Goal: Task Accomplishment & Management: Manage account settings

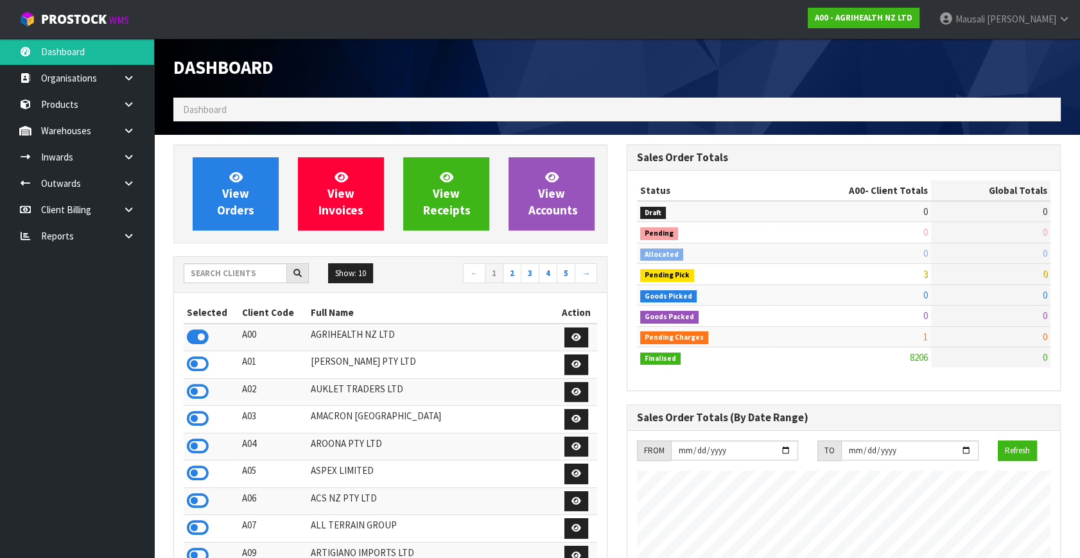
scroll to position [971, 453]
click at [194, 267] on input "text" at bounding box center [235, 273] width 103 height 20
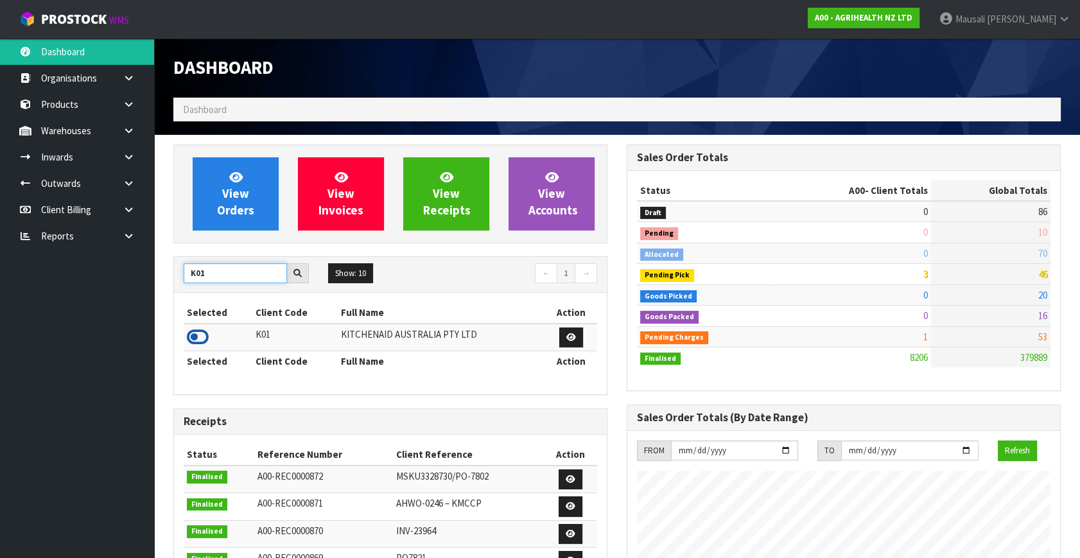
type input "K01"
click at [200, 338] on icon at bounding box center [198, 336] width 22 height 19
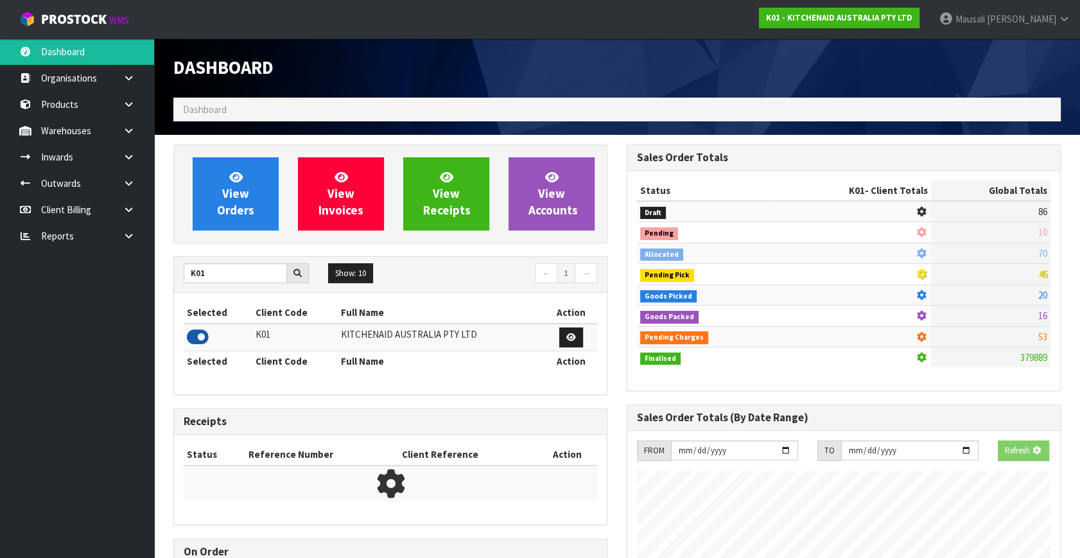
scroll to position [641076, 641421]
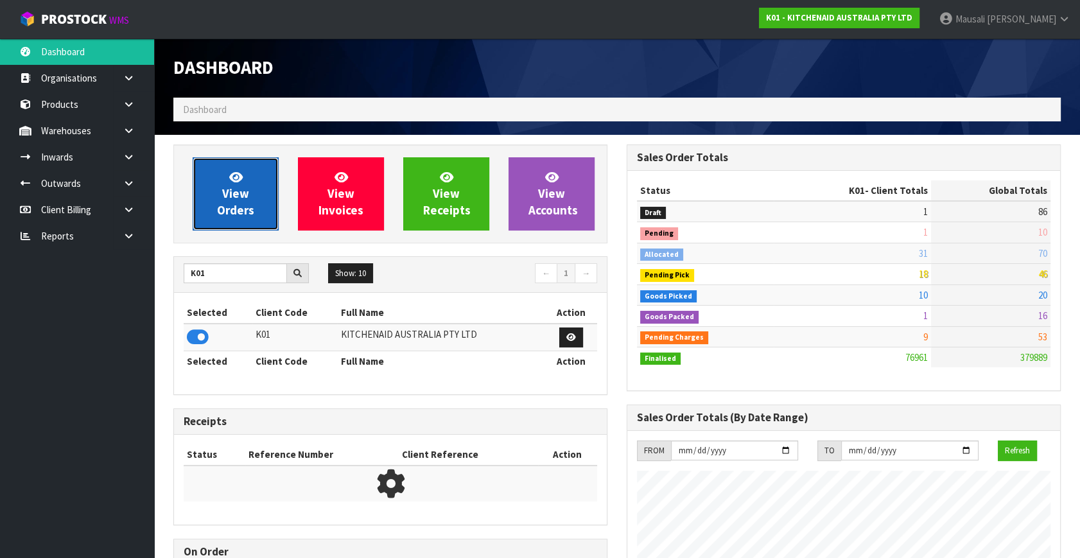
click at [229, 201] on link "View Orders" at bounding box center [236, 193] width 86 height 73
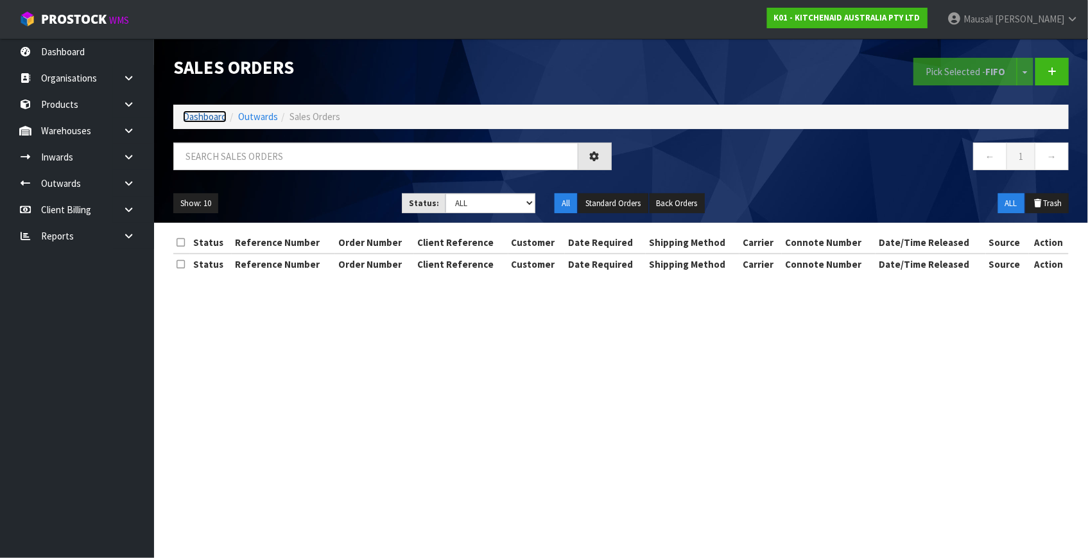
click at [205, 116] on link "Dashboard" at bounding box center [205, 116] width 44 height 12
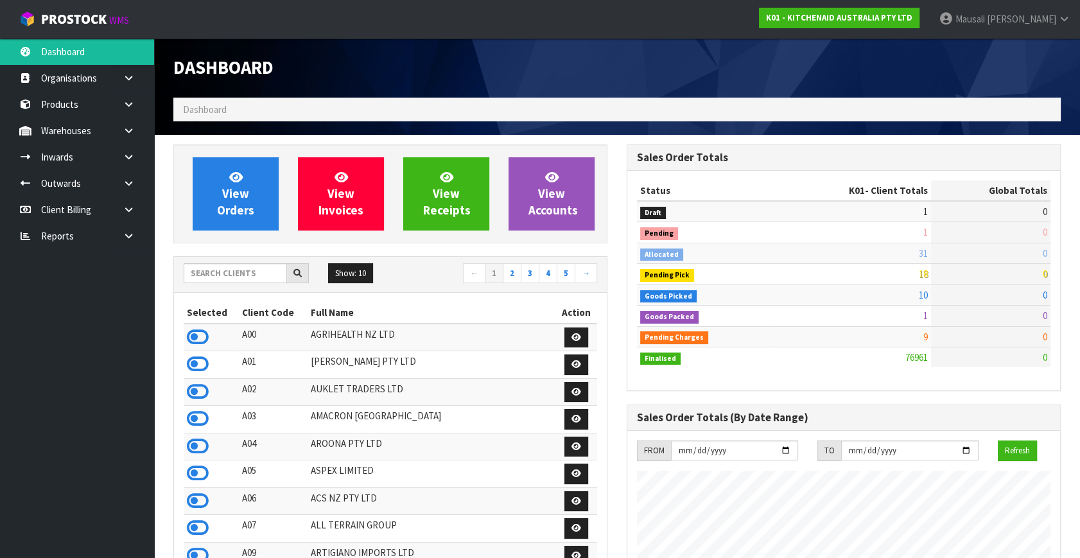
scroll to position [971, 453]
click at [239, 196] on span "View Orders" at bounding box center [235, 193] width 37 height 48
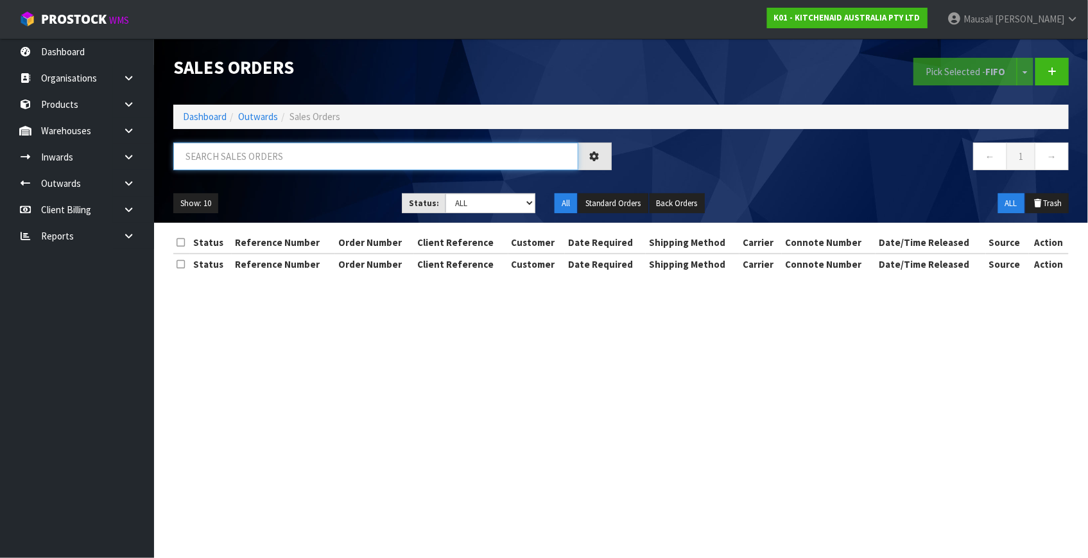
click at [204, 156] on input "text" at bounding box center [375, 156] width 405 height 28
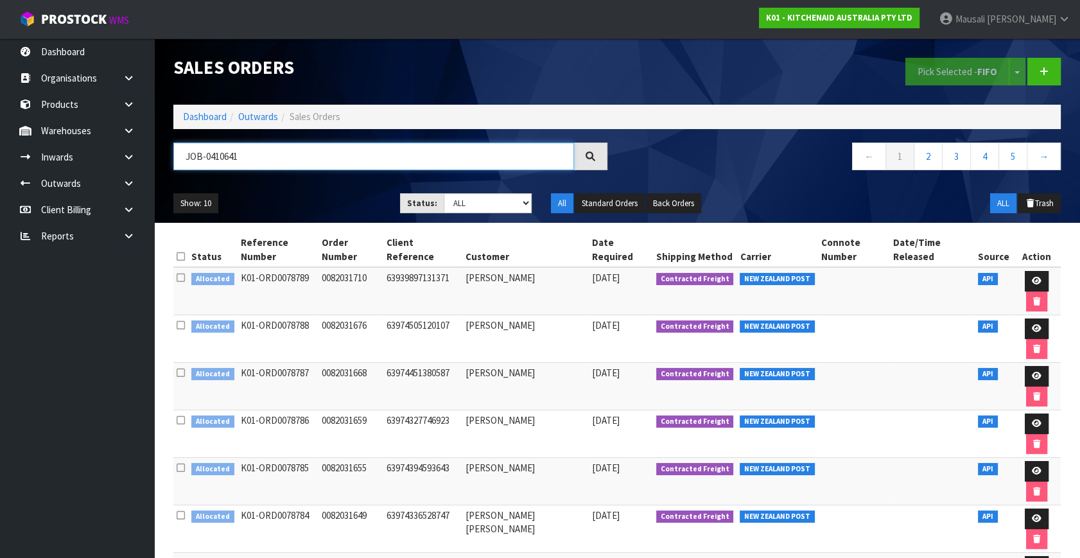
type input "JOB-0410641"
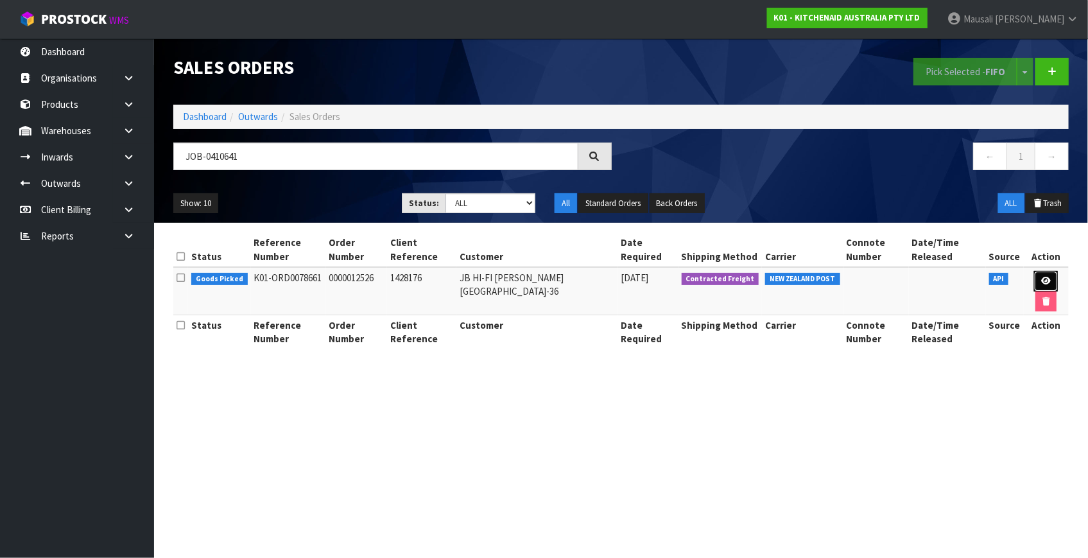
click at [1046, 279] on icon at bounding box center [1046, 281] width 10 height 8
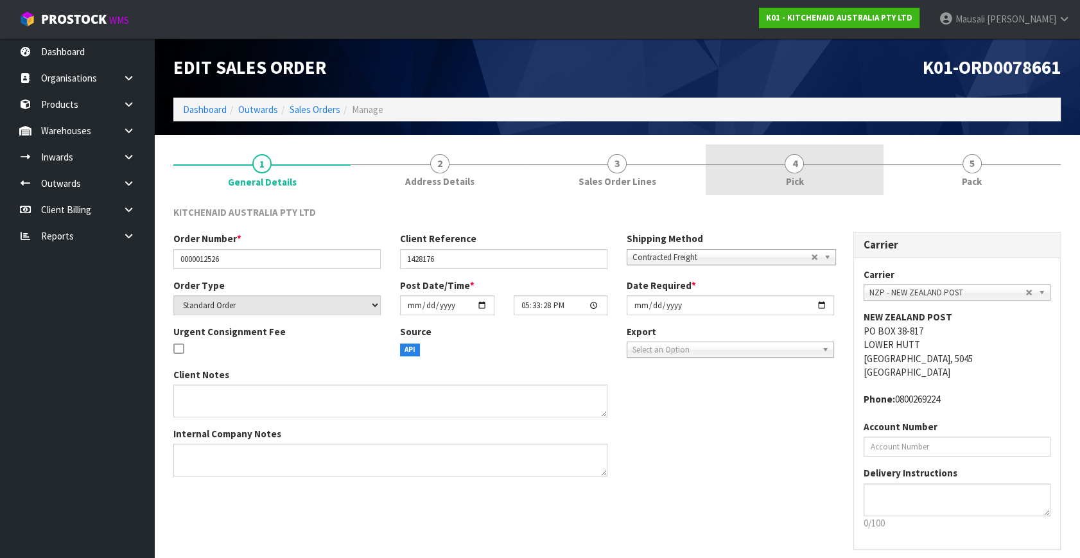
click at [811, 173] on link "4 Pick" at bounding box center [793, 169] width 177 height 51
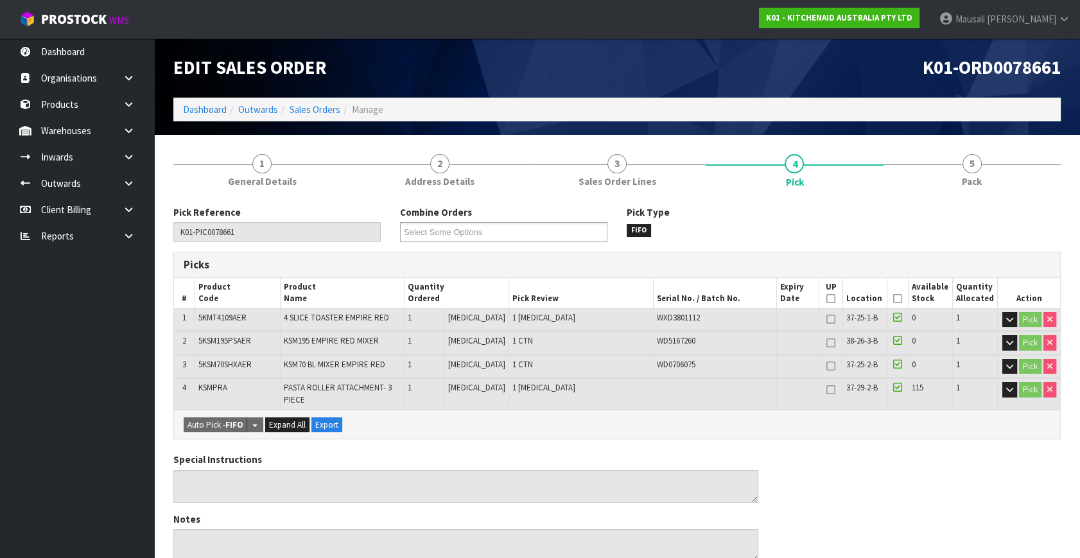
click at [893, 298] on icon at bounding box center [897, 298] width 9 height 1
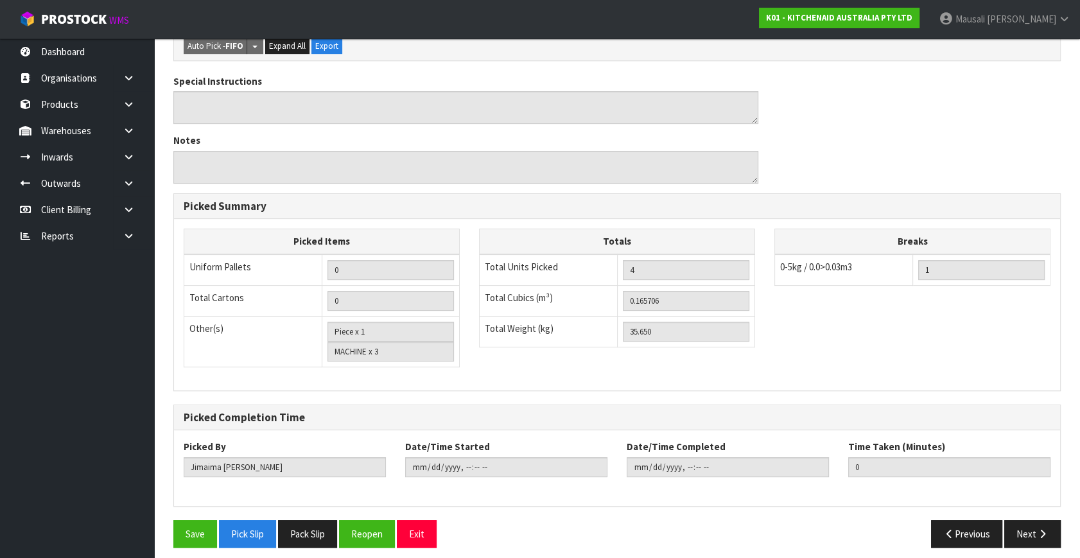
scroll to position [431, 0]
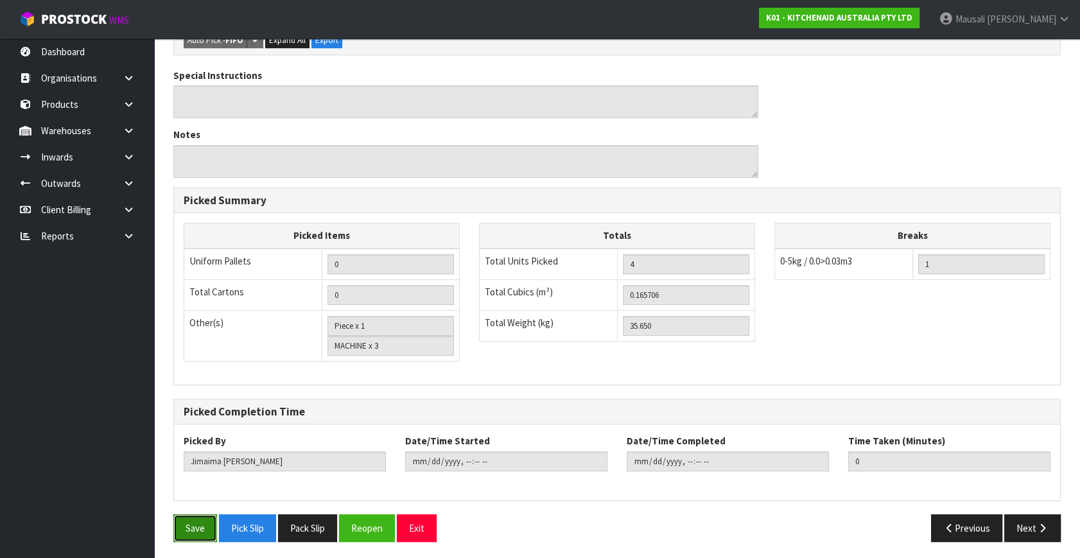
click at [198, 516] on button "Save" at bounding box center [195, 528] width 44 height 28
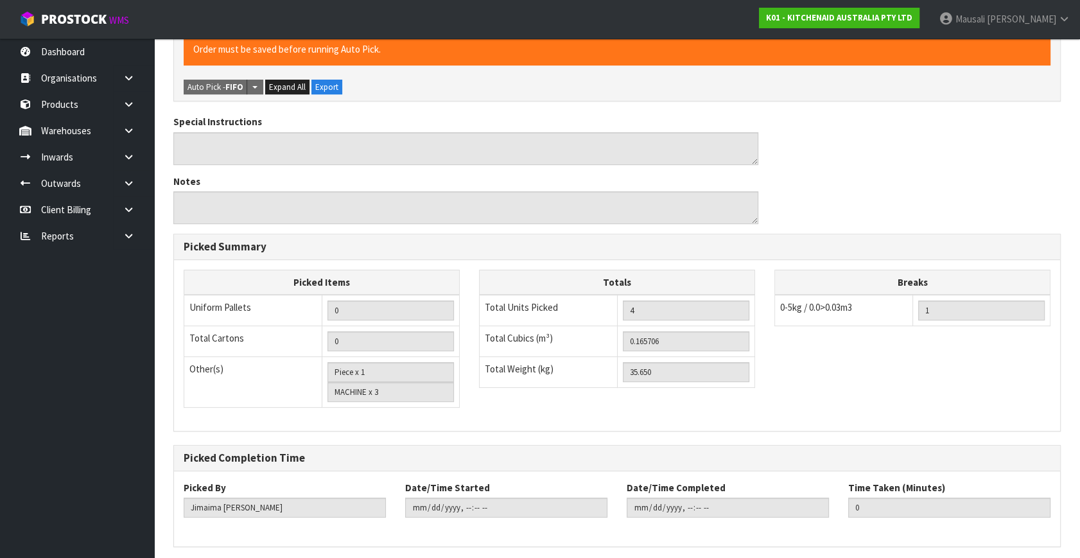
scroll to position [0, 0]
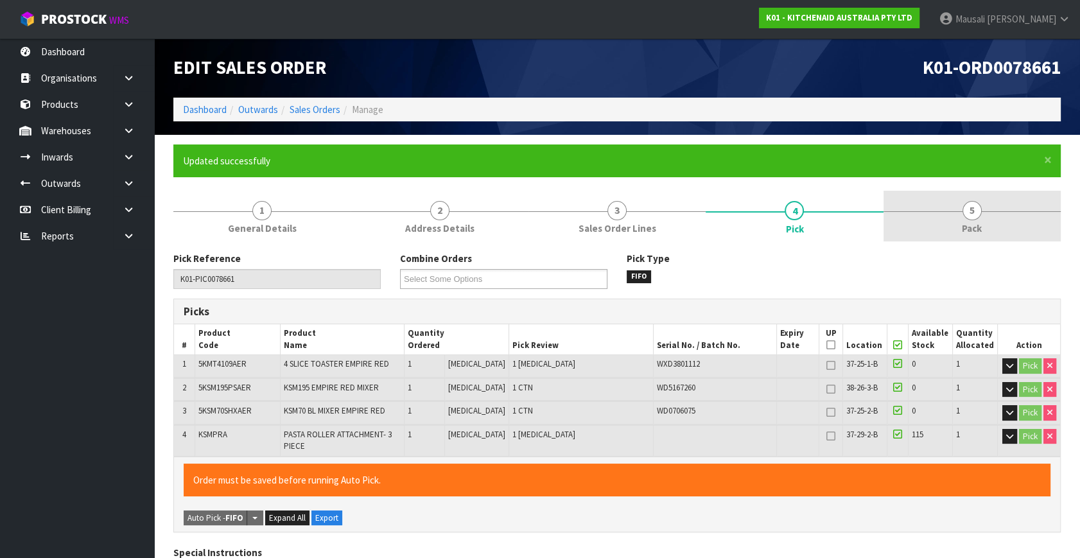
type input "[PERSON_NAME]"
type input "[DATE]T07:54:56"
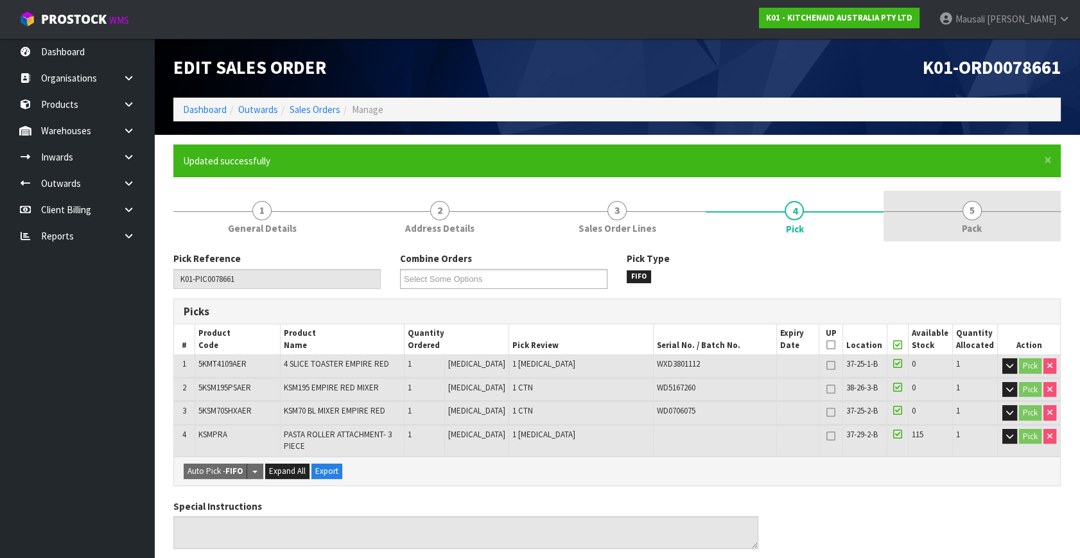
click at [972, 214] on span "5" at bounding box center [971, 210] width 19 height 19
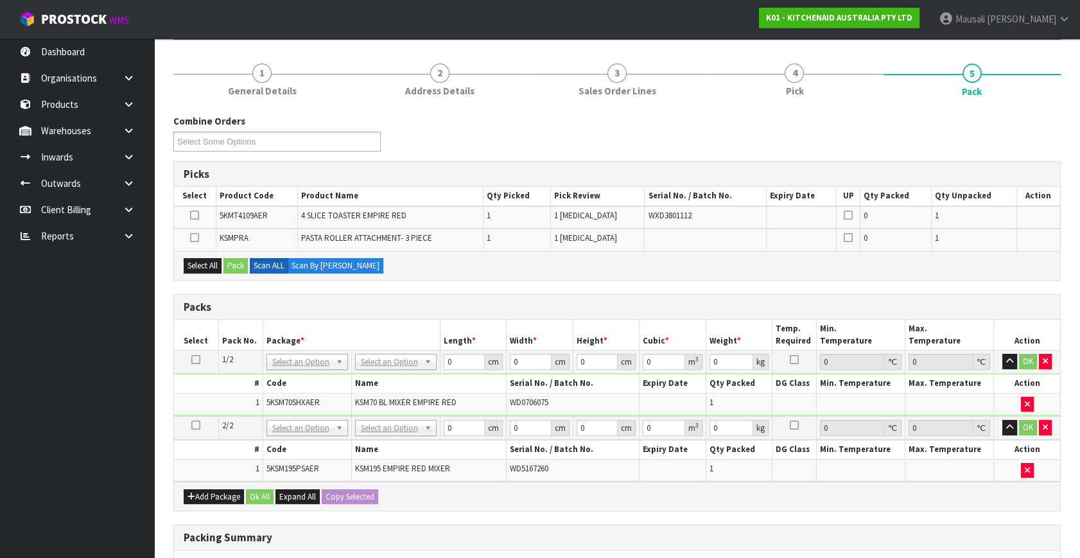
scroll to position [116, 0]
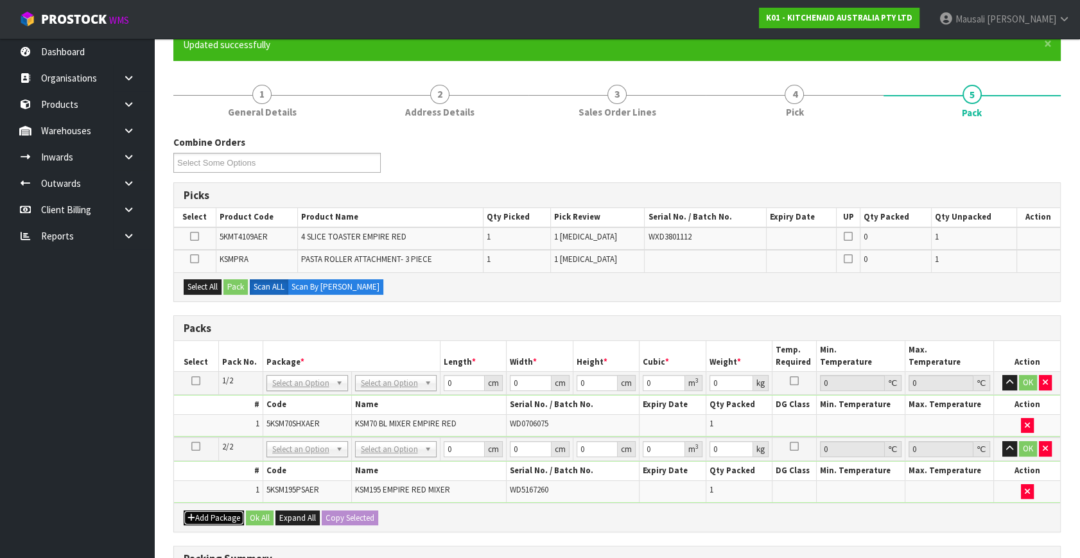
click at [210, 510] on button "Add Package" at bounding box center [214, 517] width 60 height 15
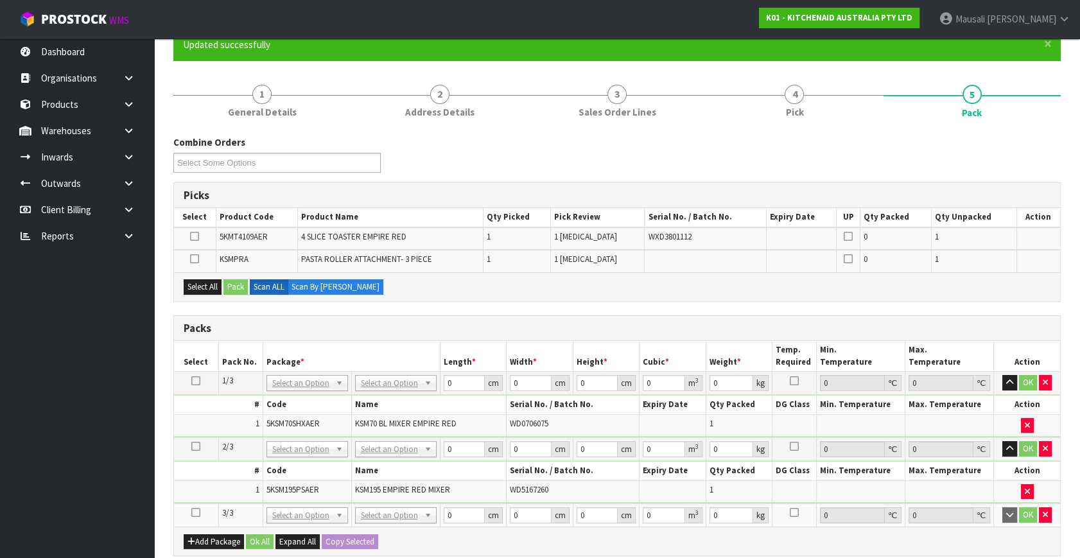
click at [193, 512] on icon at bounding box center [195, 512] width 9 height 1
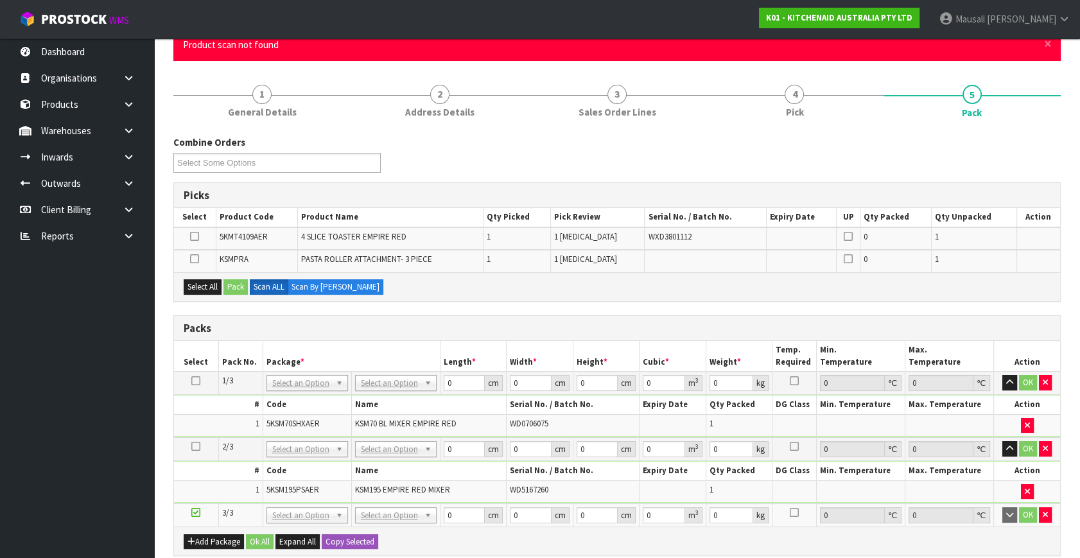
scroll to position [0, 0]
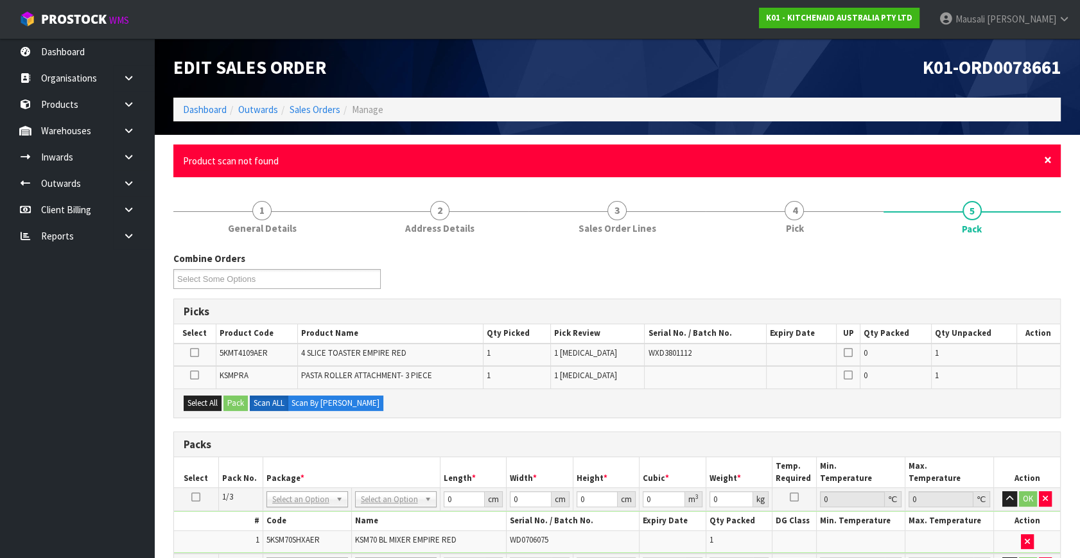
click at [1048, 163] on span "×" at bounding box center [1048, 160] width 8 height 18
click at [1044, 158] on span "×" at bounding box center [1048, 160] width 8 height 18
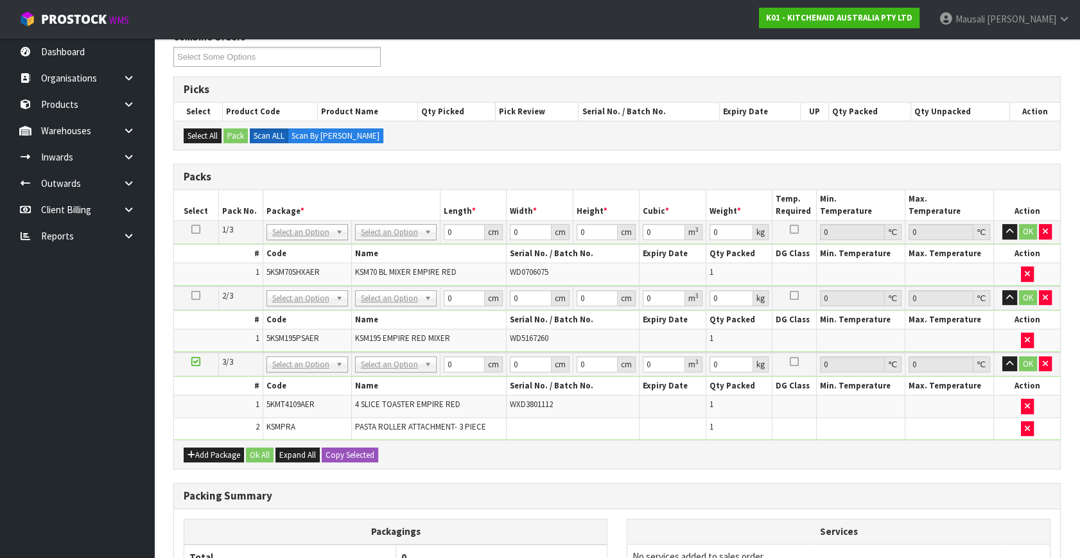
scroll to position [291, 0]
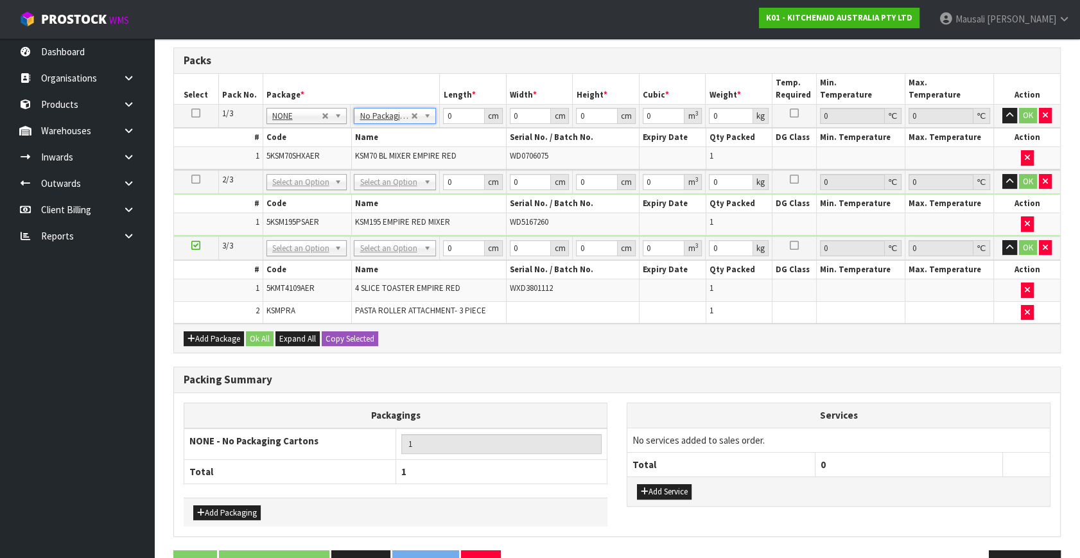
drag, startPoint x: 398, startPoint y: 169, endPoint x: 390, endPoint y: 189, distance: 21.0
click at [396, 171] on td "No Packaging Cartons PLT GEN120 (1200 X 1000) PLT ONE WAY SKID CHEP HIRE PALLET…" at bounding box center [394, 182] width 89 height 24
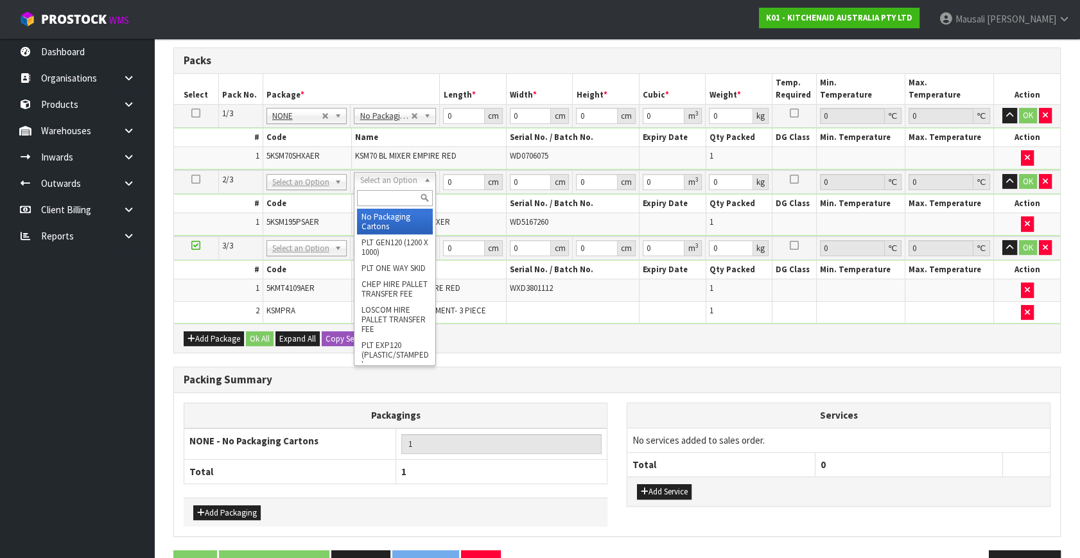
type input "2"
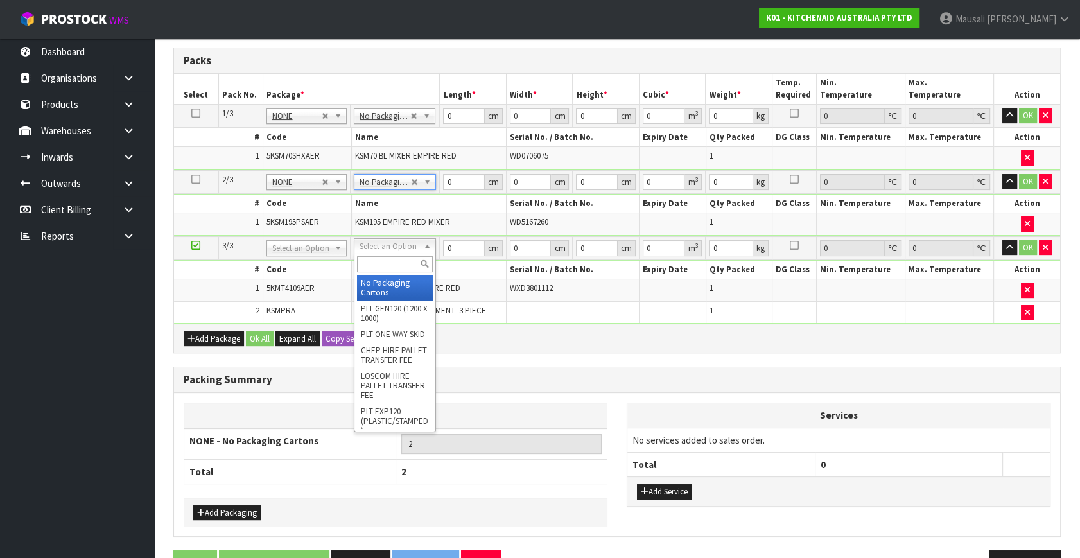
click at [372, 259] on input "text" at bounding box center [395, 264] width 76 height 16
click at [372, 258] on input "text" at bounding box center [395, 264] width 76 height 16
type input "oc"
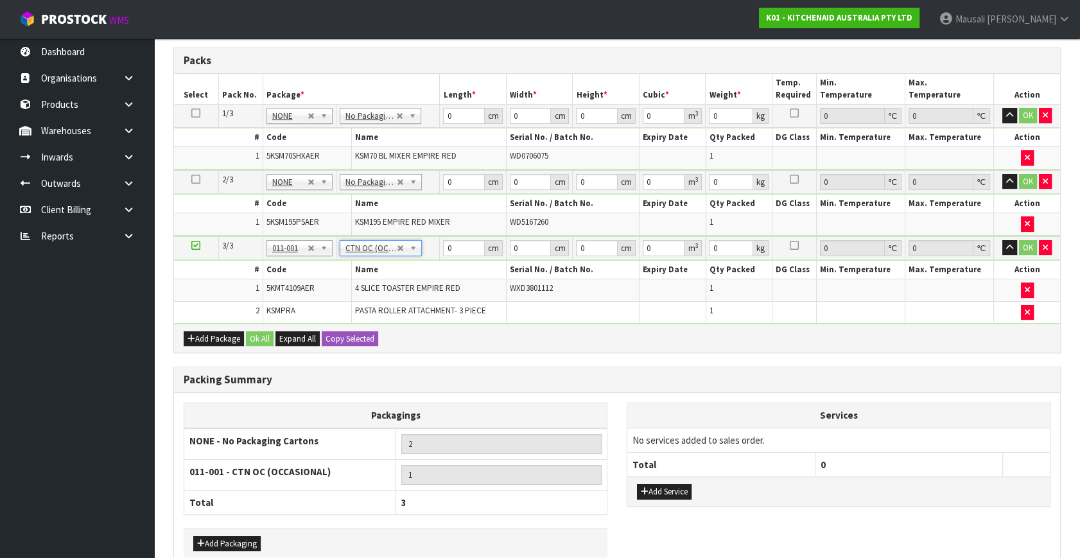
type input "8.05"
drag, startPoint x: 454, startPoint y: 117, endPoint x: 420, endPoint y: 119, distance: 33.5
click at [424, 119] on tr "1/3 NONE 007-001 007-002 007-004 007-009 007-013 007-014 007-015 007-017 007-01…" at bounding box center [617, 116] width 886 height 23
type input "47"
type input "34"
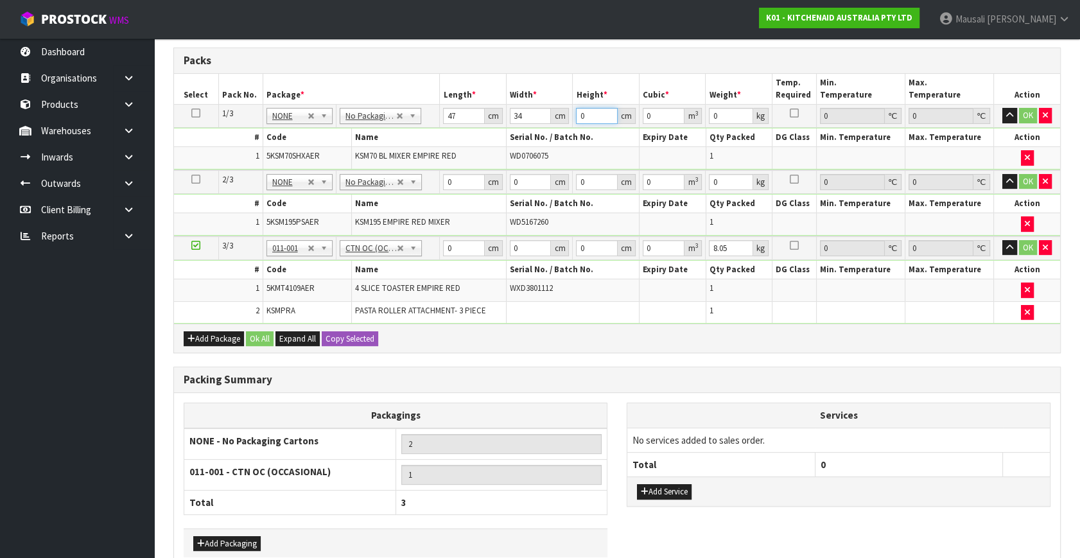
type input "5"
type input "0.00799"
type input "50"
type input "0.0799"
type input "50"
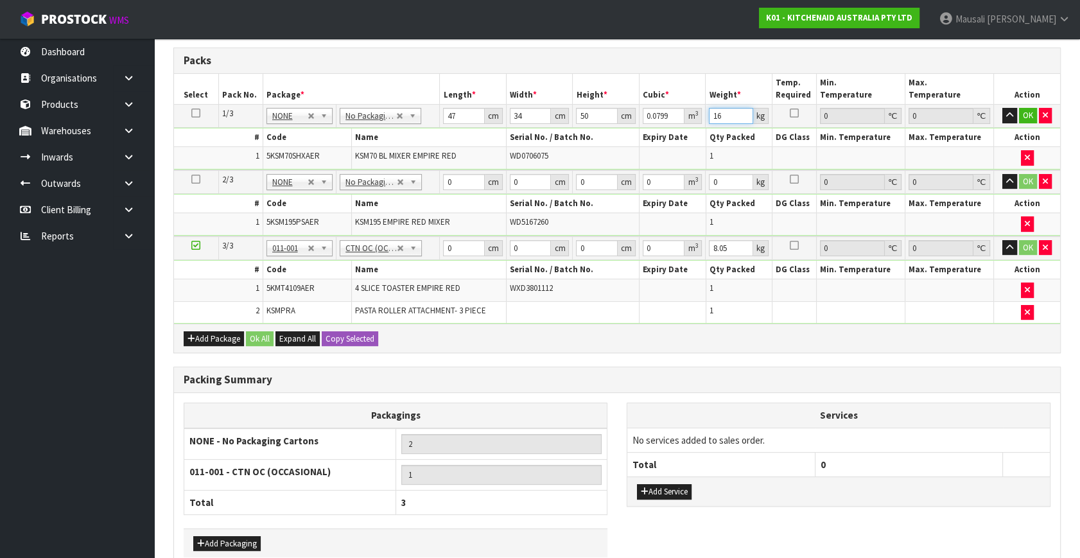
type input "16"
type input "43"
type input "29"
type input "4"
type input "0.004988"
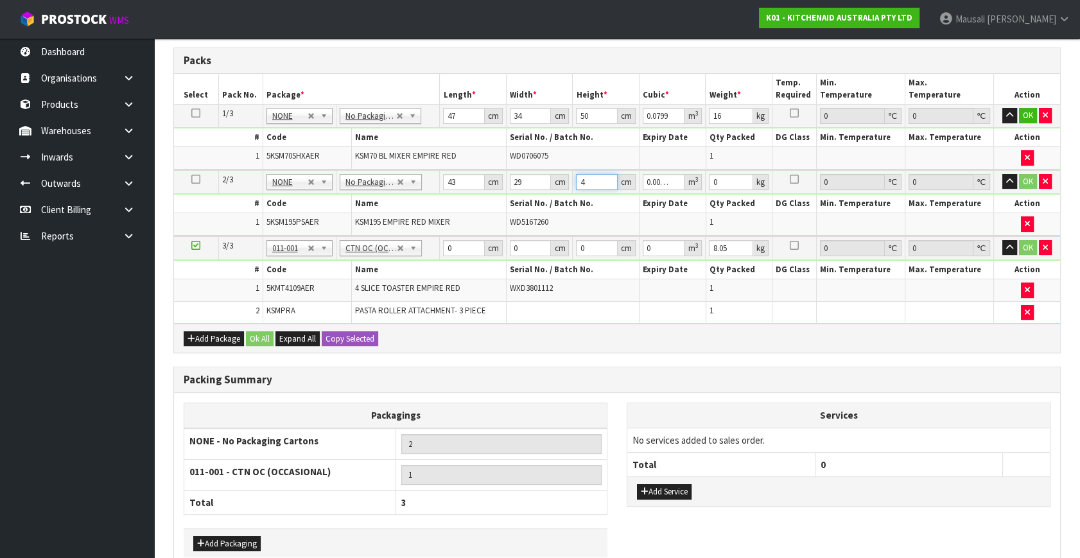
type input "43"
type input "0.053621"
type input "43"
type input "13"
type input "52"
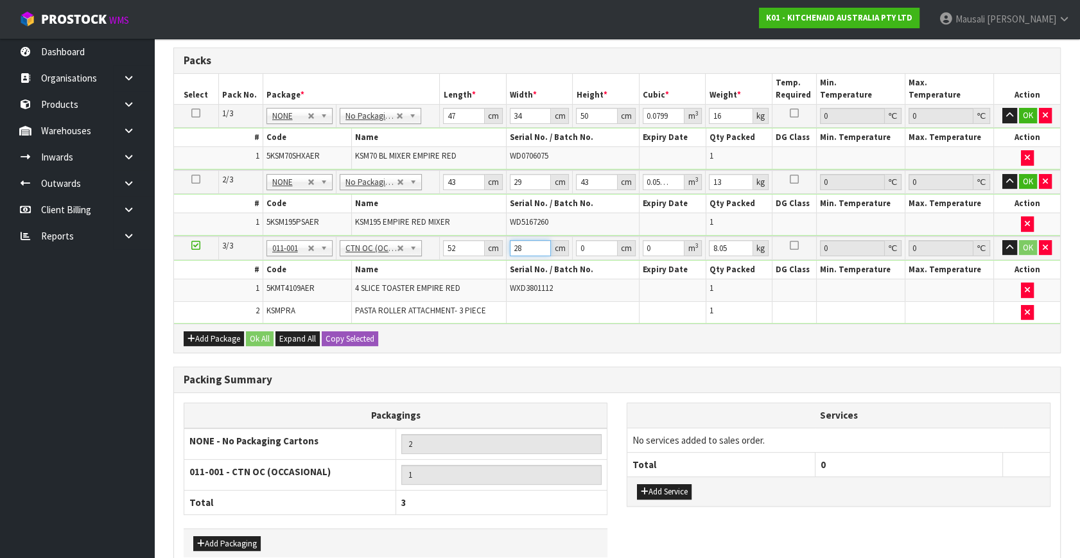
type input "28"
type input "3"
type input "0.004368"
type input "38"
type input "0.055328"
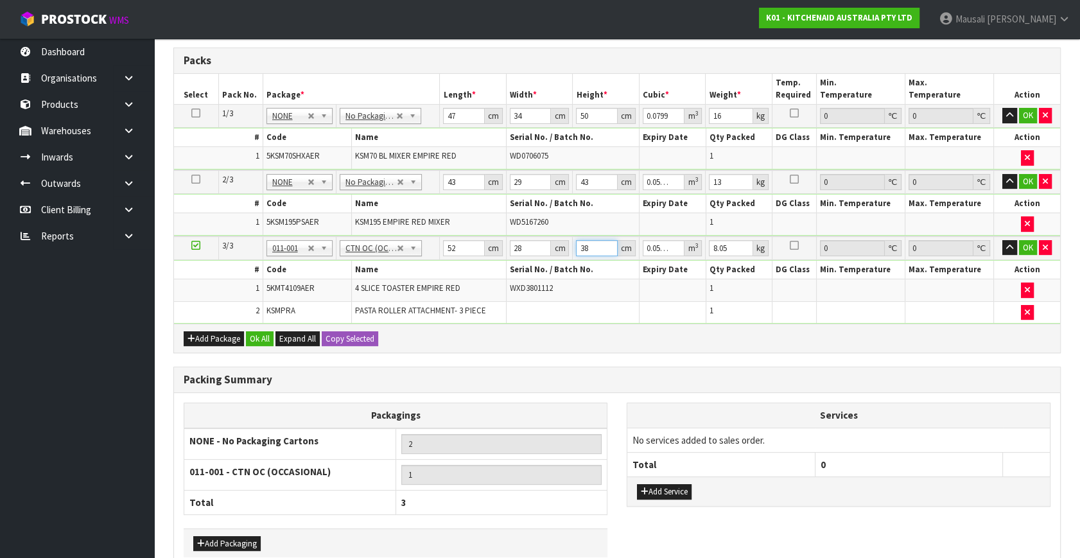
type input "38"
type input "9"
drag, startPoint x: 263, startPoint y: 331, endPoint x: 270, endPoint y: 365, distance: 34.6
click at [264, 334] on button "Ok All" at bounding box center [260, 338] width 28 height 15
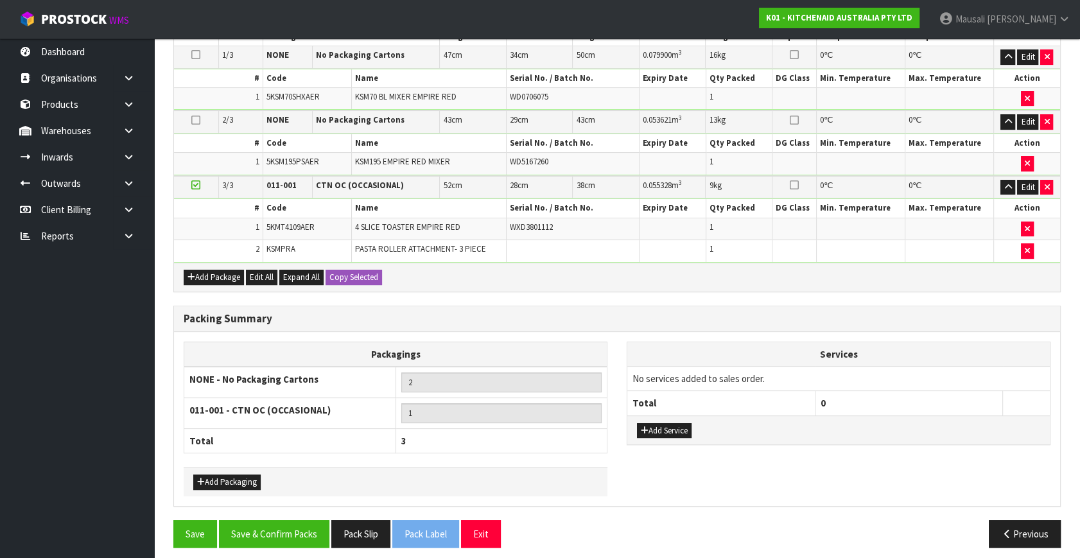
scroll to position [354, 0]
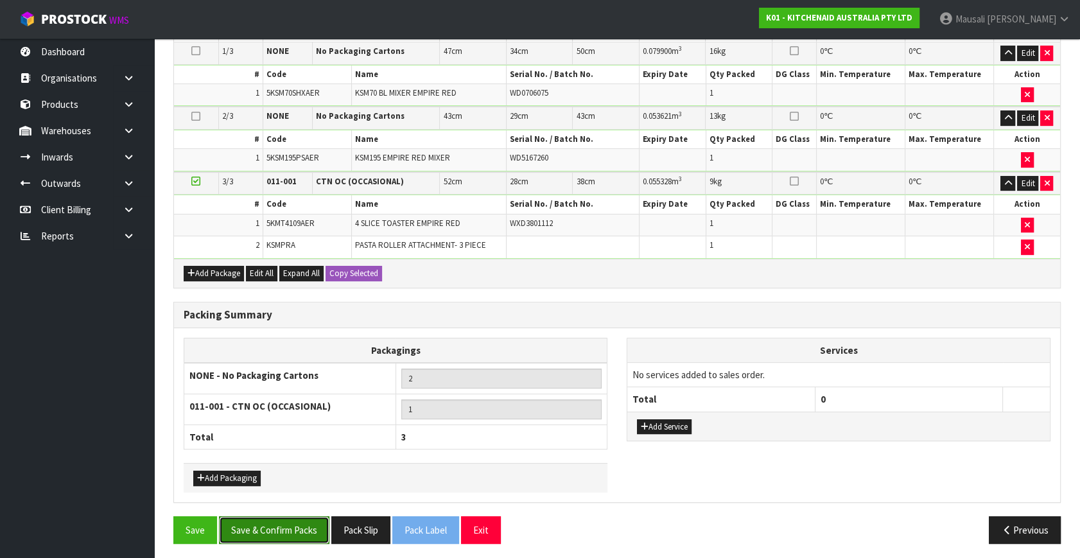
click at [291, 517] on button "Save & Confirm Packs" at bounding box center [274, 530] width 110 height 28
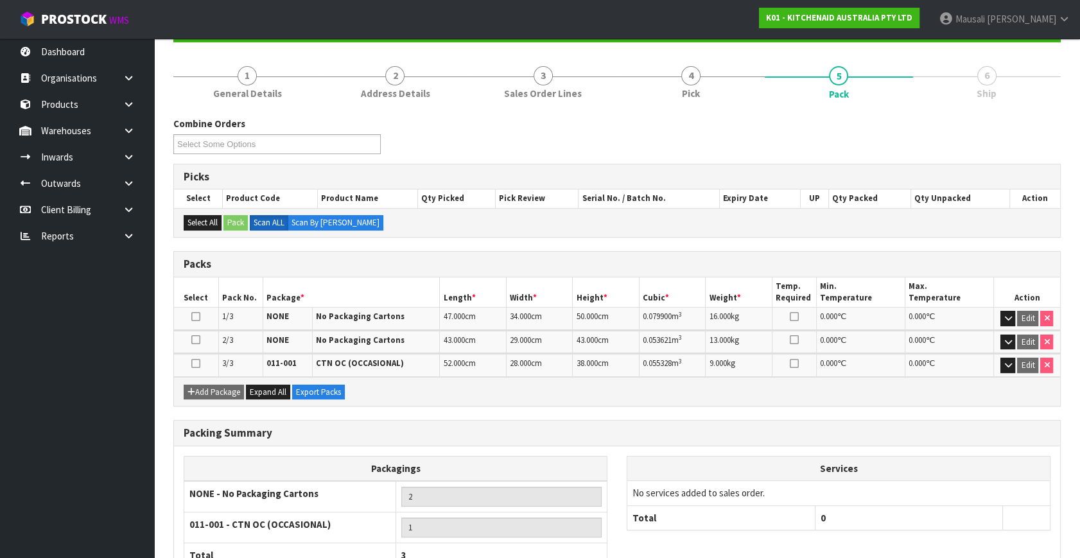
scroll to position [226, 0]
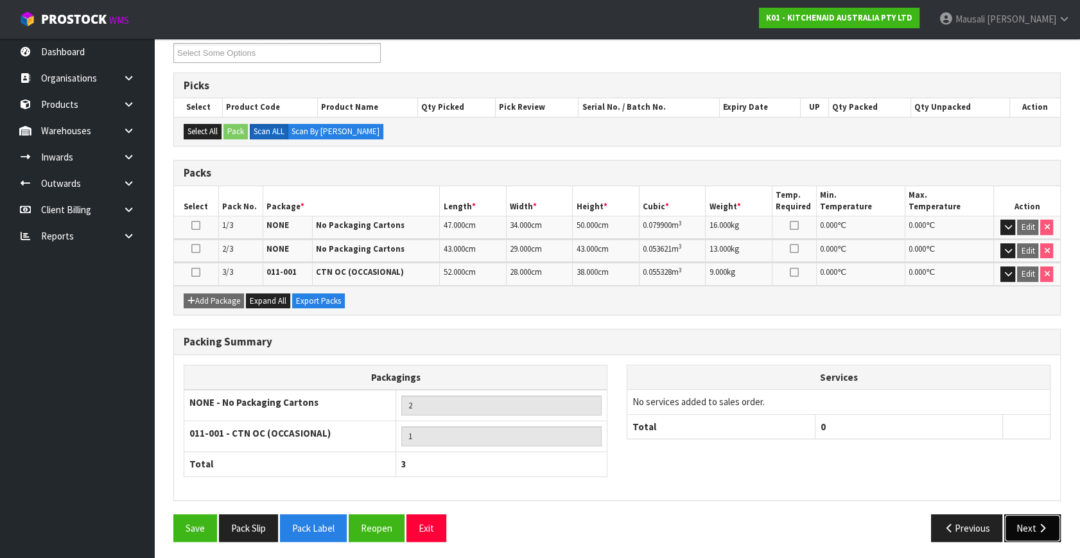
click at [1030, 524] on button "Next" at bounding box center [1032, 528] width 56 height 28
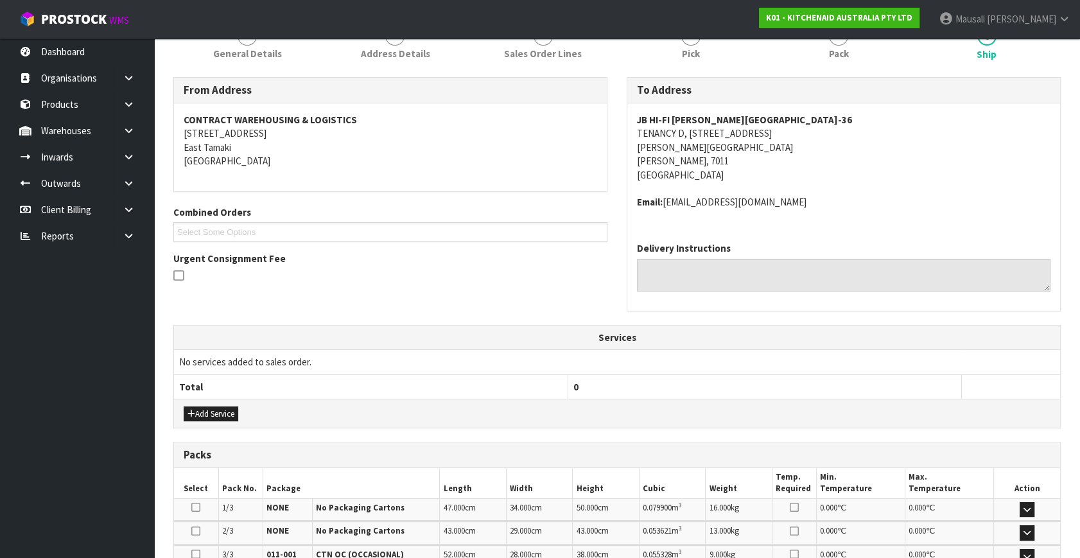
scroll to position [349, 0]
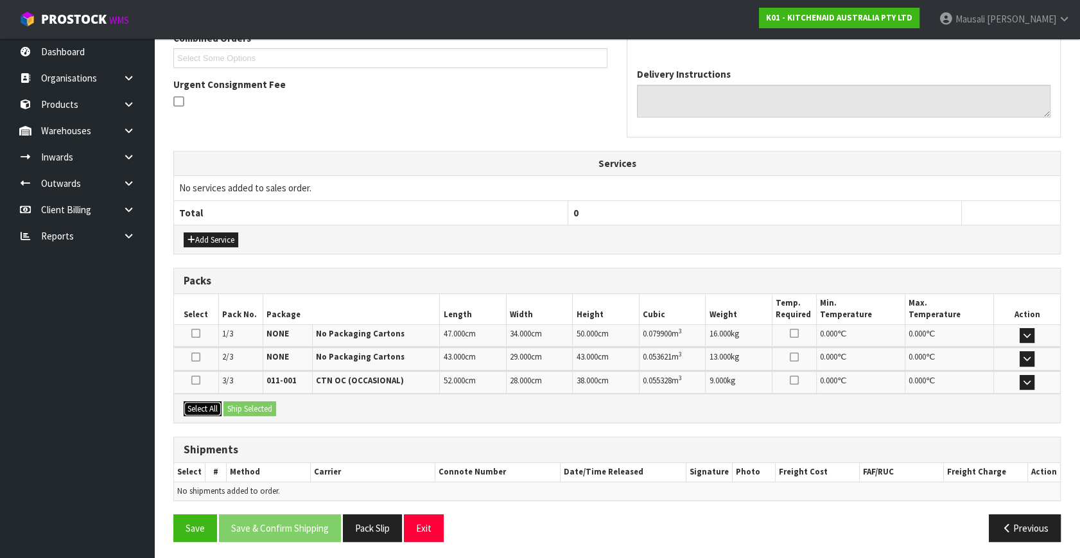
drag, startPoint x: 209, startPoint y: 403, endPoint x: 236, endPoint y: 407, distance: 27.2
click at [216, 403] on button "Select All" at bounding box center [203, 408] width 38 height 15
click at [236, 407] on button "Ship Selected" at bounding box center [249, 408] width 53 height 15
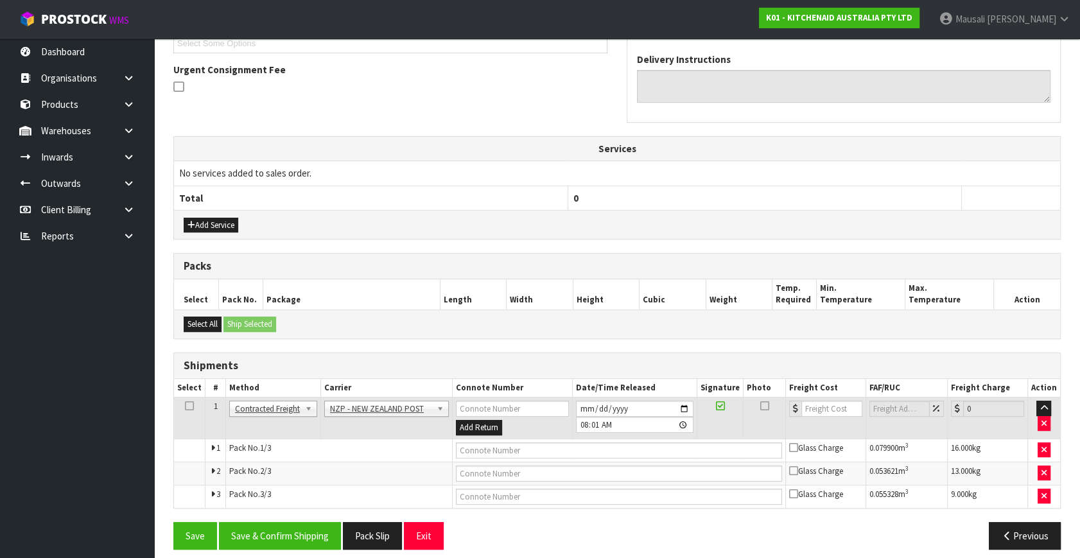
scroll to position [372, 0]
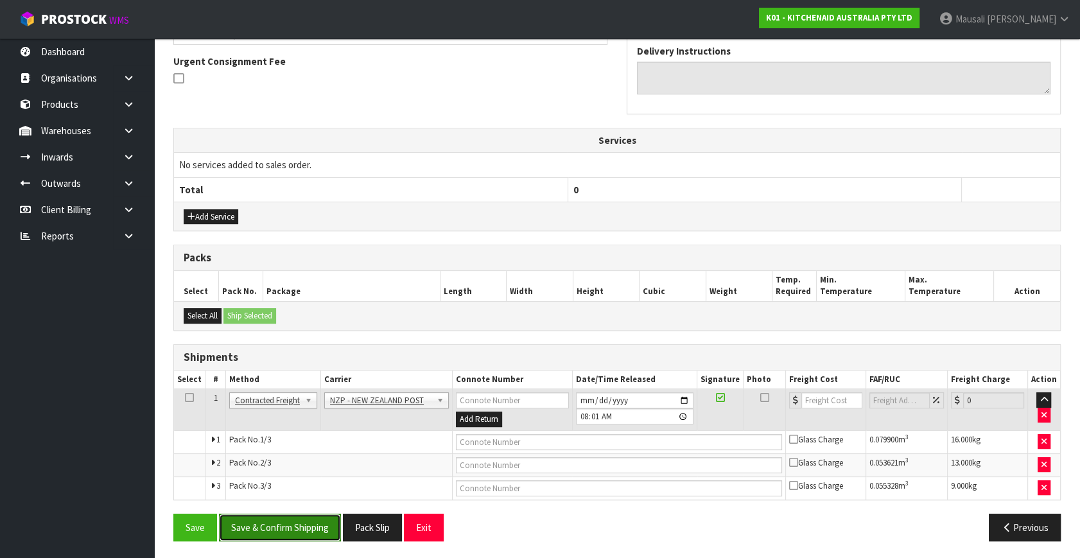
click at [314, 528] on button "Save & Confirm Shipping" at bounding box center [280, 527] width 122 height 28
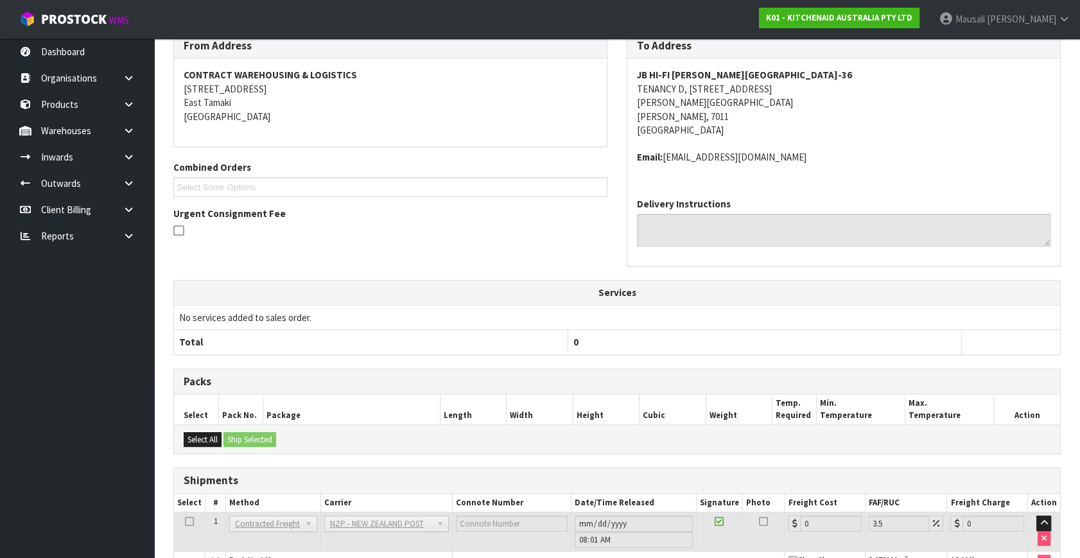
scroll to position [351, 0]
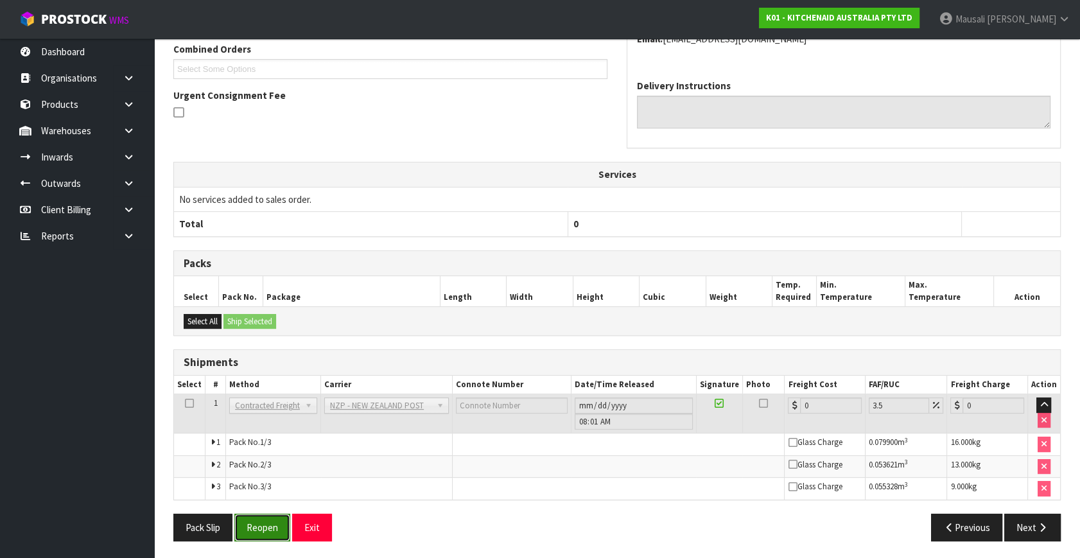
drag, startPoint x: 248, startPoint y: 522, endPoint x: 257, endPoint y: 522, distance: 8.4
click at [248, 522] on button "Reopen" at bounding box center [262, 527] width 56 height 28
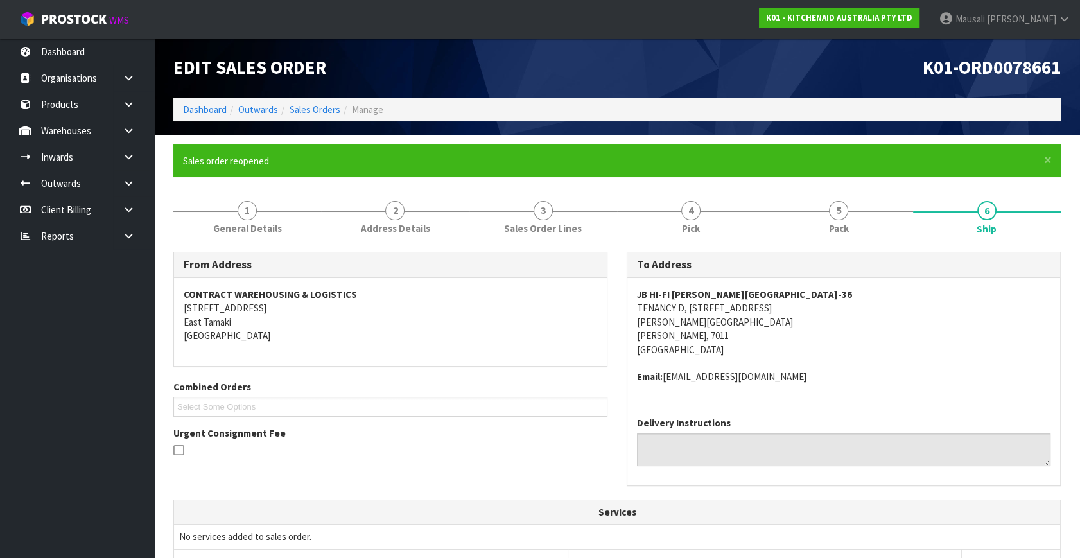
scroll to position [291, 0]
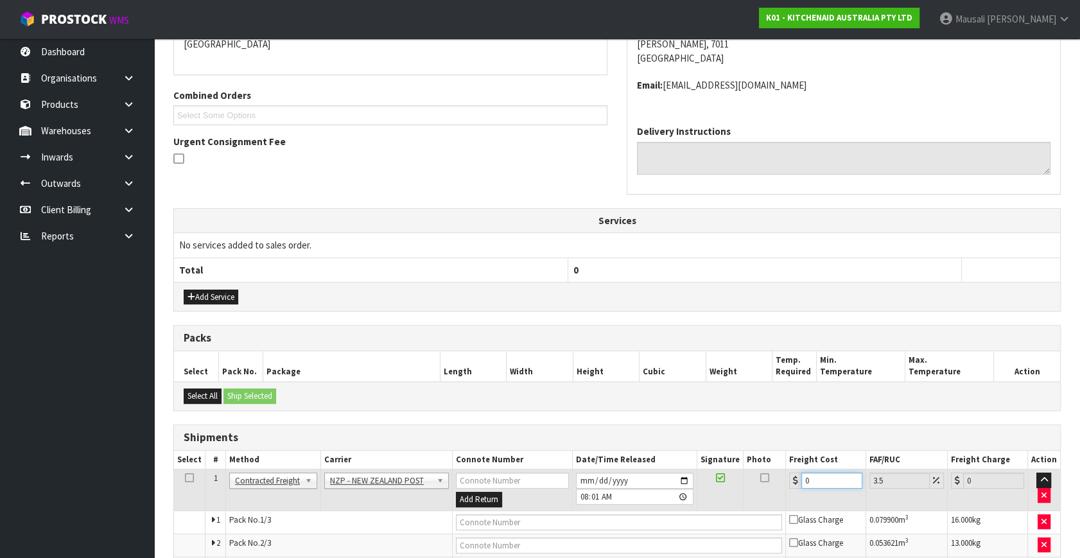
drag, startPoint x: 819, startPoint y: 476, endPoint x: 769, endPoint y: 498, distance: 54.9
click at [769, 498] on tr "1 Client Local Pickup Customer Local Pickup Company Freight Contracted Freight …" at bounding box center [617, 490] width 886 height 42
type input "5"
type input "5.17"
type input "51"
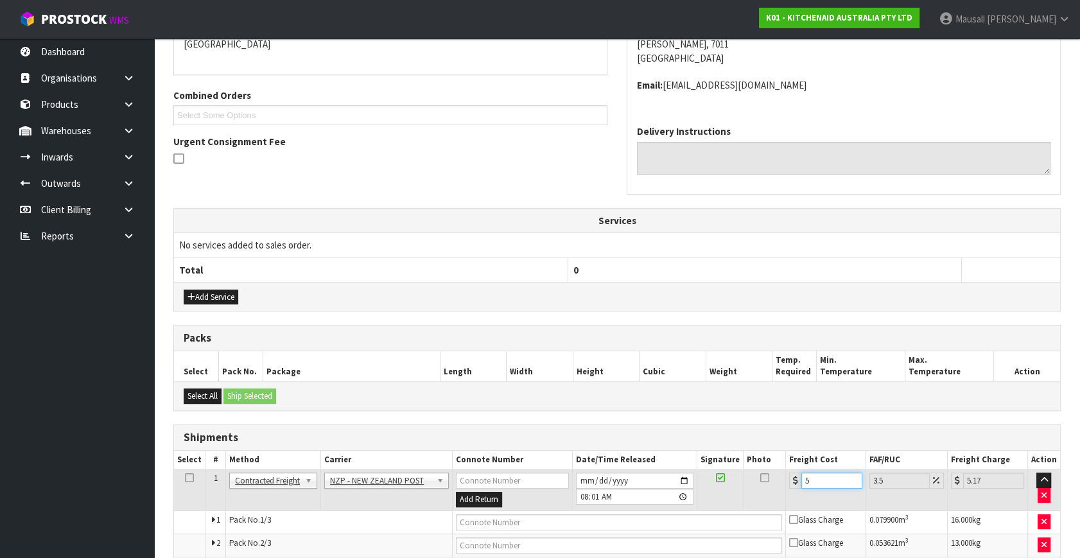
type input "52.78"
type input "51.4"
type input "53.2"
type input "51.49"
type input "53.29"
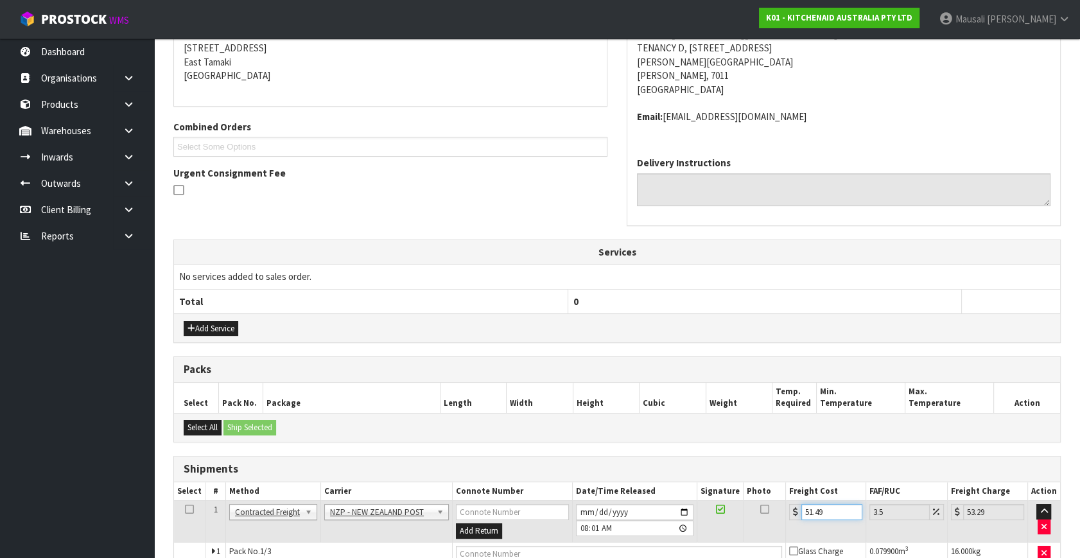
scroll to position [372, 0]
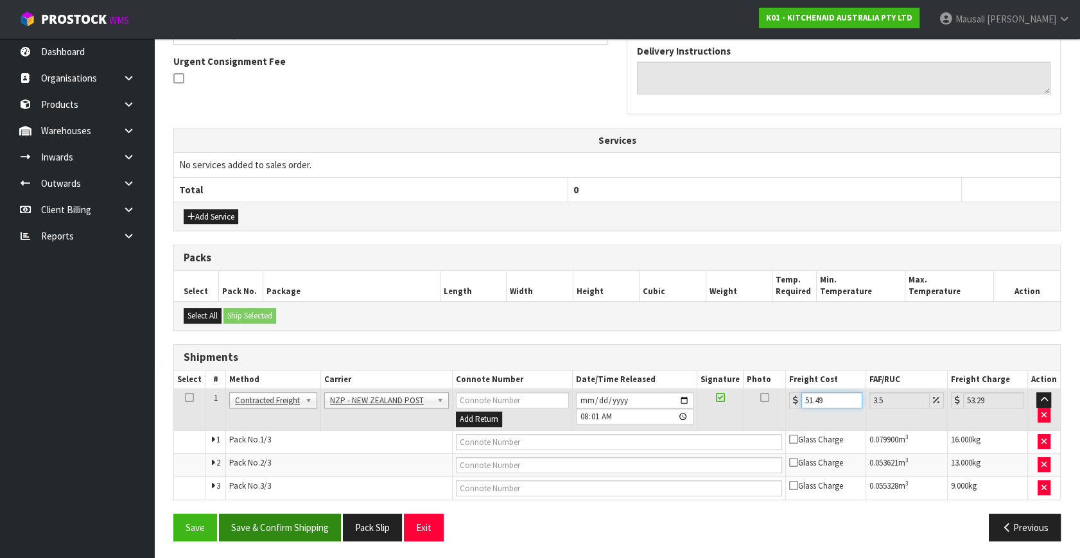
type input "51.49"
click at [307, 524] on button "Save & Confirm Shipping" at bounding box center [280, 527] width 122 height 28
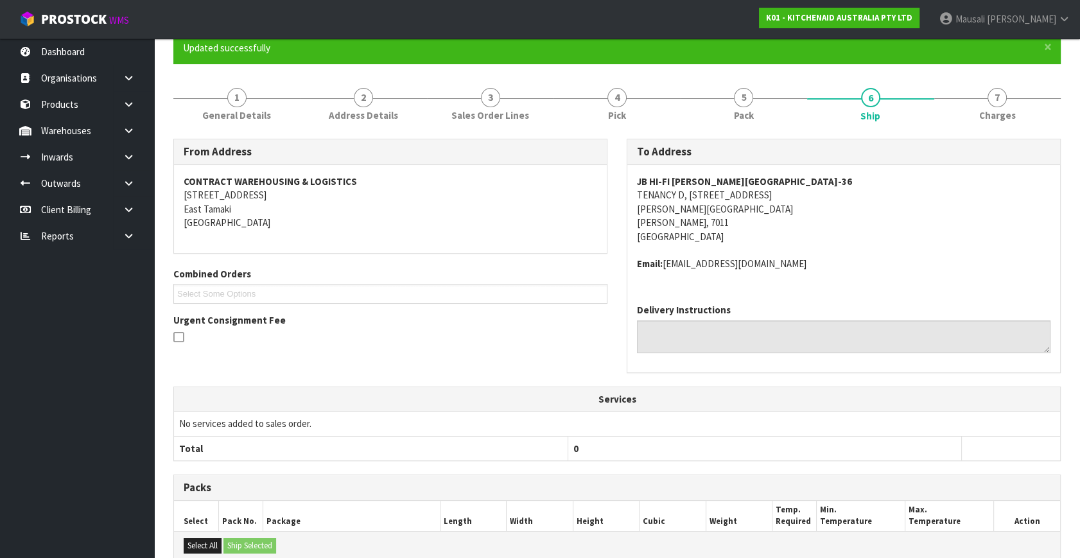
scroll to position [338, 0]
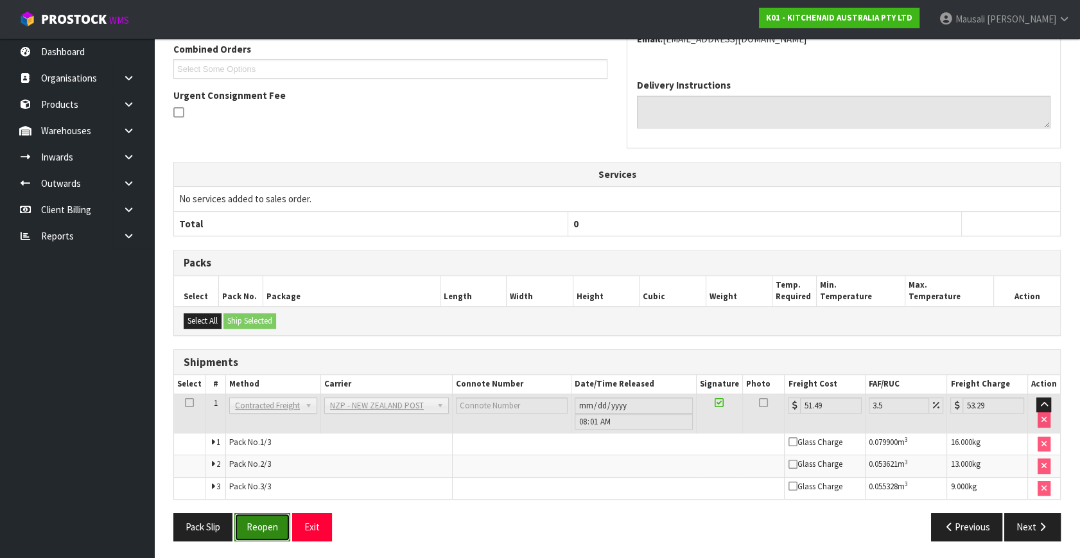
click at [266, 525] on button "Reopen" at bounding box center [262, 527] width 56 height 28
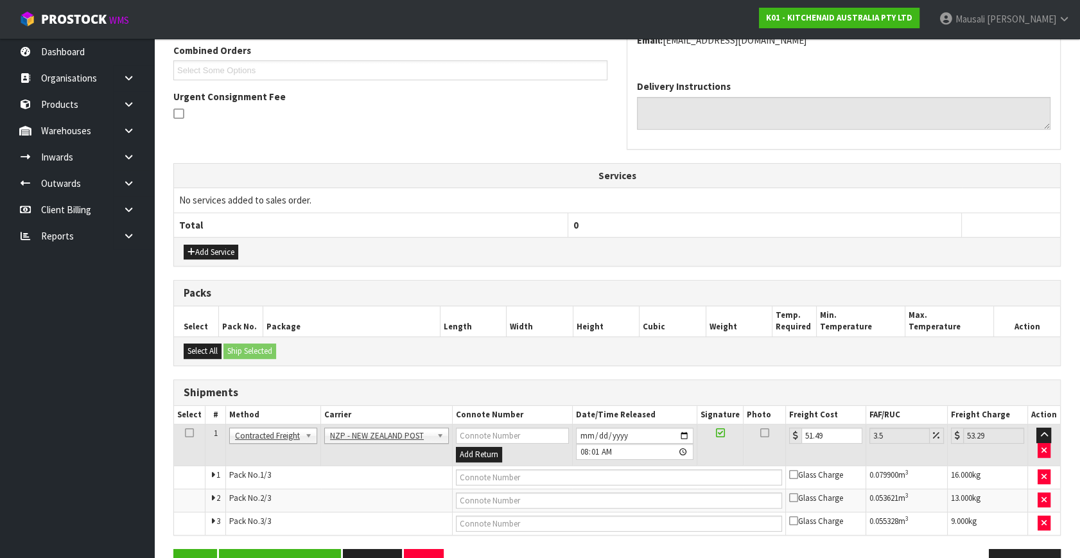
scroll to position [372, 0]
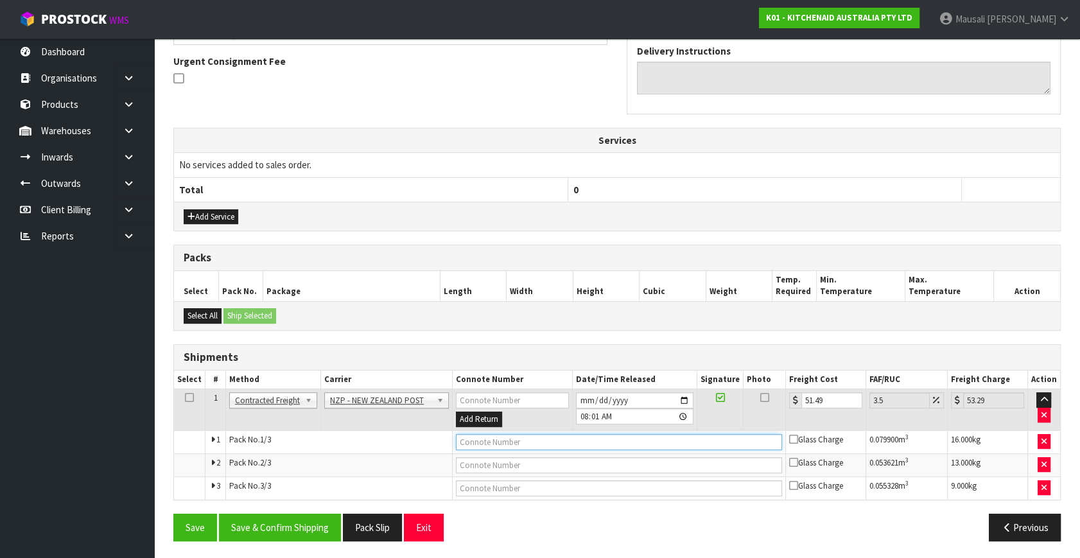
click at [527, 434] on input "text" at bounding box center [619, 442] width 326 height 16
type input "00894210379946571111"
click at [173, 513] on button "Save" at bounding box center [195, 527] width 44 height 28
drag, startPoint x: 510, startPoint y: 463, endPoint x: 521, endPoint y: 460, distance: 10.8
click at [512, 463] on input "text" at bounding box center [619, 465] width 326 height 16
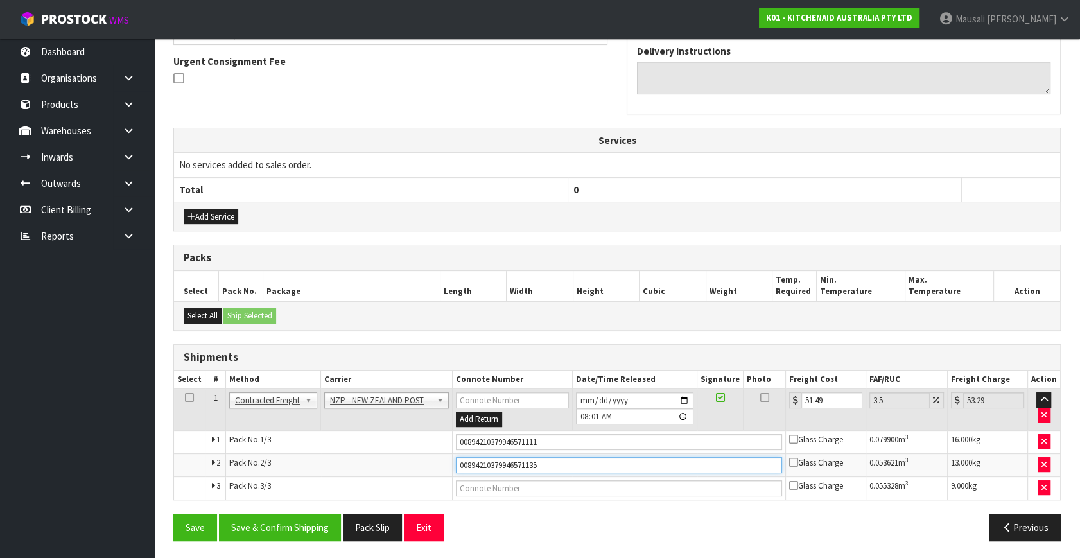
type input "00894210379946571135"
click at [173, 513] on button "Save" at bounding box center [195, 527] width 44 height 28
click at [528, 494] on td at bounding box center [618, 487] width 333 height 23
click at [533, 492] on input "text" at bounding box center [619, 488] width 326 height 16
type input "00894210379946571128"
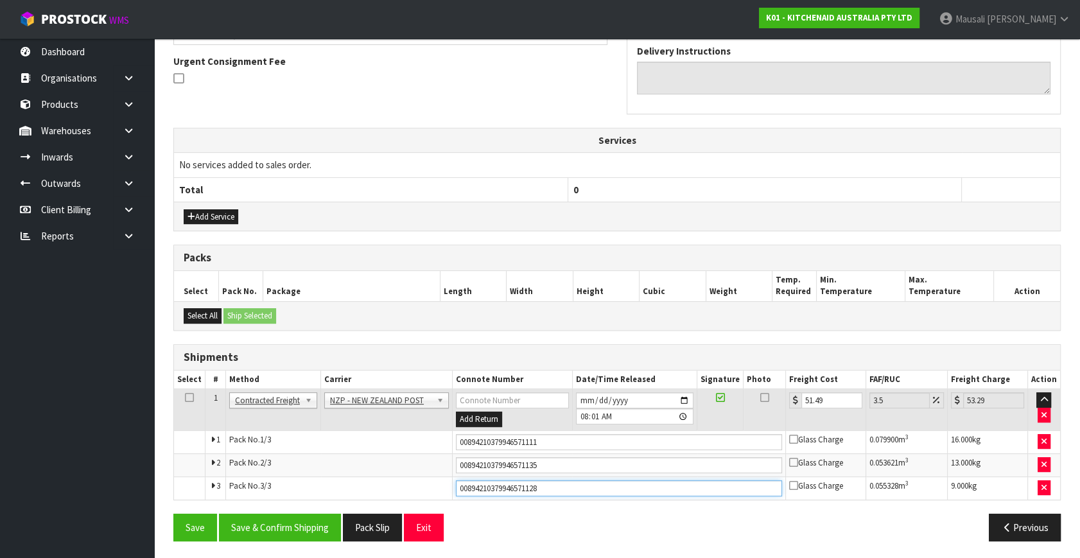
click at [173, 513] on button "Save" at bounding box center [195, 527] width 44 height 28
click at [300, 513] on button "Save & Confirm Shipping" at bounding box center [280, 527] width 122 height 28
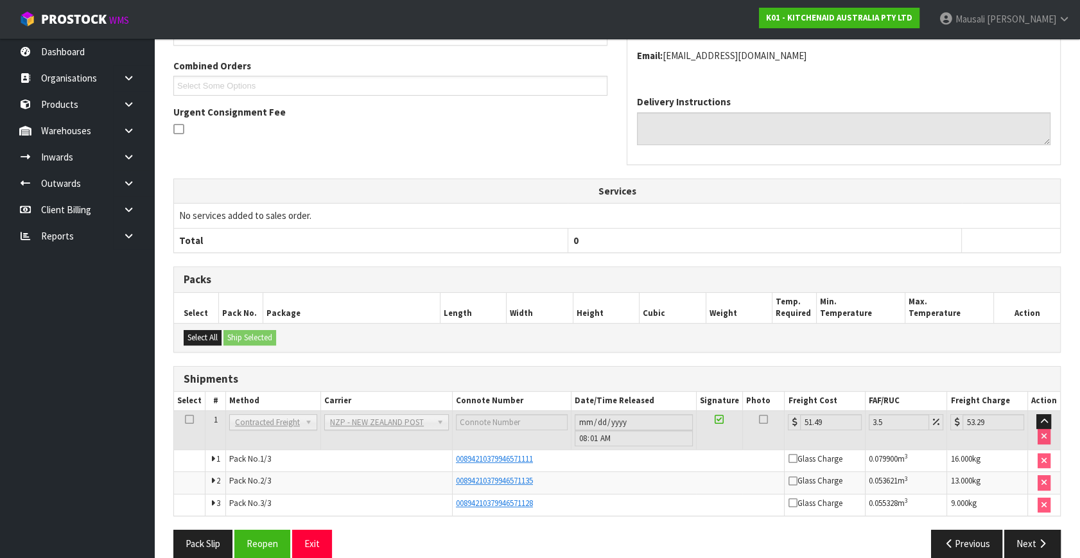
scroll to position [338, 0]
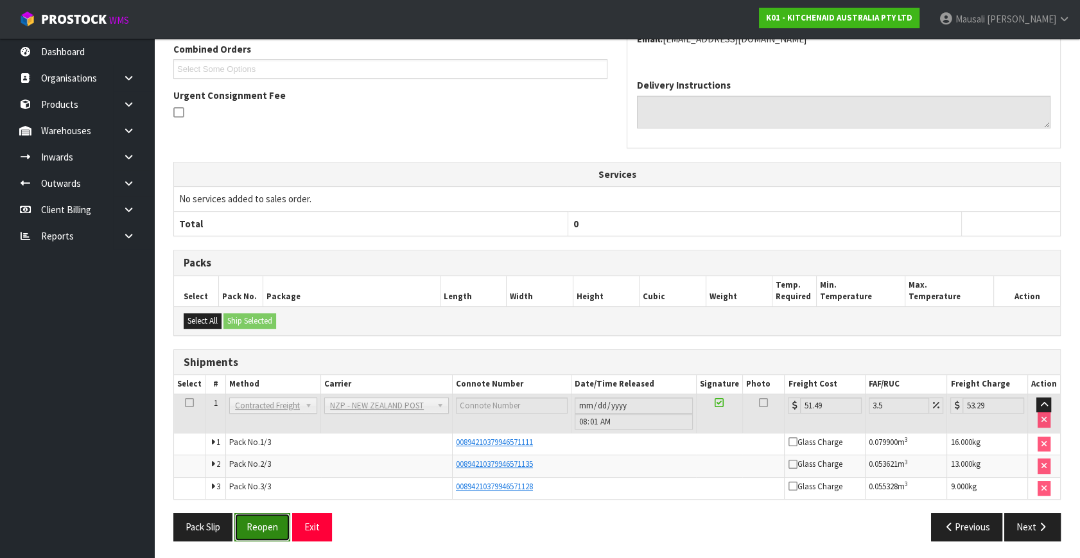
click at [275, 520] on button "Reopen" at bounding box center [262, 527] width 56 height 28
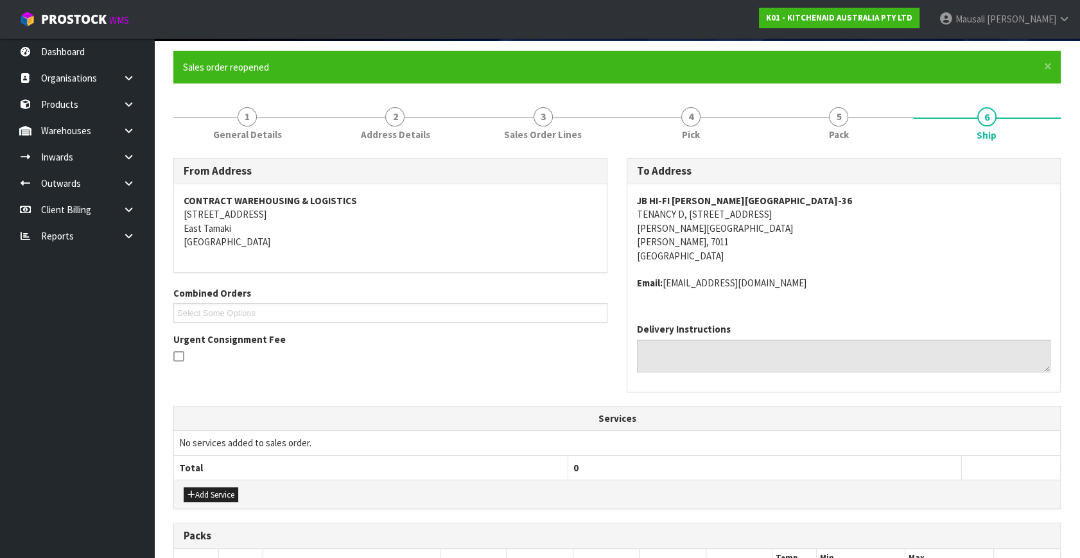
scroll to position [372, 0]
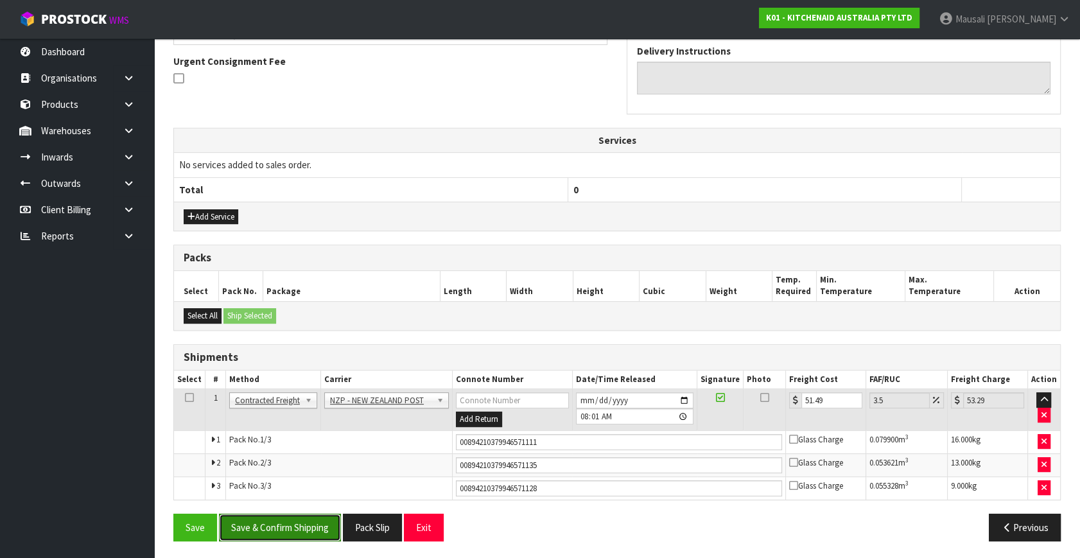
click at [268, 530] on button "Save & Confirm Shipping" at bounding box center [280, 527] width 122 height 28
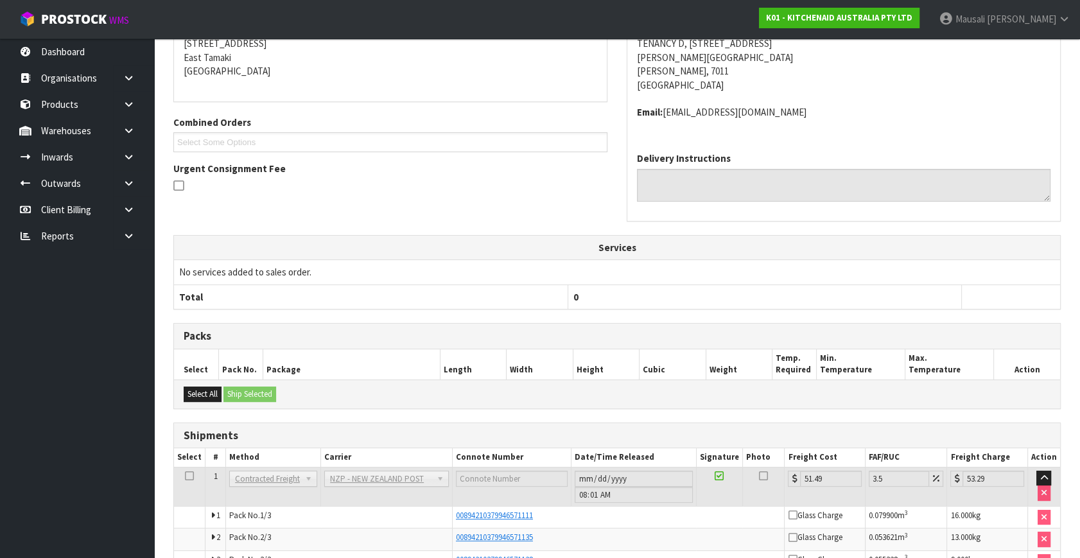
scroll to position [338, 0]
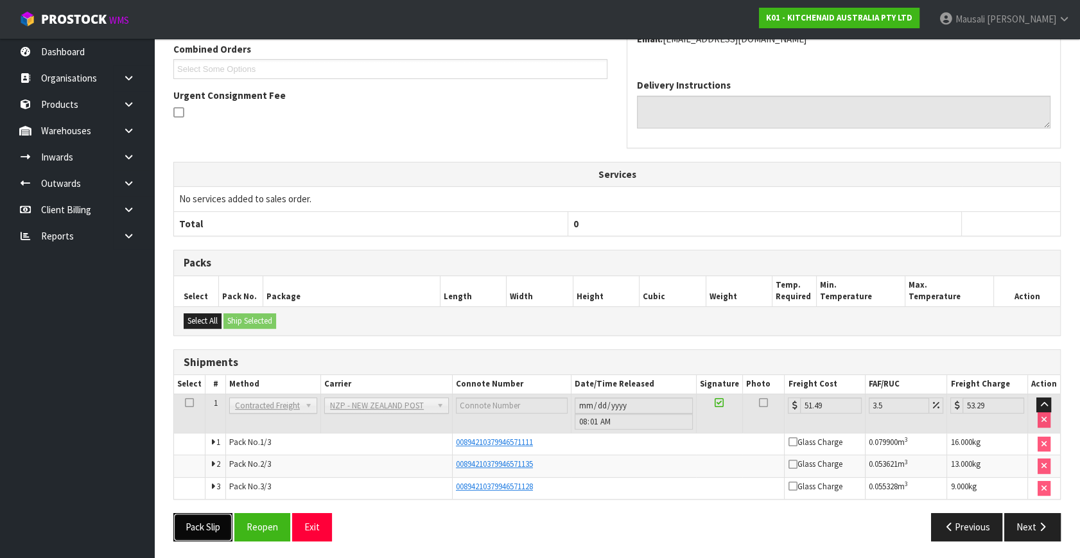
click at [203, 522] on button "Pack Slip" at bounding box center [202, 527] width 59 height 28
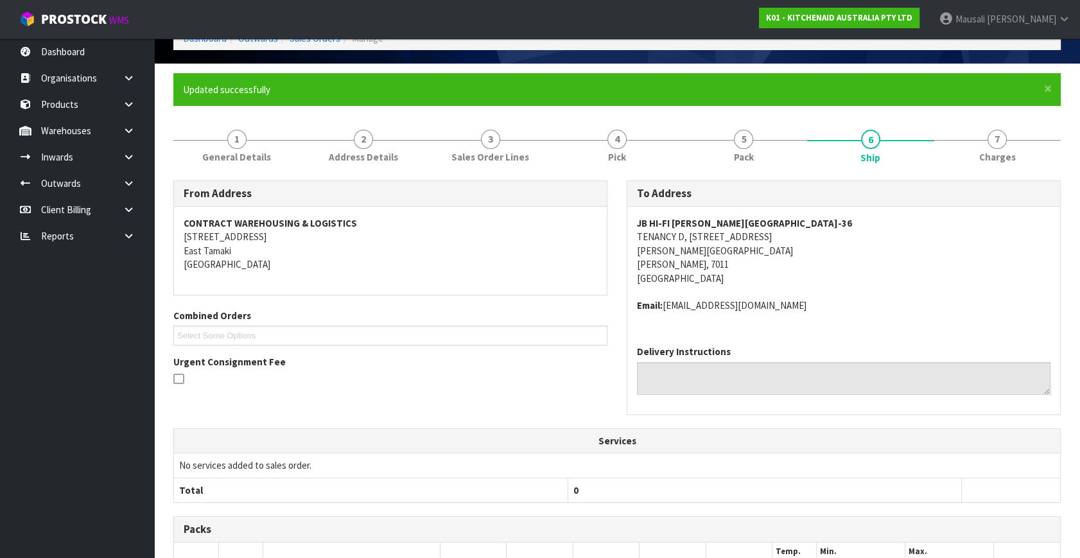
scroll to position [0, 0]
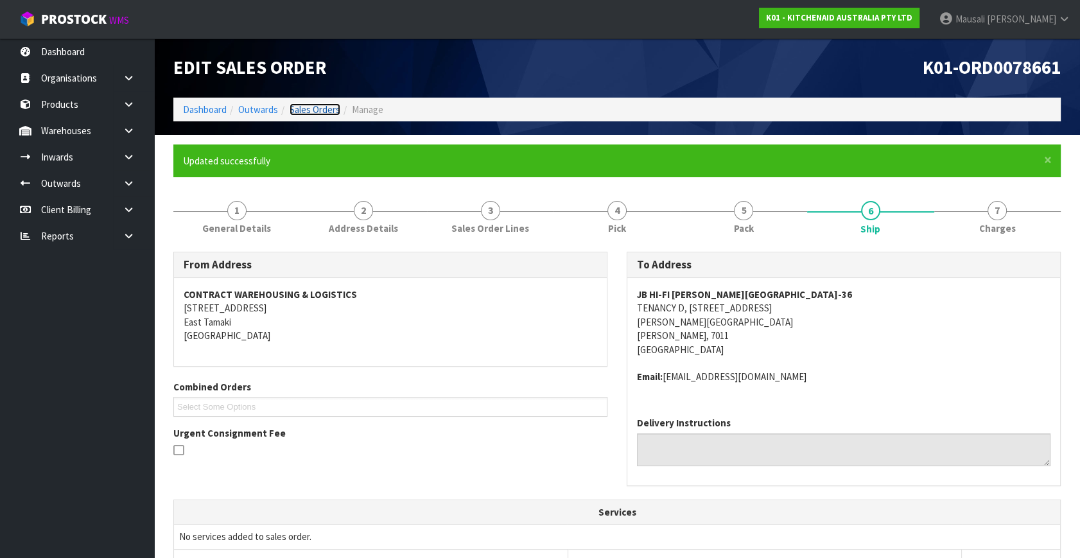
click at [310, 104] on link "Sales Orders" at bounding box center [314, 109] width 51 height 12
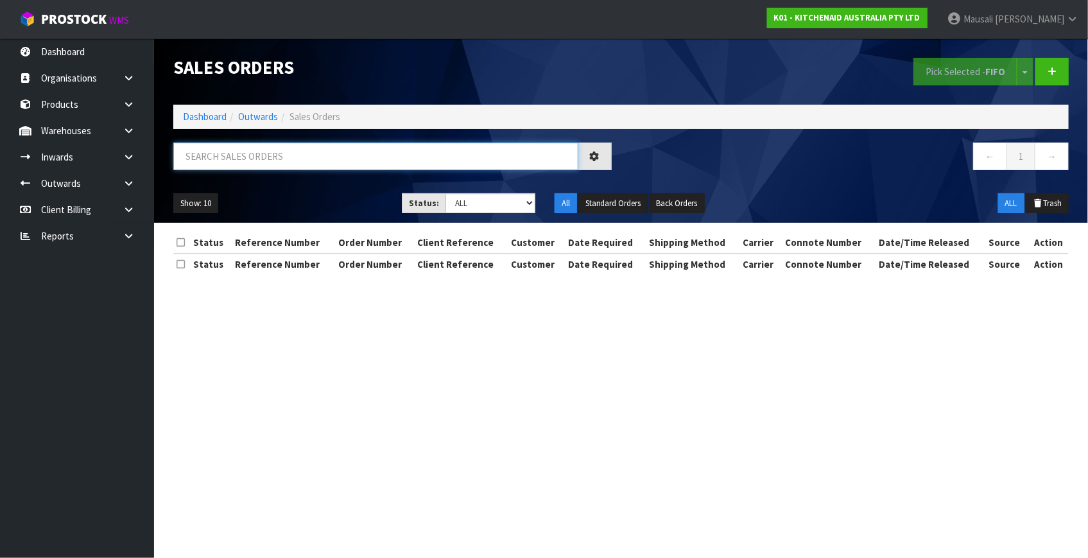
click at [216, 161] on input "text" at bounding box center [375, 156] width 405 height 28
type input "JOB-0410895"
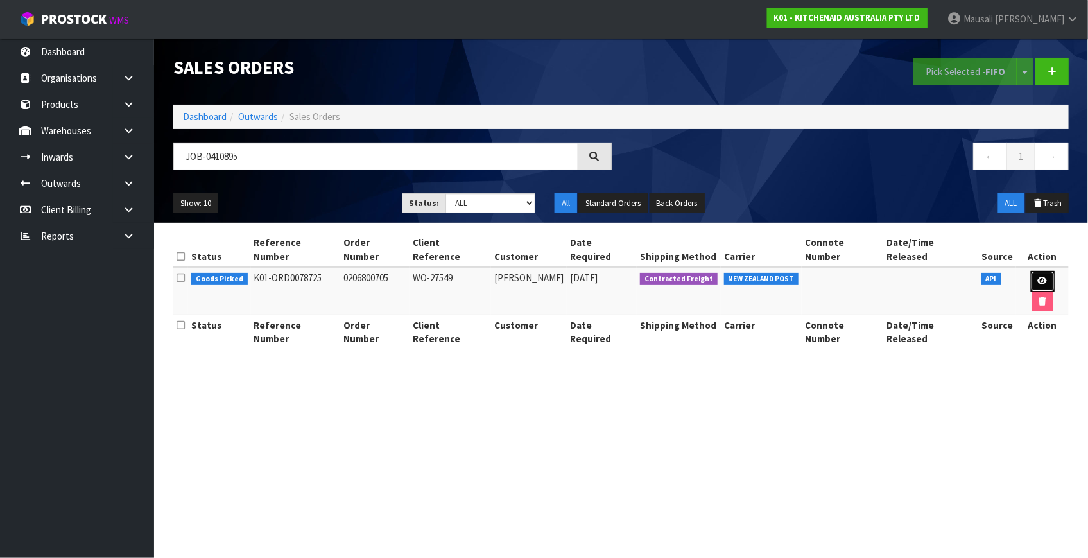
click at [1038, 277] on icon at bounding box center [1043, 281] width 10 height 8
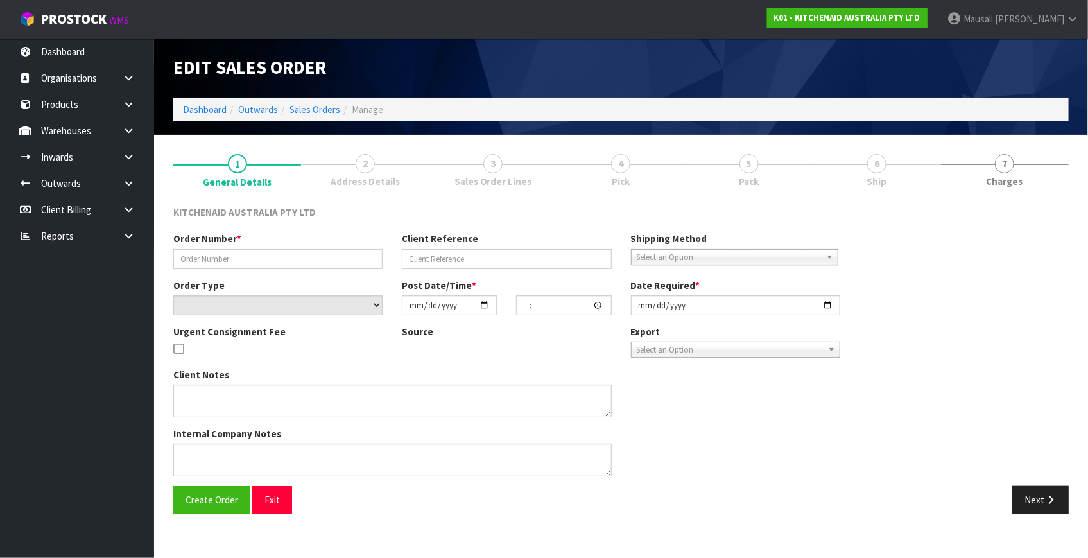
type input "0206800705"
type input "WO-27549"
select select "number:0"
type input "[DATE]"
type input "19:36:17.000"
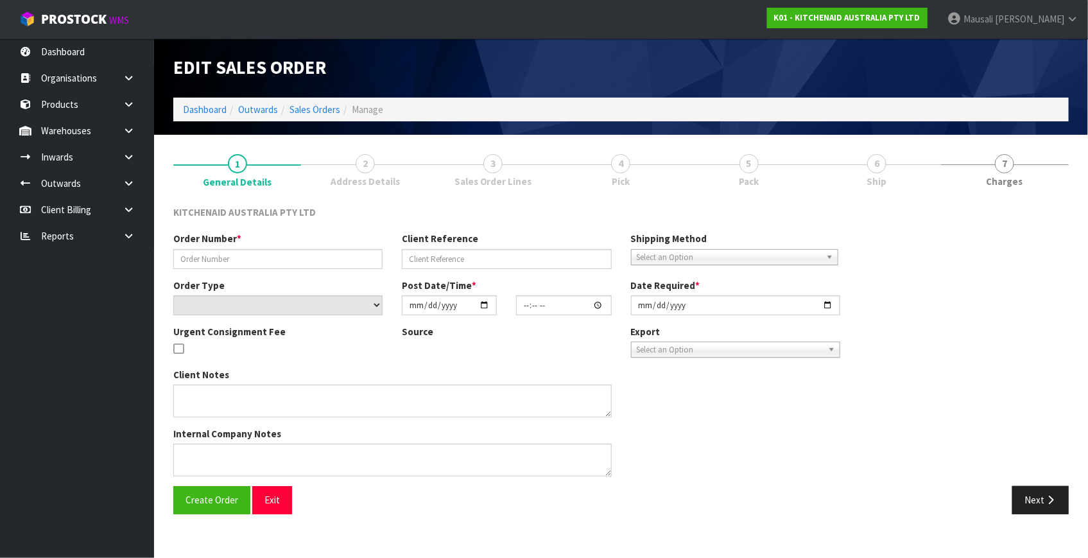
type input "[DATE]"
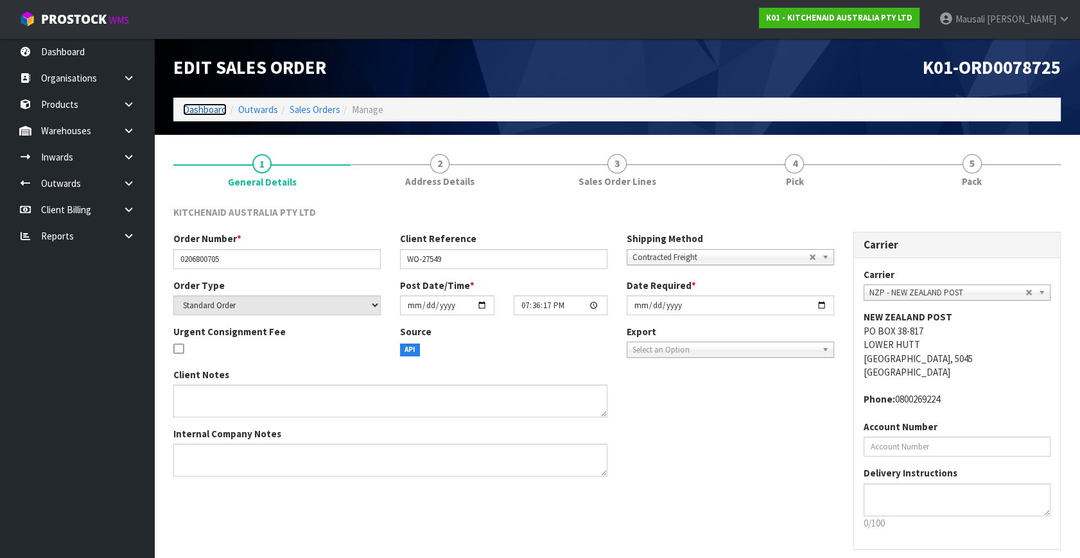
click at [208, 104] on link "Dashboard" at bounding box center [205, 109] width 44 height 12
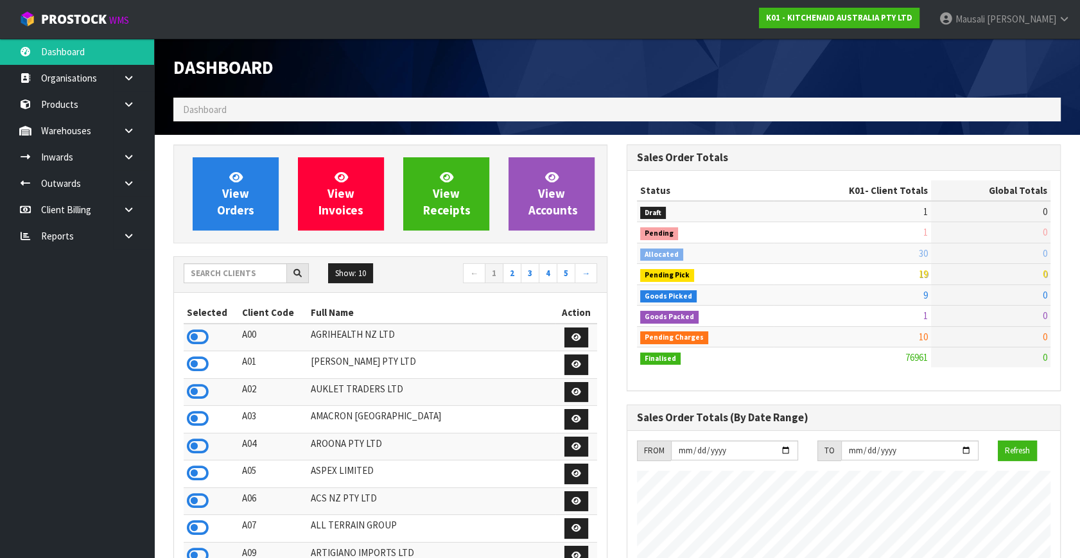
scroll to position [971, 453]
click at [238, 194] on span "View Orders" at bounding box center [235, 193] width 37 height 48
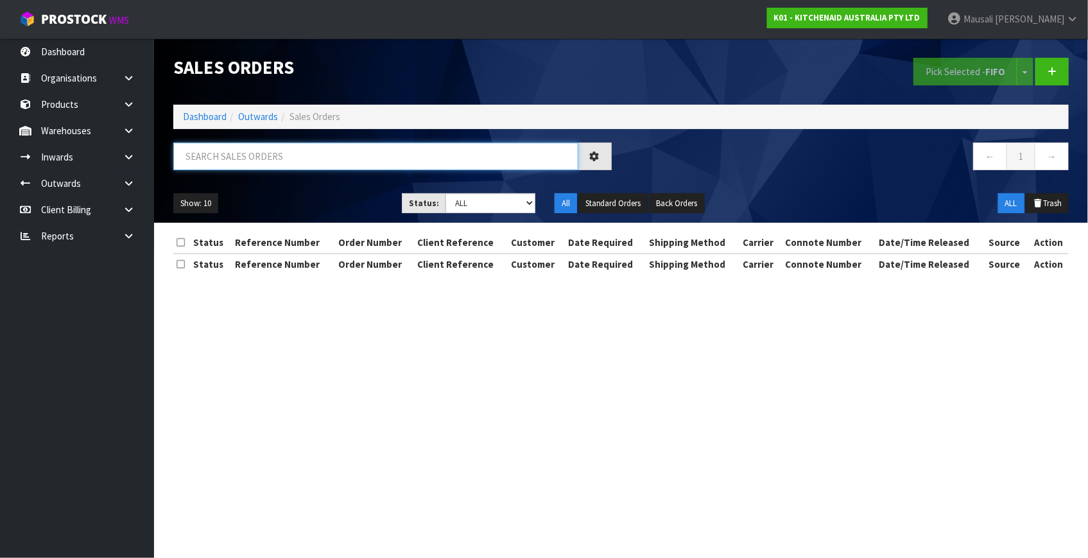
click at [208, 158] on input "text" at bounding box center [375, 156] width 405 height 28
type input "JOB-0410895"
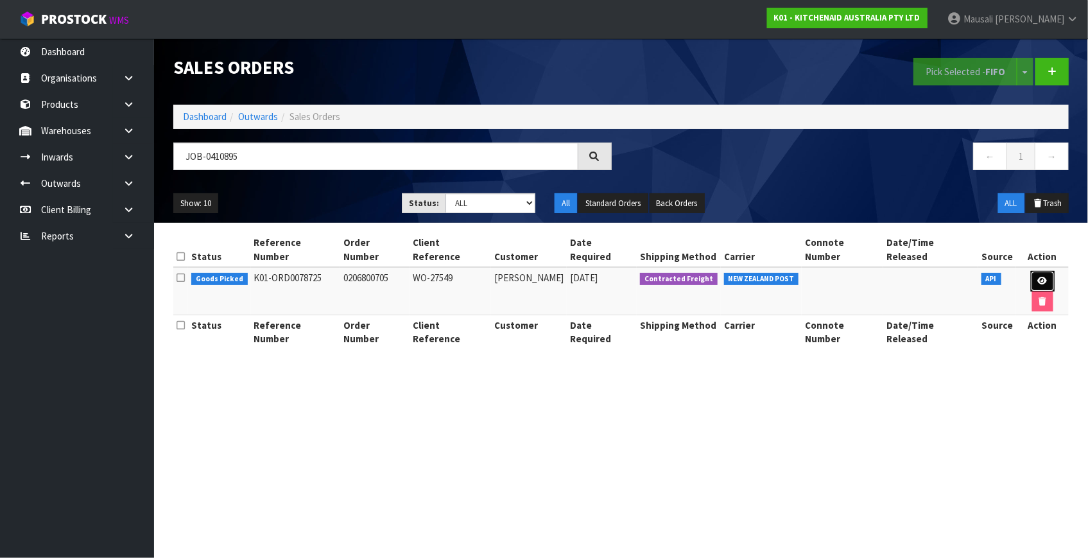
click at [1031, 271] on link at bounding box center [1043, 281] width 24 height 21
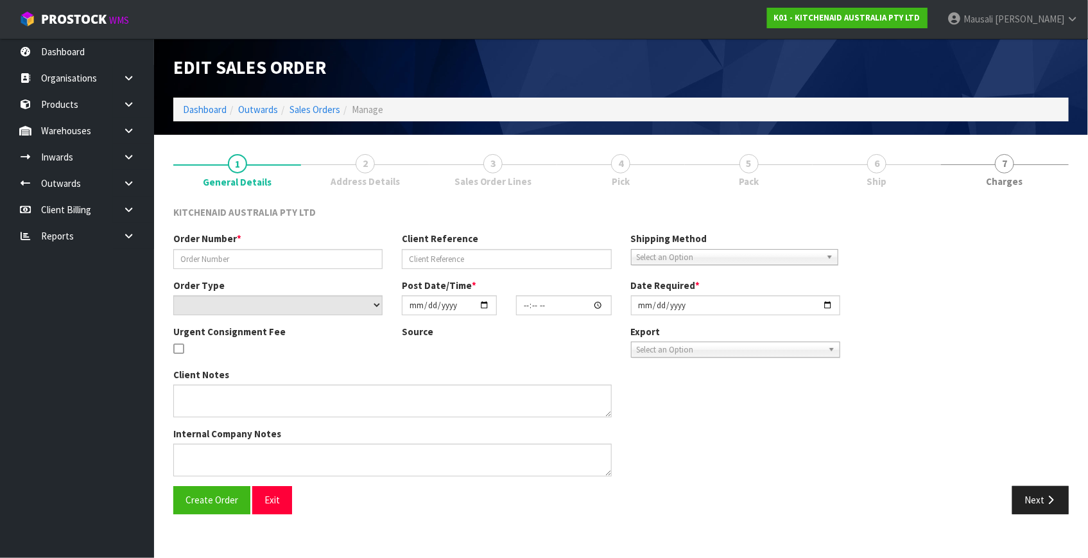
type input "0206800705"
type input "WO-27549"
select select "number:0"
type input "[DATE]"
type input "19:36:17.000"
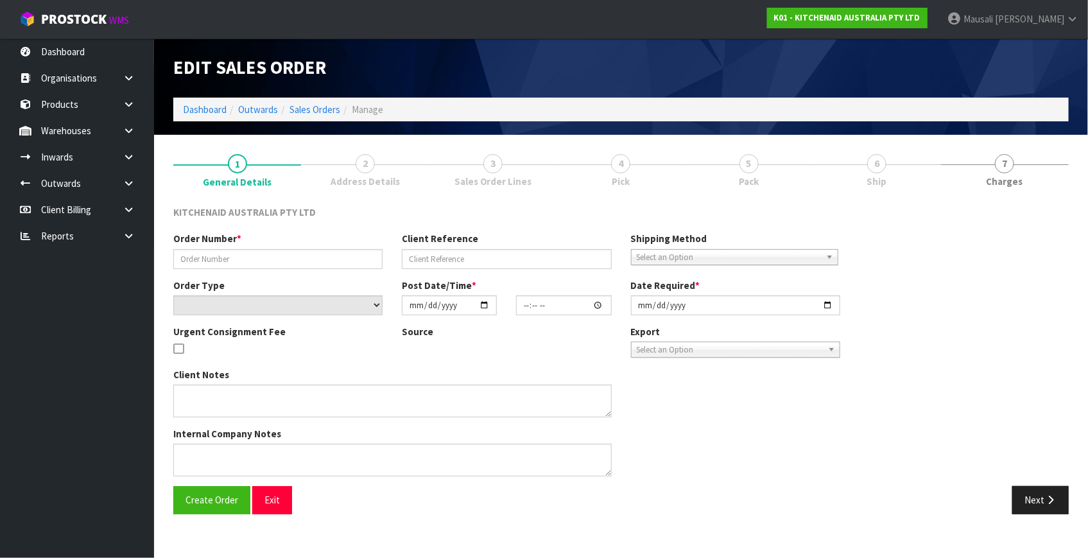
type input "[DATE]"
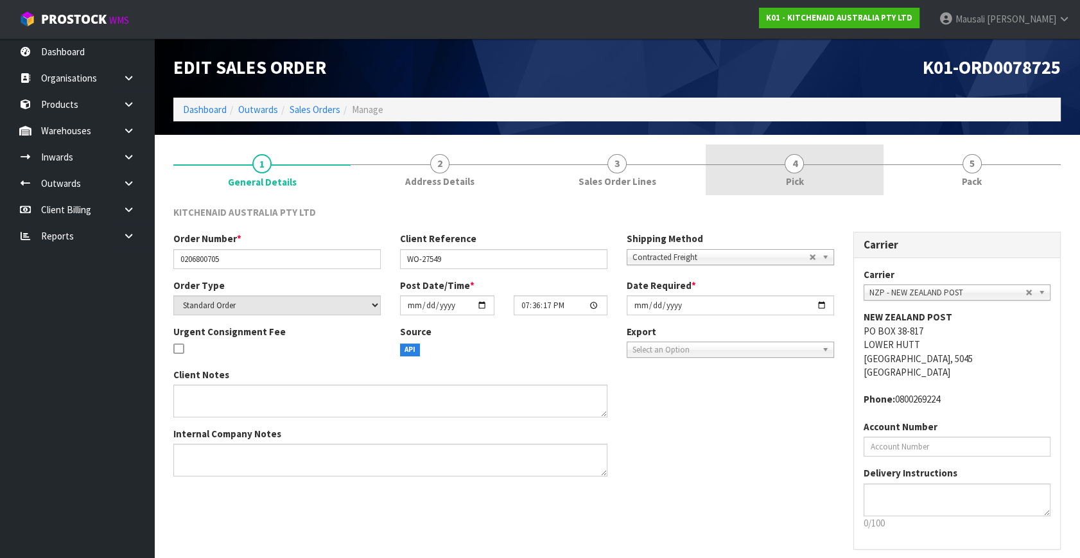
click at [836, 174] on link "4 Pick" at bounding box center [793, 169] width 177 height 51
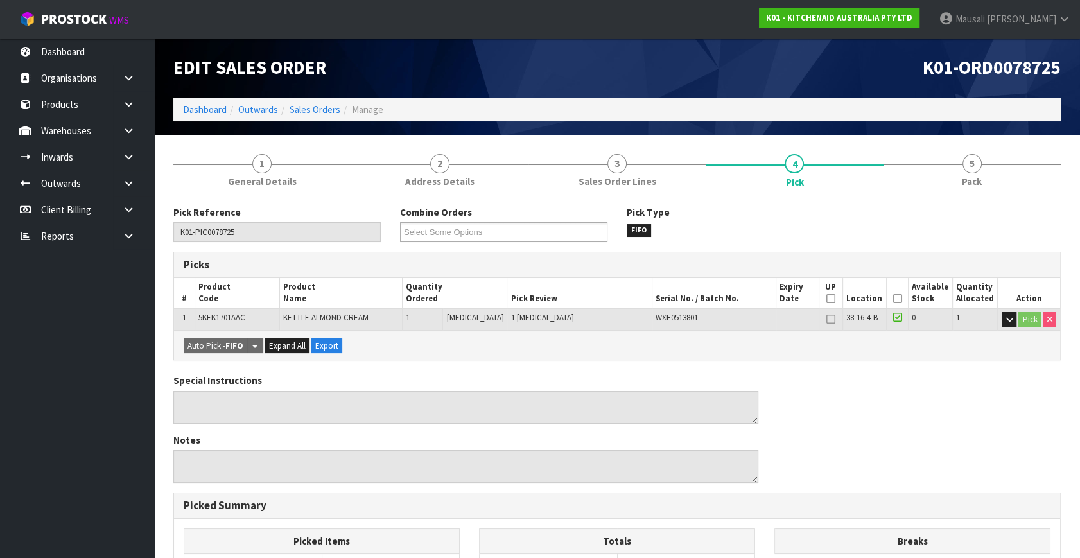
click at [893, 299] on icon at bounding box center [897, 298] width 9 height 1
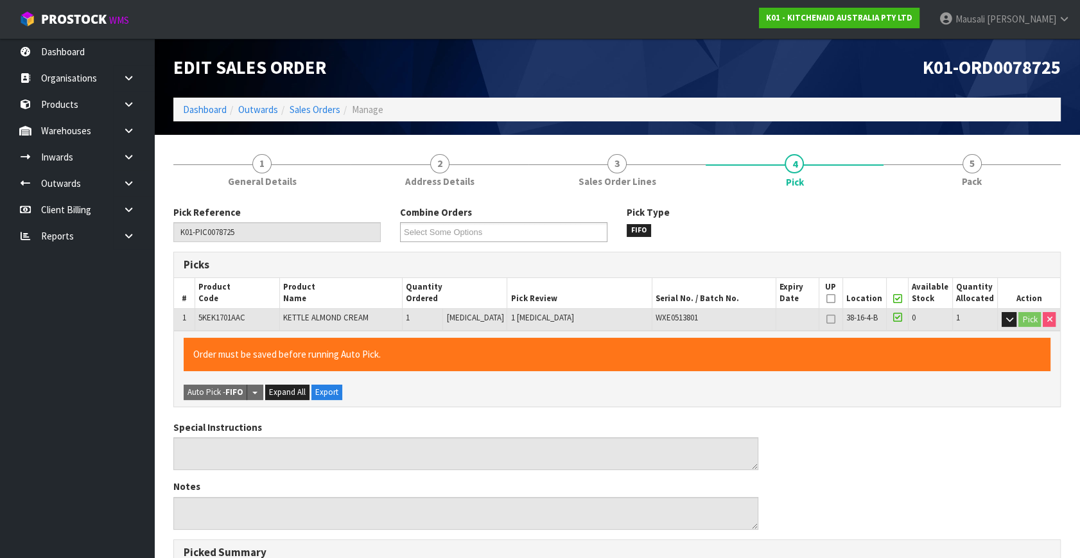
scroll to position [333, 0]
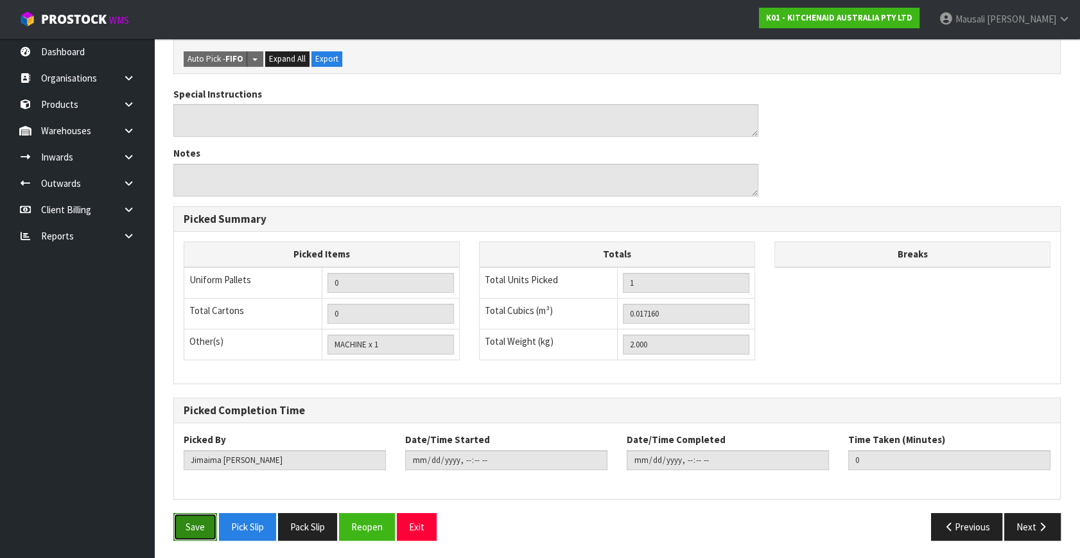
click at [207, 522] on button "Save" at bounding box center [195, 527] width 44 height 28
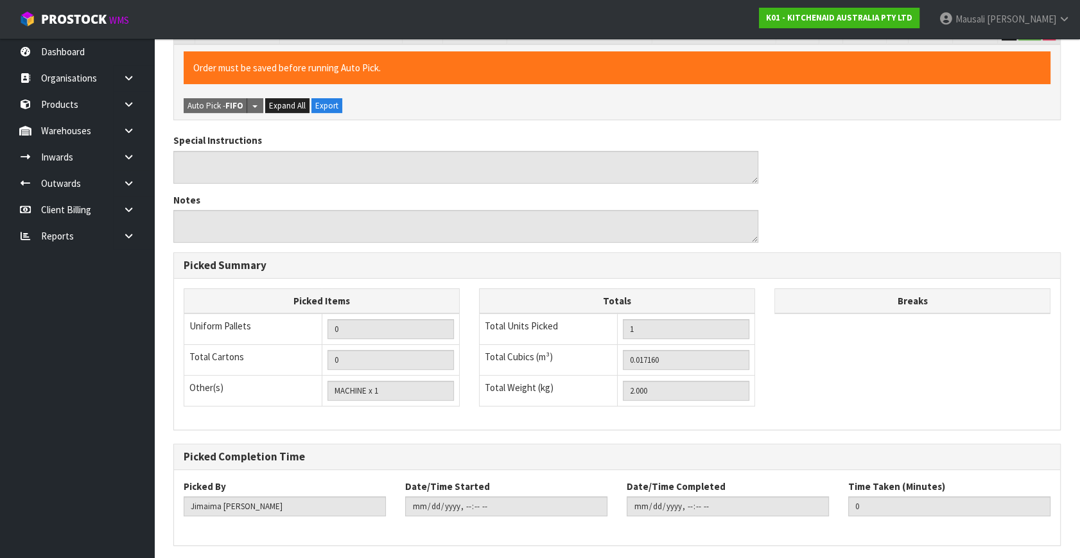
scroll to position [0, 0]
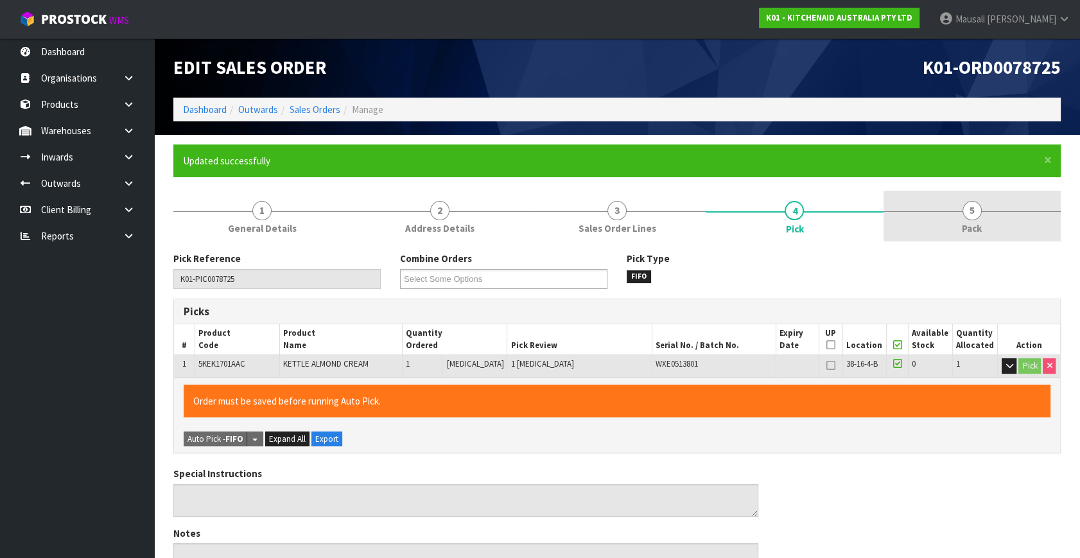
type input "[PERSON_NAME]"
type input "[DATE]T08:06:16"
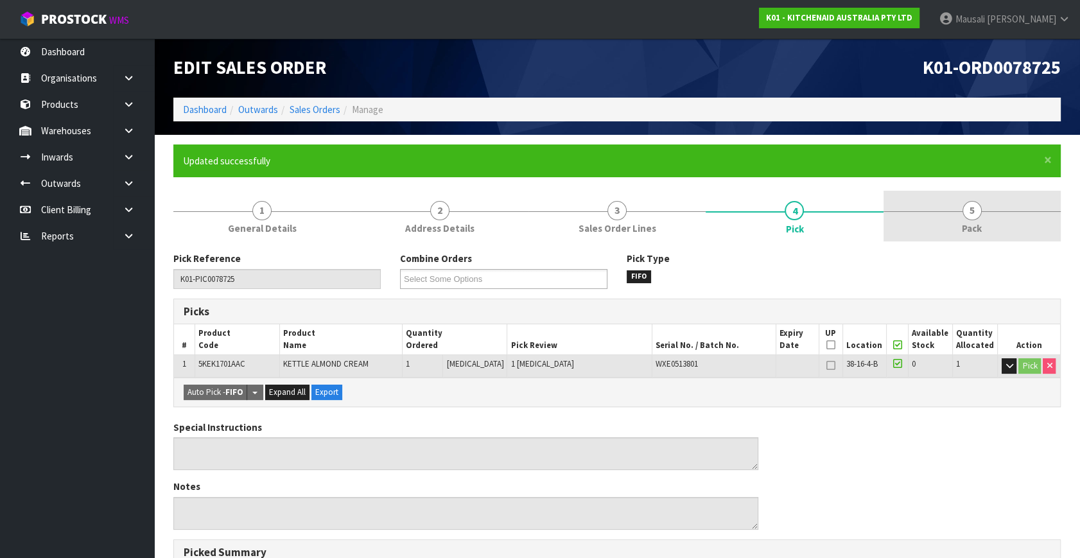
click at [973, 218] on span "5" at bounding box center [971, 210] width 19 height 19
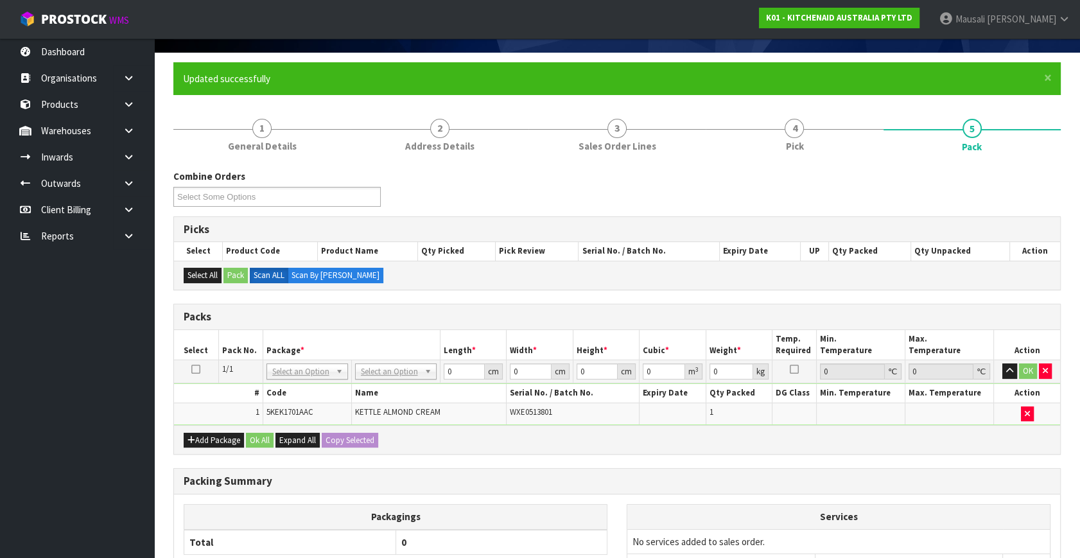
scroll to position [212, 0]
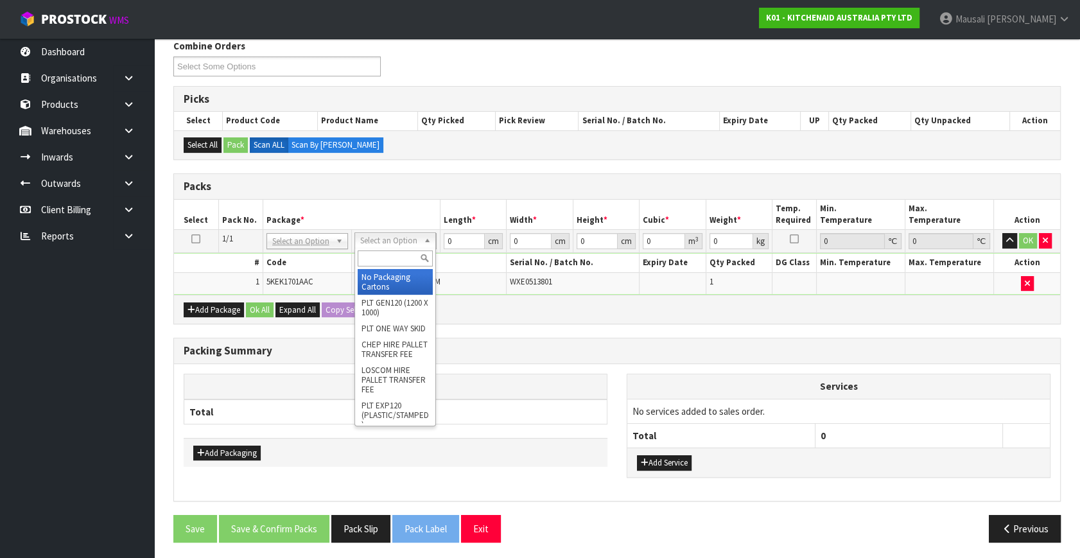
click at [383, 260] on input "text" at bounding box center [395, 258] width 75 height 16
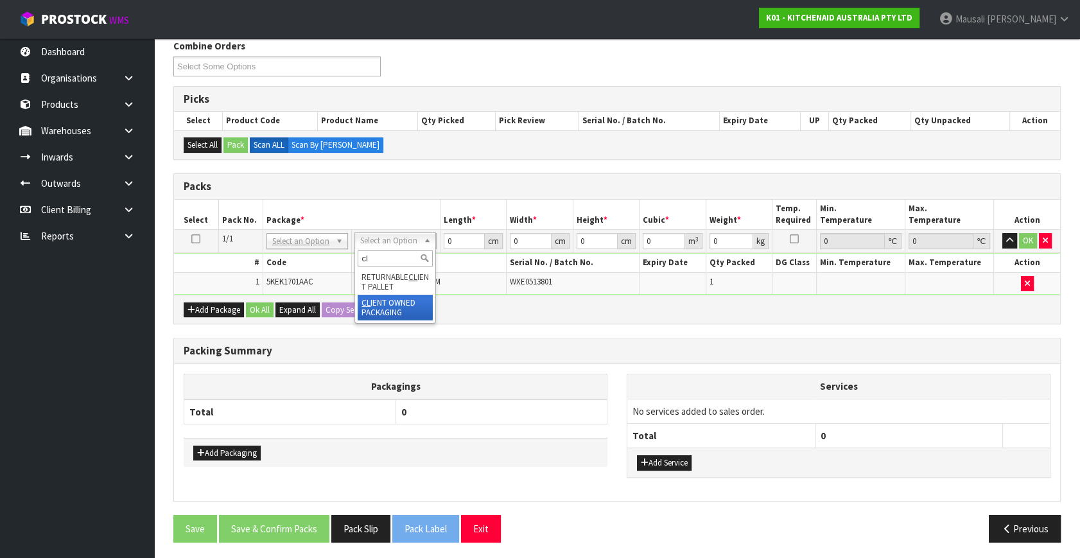
type input "cl"
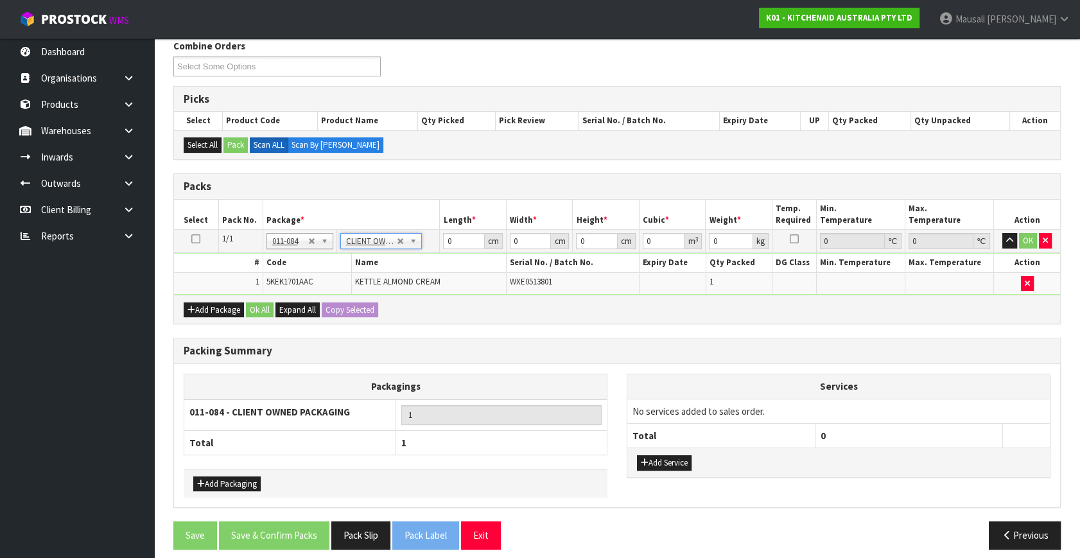
type input "2"
drag, startPoint x: 456, startPoint y: 243, endPoint x: 430, endPoint y: 252, distance: 27.2
click at [430, 252] on tbody "1/1 NONE 007-001 007-002 007-004 007-009 007-013 007-014 007-015 007-017 007-01…" at bounding box center [617, 262] width 886 height 65
type input "40"
type input "28"
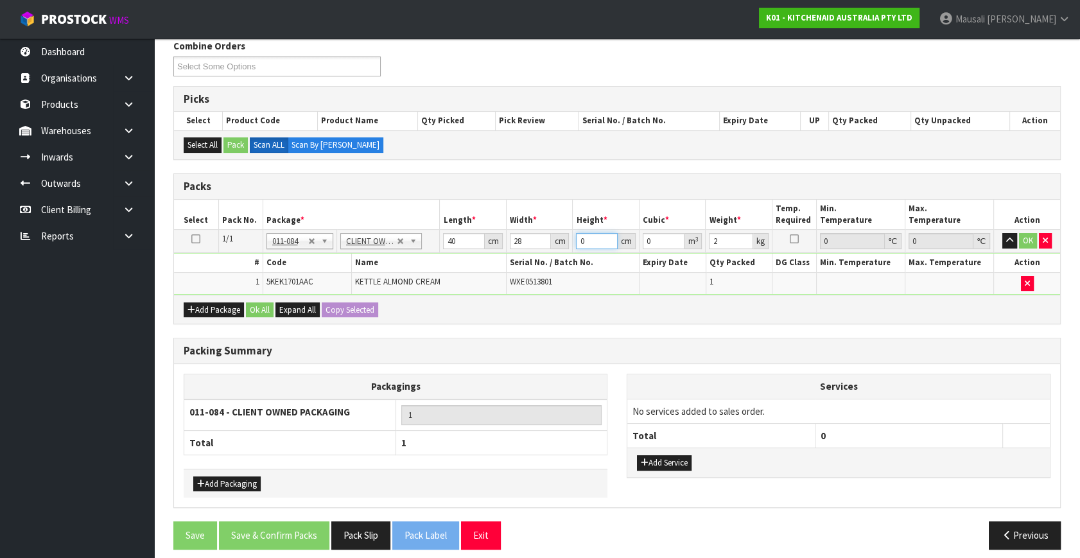
type input "2"
type input "0.00224"
type input "22"
type input "0.02464"
type input "22"
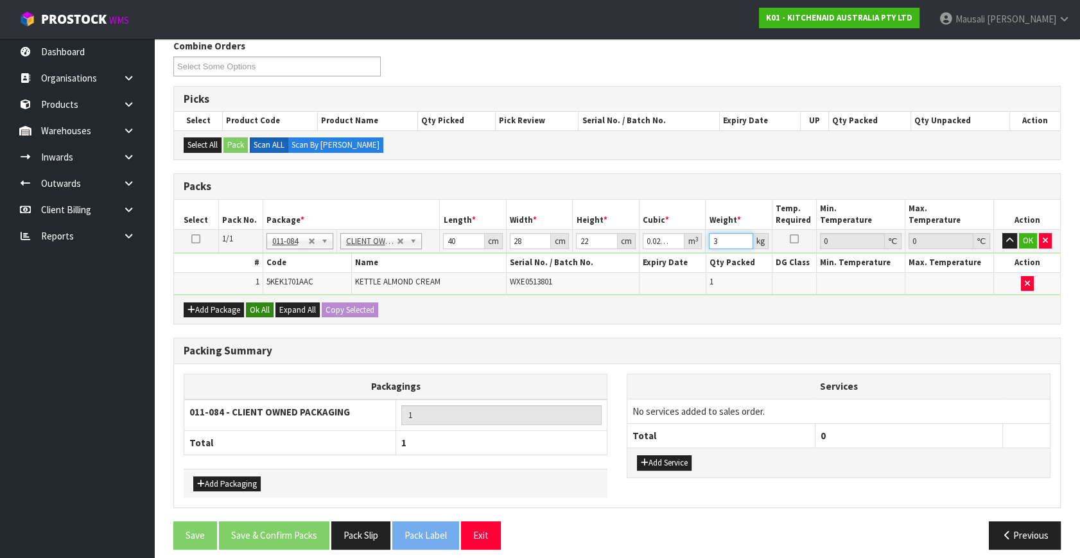
type input "3"
click at [257, 303] on button "Ok All" at bounding box center [260, 309] width 28 height 15
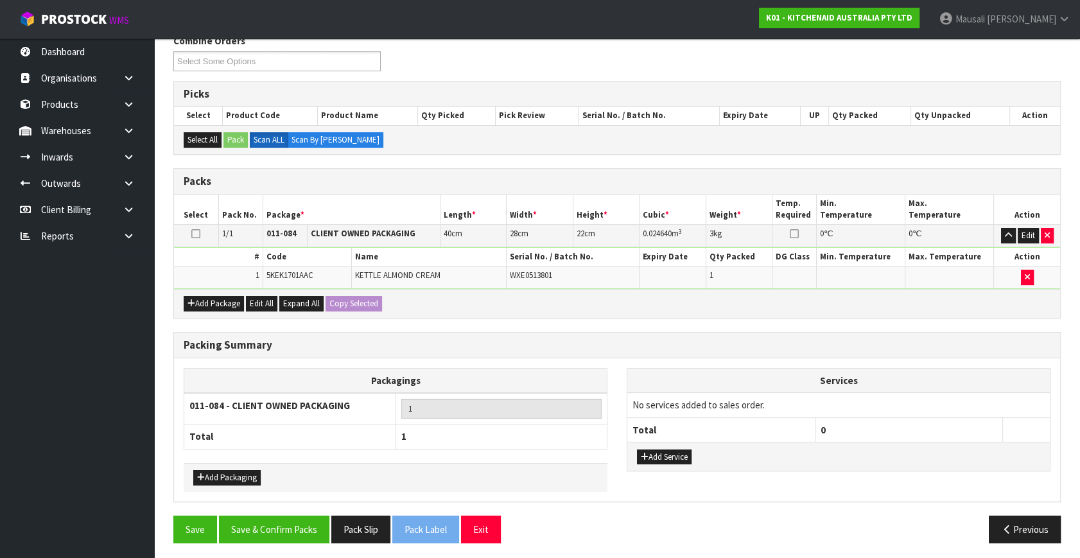
scroll to position [218, 0]
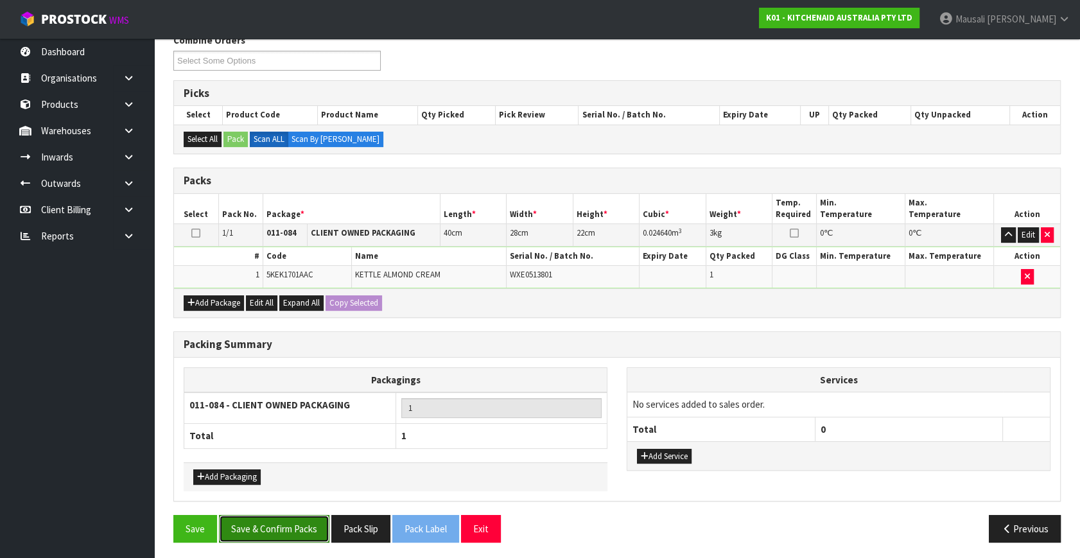
click at [264, 526] on button "Save & Confirm Packs" at bounding box center [274, 529] width 110 height 28
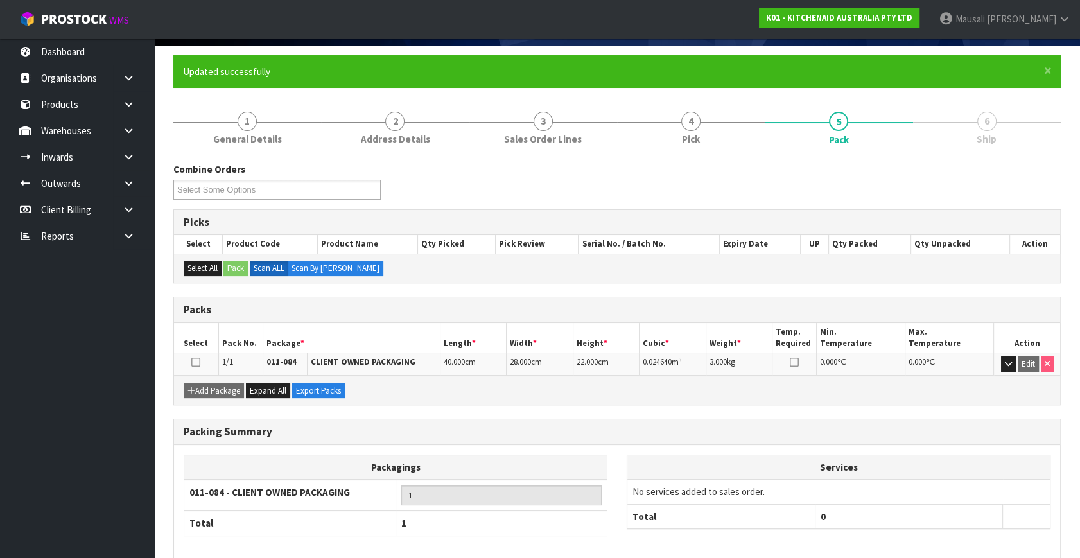
scroll to position [148, 0]
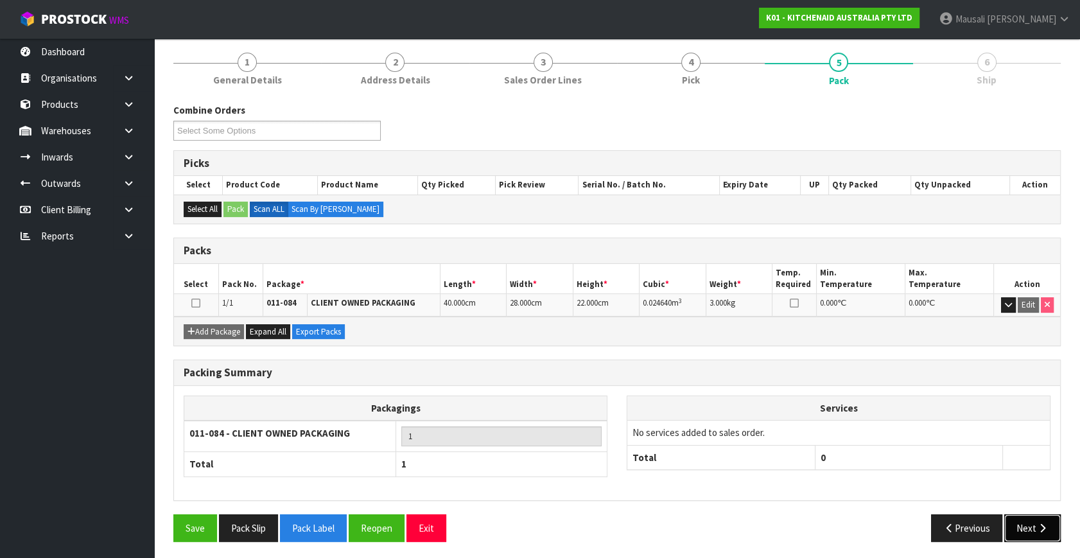
click at [1030, 522] on button "Next" at bounding box center [1032, 528] width 56 height 28
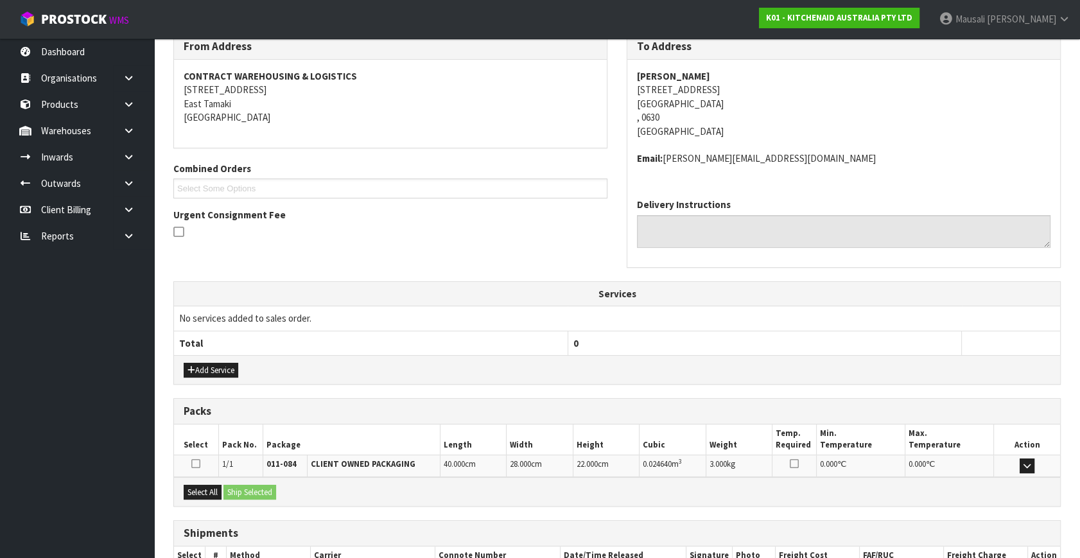
scroll to position [302, 0]
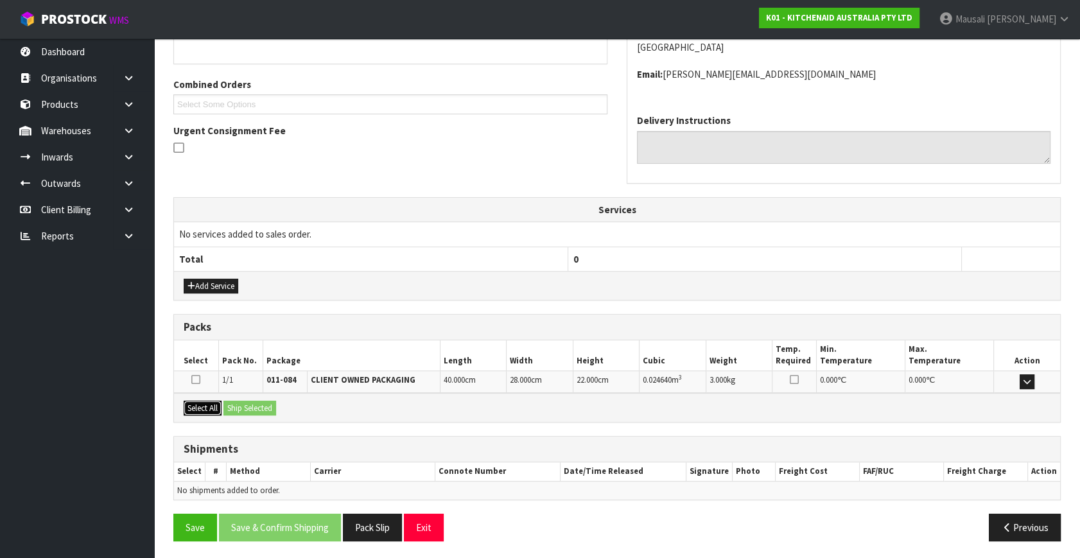
drag, startPoint x: 203, startPoint y: 401, endPoint x: 230, endPoint y: 410, distance: 27.6
click at [205, 404] on button "Select All" at bounding box center [203, 408] width 38 height 15
click at [230, 410] on button "Ship Selected" at bounding box center [249, 408] width 53 height 15
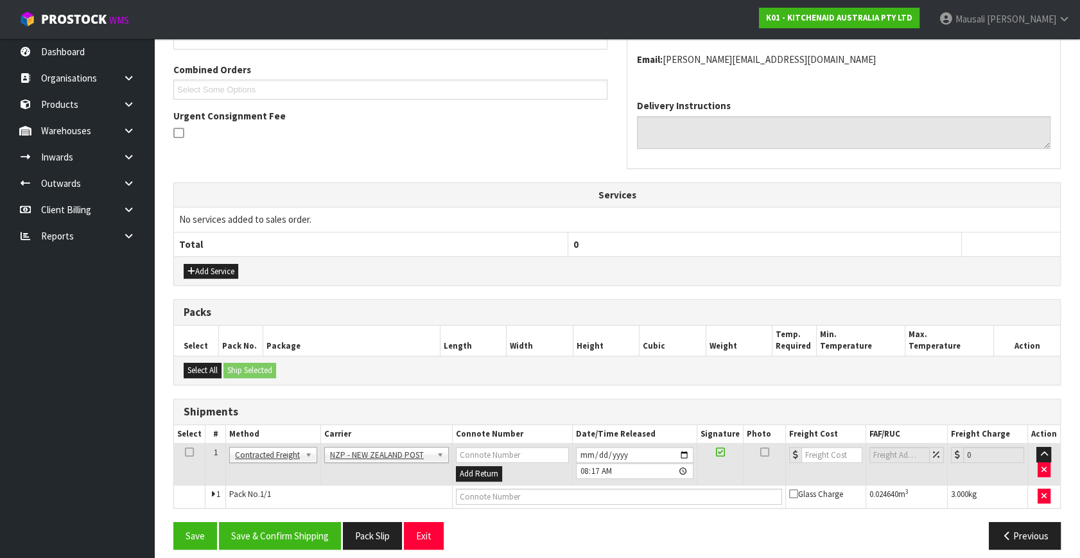
scroll to position [325, 0]
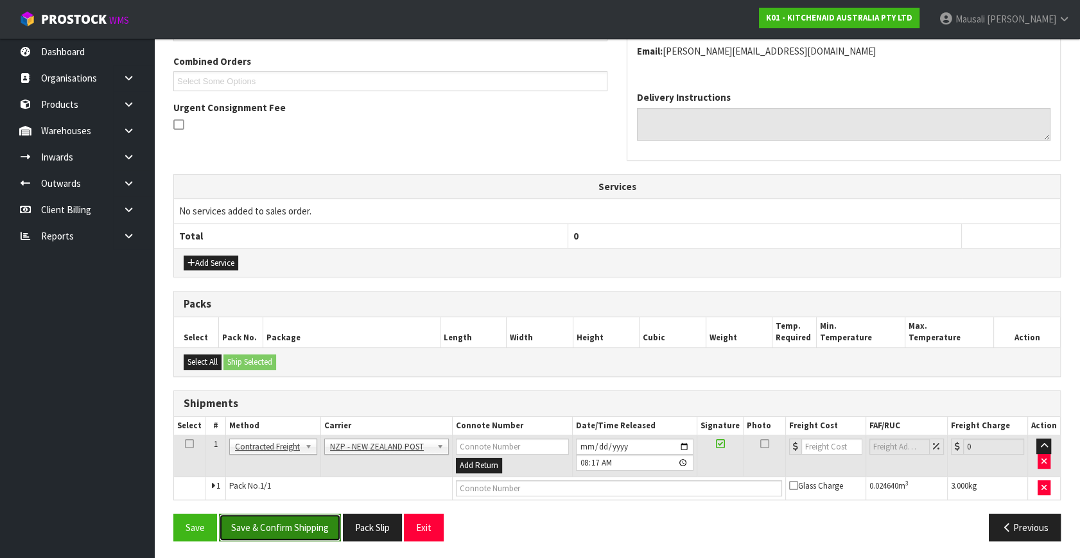
click at [289, 527] on button "Save & Confirm Shipping" at bounding box center [280, 527] width 122 height 28
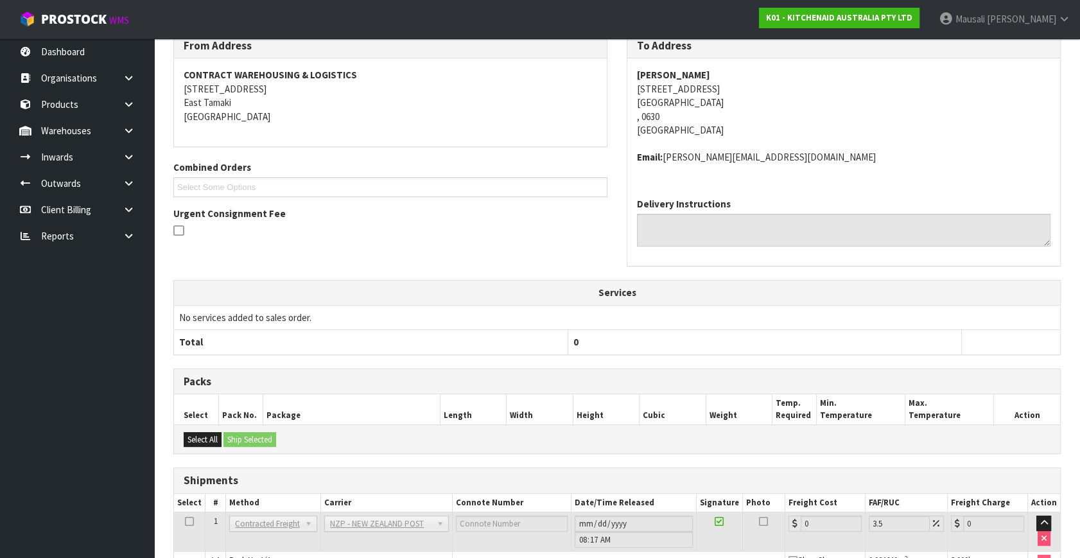
scroll to position [307, 0]
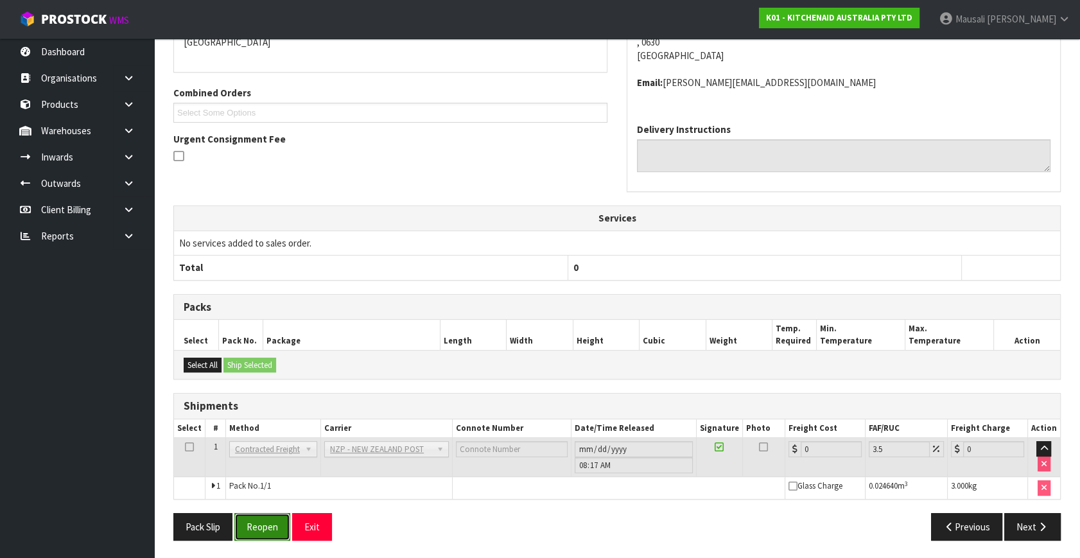
click at [245, 524] on button "Reopen" at bounding box center [262, 527] width 56 height 28
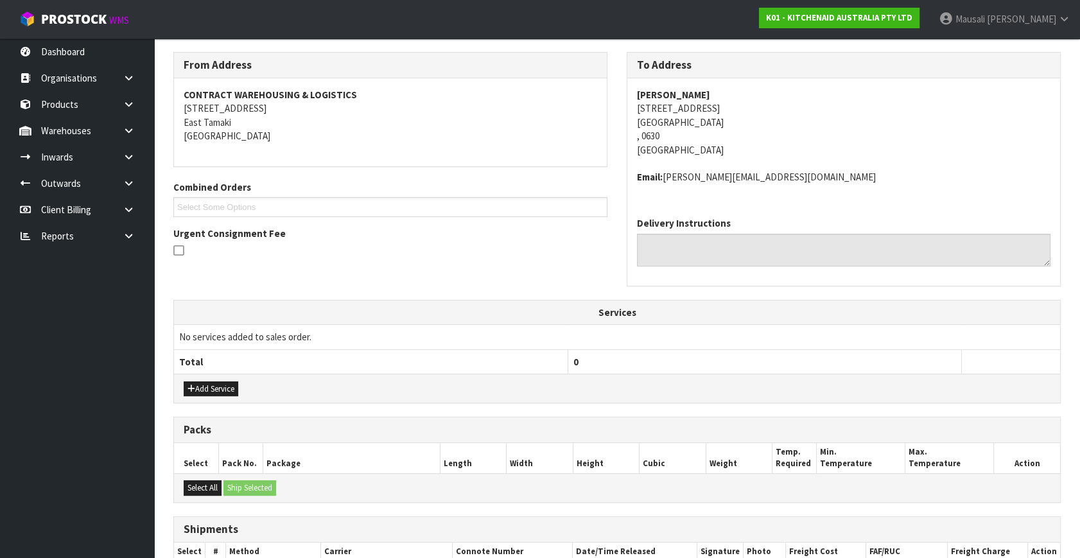
scroll to position [337, 0]
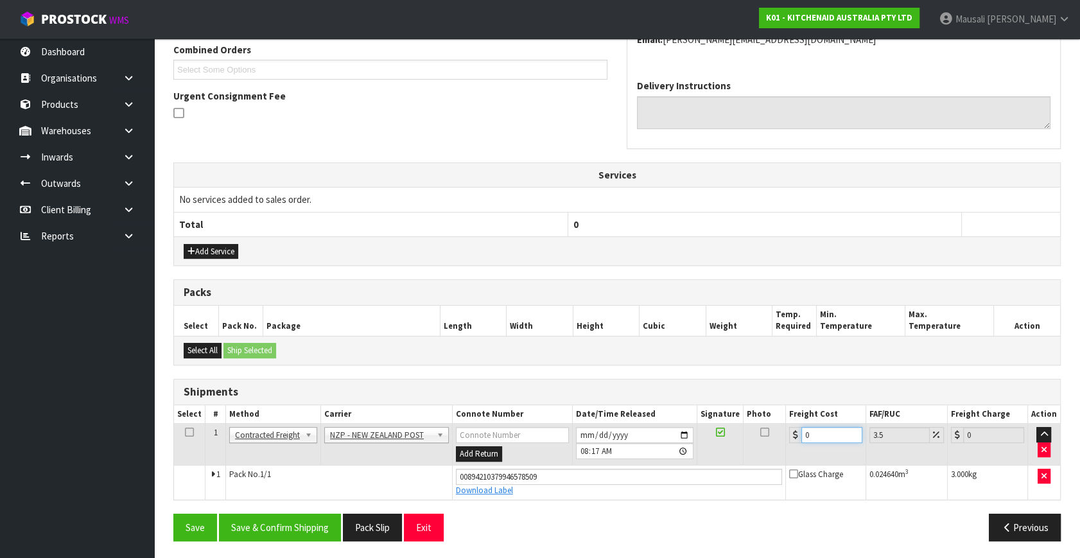
drag, startPoint x: 821, startPoint y: 431, endPoint x: 795, endPoint y: 443, distance: 28.7
click at [795, 443] on td "0" at bounding box center [825, 445] width 80 height 42
type input "4"
type input "4.14"
type input "4.3"
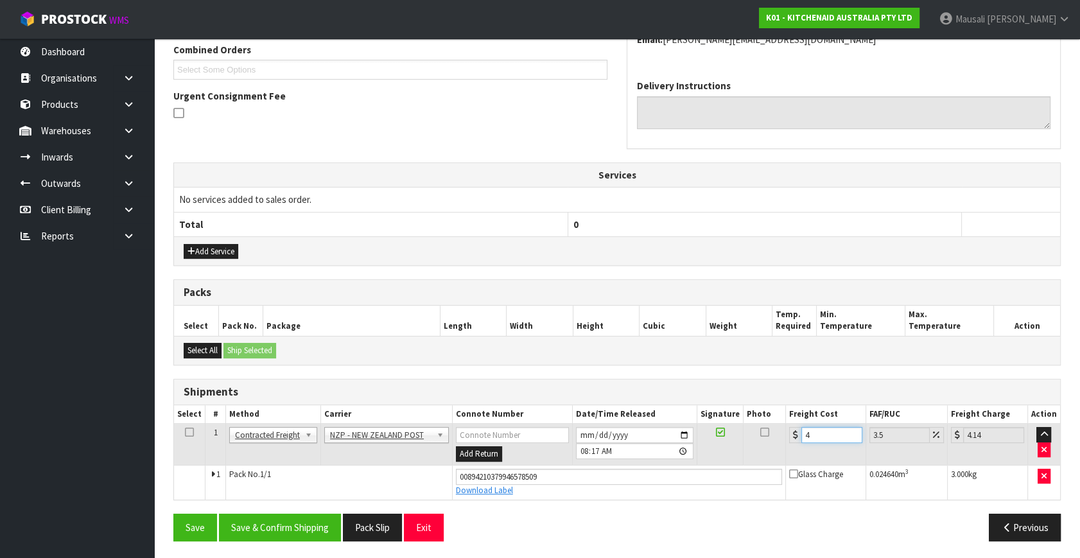
type input "4.45"
type input "4.33"
type input "4.48"
type input "4.33"
click at [288, 529] on button "Save & Confirm Shipping" at bounding box center [280, 527] width 122 height 28
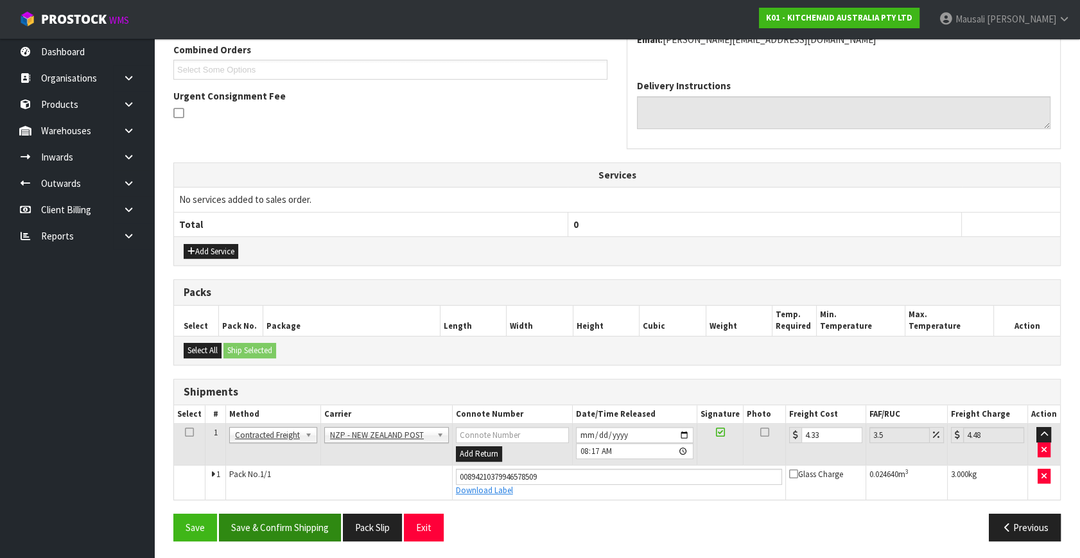
scroll to position [0, 0]
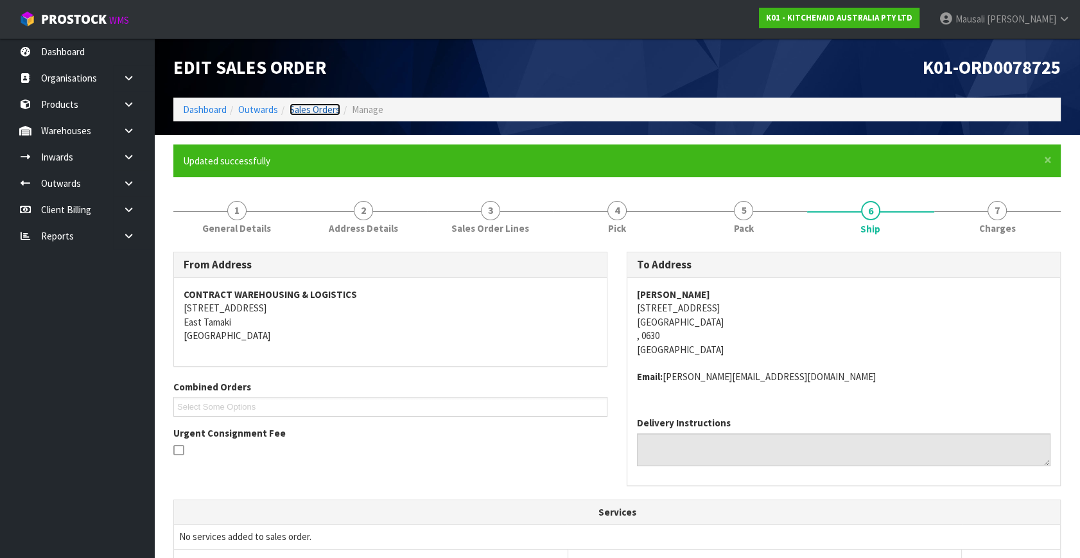
click at [313, 104] on link "Sales Orders" at bounding box center [314, 109] width 51 height 12
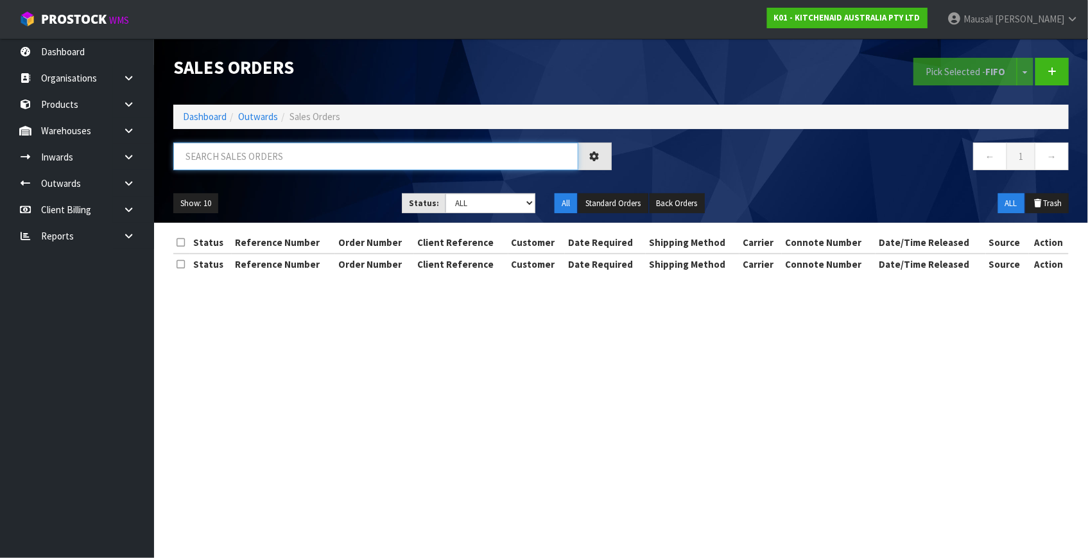
click at [199, 162] on input "text" at bounding box center [375, 156] width 405 height 28
type input "JOB-0410886"
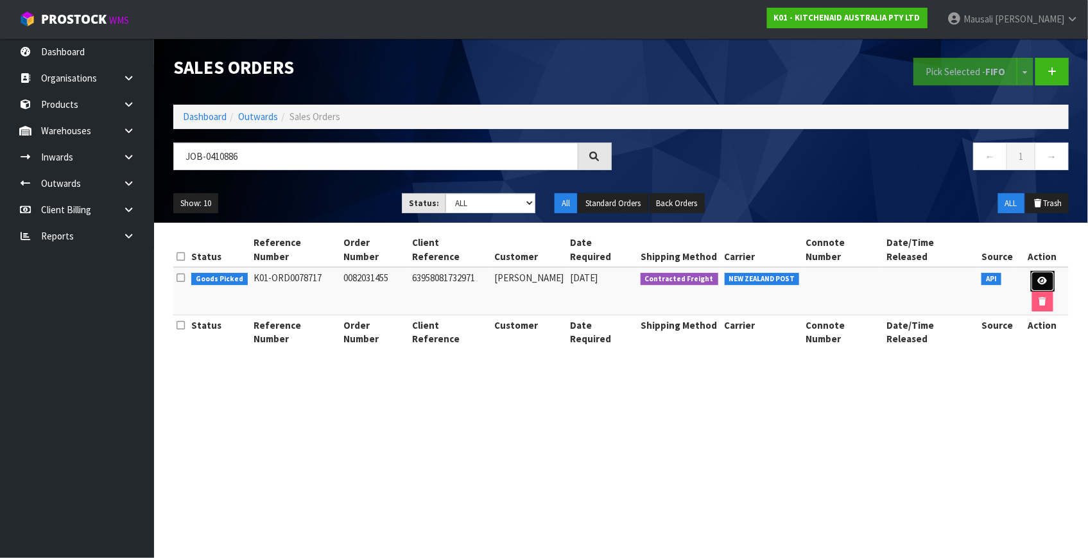
click at [1031, 271] on link at bounding box center [1043, 281] width 24 height 21
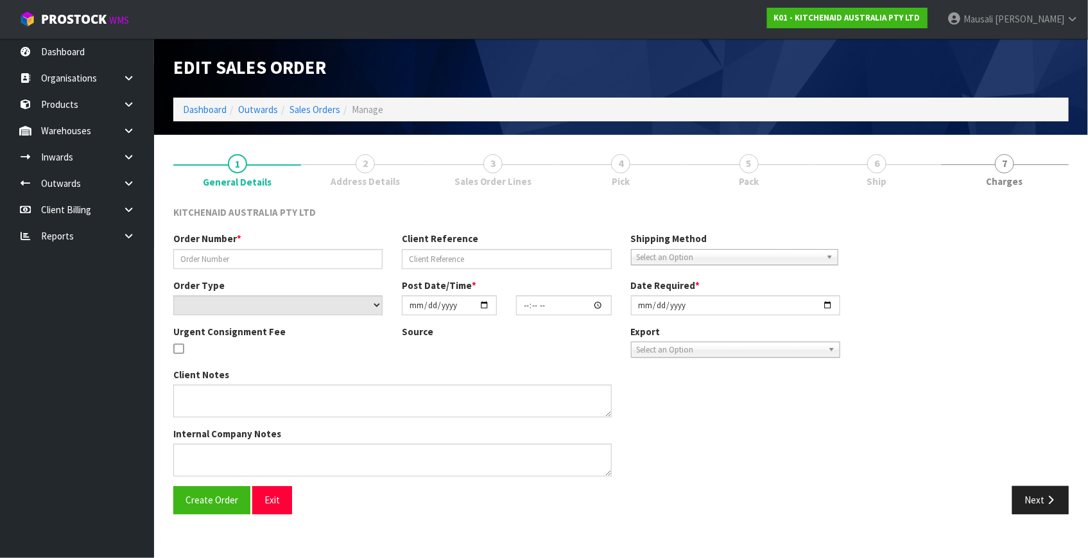
type input "0082031455"
type input "63958081732971"
select select "number:0"
type input "[DATE]"
type input "17:34:51.000"
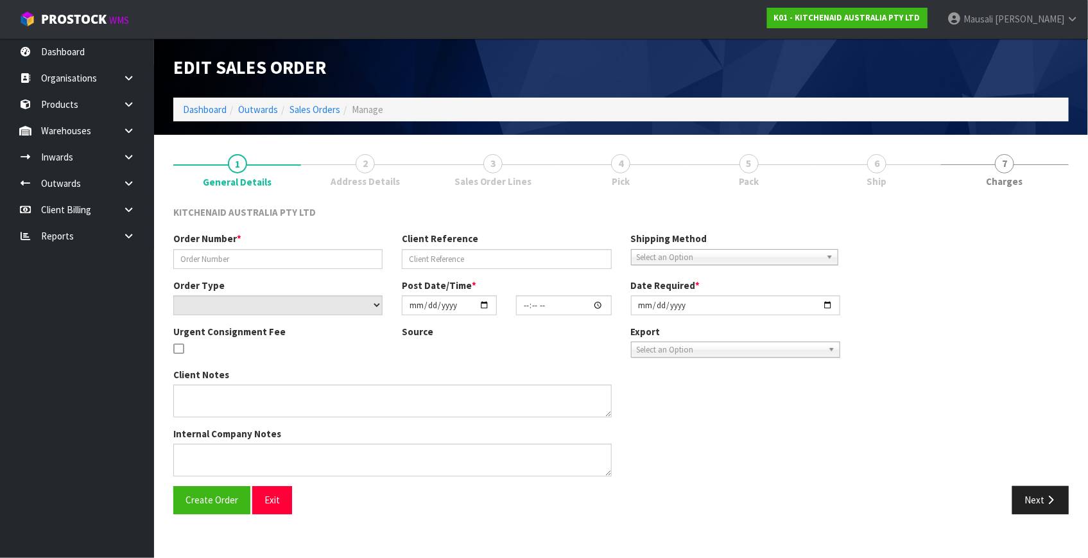
type input "[DATE]"
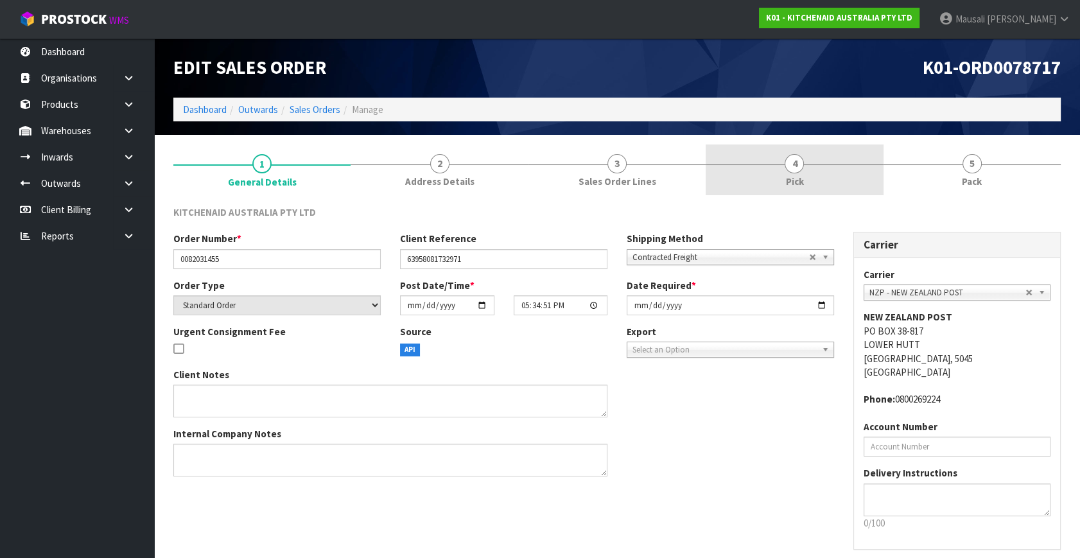
click at [809, 169] on link "4 Pick" at bounding box center [793, 169] width 177 height 51
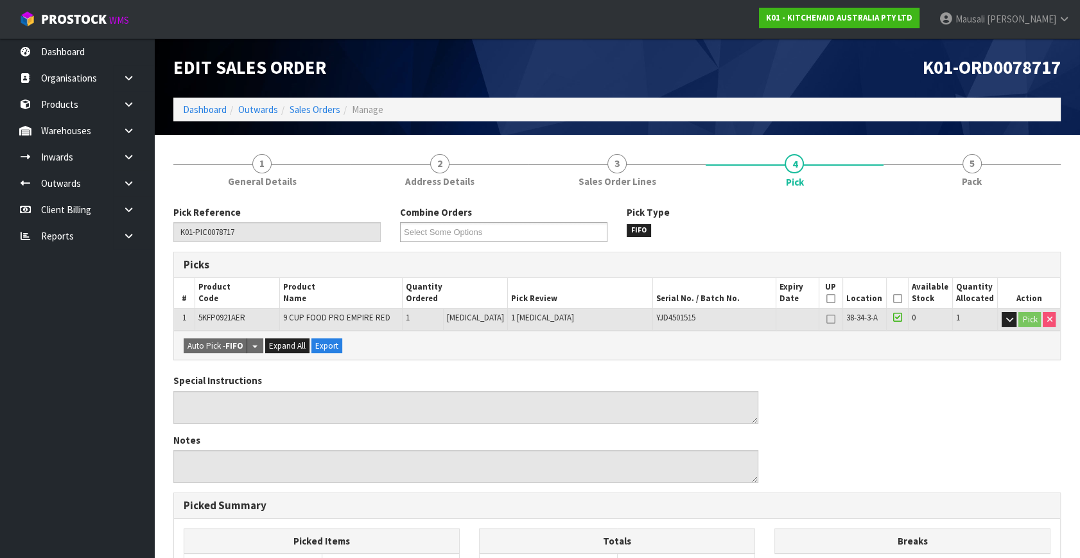
click at [893, 298] on icon at bounding box center [897, 298] width 9 height 1
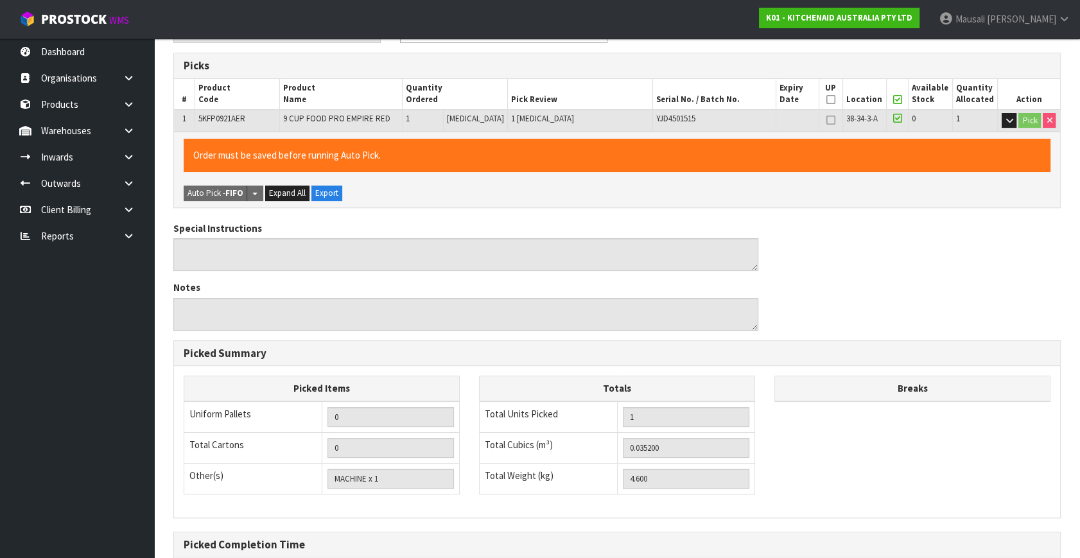
scroll to position [333, 0]
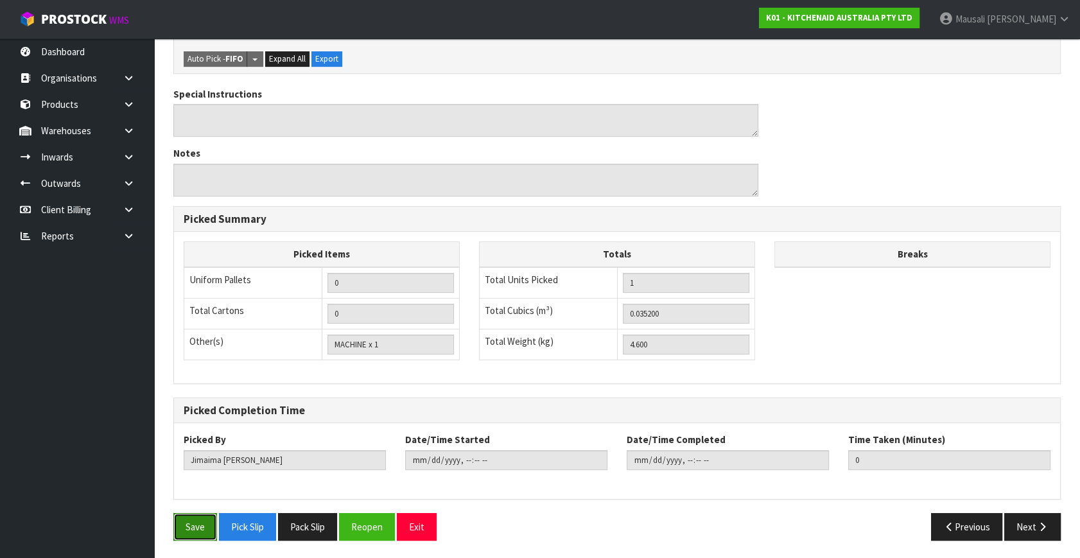
drag, startPoint x: 184, startPoint y: 526, endPoint x: 236, endPoint y: 496, distance: 60.1
click at [184, 525] on button "Save" at bounding box center [195, 527] width 44 height 28
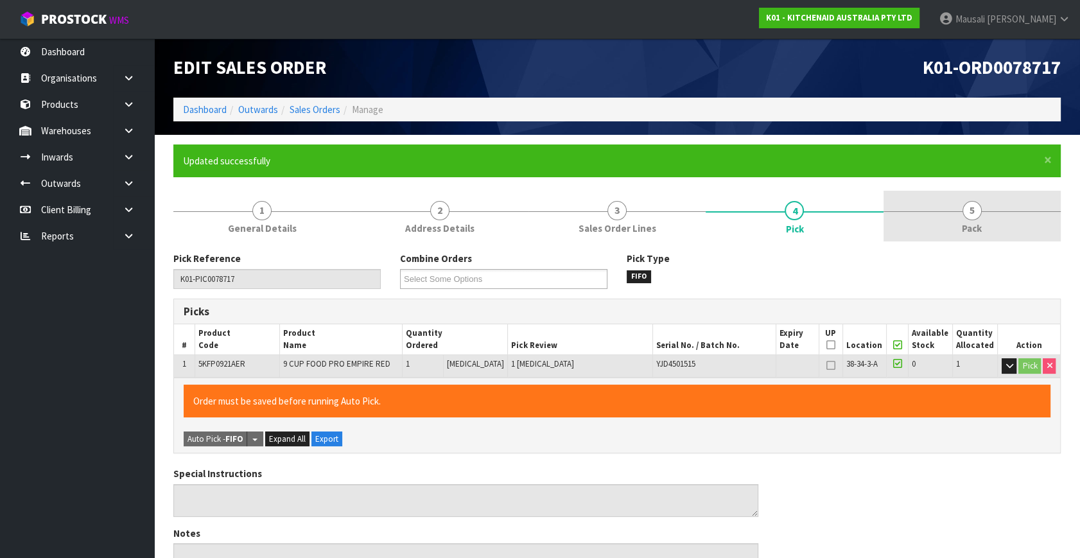
type input "[PERSON_NAME]"
type input "[DATE]T08:25:52"
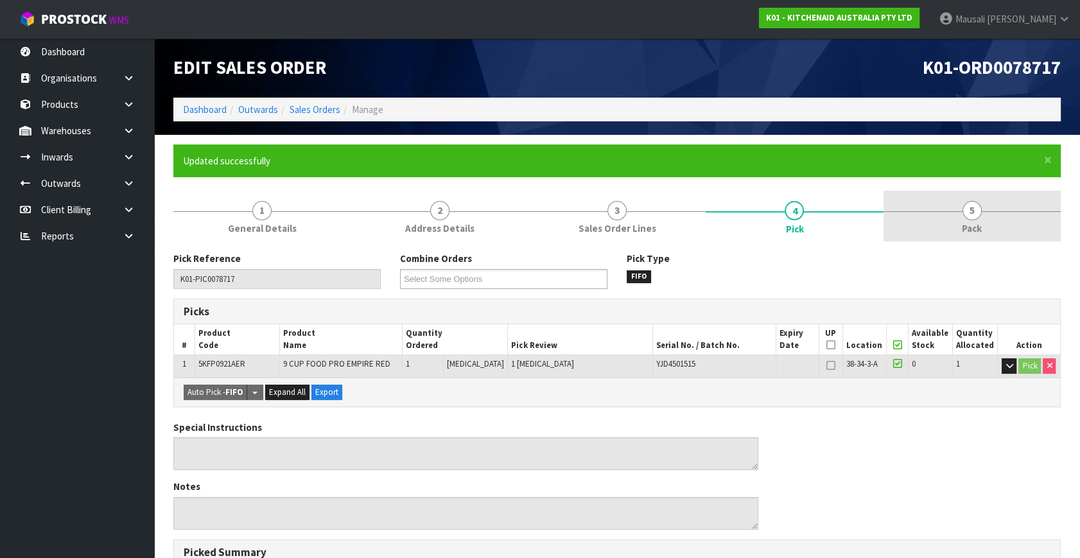
click at [956, 229] on link "5 Pack" at bounding box center [971, 216] width 177 height 51
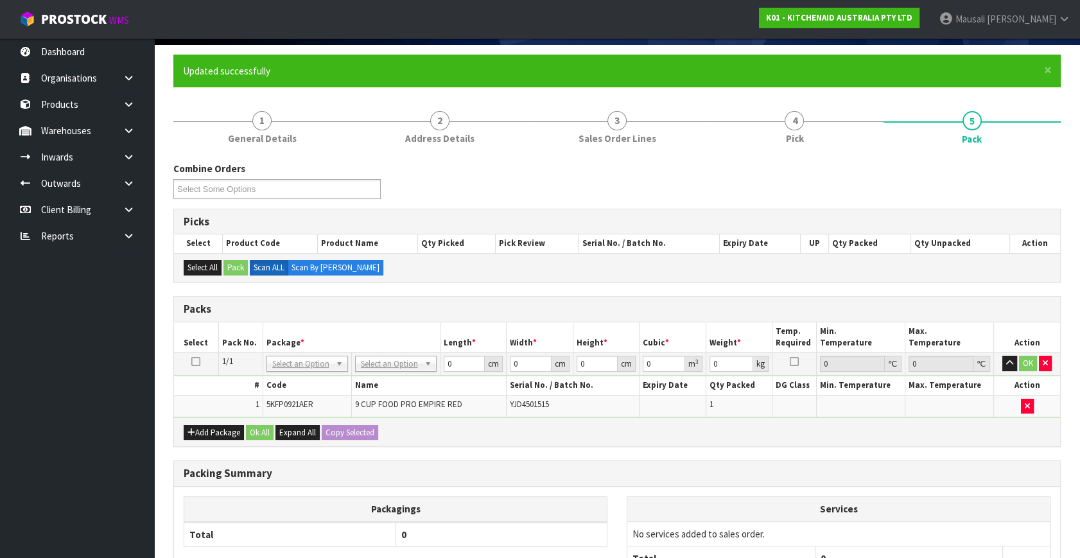
scroll to position [175, 0]
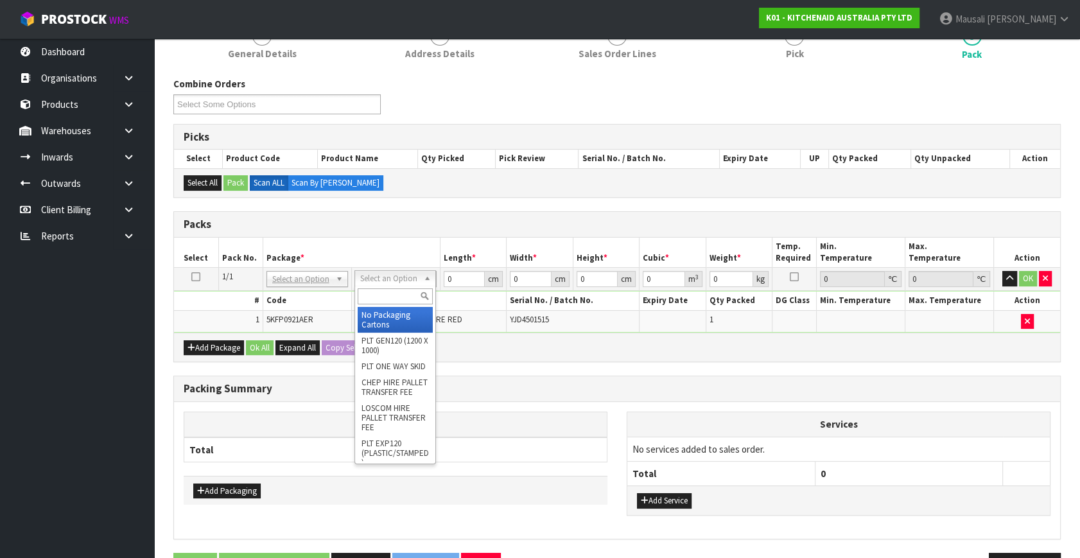
click at [386, 291] on input "text" at bounding box center [395, 296] width 75 height 16
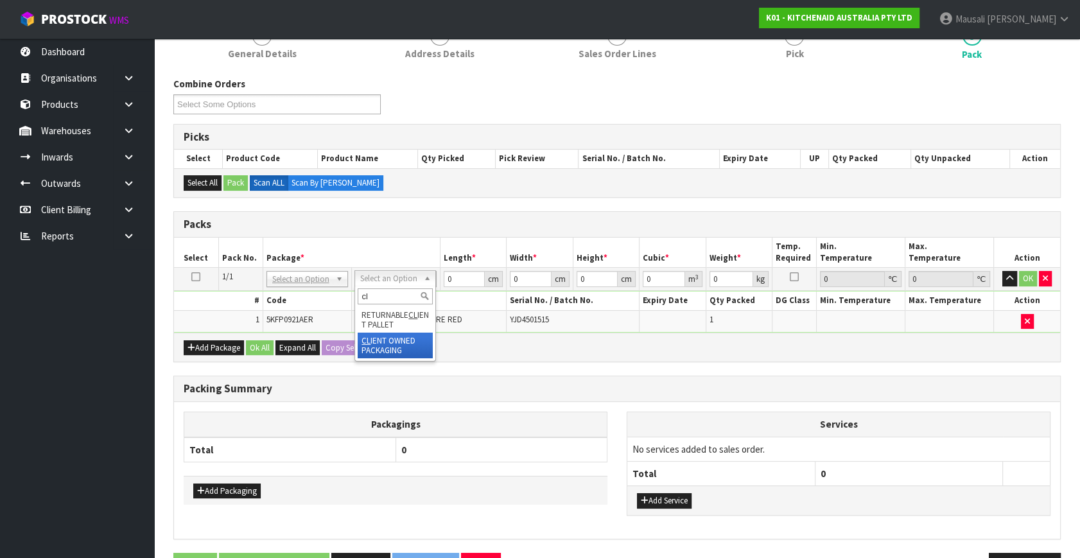
type input "cl"
drag, startPoint x: 395, startPoint y: 349, endPoint x: 416, endPoint y: 327, distance: 30.0
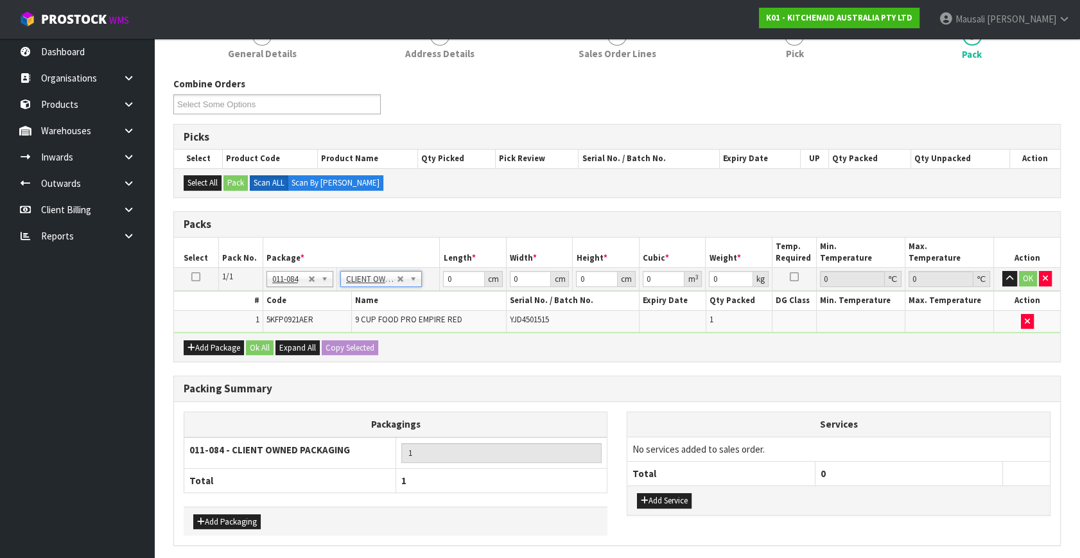
type input "4.6"
drag, startPoint x: 456, startPoint y: 280, endPoint x: 639, endPoint y: 266, distance: 182.8
click at [435, 287] on tr "1/1 NONE 007-001 007-002 007-004 007-009 007-013 007-014 007-015 007-017 007-01…" at bounding box center [617, 279] width 886 height 23
type input "52"
type input "27"
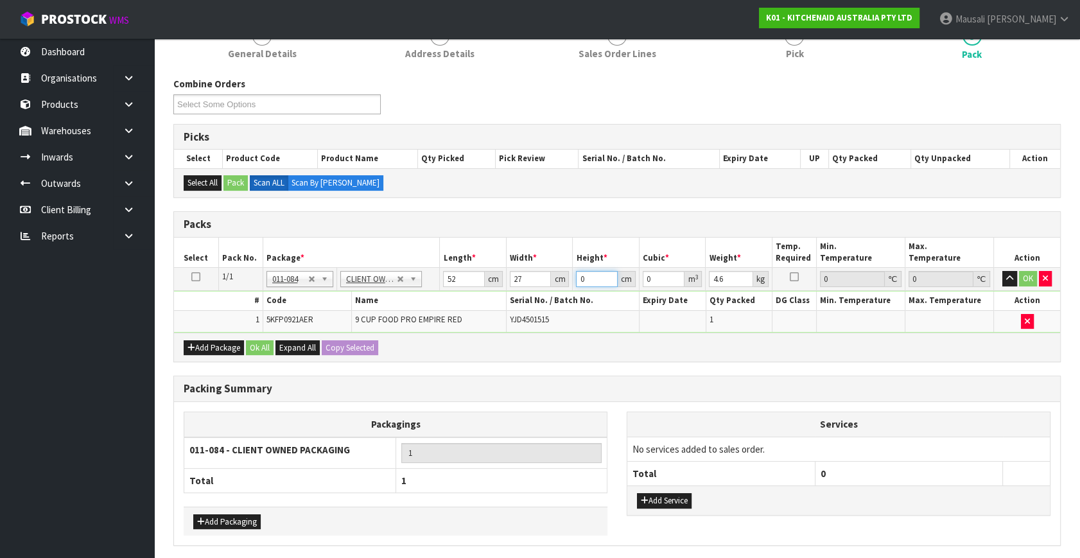
type input "3"
type input "0.004212"
type input "33"
type input "0.046332"
type input "33"
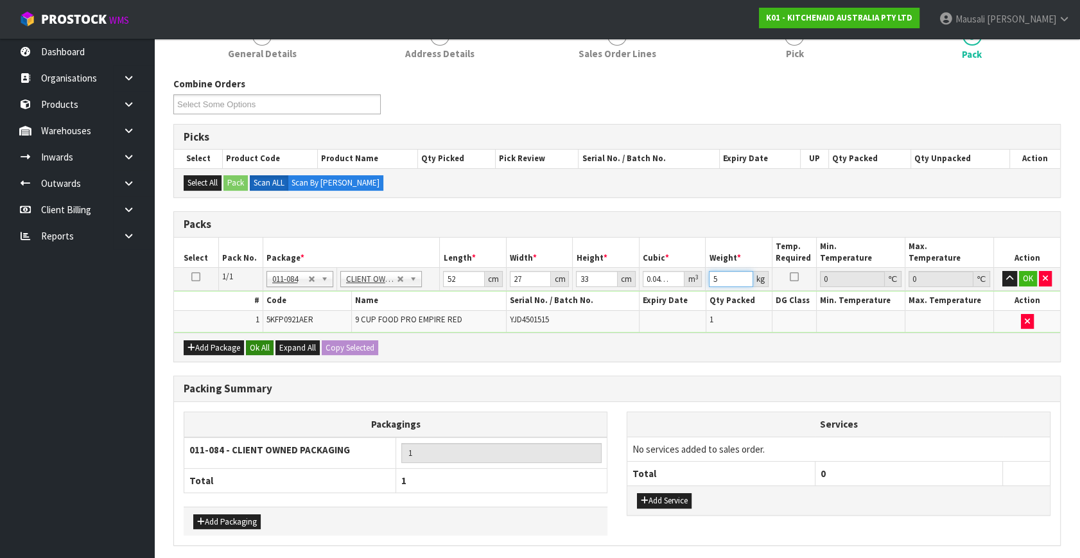
type input "5"
click at [250, 343] on button "Ok All" at bounding box center [260, 347] width 28 height 15
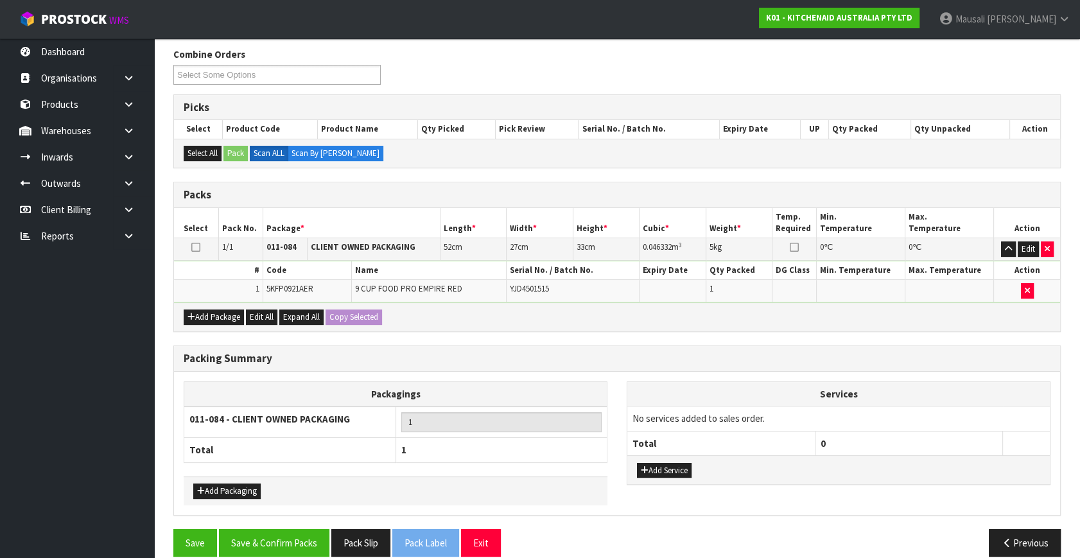
scroll to position [218, 0]
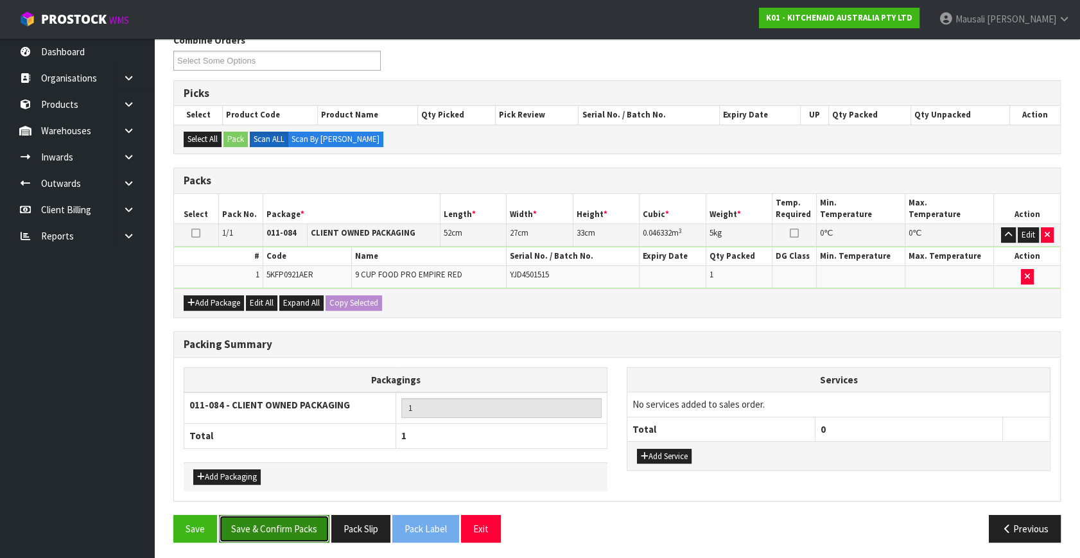
click at [273, 520] on button "Save & Confirm Packs" at bounding box center [274, 529] width 110 height 28
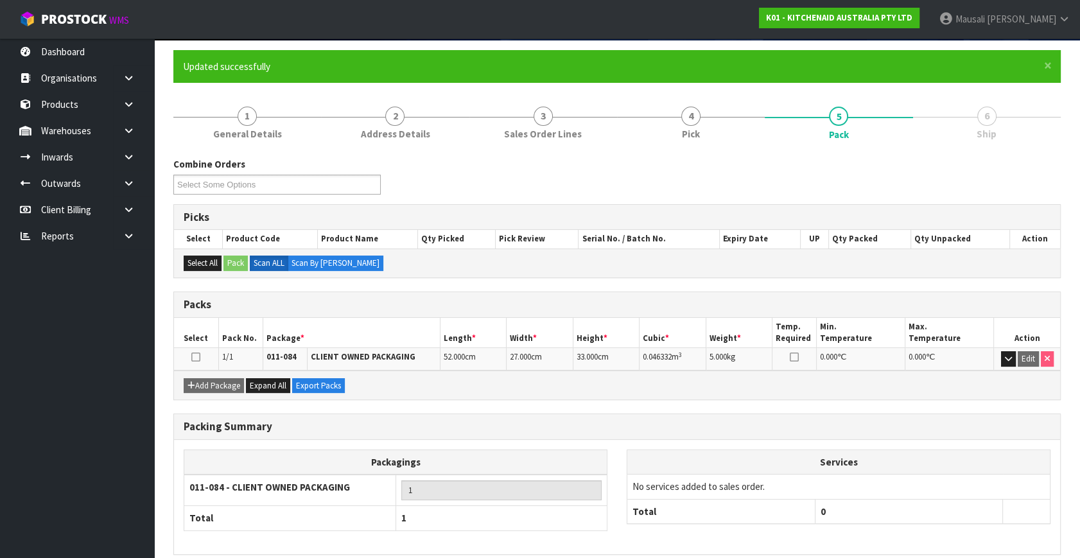
scroll to position [148, 0]
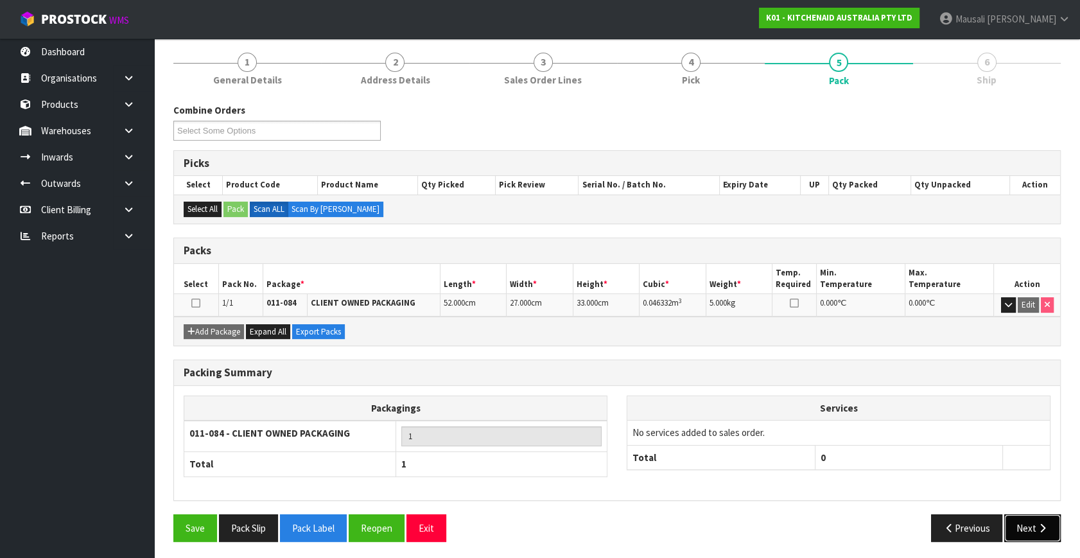
click at [1034, 519] on button "Next" at bounding box center [1032, 528] width 56 height 28
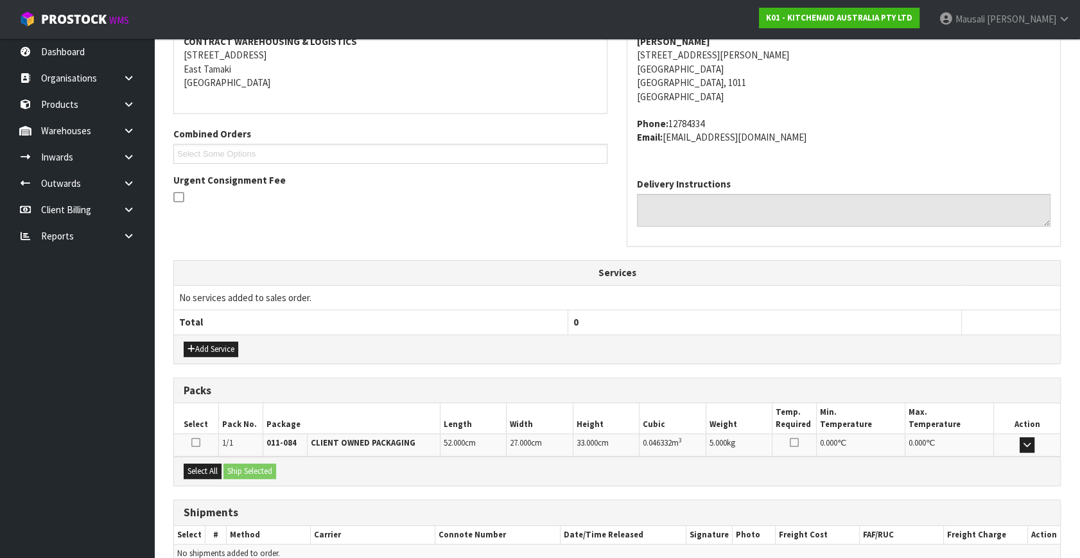
scroll to position [316, 0]
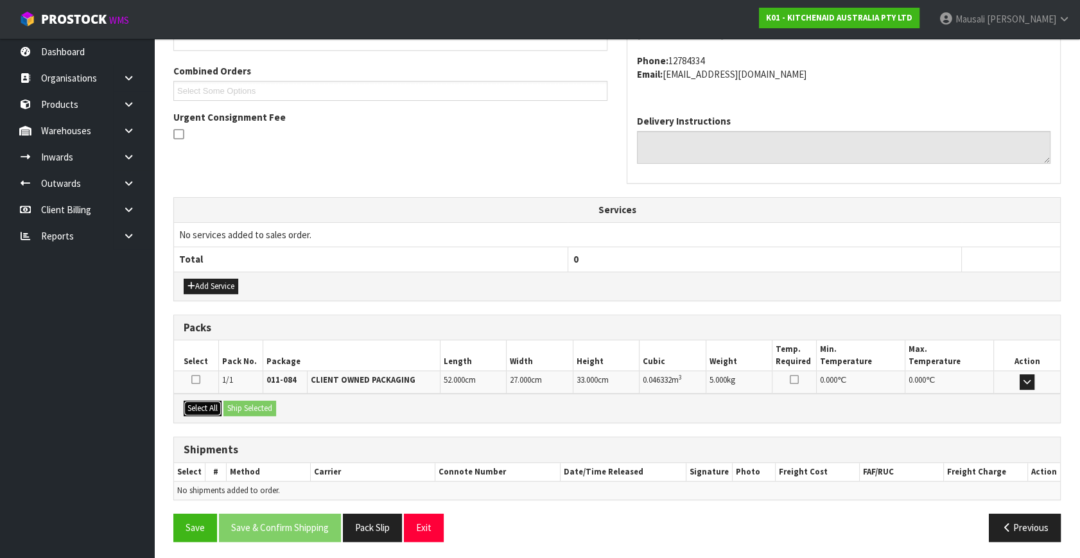
click at [190, 404] on button "Select All" at bounding box center [203, 408] width 38 height 15
click at [221, 404] on button "Select All" at bounding box center [203, 408] width 38 height 15
click at [264, 408] on button "Ship Selected" at bounding box center [249, 408] width 53 height 15
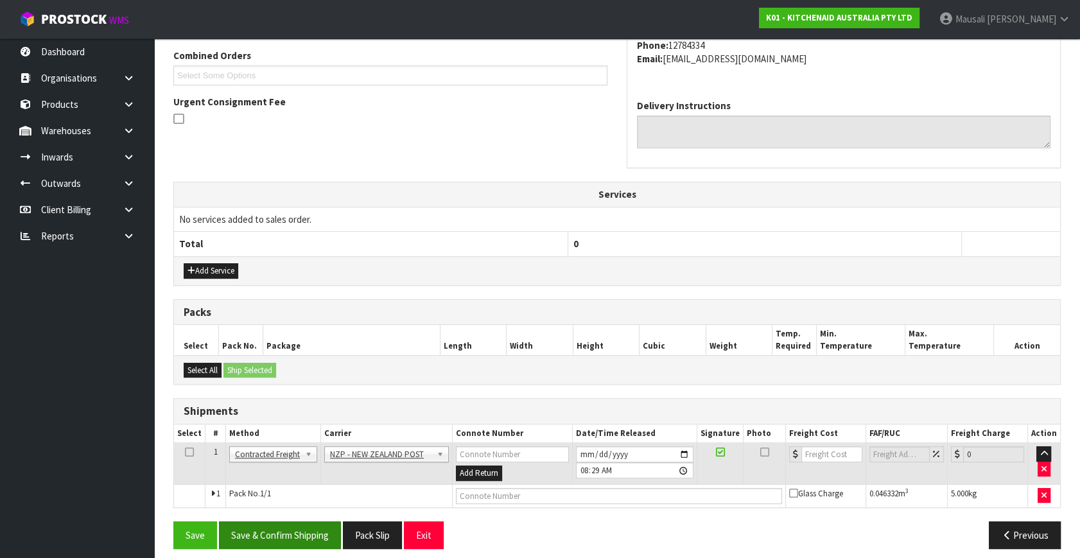
scroll to position [339, 0]
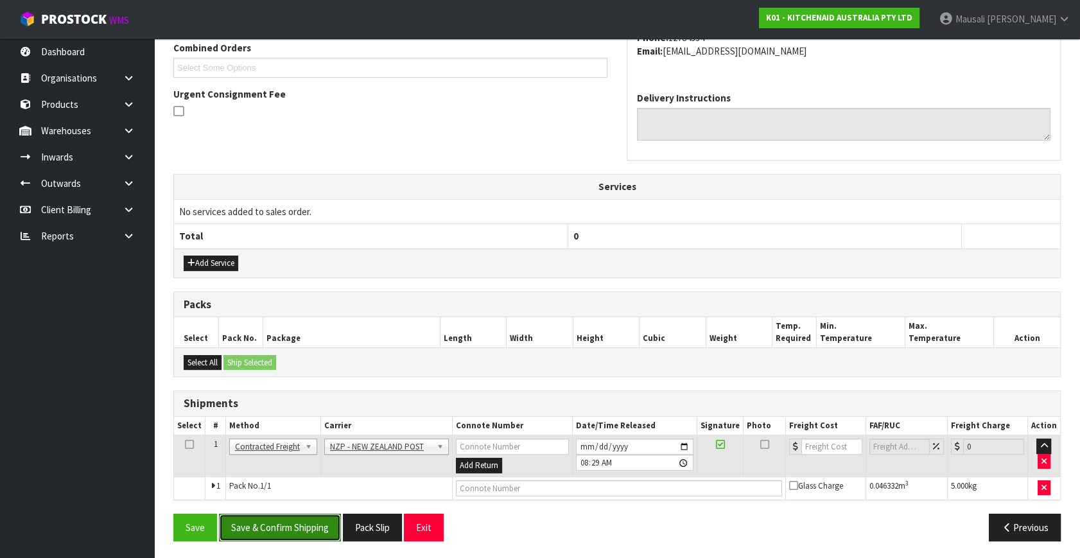
drag, startPoint x: 318, startPoint y: 524, endPoint x: 464, endPoint y: 517, distance: 146.5
click at [318, 524] on button "Save & Confirm Shipping" at bounding box center [280, 527] width 122 height 28
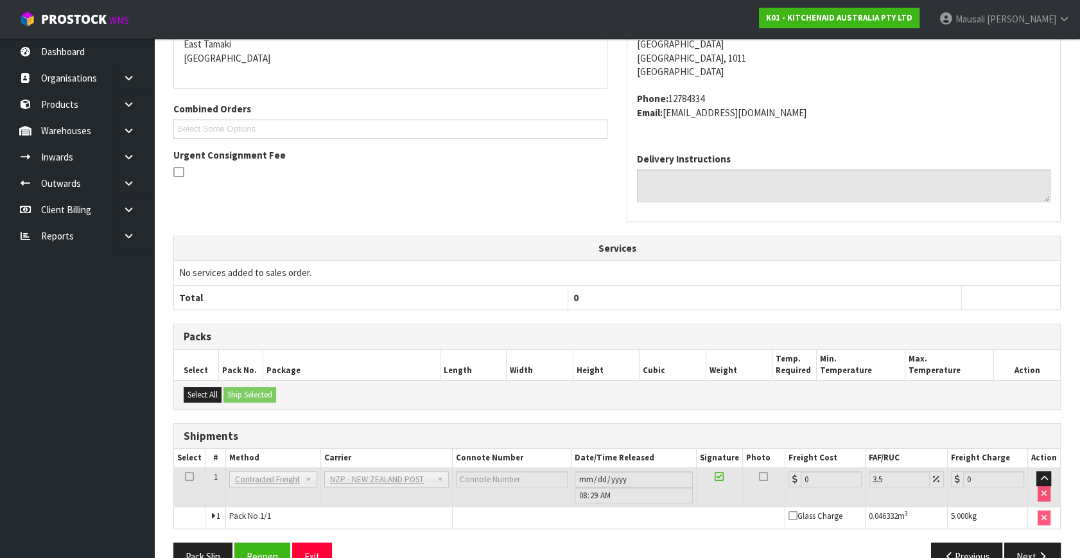
scroll to position [321, 0]
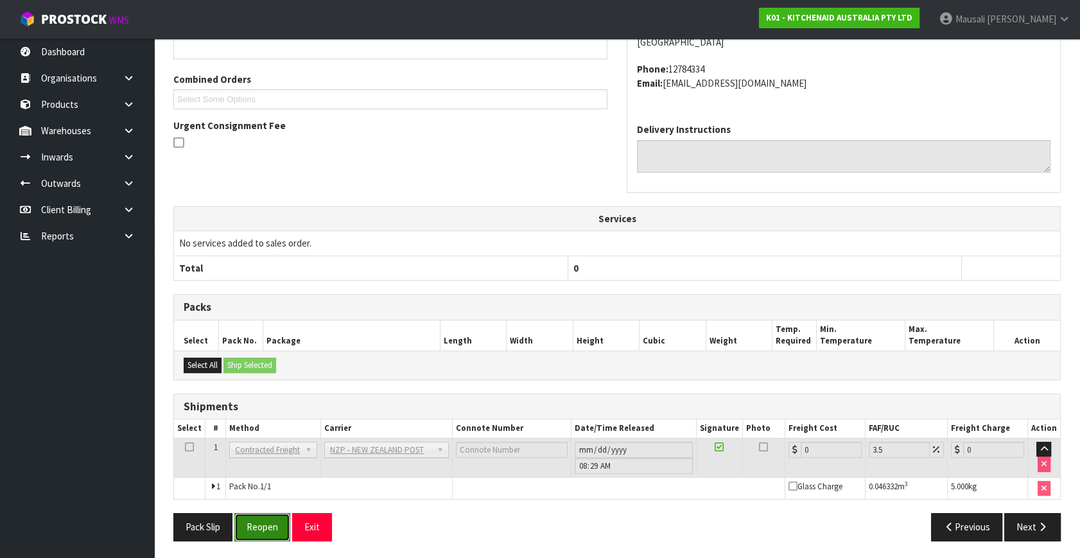
drag, startPoint x: 260, startPoint y: 516, endPoint x: 390, endPoint y: 473, distance: 137.2
click at [260, 515] on button "Reopen" at bounding box center [262, 527] width 56 height 28
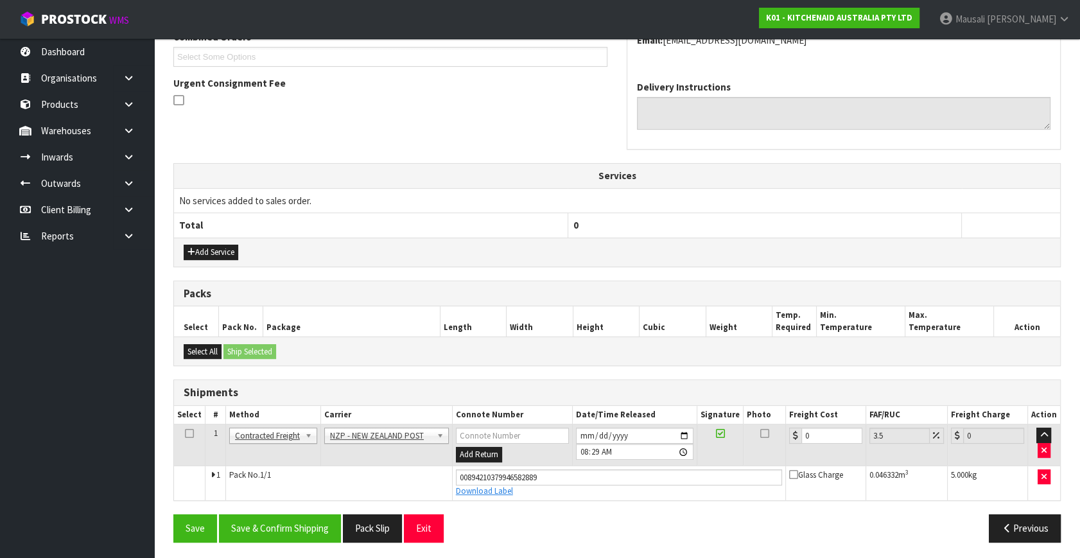
scroll to position [351, 0]
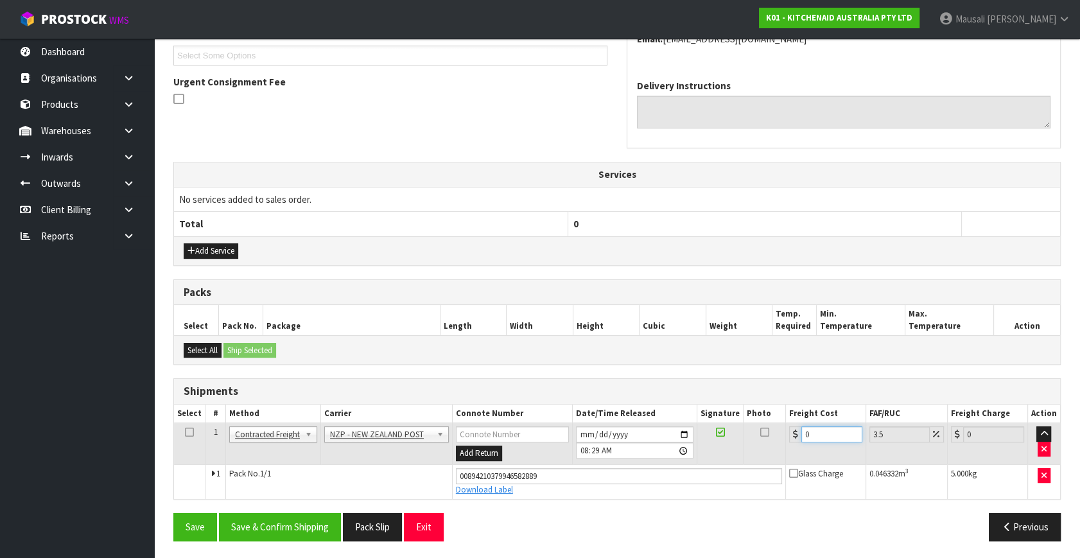
drag, startPoint x: 819, startPoint y: 428, endPoint x: 790, endPoint y: 443, distance: 33.0
click at [790, 443] on td "0" at bounding box center [825, 444] width 80 height 42
type input "4"
type input "4.14"
type input "4.3"
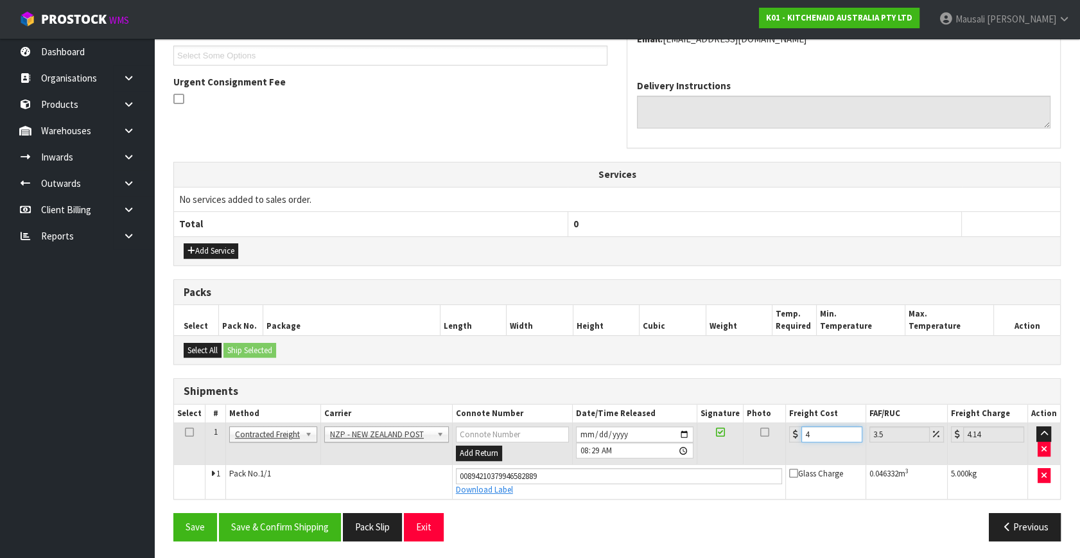
type input "4.45"
type input "4.33"
type input "4.48"
type input "4.33"
click at [282, 520] on button "Save & Confirm Shipping" at bounding box center [280, 527] width 122 height 28
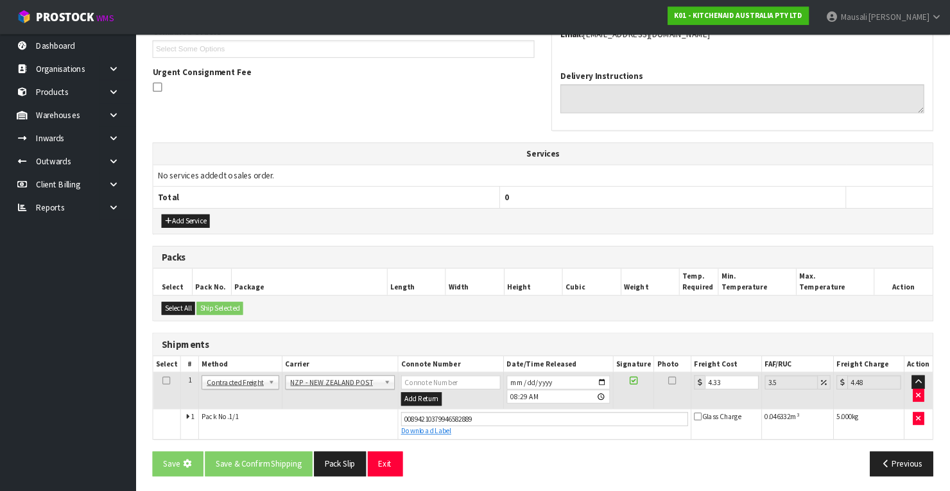
scroll to position [0, 0]
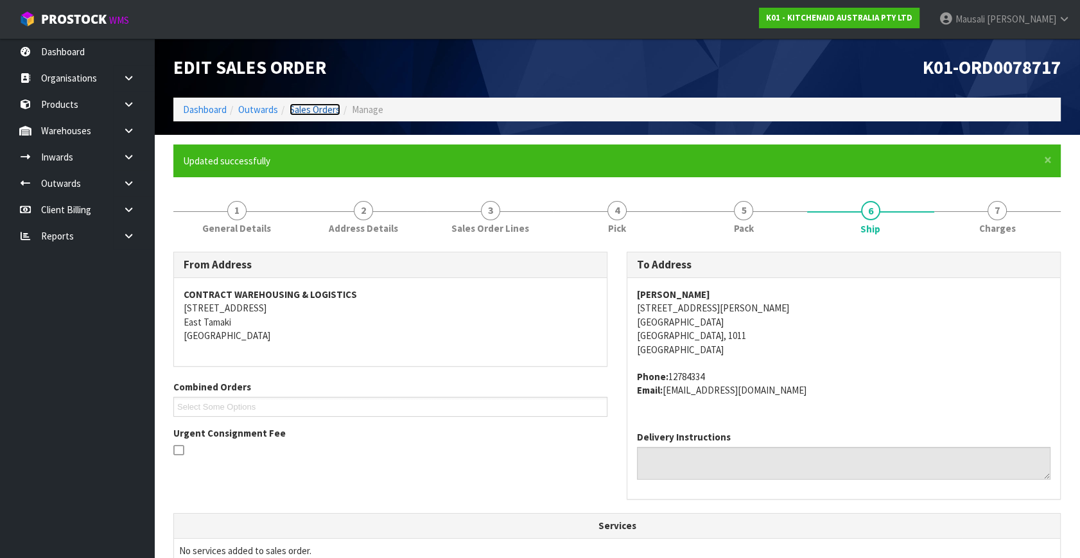
click at [315, 108] on link "Sales Orders" at bounding box center [314, 109] width 51 height 12
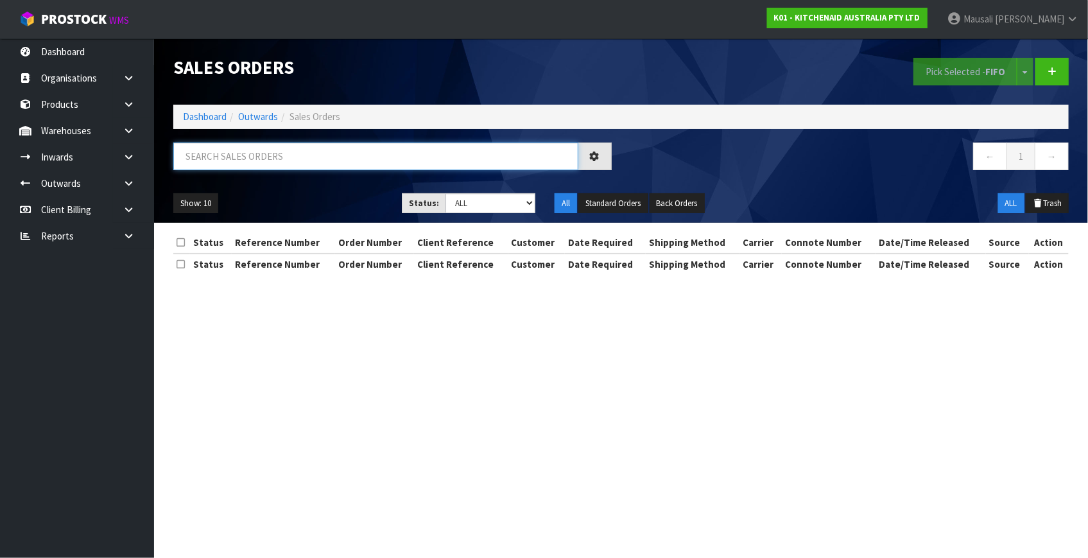
click at [230, 147] on input "text" at bounding box center [375, 156] width 405 height 28
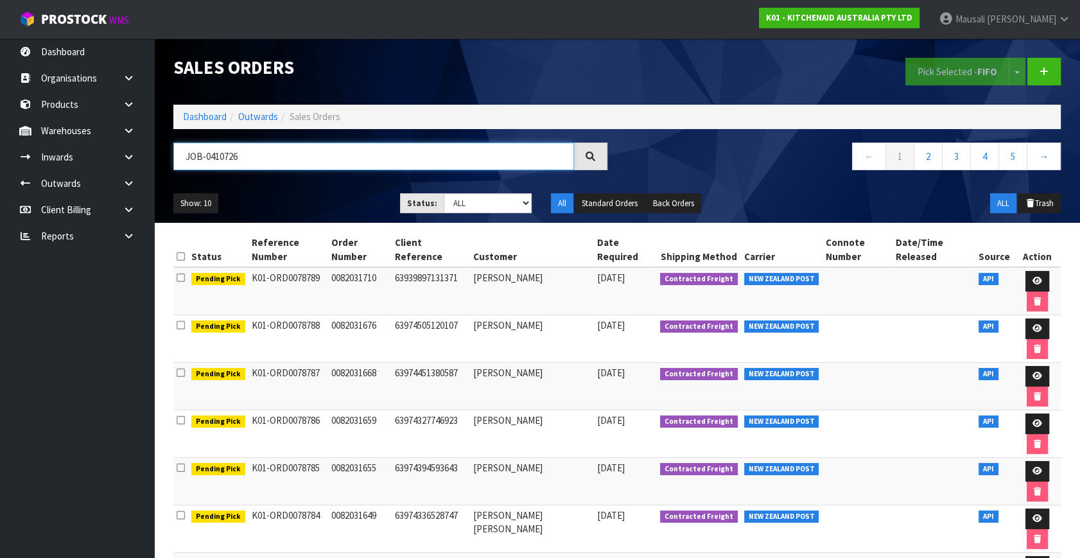
type input "JOB-0410726"
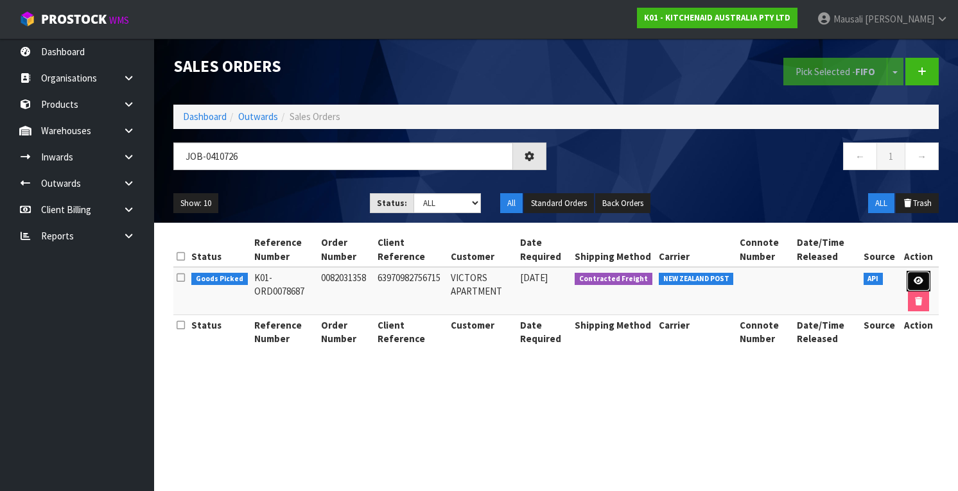
click at [917, 282] on icon at bounding box center [918, 281] width 10 height 8
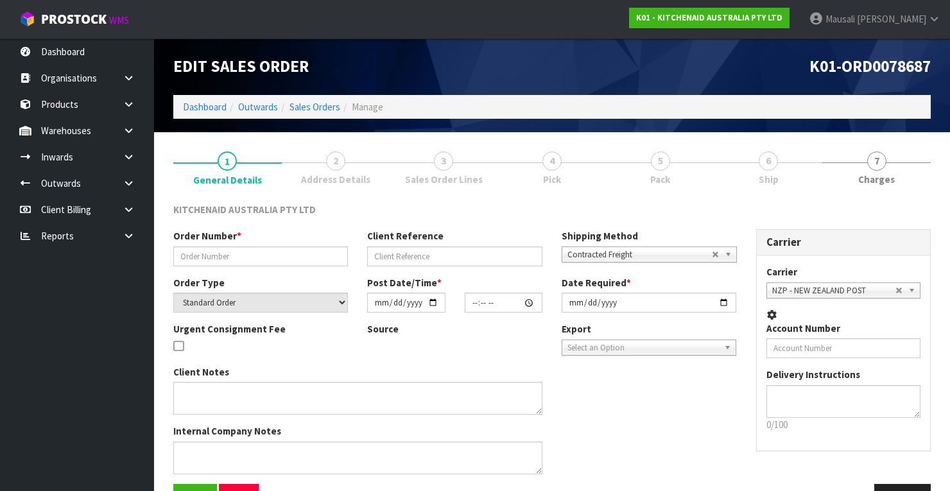
type input "0082031358"
type input "63970982756715"
select select "number:0"
type input "[DATE]"
type input "09:35:12.000"
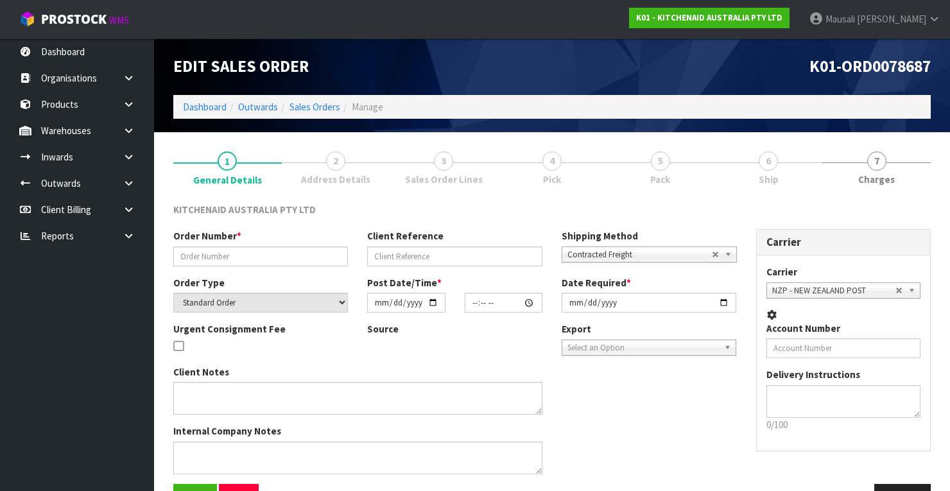
type input "[DATE]"
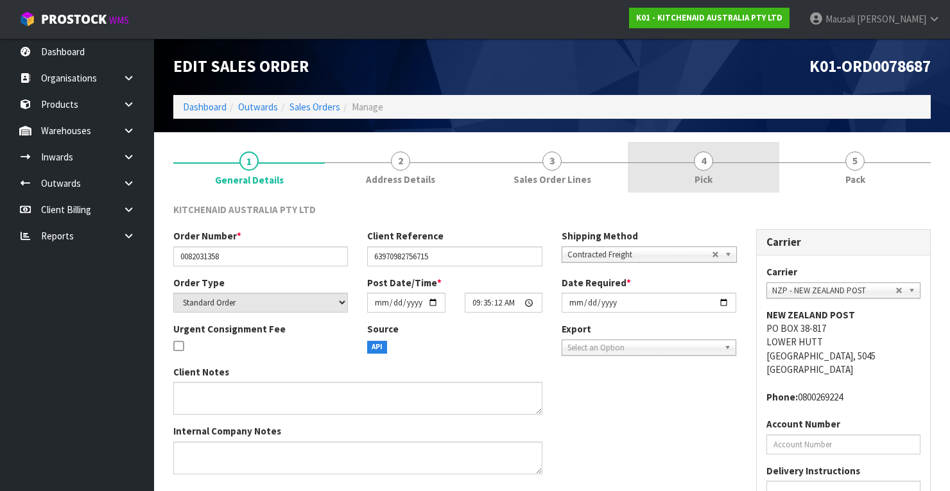
click at [705, 169] on span "4" at bounding box center [703, 160] width 19 height 19
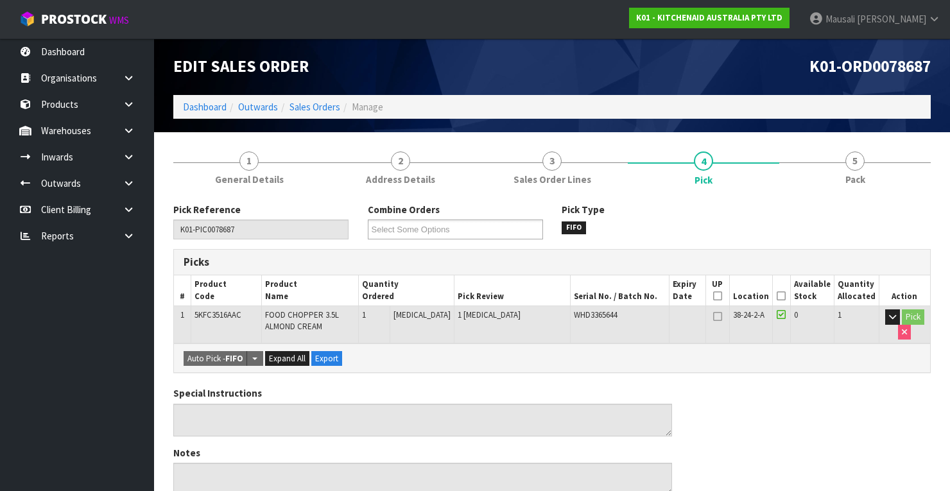
drag, startPoint x: 782, startPoint y: 295, endPoint x: 772, endPoint y: 300, distance: 10.9
click at [782, 296] on icon at bounding box center [781, 296] width 9 height 1
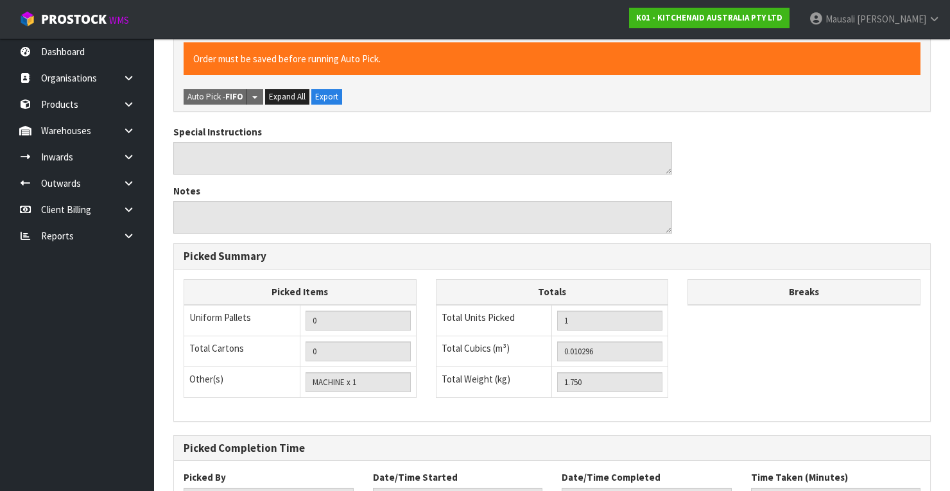
scroll to position [410, 0]
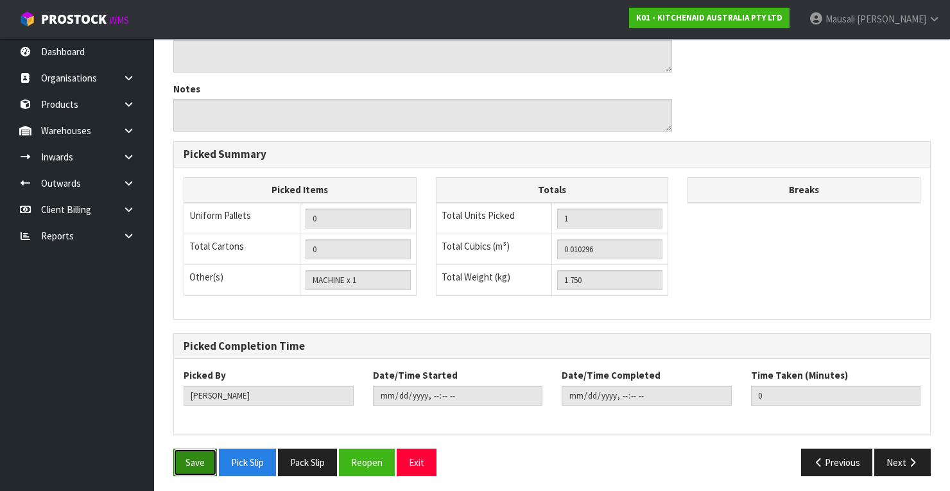
click at [194, 450] on button "Save" at bounding box center [195, 463] width 44 height 28
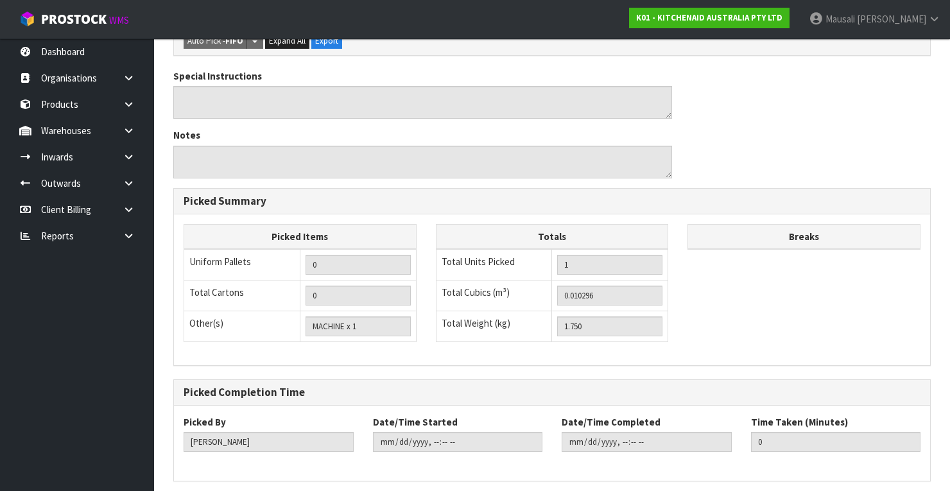
scroll to position [0, 0]
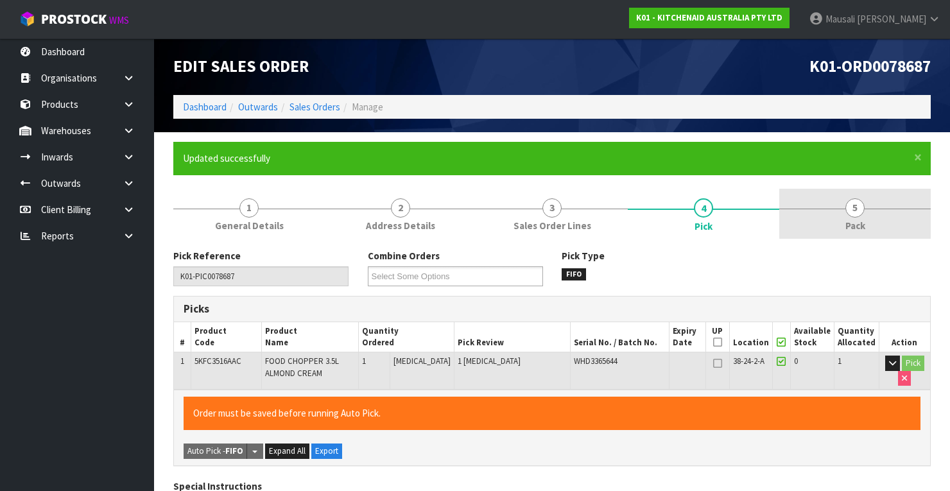
type input "[PERSON_NAME]"
type input "[DATE]T08:31:32"
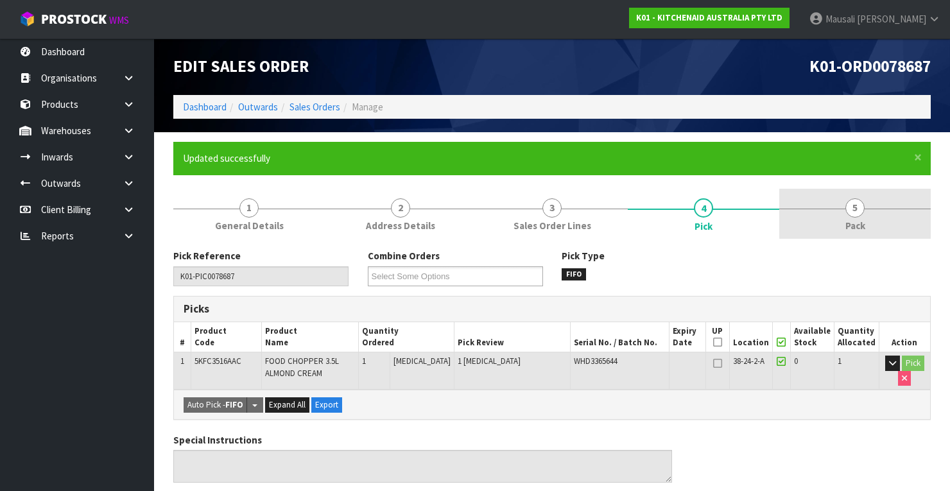
click at [827, 217] on link "5 Pack" at bounding box center [854, 214] width 151 height 51
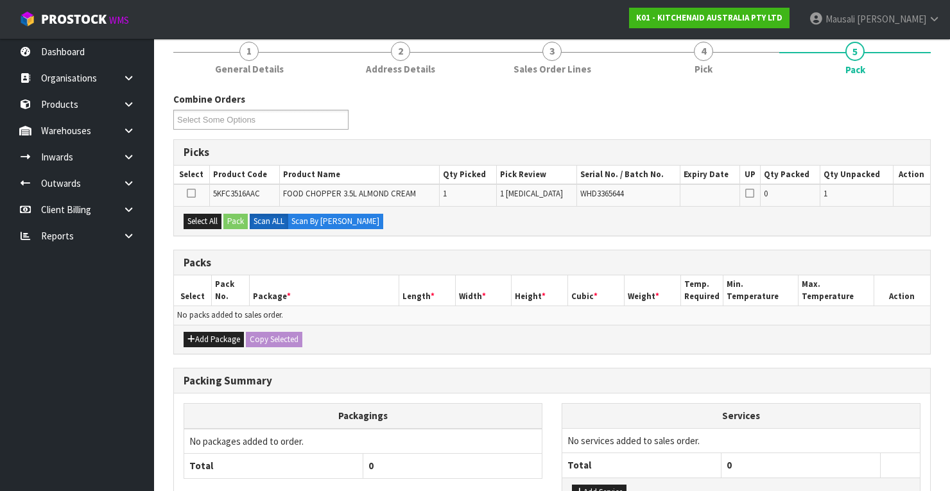
scroll to position [252, 0]
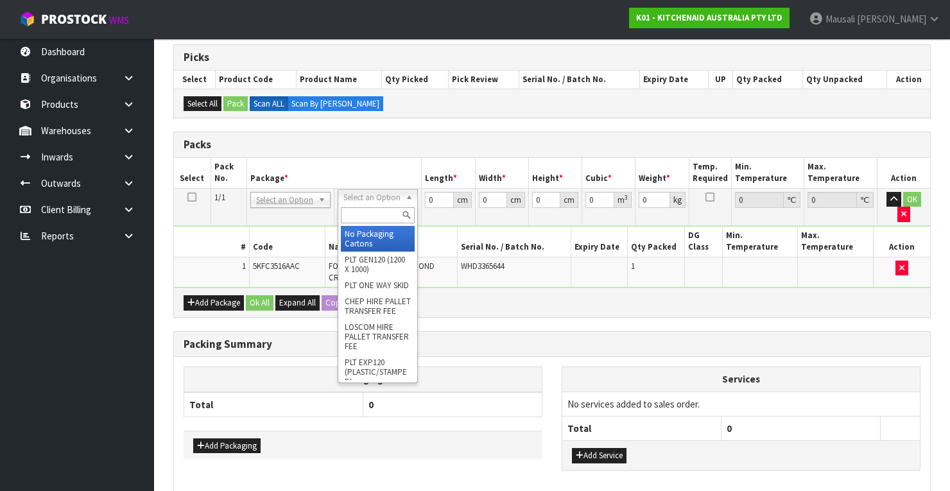
click at [370, 214] on input "text" at bounding box center [378, 215] width 74 height 16
type input "cl"
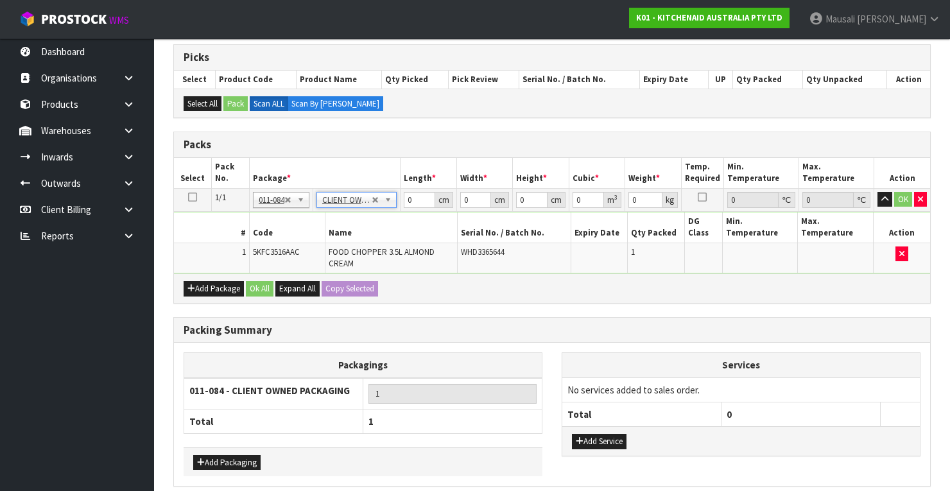
type input "1.75"
drag, startPoint x: 417, startPoint y: 200, endPoint x: 429, endPoint y: 207, distance: 14.1
click at [399, 207] on tr "1/1 NONE 007-001 007-002 007-004 007-009 007-013 007-014 007-015 007-017 007-01…" at bounding box center [552, 199] width 756 height 23
type input "30"
type input "26"
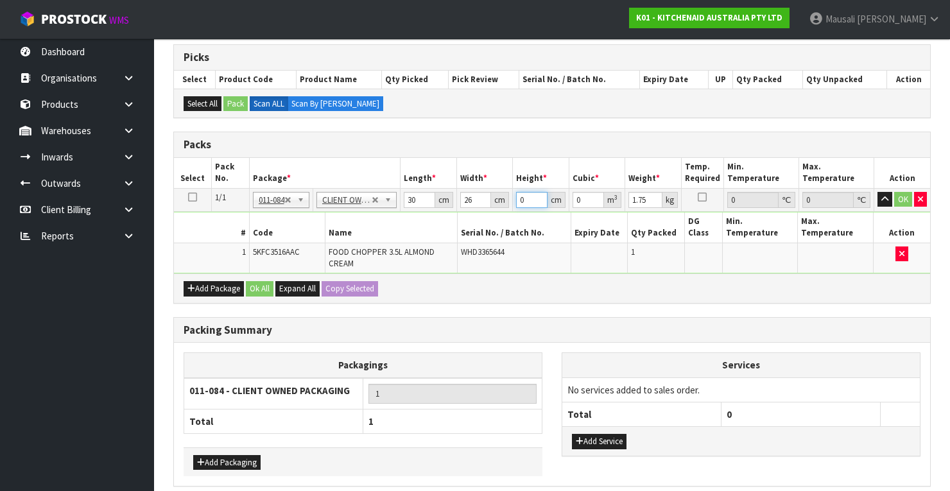
type input "1"
type input "0.00078"
type input "19"
type input "0.01482"
type input "19"
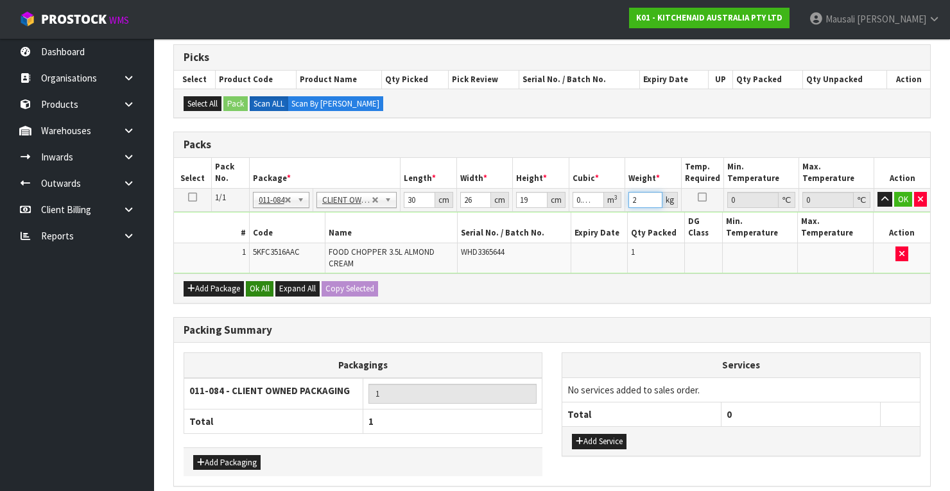
type input "2"
drag, startPoint x: 263, startPoint y: 280, endPoint x: 271, endPoint y: 319, distance: 40.0
click at [263, 281] on button "Ok All" at bounding box center [260, 288] width 28 height 15
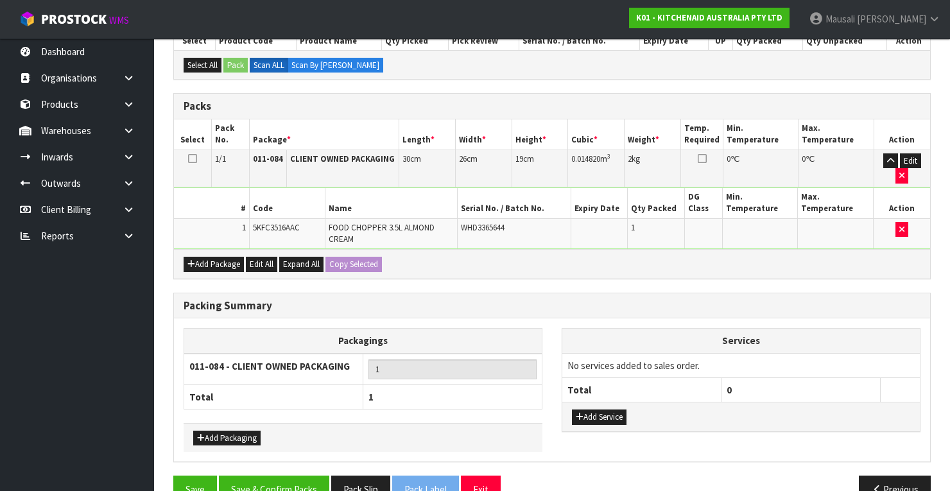
scroll to position [316, 0]
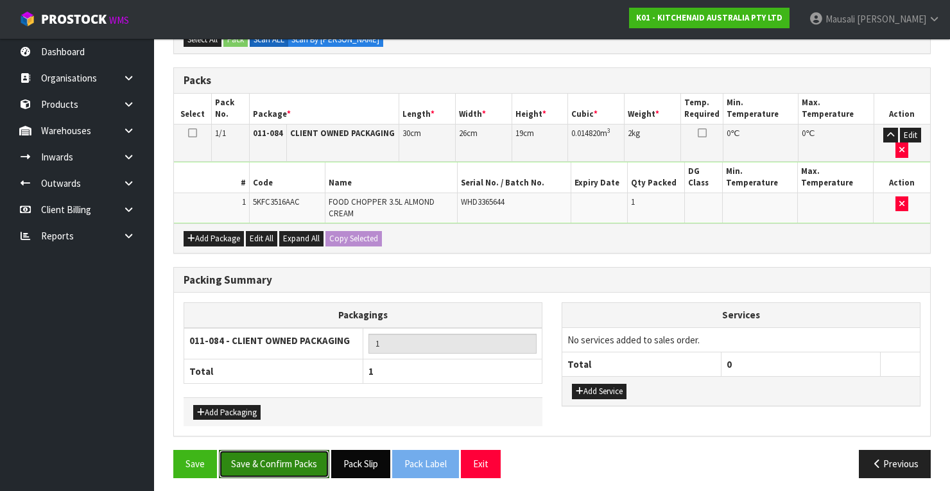
drag, startPoint x: 275, startPoint y: 459, endPoint x: 372, endPoint y: 454, distance: 97.7
click at [279, 459] on button "Save & Confirm Packs" at bounding box center [274, 464] width 110 height 28
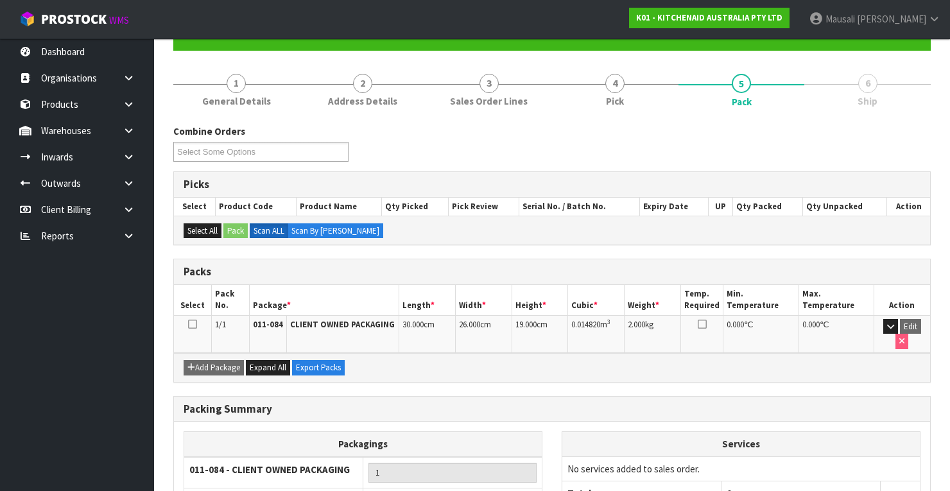
scroll to position [226, 0]
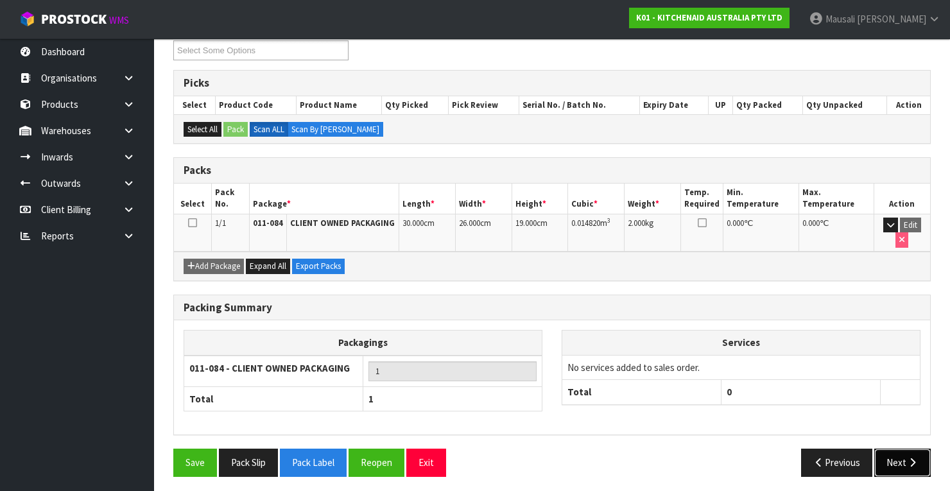
click at [900, 460] on button "Next" at bounding box center [902, 463] width 56 height 28
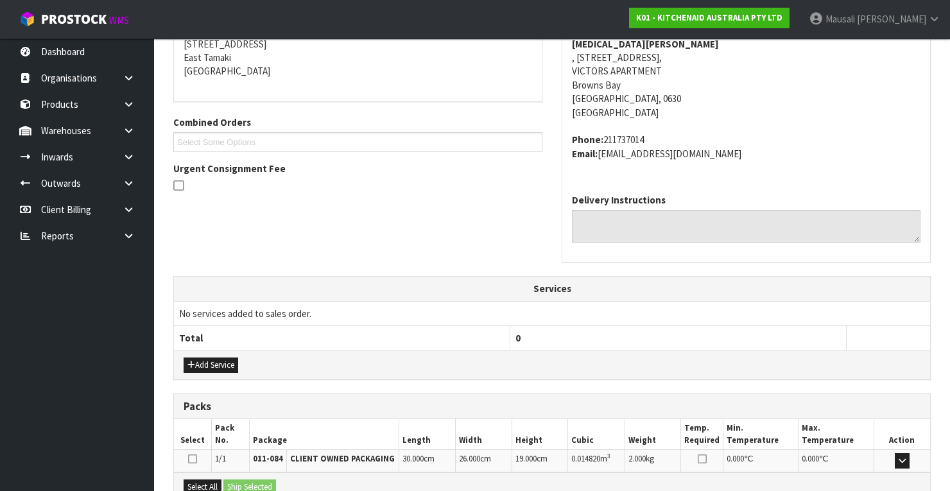
scroll to position [406, 0]
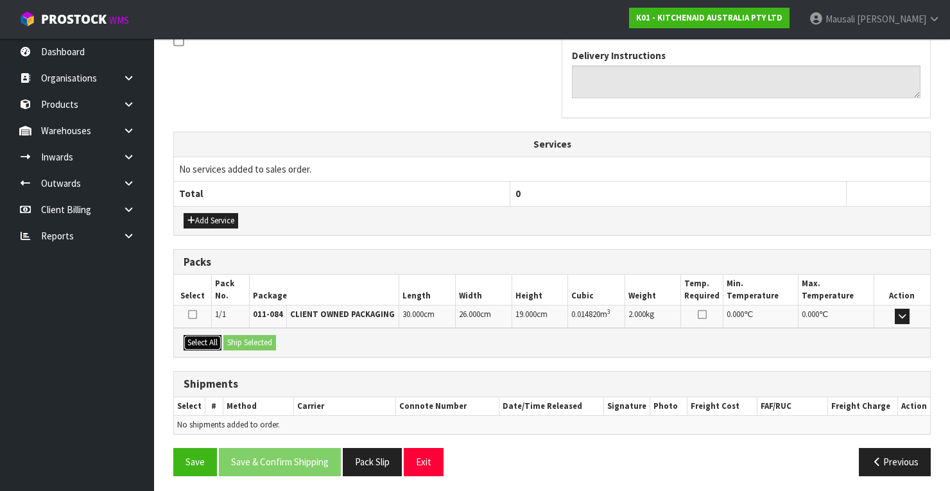
click at [204, 335] on button "Select All" at bounding box center [203, 342] width 38 height 15
click at [242, 340] on button "Ship Selected" at bounding box center [249, 342] width 53 height 15
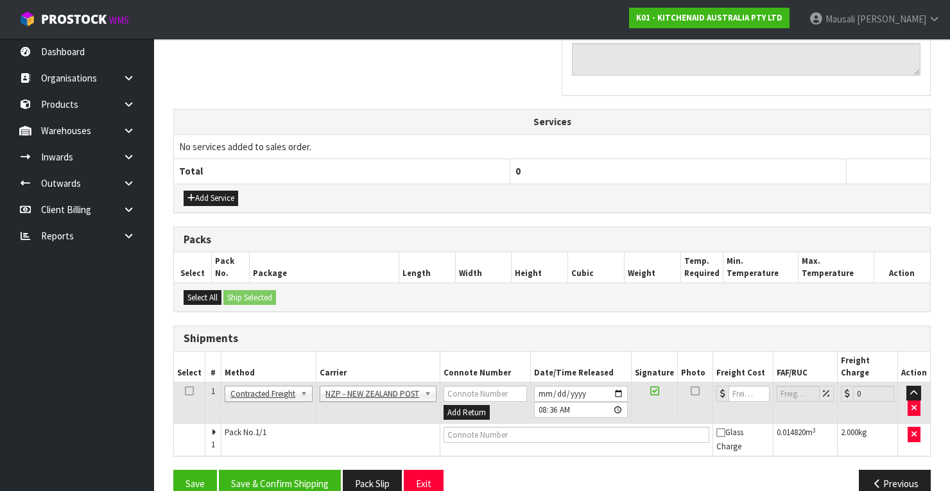
scroll to position [439, 0]
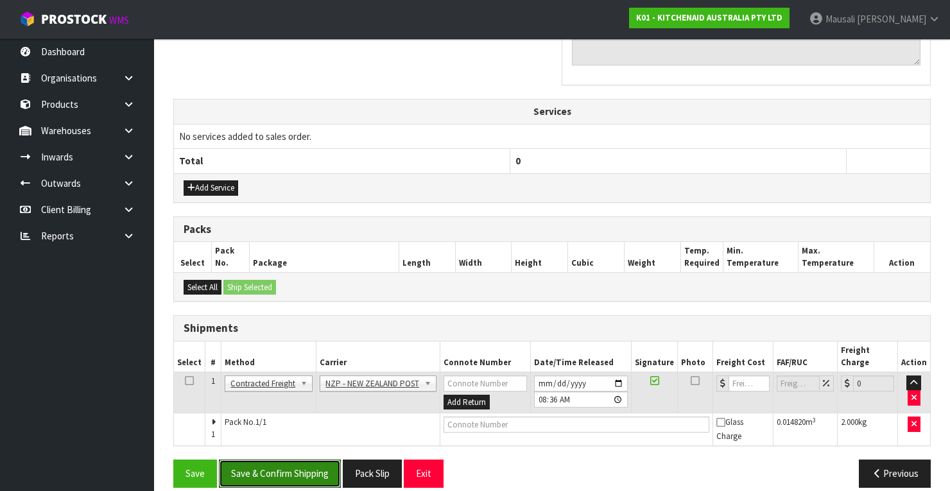
drag, startPoint x: 306, startPoint y: 449, endPoint x: 332, endPoint y: 439, distance: 28.8
click at [307, 460] on button "Save & Confirm Shipping" at bounding box center [280, 474] width 122 height 28
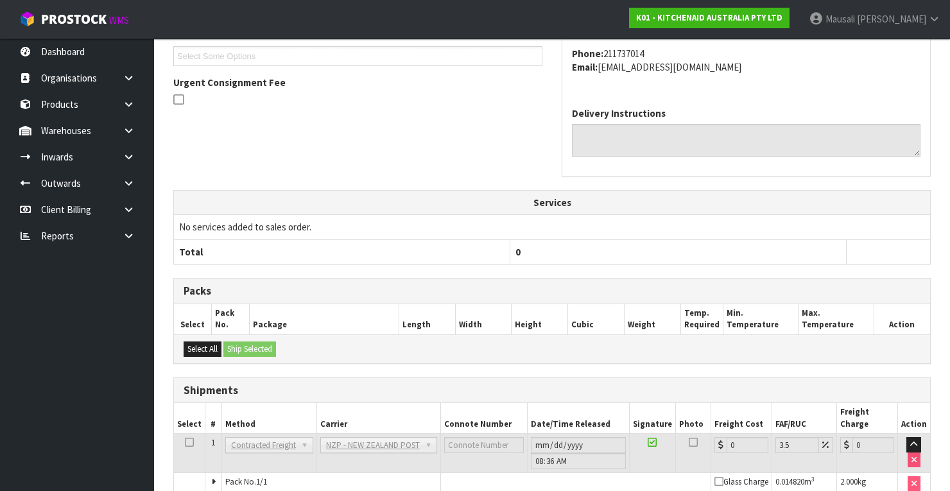
scroll to position [420, 0]
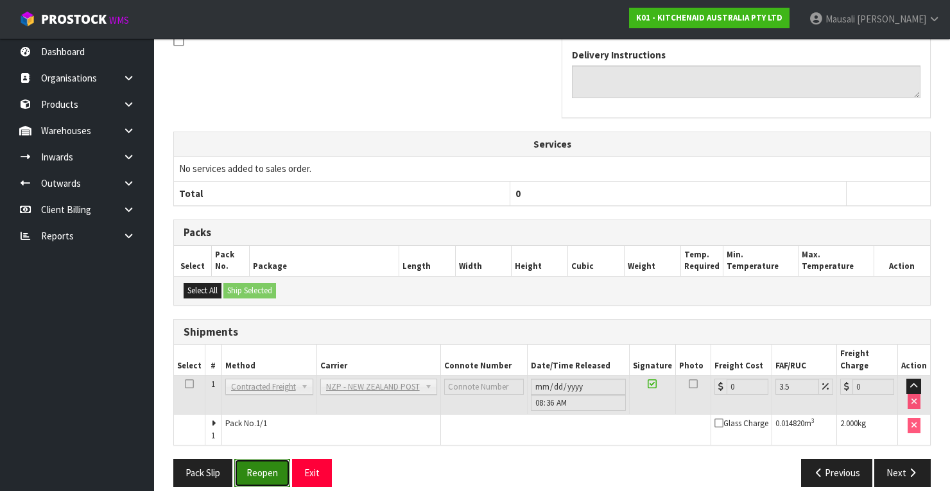
click at [265, 459] on button "Reopen" at bounding box center [262, 473] width 56 height 28
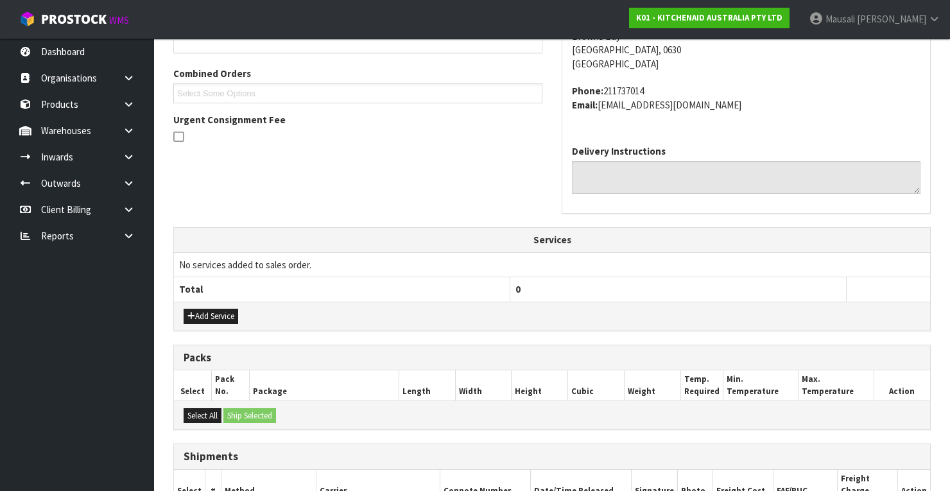
scroll to position [441, 0]
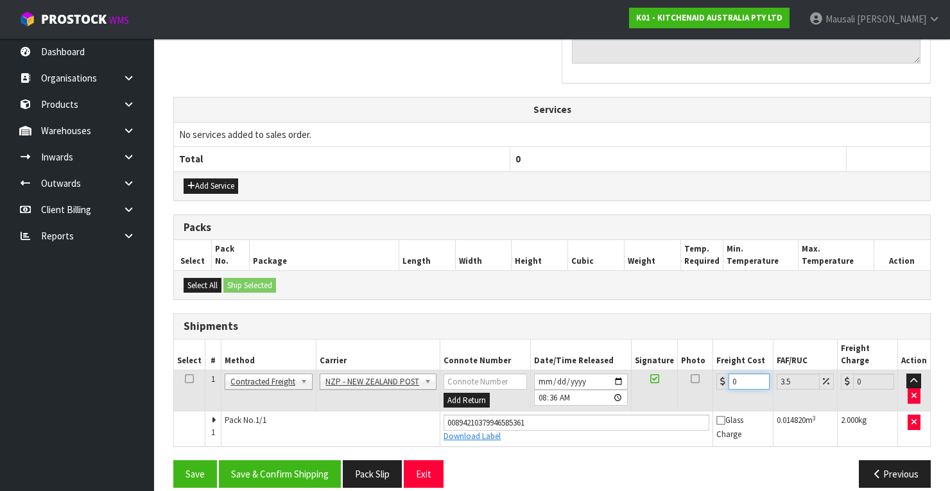
drag, startPoint x: 728, startPoint y: 375, endPoint x: 721, endPoint y: 378, distance: 7.2
click at [722, 377] on td "0" at bounding box center [743, 391] width 60 height 42
type input "4"
type input "4.14"
type input "4.3"
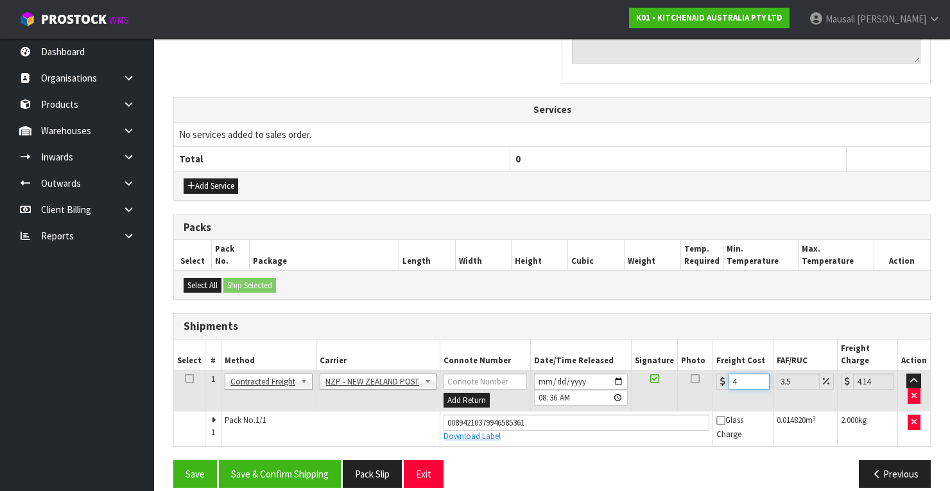
type input "4.45"
type input "4.33"
type input "4.48"
type input "4.33"
click at [272, 460] on button "Save & Confirm Shipping" at bounding box center [280, 474] width 122 height 28
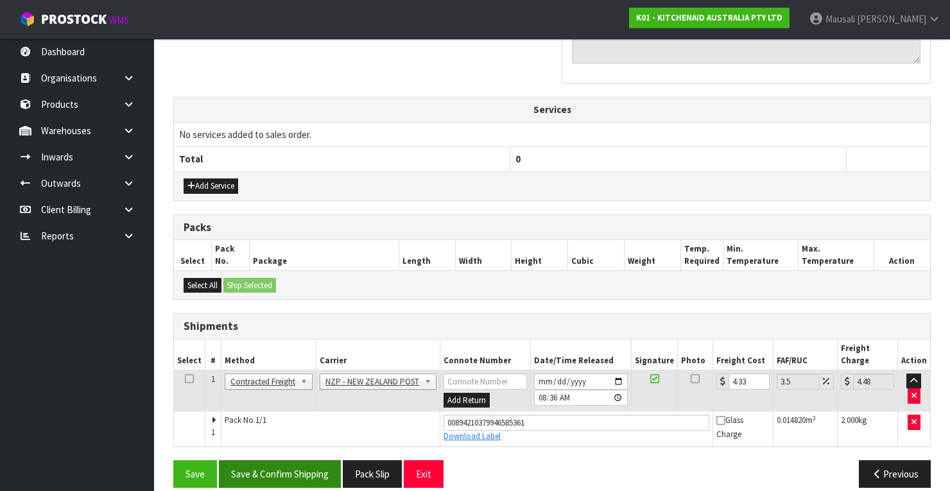
scroll to position [0, 0]
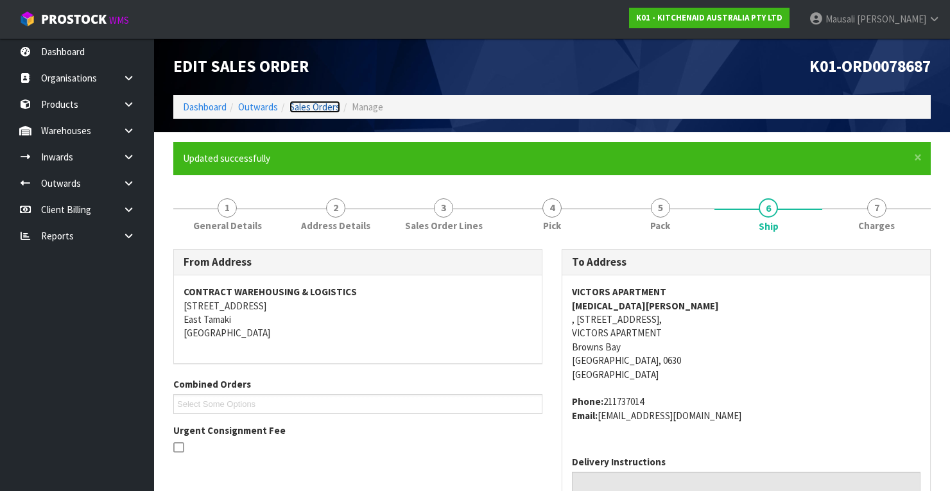
click at [306, 105] on link "Sales Orders" at bounding box center [314, 107] width 51 height 12
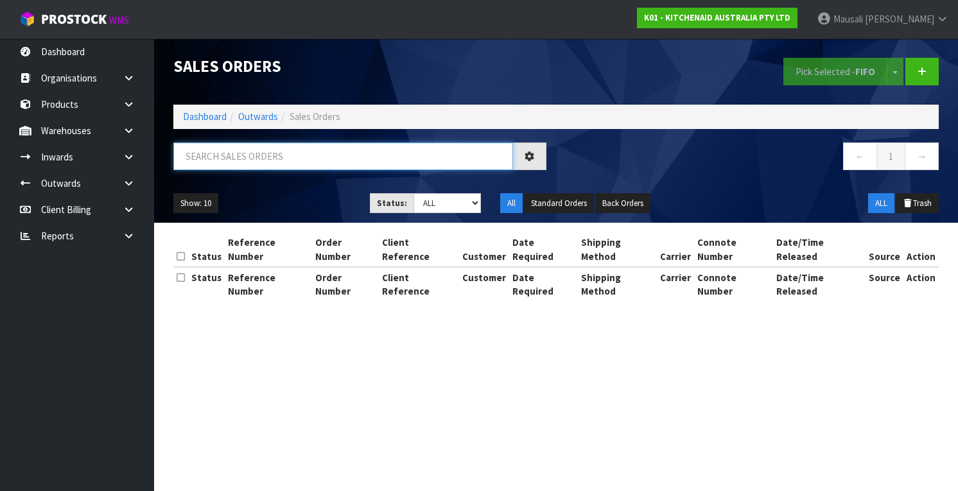
click at [204, 165] on input "text" at bounding box center [343, 156] width 340 height 28
type input "JOB-0410781"
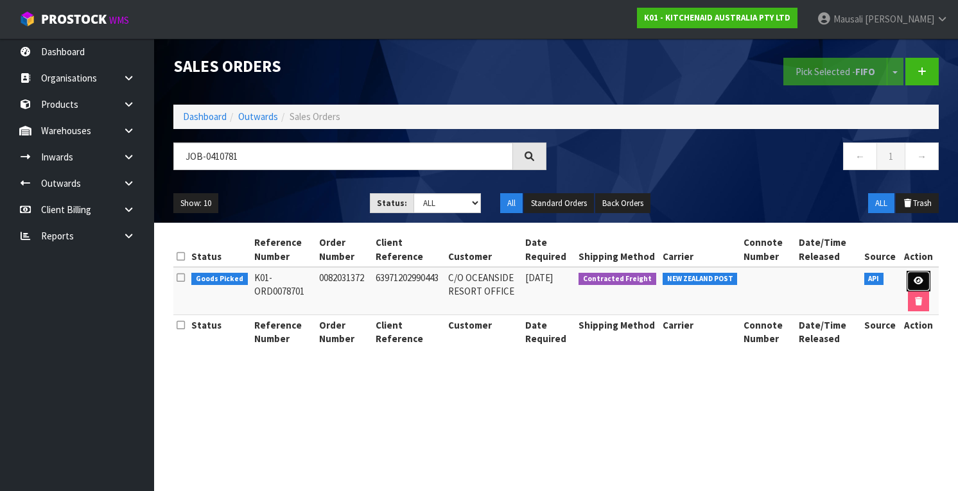
click at [917, 278] on icon at bounding box center [918, 281] width 10 height 8
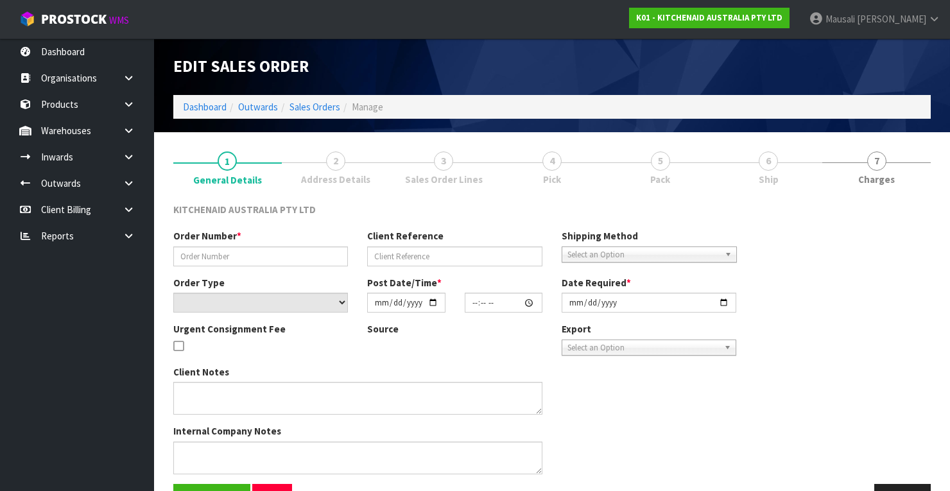
type input "0082031372"
type input "63971202990443"
select select "number:0"
type input "[DATE]"
type input "11:34:48.000"
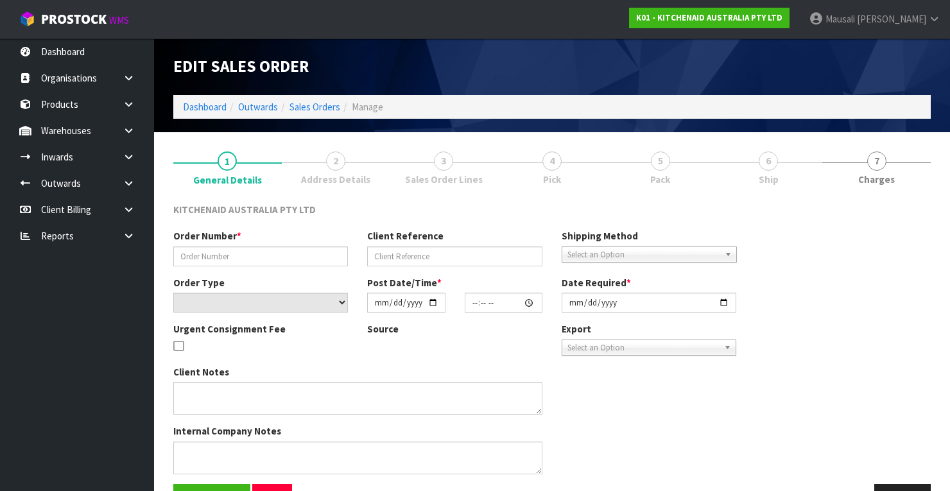
type input "[DATE]"
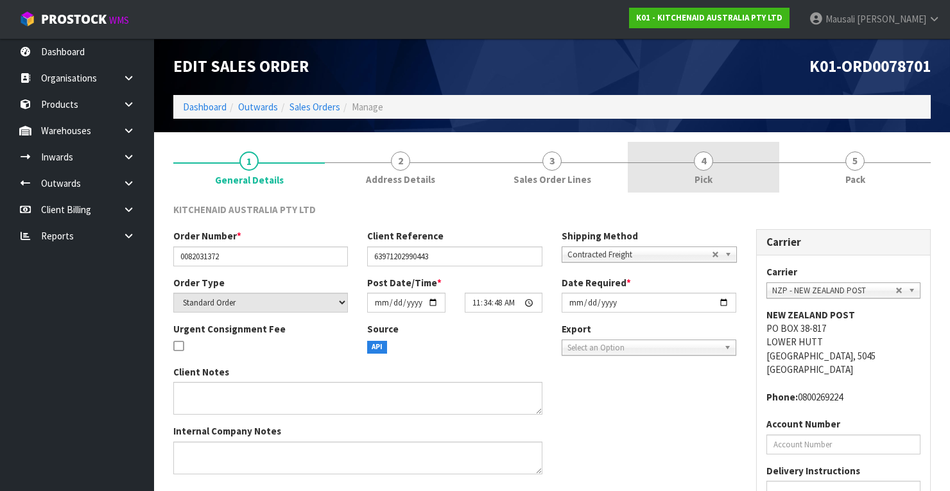
click at [720, 167] on link "4 Pick" at bounding box center [703, 167] width 151 height 51
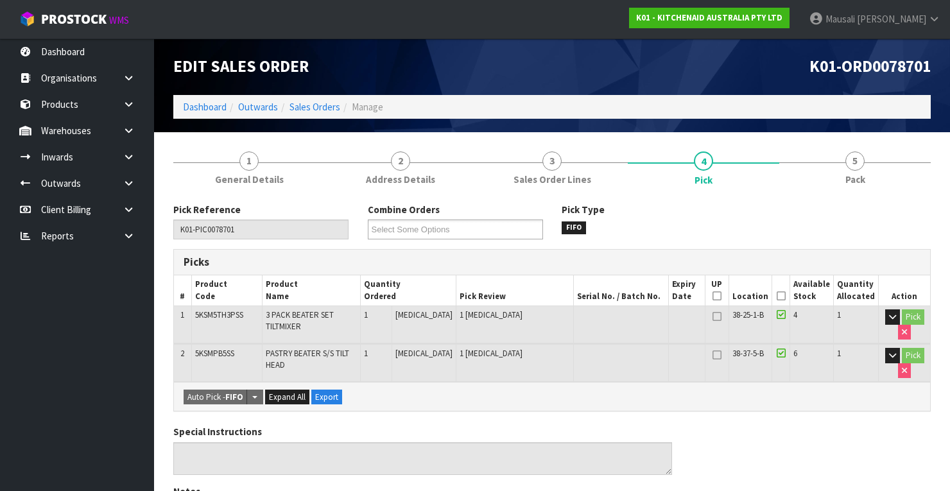
click at [781, 296] on icon at bounding box center [781, 296] width 9 height 1
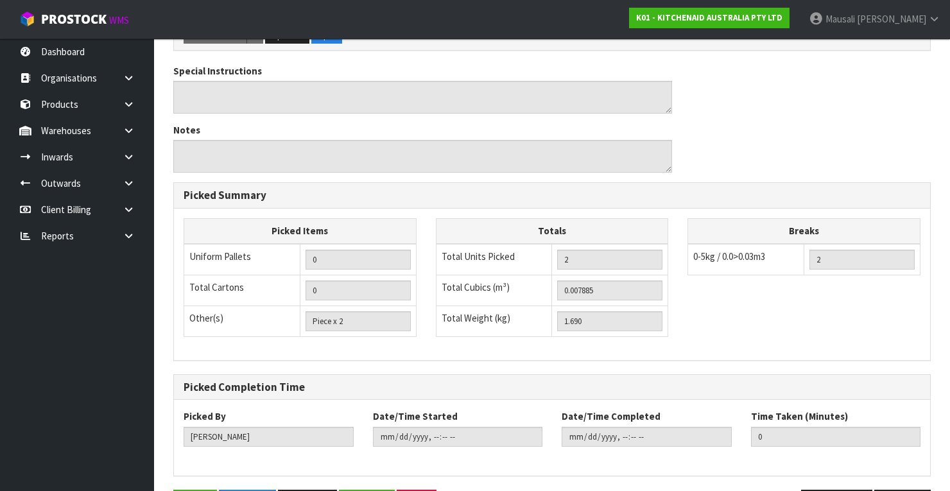
scroll to position [448, 0]
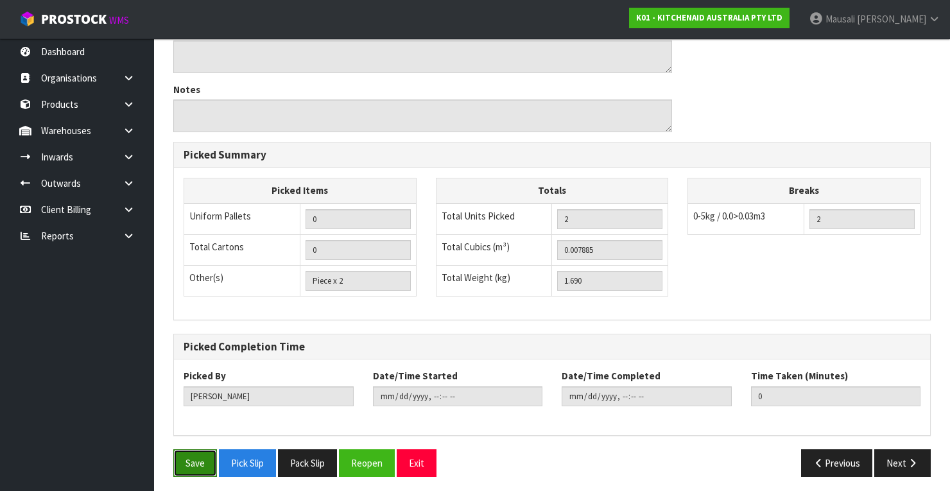
drag, startPoint x: 192, startPoint y: 457, endPoint x: 349, endPoint y: 422, distance: 160.4
click at [198, 456] on button "Save" at bounding box center [195, 463] width 44 height 28
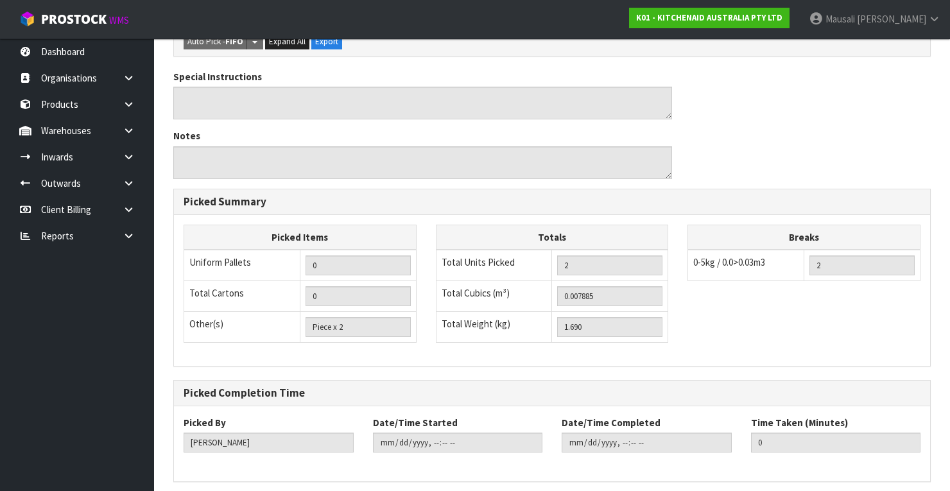
scroll to position [0, 0]
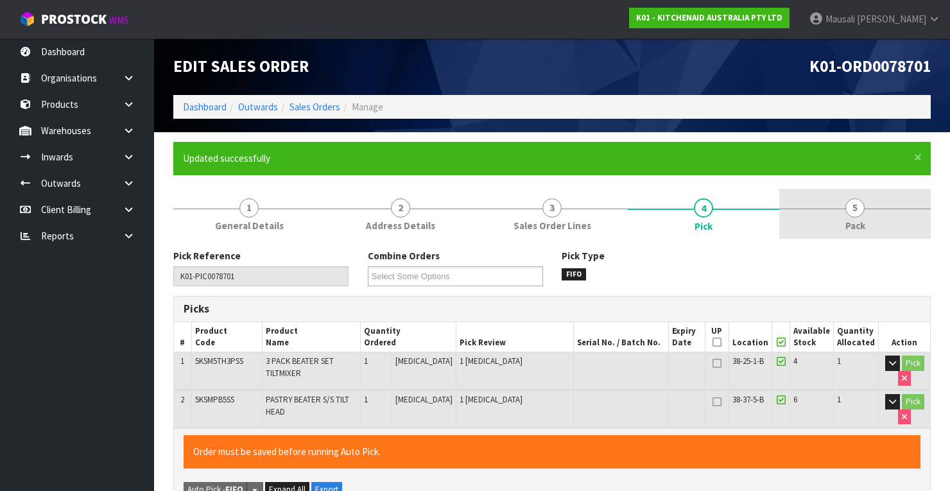
type input "[PERSON_NAME]"
type input "[DATE]T08:37:51"
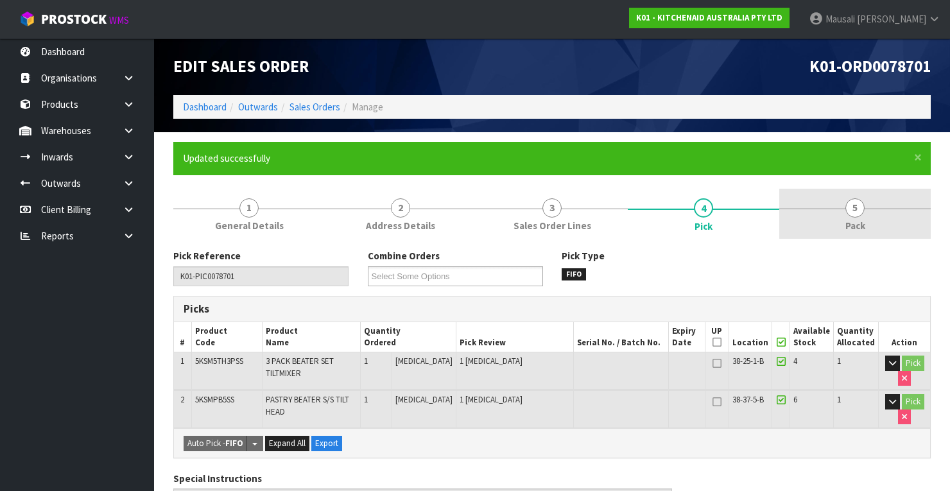
click at [856, 208] on span "5" at bounding box center [854, 207] width 19 height 19
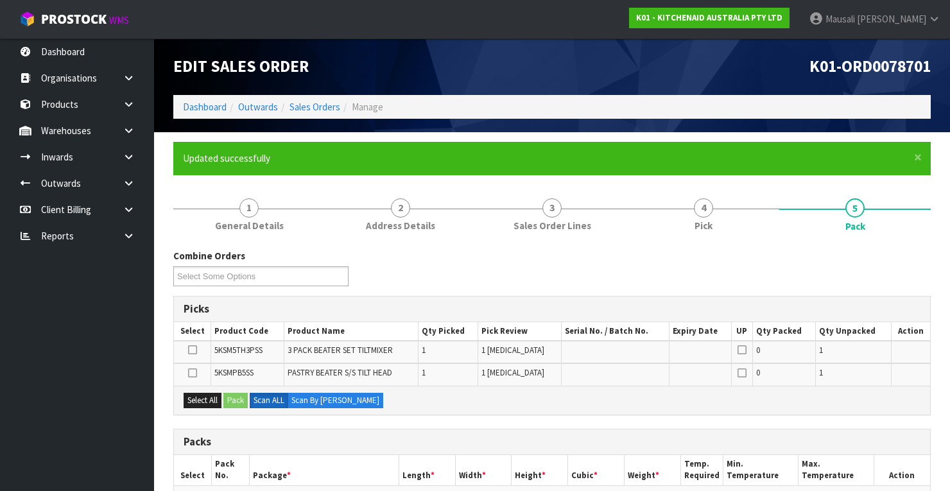
scroll to position [205, 0]
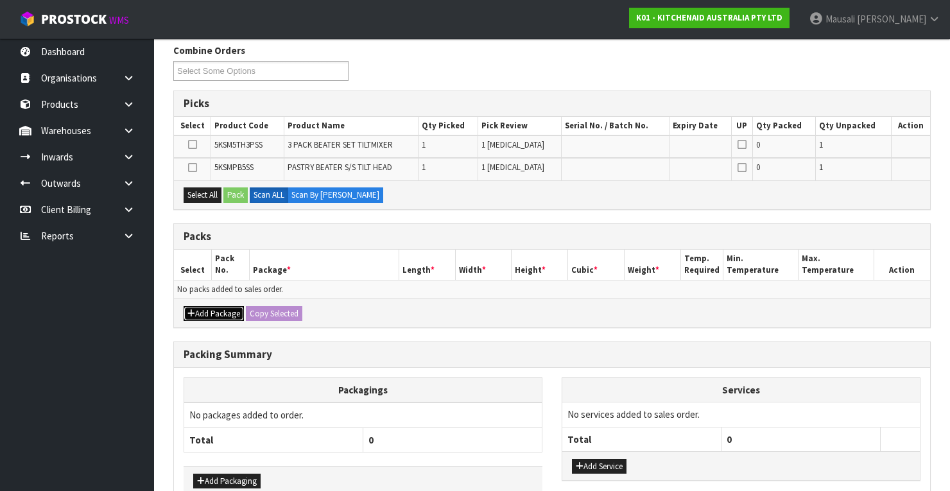
click at [197, 309] on button "Add Package" at bounding box center [214, 313] width 60 height 15
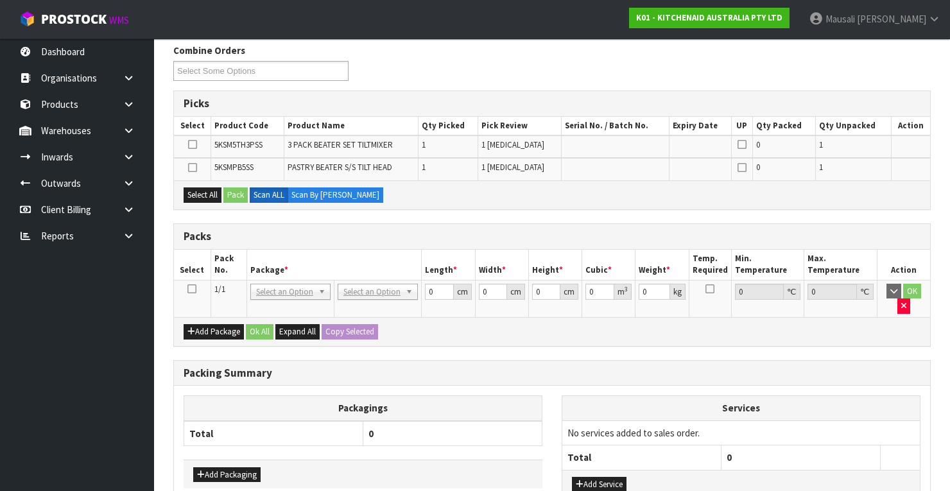
click at [192, 289] on icon at bounding box center [191, 289] width 9 height 1
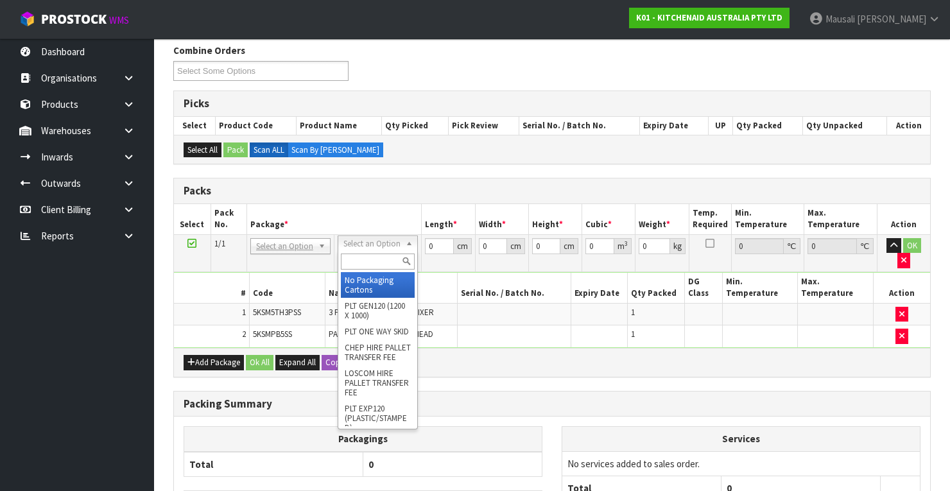
click at [358, 267] on input "text" at bounding box center [378, 262] width 74 height 16
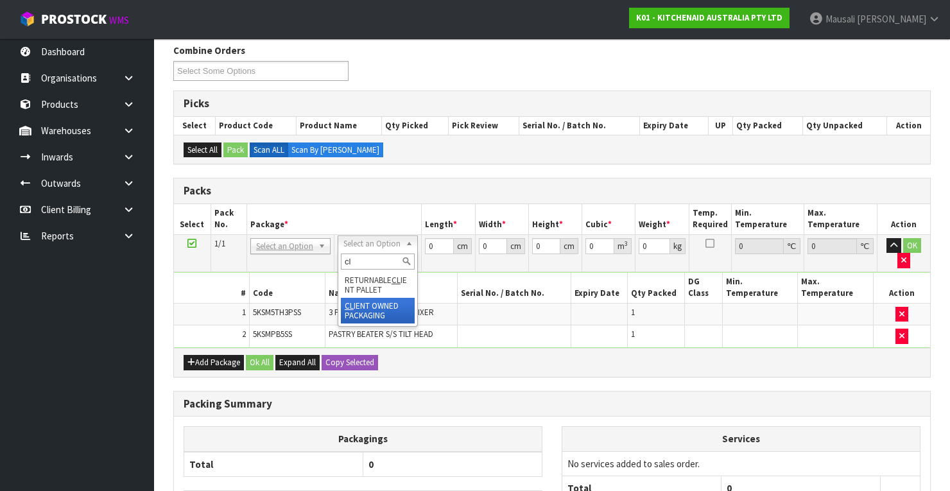
type input "cl"
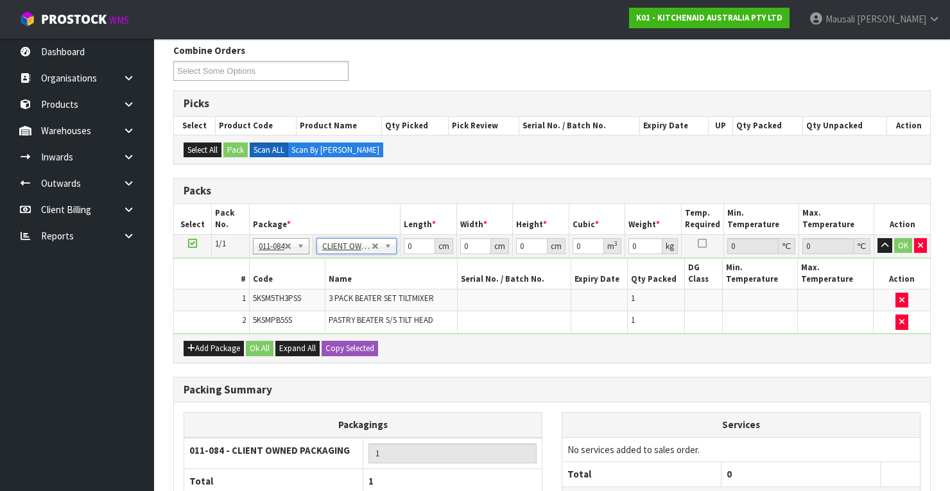
type input "1.69"
drag, startPoint x: 416, startPoint y: 243, endPoint x: 374, endPoint y: 271, distance: 50.4
click at [374, 271] on tbody "1/1 NONE 007-001 007-002 007-004 007-009 007-013 007-014 007-015 007-017 007-01…" at bounding box center [552, 283] width 756 height 99
type input "30"
type input "26"
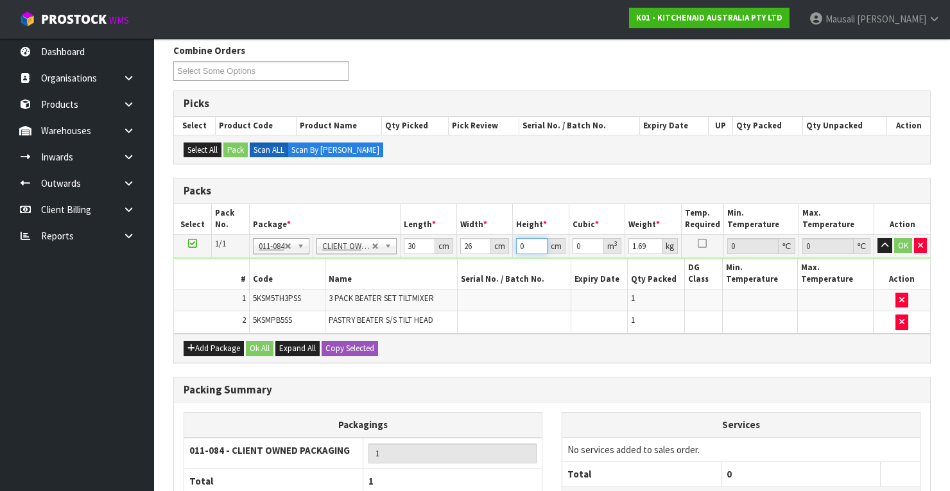
type input "1"
type input "0.00078"
type input "18"
type input "0.01404"
type input "18"
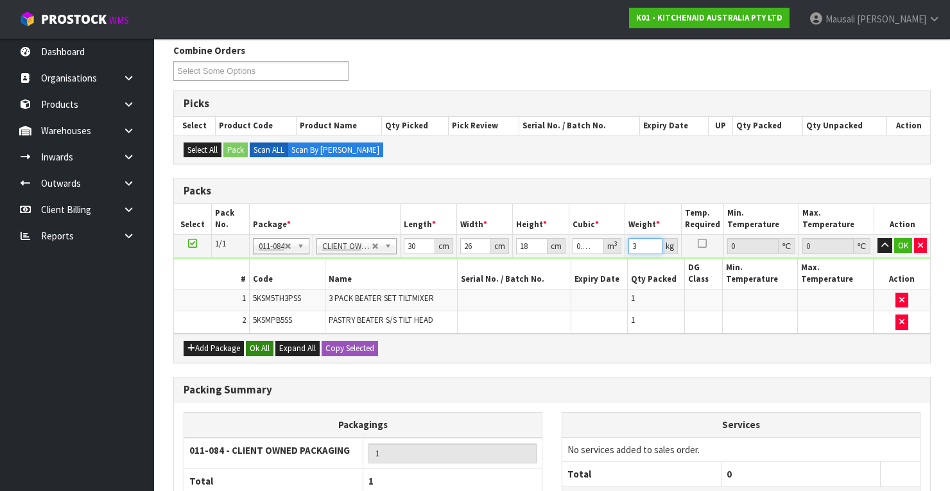
type input "3"
click at [263, 342] on button "Ok All" at bounding box center [260, 348] width 28 height 15
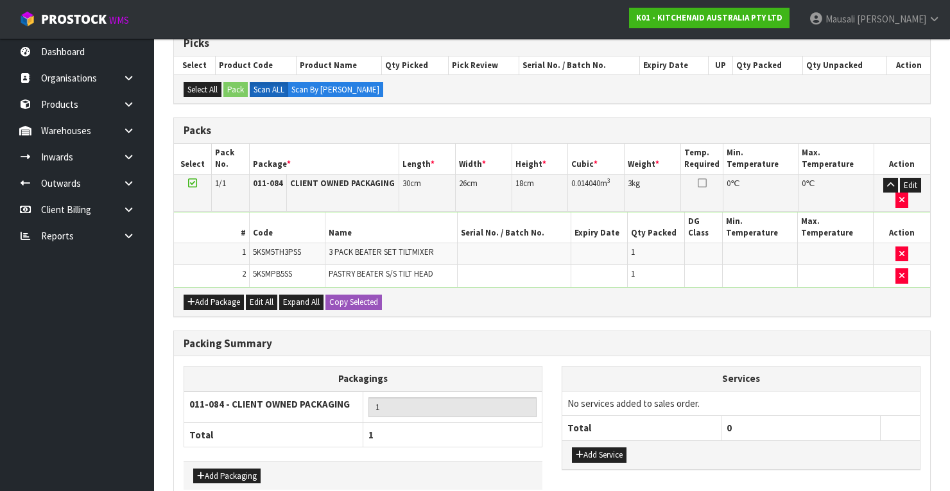
scroll to position [329, 0]
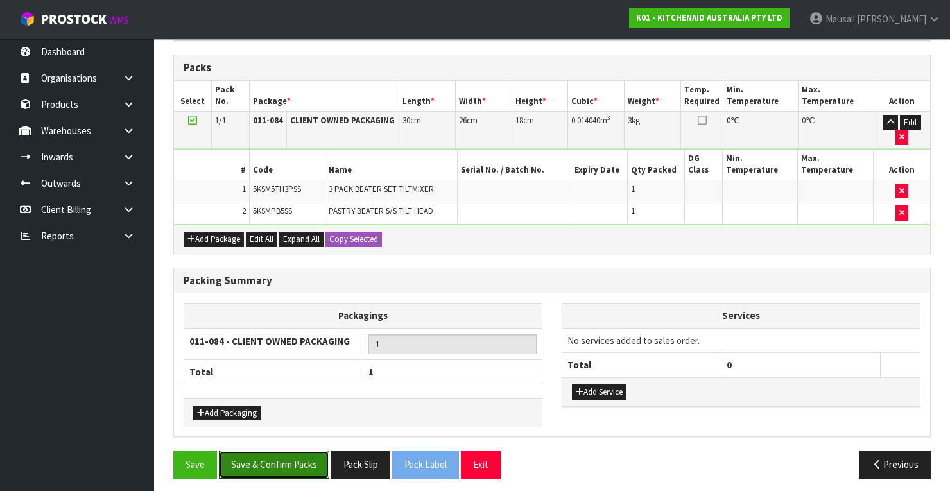
drag, startPoint x: 290, startPoint y: 442, endPoint x: 334, endPoint y: 425, distance: 46.7
click at [305, 431] on div "Combine Orders K01-ORD0078582 K01-ORD0078654 K01-ORD0078655 K01-ORD0078656 K01-…" at bounding box center [551, 203] width 757 height 567
click at [263, 451] on button "Save & Confirm Packs" at bounding box center [274, 465] width 110 height 28
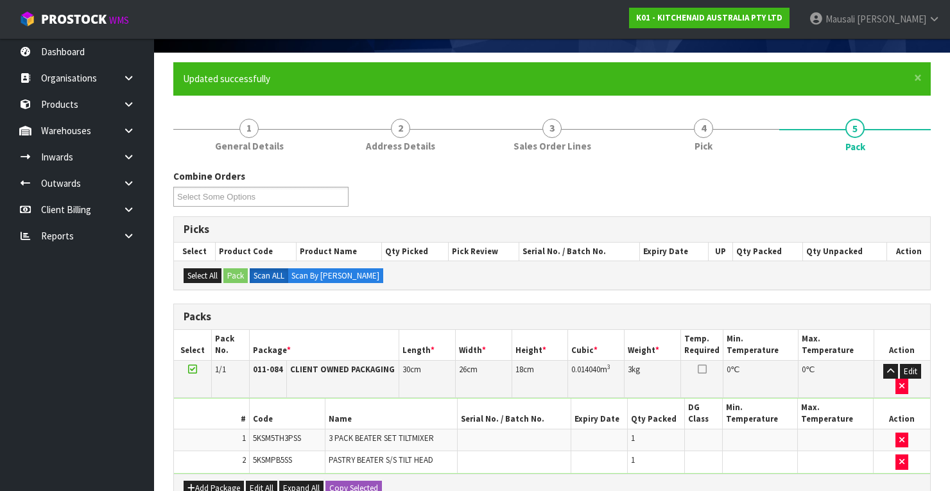
scroll to position [226, 0]
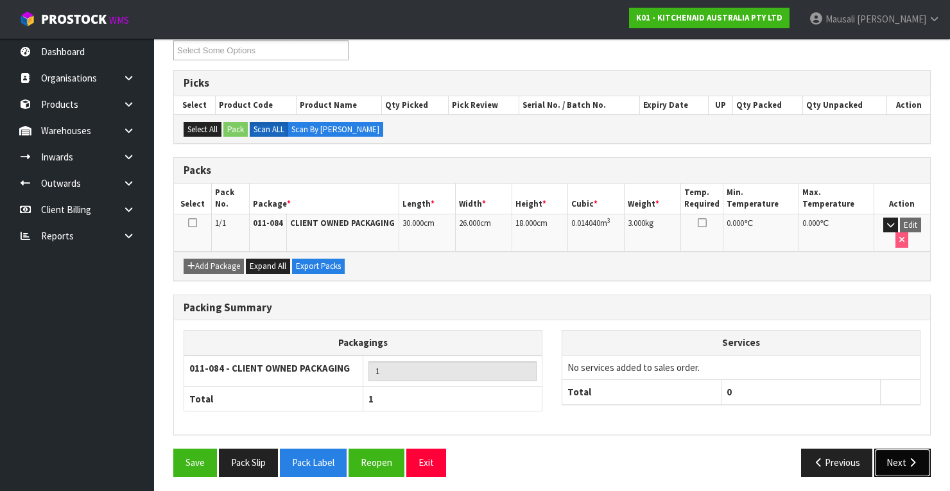
click at [907, 458] on icon "button" at bounding box center [912, 463] width 12 height 10
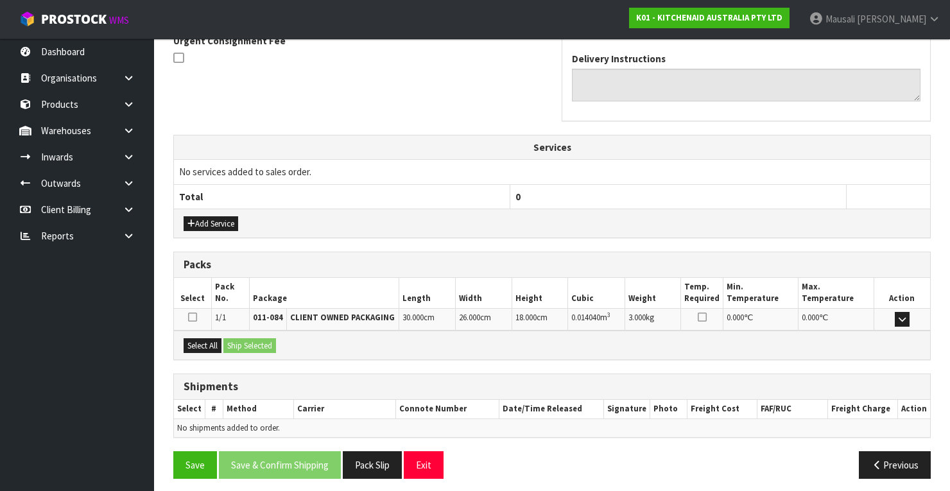
scroll to position [393, 0]
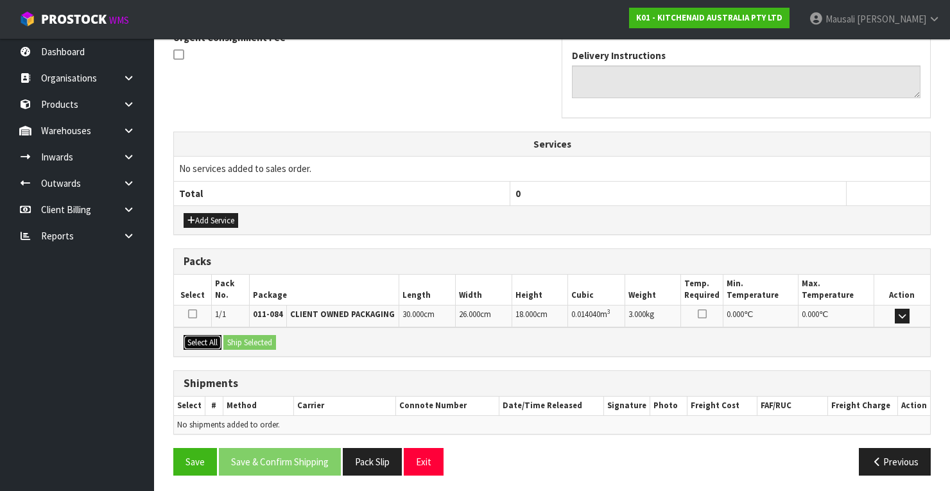
drag, startPoint x: 208, startPoint y: 336, endPoint x: 217, endPoint y: 336, distance: 9.0
click at [211, 336] on button "Select All" at bounding box center [203, 342] width 38 height 15
click at [229, 335] on button "Ship Selected" at bounding box center [249, 342] width 53 height 15
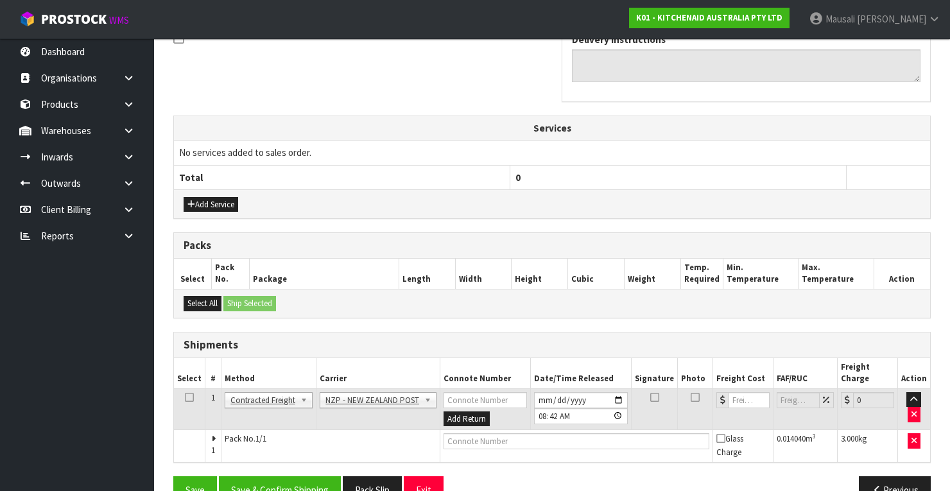
scroll to position [426, 0]
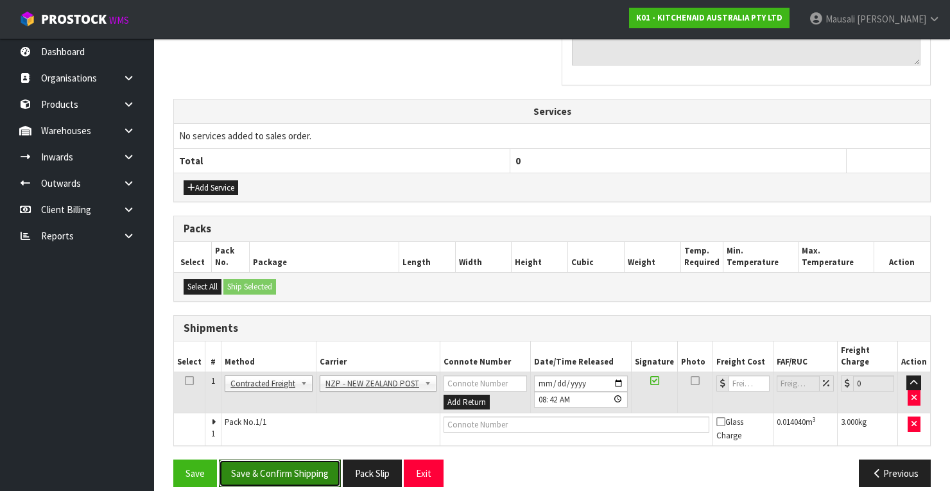
drag, startPoint x: 285, startPoint y: 460, endPoint x: 395, endPoint y: 408, distance: 121.8
click at [289, 460] on button "Save & Confirm Shipping" at bounding box center [280, 474] width 122 height 28
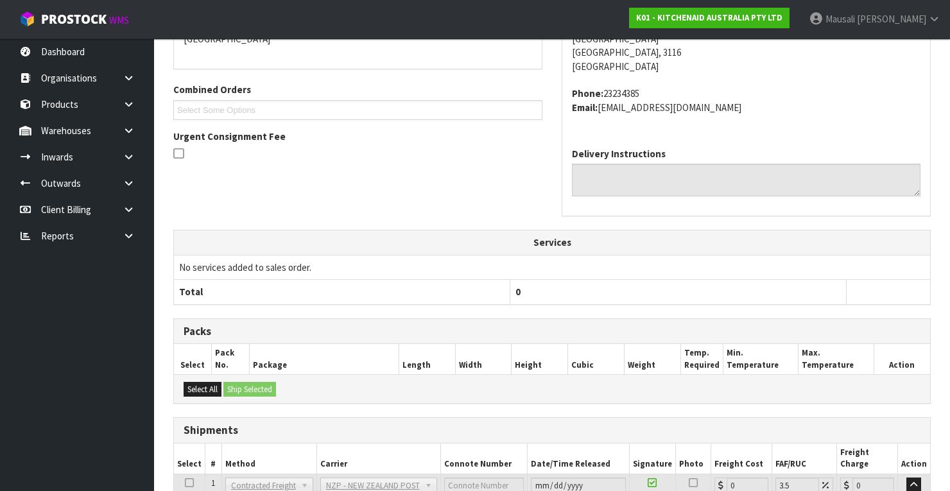
scroll to position [406, 0]
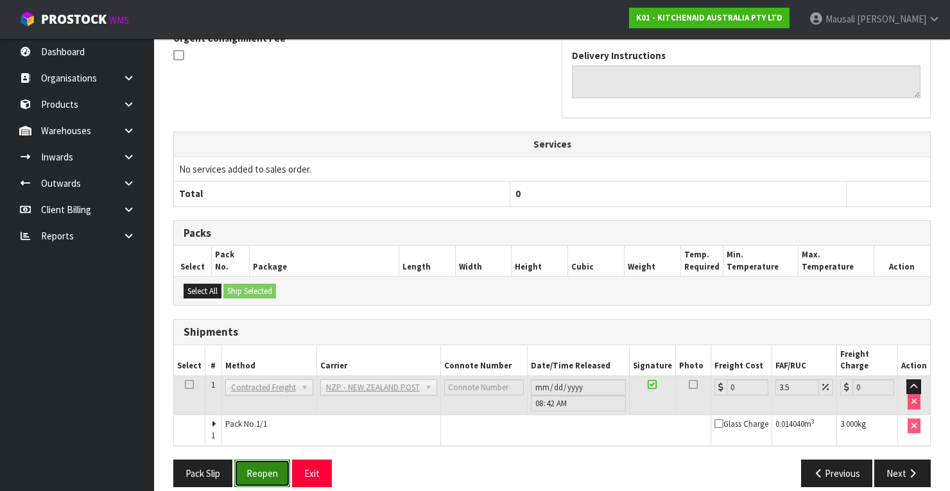
drag, startPoint x: 266, startPoint y: 460, endPoint x: 279, endPoint y: 460, distance: 12.9
click at [266, 460] on button "Reopen" at bounding box center [262, 474] width 56 height 28
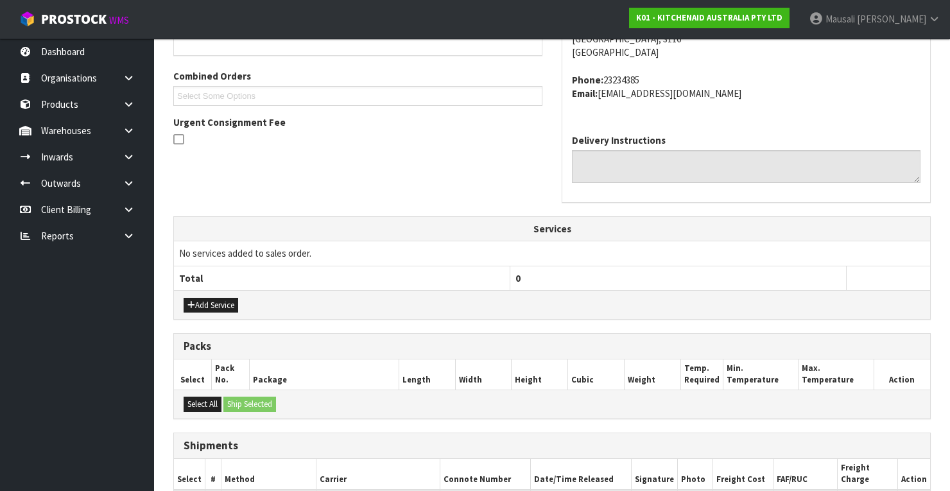
scroll to position [427, 0]
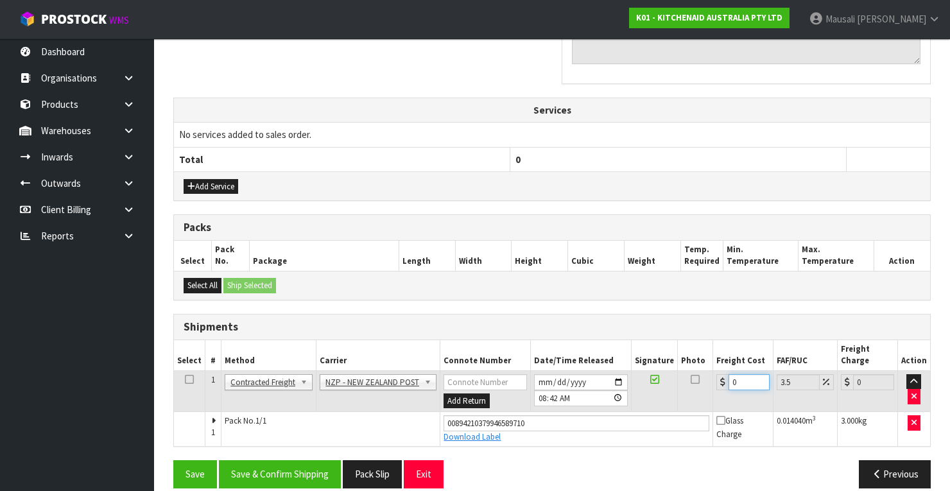
drag, startPoint x: 743, startPoint y: 367, endPoint x: 722, endPoint y: 375, distance: 23.0
click at [722, 375] on td "0" at bounding box center [743, 391] width 60 height 42
type input "8"
type input "8.28"
type input "8.4"
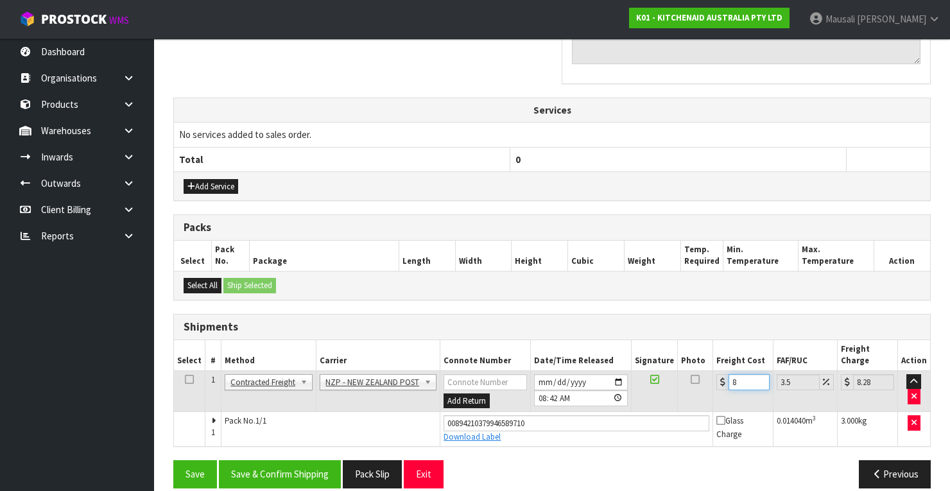
type input "8.69"
type input "8.45"
type input "8.75"
type input "8.45"
click at [295, 460] on button "Save & Confirm Shipping" at bounding box center [280, 474] width 122 height 28
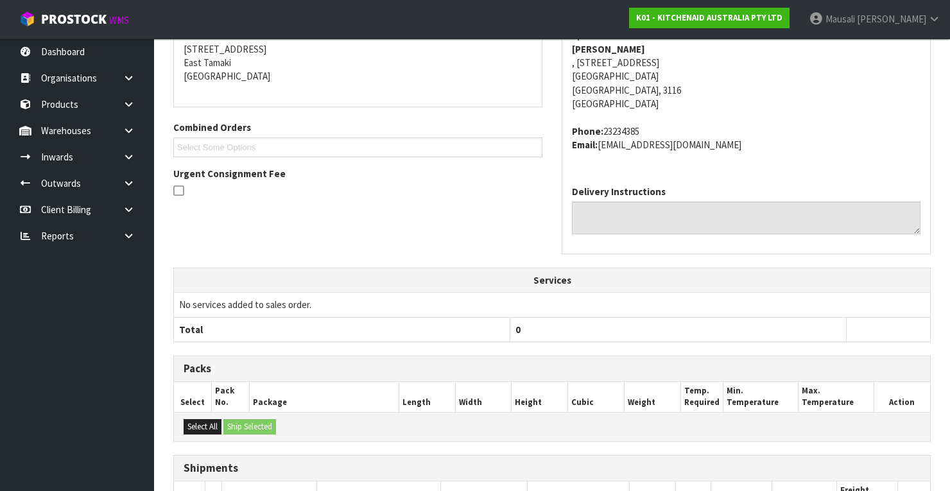
scroll to position [393, 0]
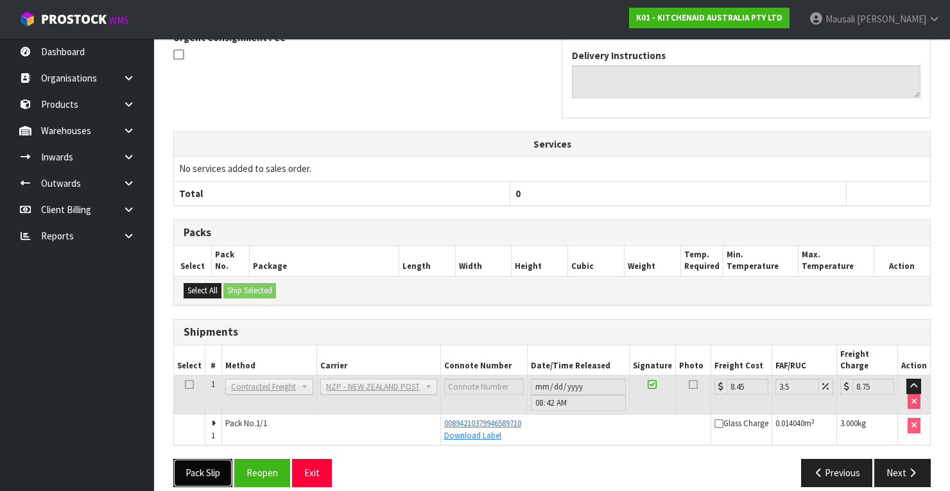
click at [211, 460] on button "Pack Slip" at bounding box center [202, 473] width 59 height 28
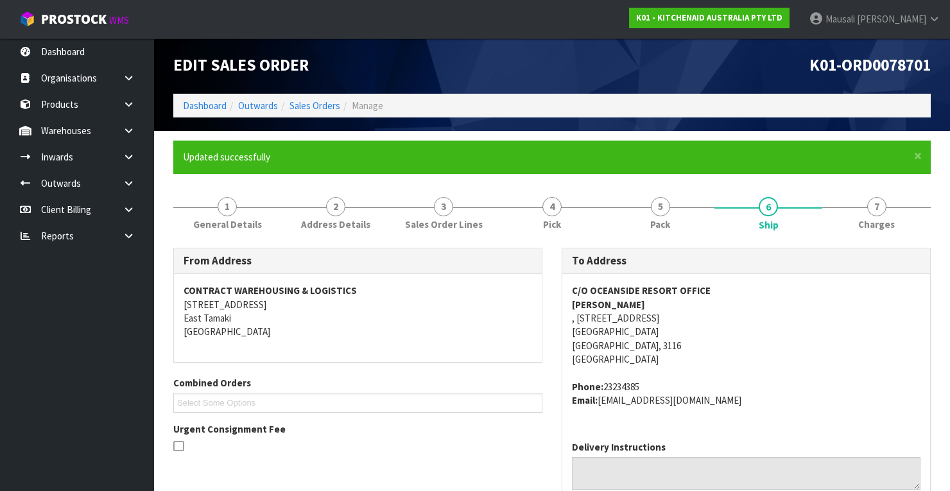
scroll to position [0, 0]
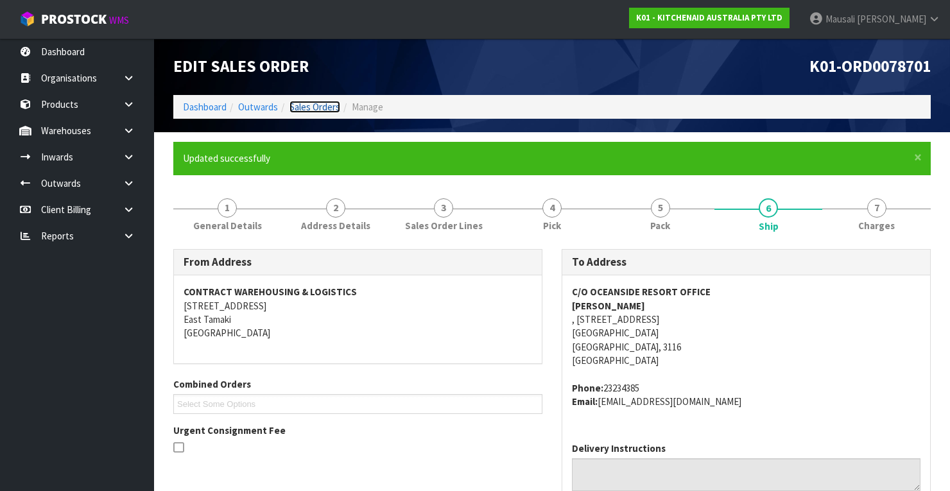
click at [313, 104] on link "Sales Orders" at bounding box center [314, 107] width 51 height 12
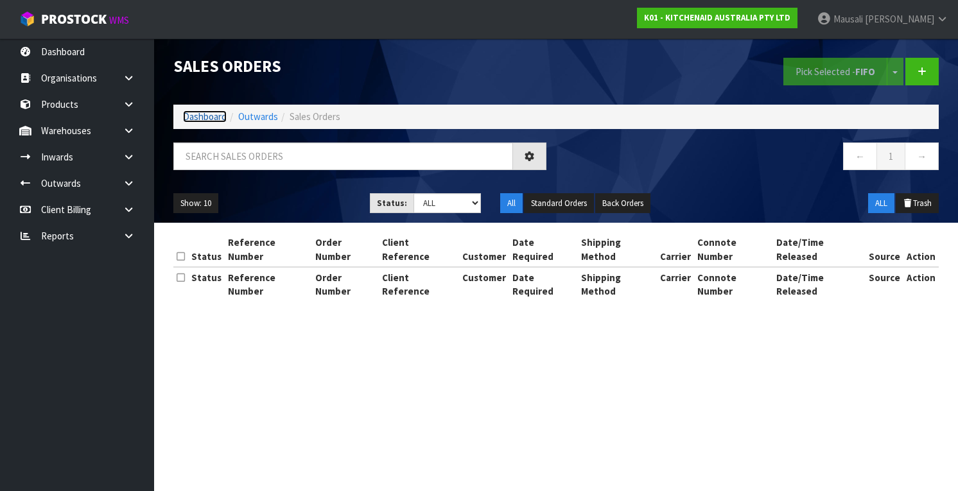
click at [198, 119] on link "Dashboard" at bounding box center [205, 116] width 44 height 12
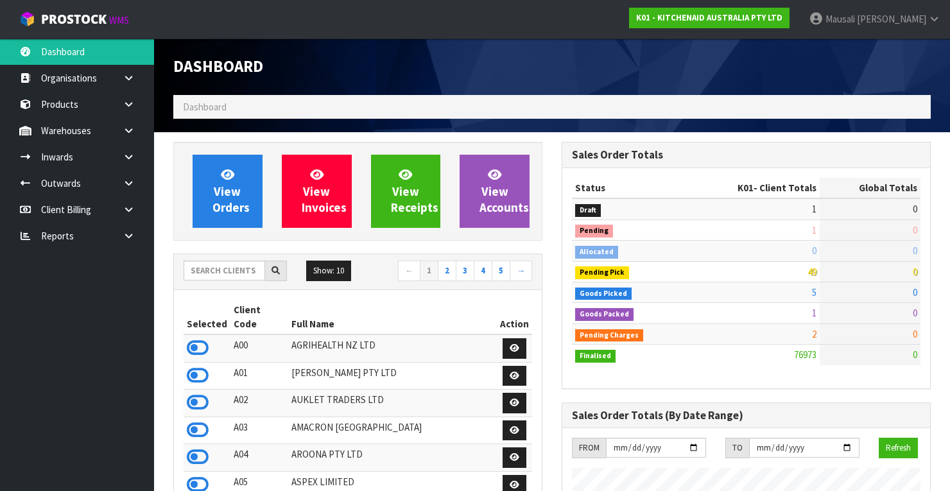
scroll to position [1010, 388]
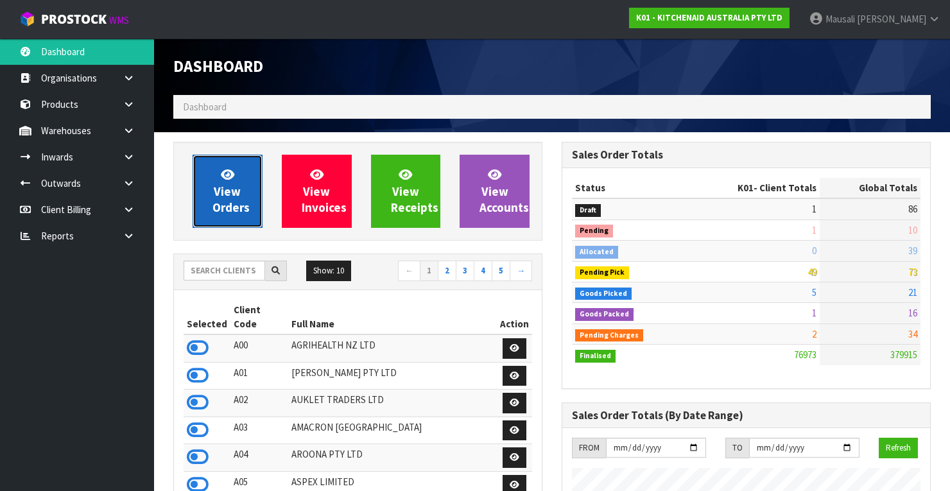
click at [216, 196] on span "View Orders" at bounding box center [230, 191] width 37 height 48
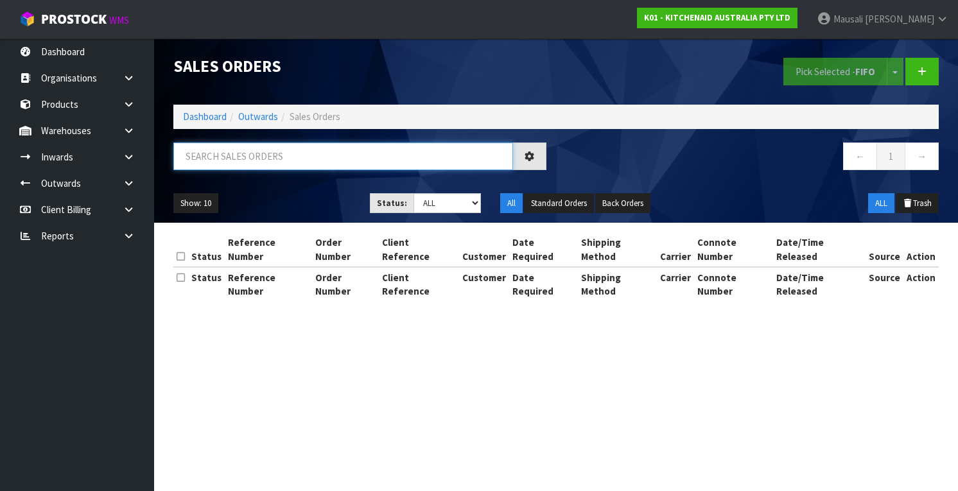
click at [194, 156] on input "text" at bounding box center [343, 156] width 340 height 28
type input "JOB-0410812"
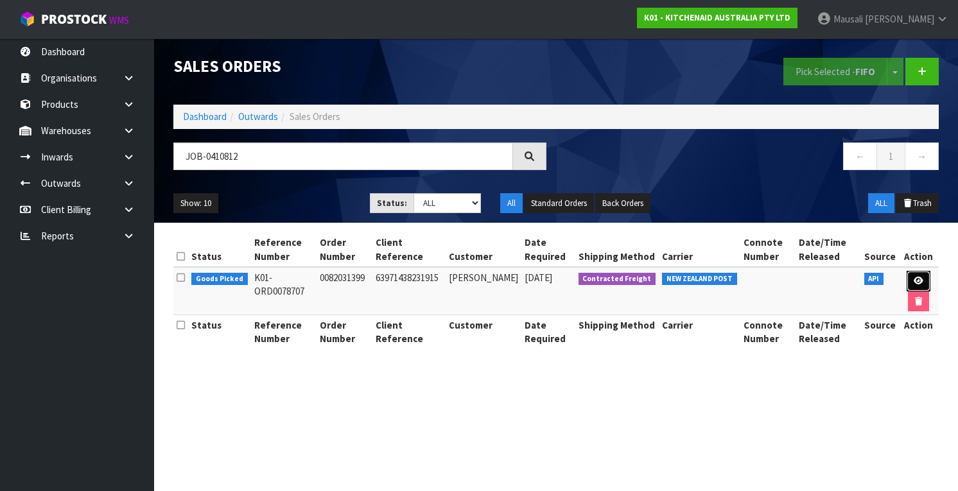
click at [911, 279] on link at bounding box center [918, 281] width 24 height 21
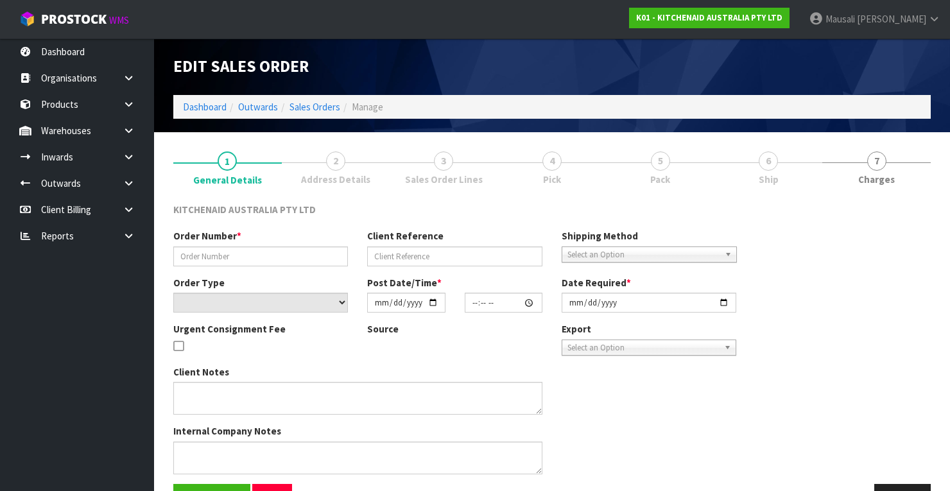
type input "0082031399"
type input "63971438231915"
select select "number:0"
type input "[DATE]"
type input "13:34:54.000"
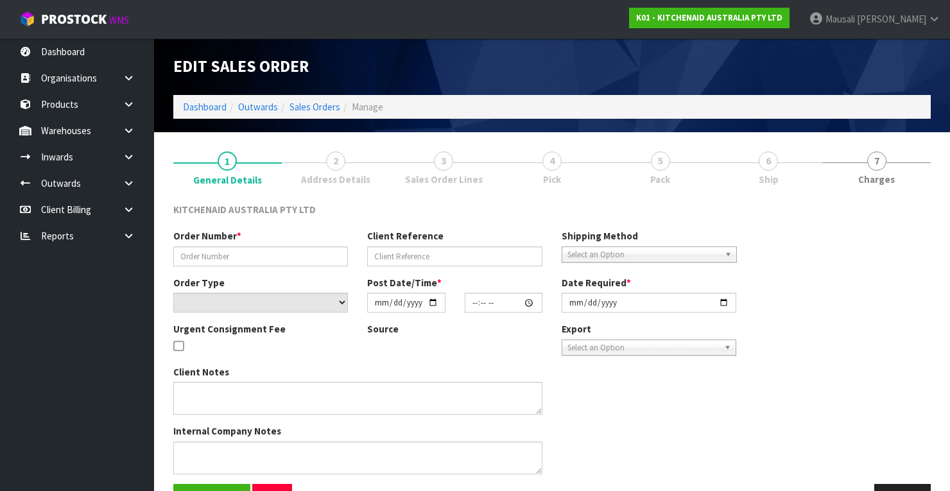
type input "[DATE]"
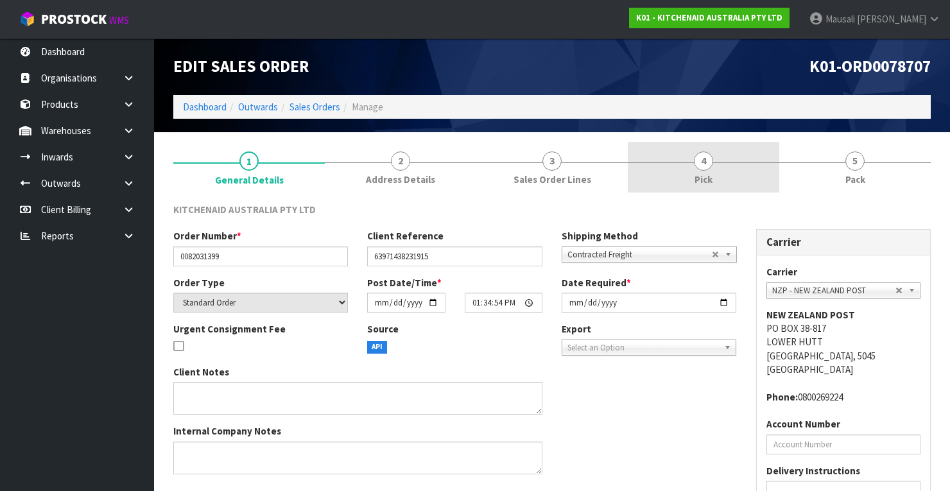
click at [741, 160] on link "4 Pick" at bounding box center [703, 167] width 151 height 51
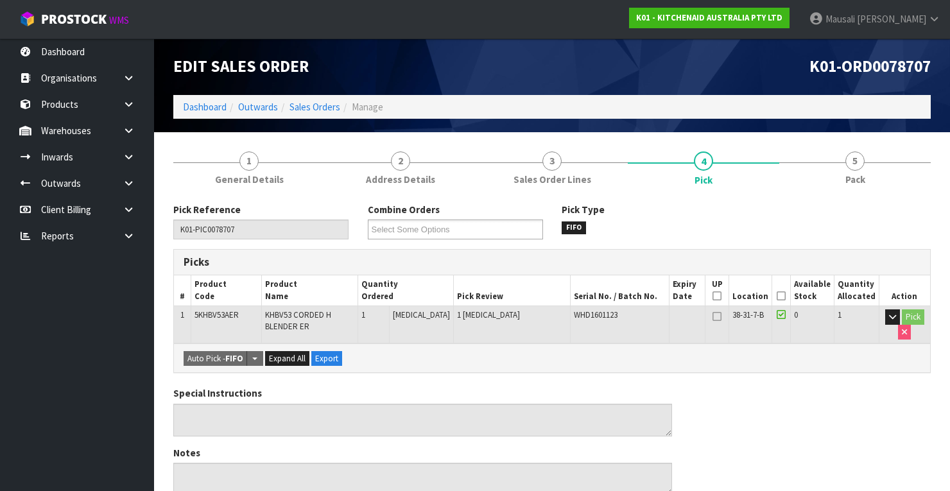
click at [783, 296] on icon at bounding box center [781, 296] width 9 height 1
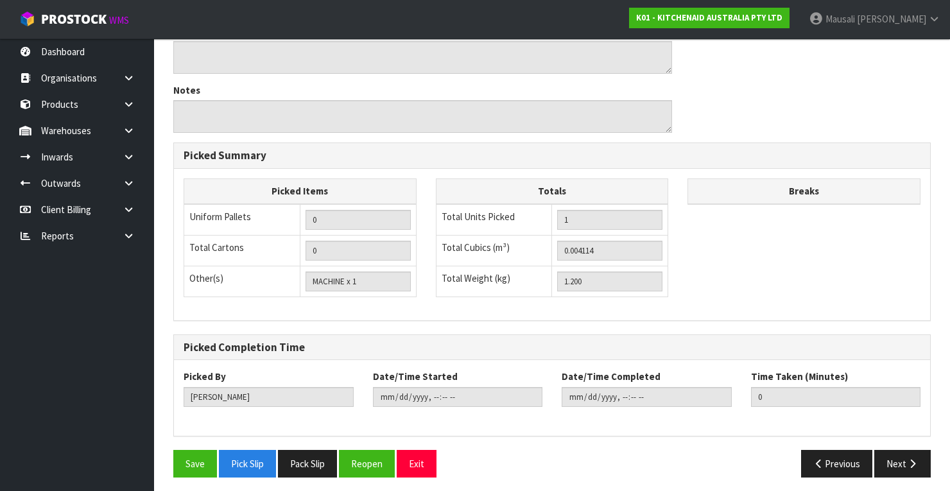
scroll to position [410, 0]
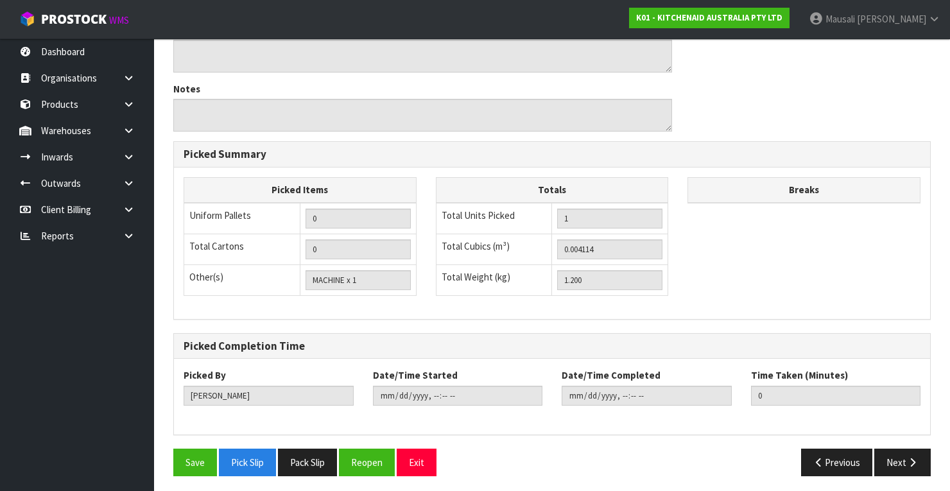
click at [200, 443] on div "Pick Reference K01-PIC0078707 Combine Orders K01-ORD0078582 K01-ORD0078654 K01-…" at bounding box center [551, 139] width 757 height 693
drag, startPoint x: 200, startPoint y: 457, endPoint x: 356, endPoint y: 433, distance: 157.8
click at [205, 457] on button "Save" at bounding box center [195, 463] width 44 height 28
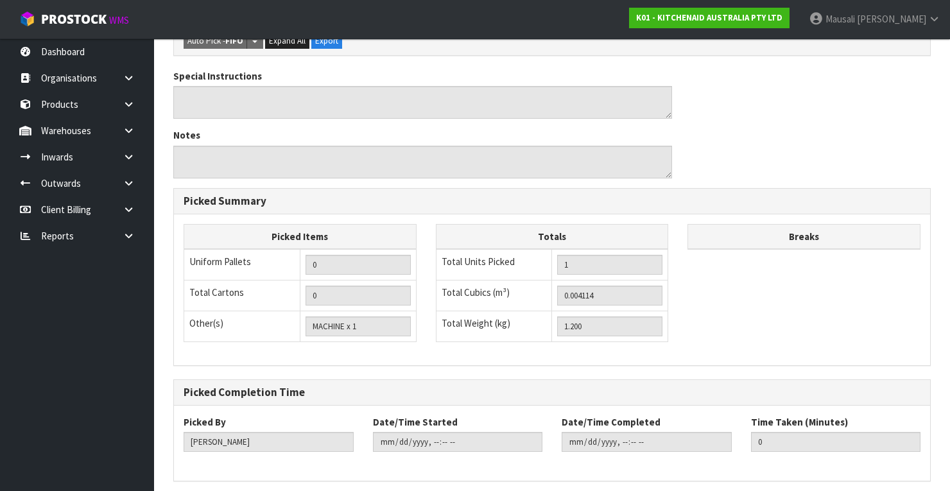
scroll to position [0, 0]
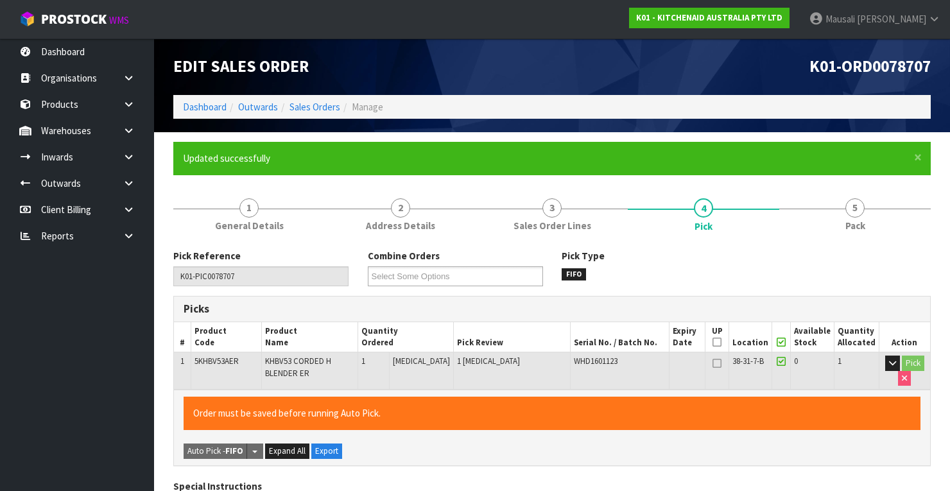
type input "[PERSON_NAME]"
type input "[DATE]T08:43:53"
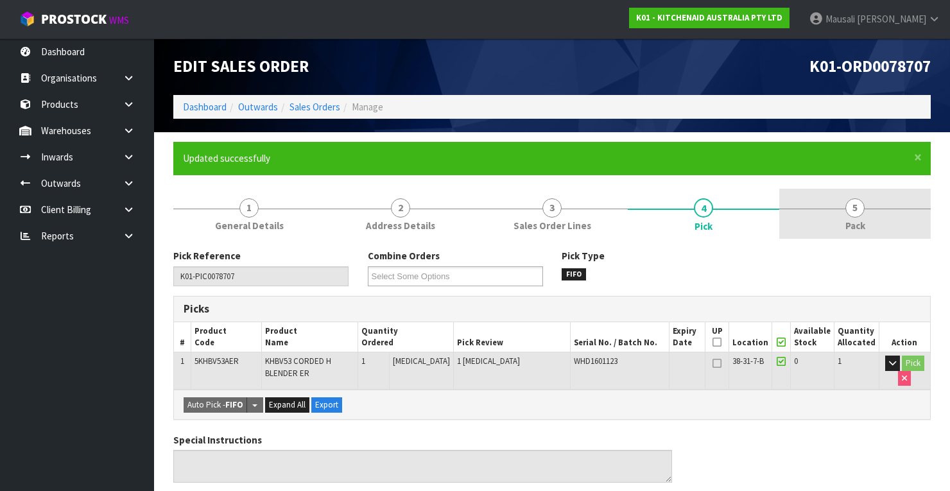
click at [834, 234] on link "5 Pack" at bounding box center [854, 214] width 151 height 51
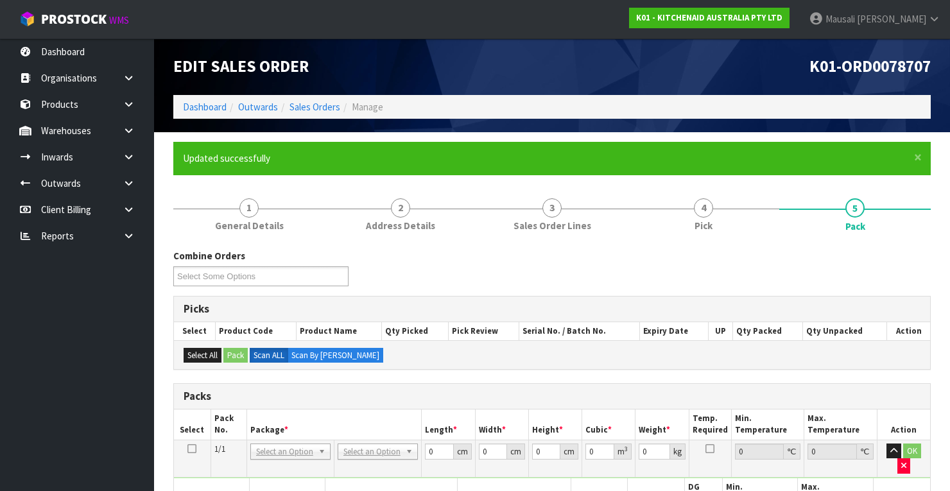
scroll to position [205, 0]
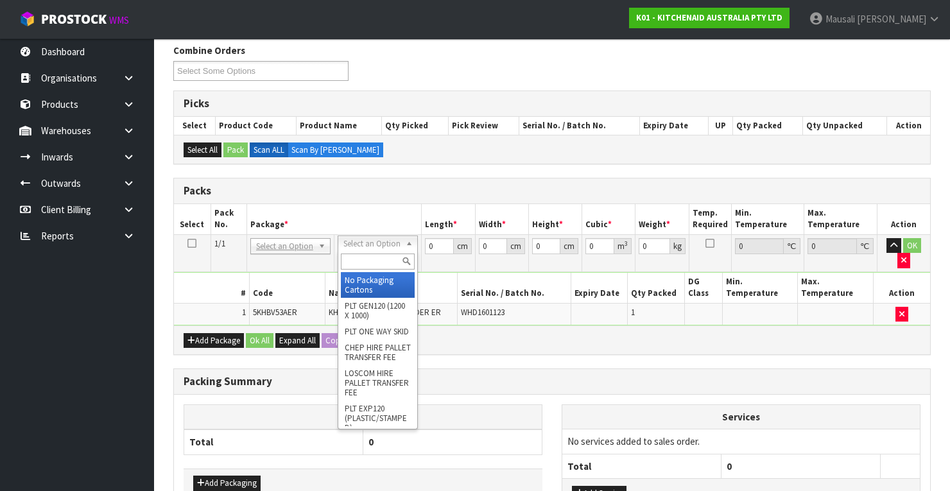
click at [352, 264] on input "text" at bounding box center [378, 262] width 74 height 16
type input "oc"
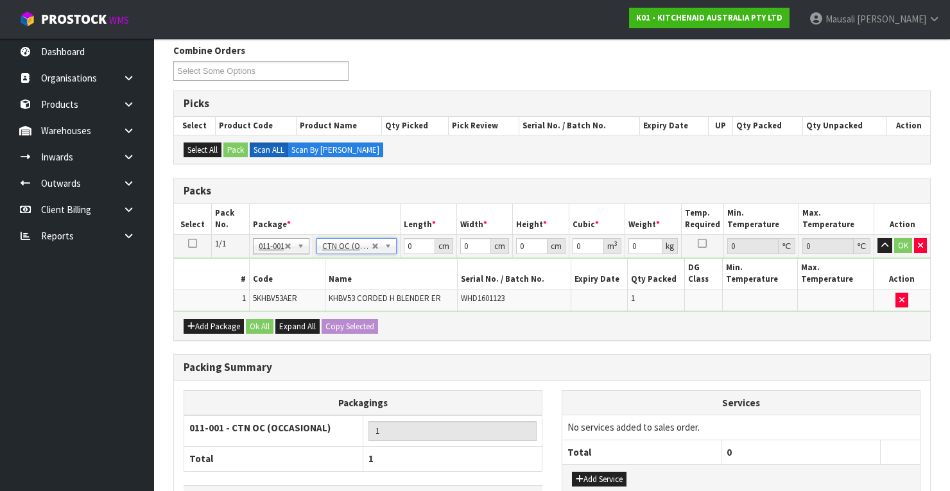
type input "1.2"
drag, startPoint x: 415, startPoint y: 246, endPoint x: 352, endPoint y: 264, distance: 65.9
click at [362, 261] on tbody "1/1 NONE 007-001 007-002 007-004 007-009 007-013 007-014 007-015 007-017 007-01…" at bounding box center [552, 272] width 756 height 77
type input "51"
type input "28"
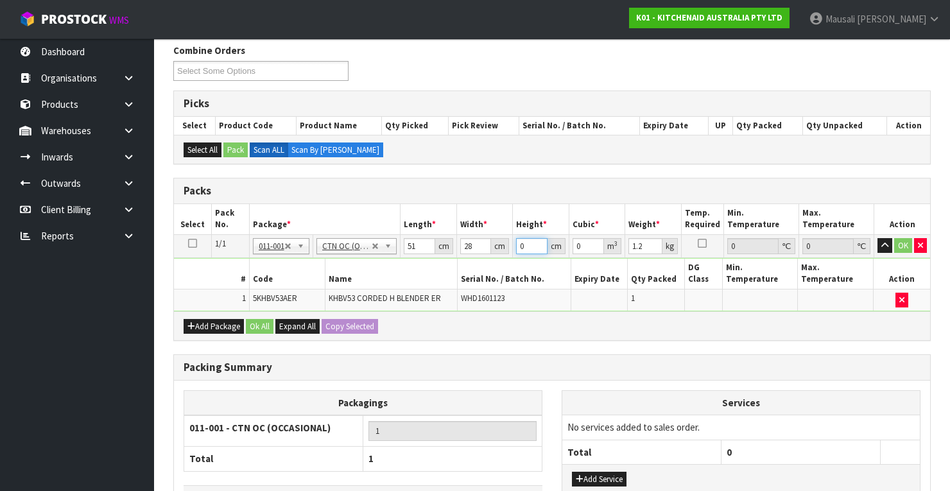
type input "1"
type input "0.001428"
type input "13"
type input "0.018564"
type input "13"
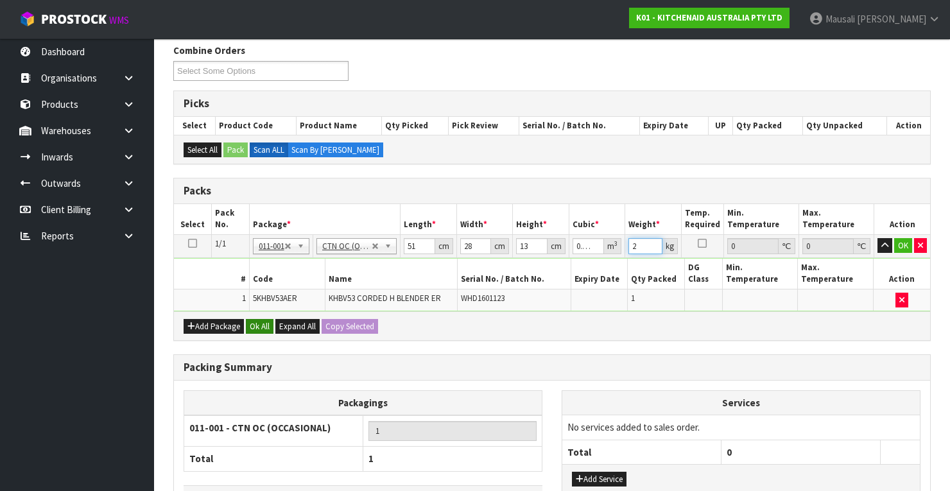
type input "2"
click at [251, 319] on button "Ok All" at bounding box center [260, 326] width 28 height 15
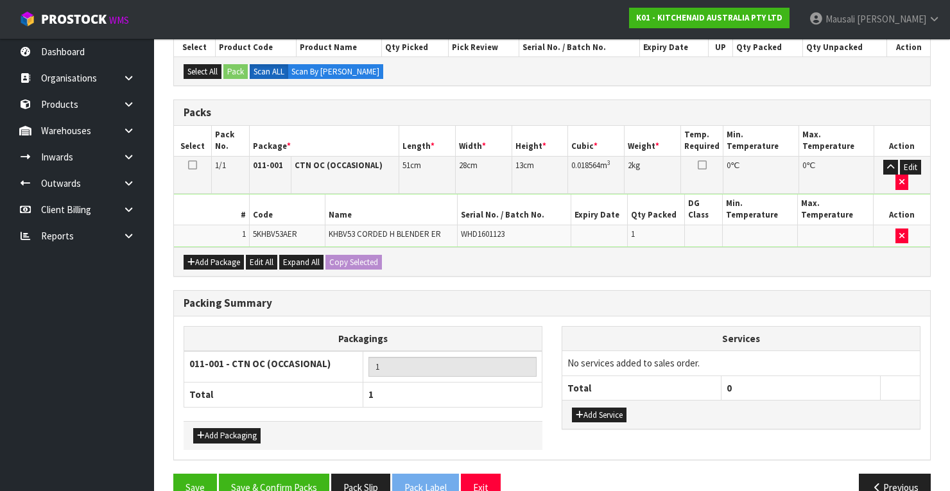
scroll to position [307, 0]
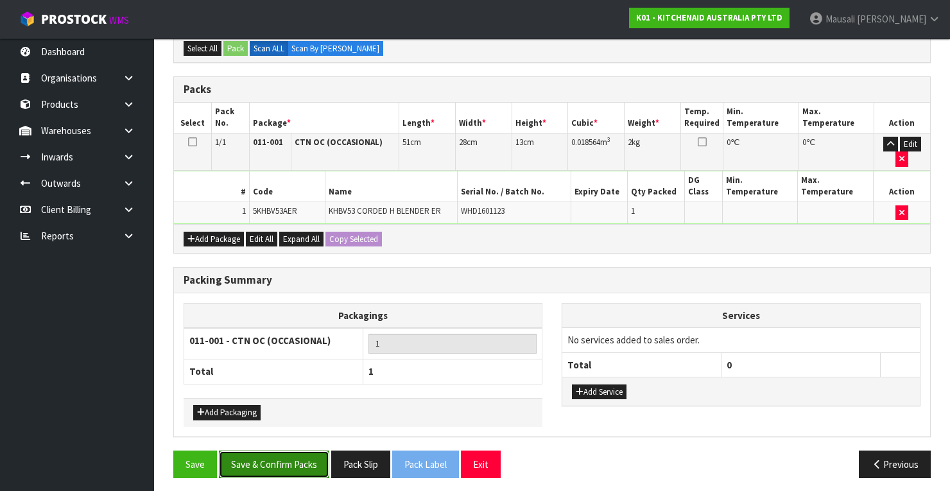
click at [279, 456] on button "Save & Confirm Packs" at bounding box center [274, 465] width 110 height 28
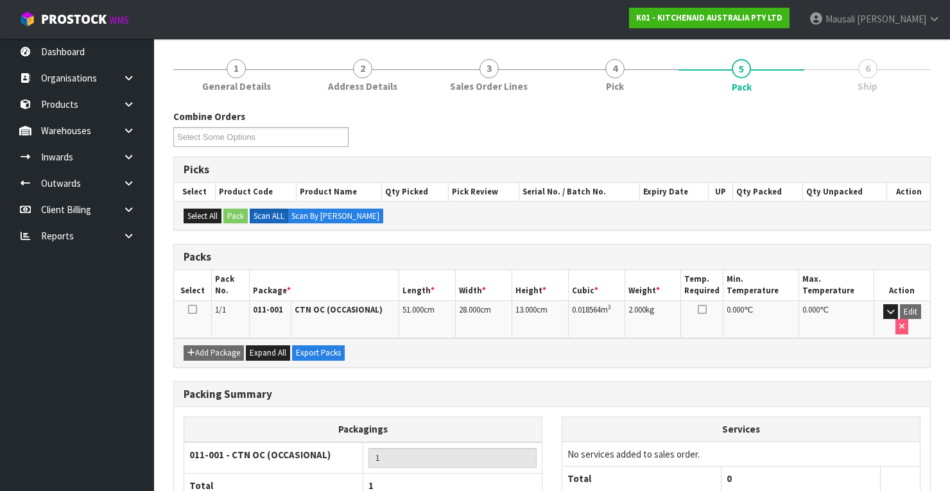
scroll to position [226, 0]
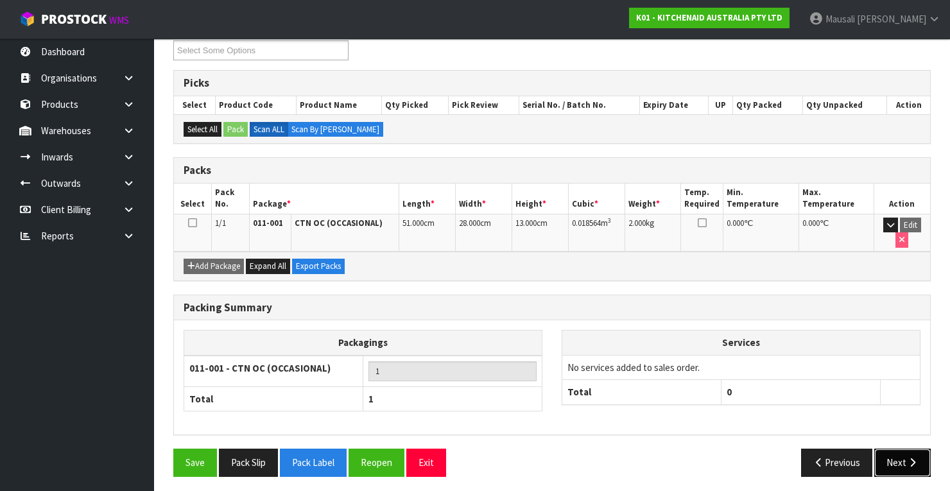
click at [892, 452] on button "Next" at bounding box center [902, 463] width 56 height 28
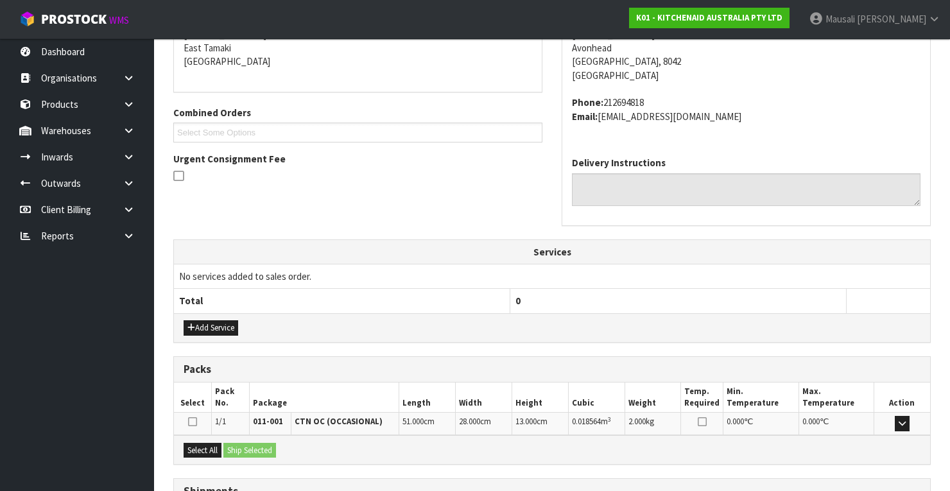
scroll to position [379, 0]
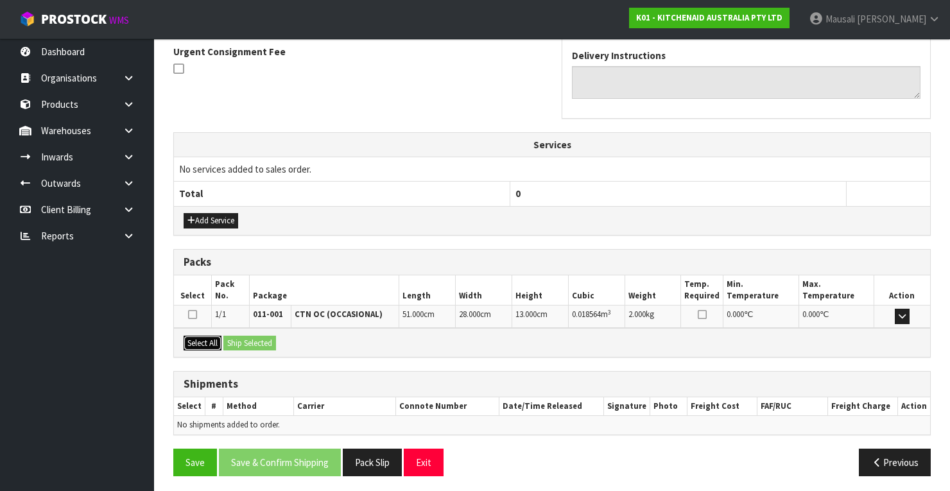
drag, startPoint x: 211, startPoint y: 334, endPoint x: 264, endPoint y: 341, distance: 54.4
click at [213, 336] on button "Select All" at bounding box center [203, 343] width 38 height 15
click at [264, 341] on button "Ship Selected" at bounding box center [249, 343] width 53 height 15
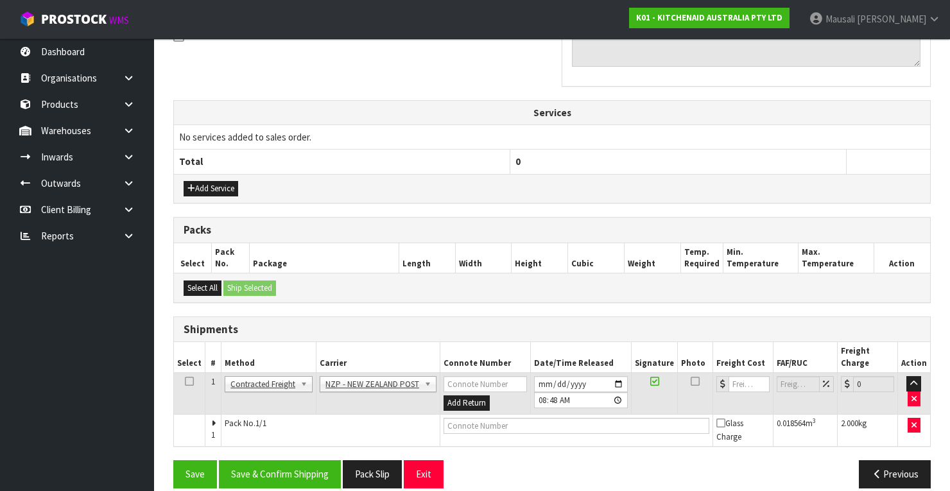
scroll to position [411, 0]
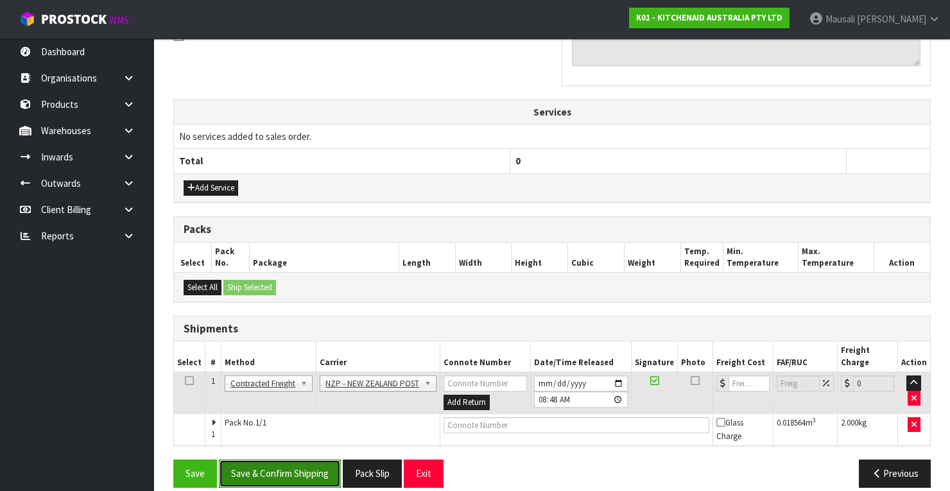
click at [287, 460] on button "Save & Confirm Shipping" at bounding box center [280, 474] width 122 height 28
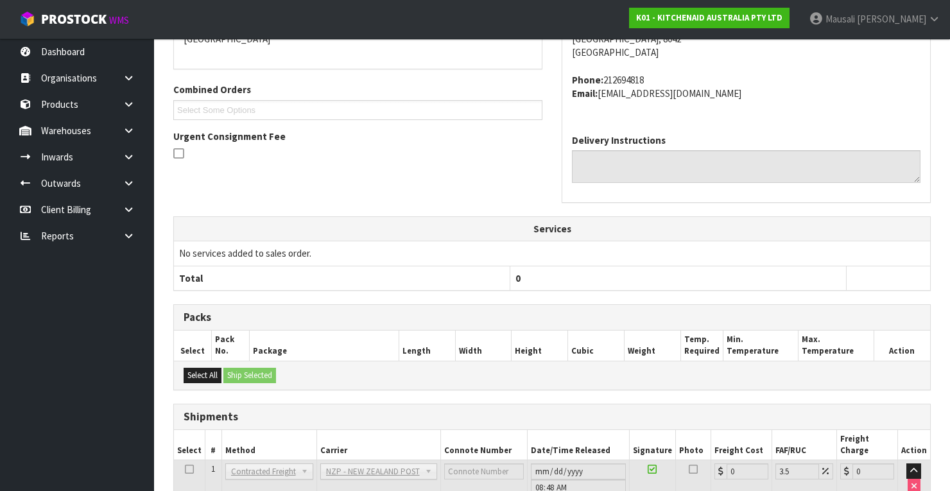
scroll to position [393, 0]
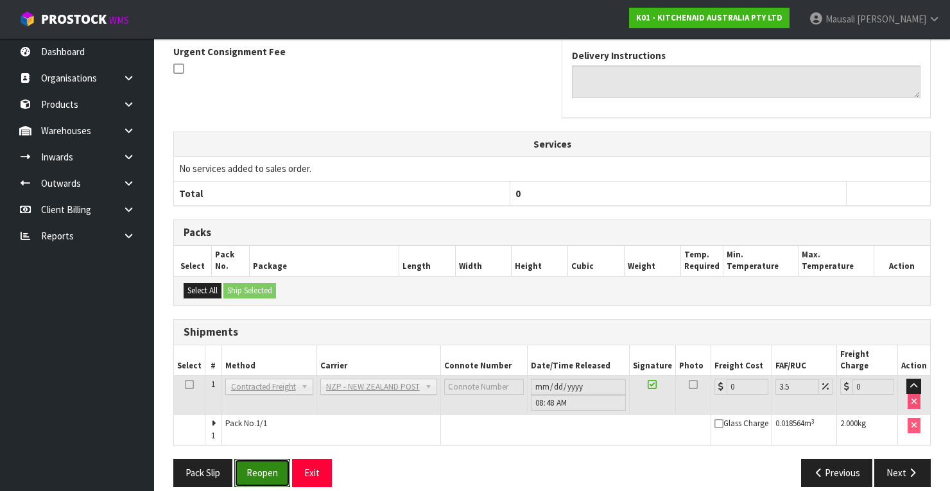
drag, startPoint x: 264, startPoint y: 448, endPoint x: 338, endPoint y: 422, distance: 78.2
click at [267, 459] on button "Reopen" at bounding box center [262, 473] width 56 height 28
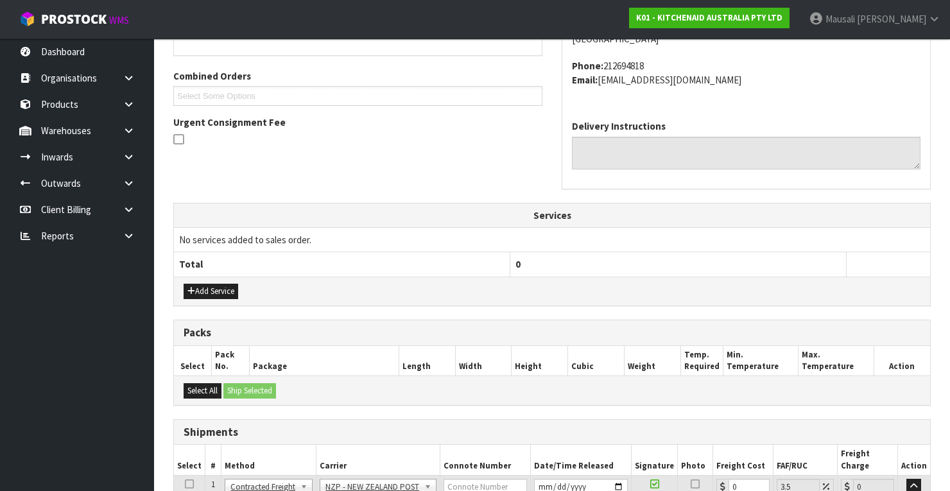
scroll to position [413, 0]
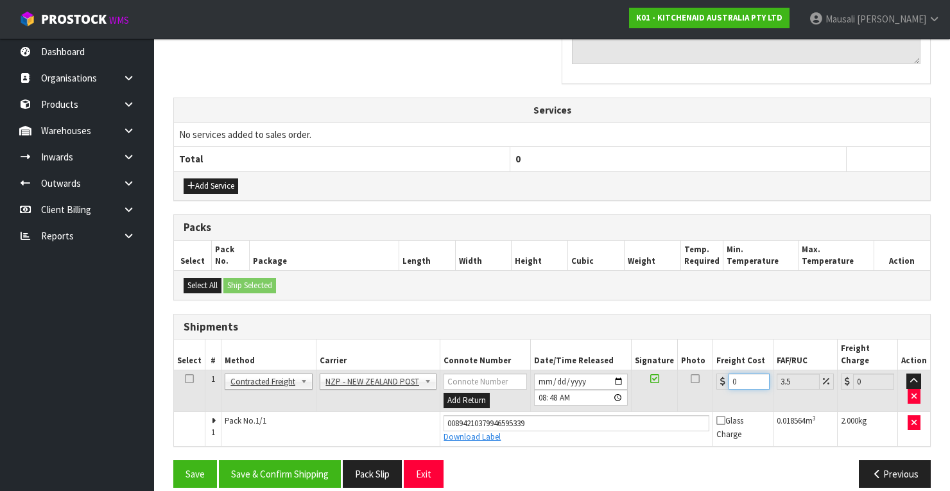
drag, startPoint x: 741, startPoint y: 365, endPoint x: 718, endPoint y: 378, distance: 26.8
click at [718, 378] on td "0" at bounding box center [743, 391] width 60 height 42
type input "1"
type input "1.03"
type input "11"
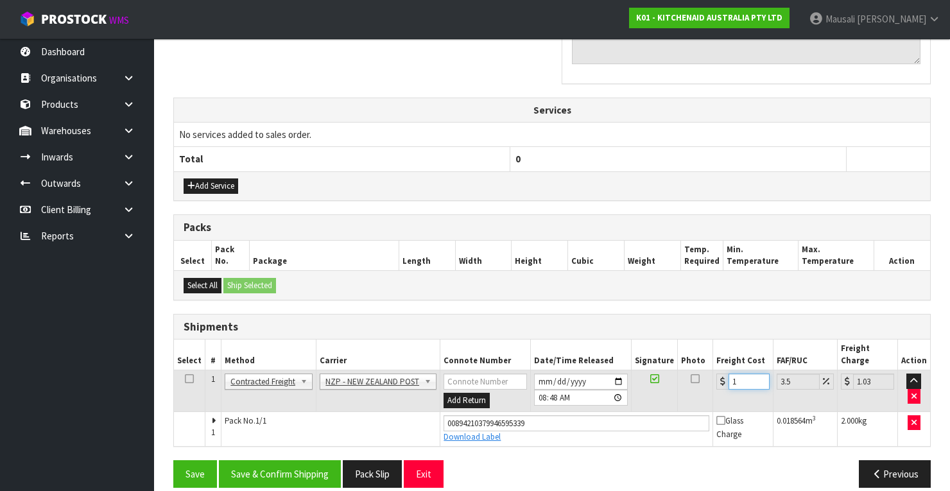
type input "11.38"
type input "11.6"
type input "12.01"
type input "11.61"
type input "12.02"
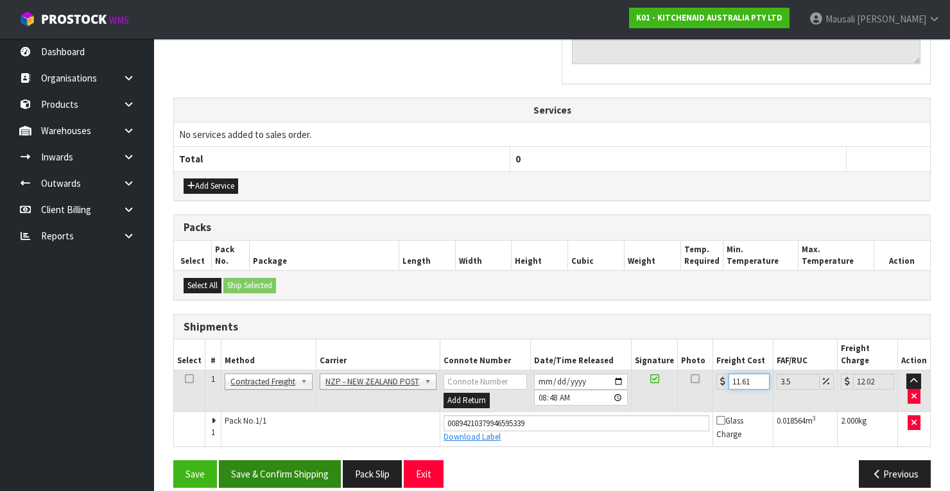
type input "11.61"
click at [321, 460] on button "Save & Confirm Shipping" at bounding box center [280, 474] width 122 height 28
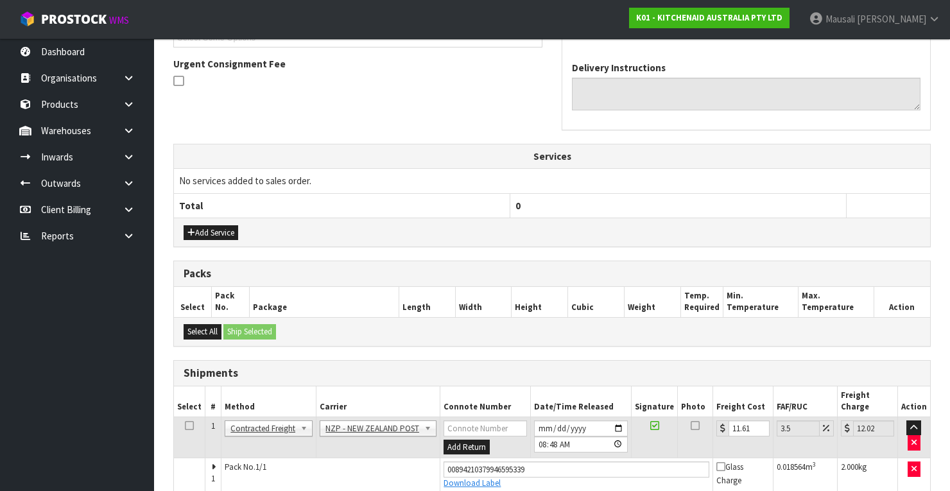
scroll to position [0, 0]
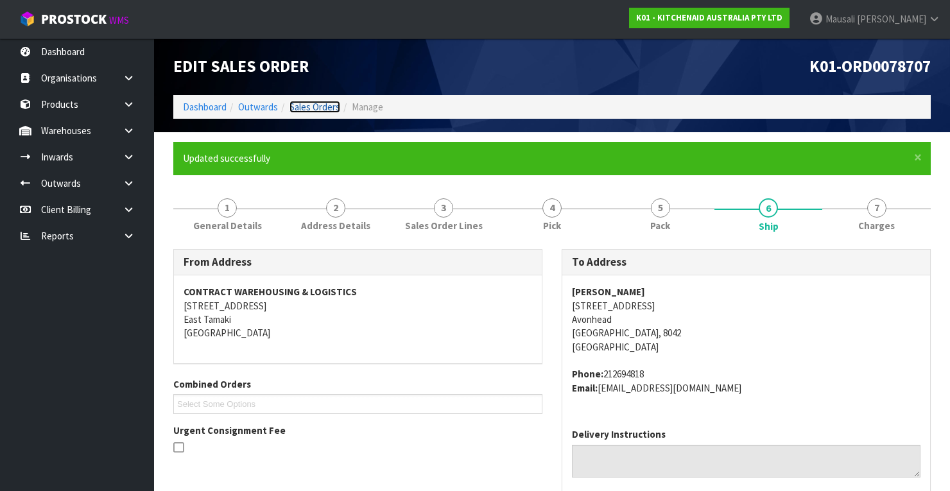
click at [309, 108] on link "Sales Orders" at bounding box center [314, 107] width 51 height 12
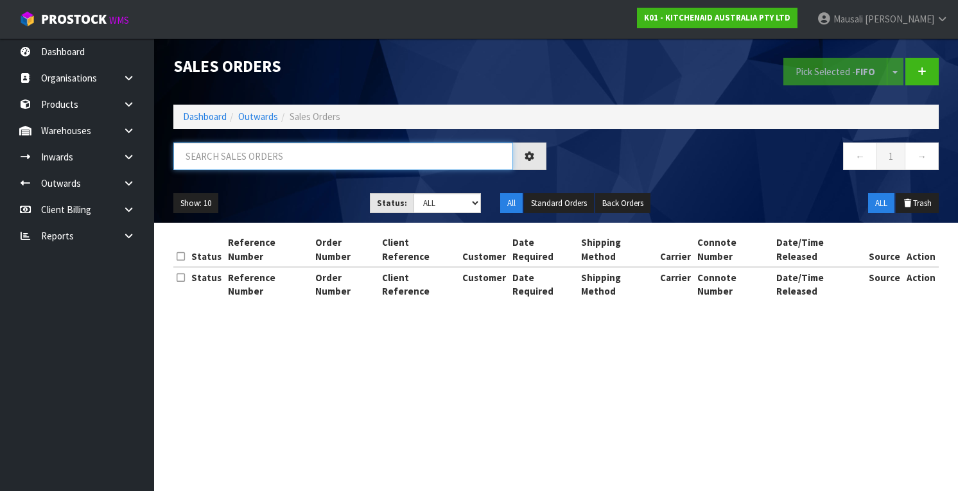
click at [243, 152] on input "text" at bounding box center [343, 156] width 340 height 28
type input "JOB-0410773"
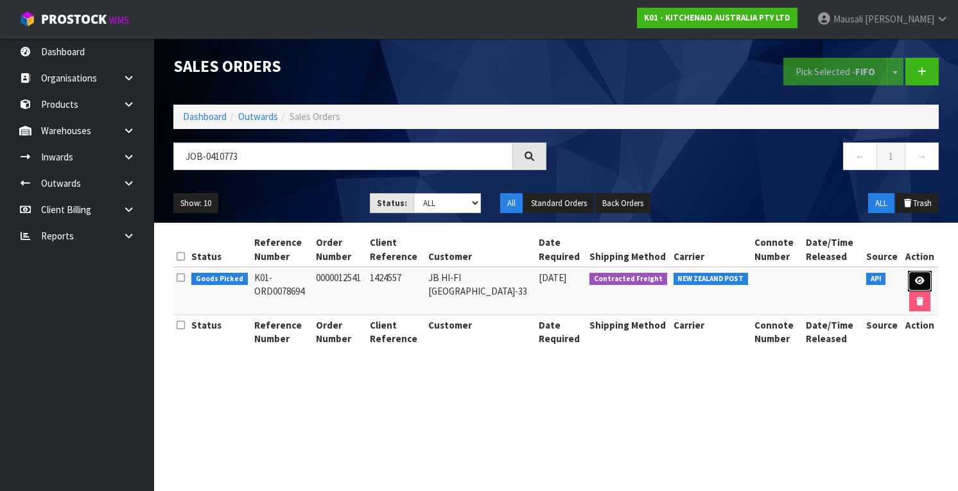
click at [919, 277] on icon at bounding box center [920, 281] width 10 height 8
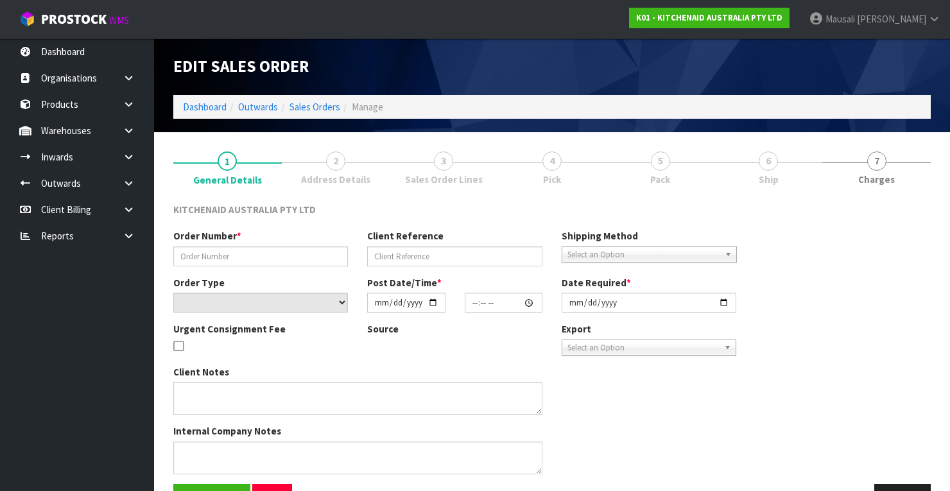
type input "0000012541"
type input "1424557"
select select "number:0"
type input "[DATE]"
type input "11:32:57.000"
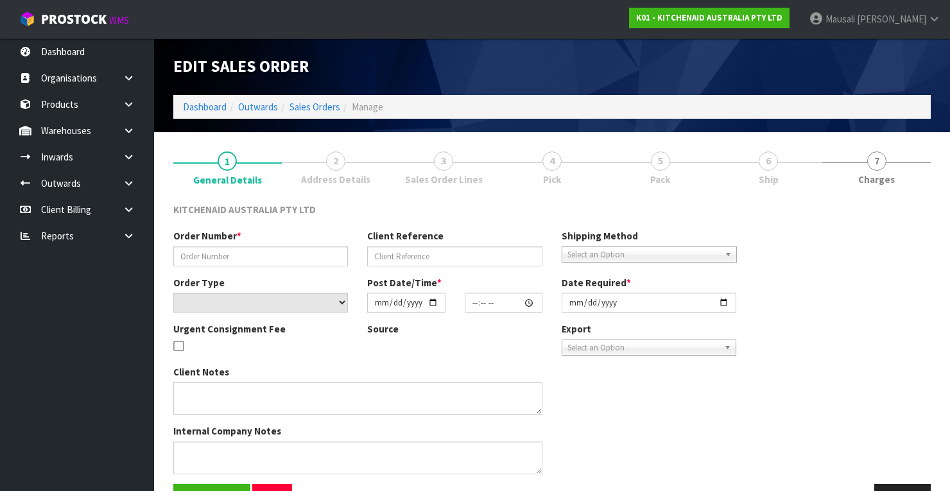
type input "[DATE]"
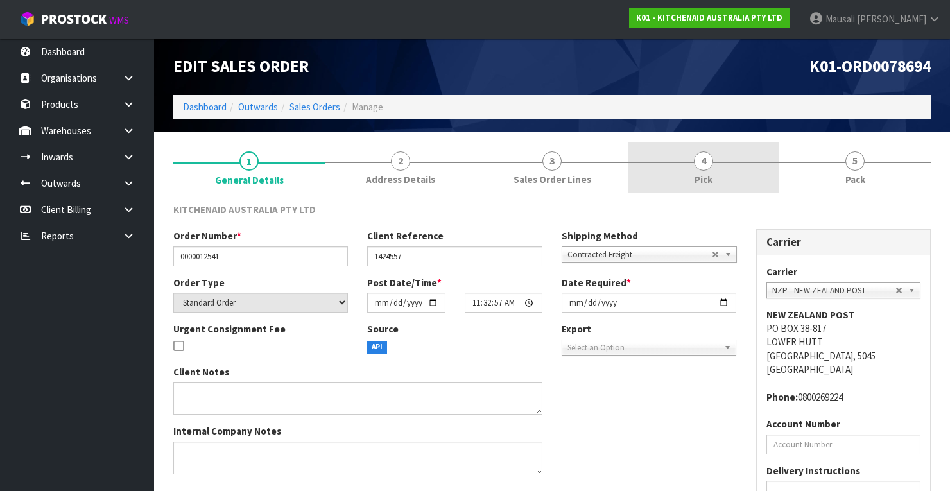
click at [755, 160] on link "4 Pick" at bounding box center [703, 167] width 151 height 51
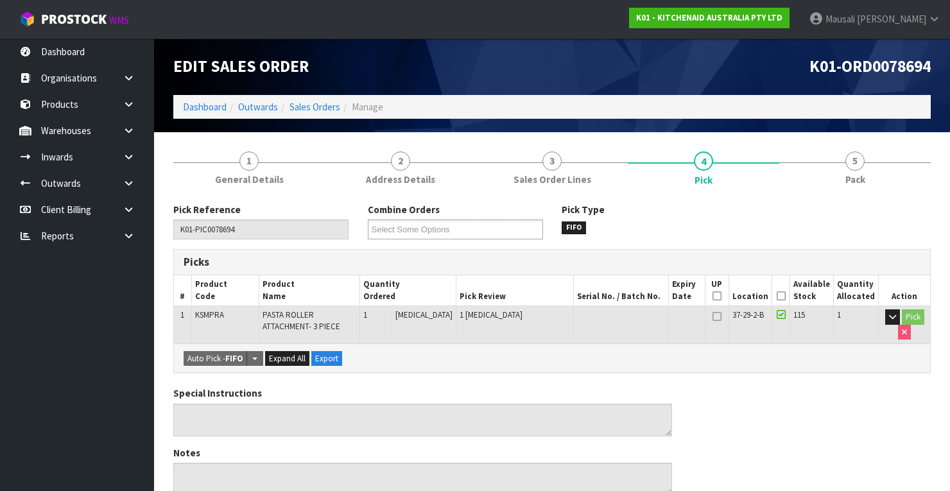
click at [786, 296] on icon at bounding box center [781, 296] width 9 height 1
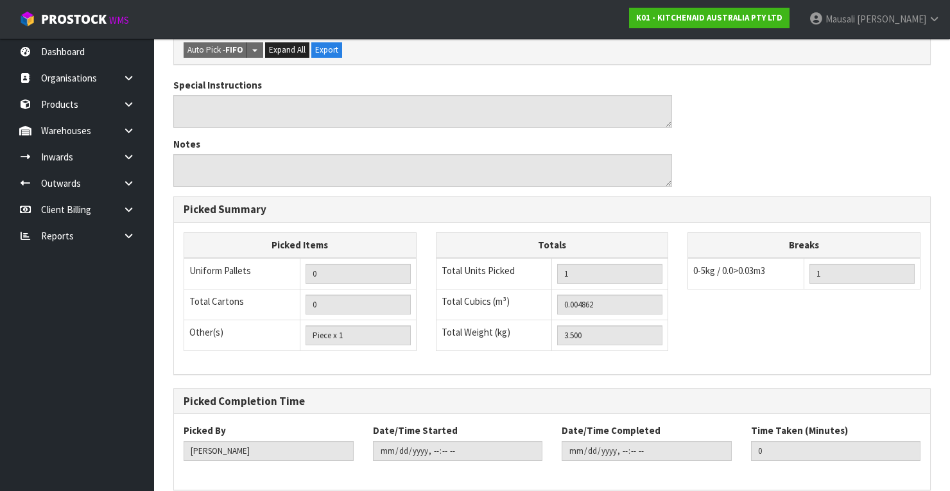
scroll to position [410, 0]
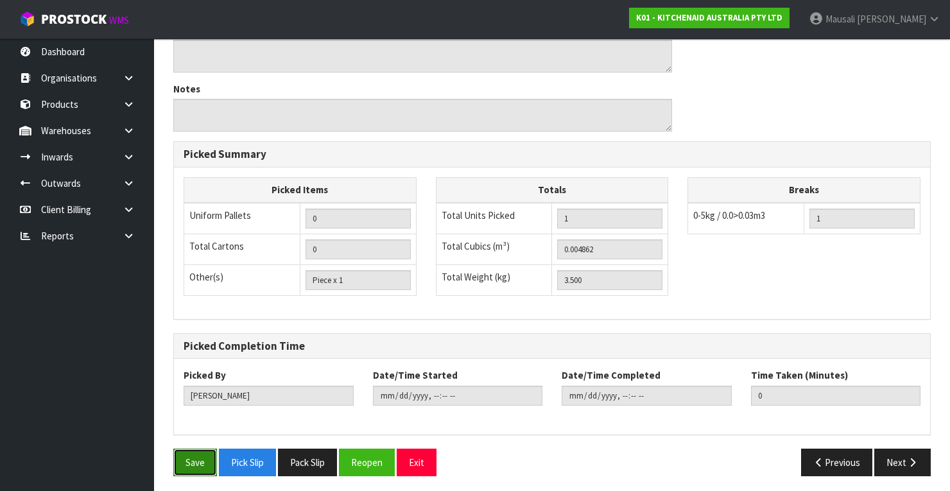
click at [191, 460] on button "Save" at bounding box center [195, 463] width 44 height 28
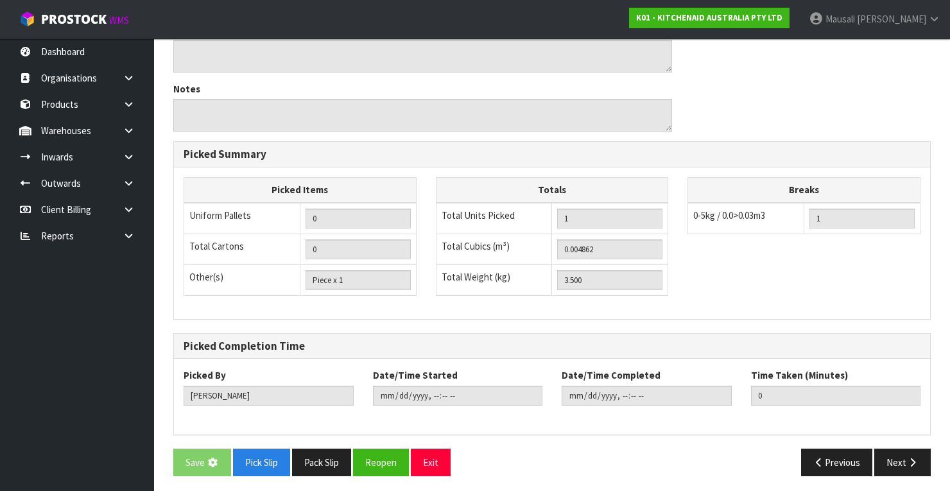
scroll to position [0, 0]
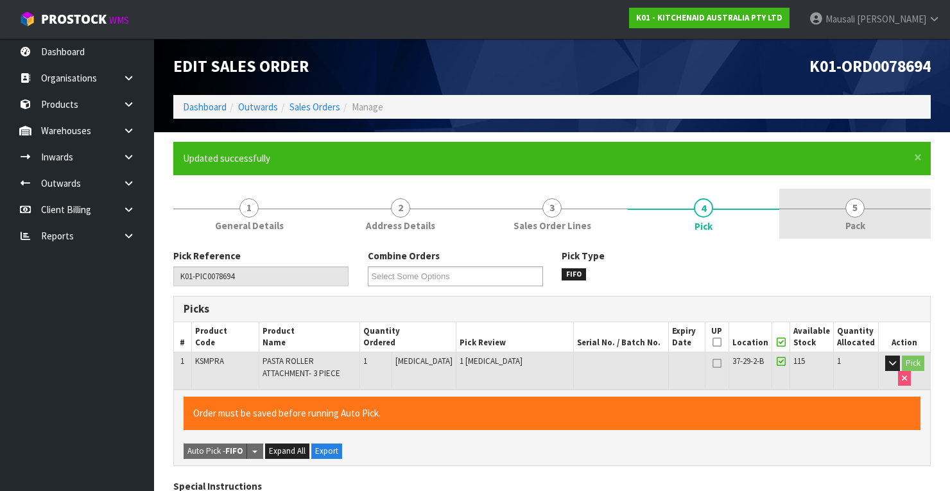
type input "[PERSON_NAME]"
type input "[DATE]T08:49:26"
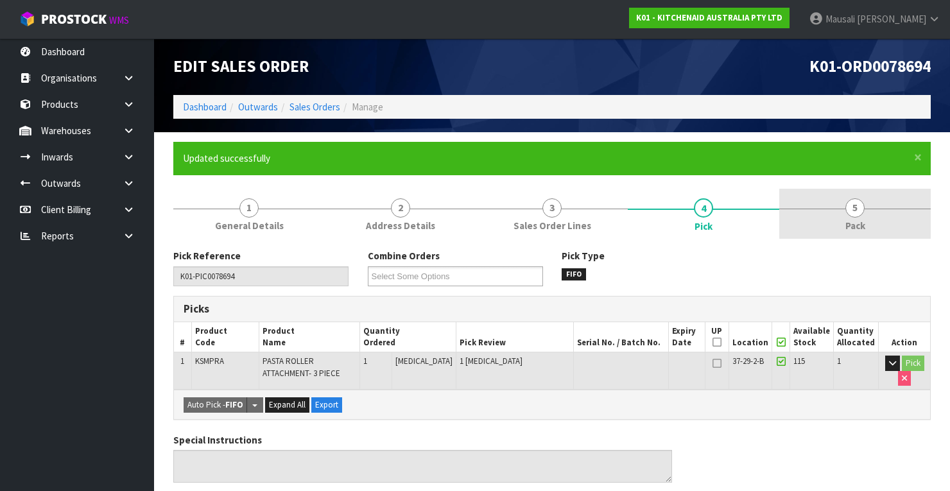
click at [851, 225] on span "Pack" at bounding box center [855, 225] width 20 height 13
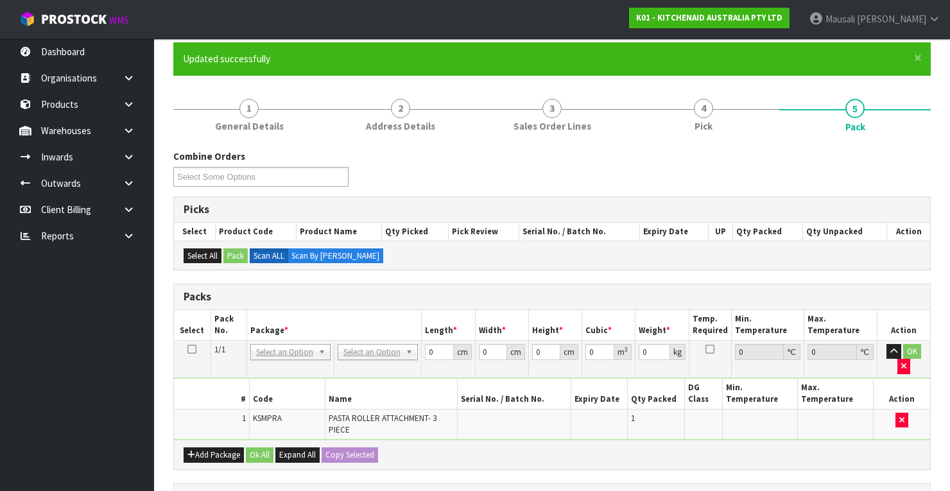
scroll to position [205, 0]
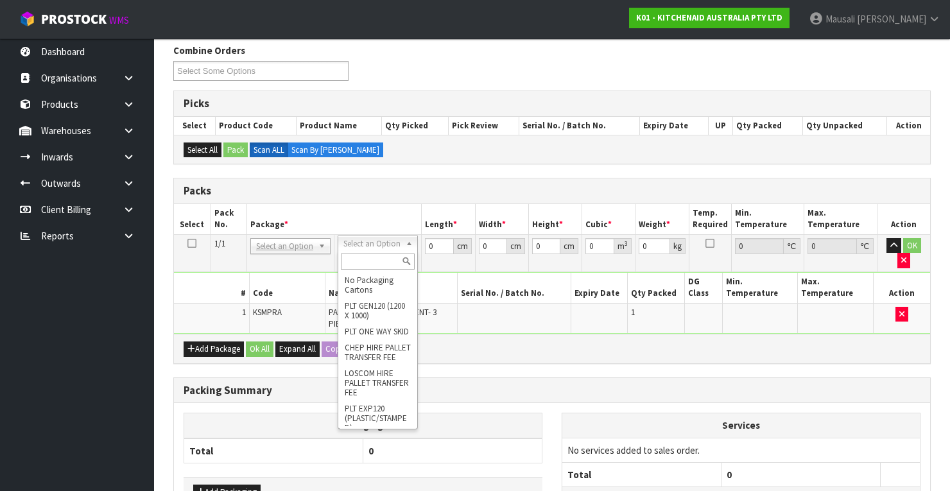
click at [360, 254] on input "text" at bounding box center [378, 262] width 74 height 16
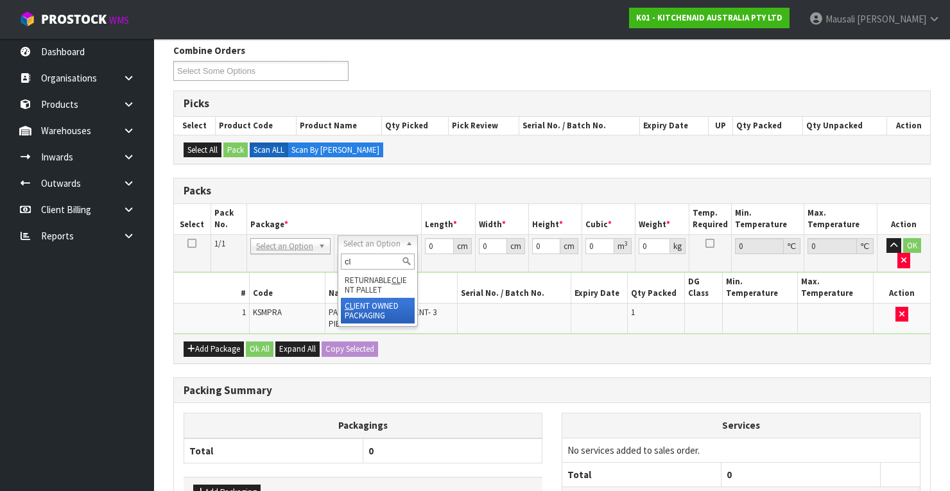
type input "cl"
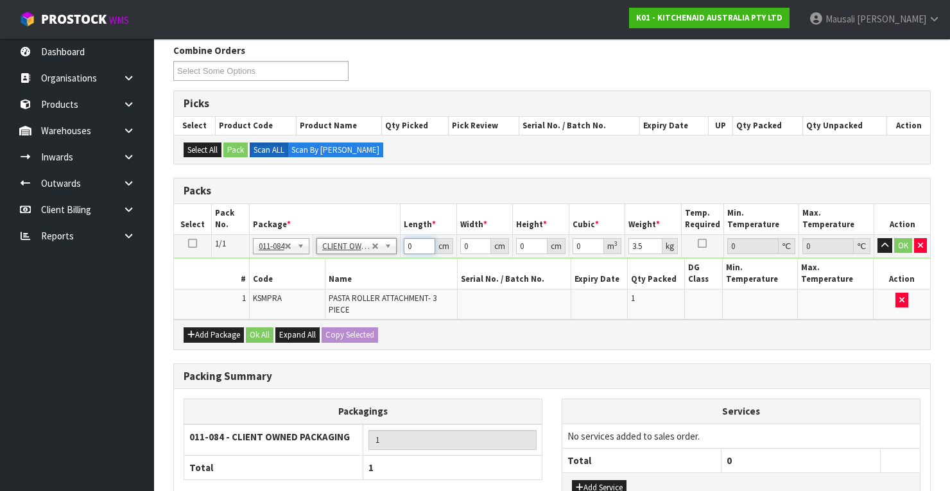
drag, startPoint x: 416, startPoint y: 244, endPoint x: 373, endPoint y: 268, distance: 49.1
click at [375, 267] on tbody "1/1 NONE 007-001 007-002 007-004 007-009 007-013 007-014 007-015 007-017 007-01…" at bounding box center [552, 276] width 756 height 85
click at [268, 331] on button "Ok All" at bounding box center [260, 334] width 28 height 15
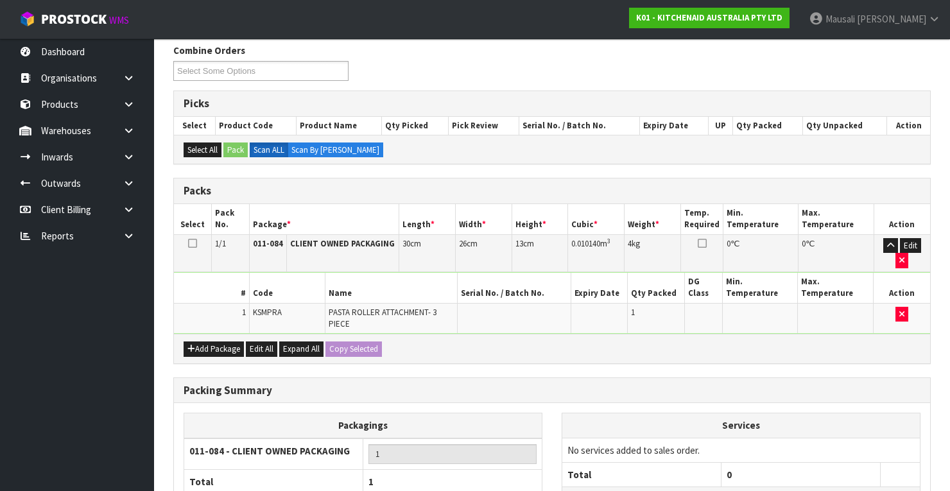
scroll to position [316, 0]
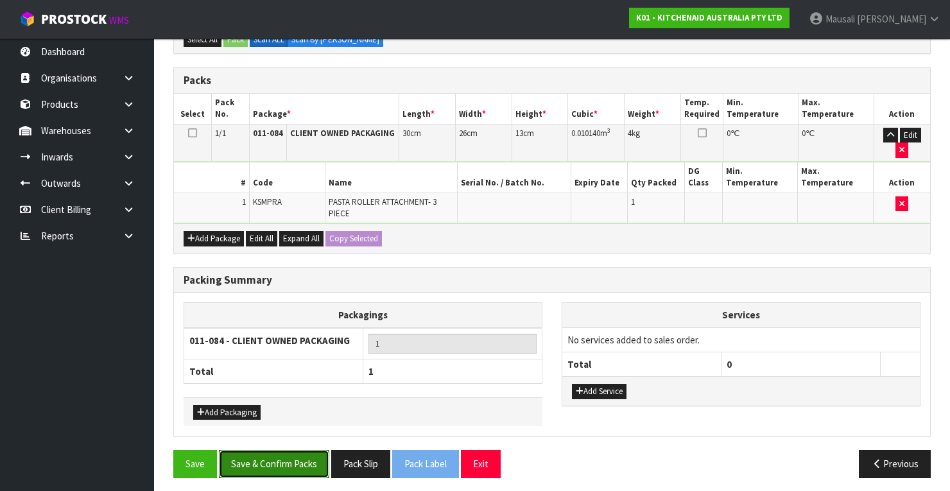
click at [291, 454] on button "Save & Confirm Packs" at bounding box center [274, 464] width 110 height 28
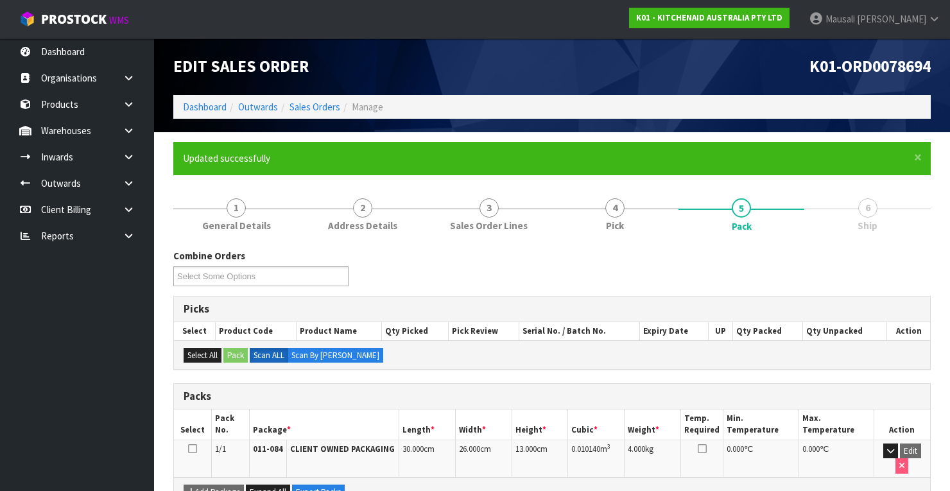
scroll to position [226, 0]
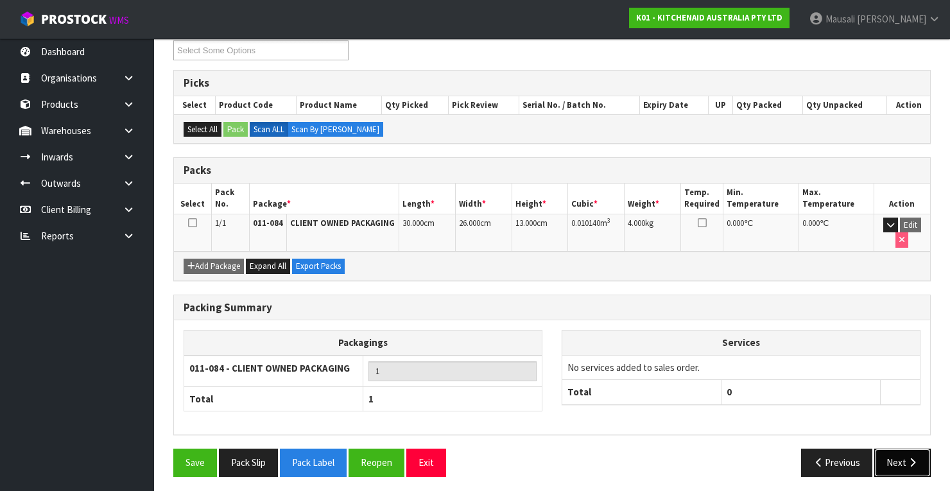
click at [904, 460] on button "Next" at bounding box center [902, 463] width 56 height 28
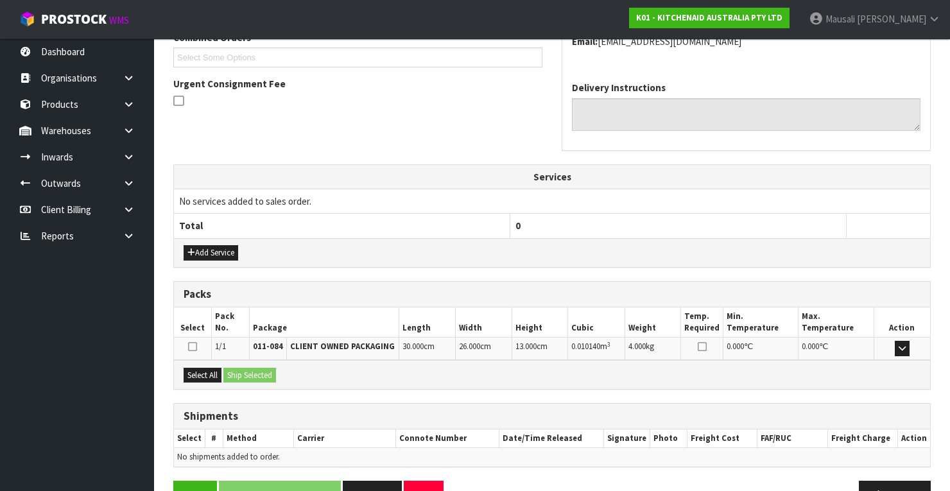
scroll to position [379, 0]
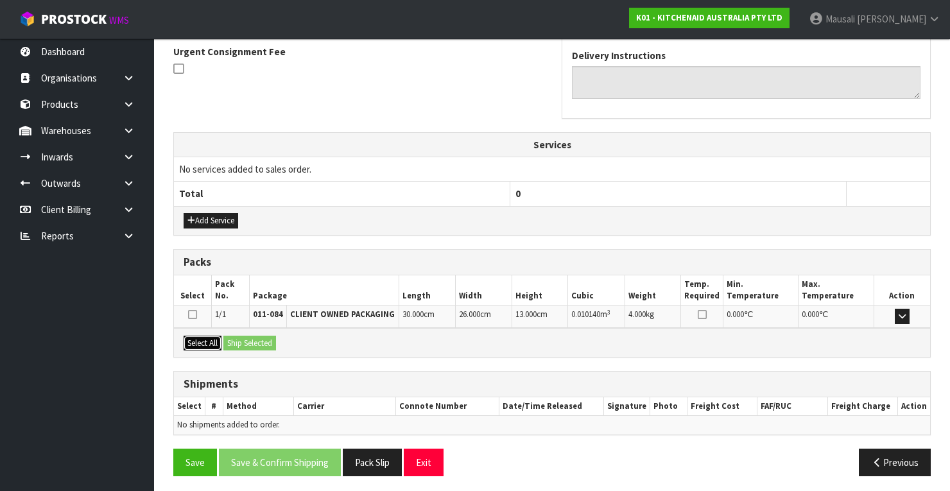
drag, startPoint x: 203, startPoint y: 338, endPoint x: 226, endPoint y: 338, distance: 23.1
click at [211, 338] on button "Select All" at bounding box center [203, 343] width 38 height 15
click at [226, 338] on button "Ship Selected" at bounding box center [249, 343] width 53 height 15
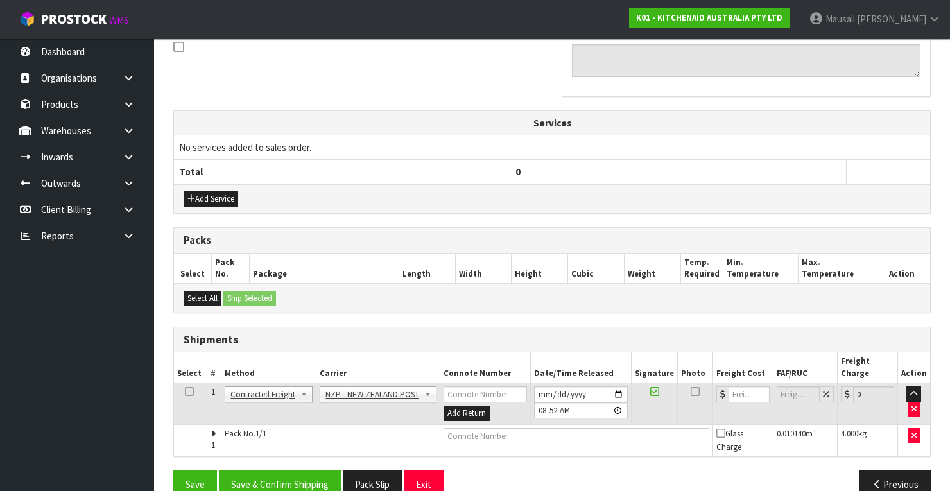
scroll to position [411, 0]
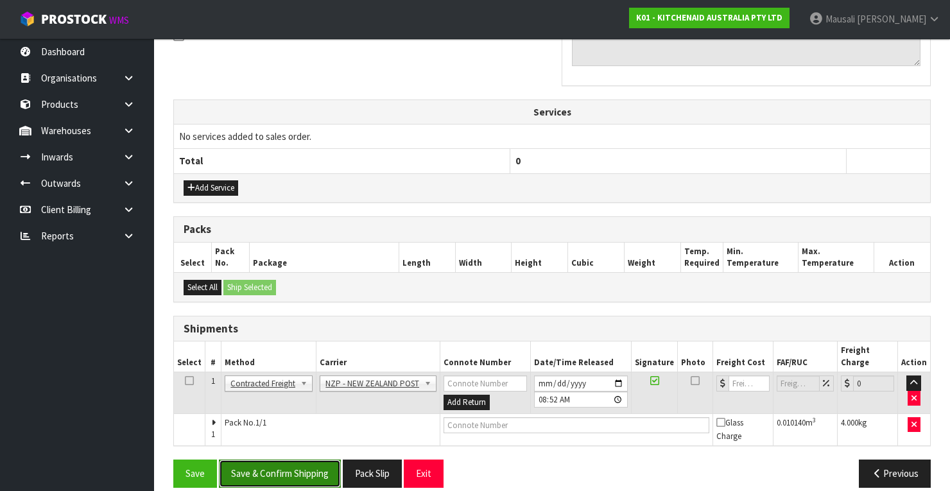
click at [290, 460] on button "Save & Confirm Shipping" at bounding box center [280, 474] width 122 height 28
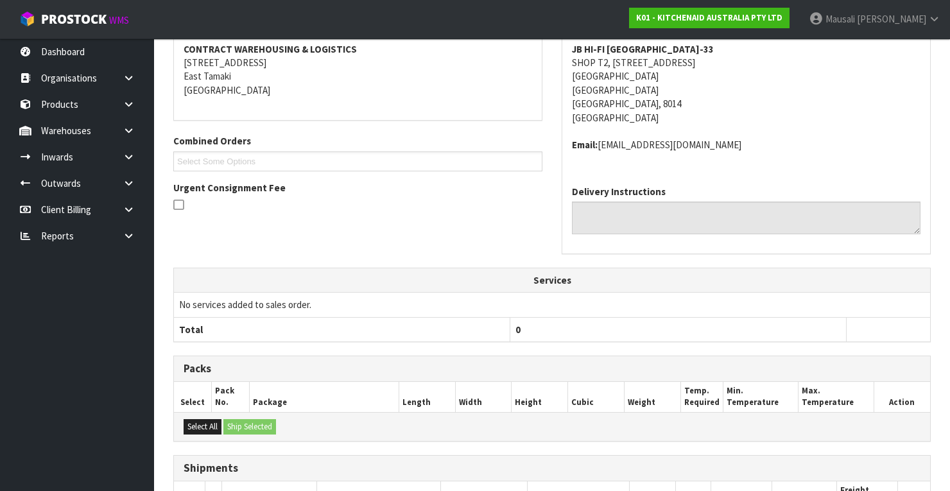
scroll to position [393, 0]
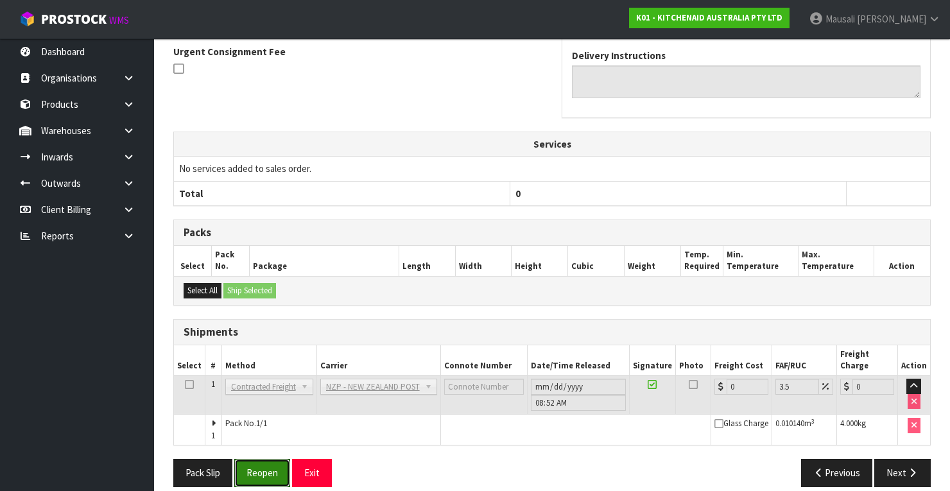
drag, startPoint x: 261, startPoint y: 454, endPoint x: 326, endPoint y: 434, distance: 68.6
click at [261, 459] on button "Reopen" at bounding box center [262, 473] width 56 height 28
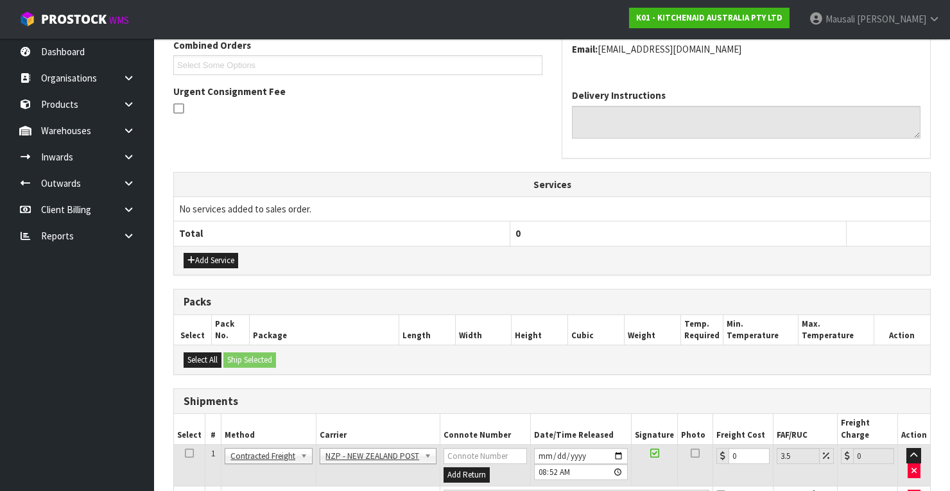
scroll to position [413, 0]
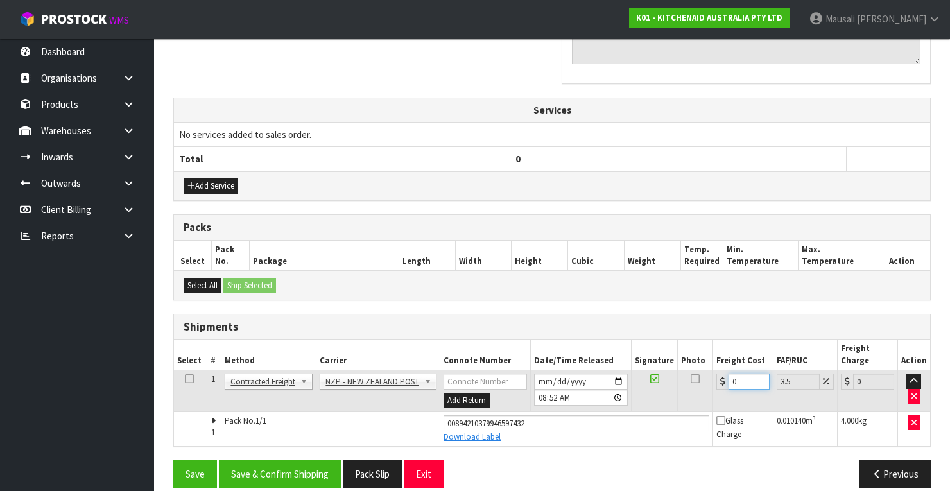
drag, startPoint x: 739, startPoint y: 366, endPoint x: 703, endPoint y: 380, distance: 38.0
click at [703, 380] on tr "1 Client Local Pickup Customer Local Pickup Company Freight Contracted Freight …" at bounding box center [552, 391] width 756 height 42
click at [317, 460] on button "Save & Confirm Shipping" at bounding box center [280, 474] width 122 height 28
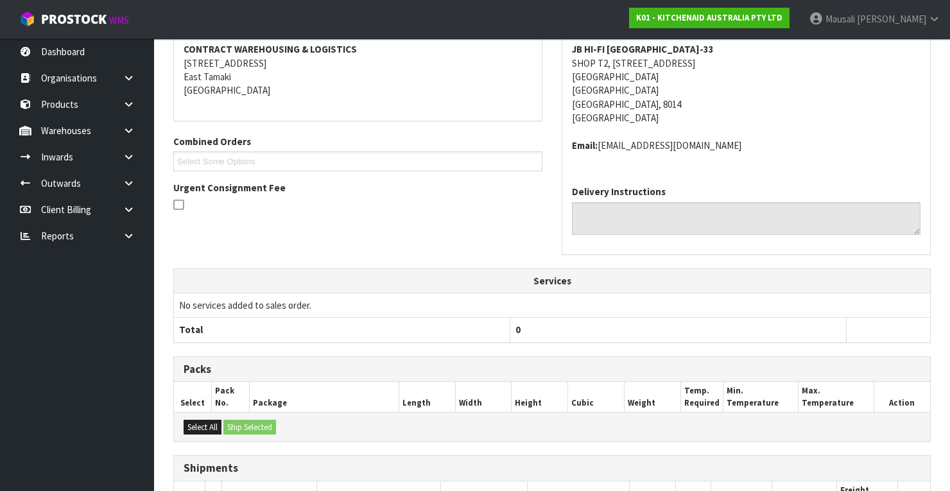
scroll to position [379, 0]
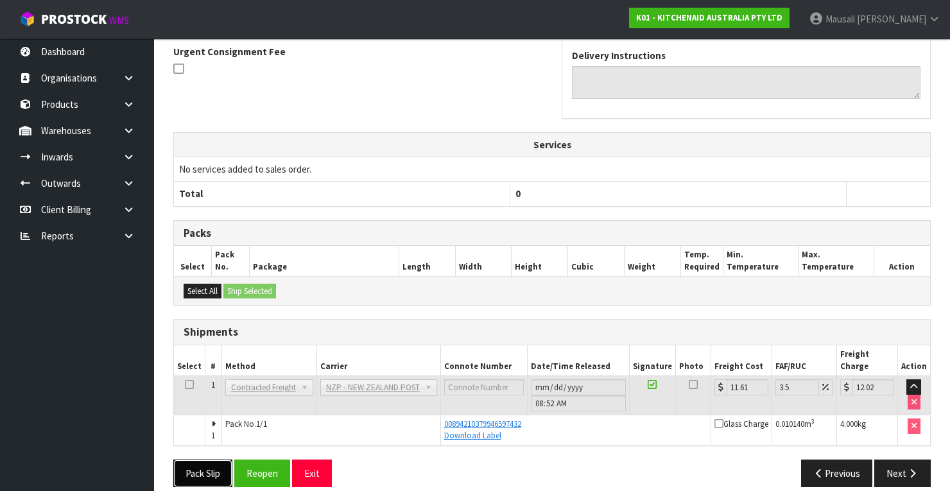
click at [203, 460] on button "Pack Slip" at bounding box center [202, 474] width 59 height 28
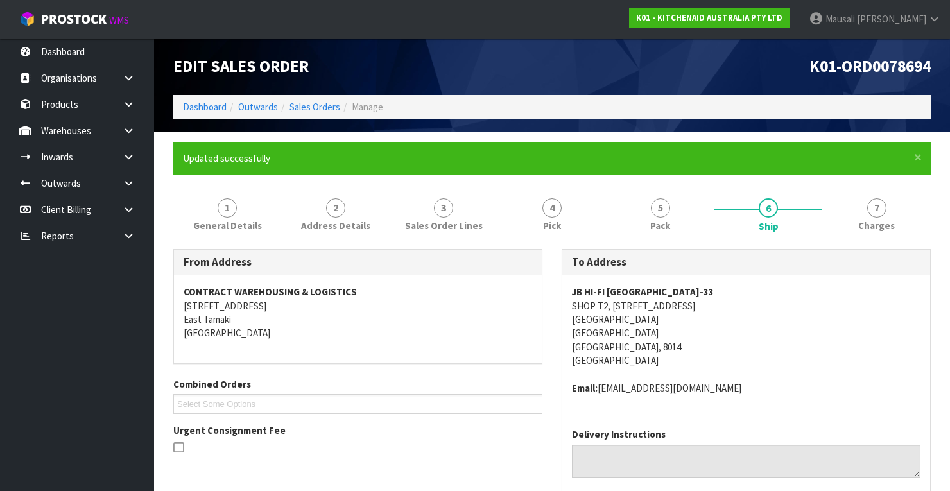
scroll to position [0, 0]
click at [318, 108] on link "Sales Orders" at bounding box center [314, 107] width 51 height 12
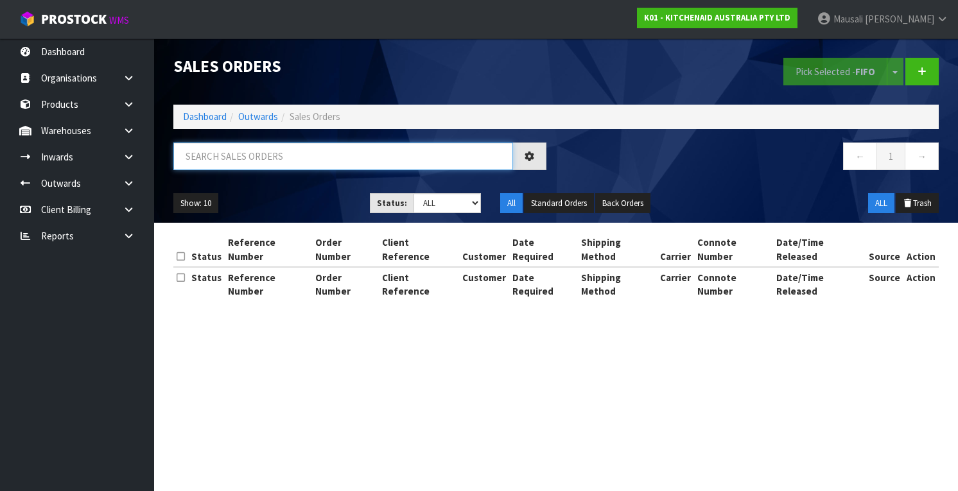
click at [207, 162] on input "text" at bounding box center [343, 156] width 340 height 28
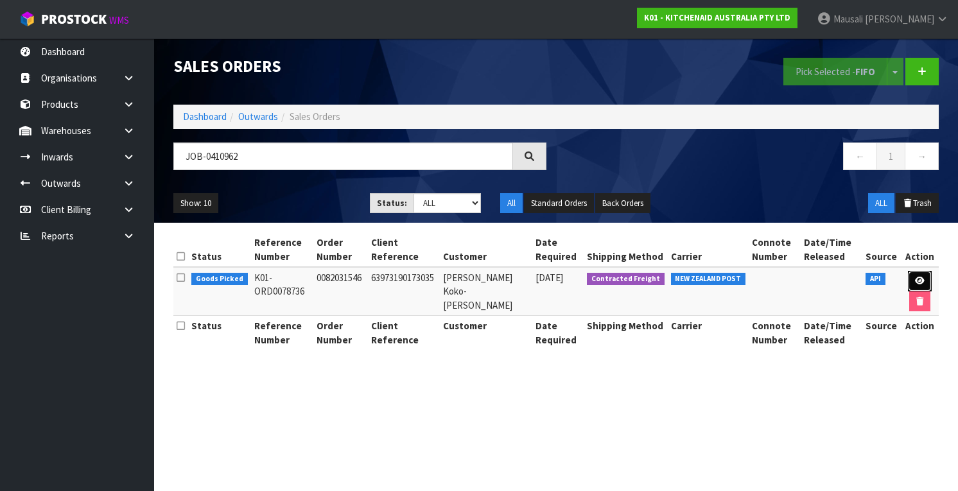
click at [923, 279] on link at bounding box center [920, 281] width 24 height 21
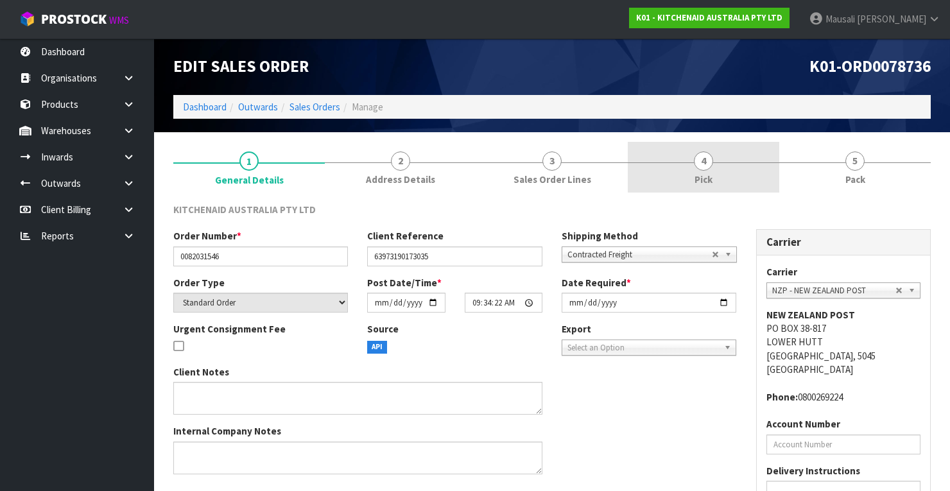
click at [744, 171] on link "4 Pick" at bounding box center [703, 167] width 151 height 51
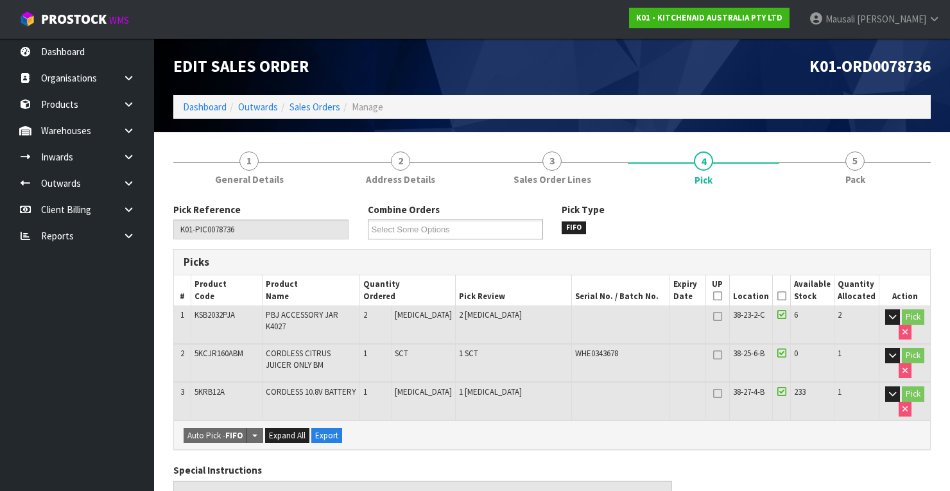
click at [783, 296] on icon at bounding box center [781, 296] width 9 height 1
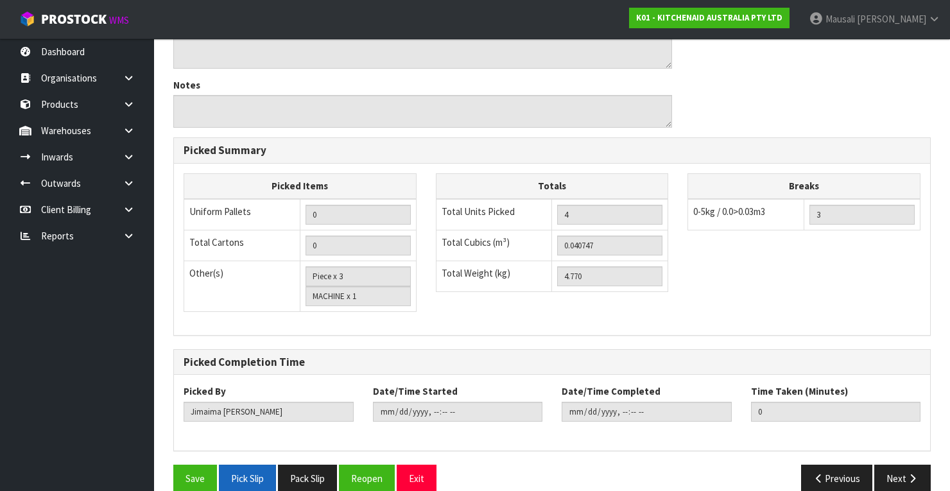
scroll to position [505, 0]
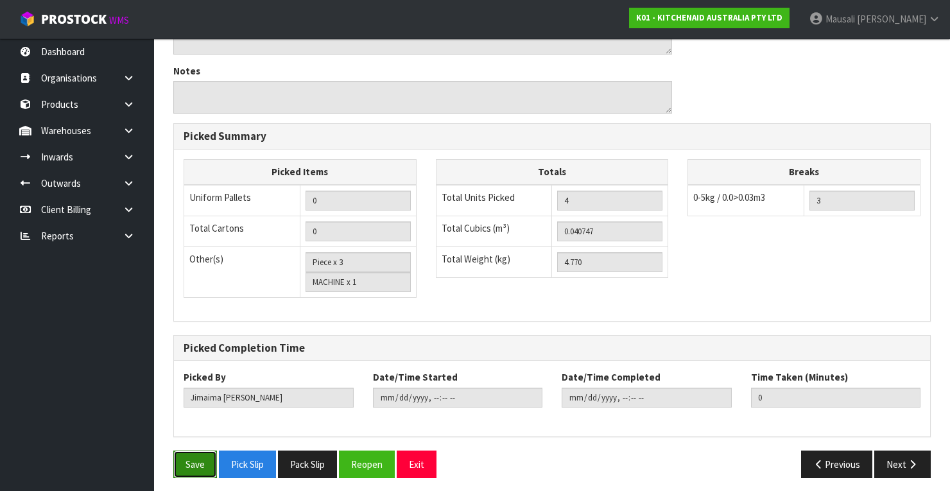
click at [204, 456] on button "Save" at bounding box center [195, 465] width 44 height 28
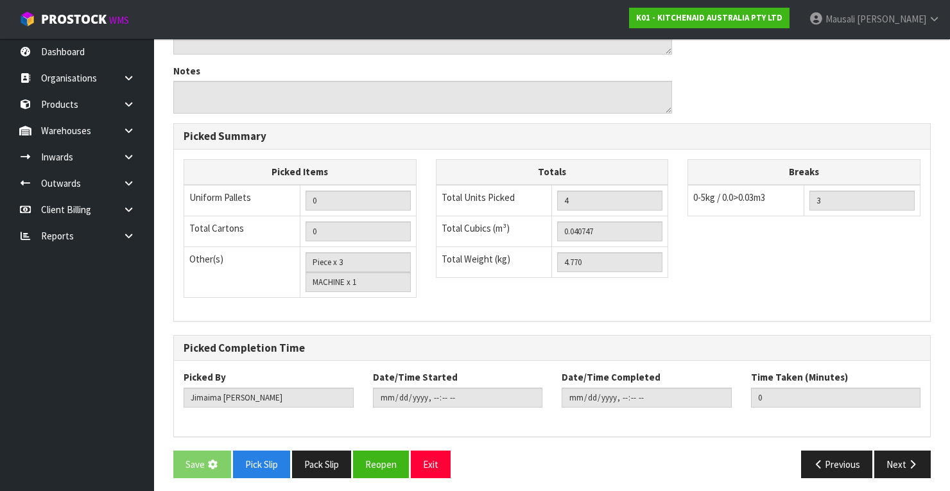
scroll to position [0, 0]
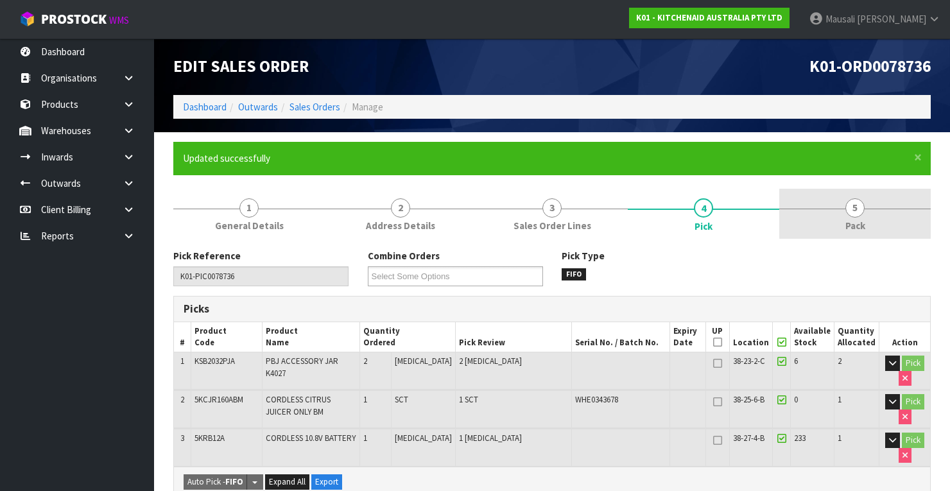
click at [842, 229] on link "5 Pack" at bounding box center [854, 214] width 151 height 51
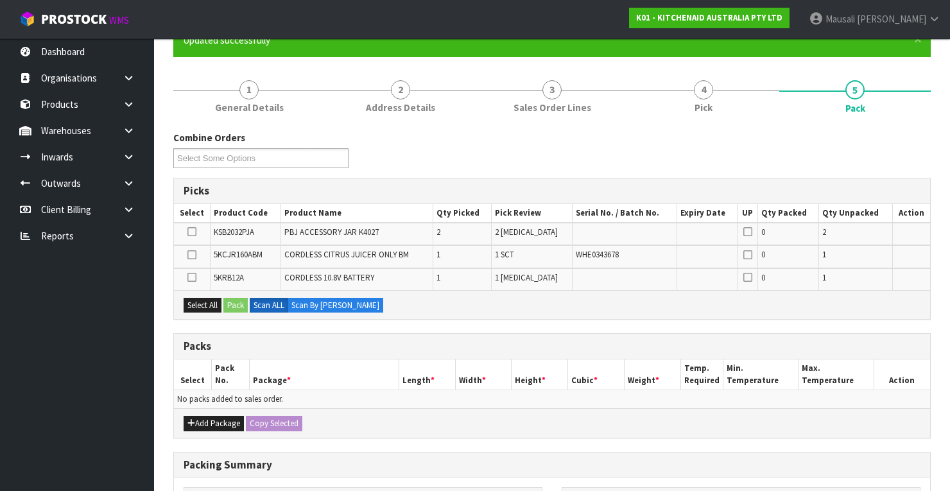
scroll to position [205, 0]
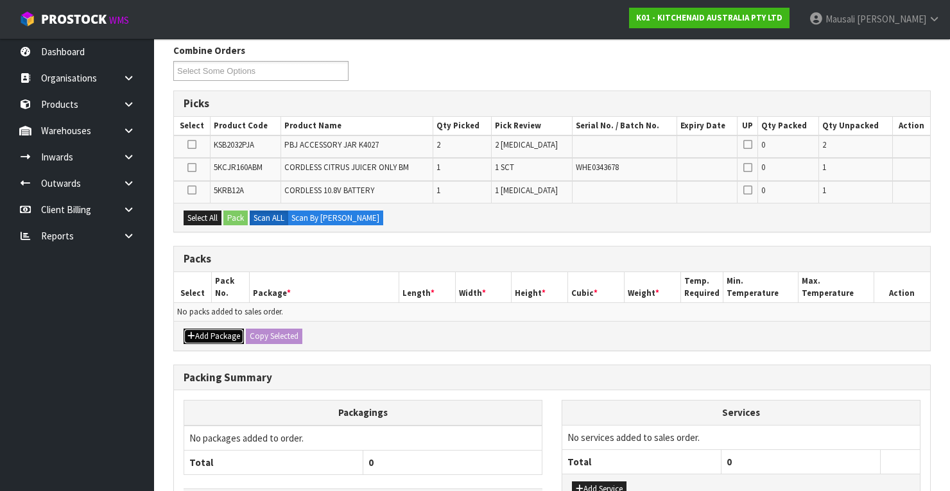
click at [203, 330] on button "Add Package" at bounding box center [214, 336] width 60 height 15
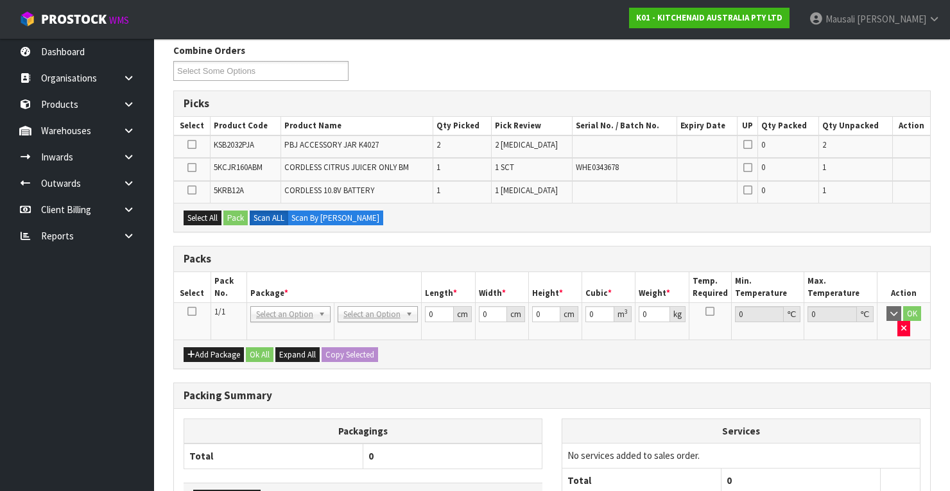
click at [194, 311] on icon at bounding box center [191, 311] width 9 height 1
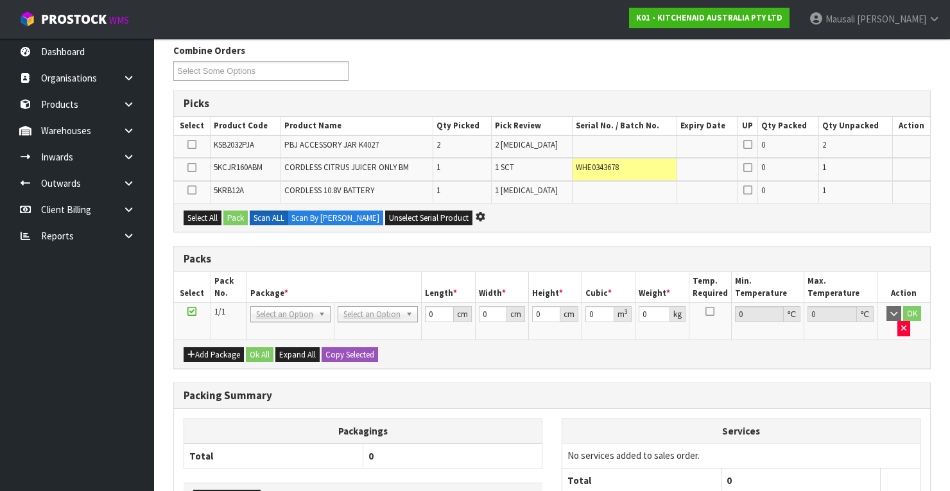
scroll to position [0, 0]
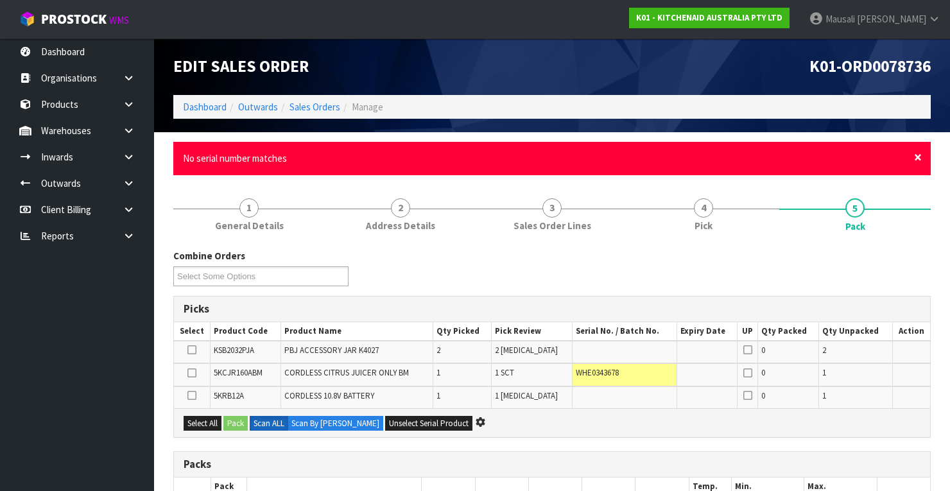
click at [919, 156] on span "×" at bounding box center [918, 157] width 8 height 18
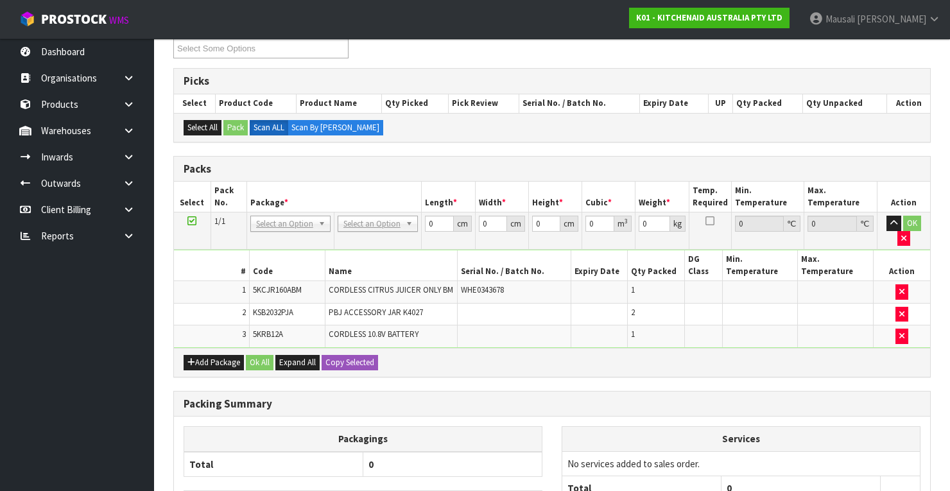
scroll to position [297, 0]
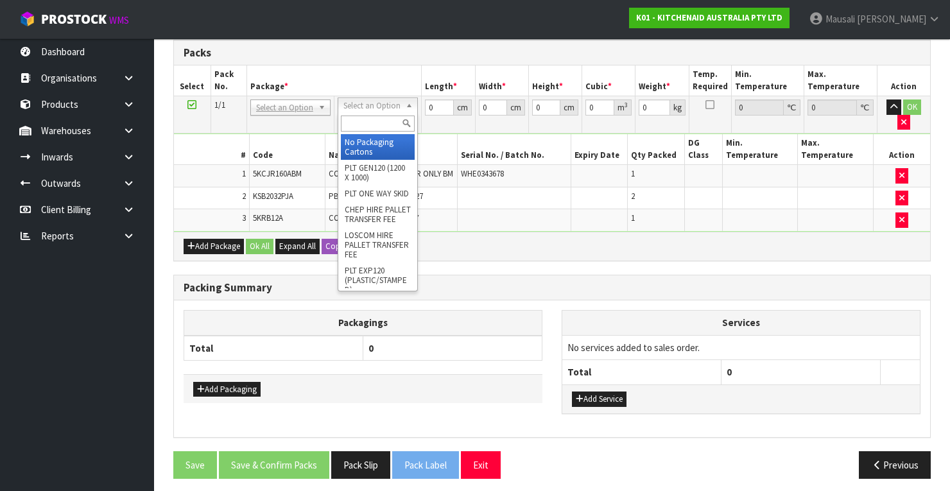
click at [370, 122] on input "text" at bounding box center [378, 124] width 74 height 16
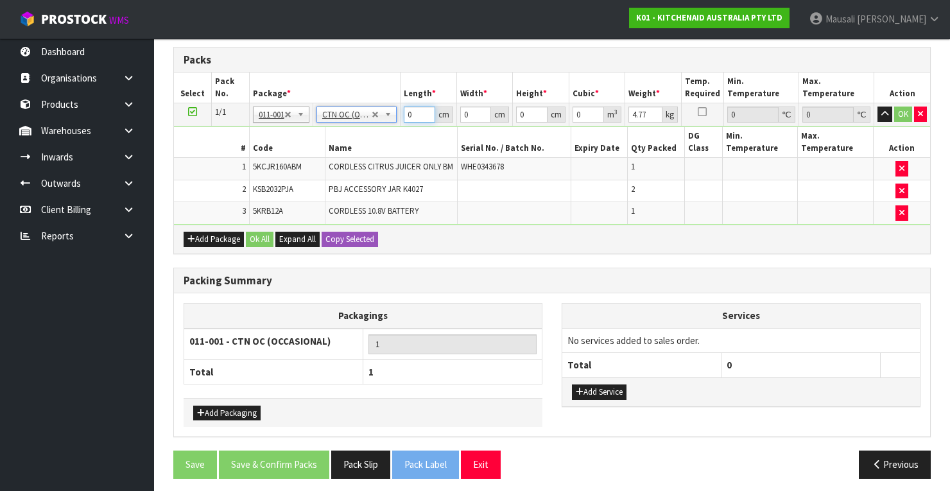
drag, startPoint x: 415, startPoint y: 114, endPoint x: 398, endPoint y: 120, distance: 18.5
click at [398, 120] on tr "1/1 NONE 007-001 007-002 007-004 007-009 007-013 007-014 007-015 007-017 007-01…" at bounding box center [552, 114] width 756 height 23
click at [267, 237] on button "Ok All" at bounding box center [260, 239] width 28 height 15
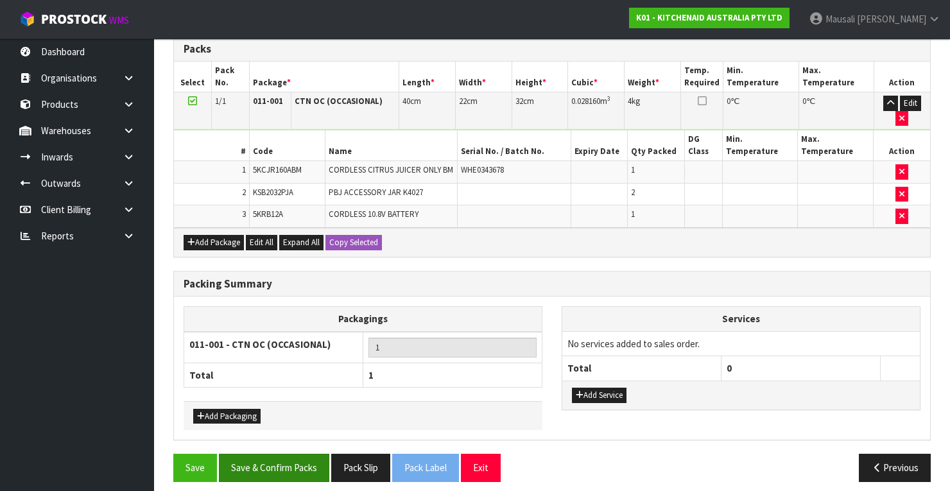
scroll to position [304, 0]
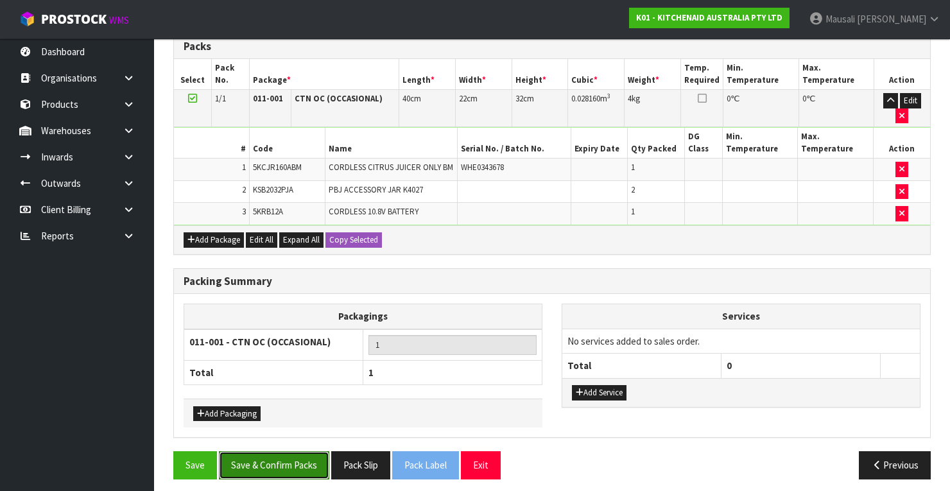
click at [274, 457] on button "Save & Confirm Packs" at bounding box center [274, 465] width 110 height 28
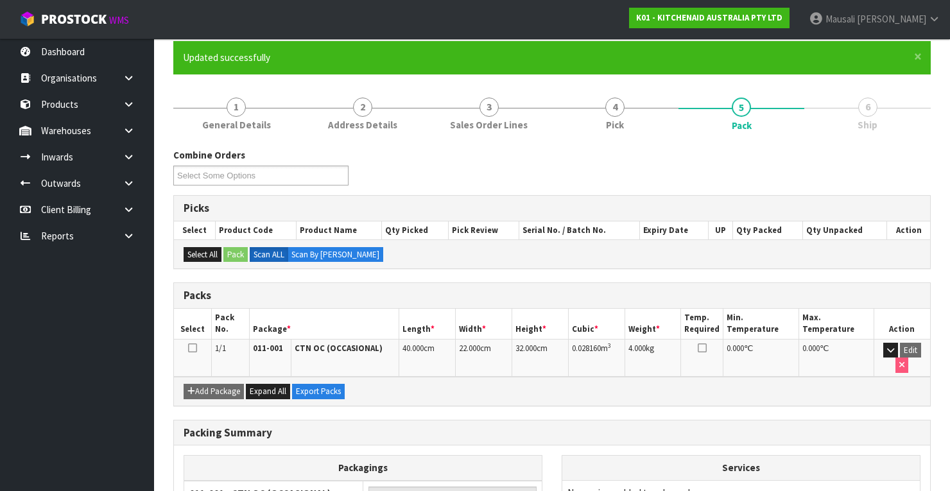
scroll to position [226, 0]
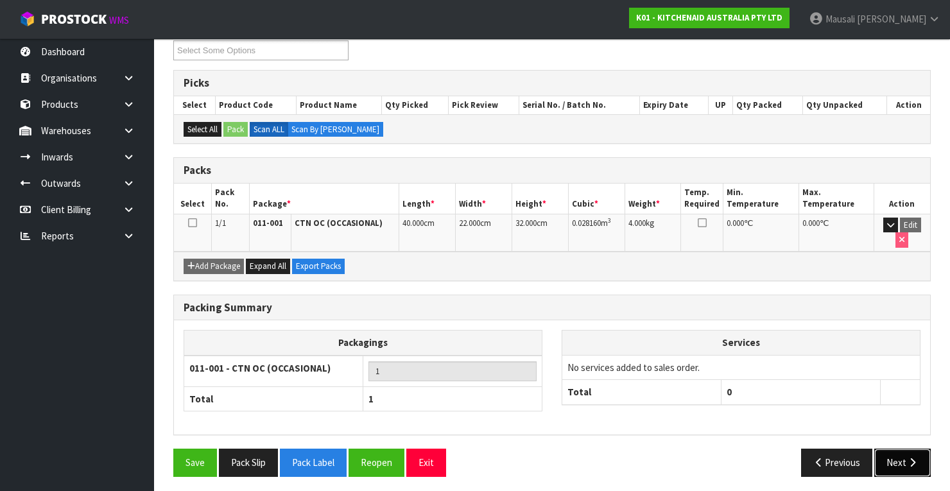
click at [901, 457] on button "Next" at bounding box center [902, 463] width 56 height 28
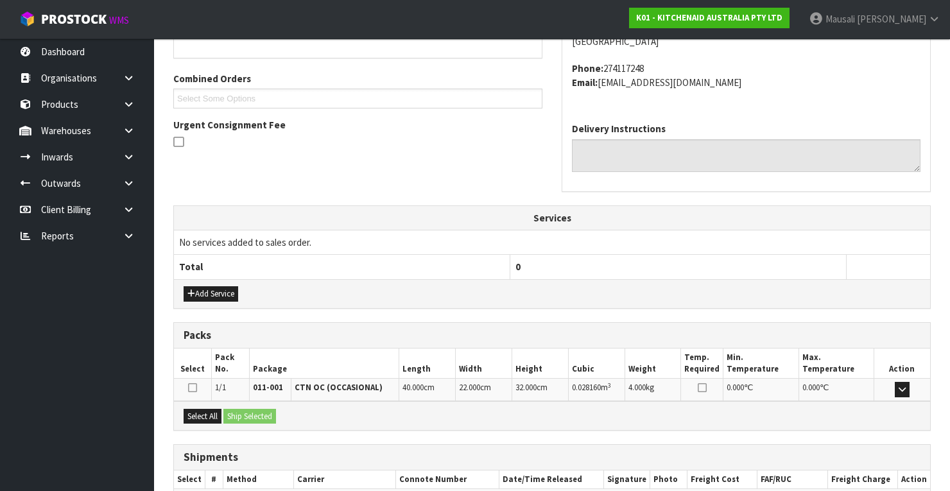
scroll to position [379, 0]
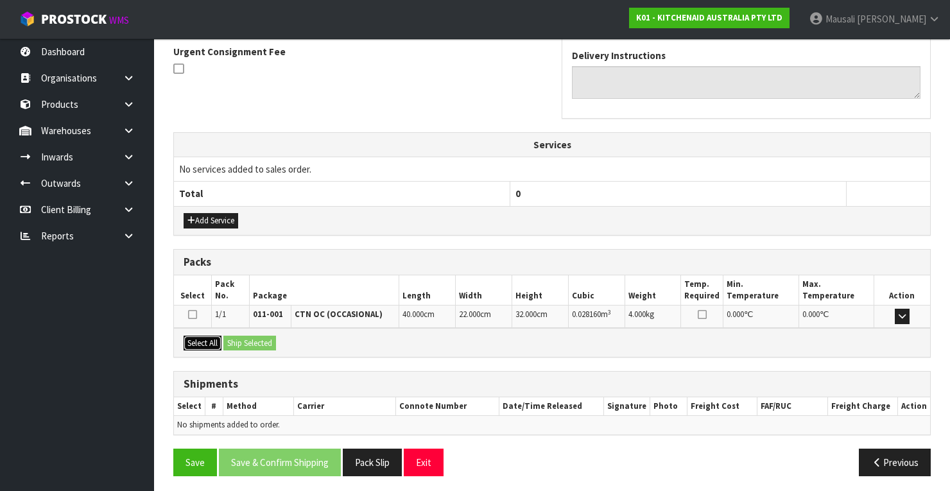
drag, startPoint x: 205, startPoint y: 341, endPoint x: 259, endPoint y: 337, distance: 53.4
click at [216, 340] on button "Select All" at bounding box center [203, 343] width 38 height 15
click at [259, 336] on button "Ship Selected" at bounding box center [249, 343] width 53 height 15
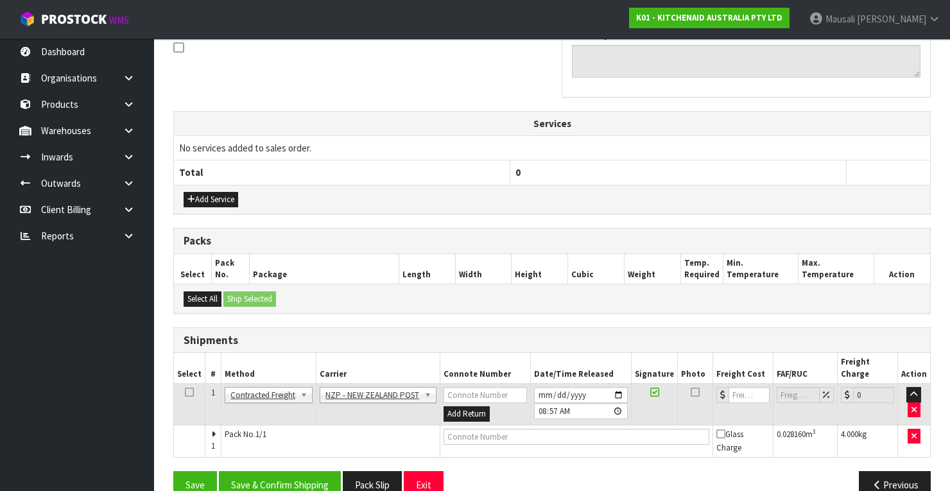
scroll to position [411, 0]
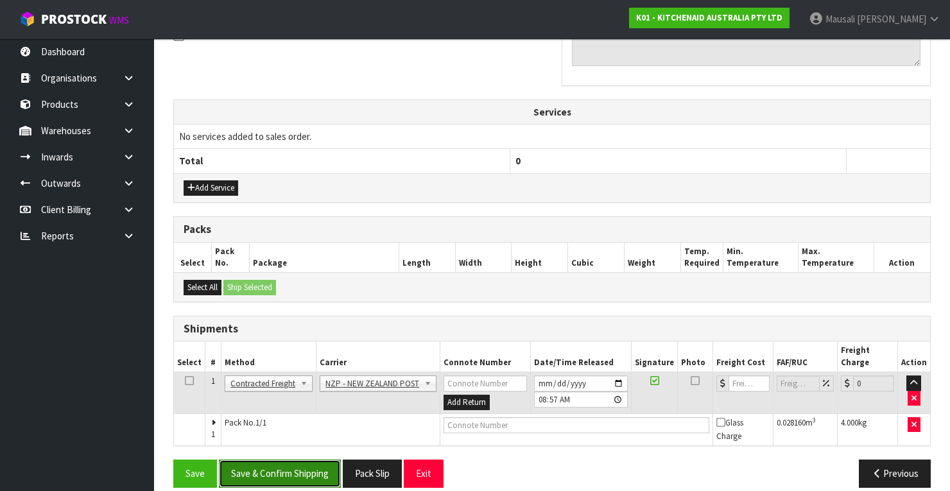
click at [290, 460] on button "Save & Confirm Shipping" at bounding box center [280, 474] width 122 height 28
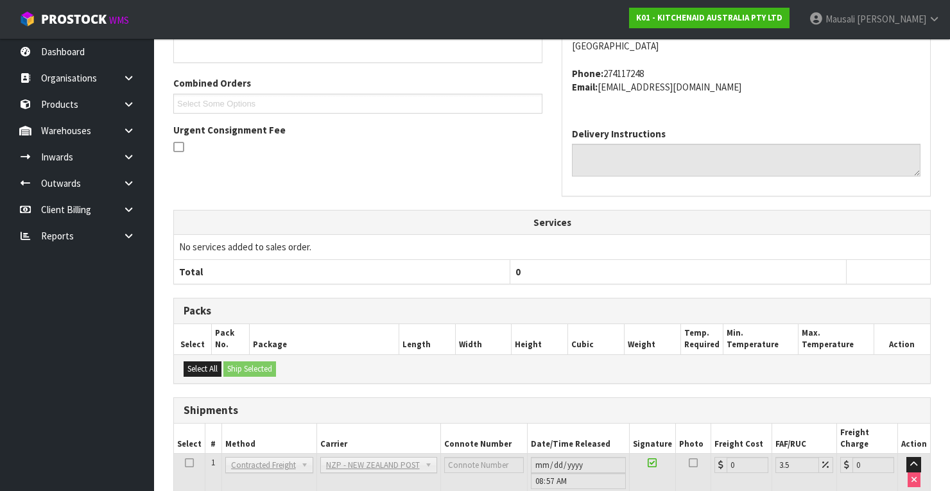
scroll to position [393, 0]
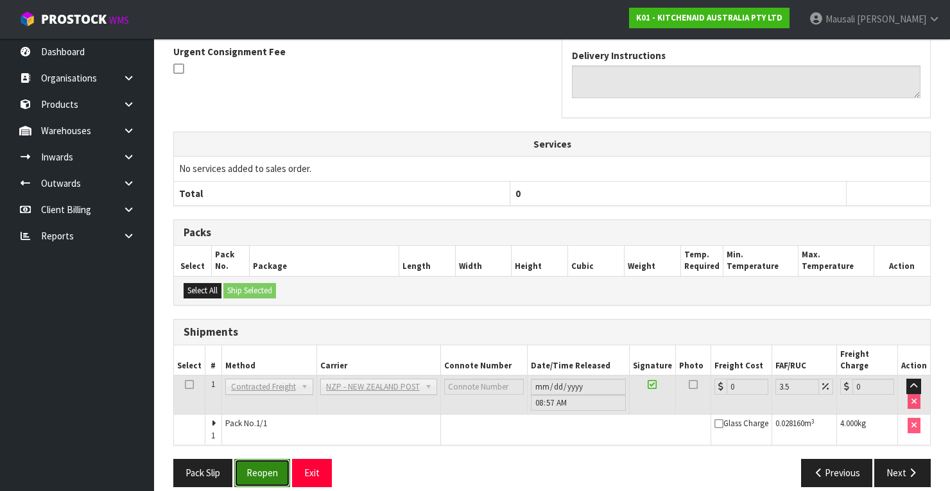
click at [264, 459] on button "Reopen" at bounding box center [262, 473] width 56 height 28
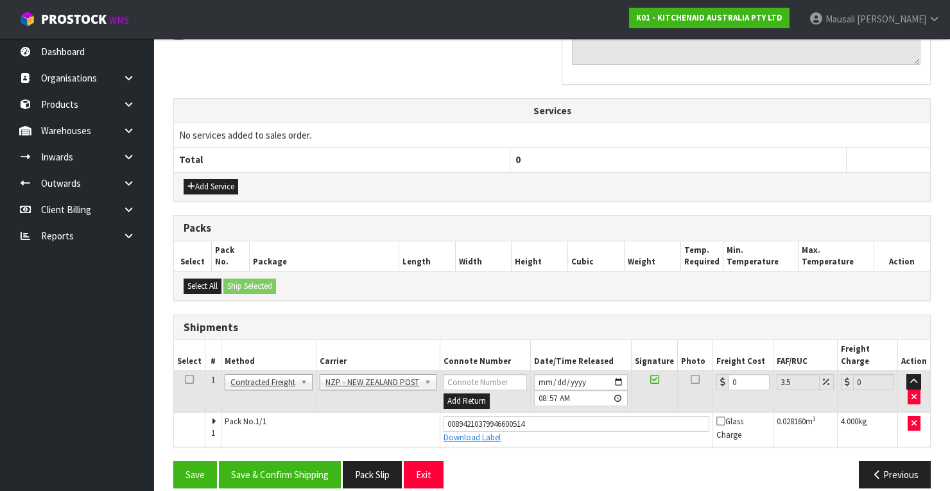
scroll to position [413, 0]
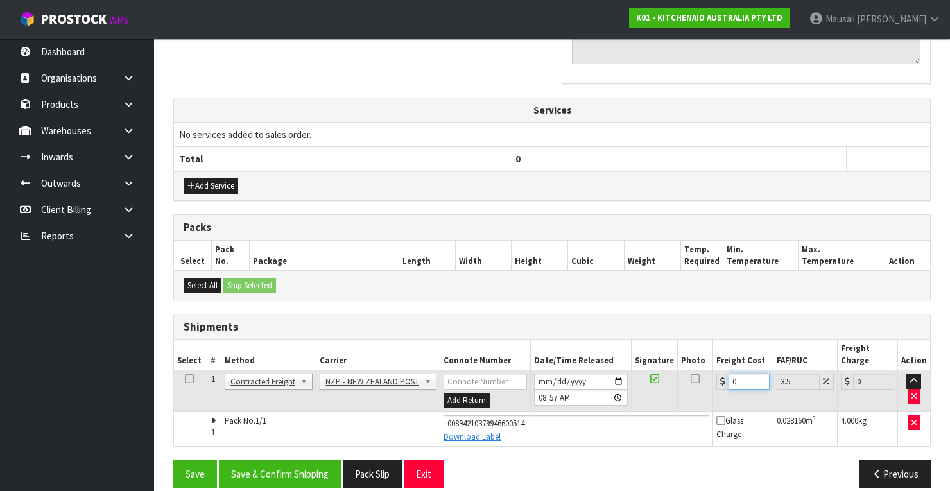
drag, startPoint x: 730, startPoint y: 372, endPoint x: 718, endPoint y: 376, distance: 13.6
click at [718, 376] on td "0" at bounding box center [743, 391] width 60 height 42
click at [306, 460] on button "Save & Confirm Shipping" at bounding box center [280, 474] width 122 height 28
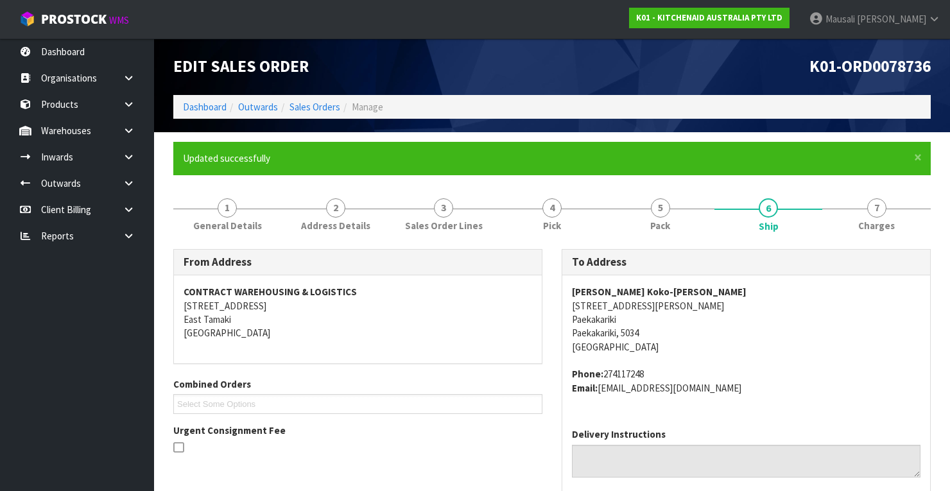
click at [315, 99] on ol "Dashboard Outwards Sales Orders Manage" at bounding box center [551, 107] width 757 height 24
click at [318, 101] on link "Sales Orders" at bounding box center [314, 107] width 51 height 12
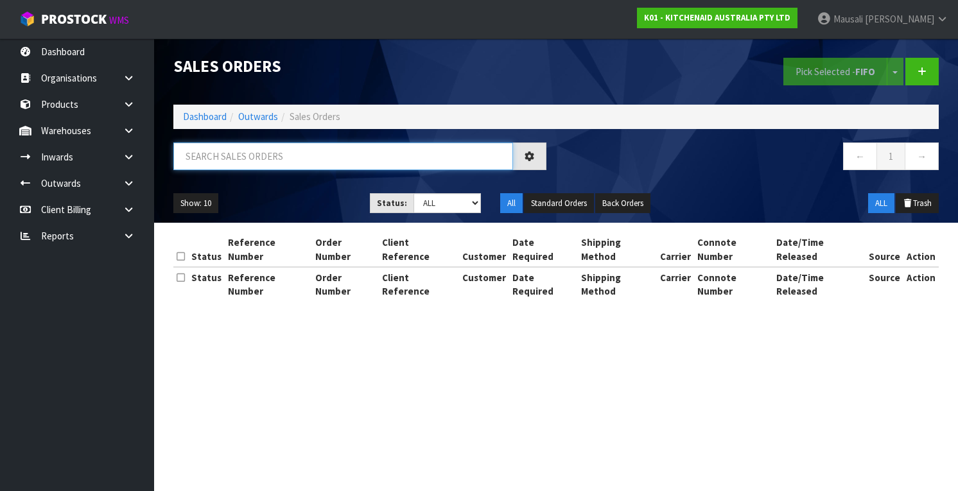
click at [236, 145] on input "text" at bounding box center [343, 156] width 340 height 28
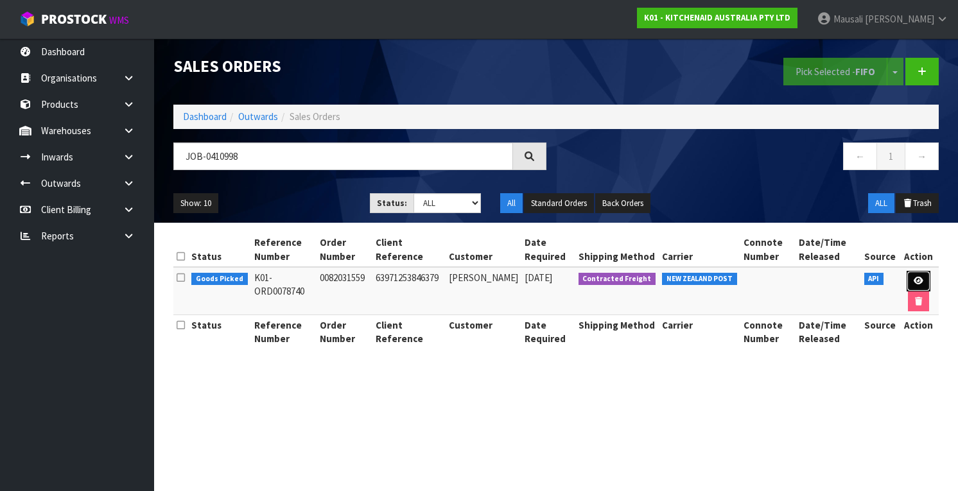
click at [915, 280] on icon at bounding box center [918, 281] width 10 height 8
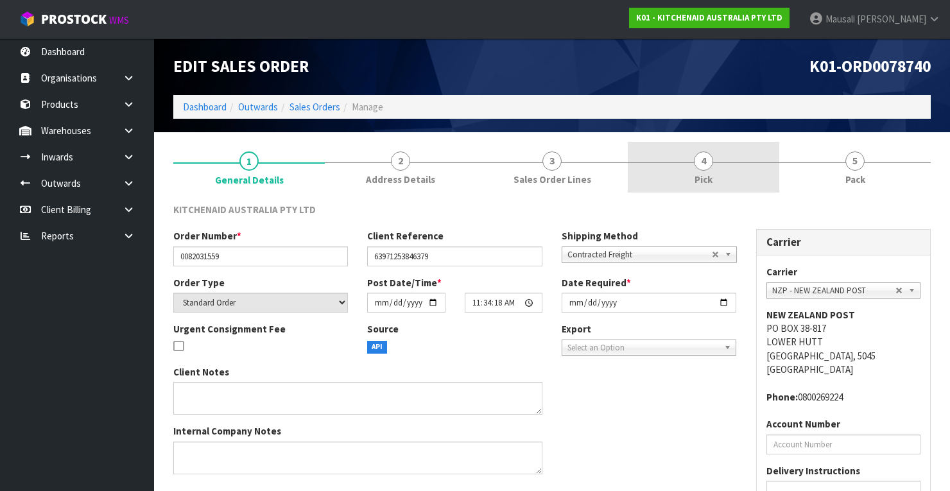
click at [716, 175] on link "4 Pick" at bounding box center [703, 167] width 151 height 51
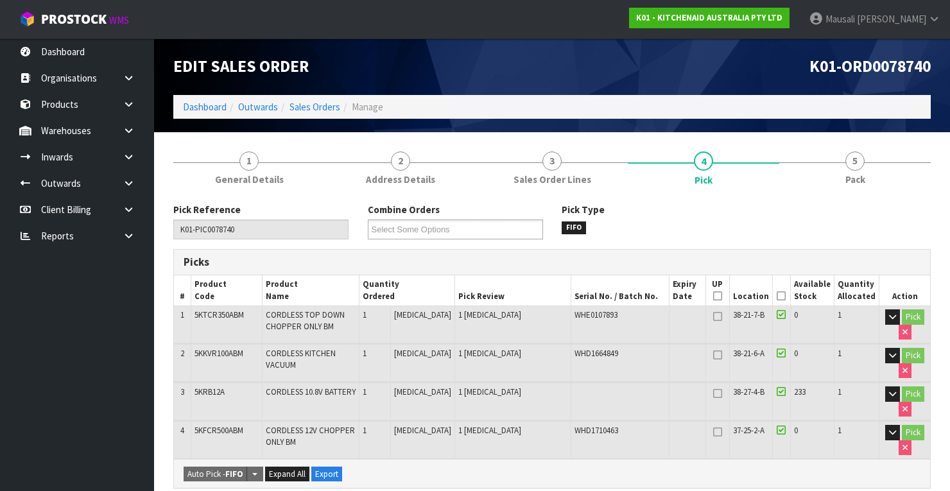
click at [781, 296] on icon at bounding box center [781, 296] width 9 height 1
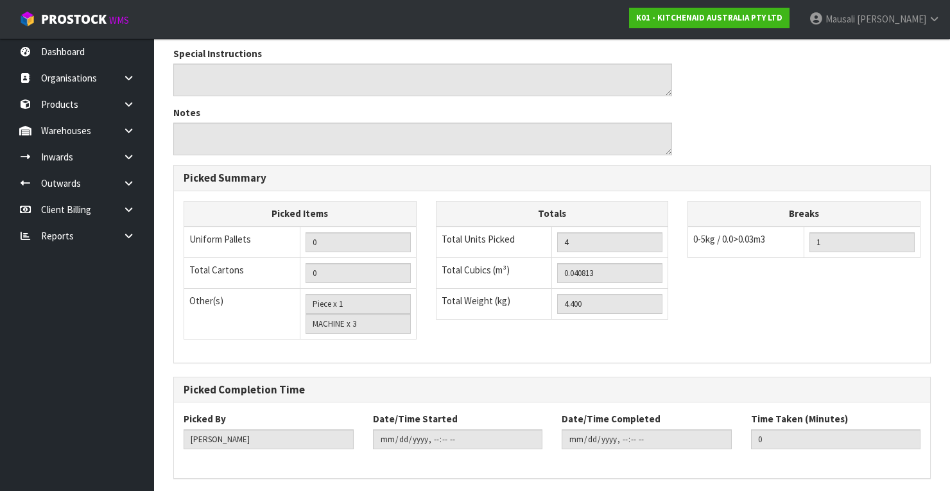
scroll to position [543, 0]
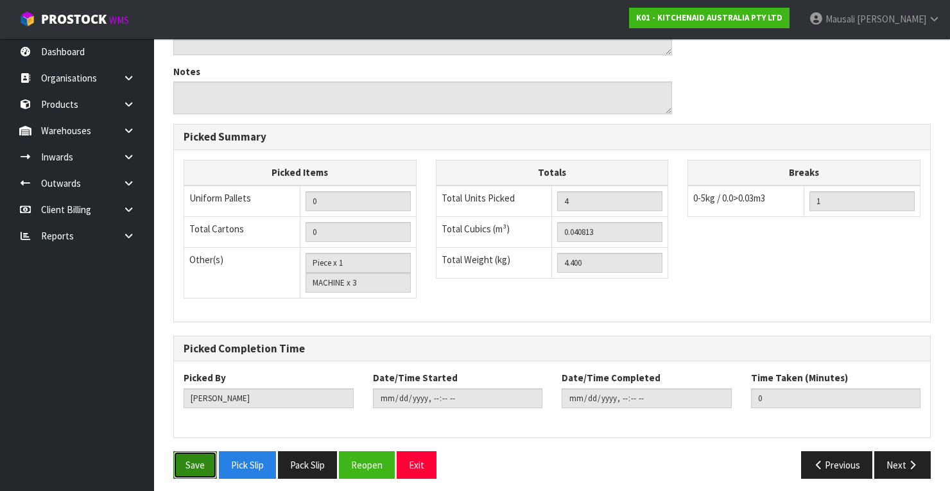
click at [200, 454] on button "Save" at bounding box center [195, 465] width 44 height 28
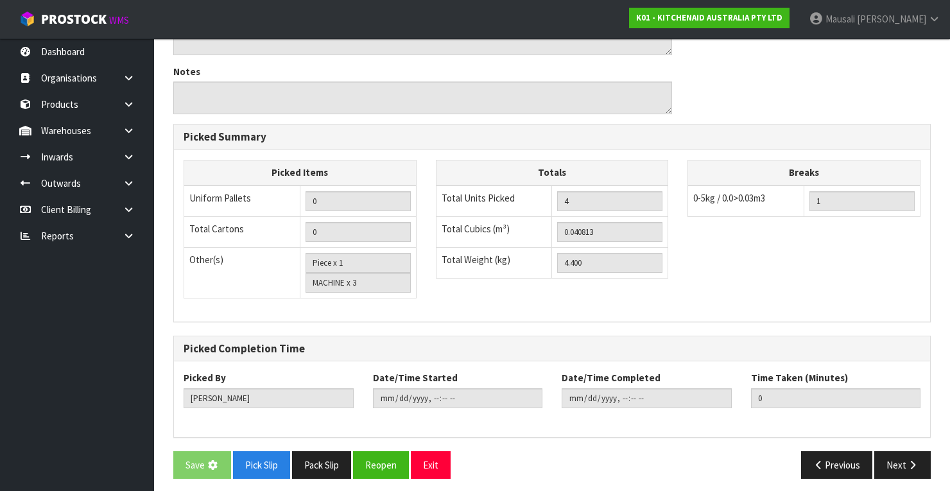
scroll to position [0, 0]
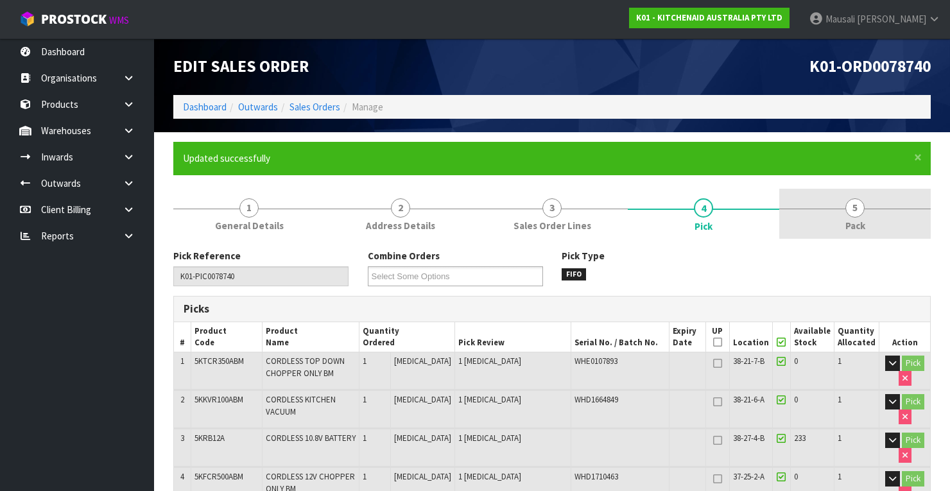
click at [873, 208] on link "5 Pack" at bounding box center [854, 214] width 151 height 51
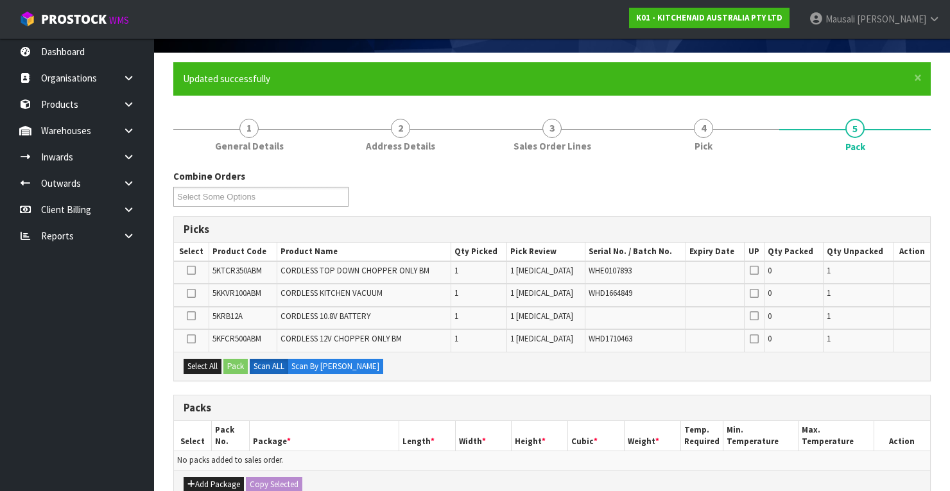
scroll to position [154, 0]
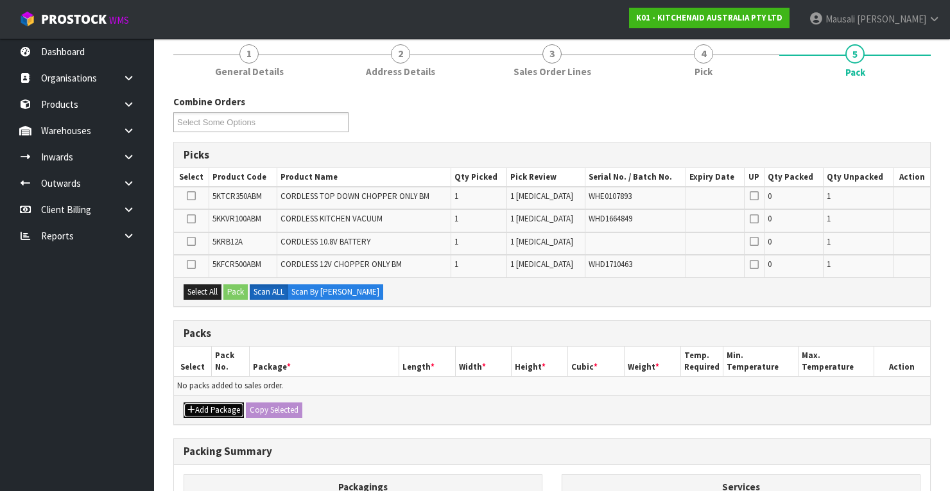
click at [208, 404] on button "Add Package" at bounding box center [214, 409] width 60 height 15
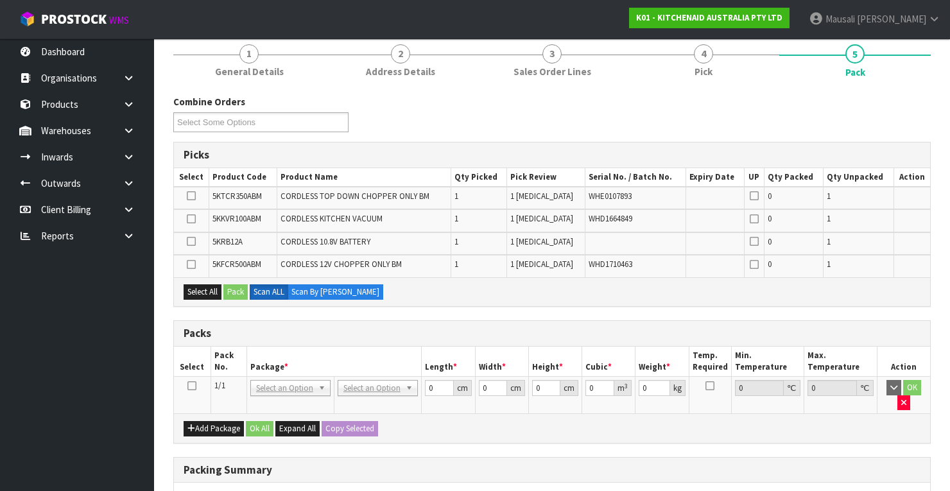
click at [192, 386] on icon at bounding box center [191, 386] width 9 height 1
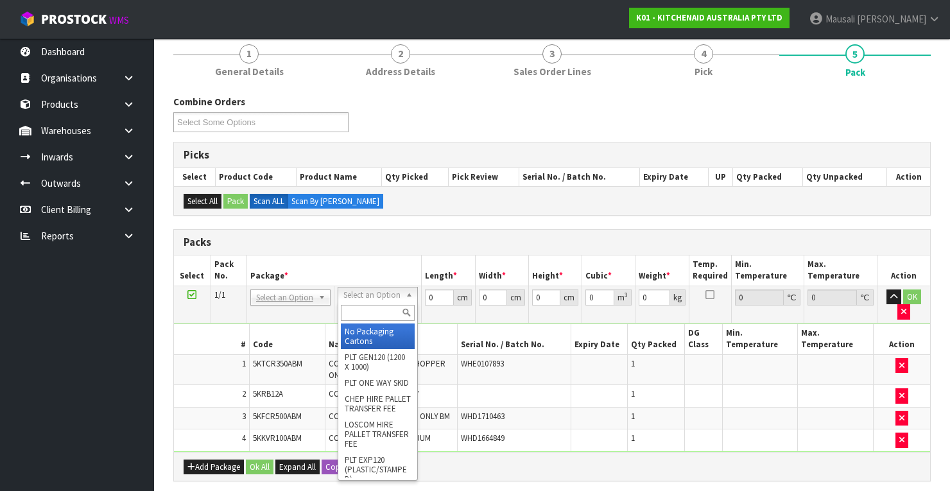
click at [368, 316] on input "text" at bounding box center [378, 313] width 74 height 16
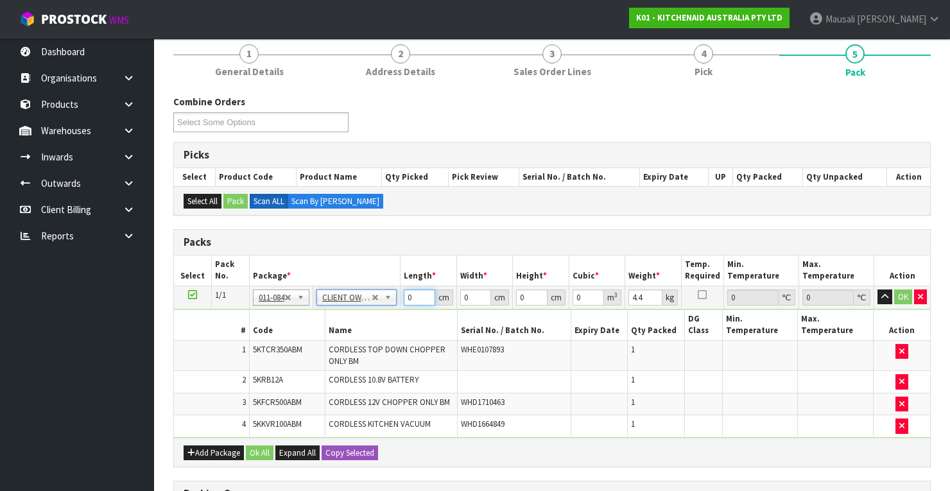
drag, startPoint x: 413, startPoint y: 297, endPoint x: 364, endPoint y: 318, distance: 54.0
click at [372, 317] on tbody "1/1 NONE 007-001 007-002 007-004 007-009 007-013 007-014 007-015 007-017 007-01…" at bounding box center [552, 362] width 756 height 152
click at [257, 452] on button "Ok All" at bounding box center [260, 452] width 28 height 15
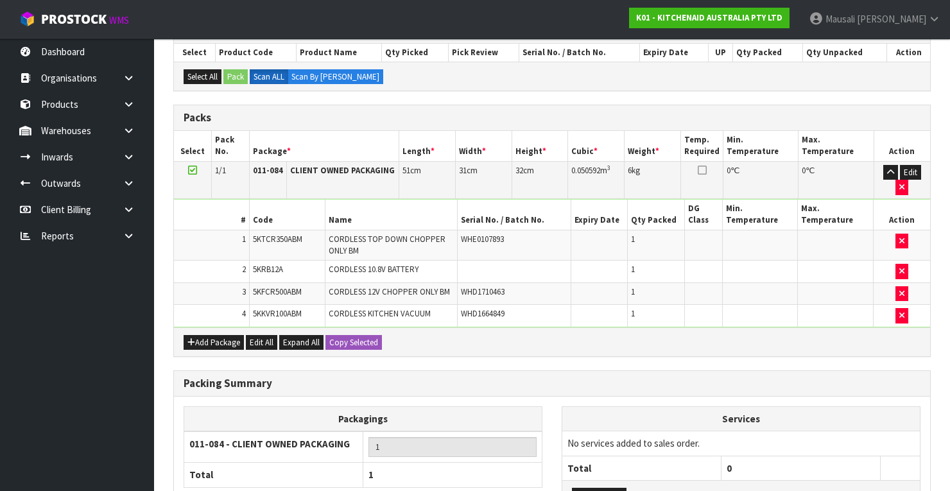
scroll to position [381, 0]
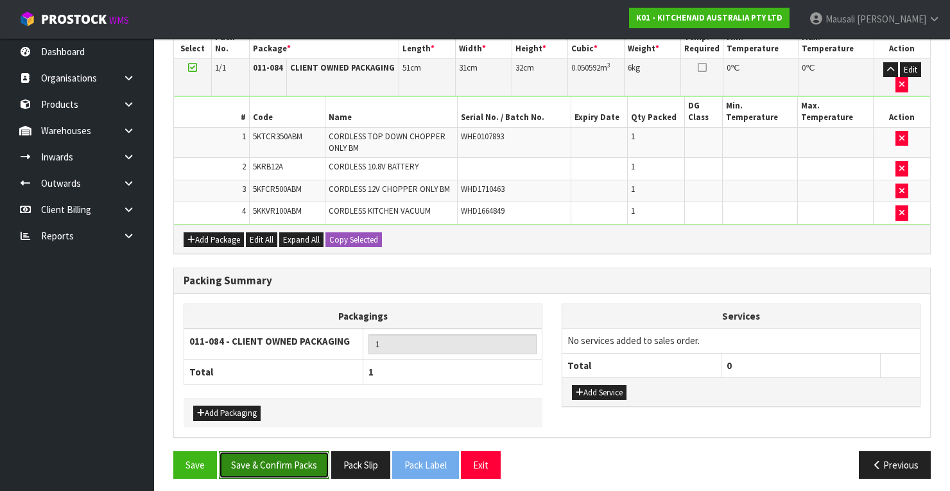
click at [277, 463] on button "Save & Confirm Packs" at bounding box center [274, 465] width 110 height 28
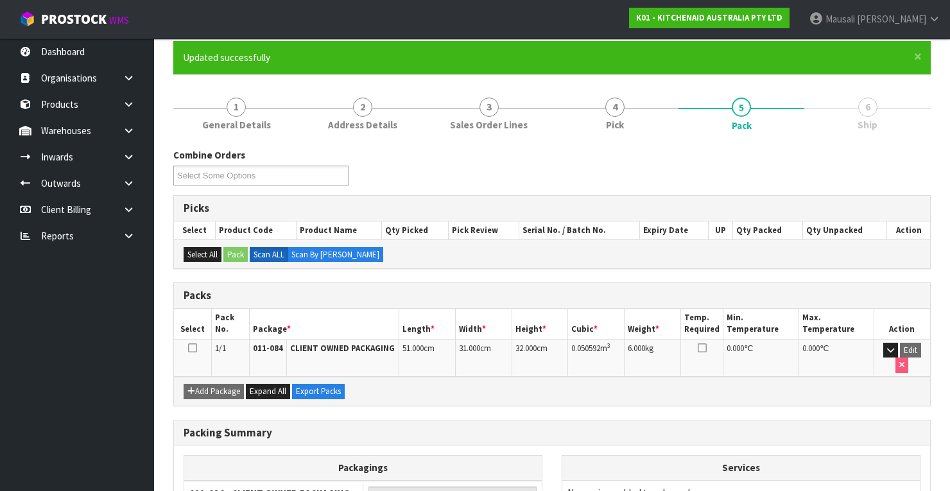
scroll to position [226, 0]
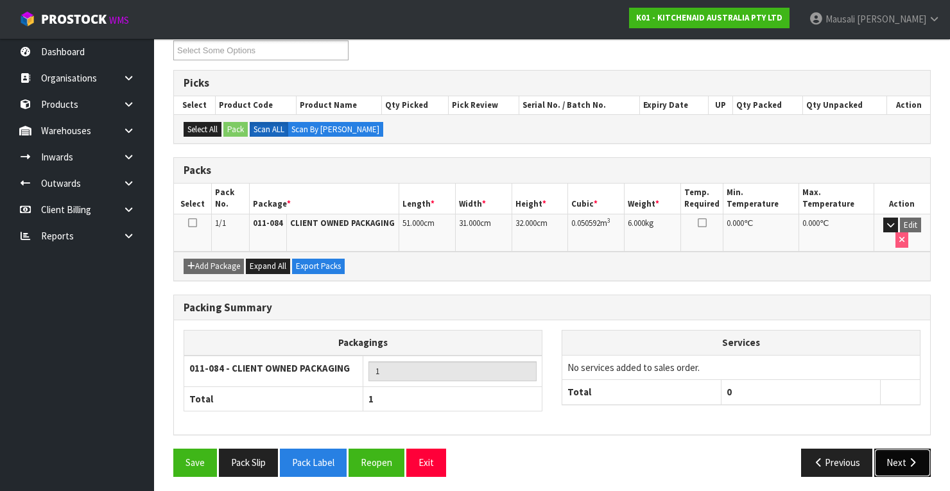
click at [915, 461] on icon "button" at bounding box center [912, 463] width 12 height 10
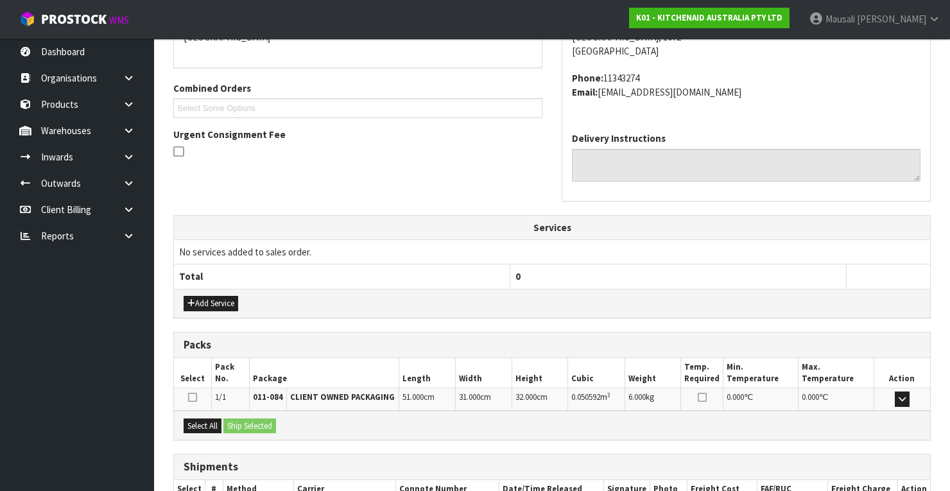
scroll to position [379, 0]
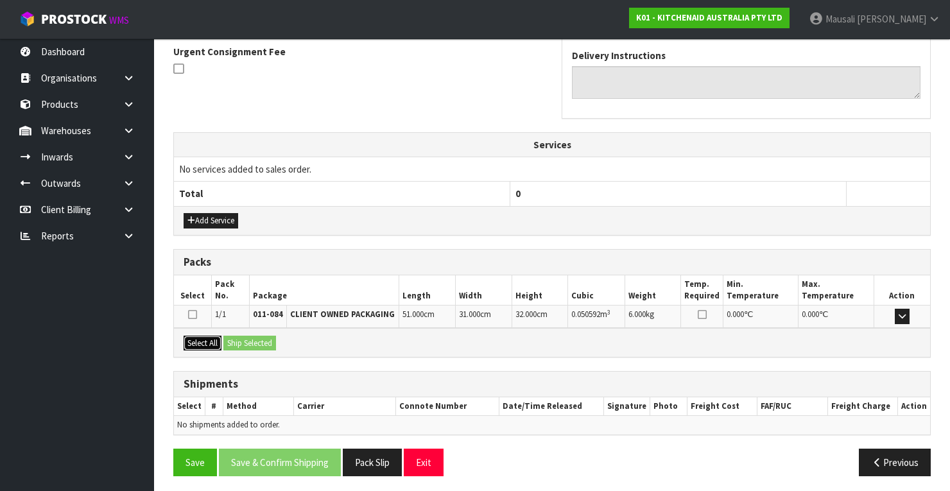
drag, startPoint x: 208, startPoint y: 341, endPoint x: 236, endPoint y: 341, distance: 28.2
click at [210, 341] on button "Select All" at bounding box center [203, 343] width 38 height 15
click at [236, 341] on button "Ship Selected" at bounding box center [249, 343] width 53 height 15
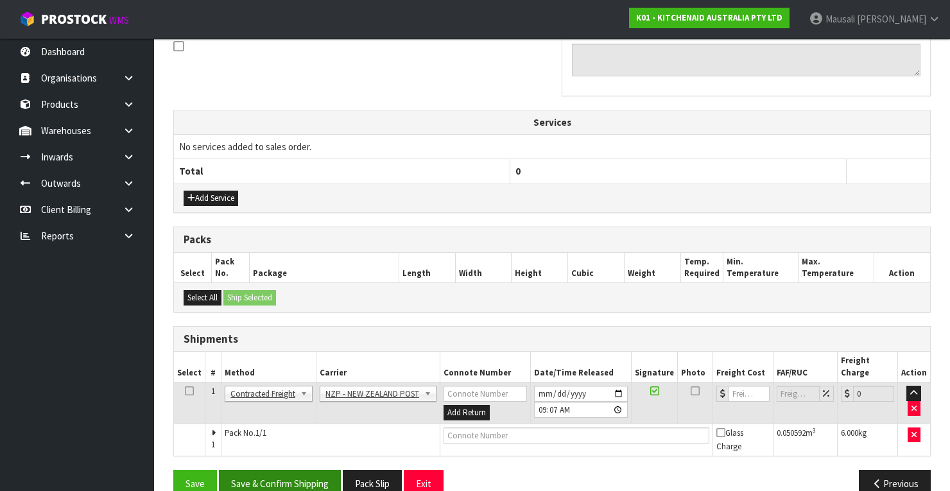
scroll to position [411, 0]
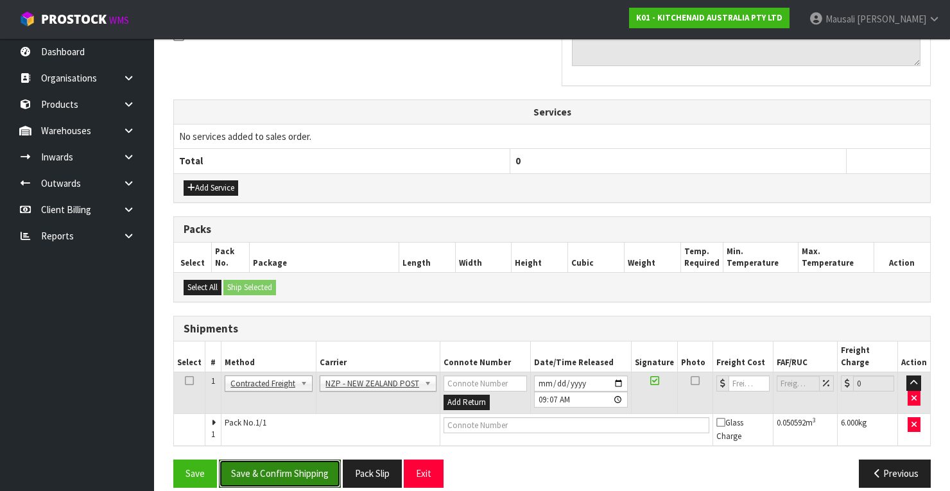
drag, startPoint x: 295, startPoint y: 450, endPoint x: 354, endPoint y: 437, distance: 61.1
click at [296, 460] on button "Save & Confirm Shipping" at bounding box center [280, 474] width 122 height 28
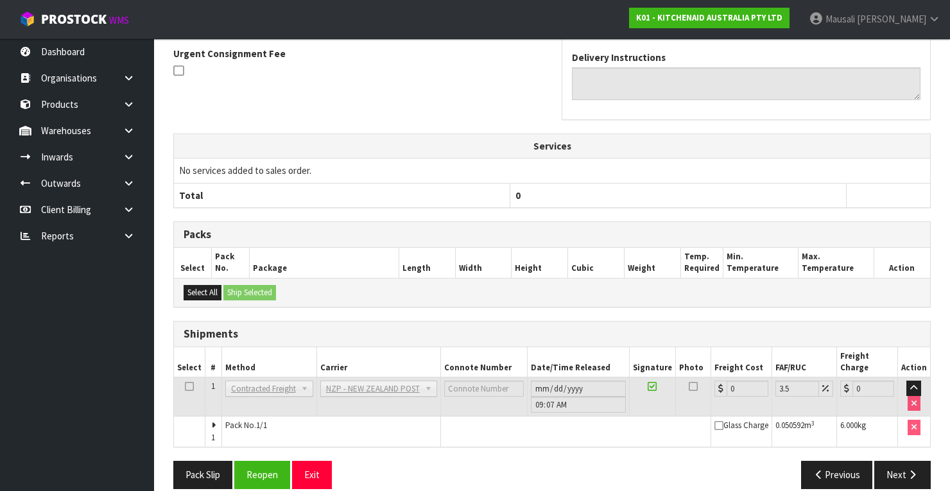
scroll to position [393, 0]
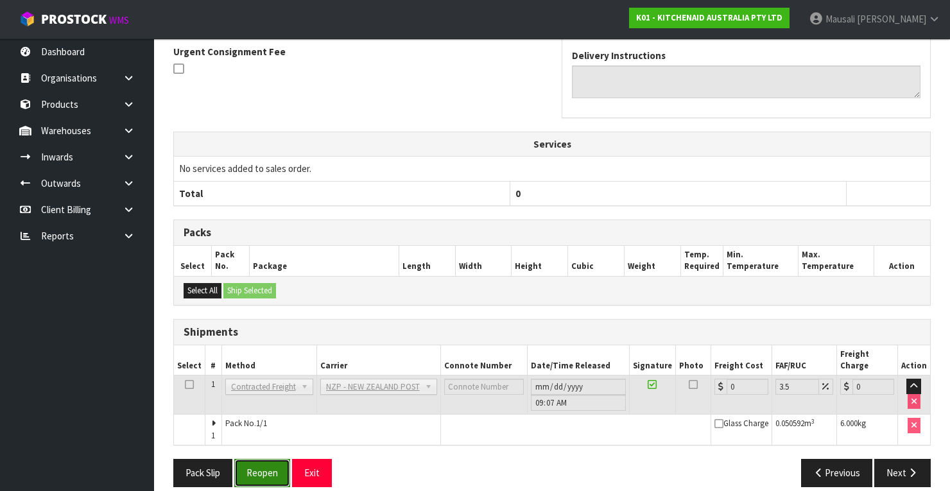
click at [259, 459] on button "Reopen" at bounding box center [262, 473] width 56 height 28
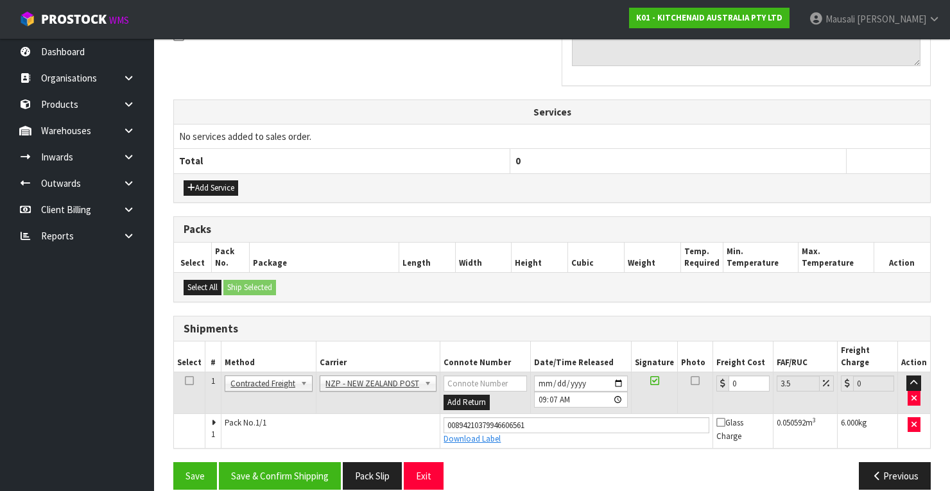
scroll to position [413, 0]
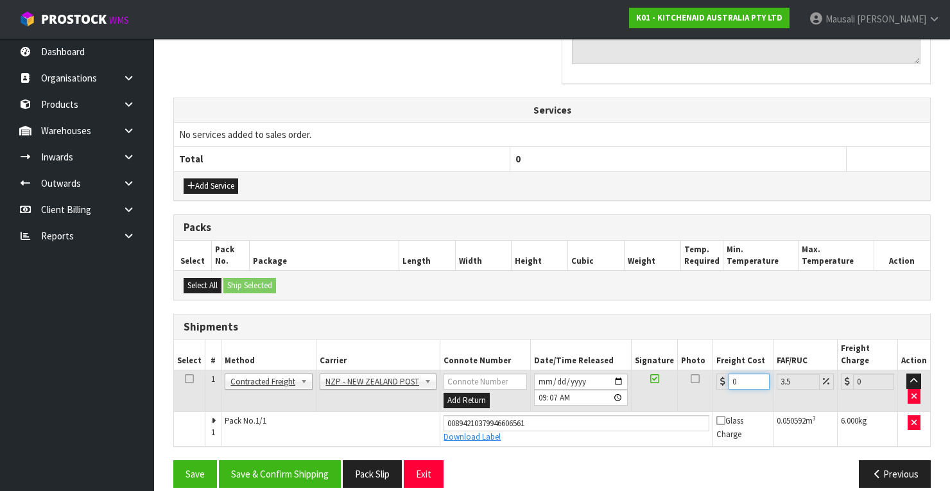
drag, startPoint x: 749, startPoint y: 365, endPoint x: 719, endPoint y: 368, distance: 30.3
click at [719, 374] on div "0" at bounding box center [742, 382] width 53 height 16
click at [258, 460] on button "Save & Confirm Shipping" at bounding box center [280, 474] width 122 height 28
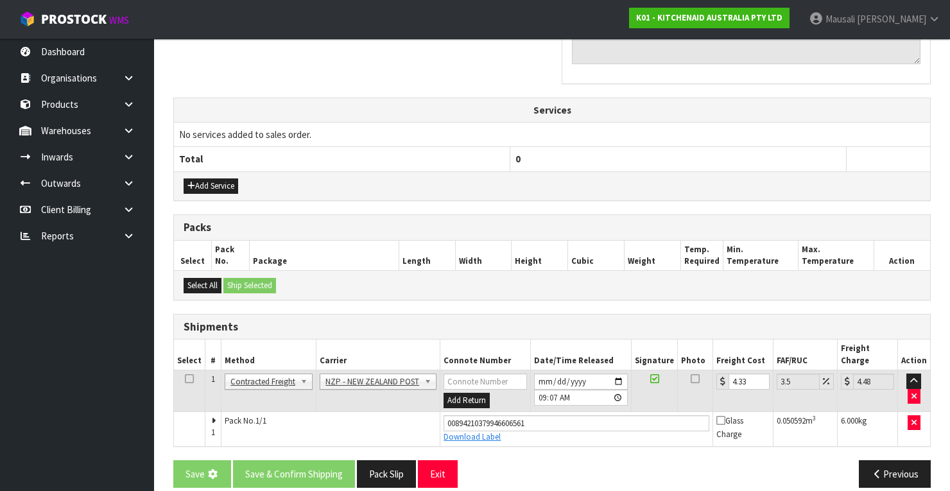
scroll to position [0, 0]
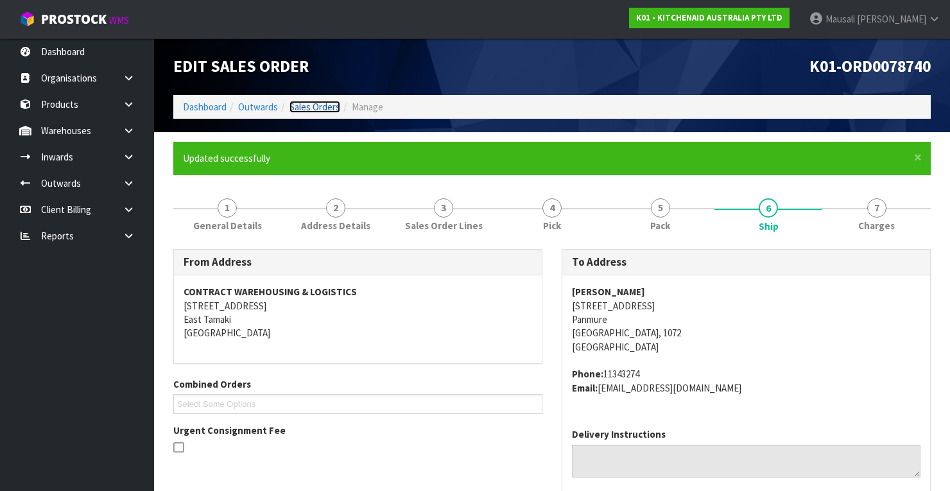
click at [315, 102] on link "Sales Orders" at bounding box center [314, 107] width 51 height 12
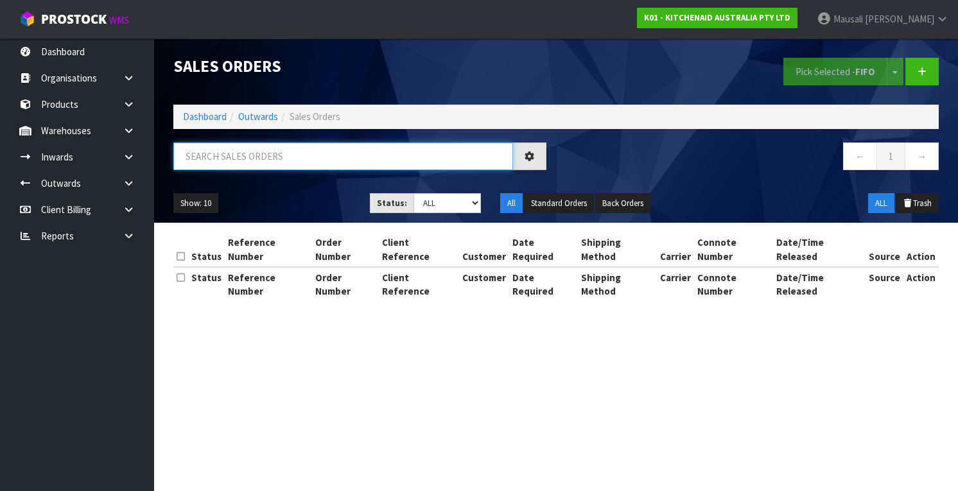
click at [205, 161] on input "text" at bounding box center [343, 156] width 340 height 28
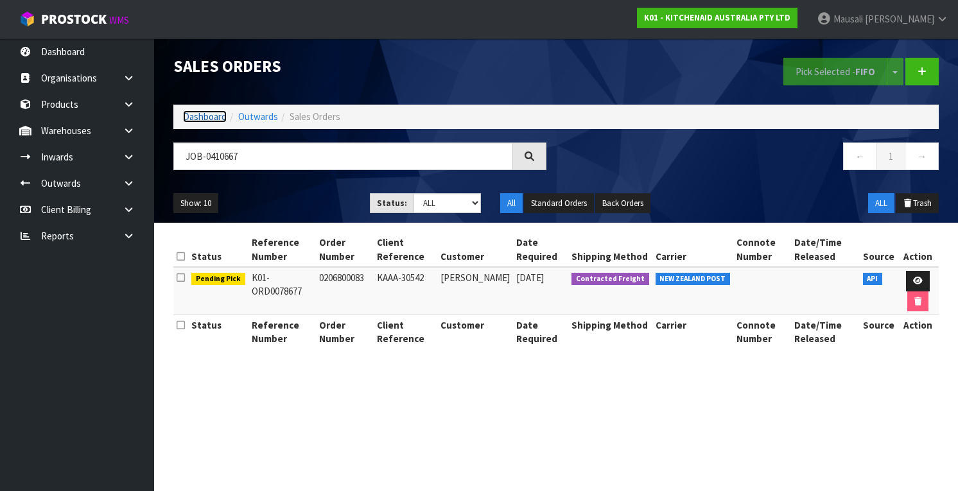
click at [209, 113] on link "Dashboard" at bounding box center [205, 116] width 44 height 12
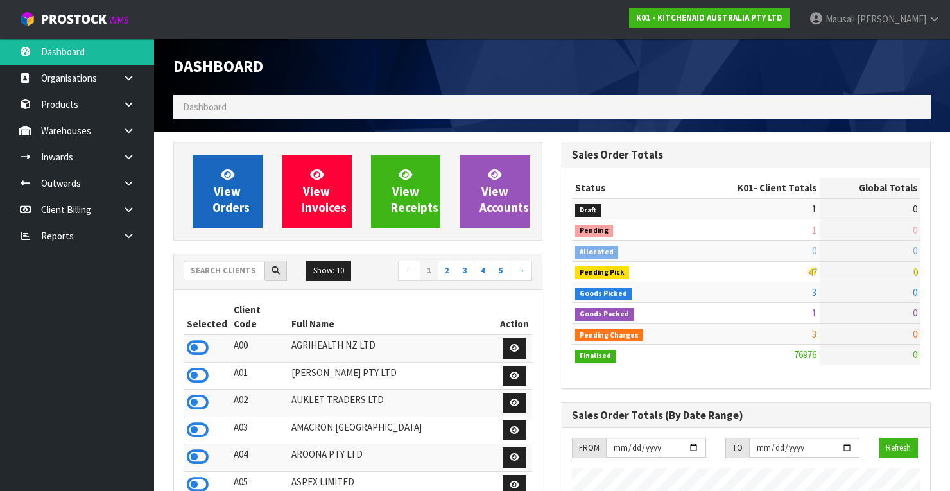
scroll to position [1010, 388]
click at [218, 203] on span "View Orders" at bounding box center [230, 191] width 37 height 48
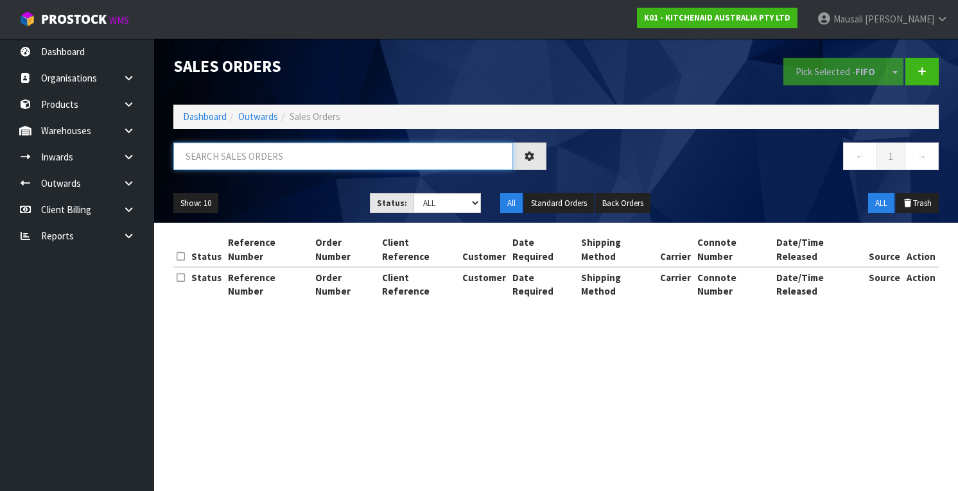
click at [225, 161] on input "text" at bounding box center [343, 156] width 340 height 28
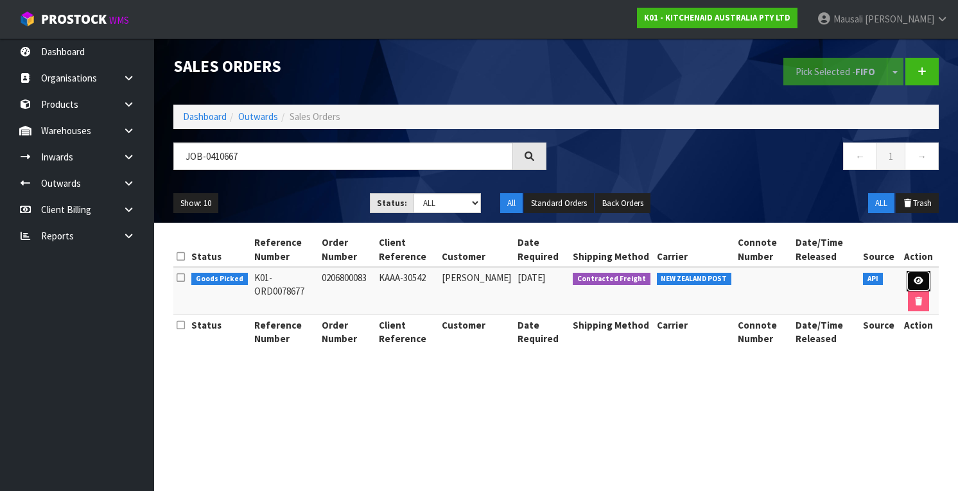
click at [915, 277] on icon at bounding box center [918, 281] width 10 height 8
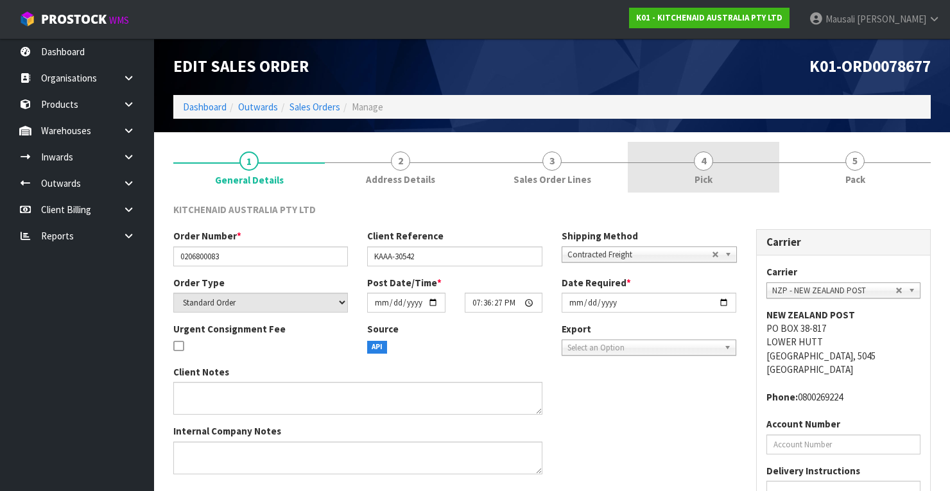
click at [697, 173] on span "Pick" at bounding box center [704, 179] width 18 height 13
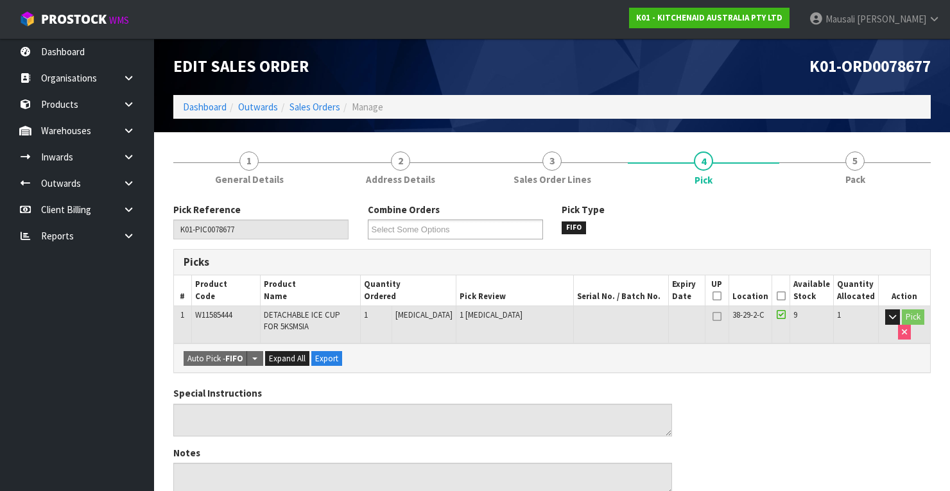
click at [782, 296] on icon at bounding box center [781, 296] width 9 height 1
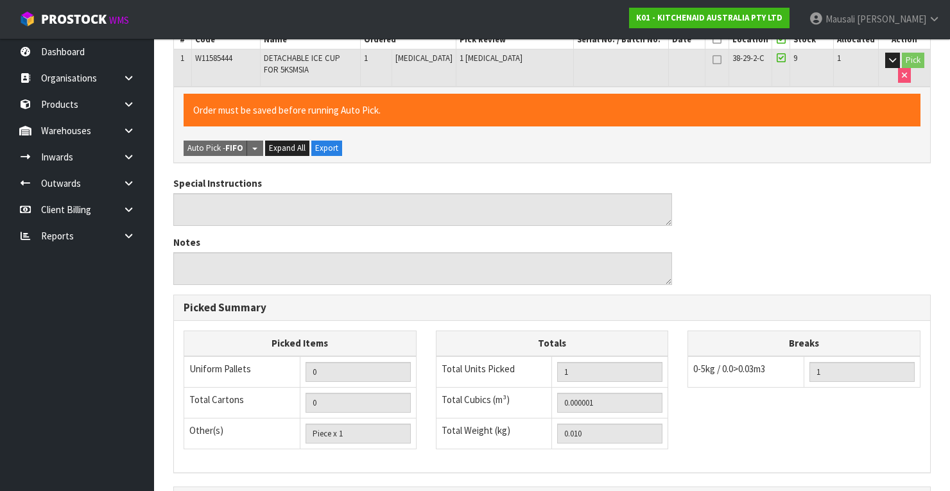
scroll to position [410, 0]
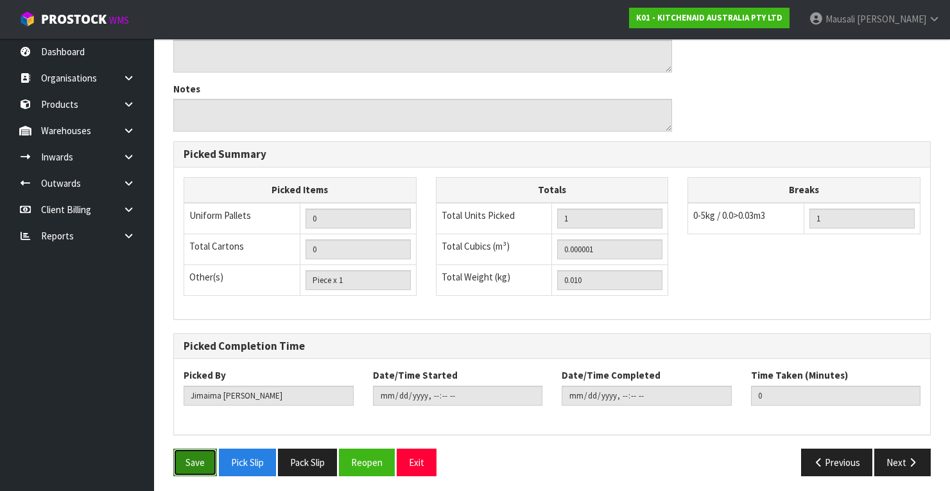
click at [190, 455] on button "Save" at bounding box center [195, 463] width 44 height 28
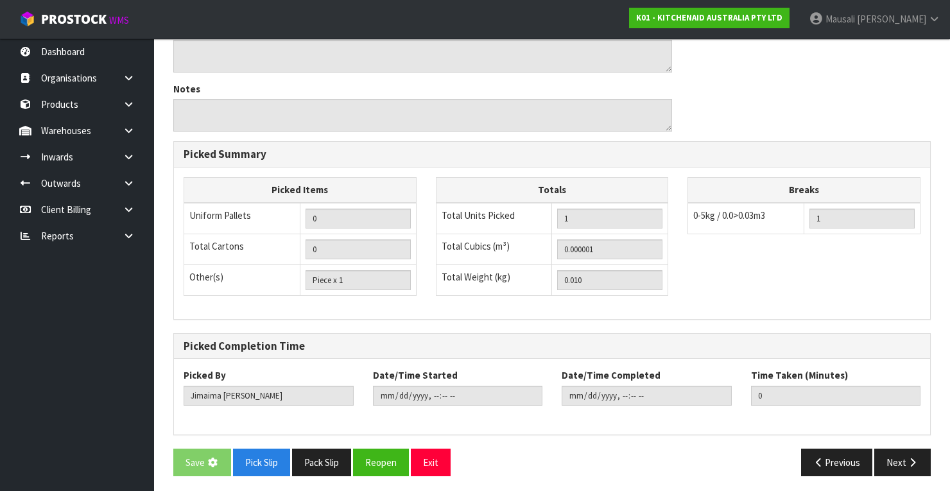
scroll to position [0, 0]
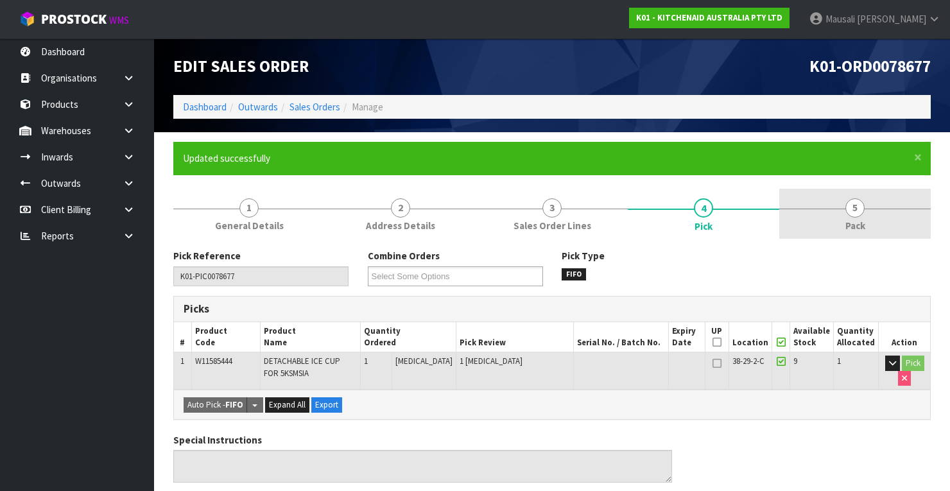
click at [840, 225] on link "5 Pack" at bounding box center [854, 214] width 151 height 51
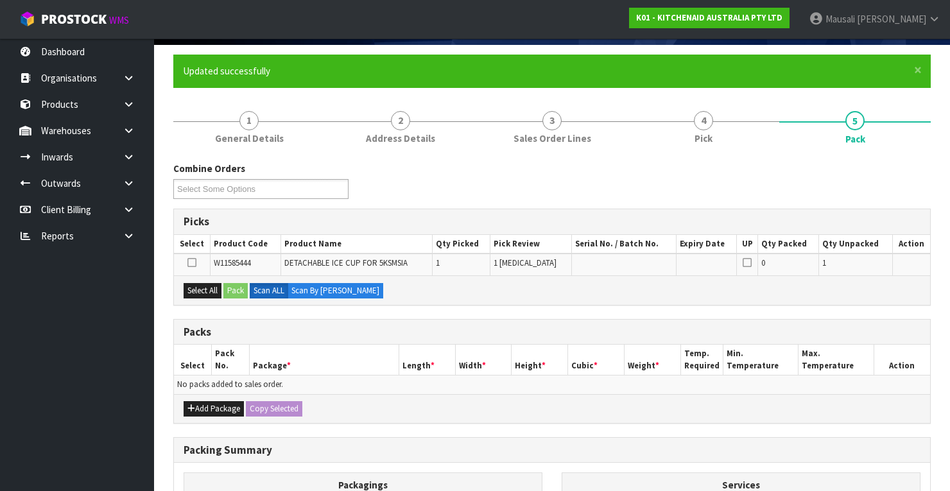
scroll to position [154, 0]
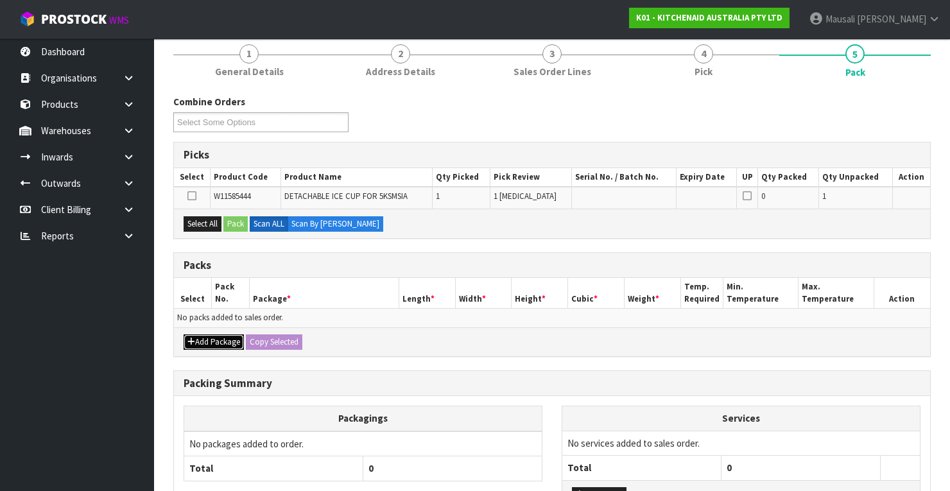
click at [208, 334] on button "Add Package" at bounding box center [214, 341] width 60 height 15
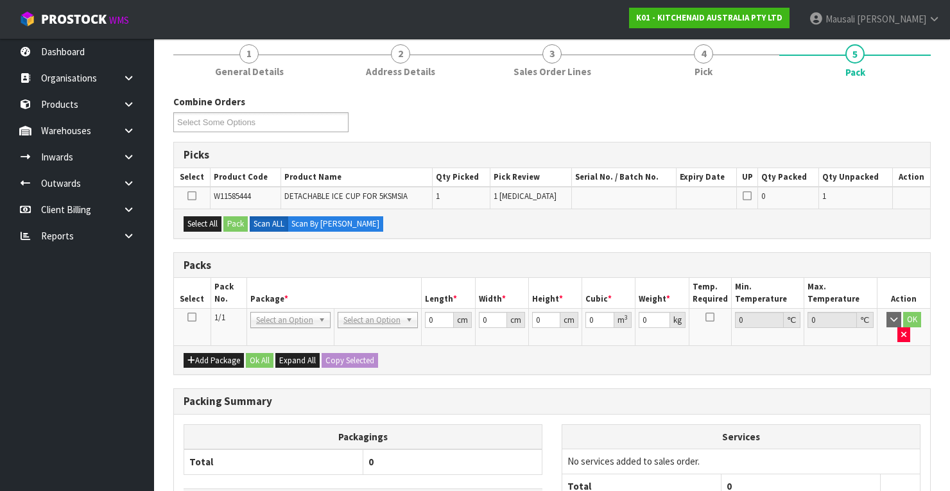
click at [193, 317] on icon at bounding box center [191, 317] width 9 height 1
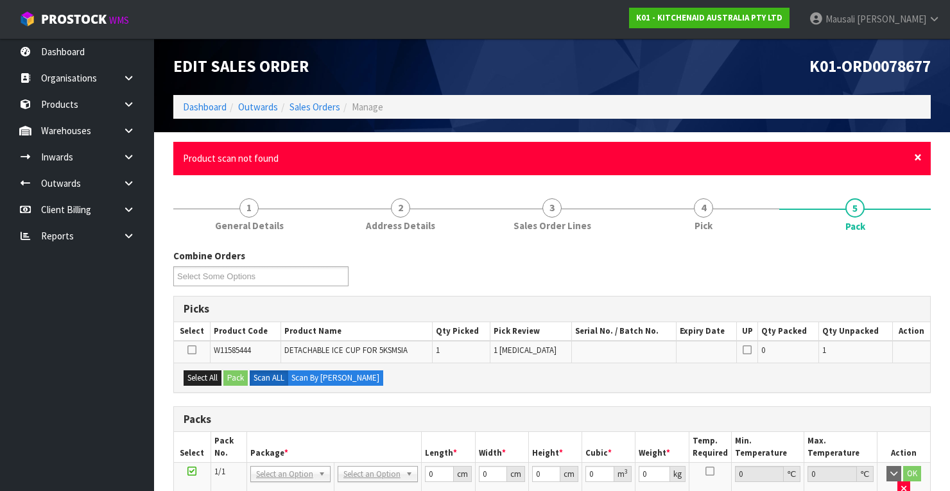
click at [915, 159] on span "×" at bounding box center [918, 157] width 8 height 18
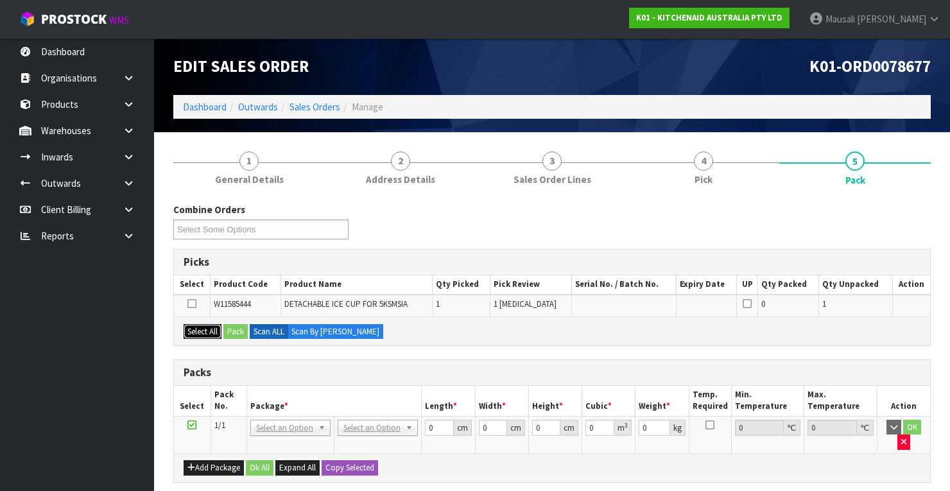
drag, startPoint x: 197, startPoint y: 328, endPoint x: 230, endPoint y: 327, distance: 33.4
click at [200, 328] on button "Select All" at bounding box center [203, 331] width 38 height 15
click at [232, 327] on button "Pack" at bounding box center [235, 331] width 24 height 15
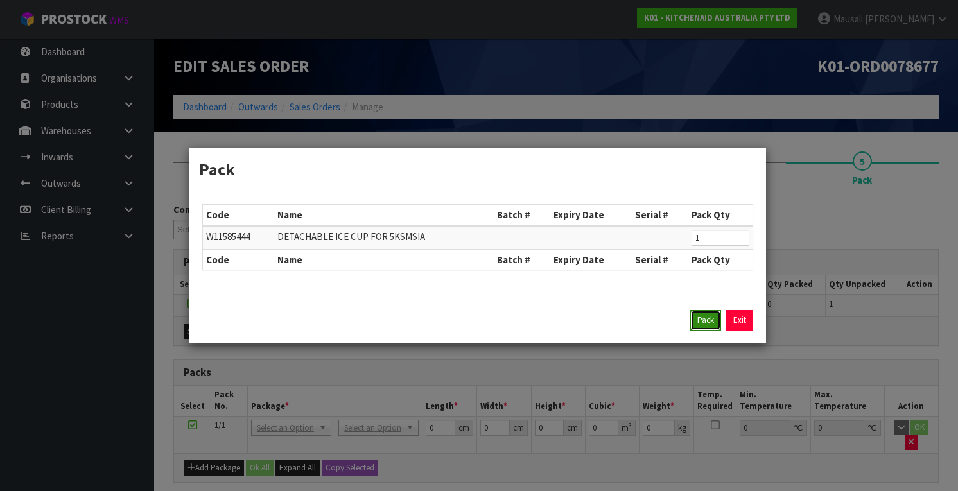
click at [705, 315] on button "Pack" at bounding box center [705, 320] width 31 height 21
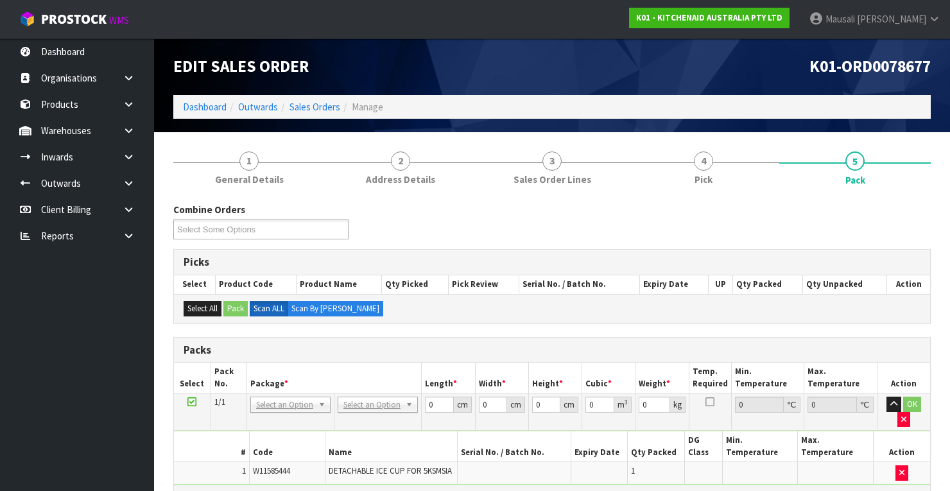
scroll to position [254, 0]
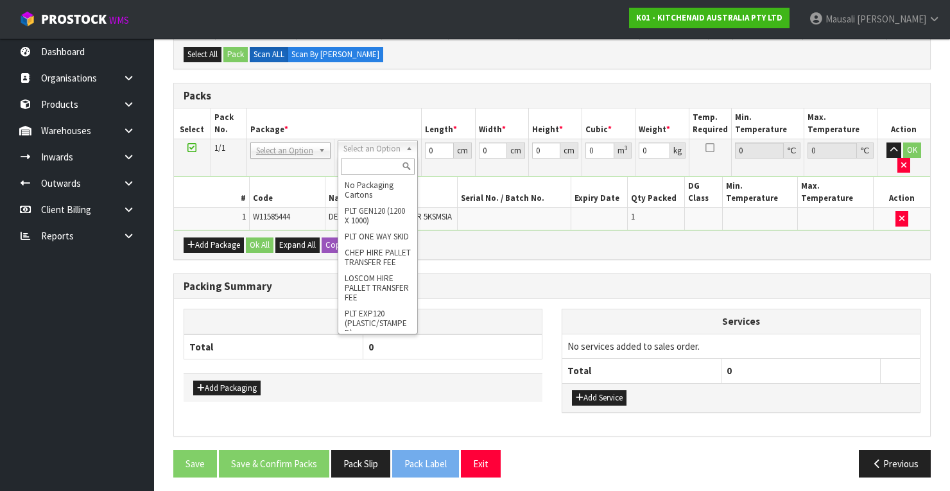
click at [367, 164] on input "text" at bounding box center [378, 167] width 74 height 16
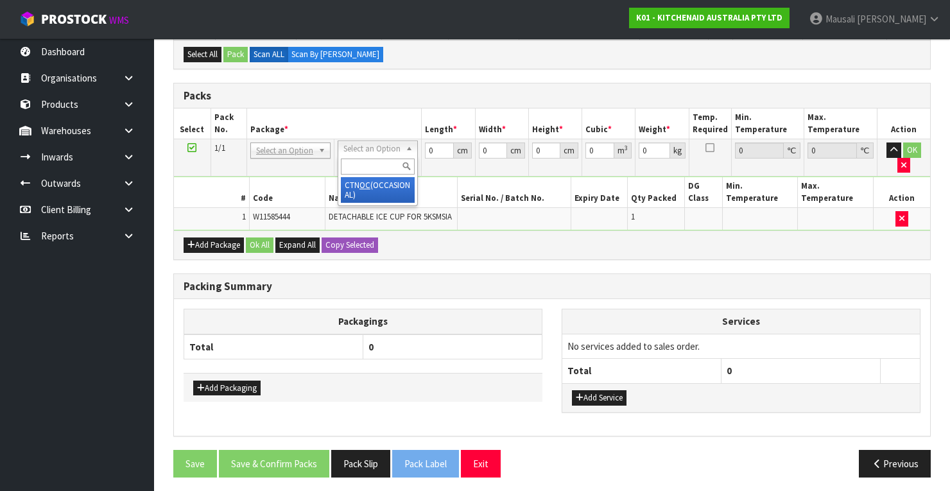
scroll to position [246, 0]
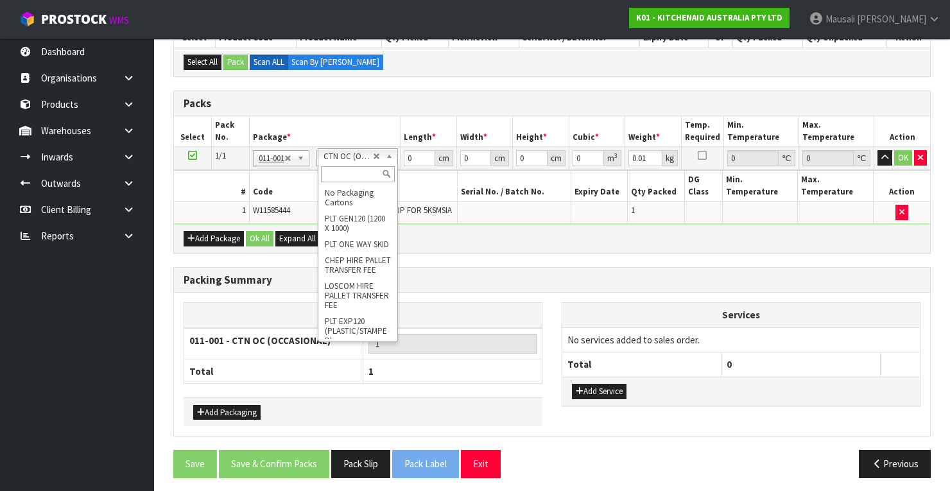
click at [339, 169] on input "text" at bounding box center [358, 174] width 74 height 16
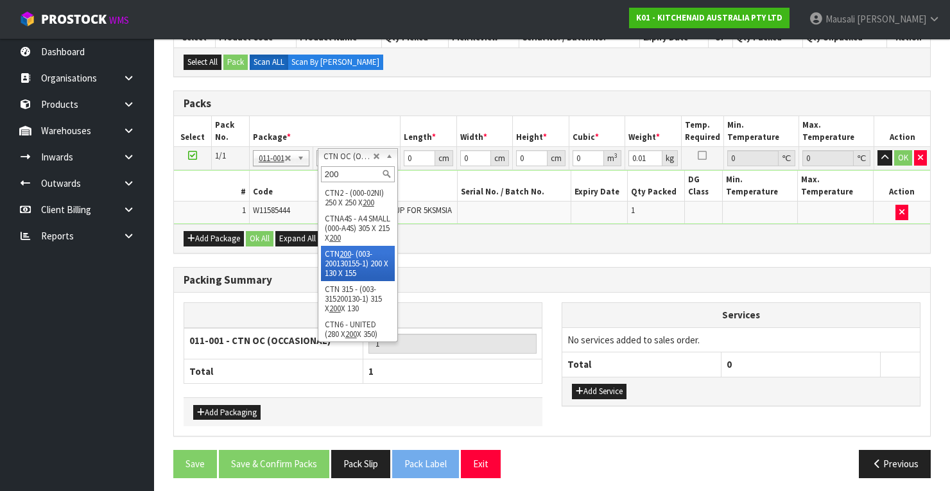
drag, startPoint x: 345, startPoint y: 257, endPoint x: 414, endPoint y: 211, distance: 83.7
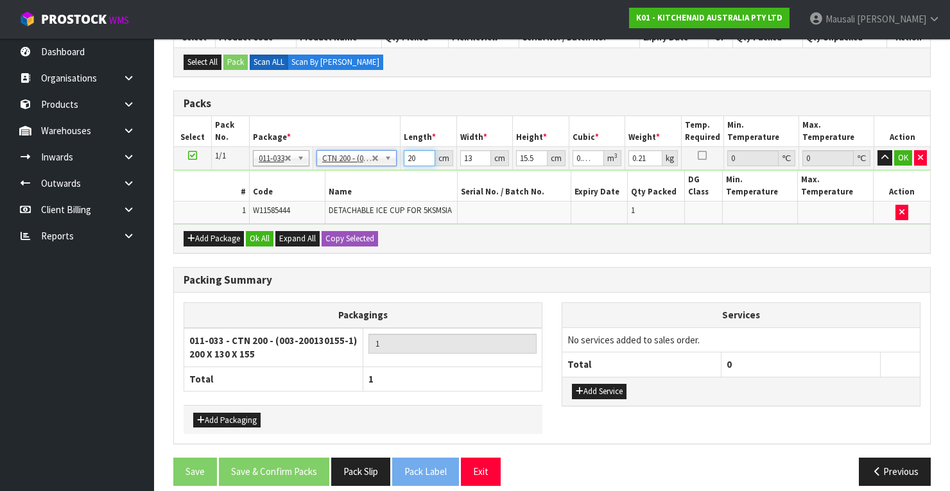
drag, startPoint x: 419, startPoint y: 157, endPoint x: 388, endPoint y: 167, distance: 32.5
click at [390, 167] on tbody "1/1 NONE 007-001 007-002 007-004 007-009 007-013 007-014 007-015 007-017 007-01…" at bounding box center [552, 185] width 756 height 77
click at [259, 234] on button "Ok All" at bounding box center [260, 238] width 28 height 15
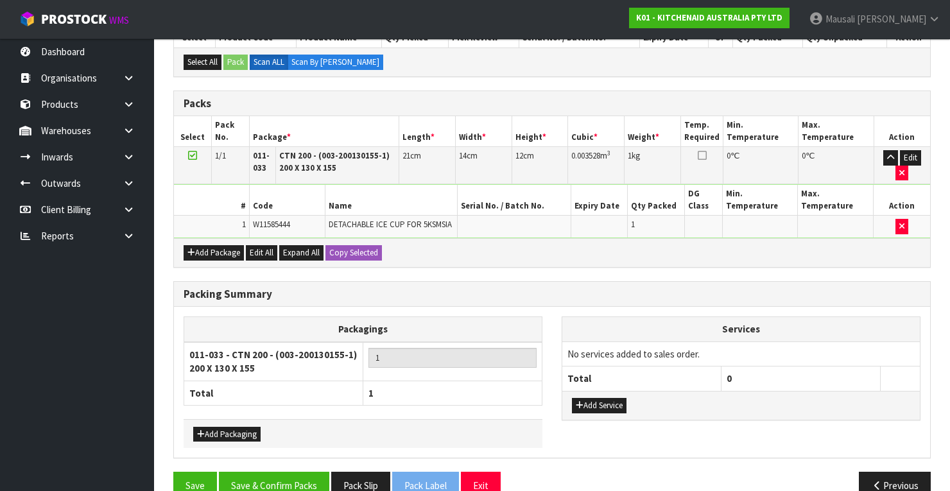
scroll to position [268, 0]
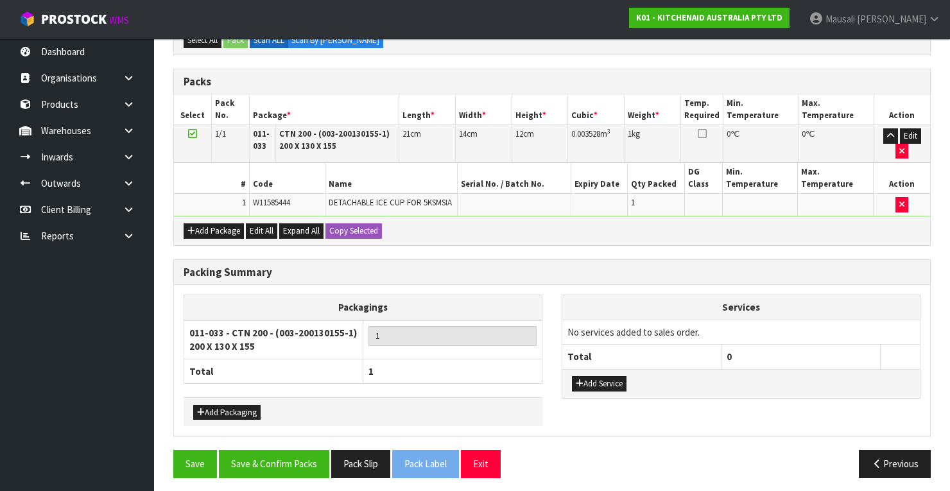
drag, startPoint x: 282, startPoint y: 442, endPoint x: 298, endPoint y: 440, distance: 16.3
click at [282, 442] on div "Packing Summary Packagings 011-033 - CTN 200 - (003-200130155-1) 200 X 130 X 15…" at bounding box center [552, 354] width 777 height 191
drag, startPoint x: 300, startPoint y: 442, endPoint x: 300, endPoint y: 451, distance: 9.0
click at [300, 444] on div "Combine Orders K01-ORD0078582 K01-ORD0078654 K01-ORD0078655 K01-ORD0078656 K01-…" at bounding box center [551, 211] width 757 height 553
click at [300, 451] on button "Save & Confirm Packs" at bounding box center [274, 464] width 110 height 28
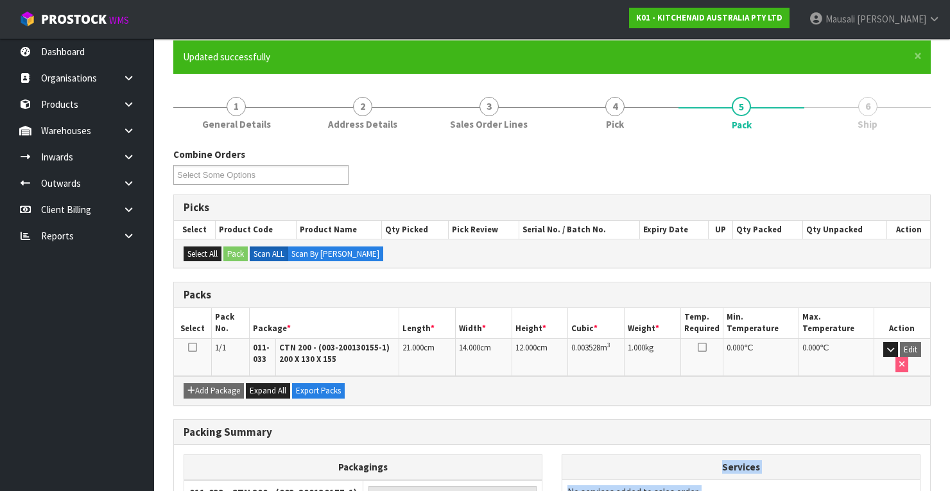
scroll to position [234, 0]
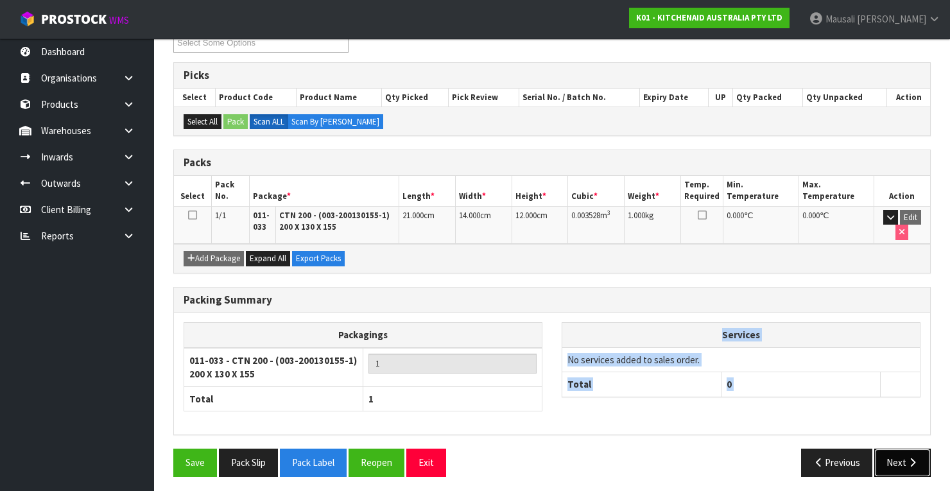
click at [890, 452] on button "Next" at bounding box center [902, 463] width 56 height 28
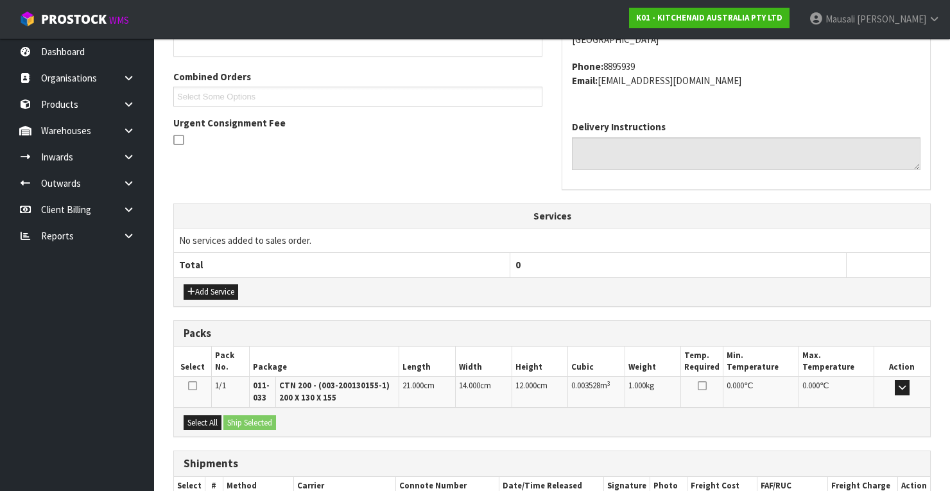
scroll to position [388, 0]
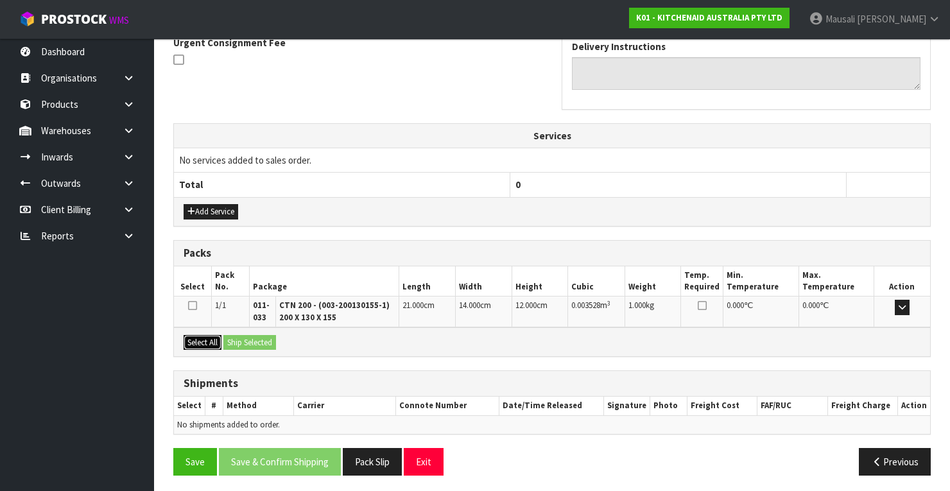
click at [195, 335] on button "Select All" at bounding box center [203, 342] width 38 height 15
click at [256, 343] on button "Ship Selected" at bounding box center [249, 342] width 53 height 15
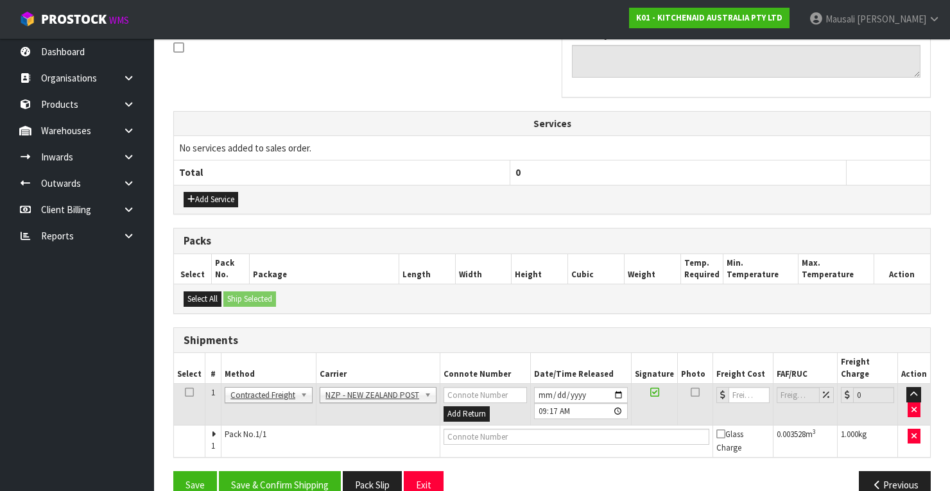
scroll to position [411, 0]
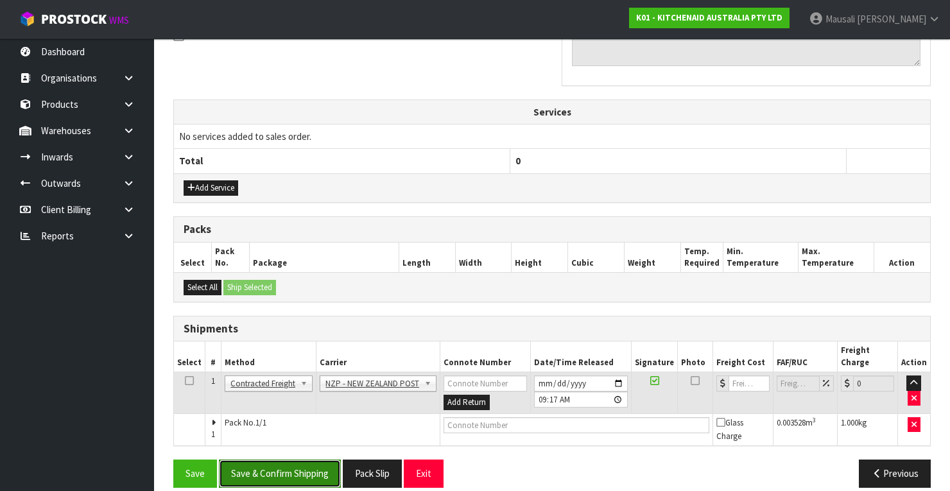
click at [284, 460] on button "Save & Confirm Shipping" at bounding box center [280, 474] width 122 height 28
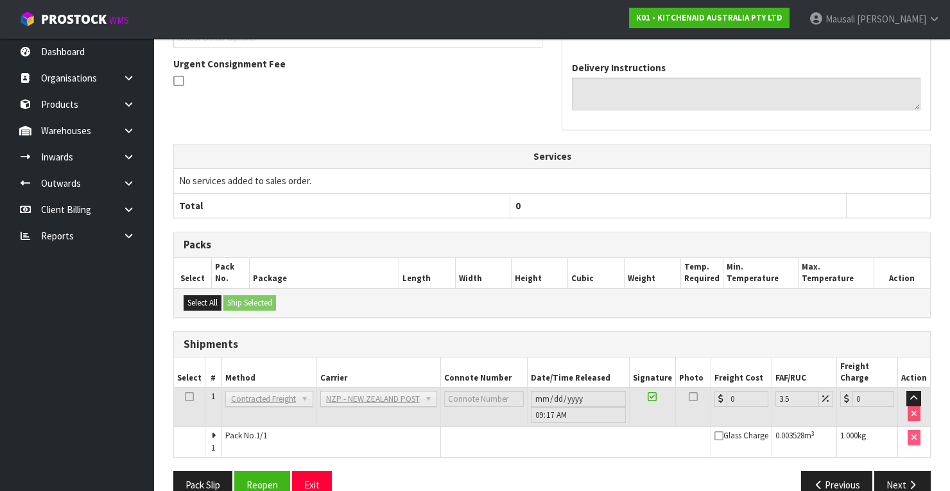
scroll to position [393, 0]
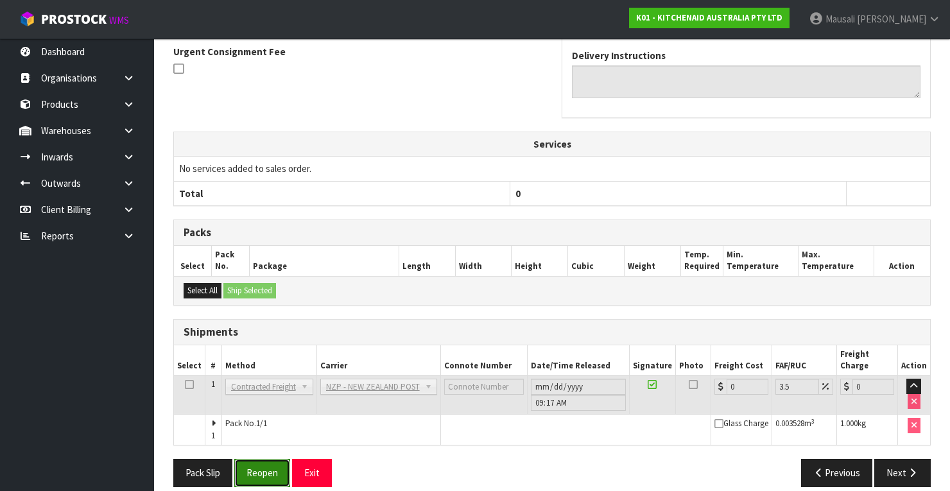
click at [275, 459] on button "Reopen" at bounding box center [262, 473] width 56 height 28
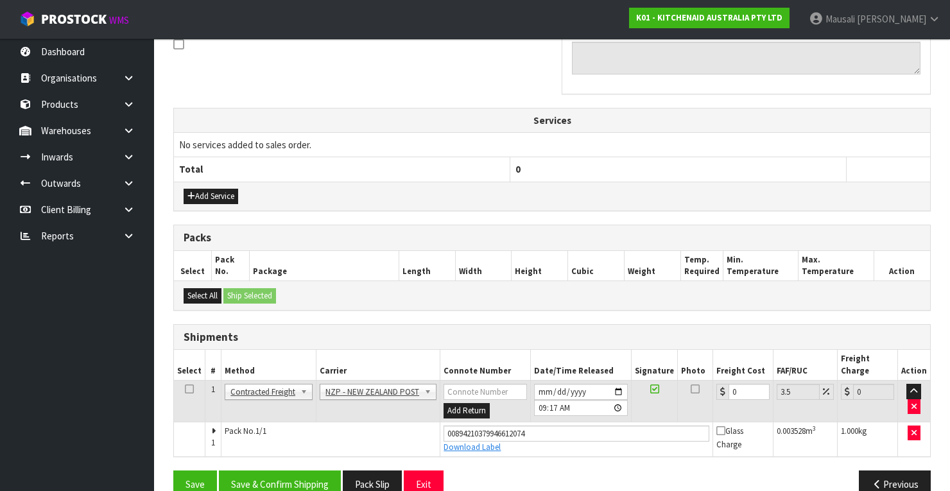
scroll to position [413, 0]
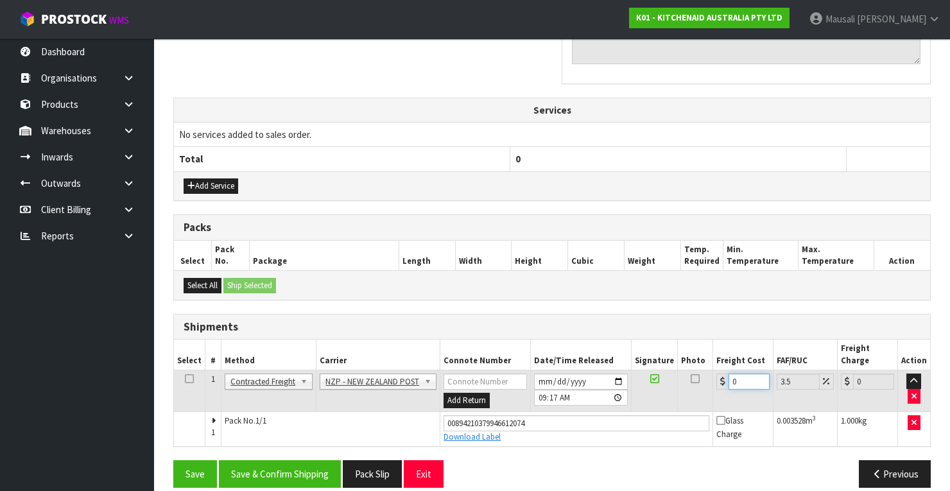
drag, startPoint x: 741, startPoint y: 366, endPoint x: 714, endPoint y: 379, distance: 29.9
click at [714, 379] on td "0" at bounding box center [743, 391] width 60 height 42
click at [293, 460] on button "Save & Confirm Shipping" at bounding box center [280, 474] width 122 height 28
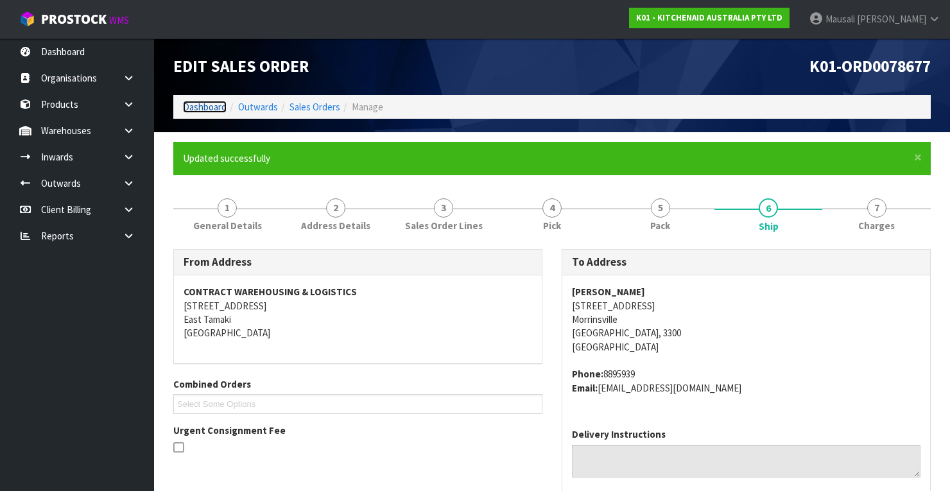
click at [200, 105] on link "Dashboard" at bounding box center [205, 107] width 44 height 12
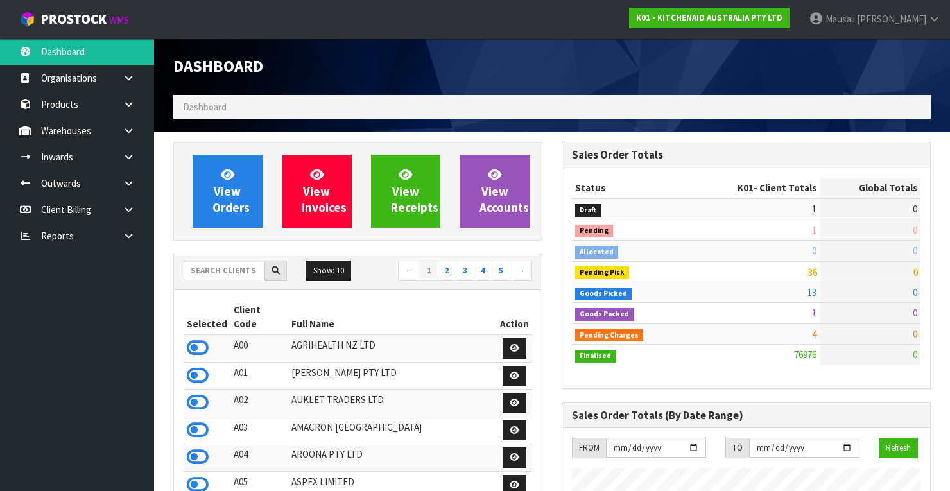
scroll to position [1024, 388]
click at [213, 270] on input "text" at bounding box center [225, 271] width 82 height 20
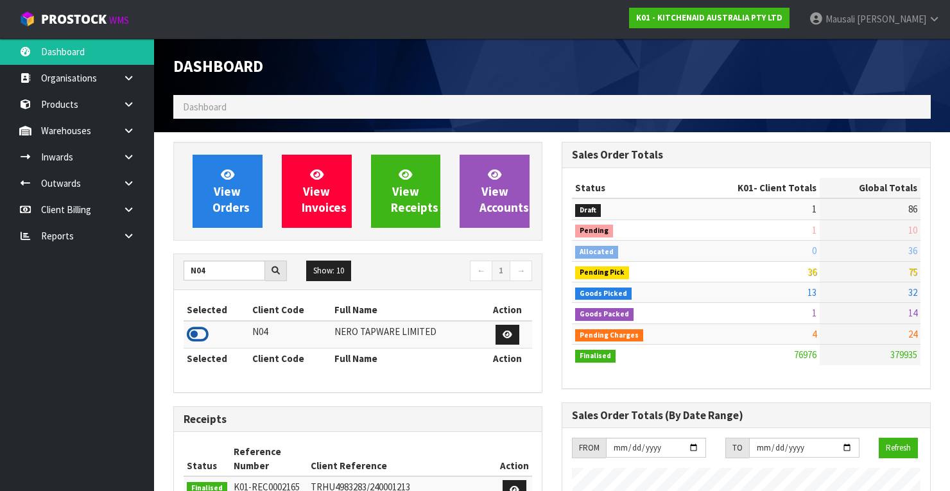
click at [202, 331] on icon at bounding box center [198, 334] width 22 height 19
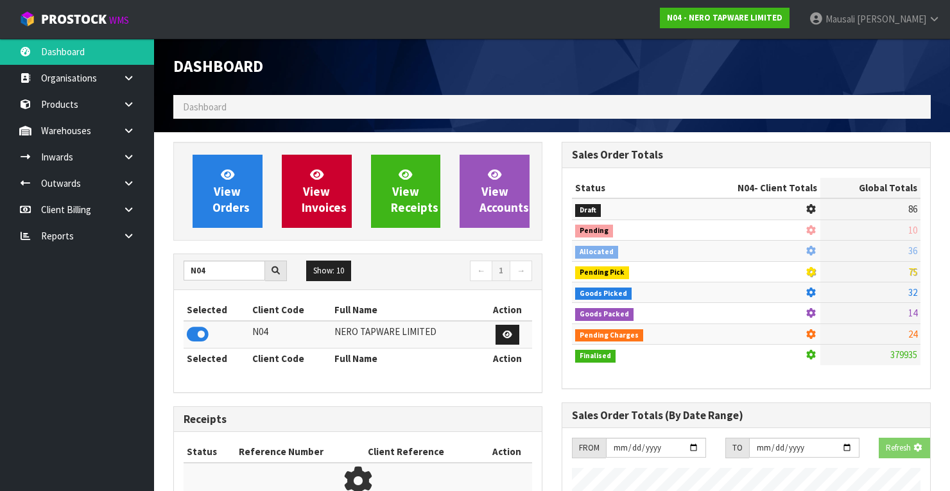
scroll to position [1064, 388]
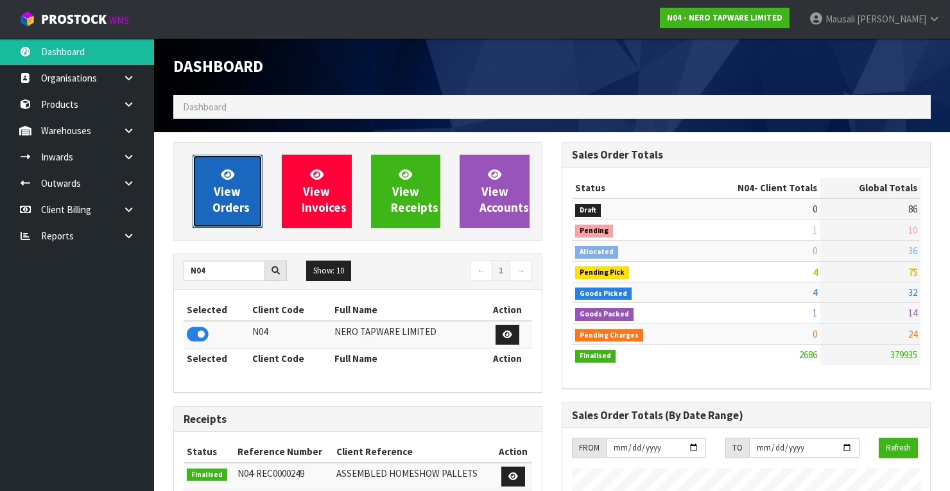
click at [246, 186] on link "View Orders" at bounding box center [228, 191] width 70 height 73
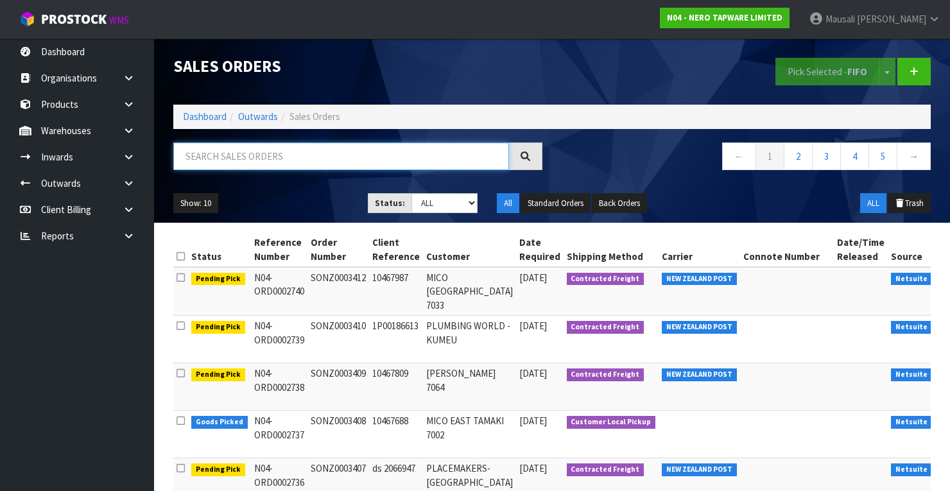
click at [211, 157] on input "text" at bounding box center [341, 156] width 336 height 28
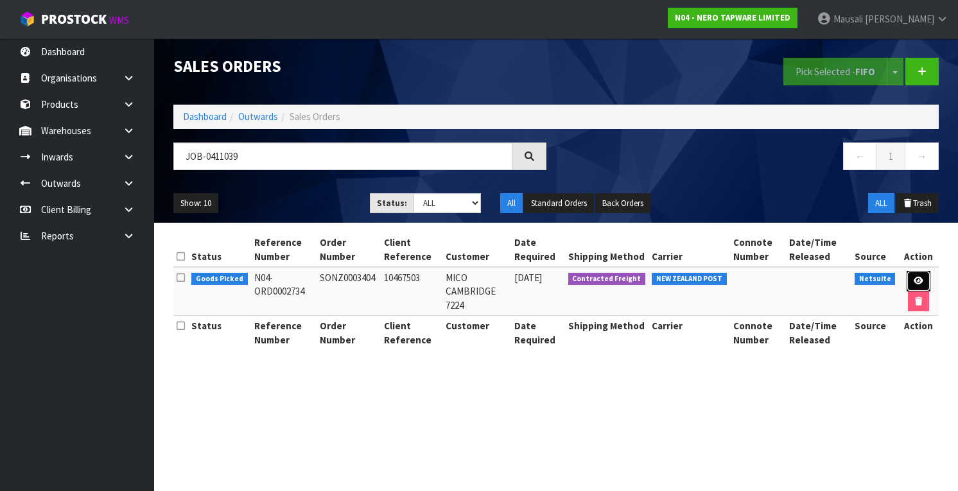
click at [920, 280] on icon at bounding box center [918, 281] width 10 height 8
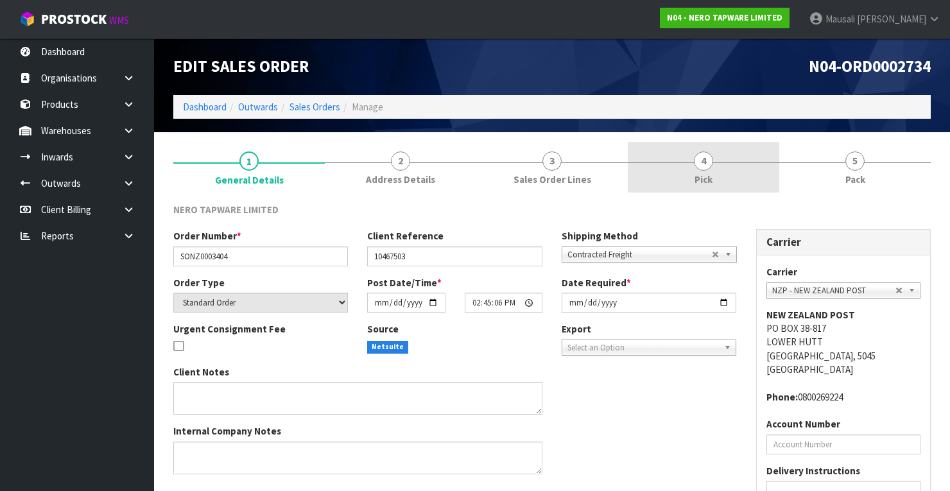
drag, startPoint x: 720, startPoint y: 169, endPoint x: 733, endPoint y: 187, distance: 22.5
click at [719, 169] on link "4 Pick" at bounding box center [703, 167] width 151 height 51
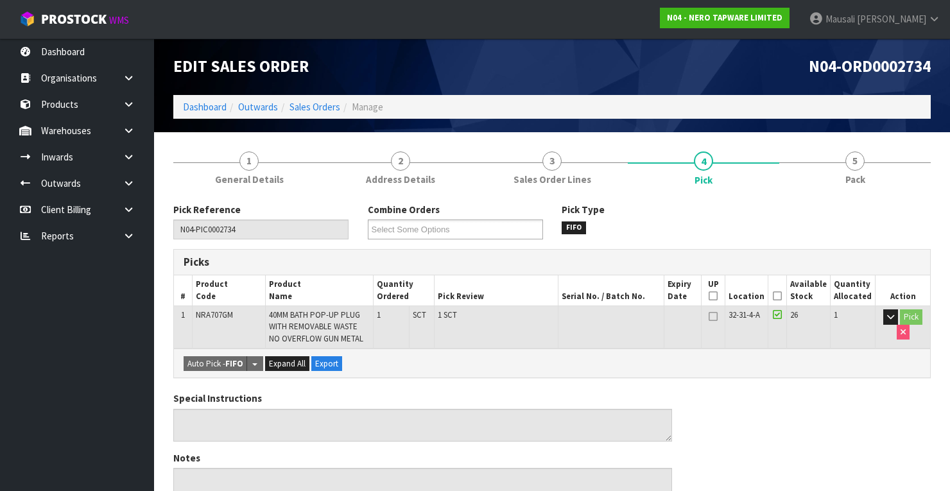
click at [782, 296] on icon at bounding box center [777, 296] width 9 height 1
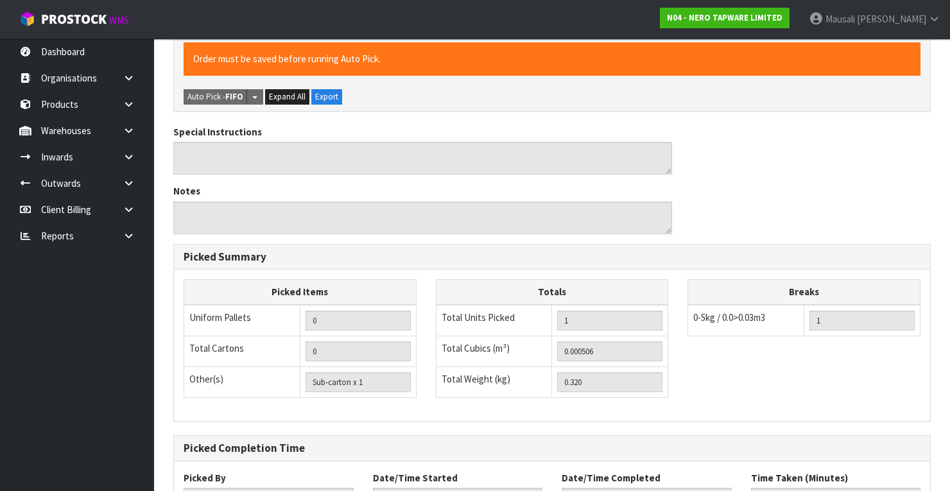
scroll to position [416, 0]
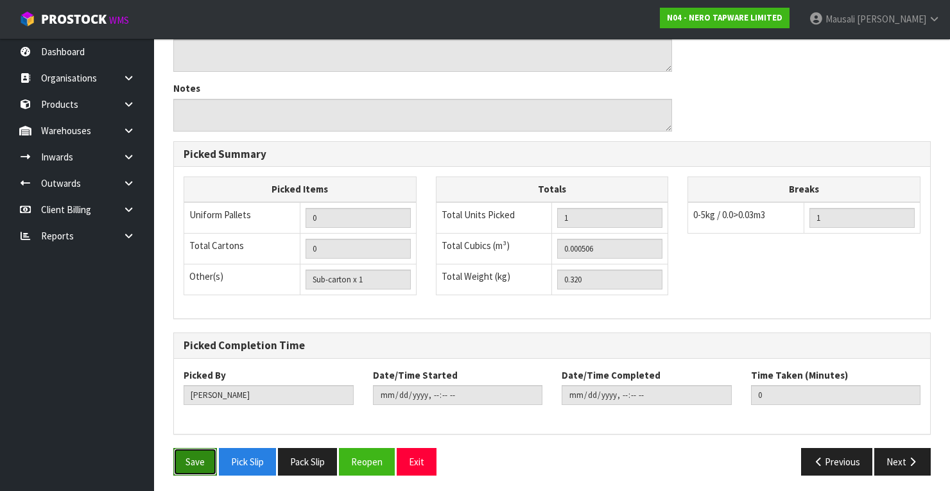
click at [190, 462] on button "Save" at bounding box center [195, 462] width 44 height 28
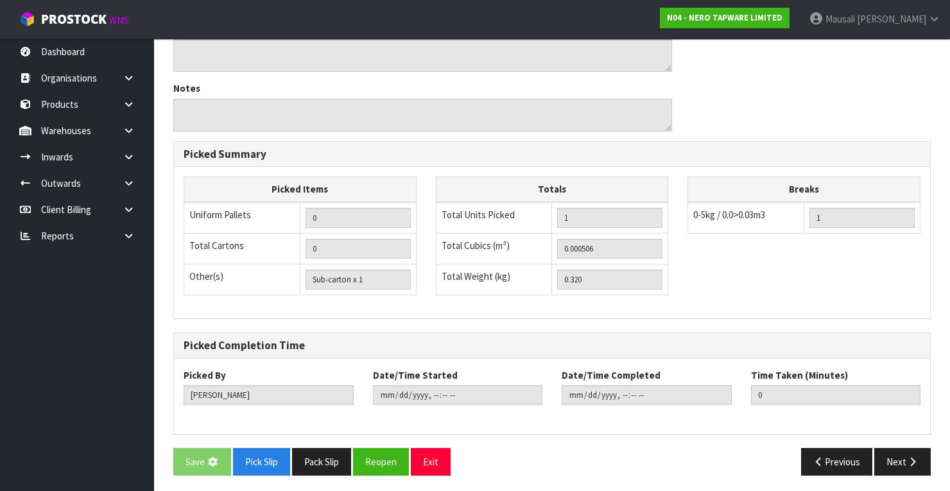
scroll to position [0, 0]
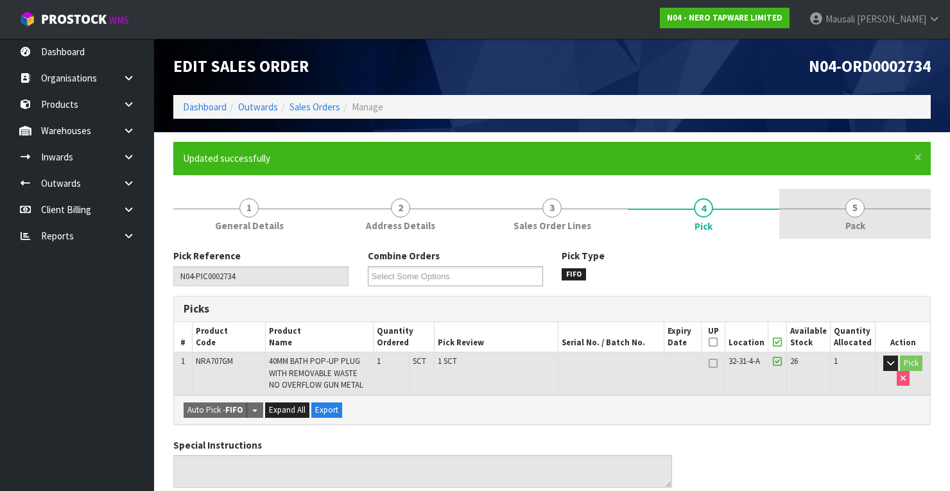
click at [831, 214] on link "5 Pack" at bounding box center [854, 214] width 151 height 51
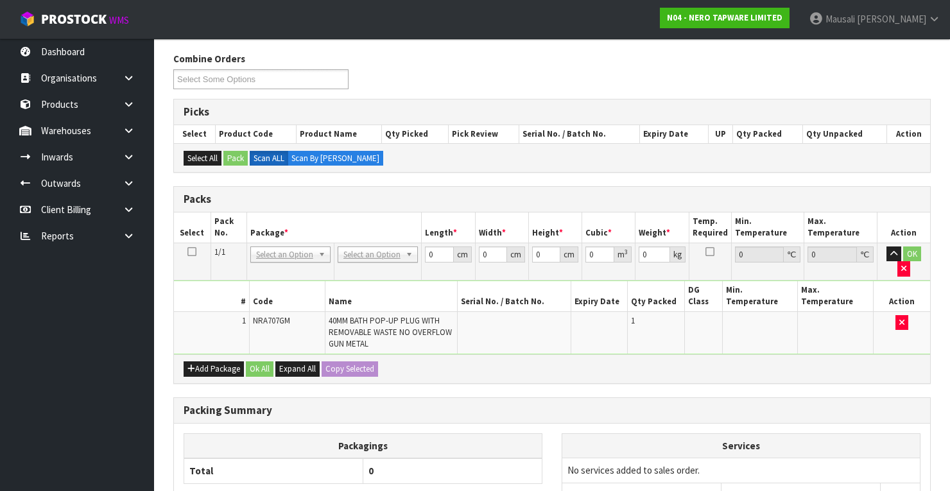
scroll to position [257, 0]
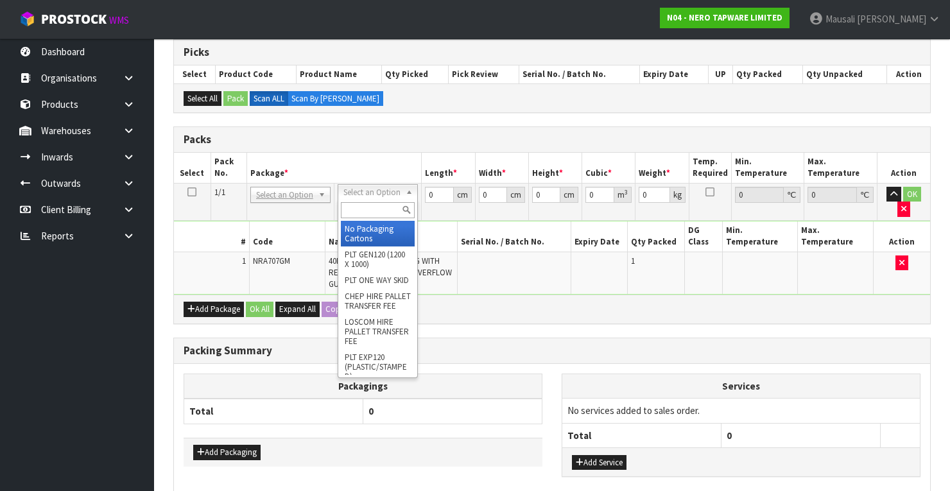
click at [359, 209] on input "text" at bounding box center [378, 210] width 74 height 16
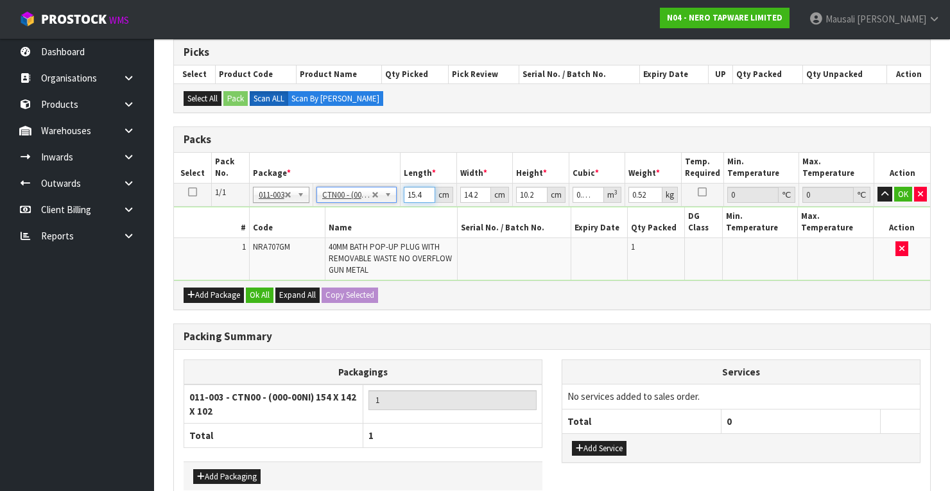
drag, startPoint x: 406, startPoint y: 192, endPoint x: 426, endPoint y: 192, distance: 19.9
click at [426, 192] on input "15.4" at bounding box center [419, 195] width 31 height 16
click at [259, 296] on button "Ok All" at bounding box center [260, 295] width 28 height 15
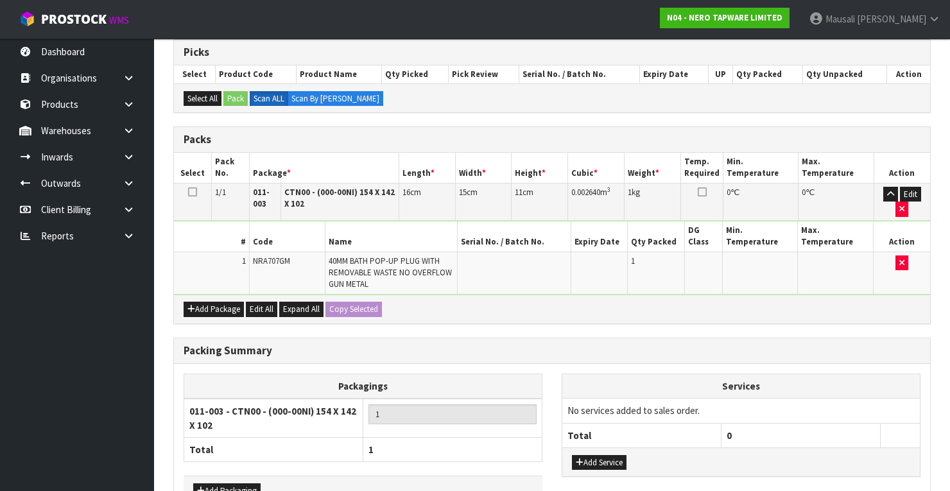
scroll to position [335, 0]
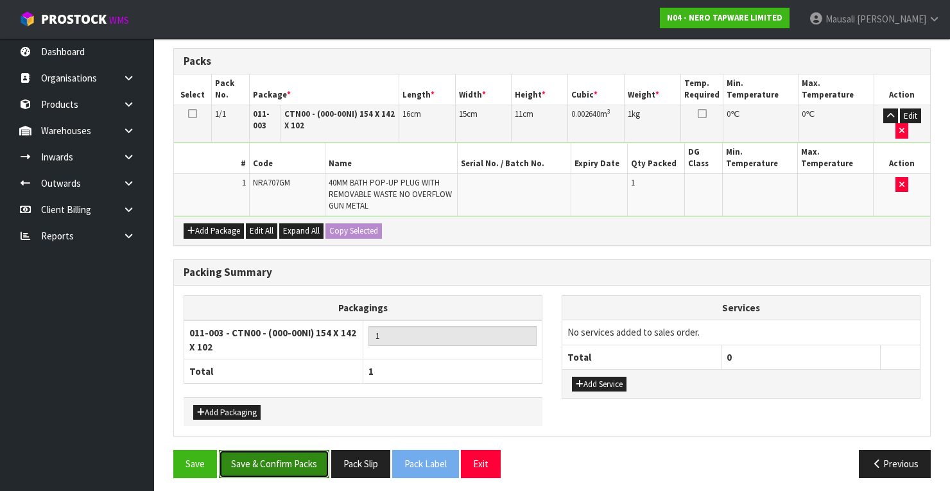
click at [280, 458] on button "Save & Confirm Packs" at bounding box center [274, 464] width 110 height 28
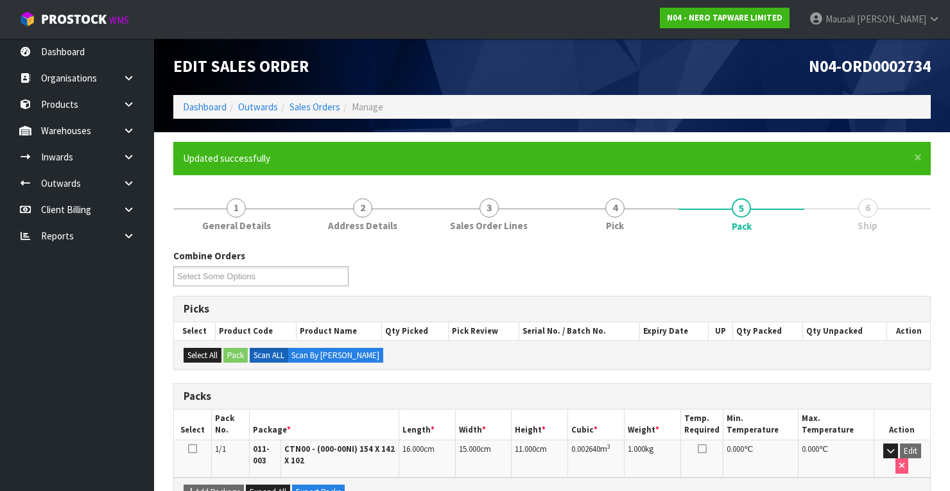
scroll to position [234, 0]
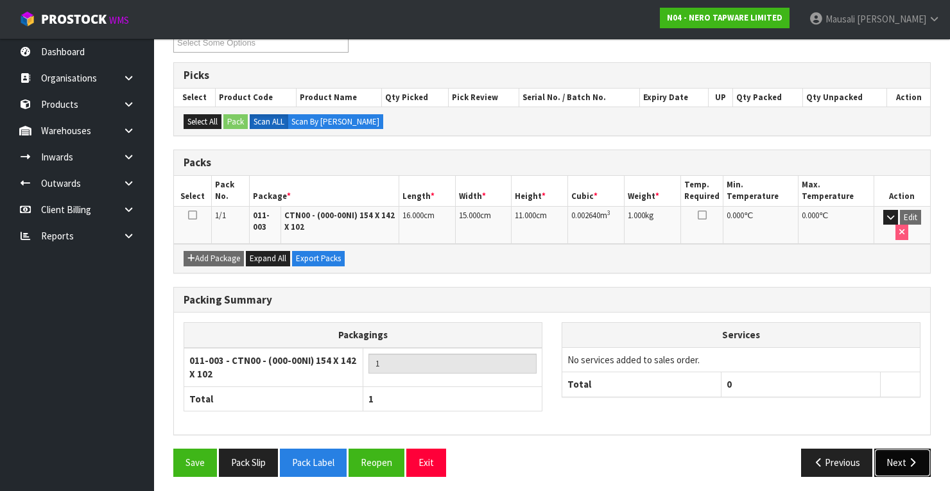
click at [910, 458] on icon "button" at bounding box center [912, 463] width 12 height 10
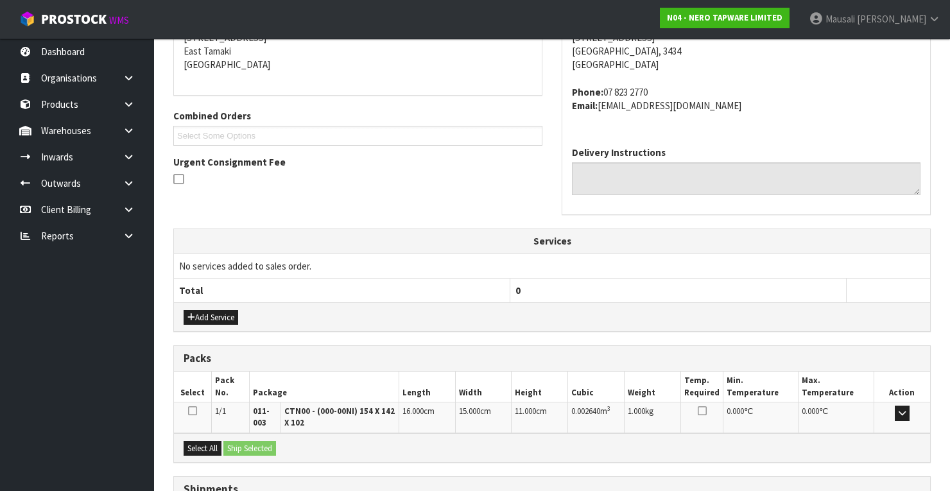
scroll to position [374, 0]
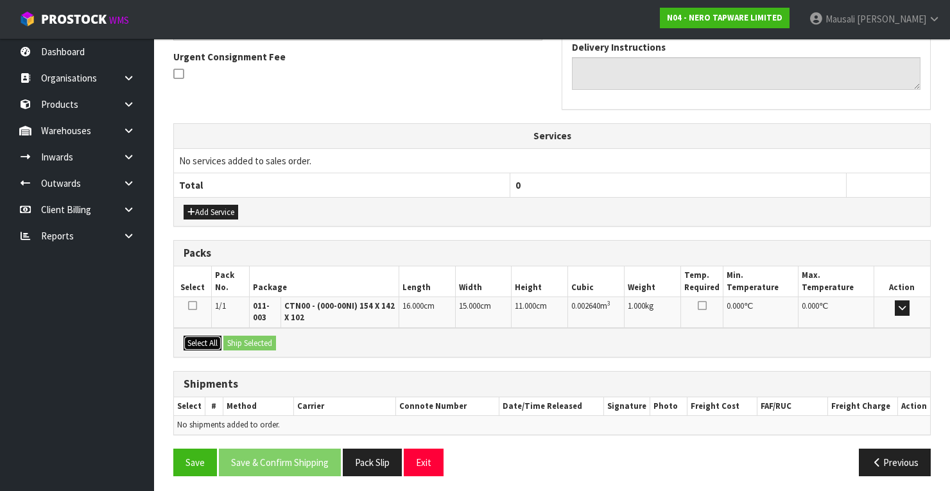
click at [211, 339] on button "Select All" at bounding box center [203, 343] width 38 height 15
click at [234, 339] on button "Ship Selected" at bounding box center [249, 343] width 53 height 15
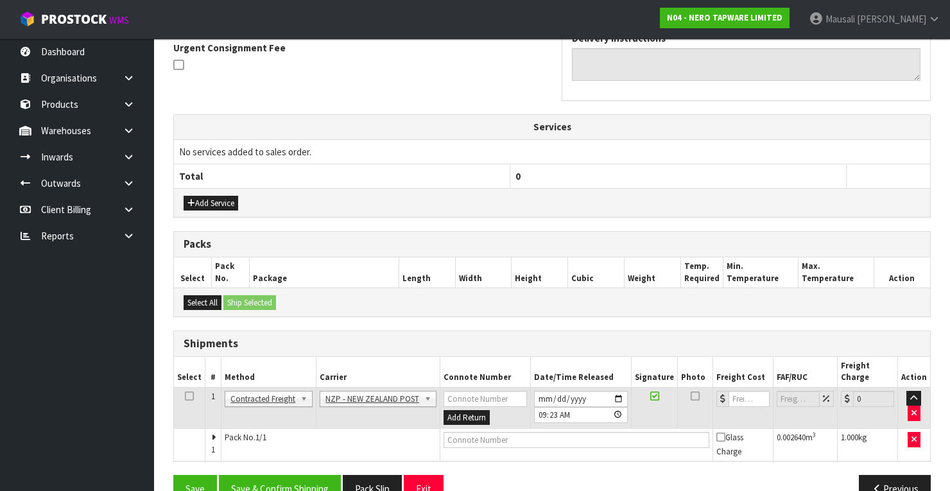
scroll to position [398, 0]
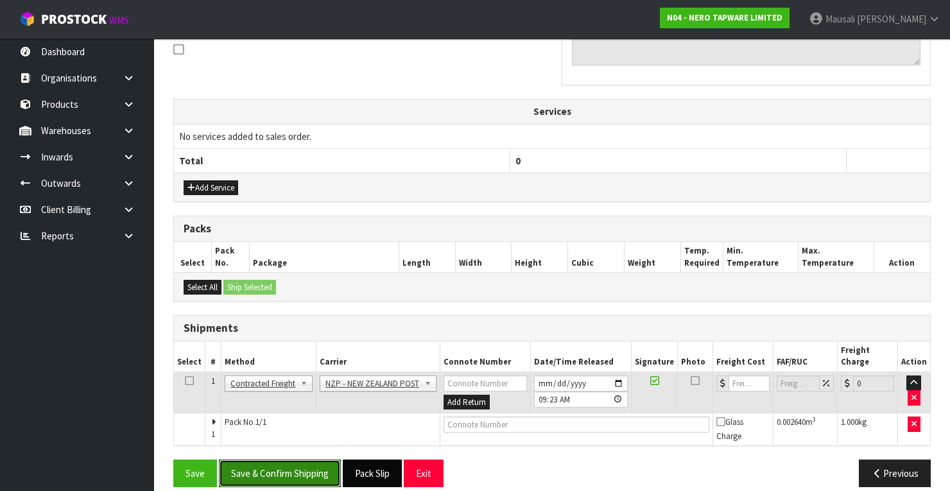
drag, startPoint x: 315, startPoint y: 467, endPoint x: 397, endPoint y: 449, distance: 83.5
click at [314, 467] on button "Save & Confirm Shipping" at bounding box center [280, 474] width 122 height 28
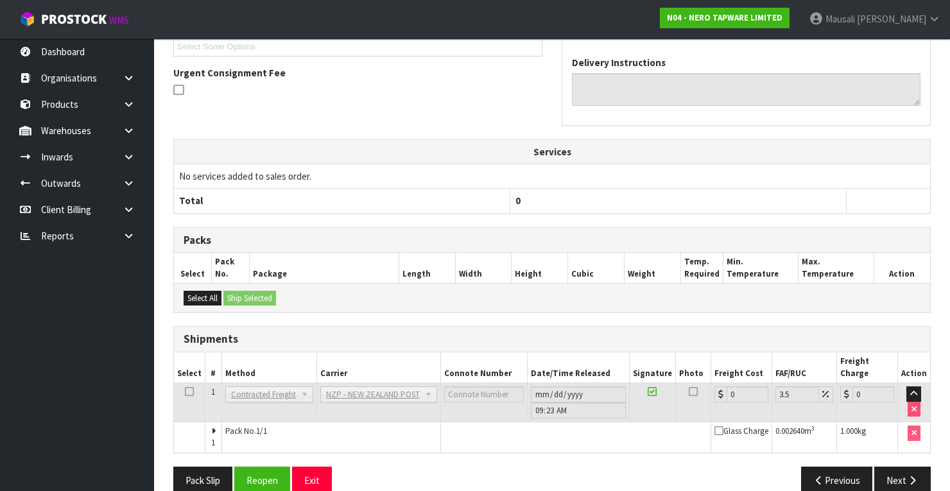
scroll to position [379, 0]
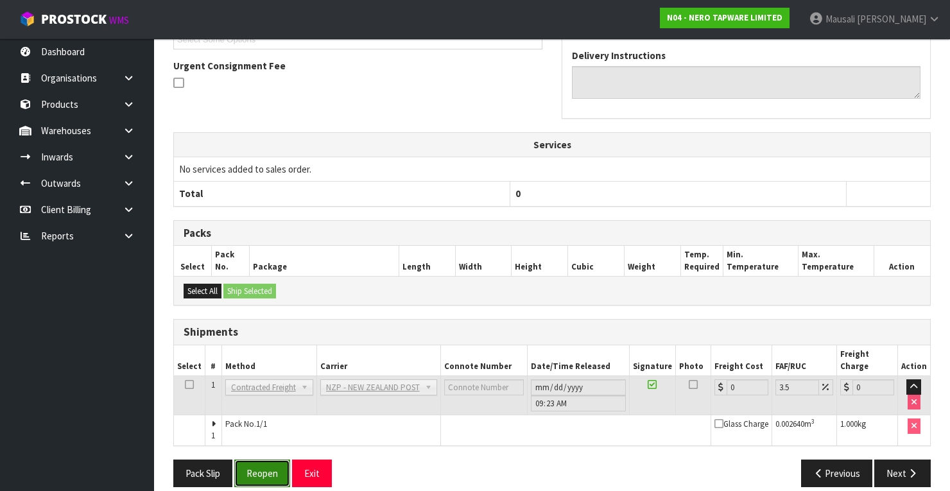
drag, startPoint x: 259, startPoint y: 457, endPoint x: 303, endPoint y: 454, distance: 43.7
click at [261, 460] on button "Reopen" at bounding box center [262, 474] width 56 height 28
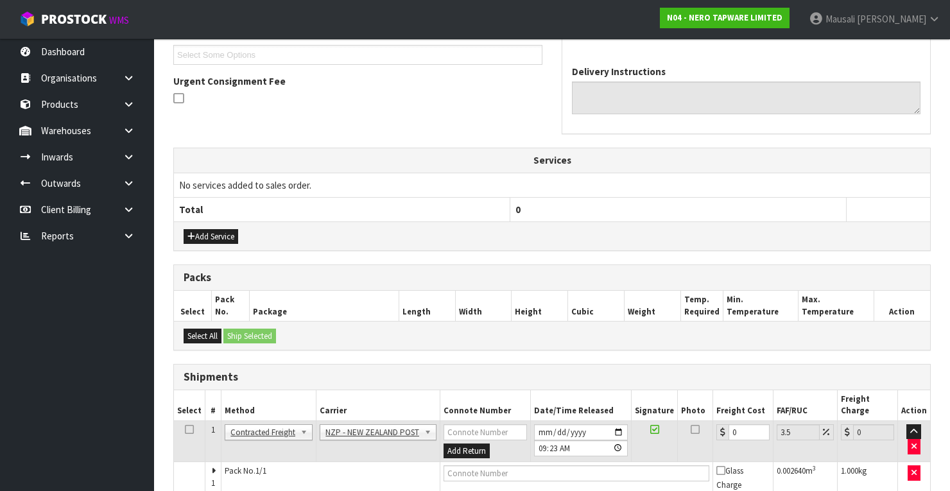
scroll to position [398, 0]
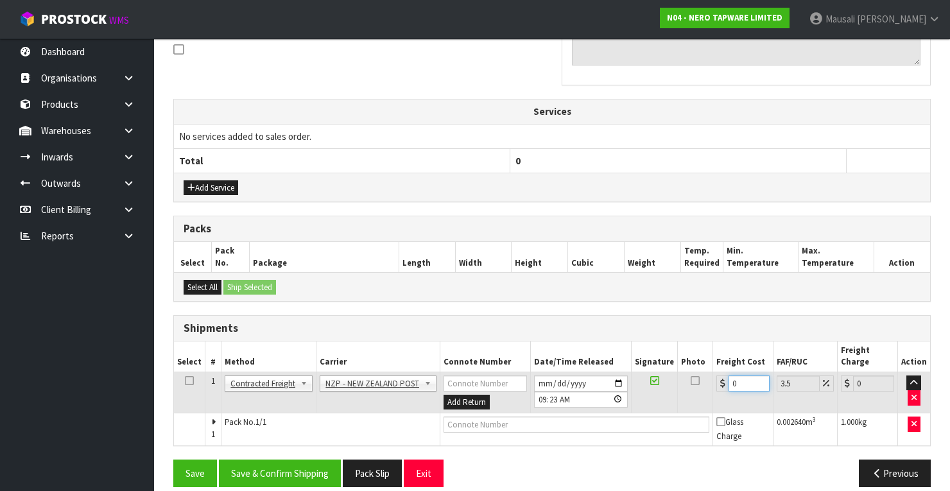
drag, startPoint x: 738, startPoint y: 368, endPoint x: 716, endPoint y: 379, distance: 25.3
click at [716, 379] on td "0" at bounding box center [743, 393] width 60 height 42
click at [265, 467] on button "Save & Confirm Shipping" at bounding box center [280, 474] width 122 height 28
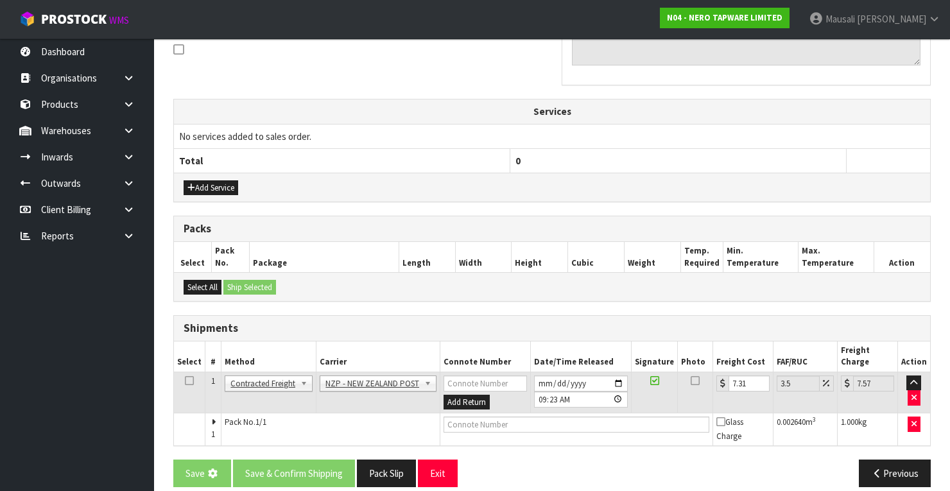
scroll to position [0, 0]
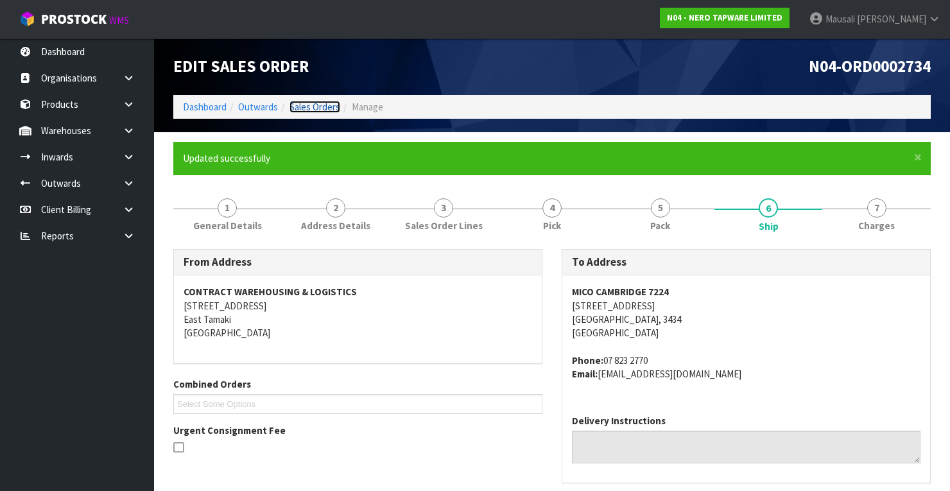
click at [298, 103] on link "Sales Orders" at bounding box center [314, 107] width 51 height 12
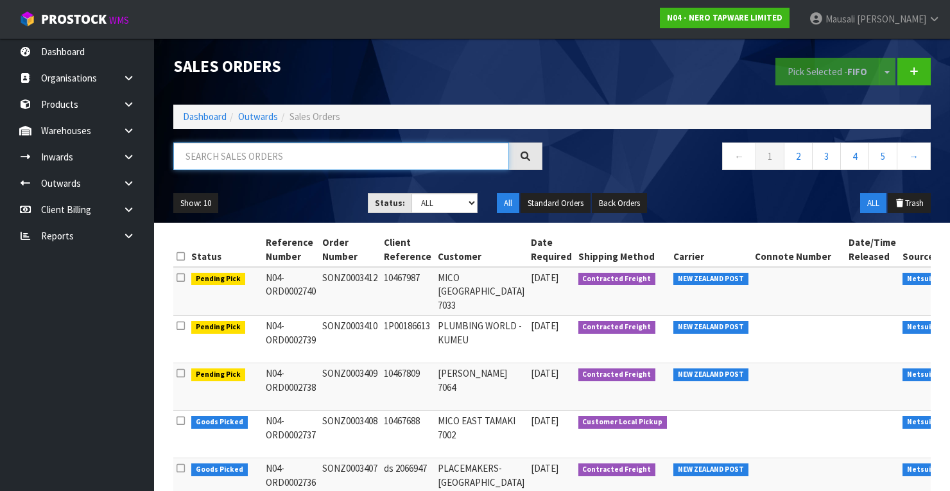
click at [191, 166] on input "text" at bounding box center [341, 156] width 336 height 28
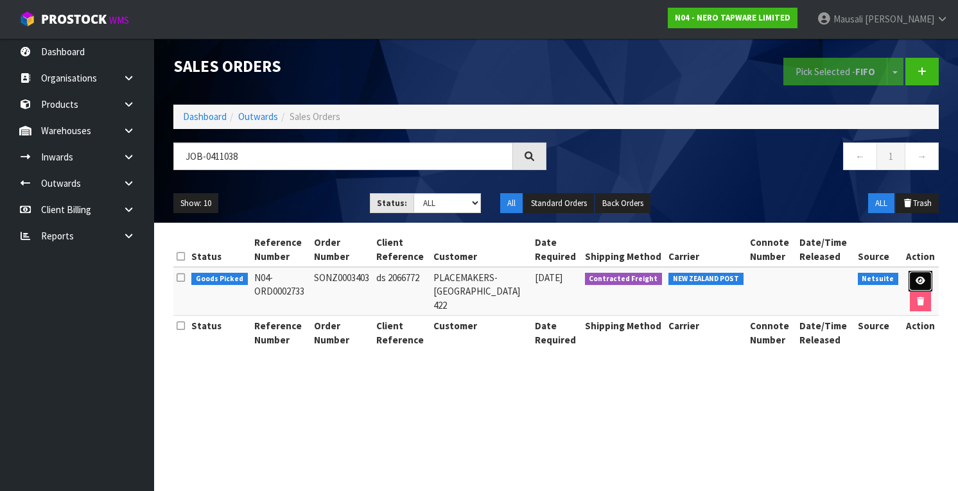
click at [918, 278] on icon at bounding box center [920, 281] width 10 height 8
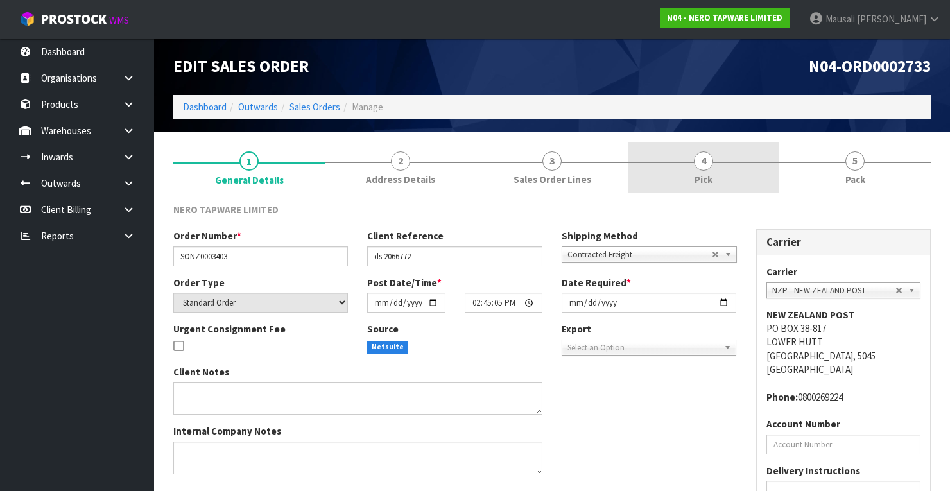
click at [704, 169] on span "4" at bounding box center [703, 160] width 19 height 19
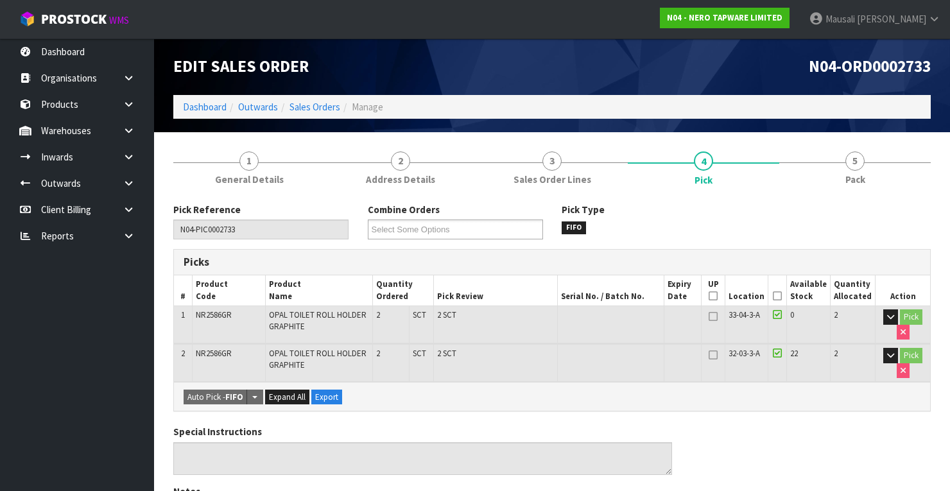
click at [783, 289] on th "Picked" at bounding box center [777, 290] width 19 height 30
click at [782, 296] on icon at bounding box center [777, 296] width 9 height 1
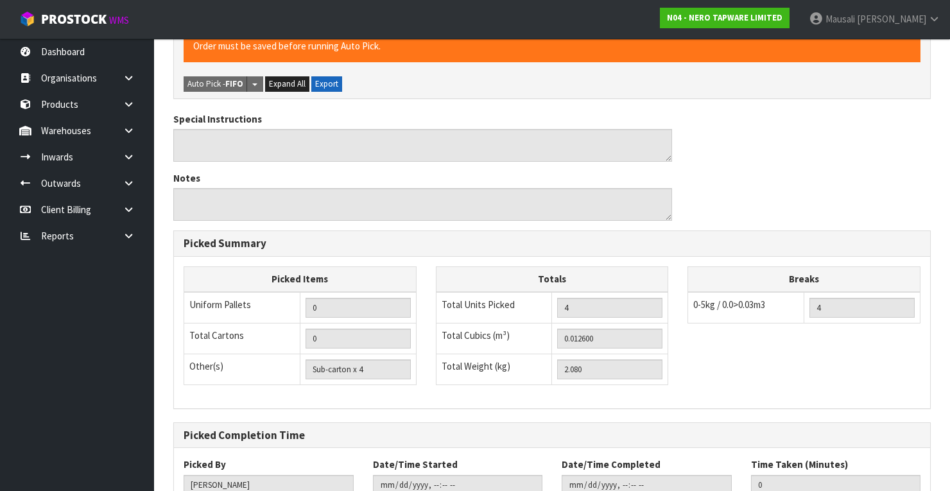
scroll to position [448, 0]
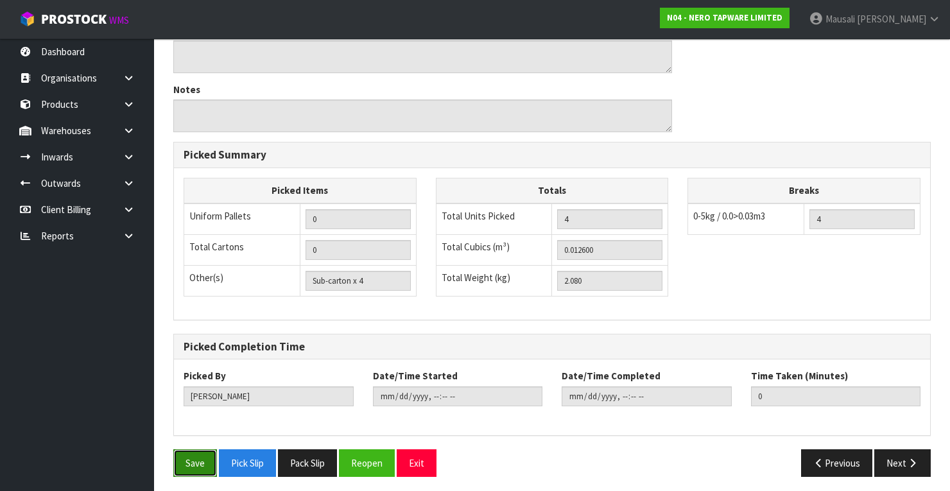
click at [198, 465] on button "Save" at bounding box center [195, 463] width 44 height 28
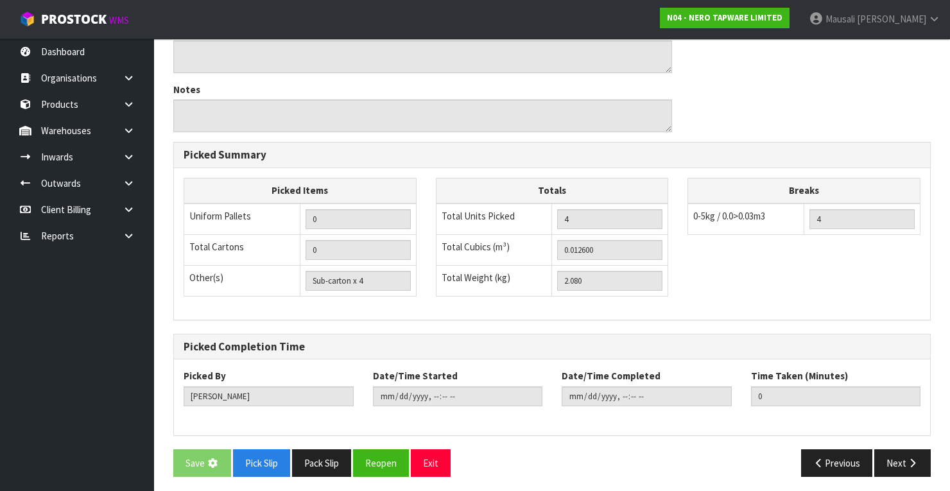
scroll to position [0, 0]
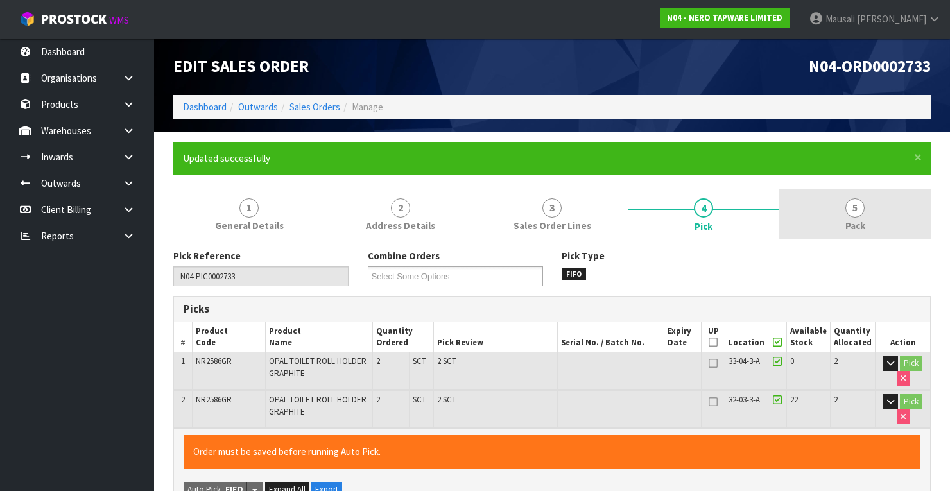
click at [838, 229] on link "5 Pack" at bounding box center [854, 214] width 151 height 51
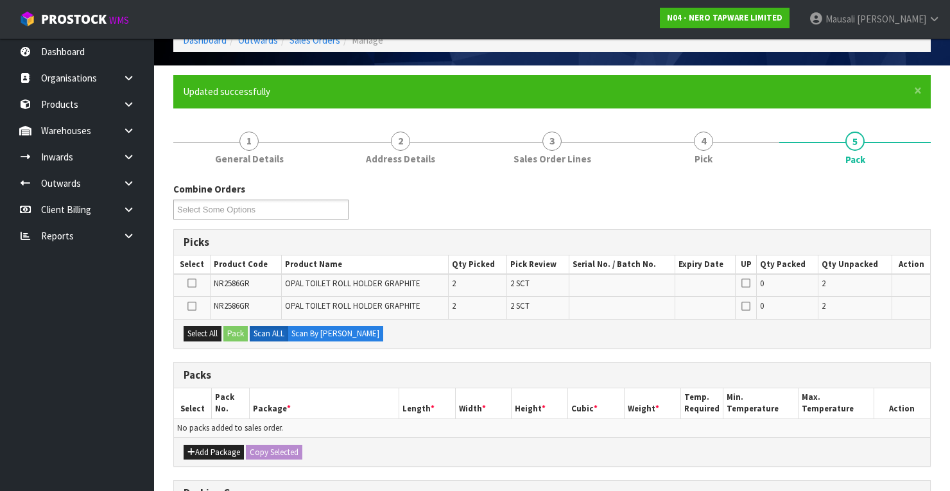
scroll to position [154, 0]
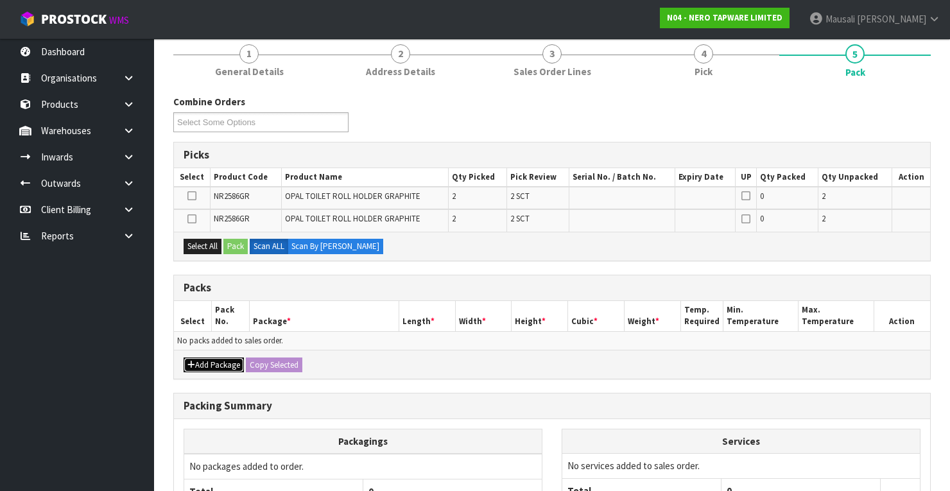
click at [229, 360] on button "Add Package" at bounding box center [214, 365] width 60 height 15
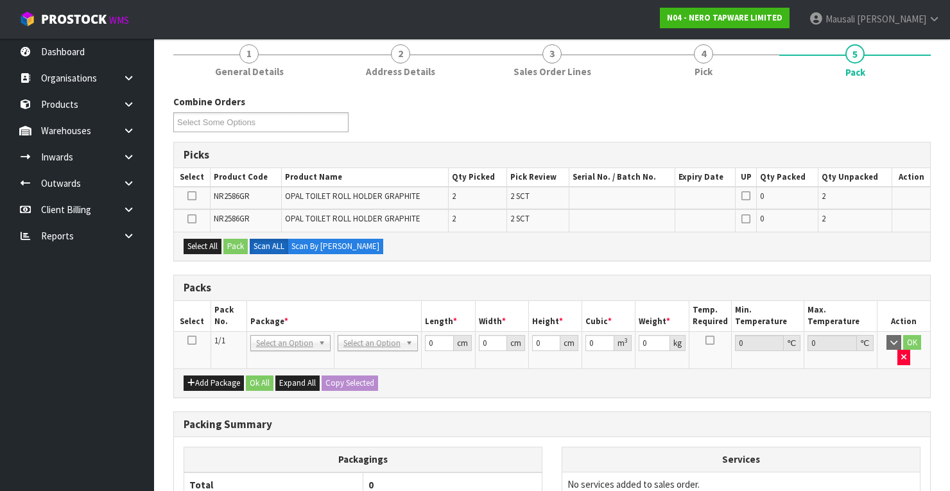
click at [187, 340] on icon at bounding box center [191, 340] width 9 height 1
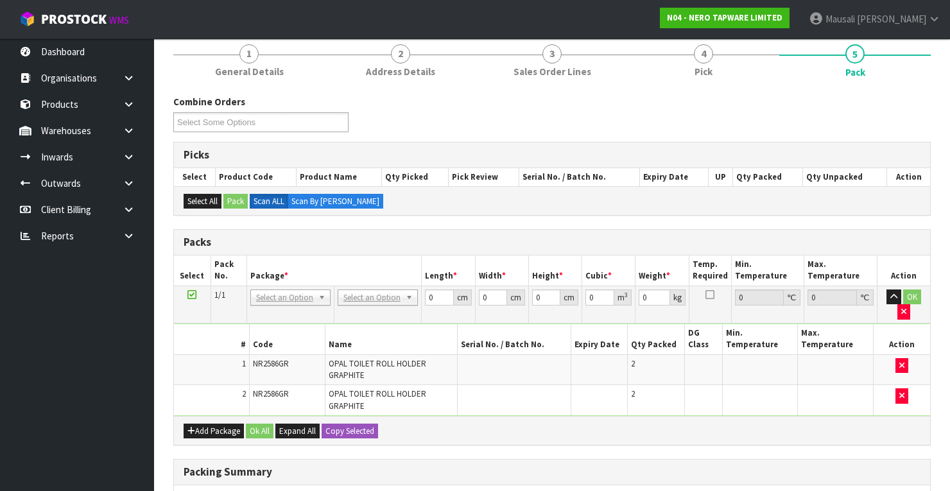
click at [383, 286] on td "No Packaging Cartons PLT GEN120 (1200 X 1000) PLT ONE WAY SKID CHEP HIRE PALLET…" at bounding box center [377, 304] width 87 height 37
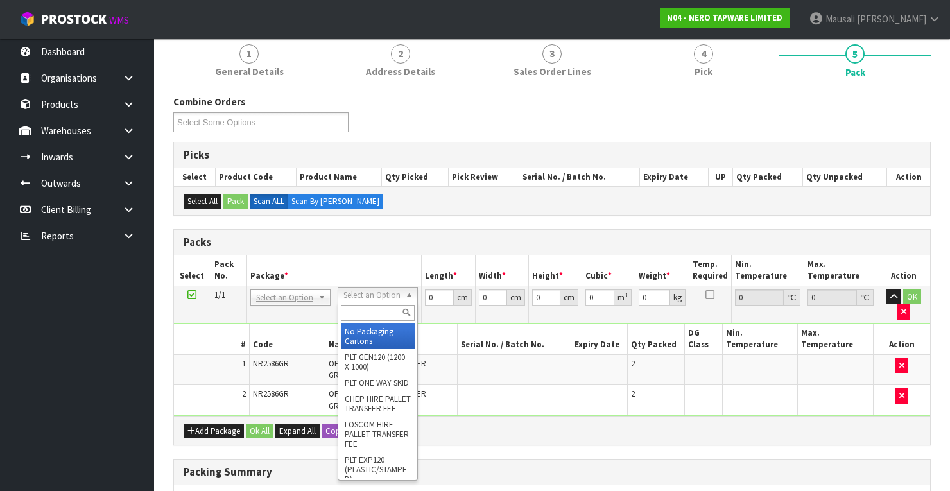
click at [365, 309] on input "text" at bounding box center [378, 313] width 74 height 16
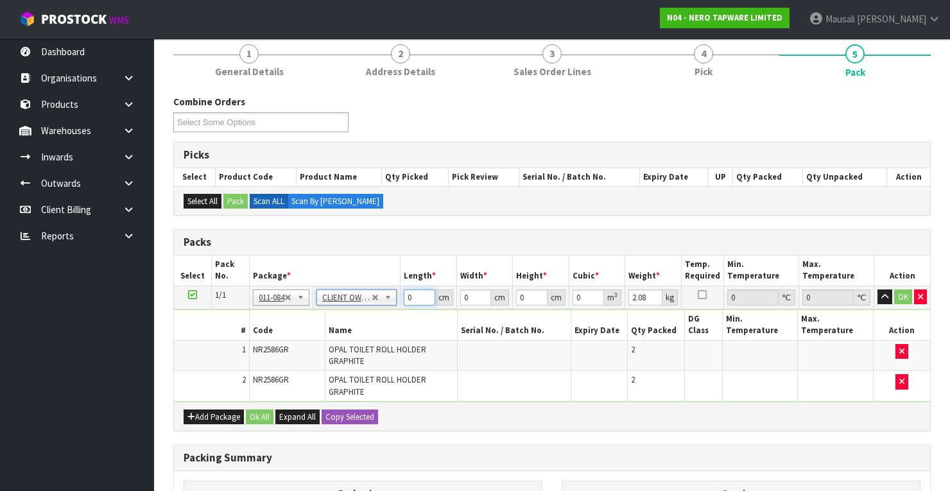
drag, startPoint x: 418, startPoint y: 297, endPoint x: 385, endPoint y: 306, distance: 33.8
click at [385, 306] on tr "1/1 NONE 007-001 007-002 007-004 007-009 007-013 007-014 007-015 007-017 007-01…" at bounding box center [552, 297] width 756 height 23
click at [257, 417] on button "Ok All" at bounding box center [260, 417] width 28 height 15
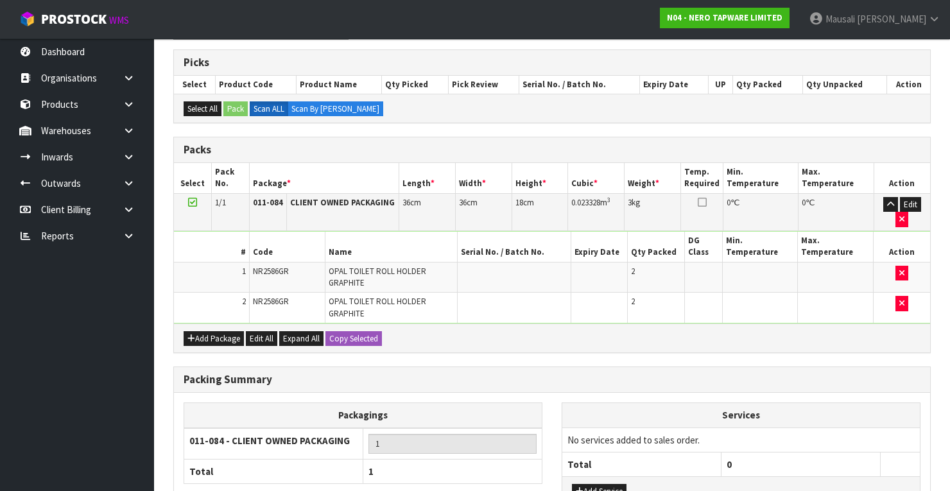
scroll to position [347, 0]
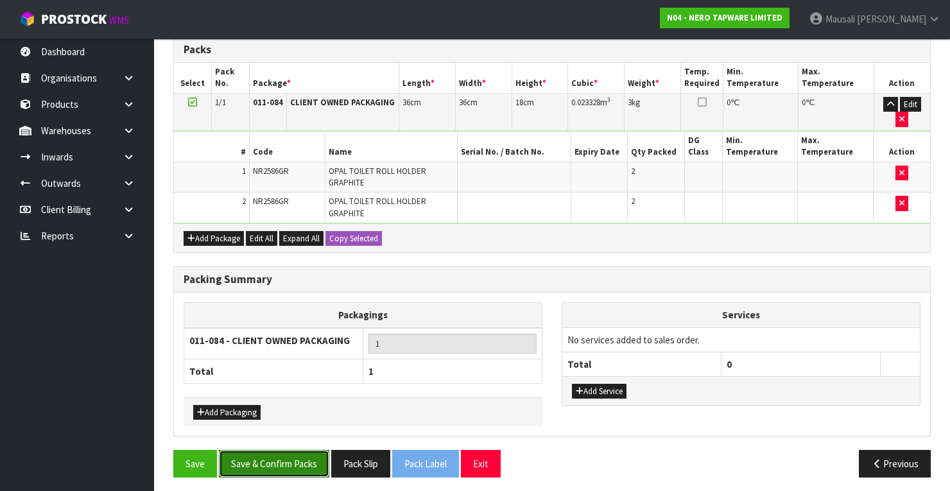
click at [282, 469] on button "Save & Confirm Packs" at bounding box center [274, 464] width 110 height 28
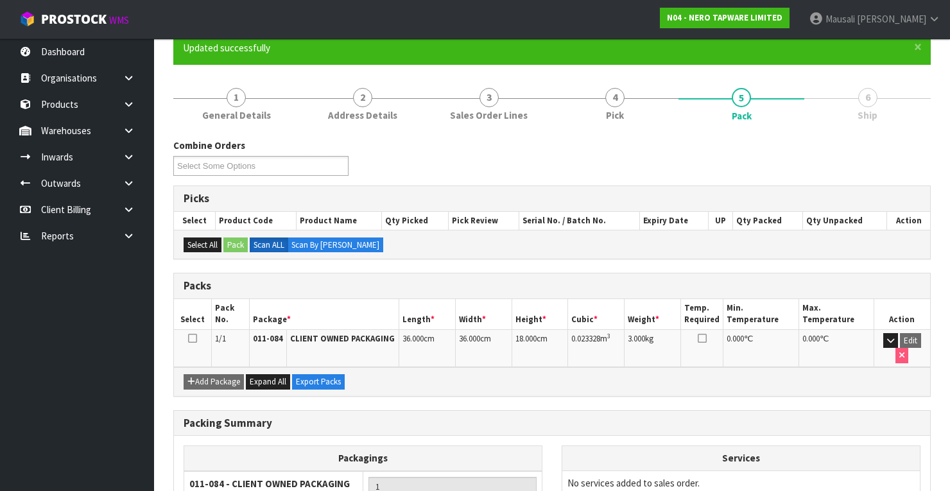
scroll to position [226, 0]
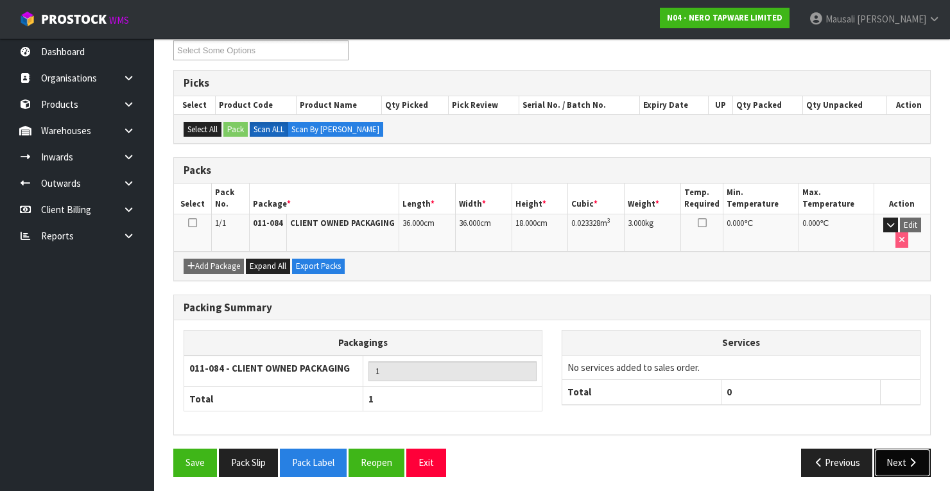
click at [895, 451] on button "Next" at bounding box center [902, 463] width 56 height 28
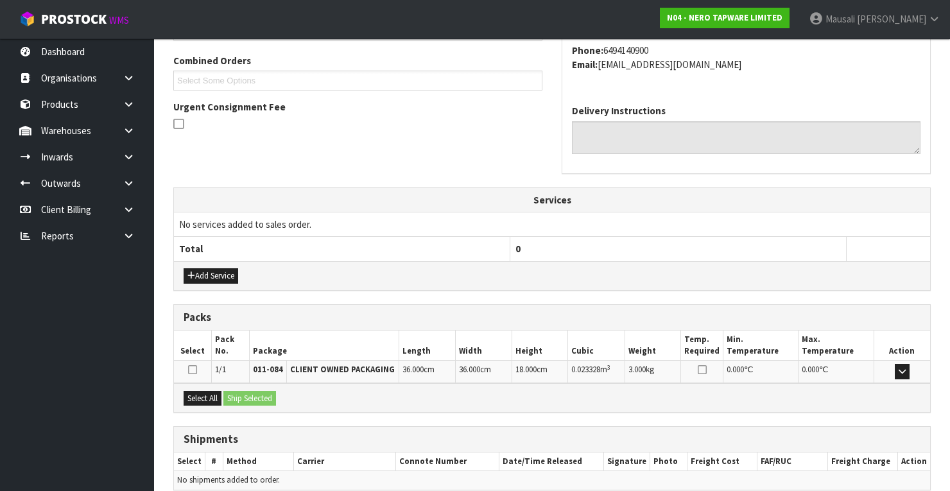
scroll to position [379, 0]
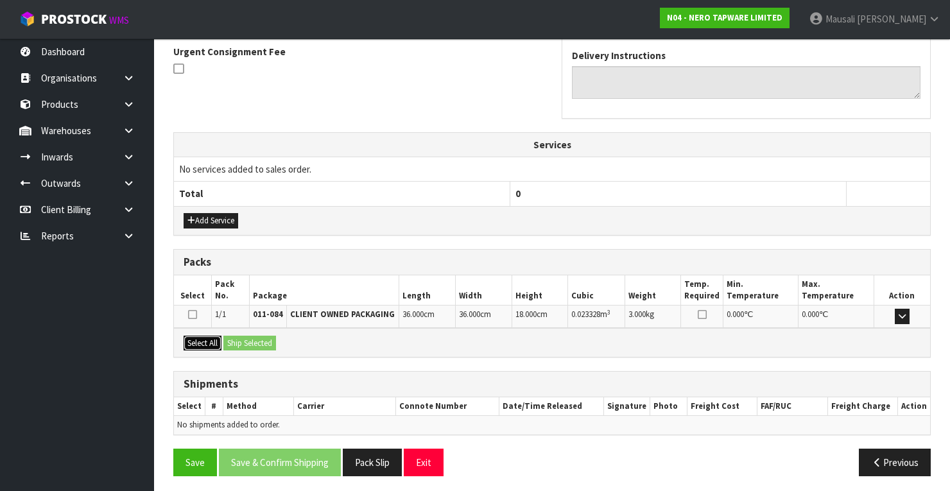
drag, startPoint x: 211, startPoint y: 336, endPoint x: 243, endPoint y: 335, distance: 32.7
click at [215, 336] on button "Select All" at bounding box center [203, 343] width 38 height 15
click at [243, 336] on button "Ship Selected" at bounding box center [249, 343] width 53 height 15
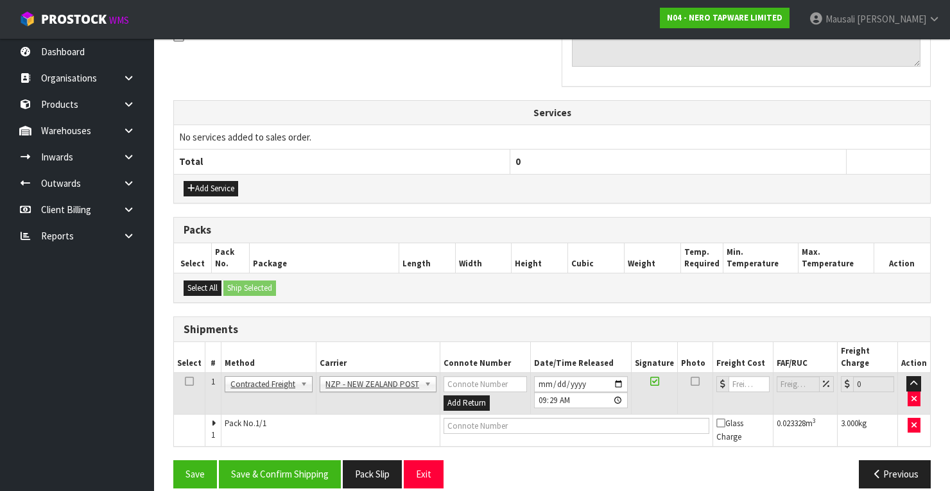
scroll to position [411, 0]
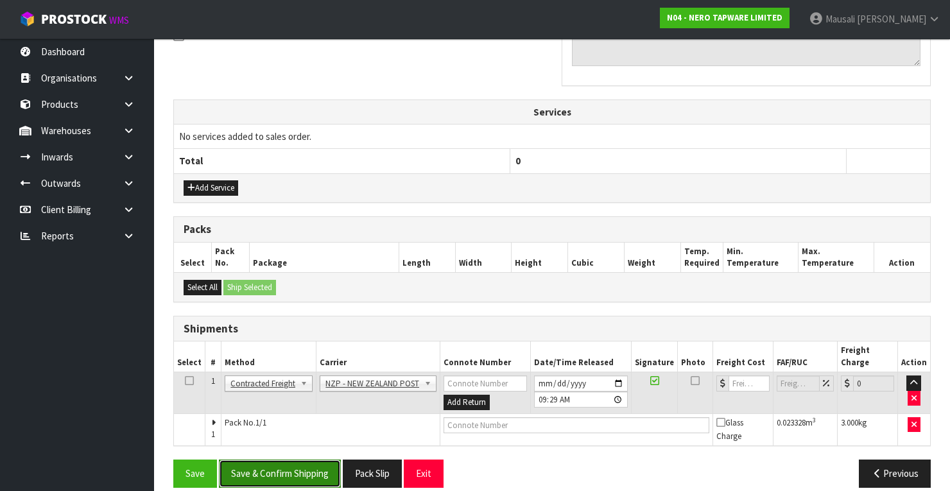
click at [300, 460] on button "Save & Confirm Shipping" at bounding box center [280, 474] width 122 height 28
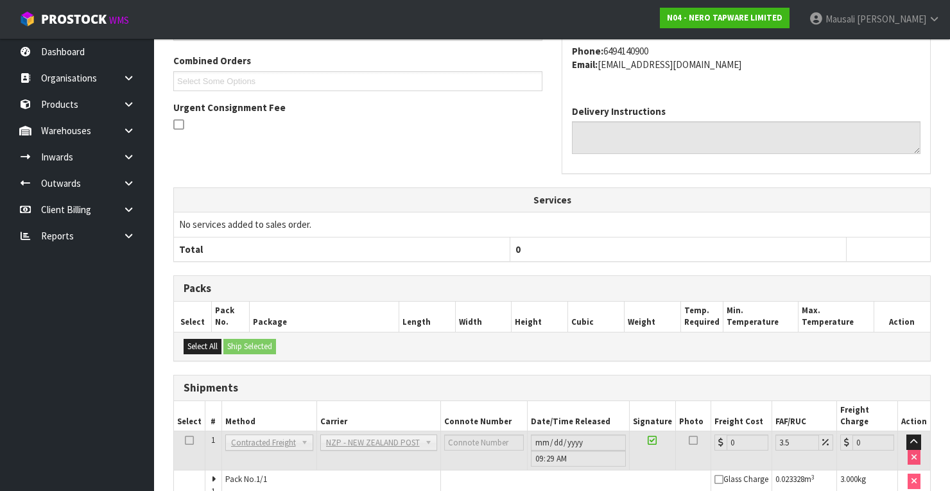
scroll to position [393, 0]
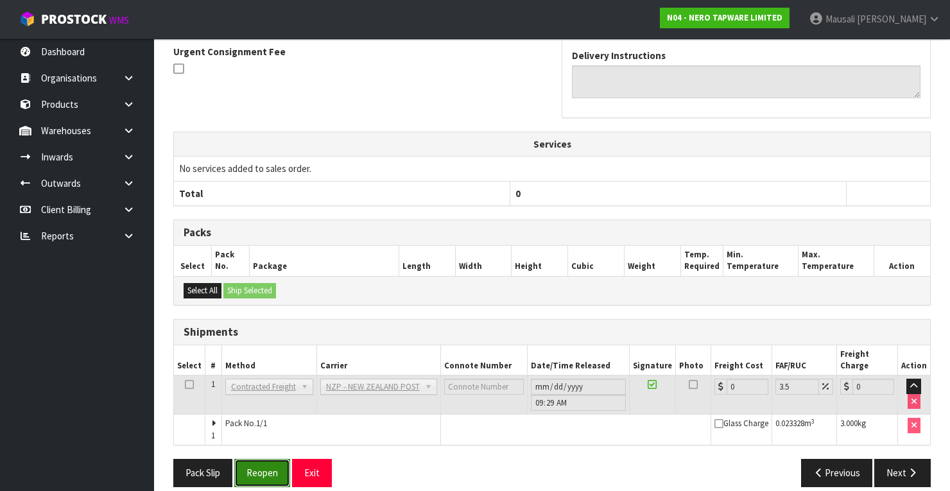
click at [269, 459] on button "Reopen" at bounding box center [262, 473] width 56 height 28
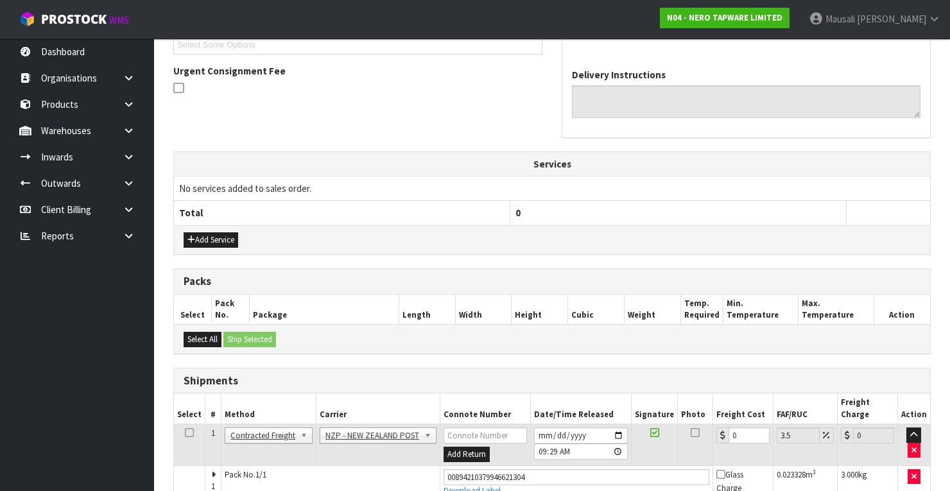
scroll to position [413, 0]
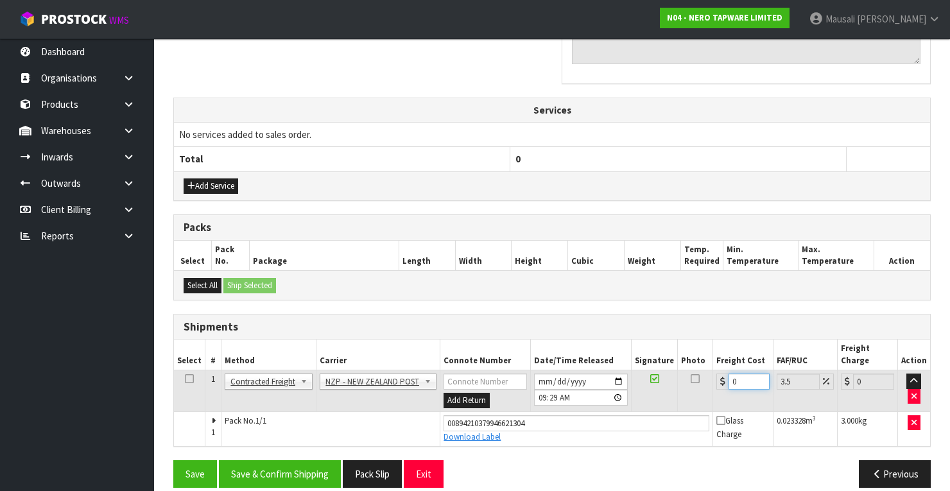
drag, startPoint x: 738, startPoint y: 368, endPoint x: 711, endPoint y: 375, distance: 28.0
click at [713, 375] on td "0" at bounding box center [743, 391] width 60 height 42
click at [300, 460] on button "Save & Confirm Shipping" at bounding box center [280, 474] width 122 height 28
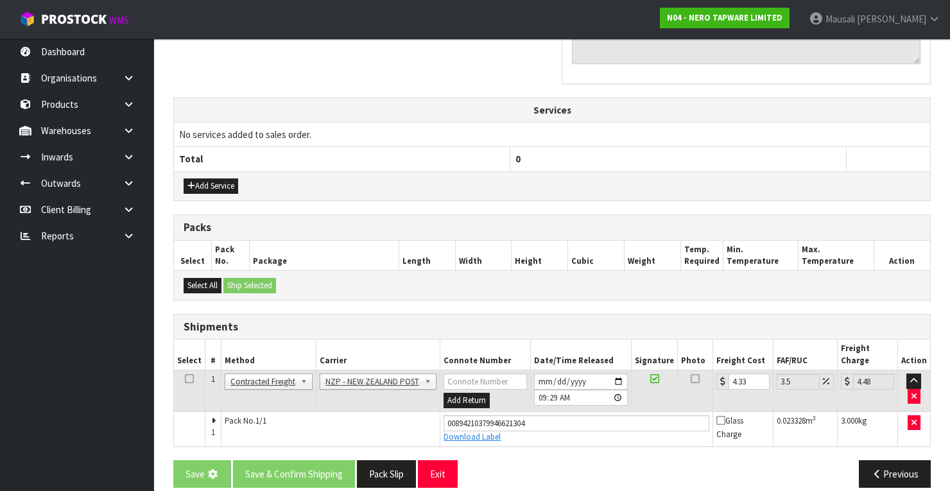
scroll to position [0, 0]
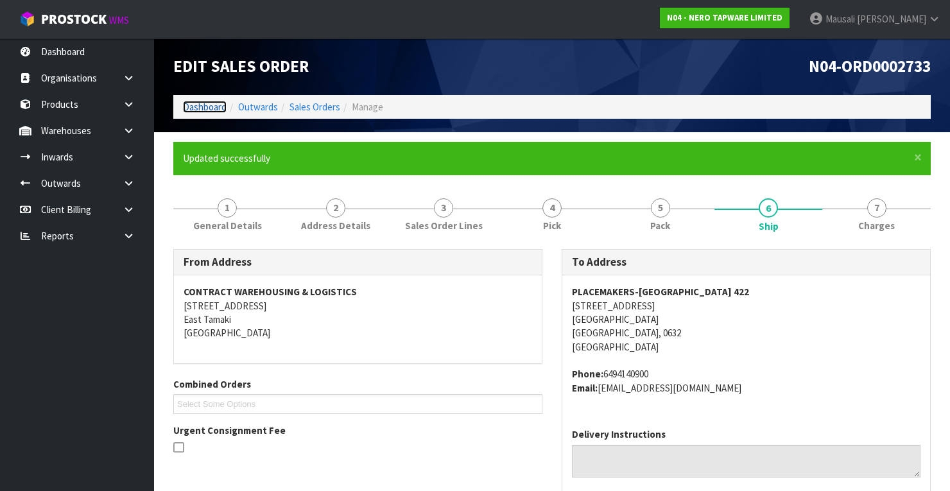
click at [211, 103] on link "Dashboard" at bounding box center [205, 107] width 44 height 12
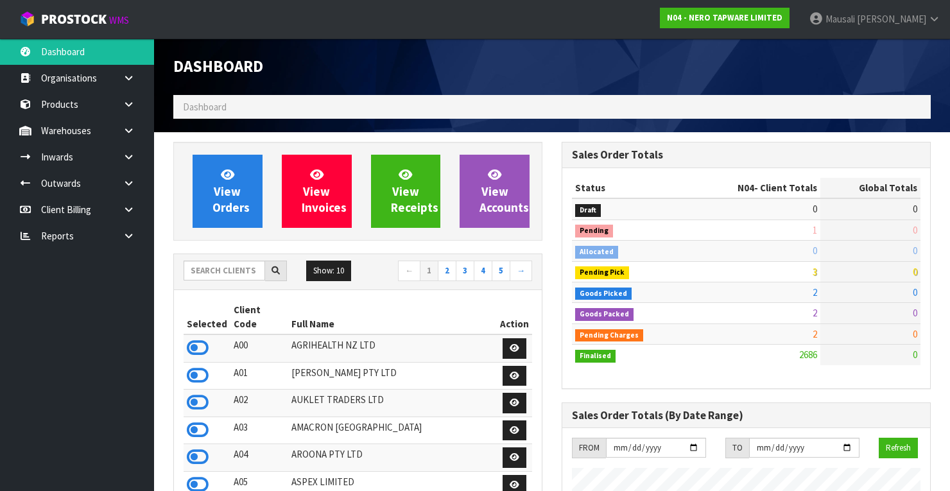
scroll to position [1051, 388]
click at [221, 272] on input "text" at bounding box center [225, 271] width 82 height 20
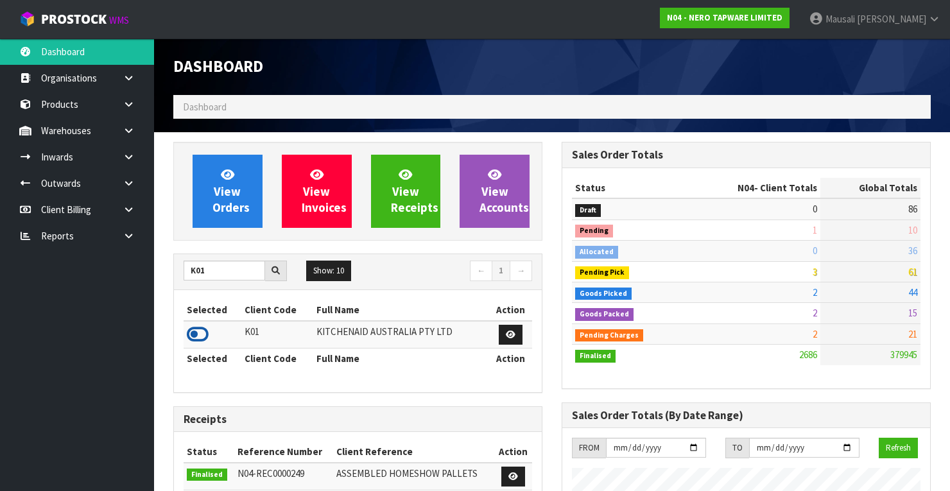
click at [204, 334] on icon at bounding box center [198, 334] width 22 height 19
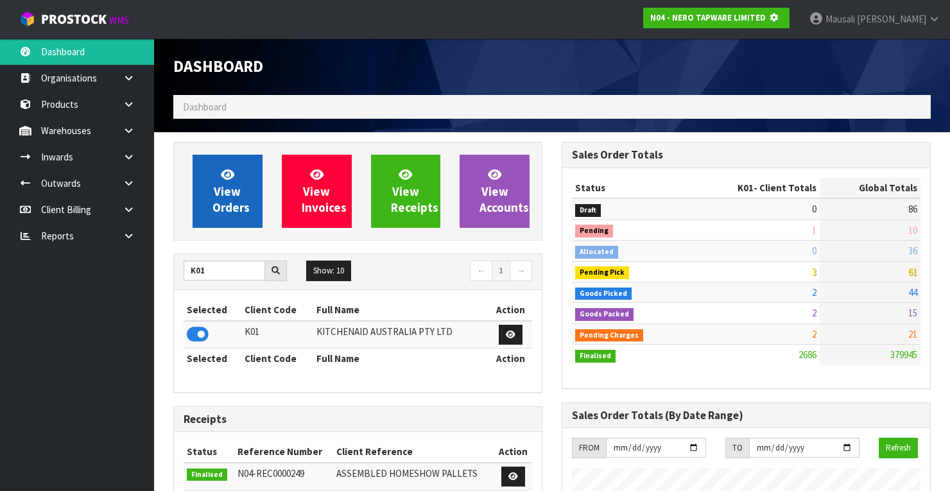
scroll to position [641077, 641487]
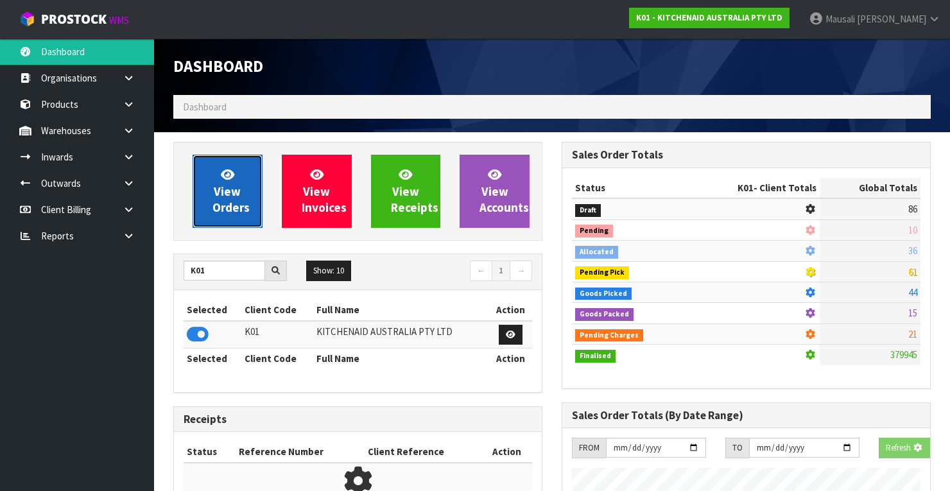
click at [236, 192] on span "View Orders" at bounding box center [230, 191] width 37 height 48
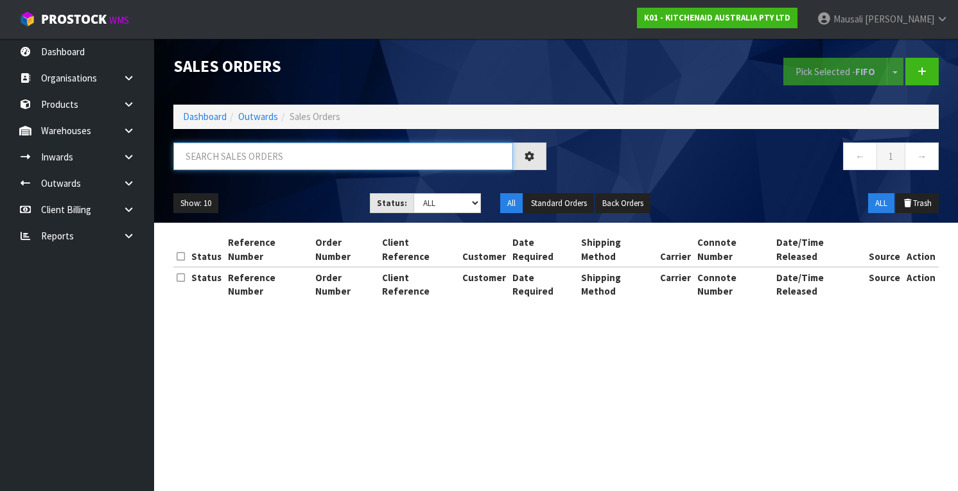
click at [211, 151] on input "text" at bounding box center [343, 156] width 340 height 28
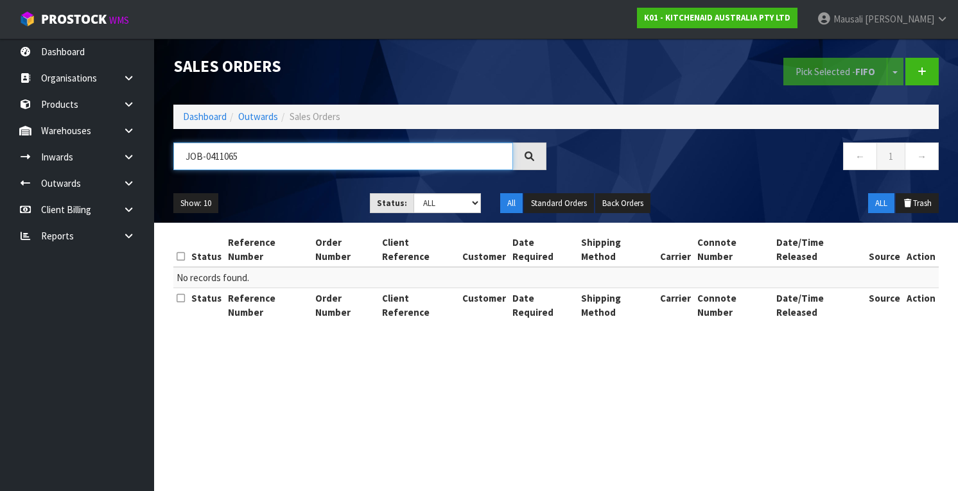
drag, startPoint x: 262, startPoint y: 151, endPoint x: 249, endPoint y: 146, distance: 13.8
click at [256, 151] on input "JOB-0411065" at bounding box center [343, 156] width 340 height 28
click at [211, 113] on link "Dashboard" at bounding box center [205, 116] width 44 height 12
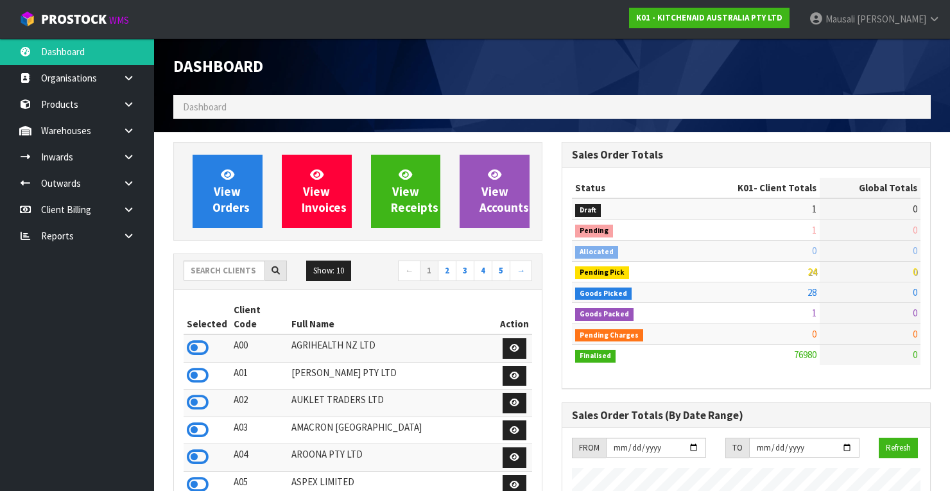
scroll to position [1010, 388]
click at [211, 258] on div "Show: 10 5 10 25 50 ← 1 2 3 4 5 →" at bounding box center [358, 272] width 368 height 36
click at [211, 272] on input "text" at bounding box center [225, 271] width 82 height 20
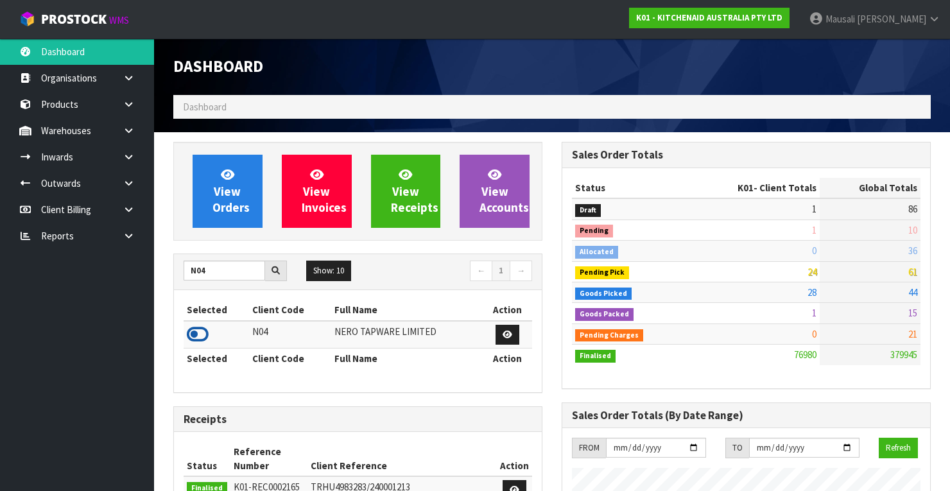
click at [202, 334] on icon at bounding box center [198, 334] width 22 height 19
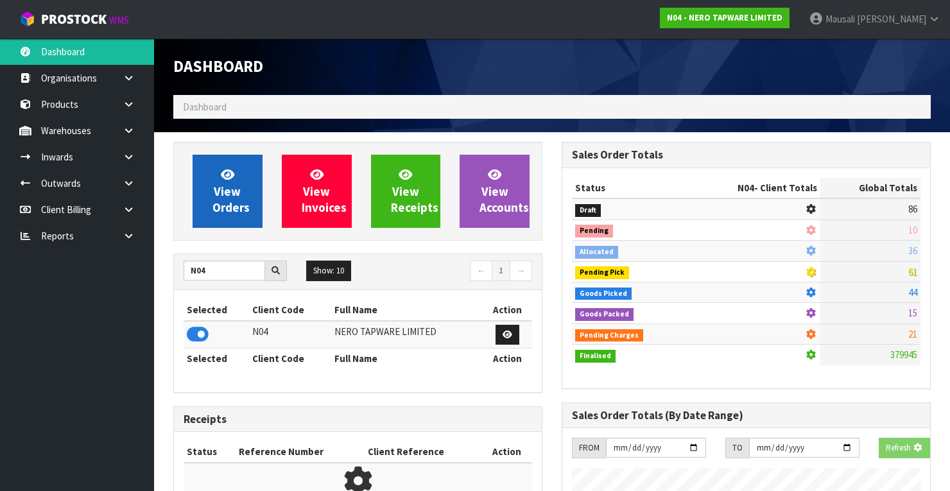
scroll to position [1064, 388]
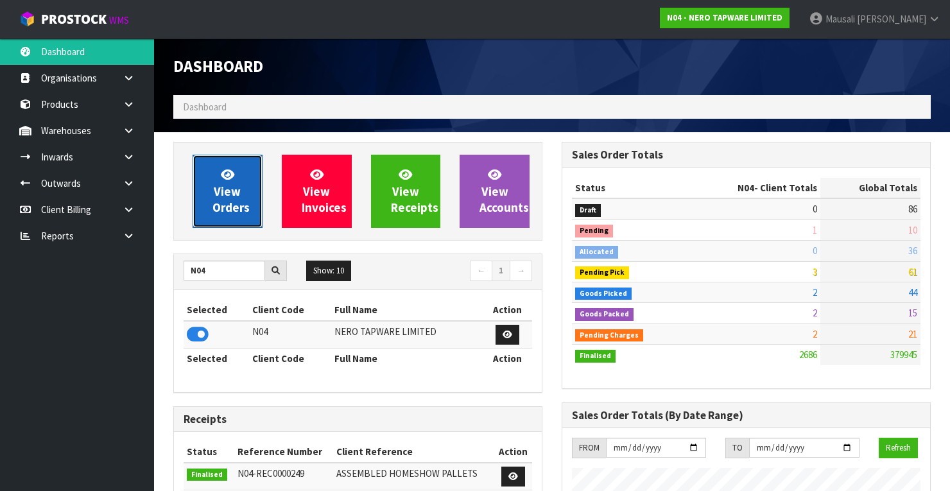
click at [214, 196] on span "View Orders" at bounding box center [230, 191] width 37 height 48
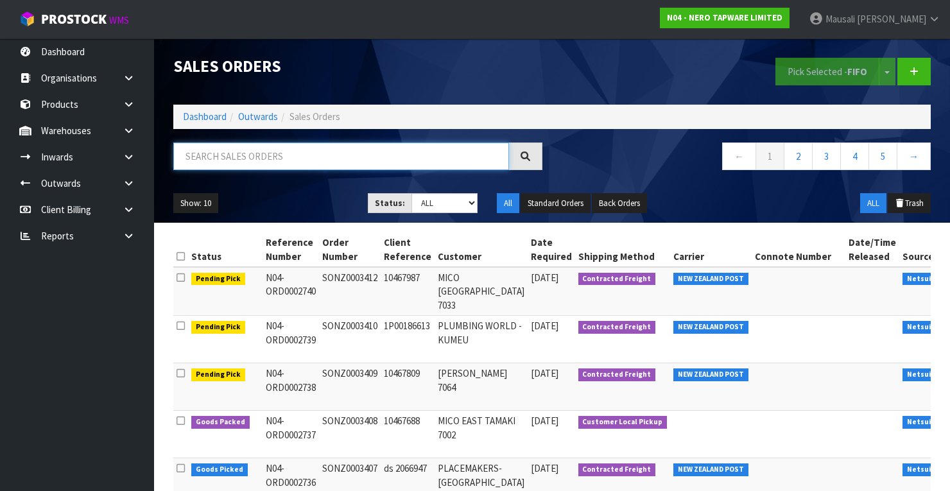
click at [194, 157] on input "text" at bounding box center [341, 156] width 336 height 28
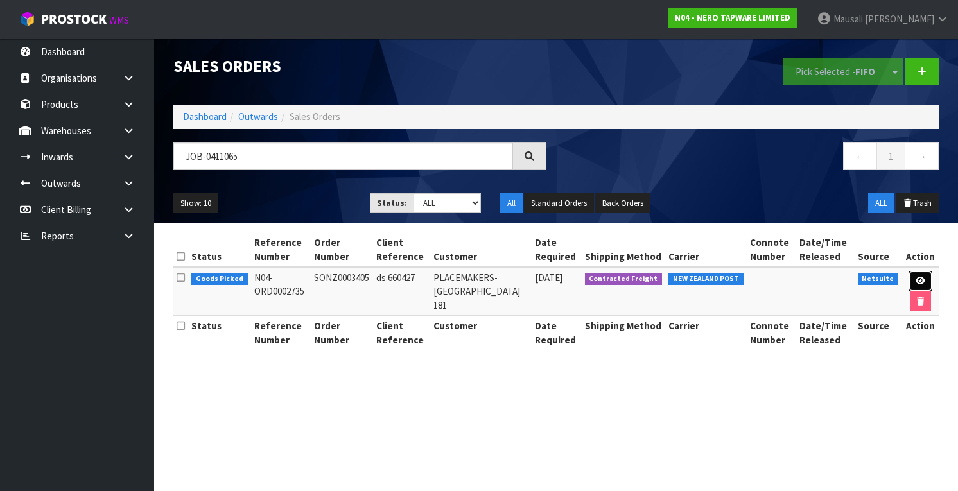
click at [923, 273] on link at bounding box center [920, 281] width 24 height 21
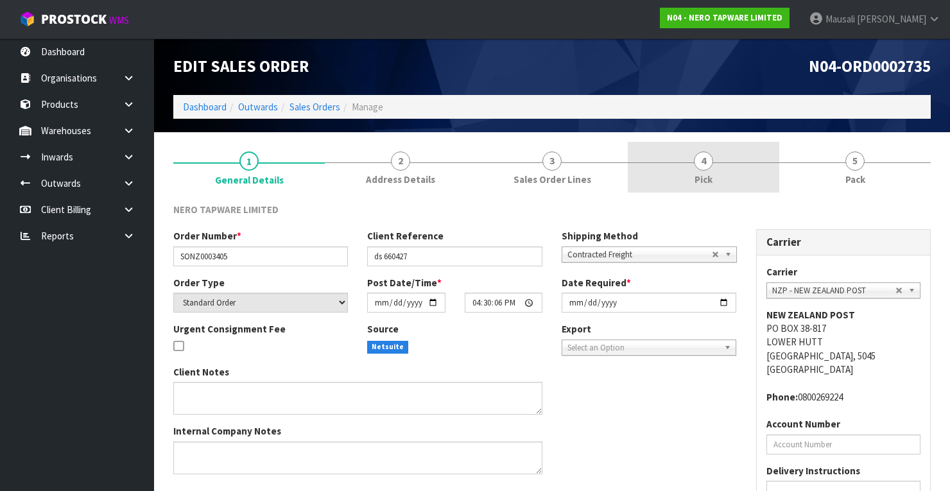
click at [703, 162] on span "4" at bounding box center [703, 160] width 19 height 19
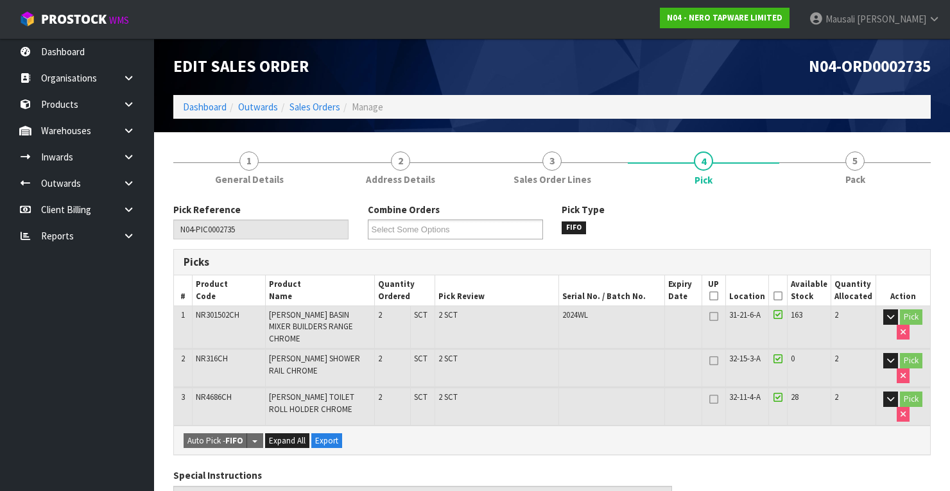
click at [782, 296] on icon at bounding box center [777, 296] width 9 height 1
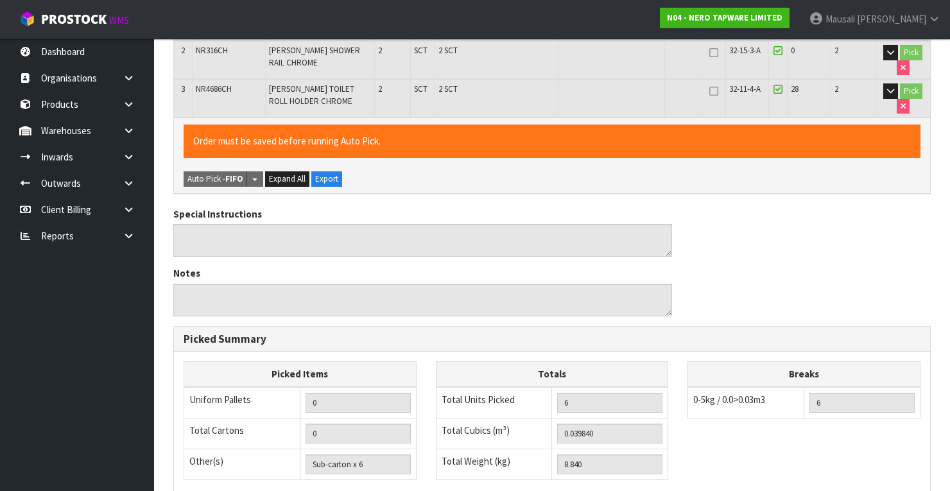
scroll to position [485, 0]
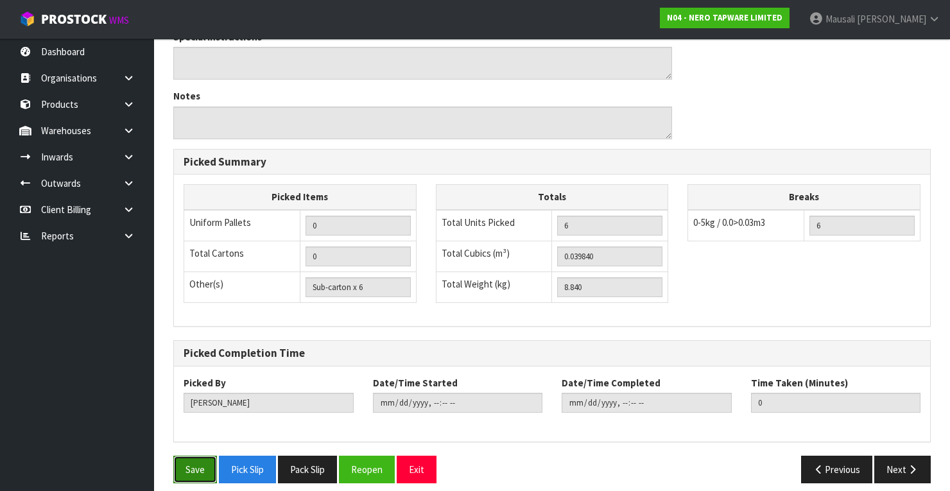
click at [191, 456] on button "Save" at bounding box center [195, 470] width 44 height 28
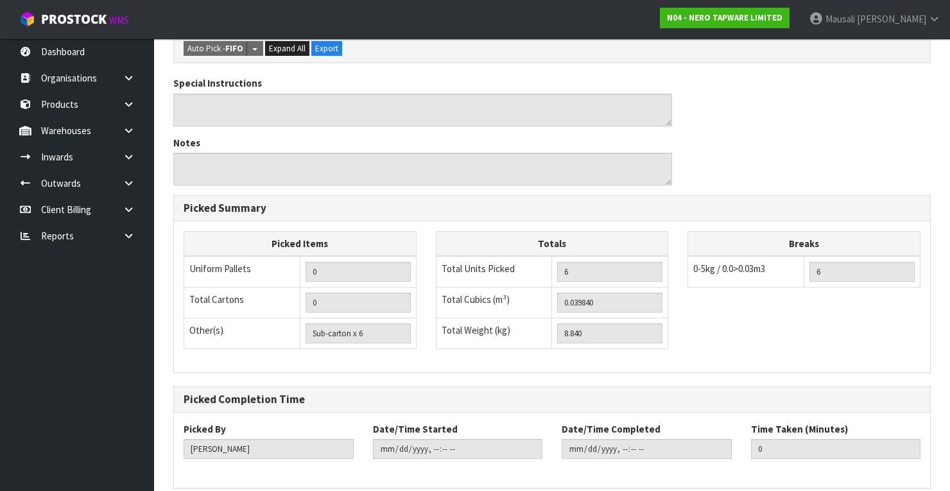
scroll to position [0, 0]
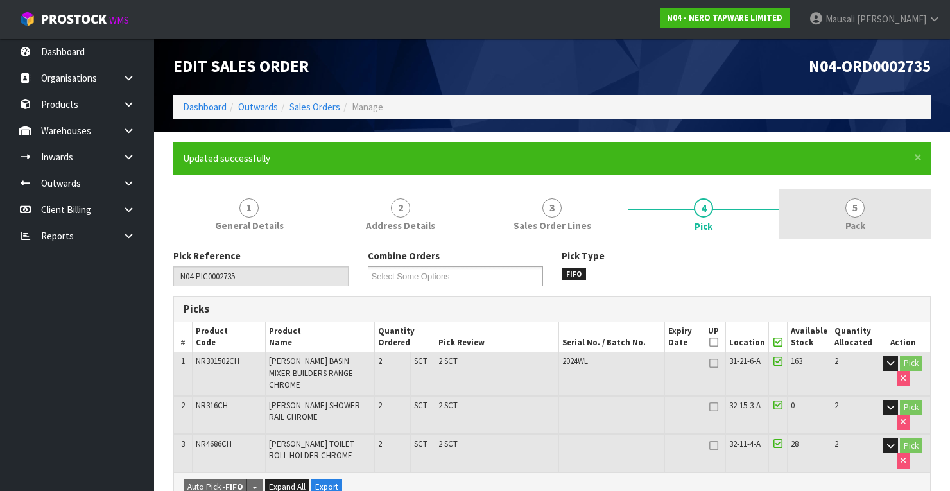
click at [852, 226] on span "Pack" at bounding box center [855, 225] width 20 height 13
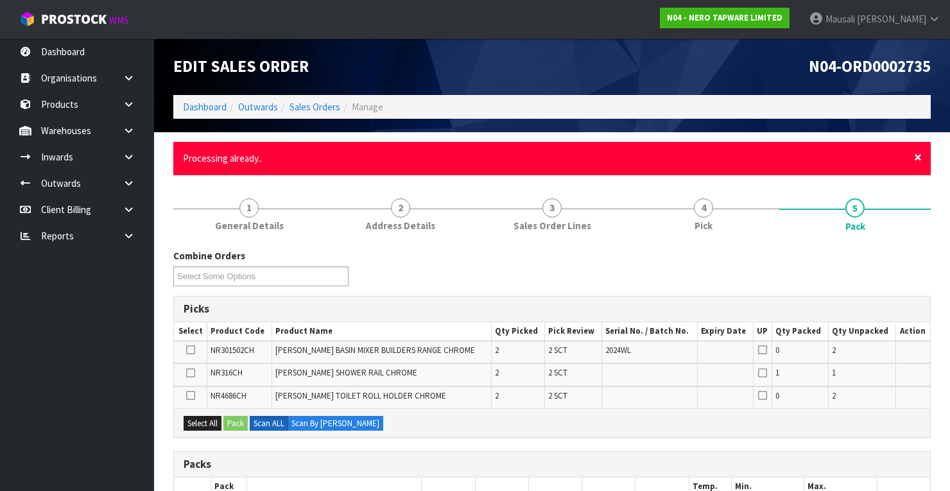
click at [920, 157] on span "×" at bounding box center [918, 157] width 8 height 18
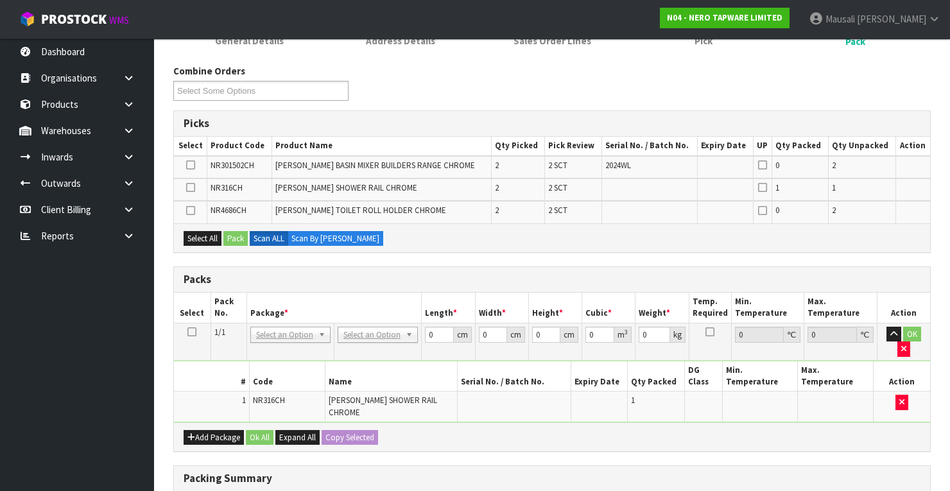
scroll to position [257, 0]
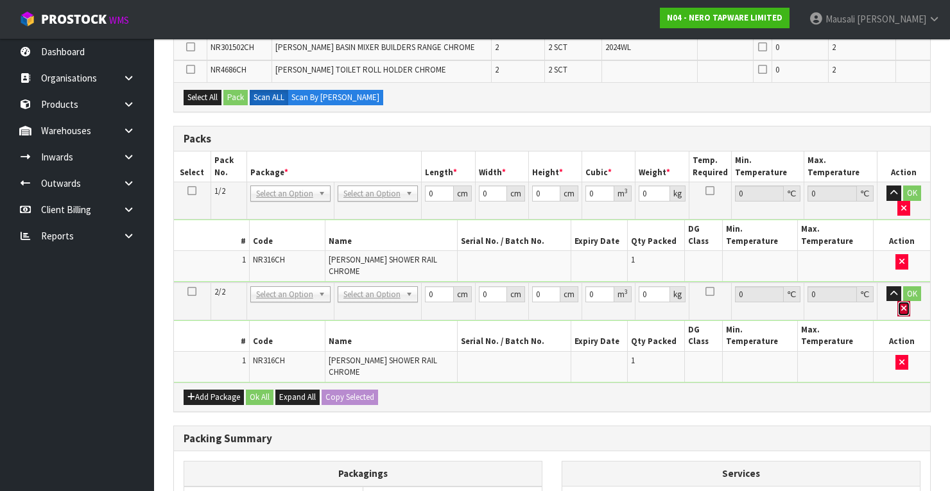
click at [906, 304] on icon "button" at bounding box center [903, 308] width 5 height 8
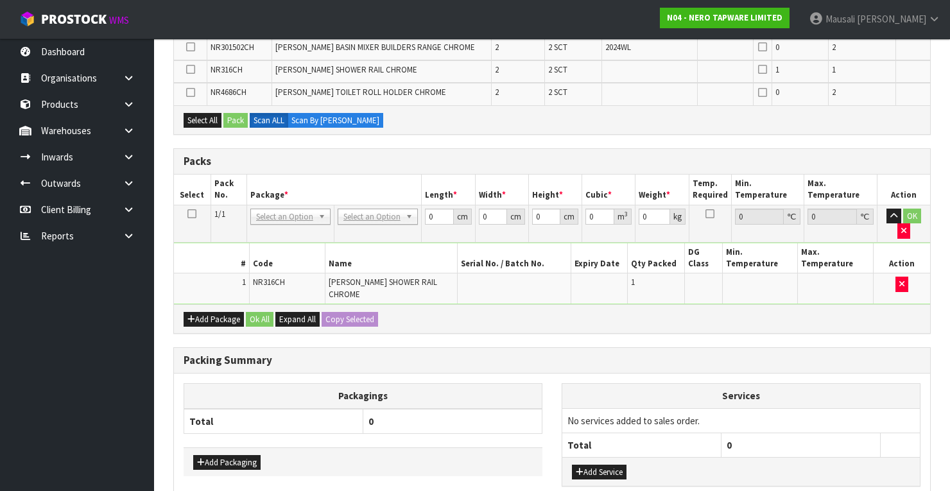
click at [190, 214] on icon at bounding box center [191, 214] width 9 height 1
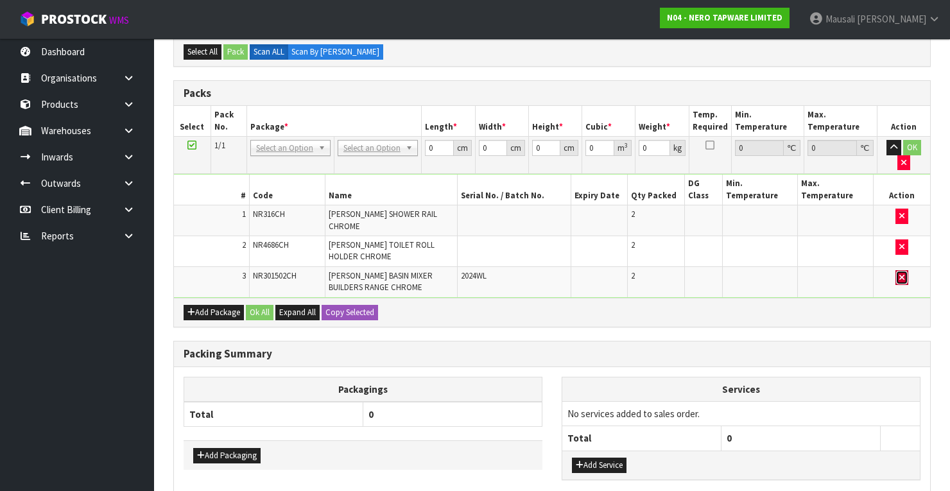
click at [899, 273] on icon "button" at bounding box center [901, 277] width 5 height 8
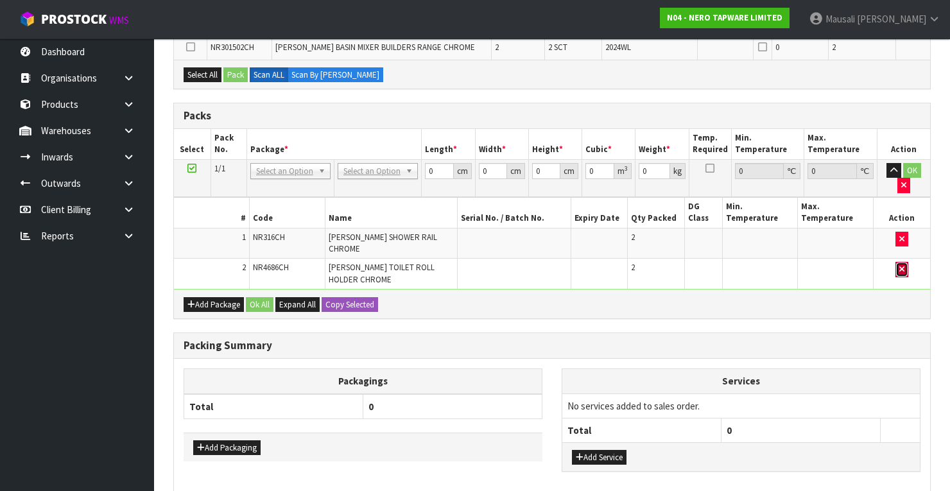
click at [902, 265] on icon "button" at bounding box center [901, 269] width 5 height 8
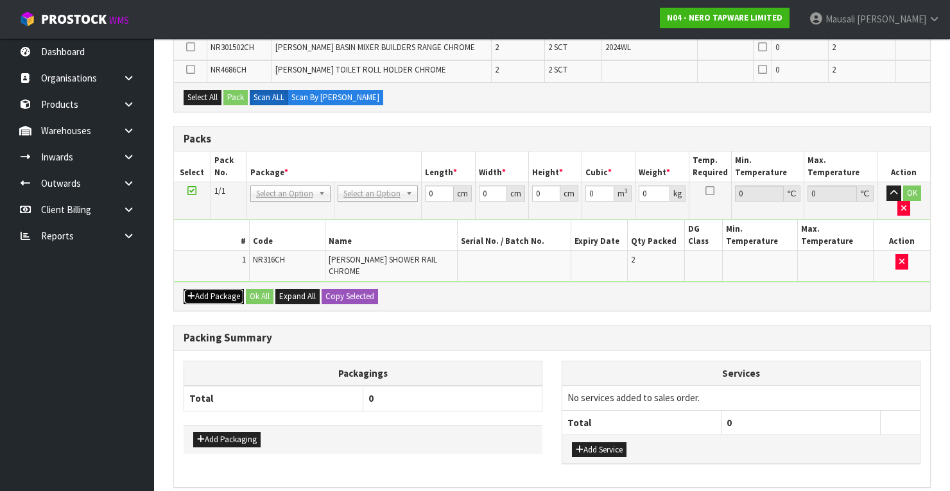
click at [210, 289] on button "Add Package" at bounding box center [214, 296] width 60 height 15
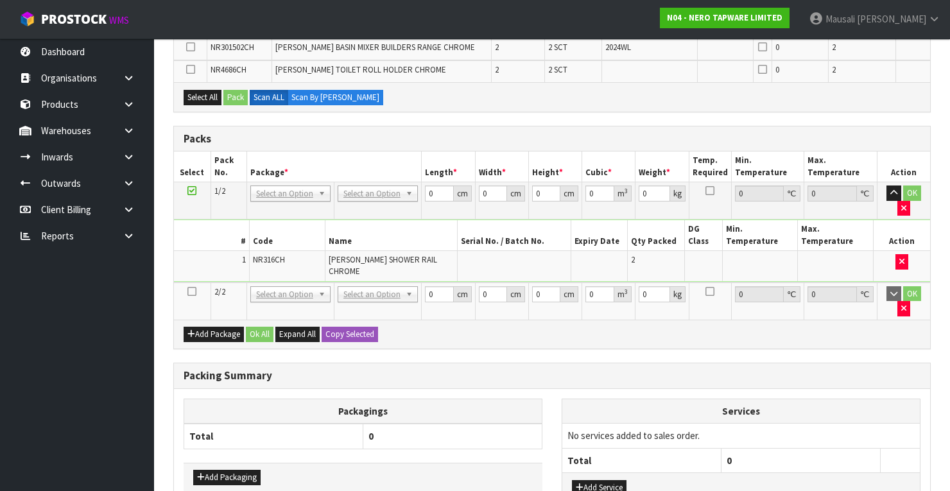
click at [191, 291] on icon at bounding box center [191, 291] width 9 height 1
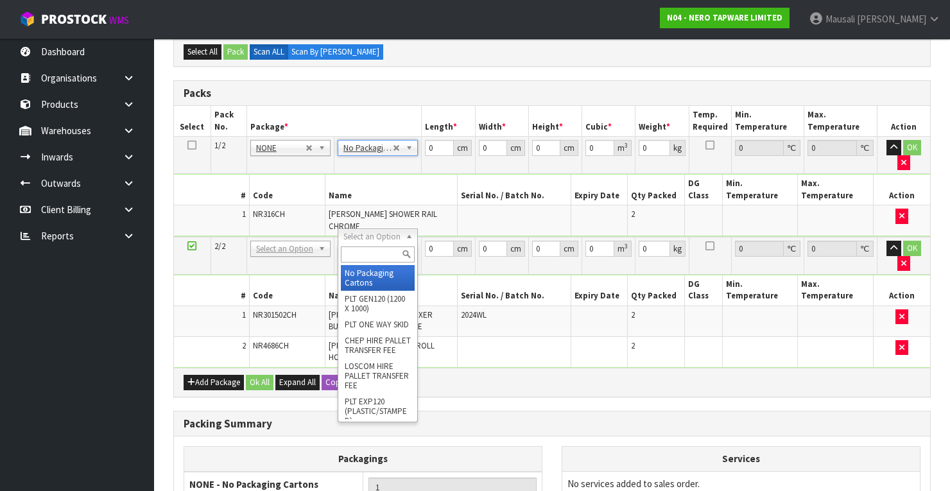
click at [367, 255] on input "text" at bounding box center [378, 254] width 74 height 16
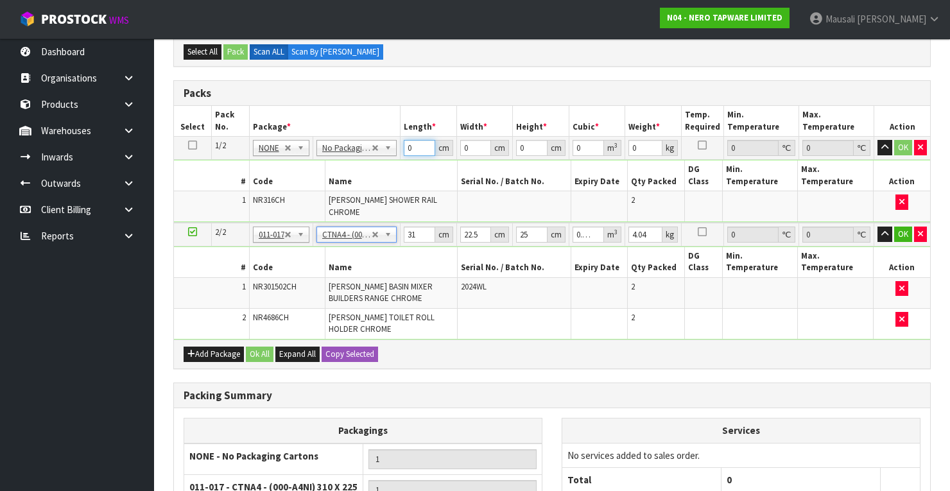
drag, startPoint x: 415, startPoint y: 148, endPoint x: 407, endPoint y: 164, distance: 17.8
click at [393, 162] on tbody "1/2 NONE 007-001 007-002 007-004 007-009 007-013 007-014 007-015 007-017 007-01…" at bounding box center [552, 180] width 756 height 86
drag, startPoint x: 419, startPoint y: 223, endPoint x: 418, endPoint y: 236, distance: 12.9
click at [406, 236] on tbody "2/2 NONE 007-001 007-002 007-004 007-009 007-013 007-014 007-015 007-017 007-01…" at bounding box center [552, 281] width 756 height 117
click at [248, 347] on button "Ok All" at bounding box center [260, 354] width 28 height 15
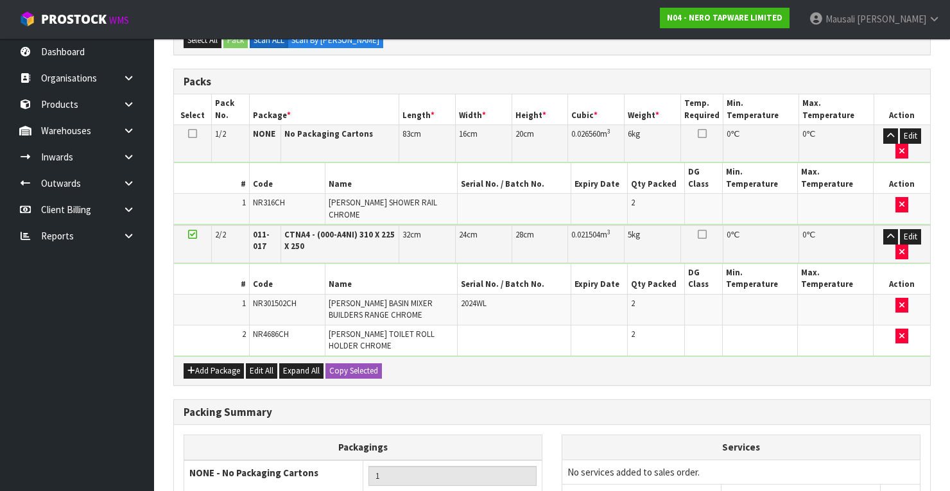
scroll to position [429, 0]
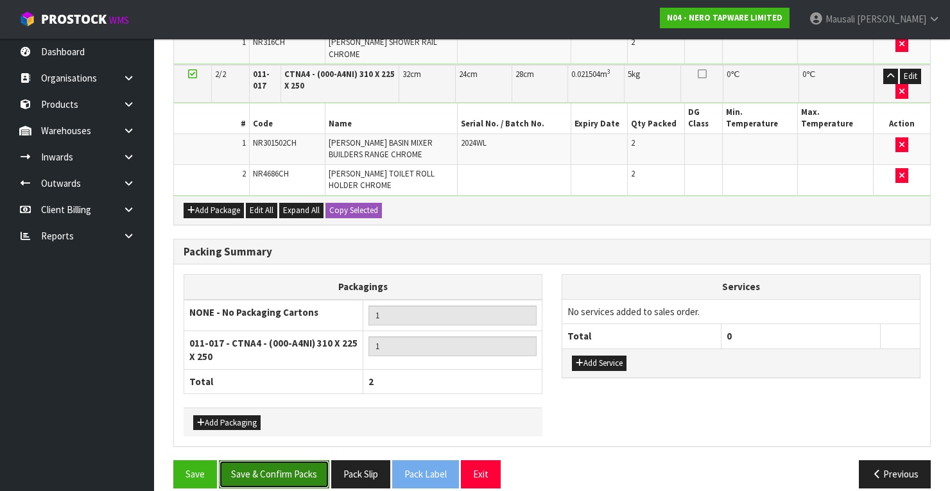
click at [286, 460] on button "Save & Confirm Packs" at bounding box center [274, 474] width 110 height 28
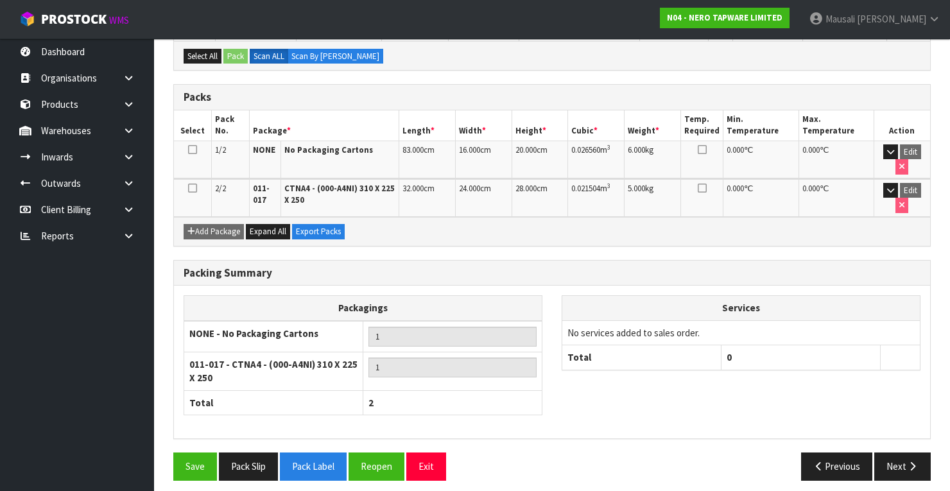
scroll to position [302, 0]
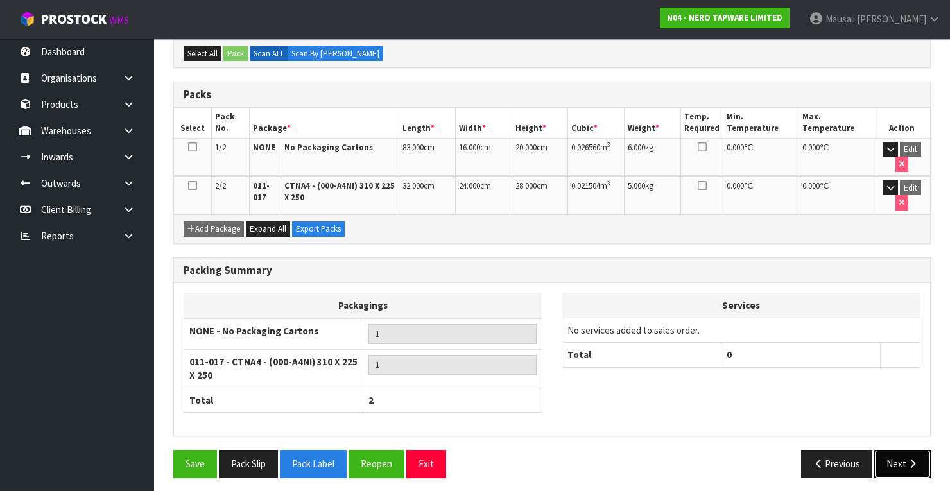
click at [895, 454] on button "Next" at bounding box center [902, 464] width 56 height 28
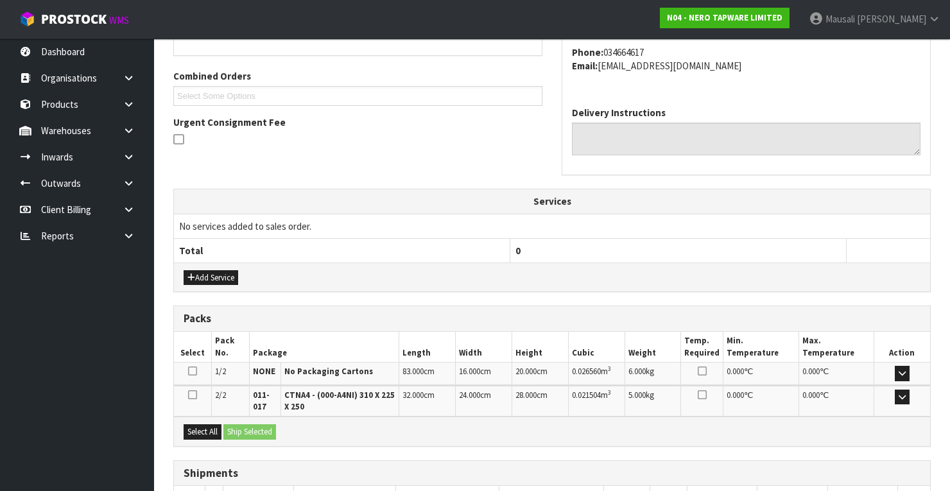
scroll to position [397, 0]
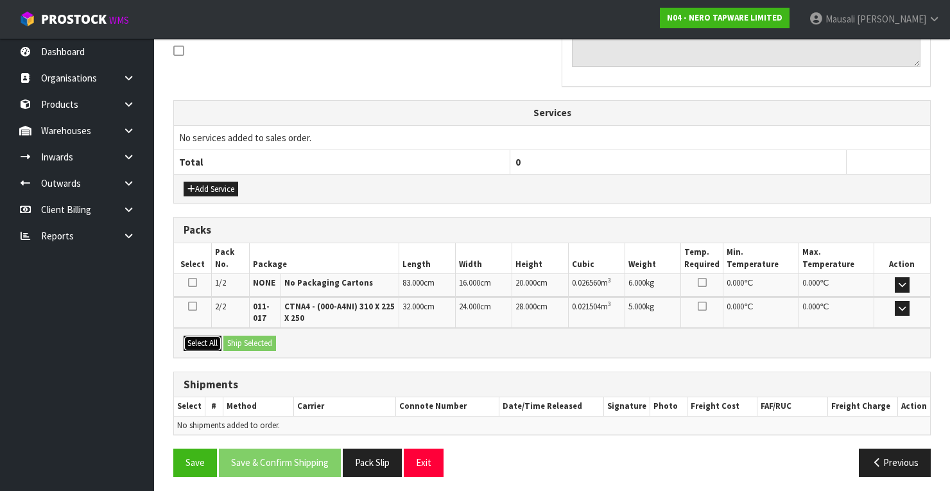
drag, startPoint x: 193, startPoint y: 334, endPoint x: 269, endPoint y: 338, distance: 75.9
click at [198, 336] on button "Select All" at bounding box center [203, 343] width 38 height 15
click at [266, 336] on button "Ship Selected" at bounding box center [249, 343] width 53 height 15
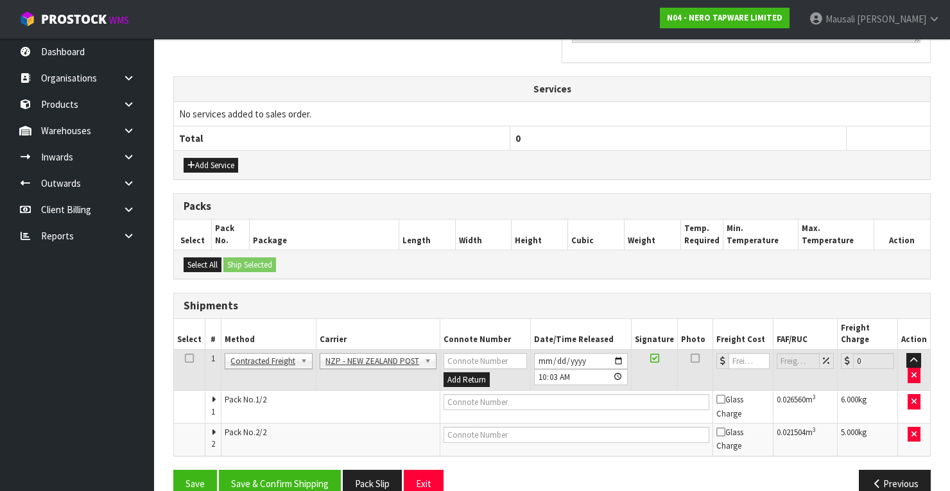
scroll to position [431, 0]
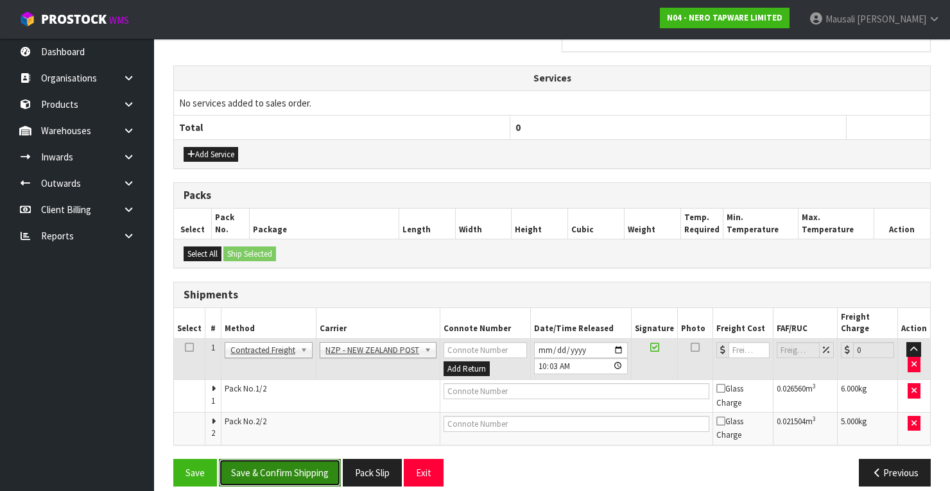
click at [298, 459] on button "Save & Confirm Shipping" at bounding box center [280, 473] width 122 height 28
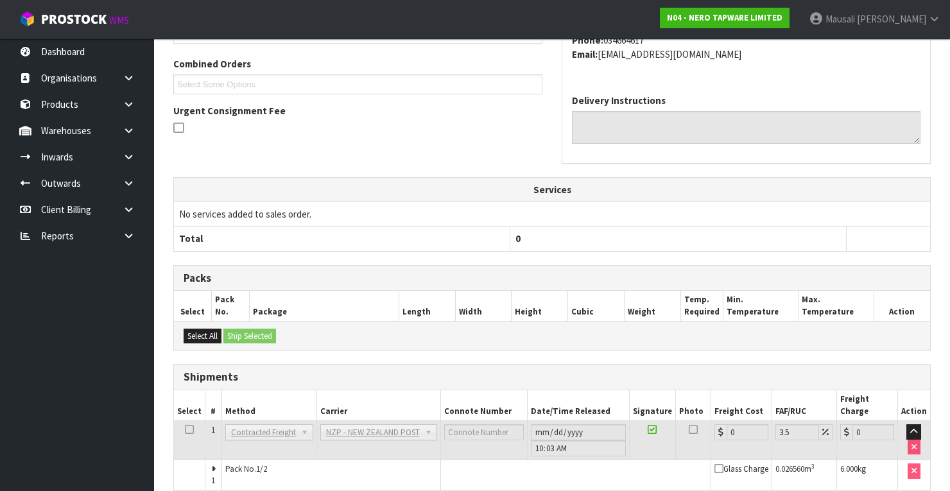
scroll to position [410, 0]
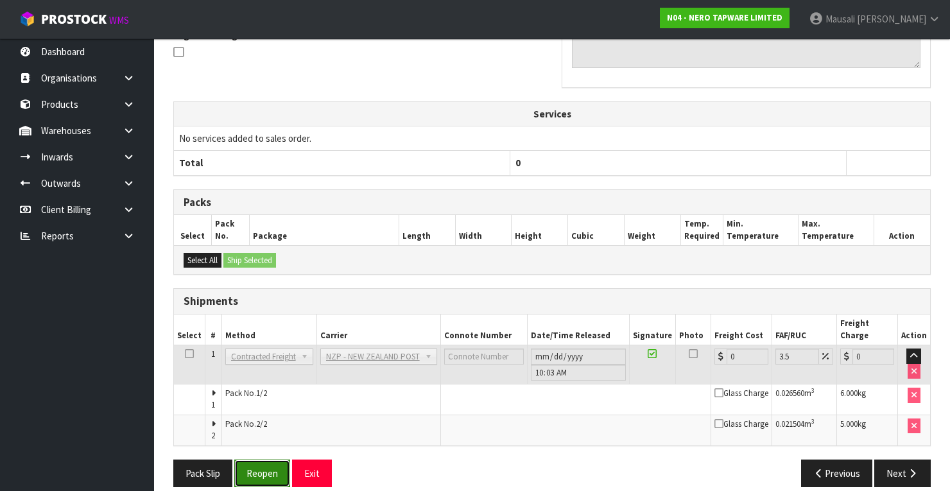
click at [275, 460] on button "Reopen" at bounding box center [262, 474] width 56 height 28
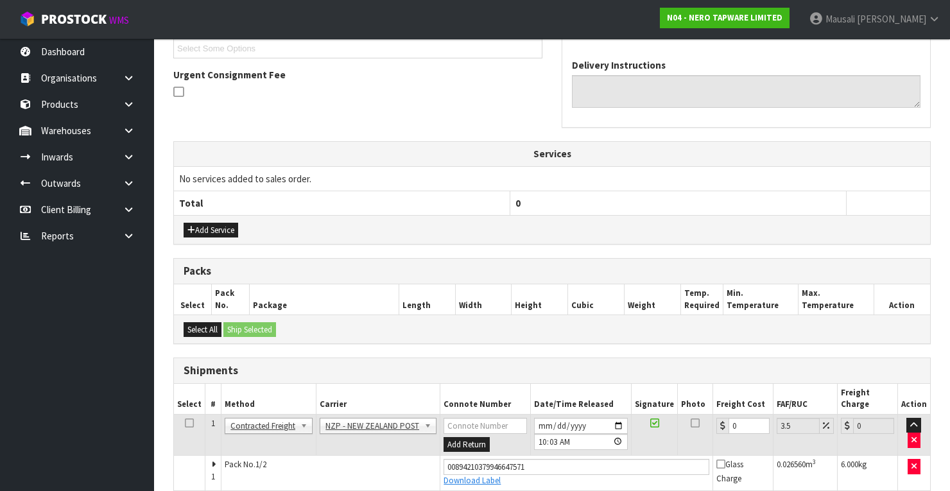
scroll to position [433, 0]
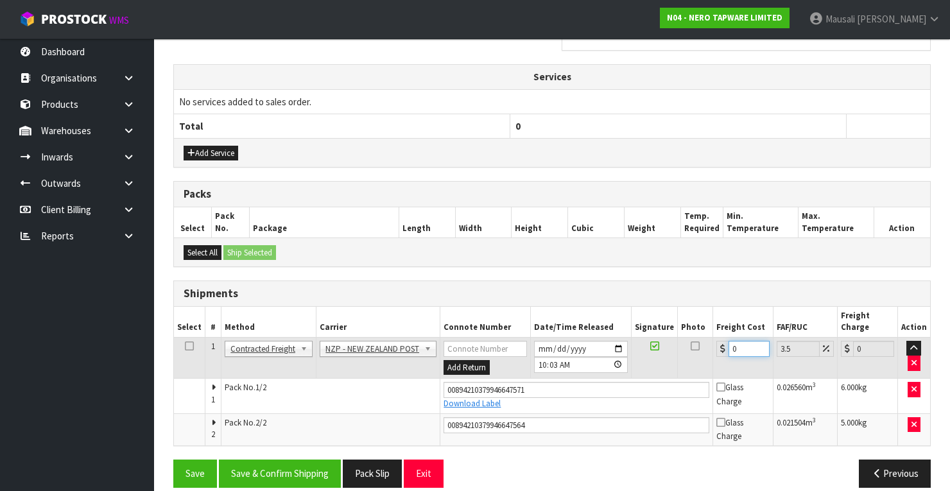
drag, startPoint x: 743, startPoint y: 336, endPoint x: 704, endPoint y: 348, distance: 40.2
click at [704, 348] on tr "1 Client Local Pickup Customer Local Pickup Company Freight Contracted Freight …" at bounding box center [552, 358] width 756 height 42
click at [268, 460] on button "Save & Confirm Shipping" at bounding box center [280, 474] width 122 height 28
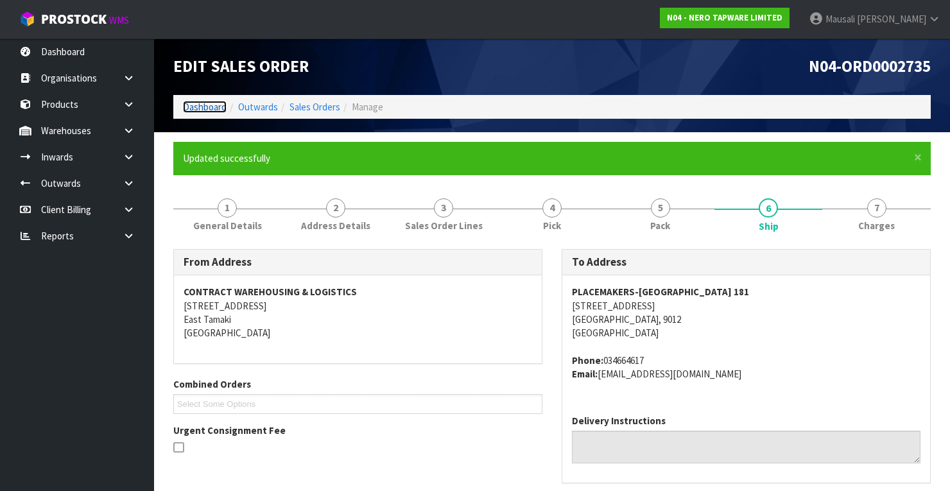
click at [191, 107] on link "Dashboard" at bounding box center [205, 107] width 44 height 12
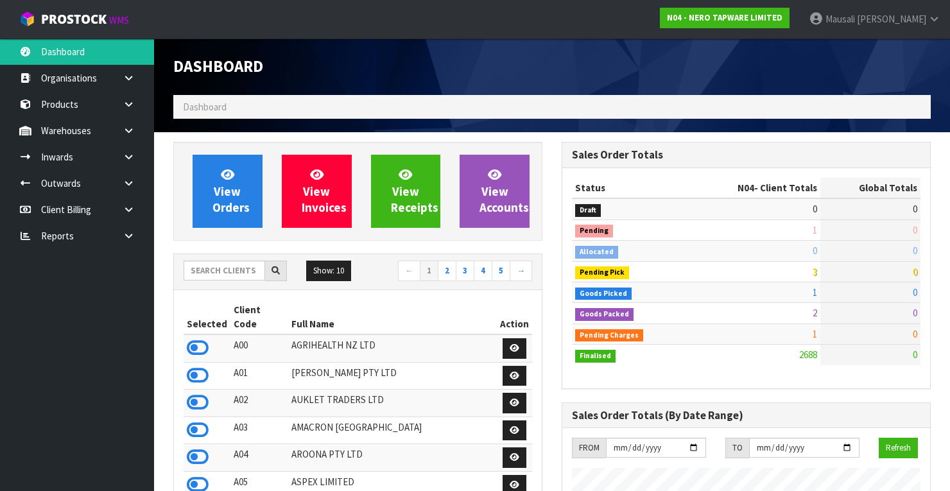
scroll to position [1078, 388]
drag, startPoint x: 208, startPoint y: 280, endPoint x: 223, endPoint y: 272, distance: 16.7
click at [213, 277] on div "Show: 10 5 10 25 50 ← 1 2 3 4 5 →" at bounding box center [358, 272] width 368 height 22
click at [223, 270] on input "text" at bounding box center [225, 271] width 82 height 20
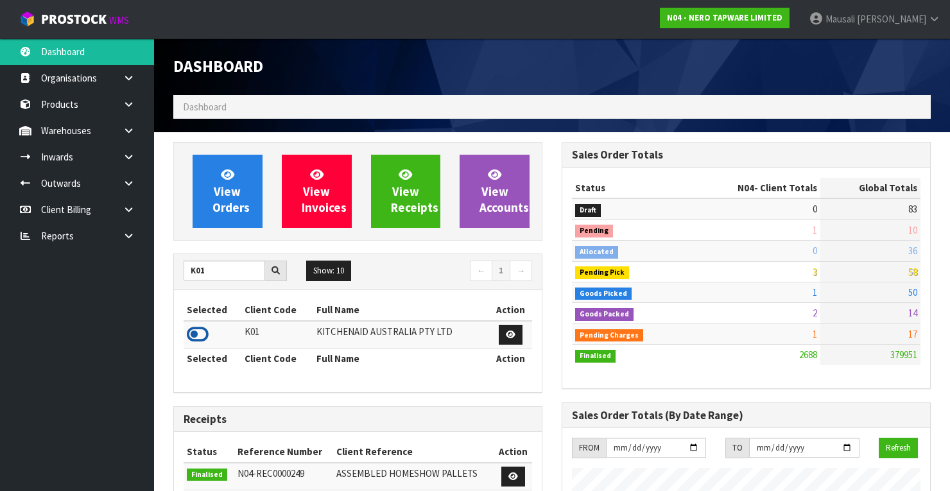
click at [205, 329] on icon at bounding box center [198, 334] width 22 height 19
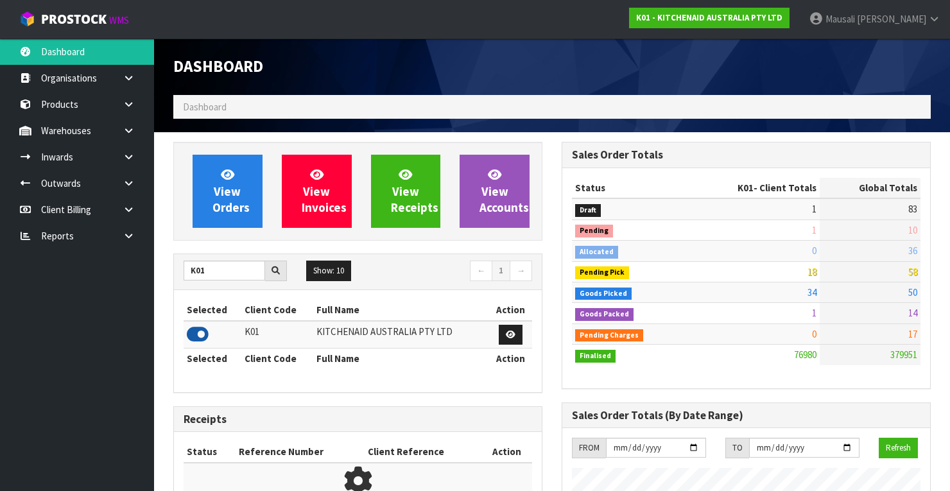
scroll to position [1010, 388]
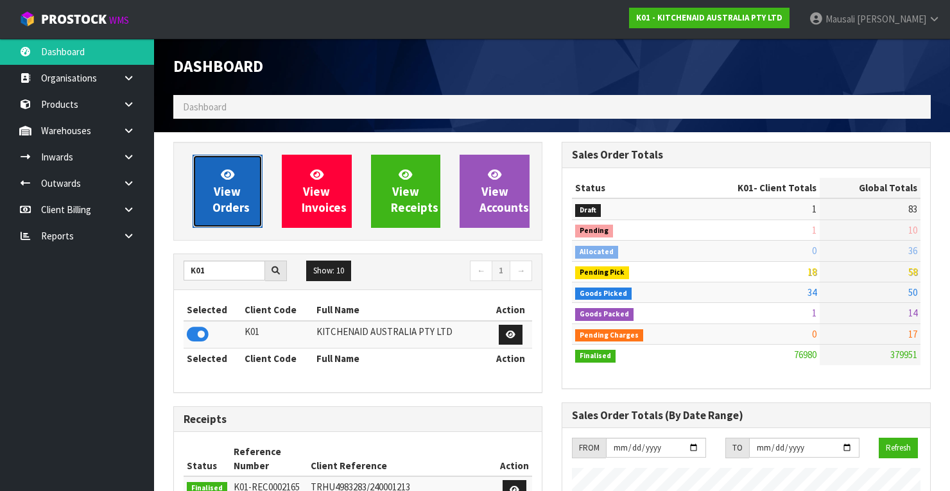
click at [240, 184] on link "View Orders" at bounding box center [228, 191] width 70 height 73
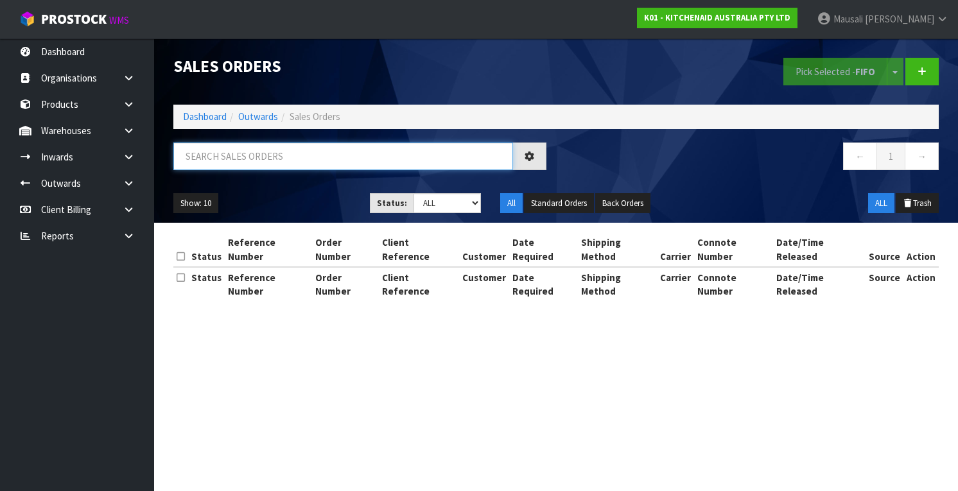
click at [205, 147] on input "text" at bounding box center [343, 156] width 340 height 28
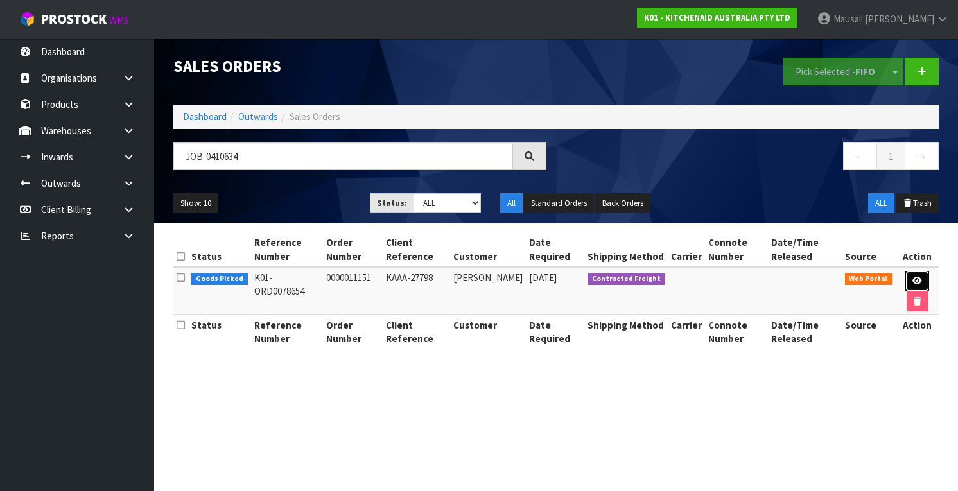
click at [915, 275] on link at bounding box center [917, 281] width 24 height 21
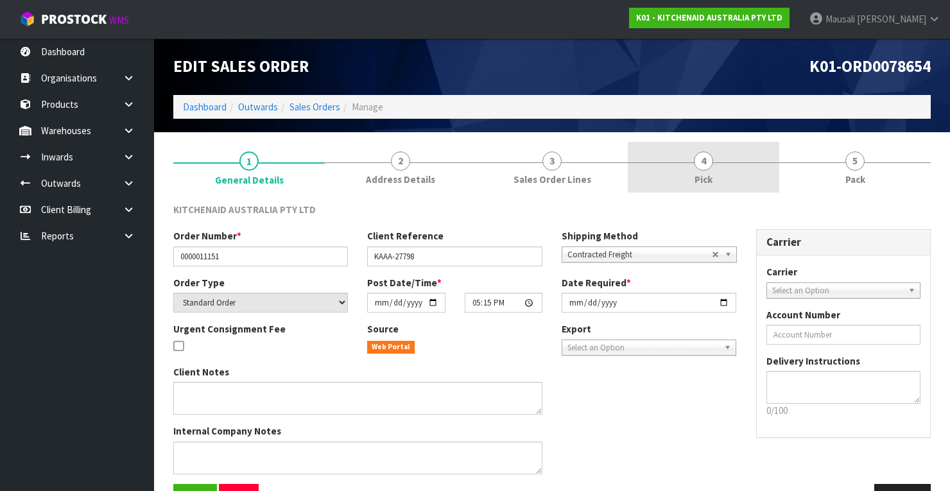
click at [700, 160] on span "4" at bounding box center [703, 160] width 19 height 19
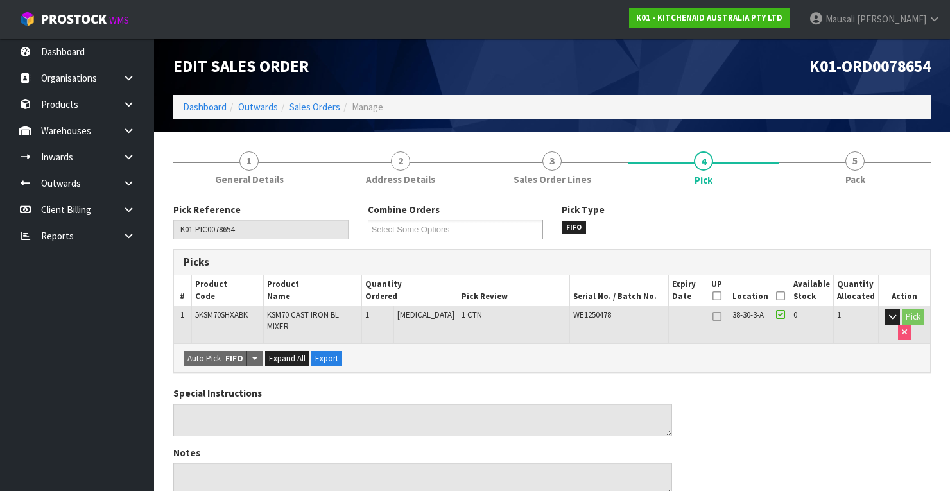
click at [783, 296] on icon at bounding box center [780, 296] width 9 height 1
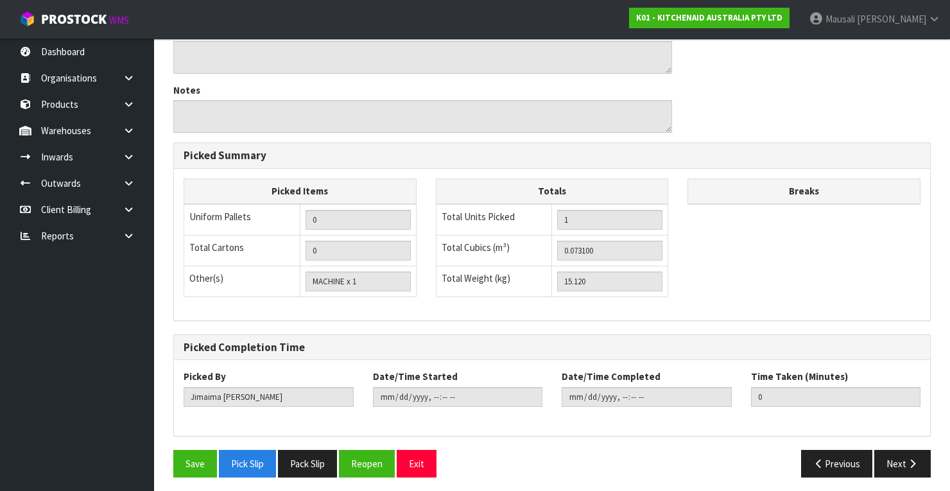
scroll to position [410, 0]
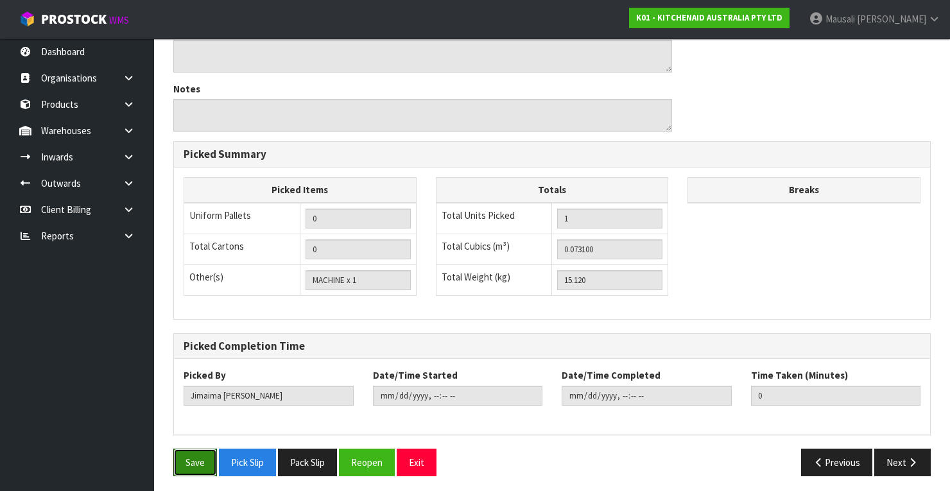
drag, startPoint x: 202, startPoint y: 449, endPoint x: 381, endPoint y: 391, distance: 187.8
click at [203, 449] on button "Save" at bounding box center [195, 463] width 44 height 28
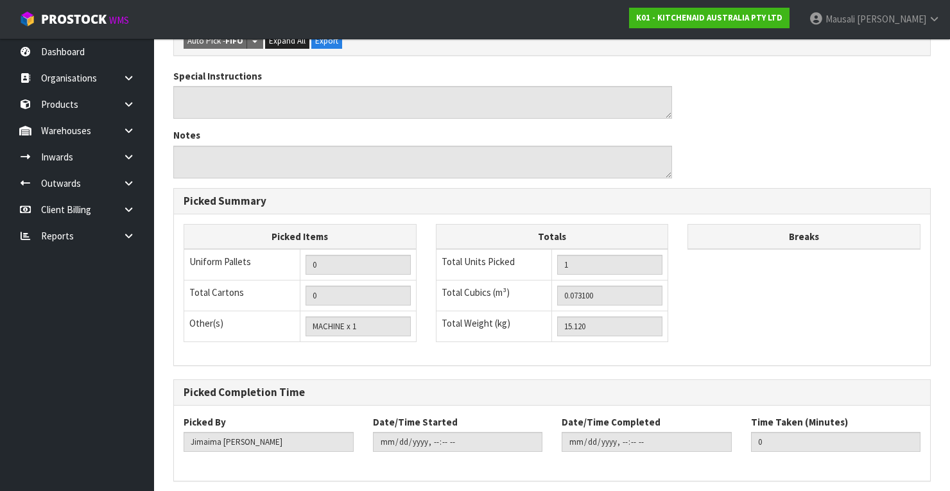
scroll to position [0, 0]
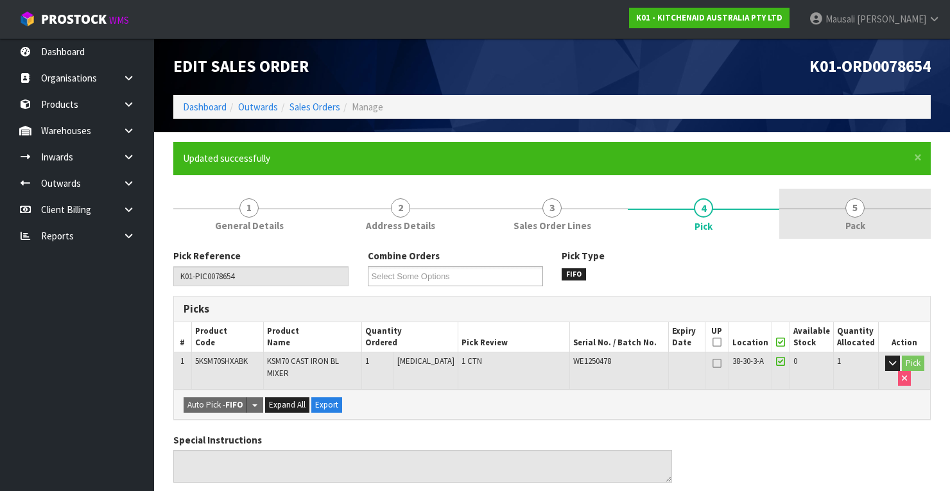
drag, startPoint x: 864, startPoint y: 211, endPoint x: 847, endPoint y: 232, distance: 27.0
click at [863, 211] on span "5" at bounding box center [854, 207] width 19 height 19
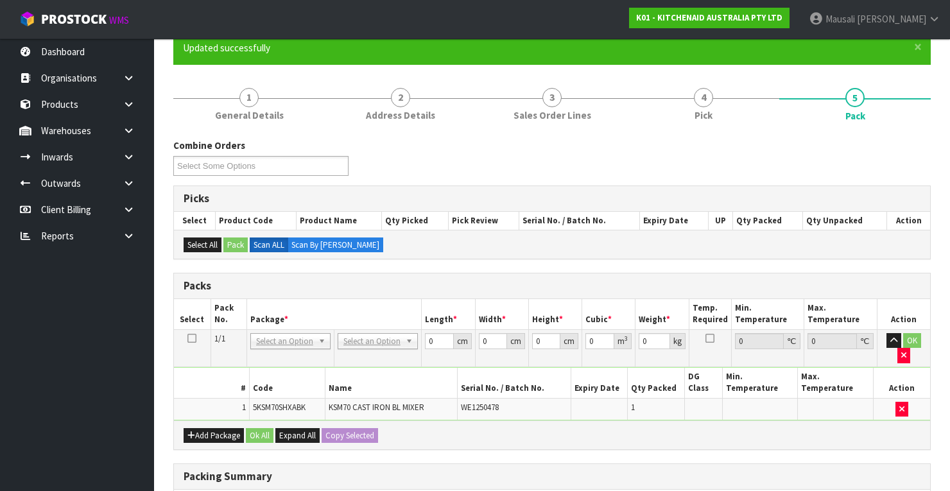
scroll to position [205, 0]
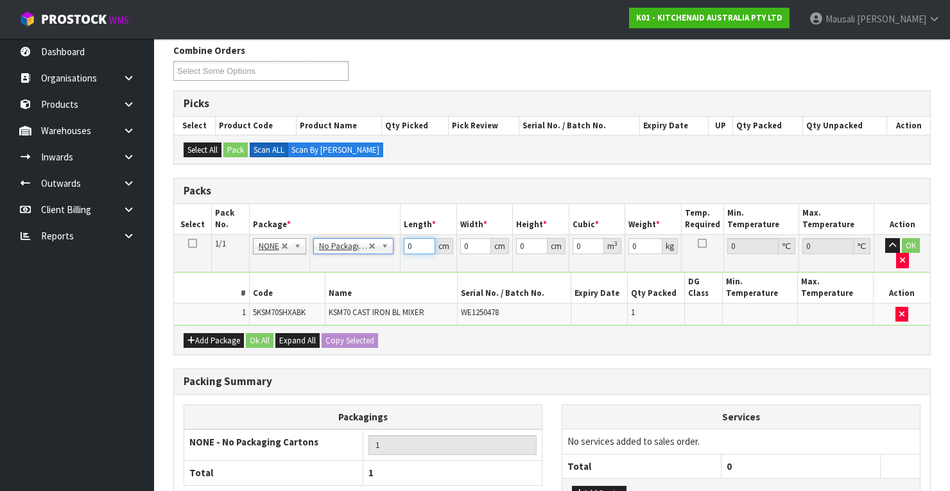
drag, startPoint x: 413, startPoint y: 245, endPoint x: 398, endPoint y: 252, distance: 16.9
click at [398, 252] on tr "1/1 NONE 007-001 007-002 007-004 007-009 007-013 007-014 007-015 007-017 007-01…" at bounding box center [552, 252] width 756 height 37
click at [259, 325] on div "Add Package Ok All Expand All Copy Selected" at bounding box center [552, 339] width 756 height 29
click at [257, 333] on button "Ok All" at bounding box center [260, 340] width 28 height 15
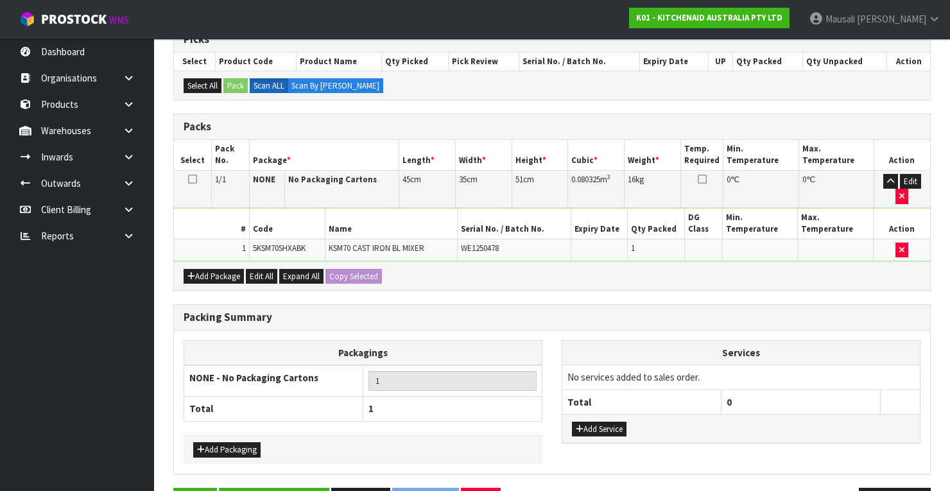
scroll to position [307, 0]
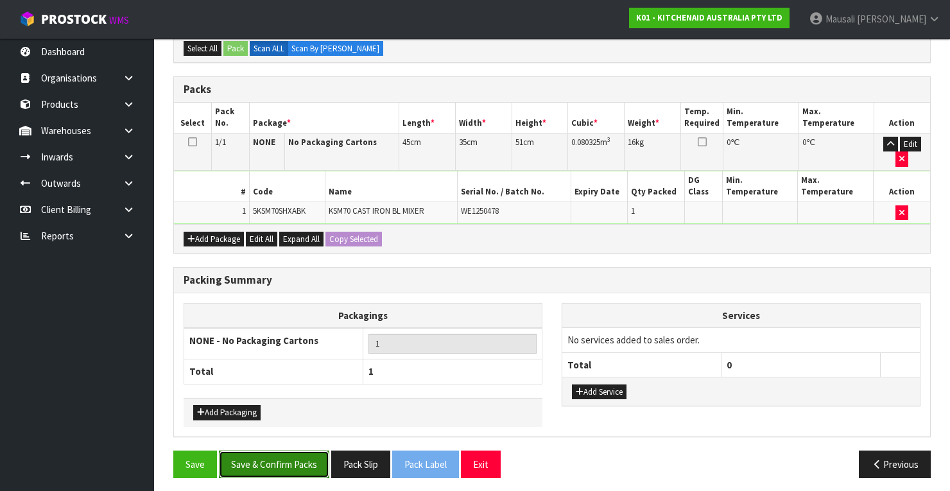
drag, startPoint x: 300, startPoint y: 453, endPoint x: 308, endPoint y: 449, distance: 8.6
click at [303, 452] on button "Save & Confirm Packs" at bounding box center [274, 465] width 110 height 28
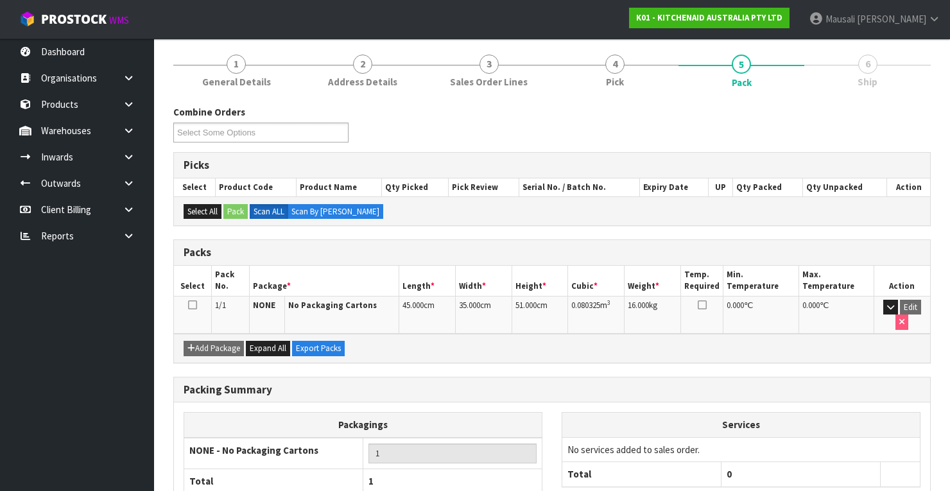
scroll to position [226, 0]
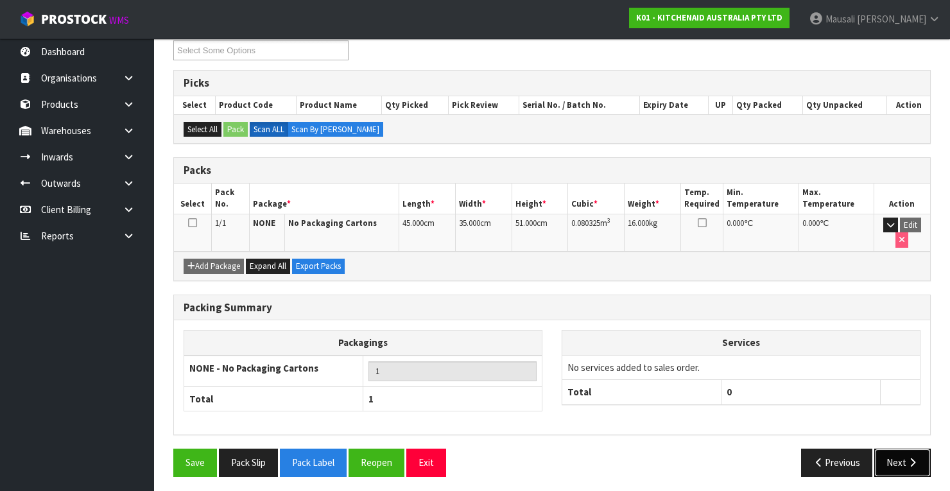
click at [893, 449] on button "Next" at bounding box center [902, 463] width 56 height 28
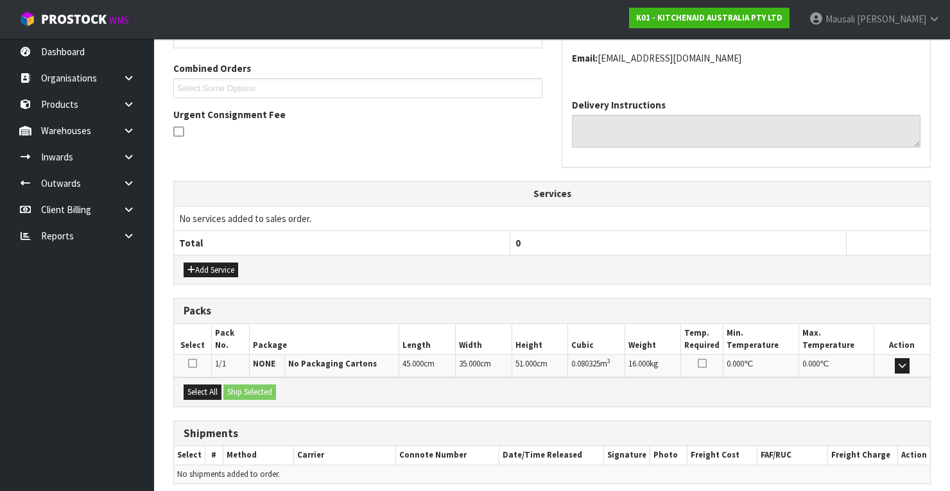
scroll to position [365, 0]
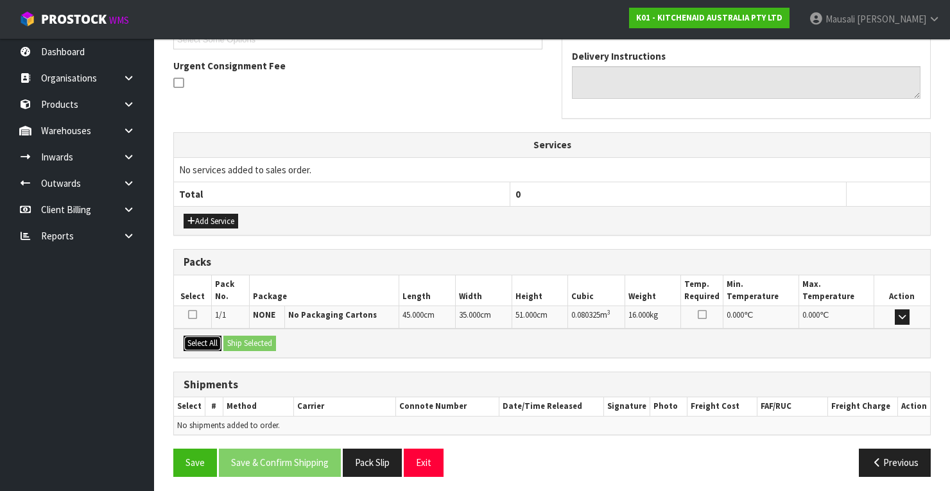
drag, startPoint x: 215, startPoint y: 339, endPoint x: 234, endPoint y: 339, distance: 18.6
click at [221, 339] on button "Select All" at bounding box center [203, 343] width 38 height 15
click at [234, 339] on button "Ship Selected" at bounding box center [249, 343] width 53 height 15
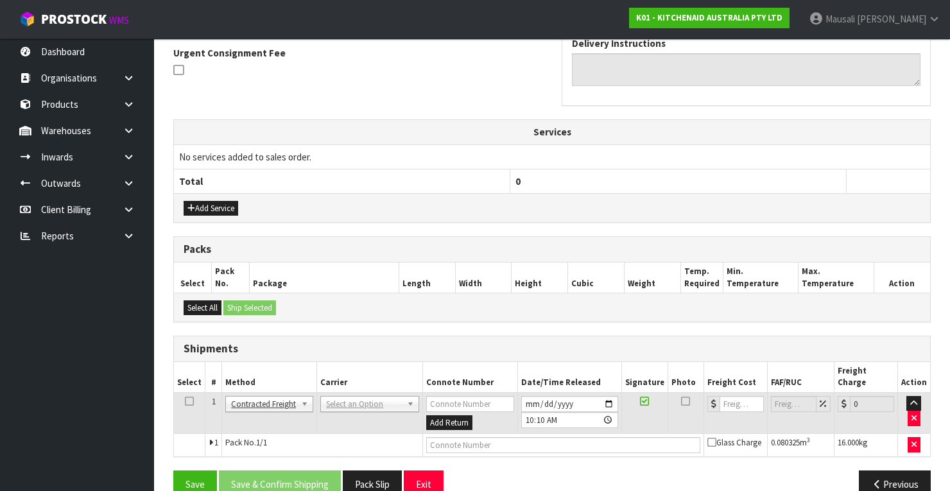
scroll to position [388, 0]
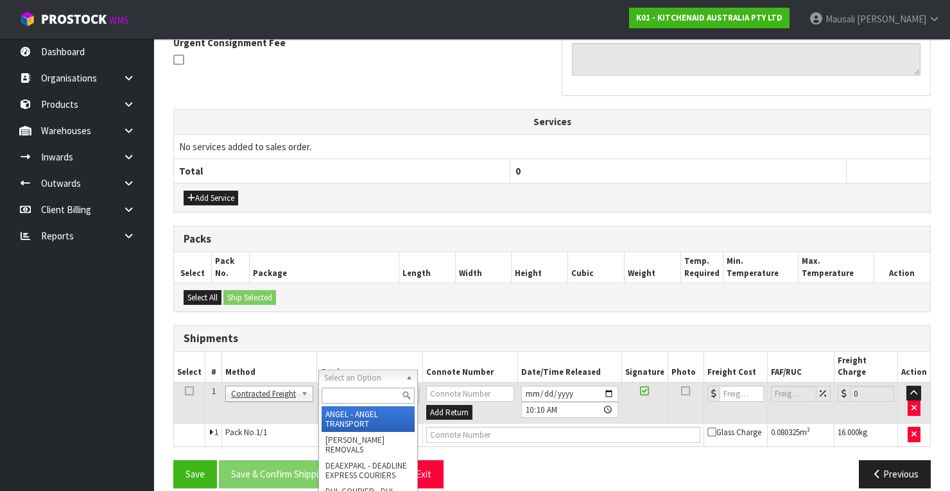
drag, startPoint x: 349, startPoint y: 375, endPoint x: 343, endPoint y: 393, distance: 19.1
click at [343, 395] on input "text" at bounding box center [367, 396] width 93 height 16
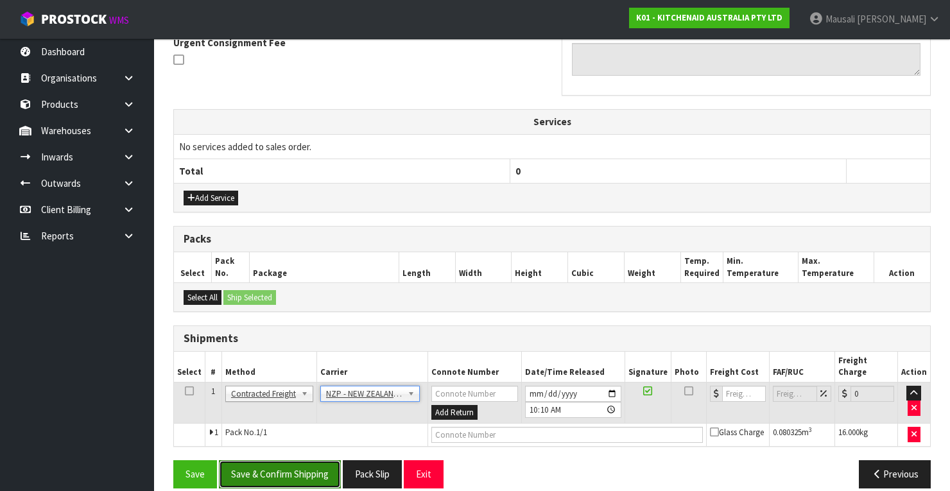
click at [302, 461] on button "Save & Confirm Shipping" at bounding box center [280, 474] width 122 height 28
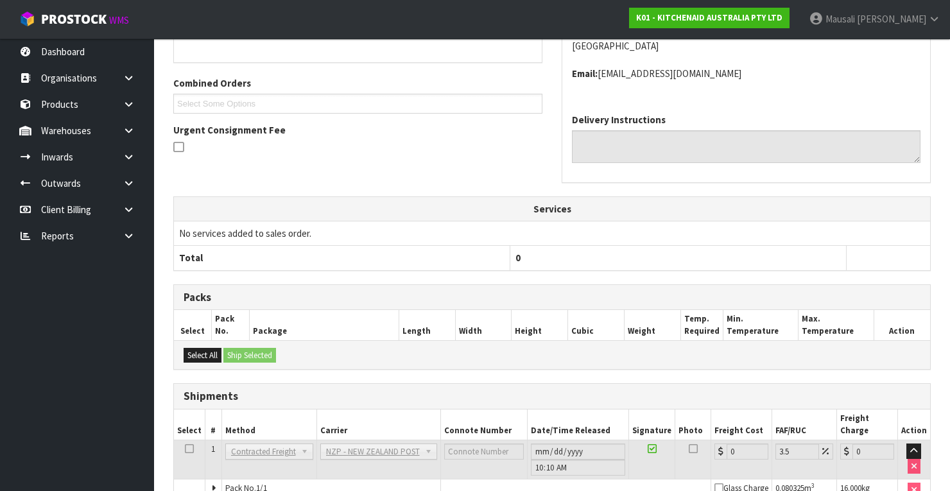
scroll to position [379, 0]
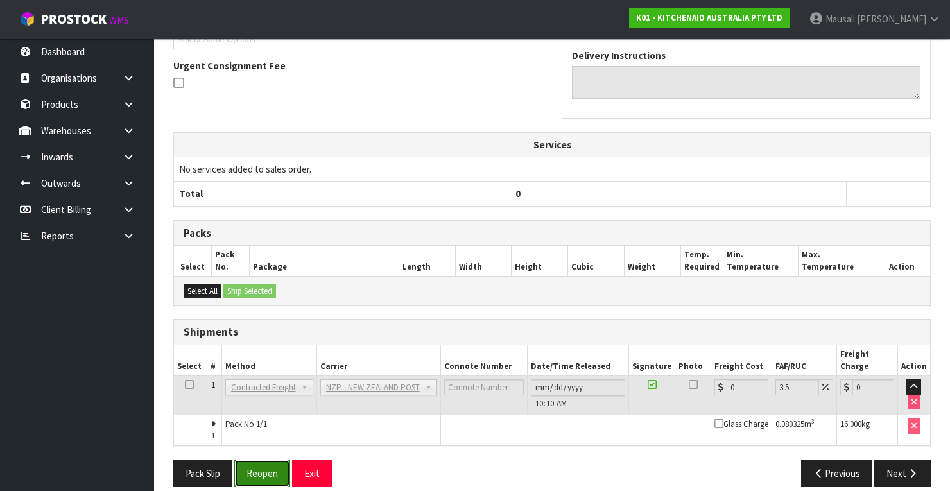
click at [270, 460] on button "Reopen" at bounding box center [262, 474] width 56 height 28
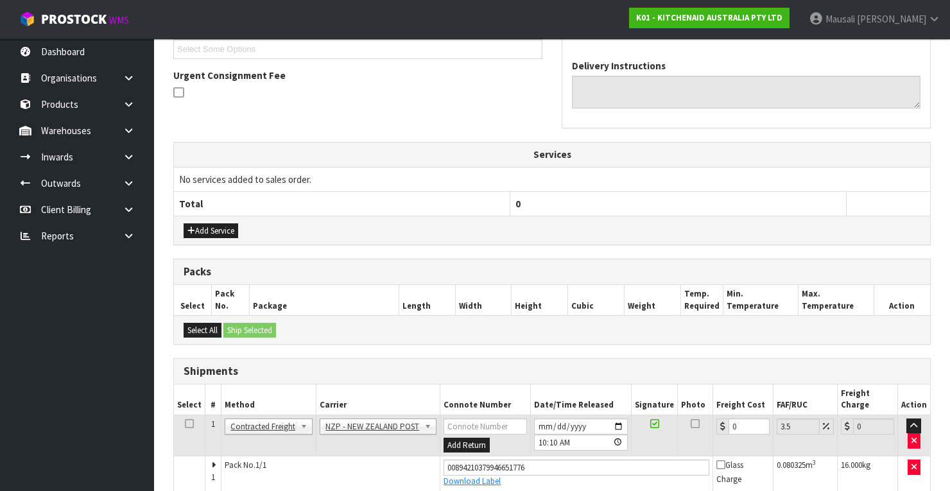
scroll to position [400, 0]
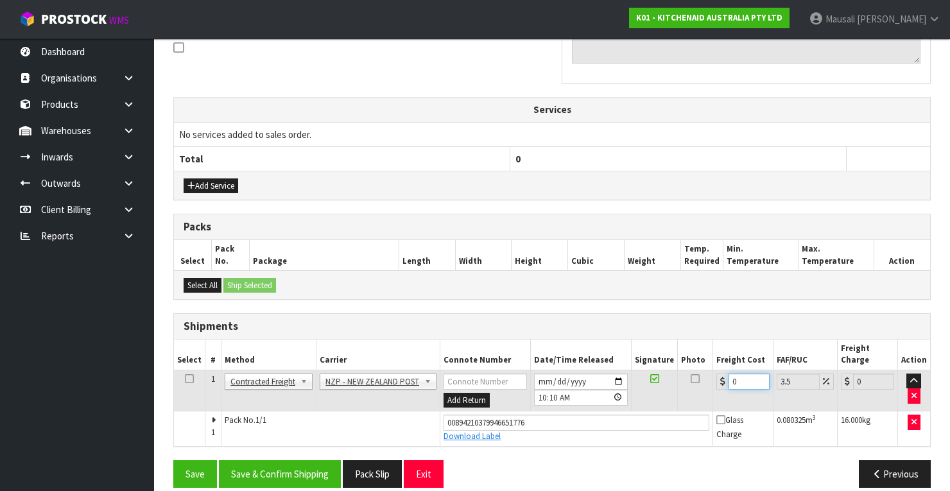
drag, startPoint x: 745, startPoint y: 367, endPoint x: 723, endPoint y: 374, distance: 23.1
click at [723, 374] on td "0" at bounding box center [743, 391] width 60 height 42
click at [289, 460] on button "Save & Confirm Shipping" at bounding box center [280, 474] width 122 height 28
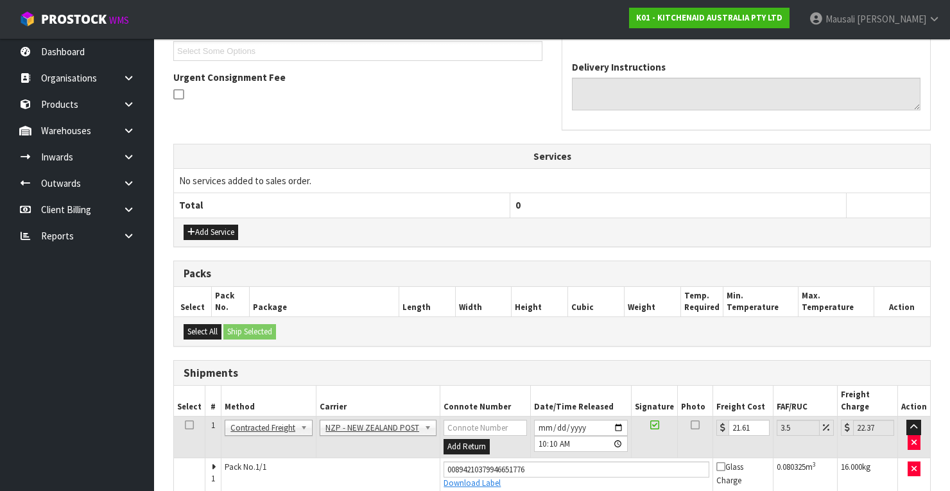
scroll to position [0, 0]
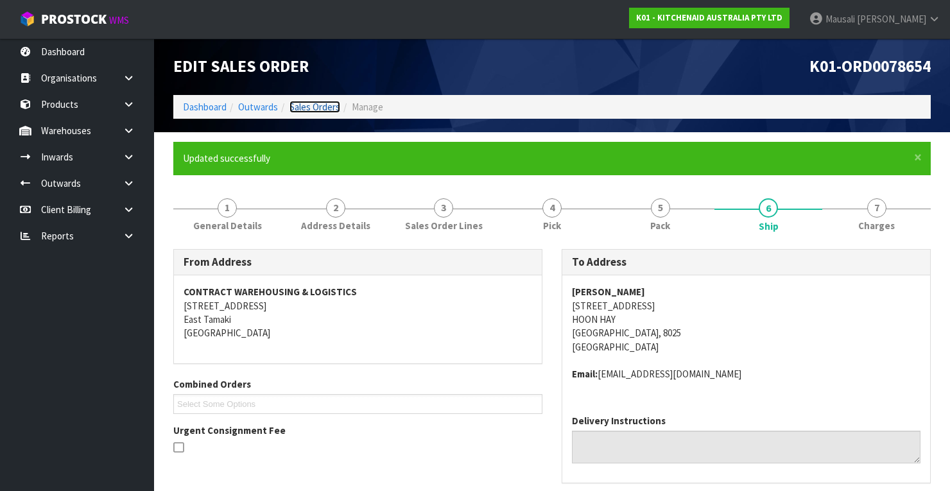
click at [316, 105] on link "Sales Orders" at bounding box center [314, 107] width 51 height 12
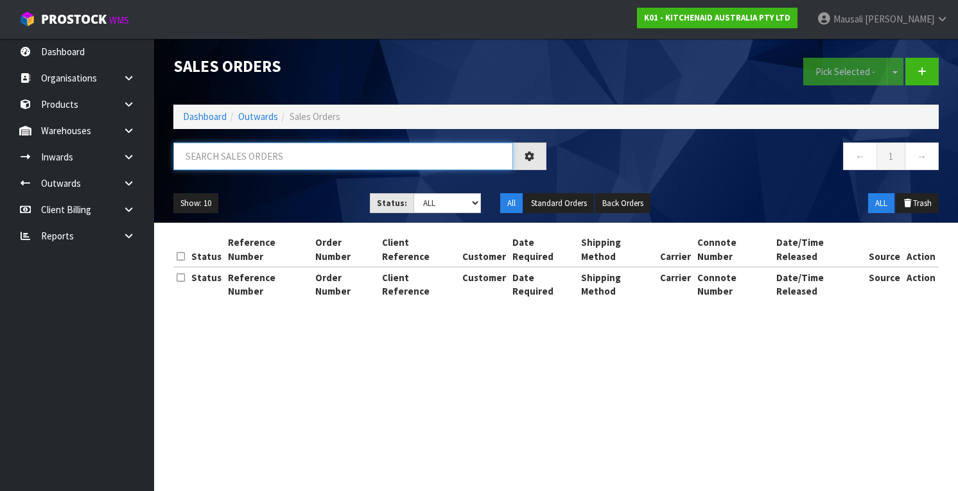
click at [205, 159] on input "text" at bounding box center [343, 156] width 340 height 28
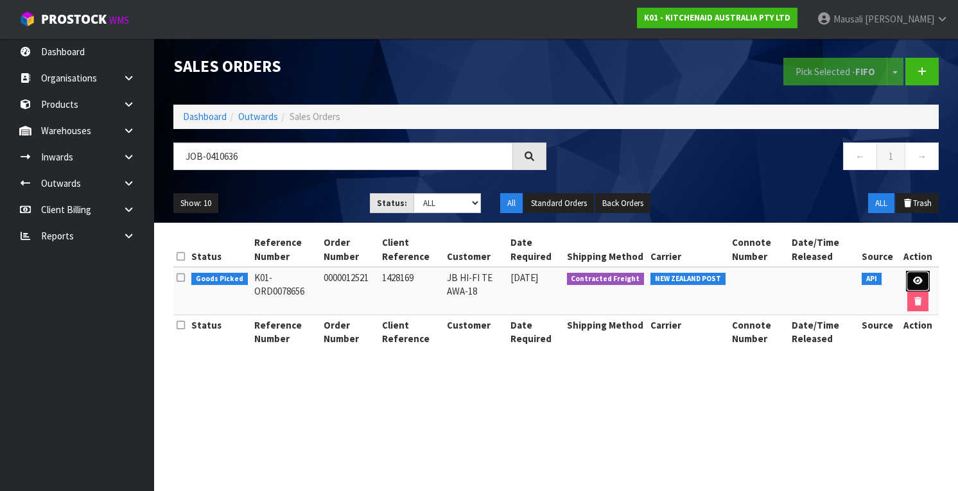
click at [917, 277] on icon at bounding box center [918, 281] width 10 height 8
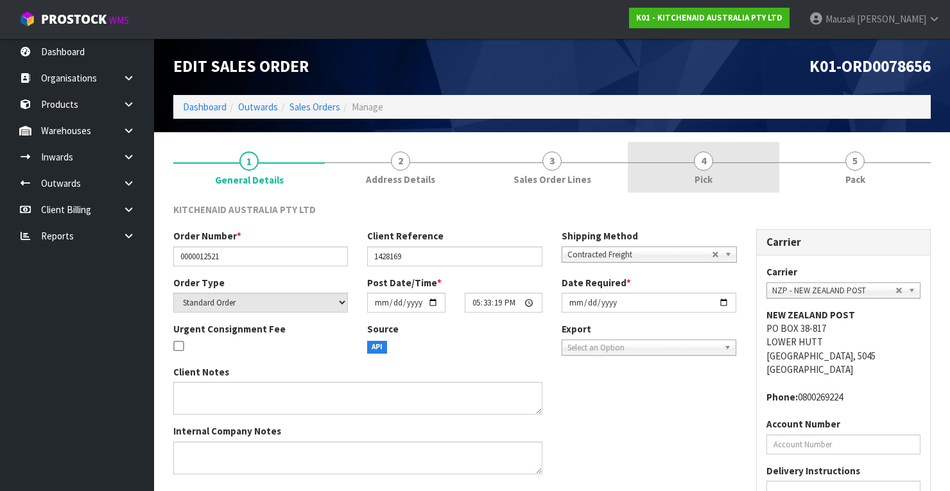
click at [743, 171] on link "4 Pick" at bounding box center [703, 167] width 151 height 51
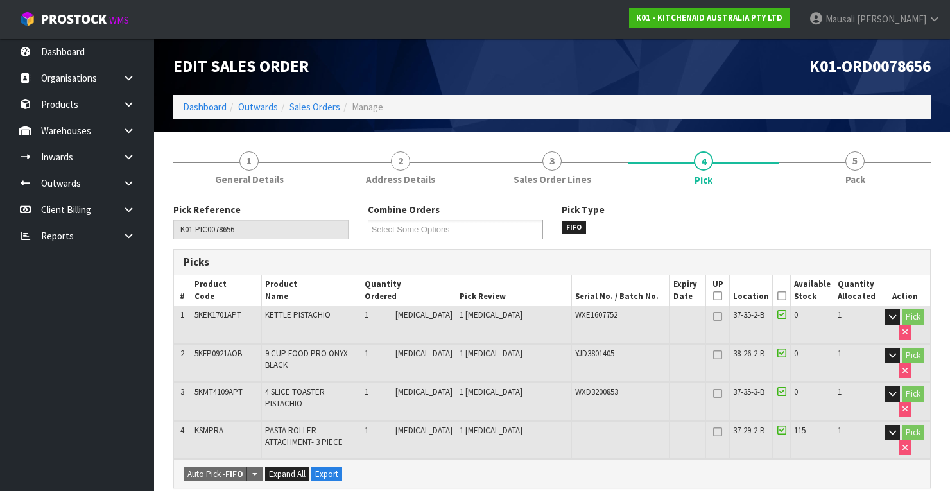
click at [783, 296] on icon at bounding box center [781, 296] width 9 height 1
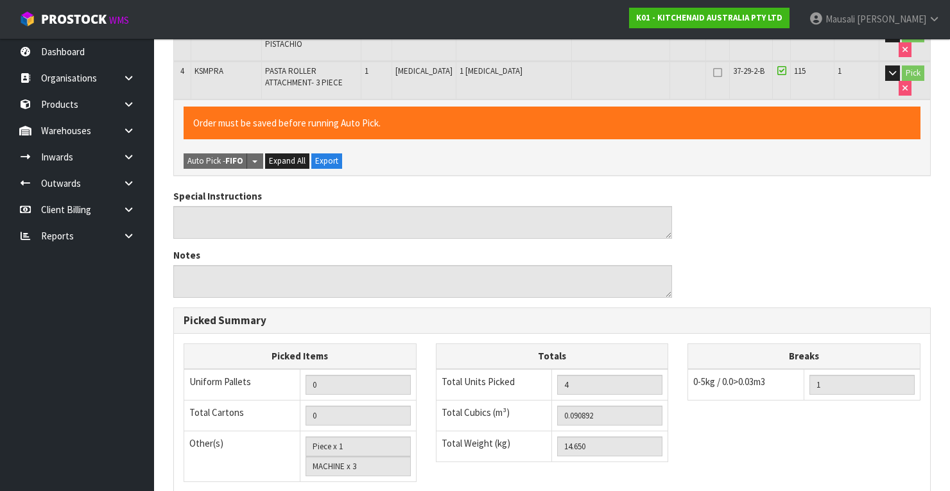
scroll to position [543, 0]
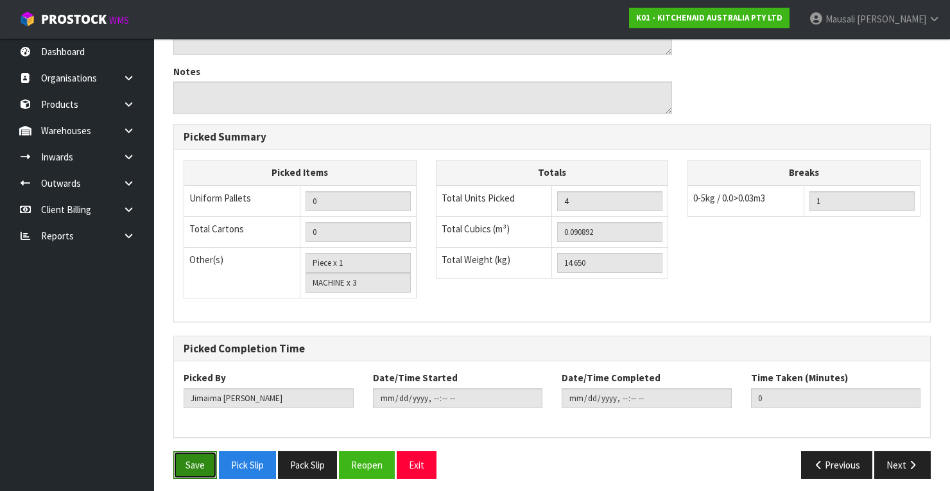
click at [192, 455] on button "Save" at bounding box center [195, 465] width 44 height 28
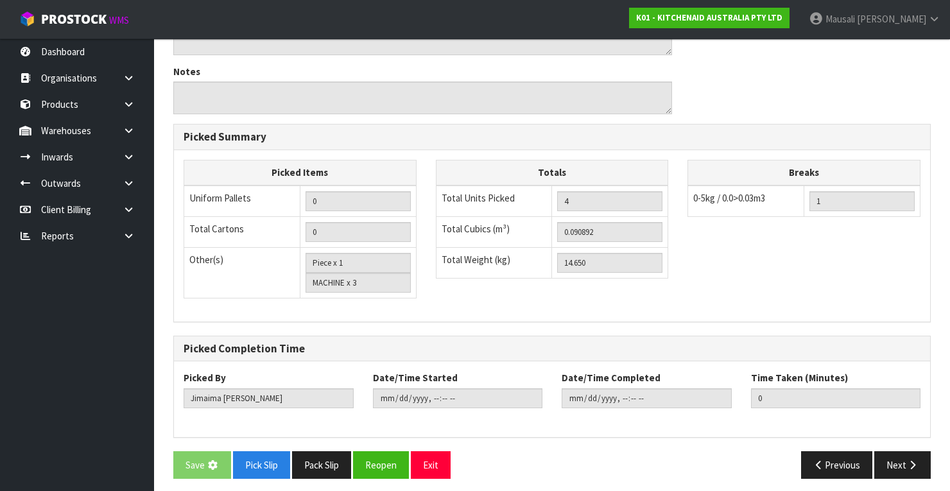
scroll to position [0, 0]
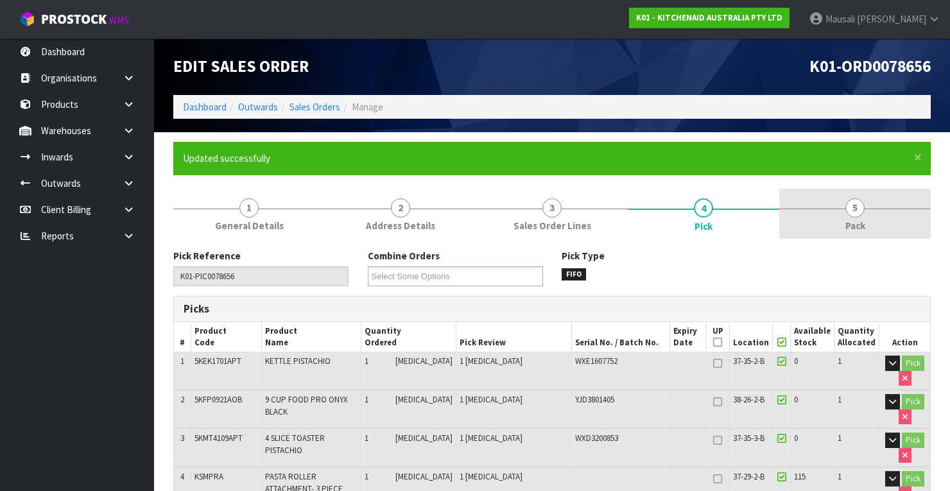
click at [859, 221] on span "Pack" at bounding box center [855, 225] width 20 height 13
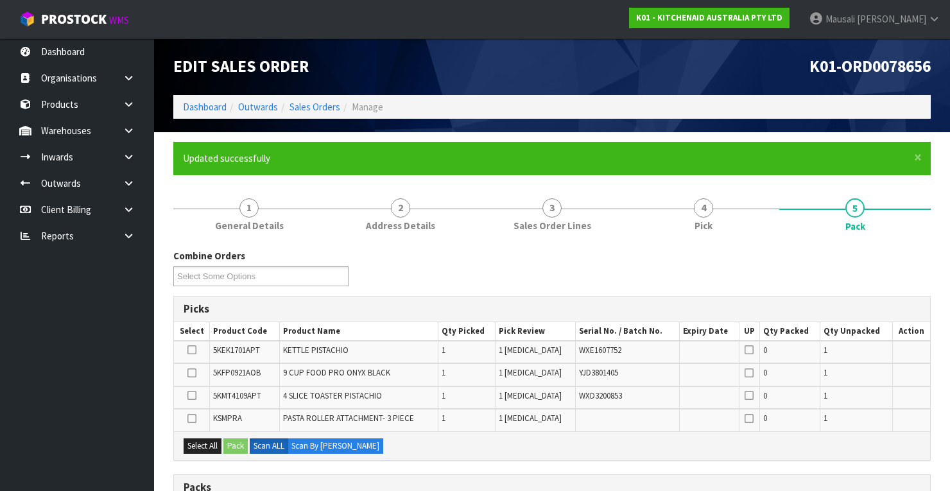
scroll to position [320, 0]
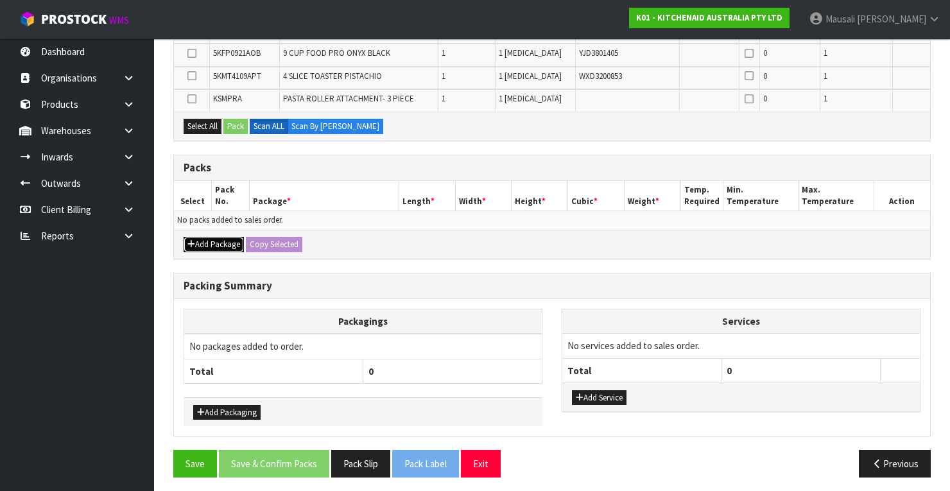
click at [216, 237] on button "Add Package" at bounding box center [214, 244] width 60 height 15
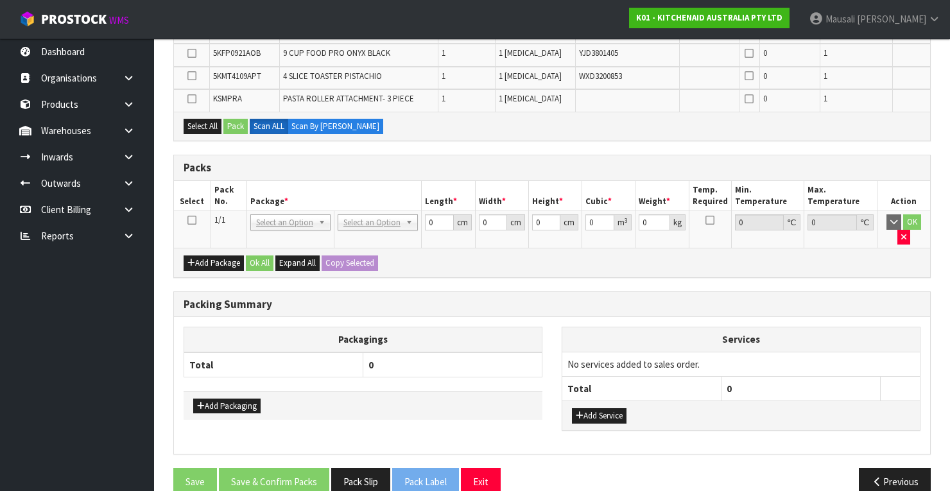
click at [189, 220] on icon at bounding box center [191, 220] width 9 height 1
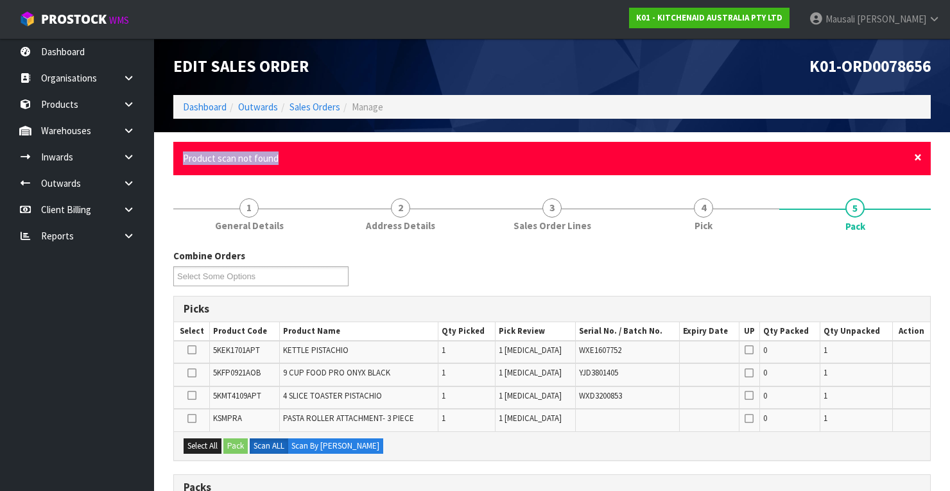
click at [921, 157] on div "× Close Product scan not found" at bounding box center [551, 158] width 757 height 33
click at [921, 157] on span "×" at bounding box center [918, 157] width 8 height 18
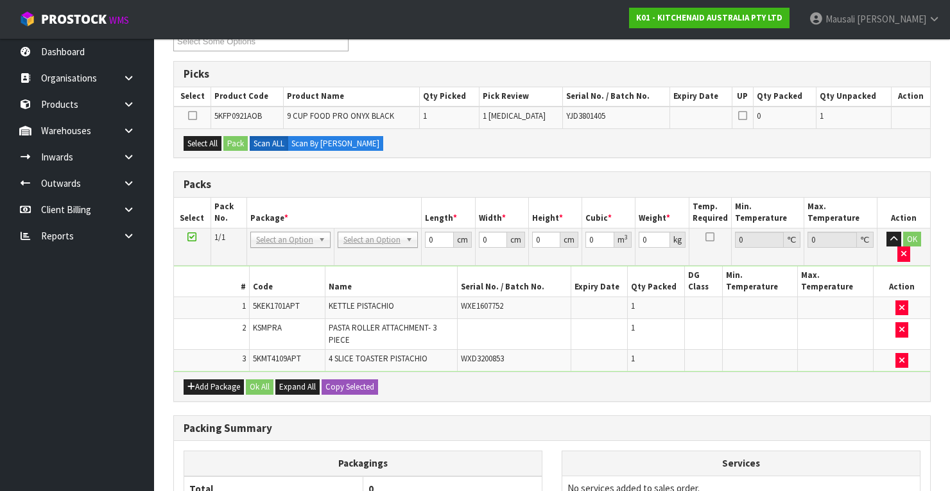
scroll to position [308, 0]
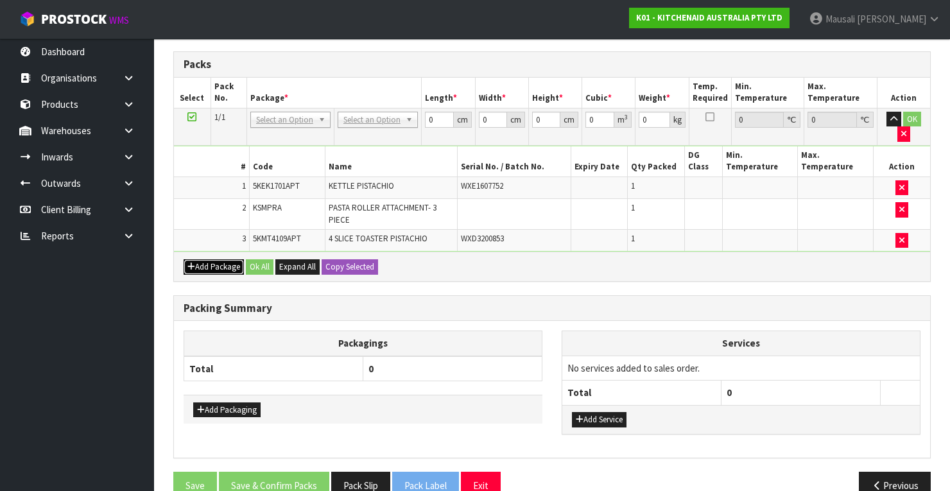
click at [200, 261] on button "Add Package" at bounding box center [214, 266] width 60 height 15
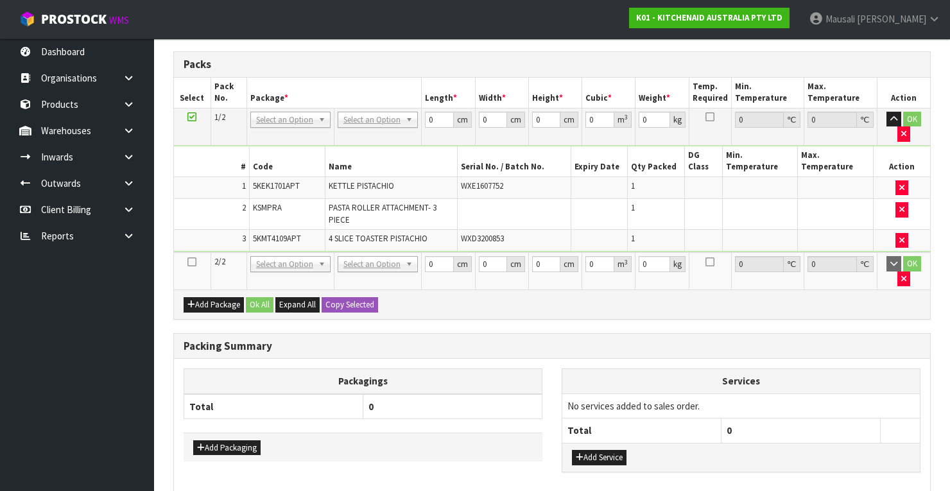
click at [189, 262] on icon at bounding box center [191, 262] width 9 height 1
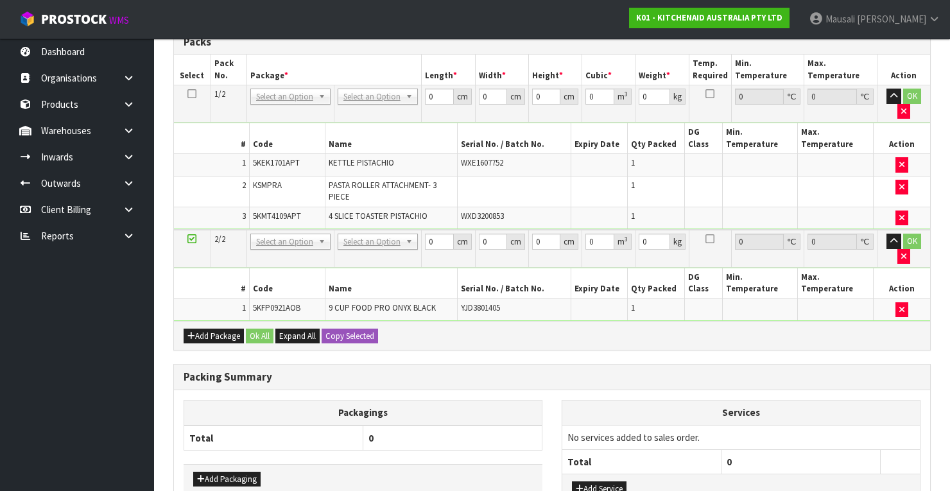
click at [191, 94] on icon at bounding box center [191, 94] width 9 height 1
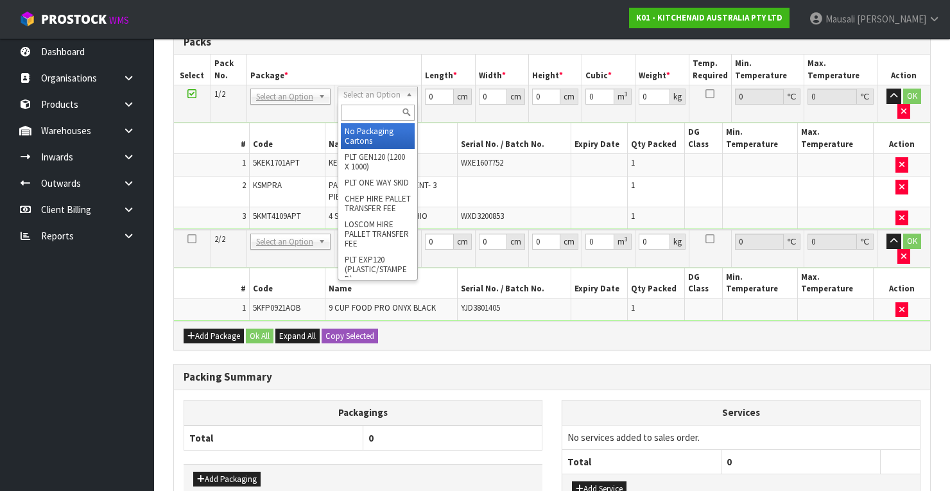
click at [364, 116] on input "text" at bounding box center [378, 113] width 74 height 16
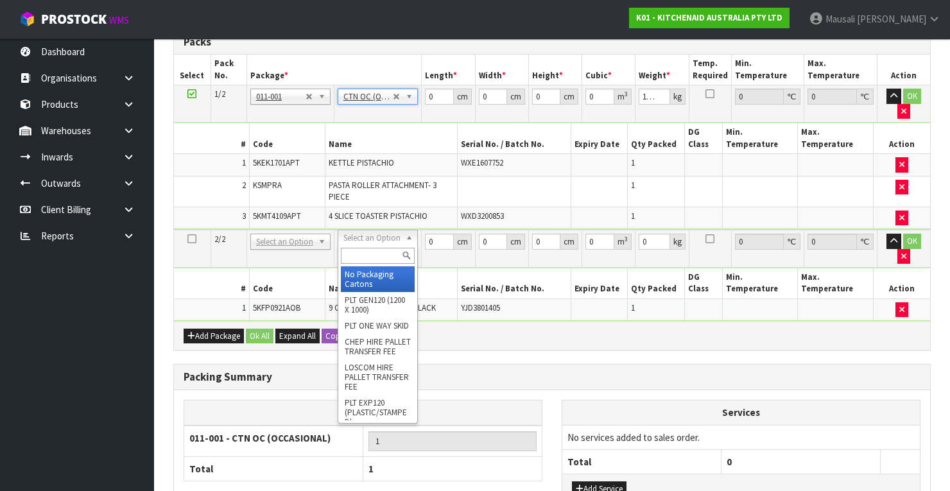
click at [352, 260] on input "text" at bounding box center [378, 256] width 74 height 16
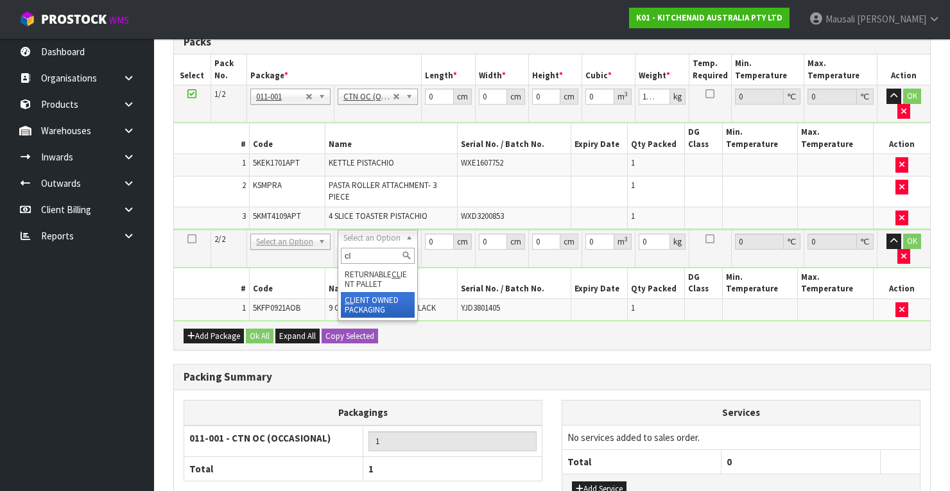
drag, startPoint x: 364, startPoint y: 298, endPoint x: 381, endPoint y: 285, distance: 22.0
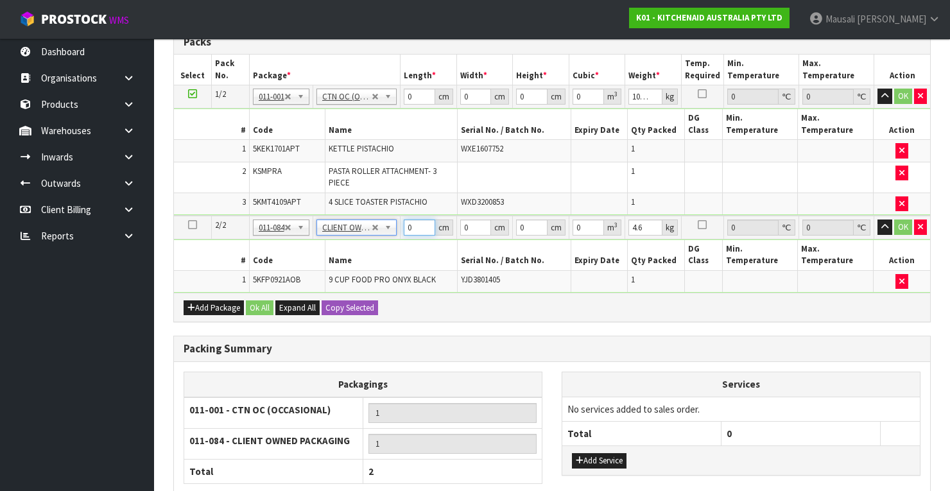
drag, startPoint x: 413, startPoint y: 227, endPoint x: 444, endPoint y: 207, distance: 36.3
click at [385, 234] on tr "2/2 NONE 007-001 007-002 007-004 007-009 007-013 007-014 007-015 007-017 007-01…" at bounding box center [552, 228] width 756 height 24
drag, startPoint x: 414, startPoint y: 98, endPoint x: 402, endPoint y: 103, distance: 13.0
click at [397, 103] on tr "1/2 NONE 007-001 007-002 007-004 007-009 007-013 007-014 007-015 007-017 007-01…" at bounding box center [552, 96] width 756 height 23
click at [257, 306] on button "Ok All" at bounding box center [260, 307] width 28 height 15
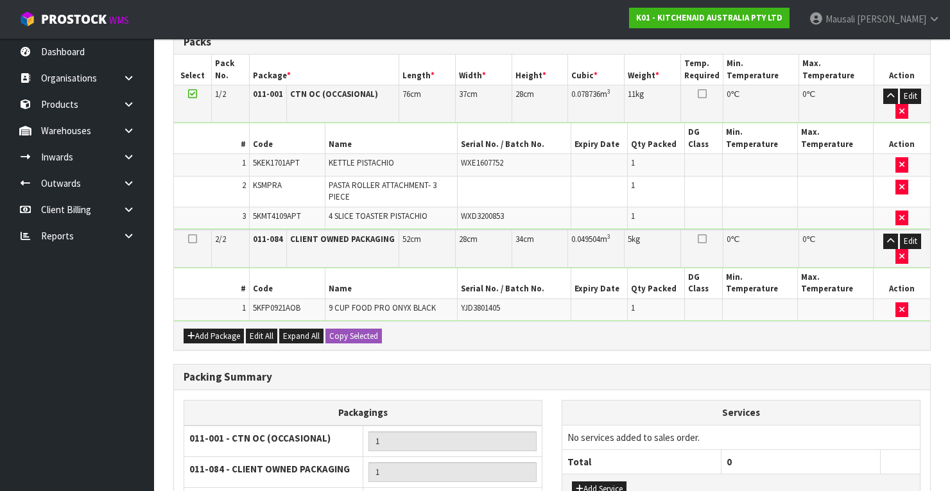
scroll to position [434, 0]
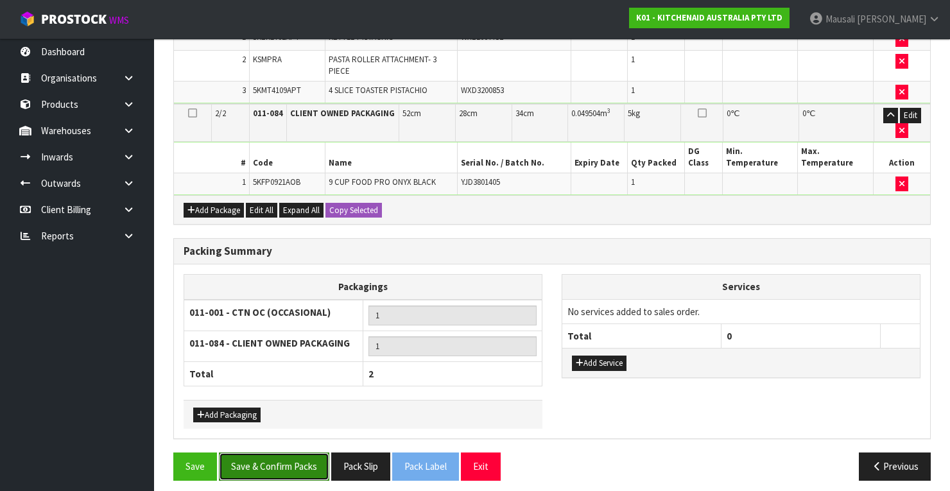
click at [300, 453] on button "Save & Confirm Packs" at bounding box center [274, 467] width 110 height 28
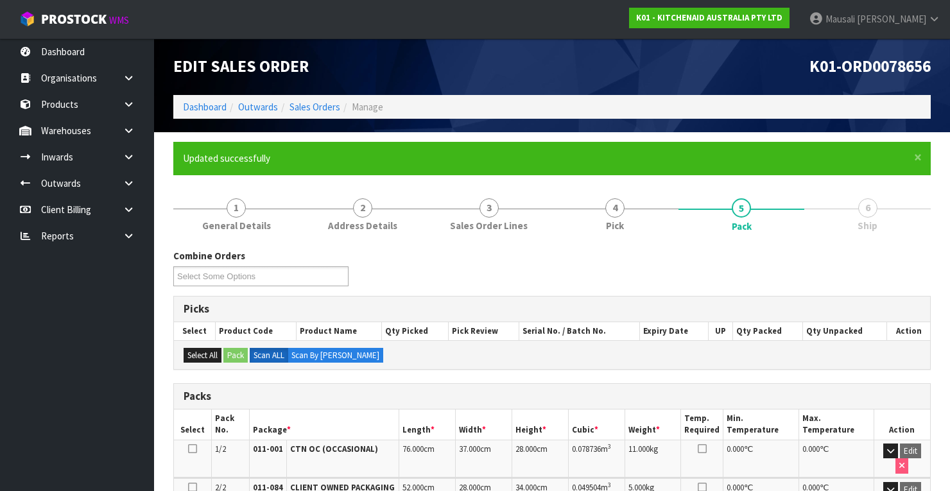
scroll to position [294, 0]
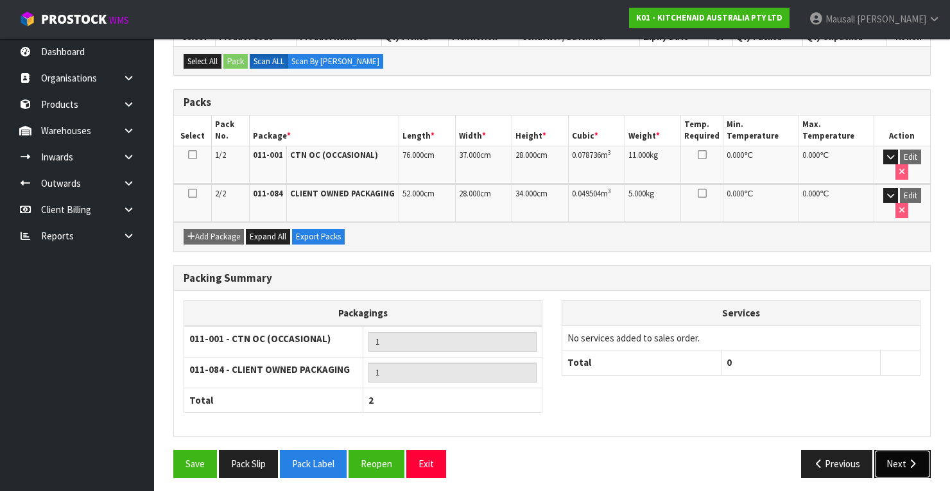
click at [900, 467] on button "Next" at bounding box center [902, 464] width 56 height 28
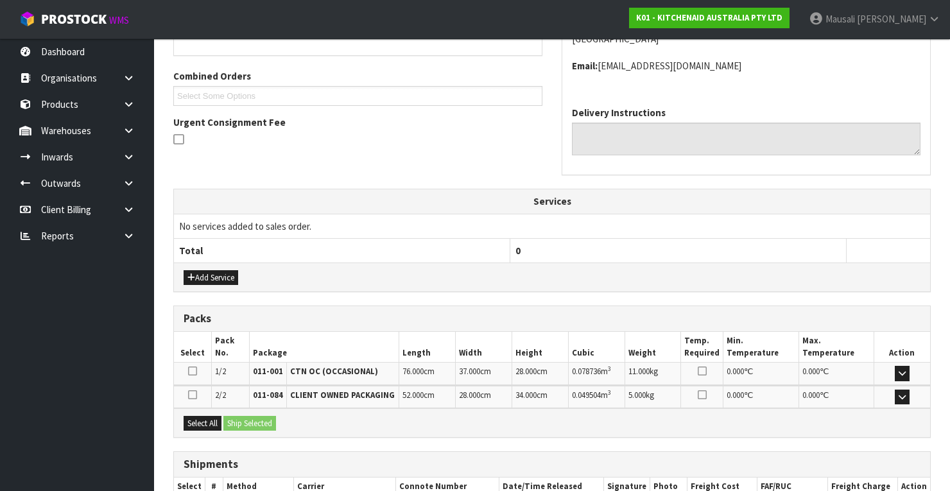
scroll to position [388, 0]
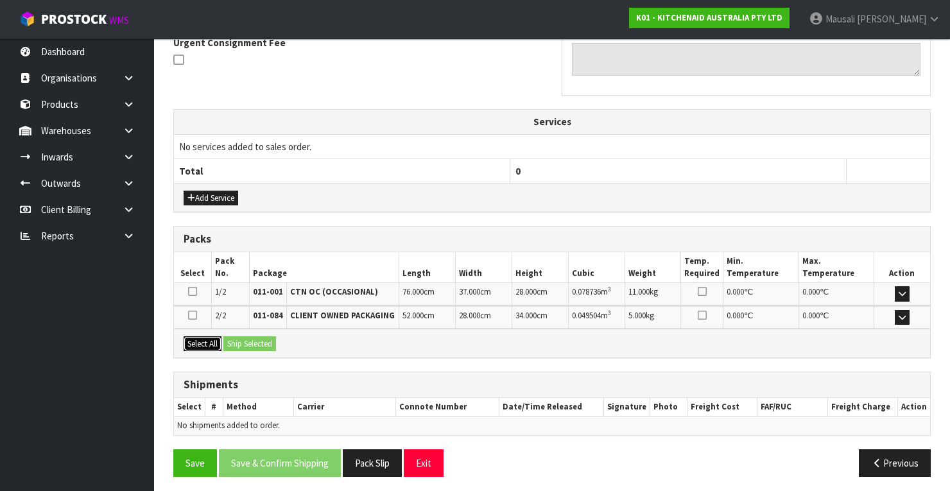
drag, startPoint x: 199, startPoint y: 338, endPoint x: 227, endPoint y: 334, distance: 28.6
click at [200, 338] on button "Select All" at bounding box center [203, 343] width 38 height 15
click at [227, 336] on button "Ship Selected" at bounding box center [249, 343] width 53 height 15
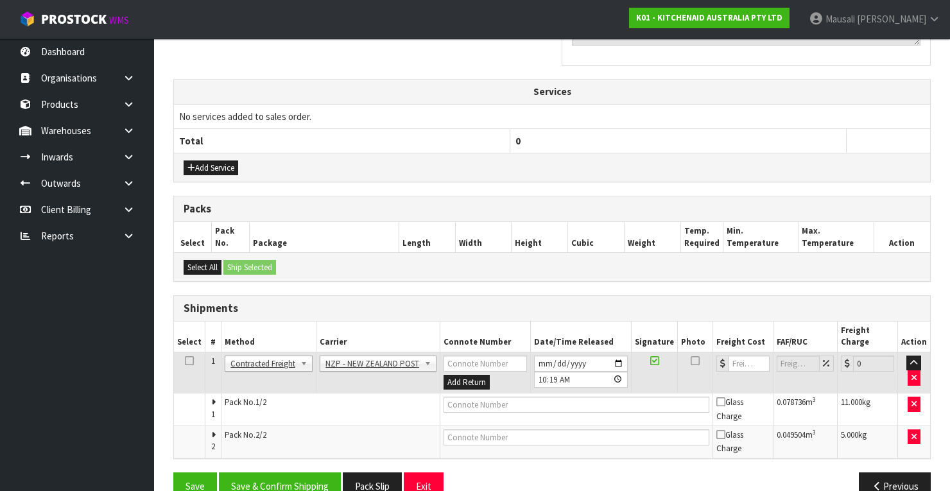
scroll to position [431, 0]
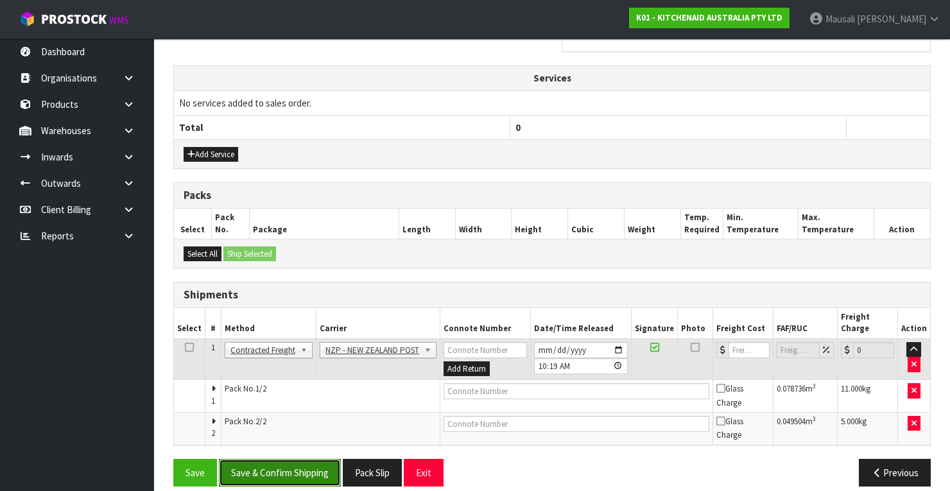
click at [306, 459] on button "Save & Confirm Shipping" at bounding box center [280, 473] width 122 height 28
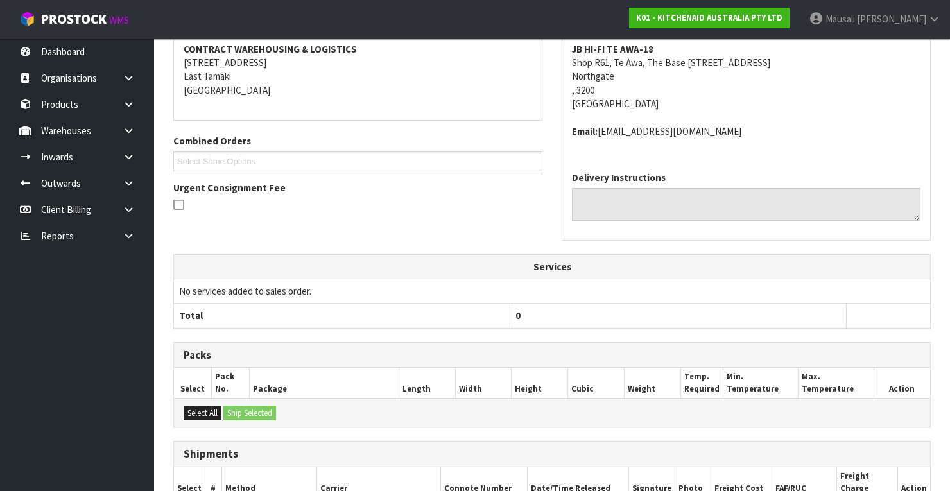
scroll to position [410, 0]
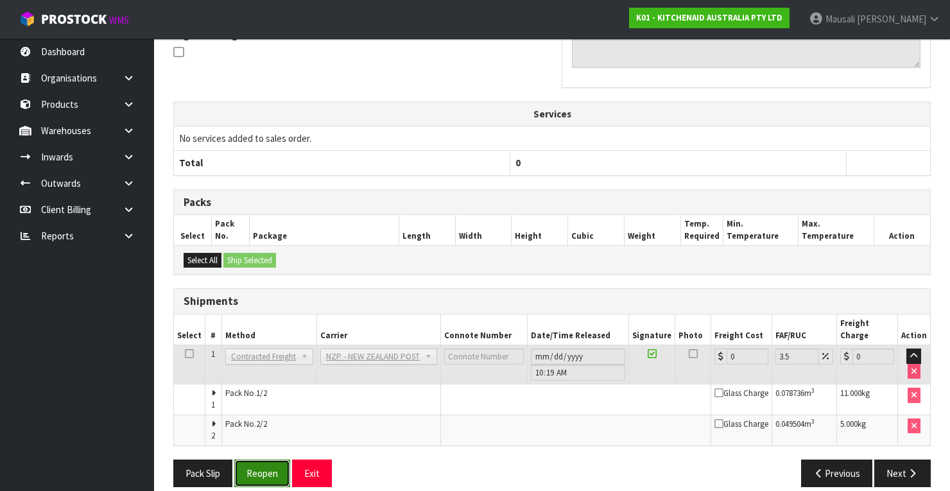
click at [264, 467] on button "Reopen" at bounding box center [262, 474] width 56 height 28
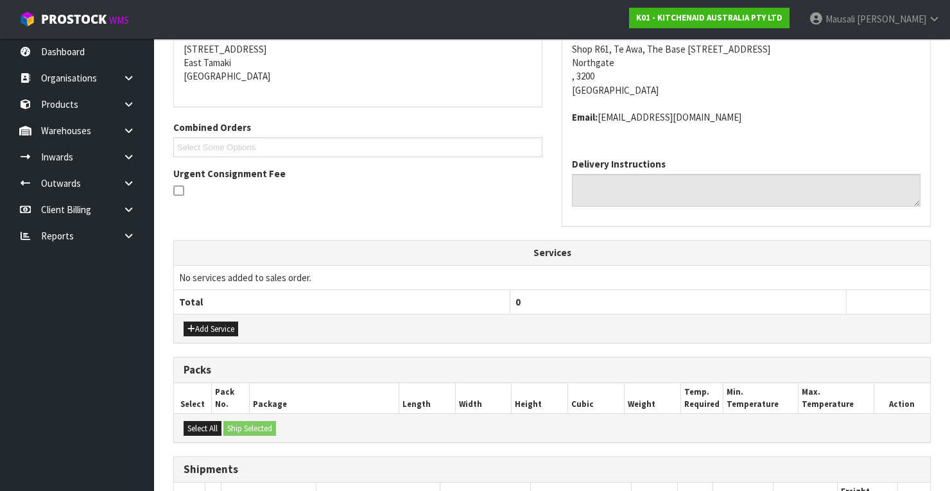
scroll to position [433, 0]
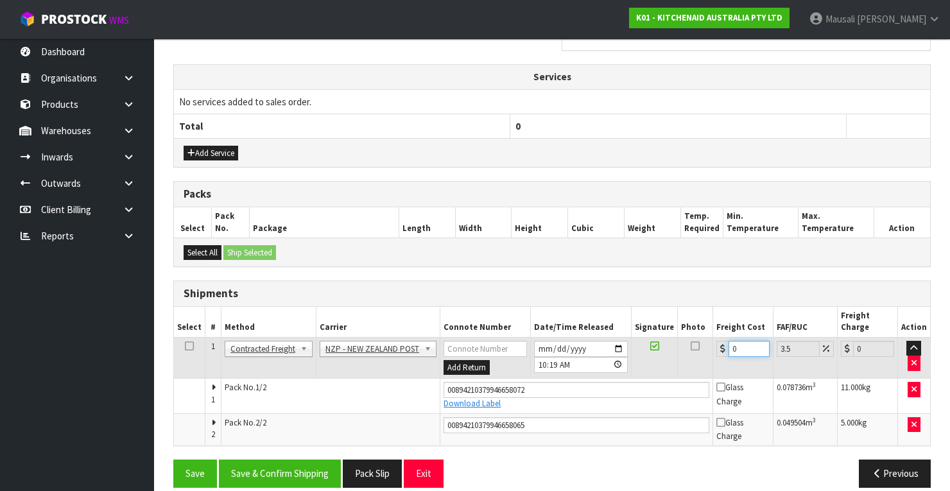
drag, startPoint x: 738, startPoint y: 331, endPoint x: 718, endPoint y: 343, distance: 23.6
click at [718, 343] on td "0" at bounding box center [743, 358] width 60 height 42
click at [282, 460] on button "Save & Confirm Shipping" at bounding box center [280, 474] width 122 height 28
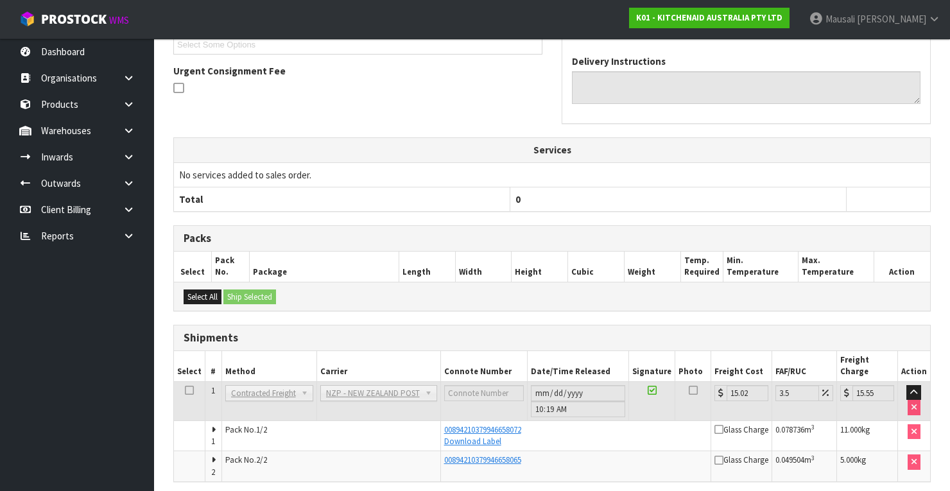
scroll to position [395, 0]
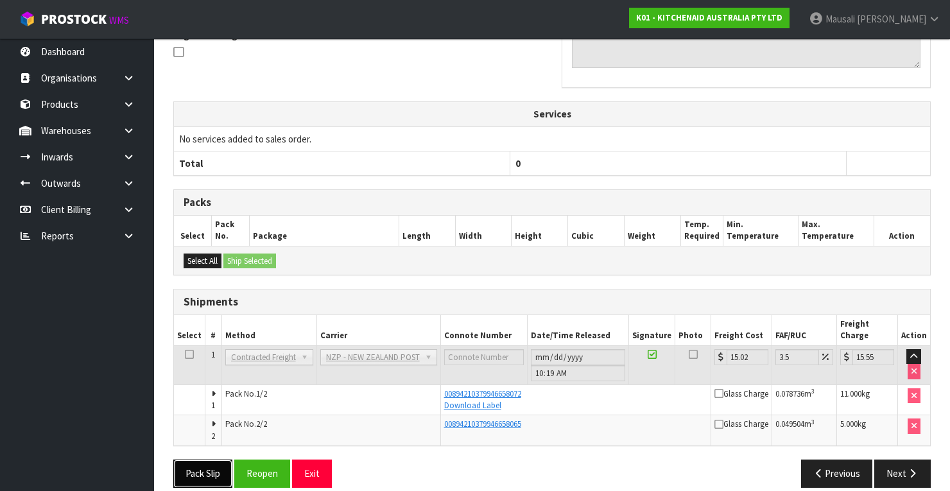
click at [194, 460] on button "Pack Slip" at bounding box center [202, 474] width 59 height 28
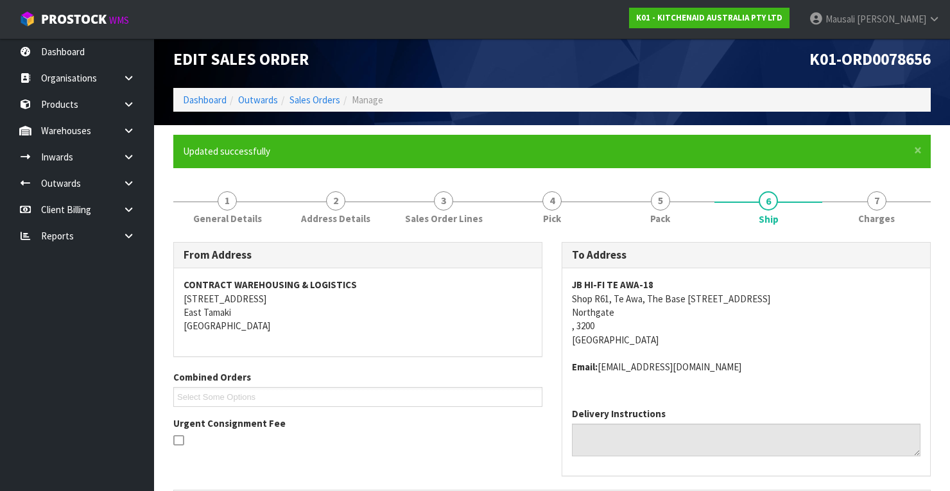
scroll to position [0, 0]
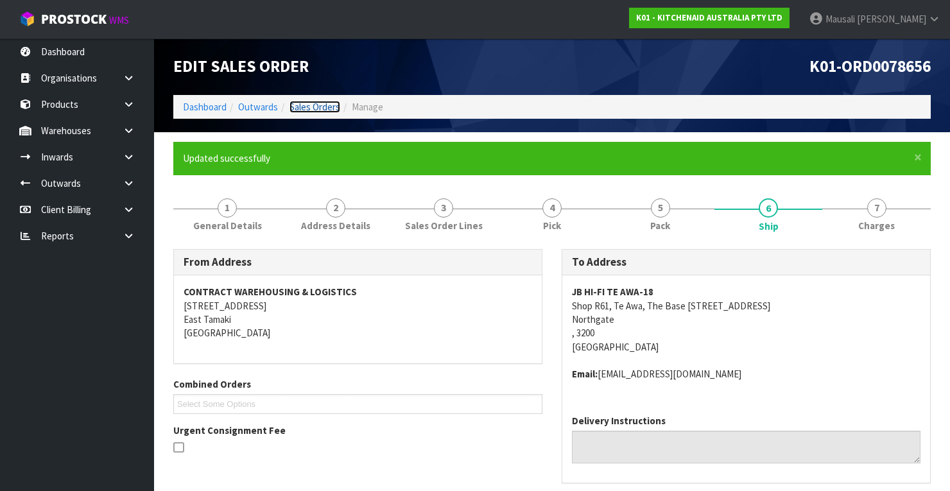
click at [336, 107] on link "Sales Orders" at bounding box center [314, 107] width 51 height 12
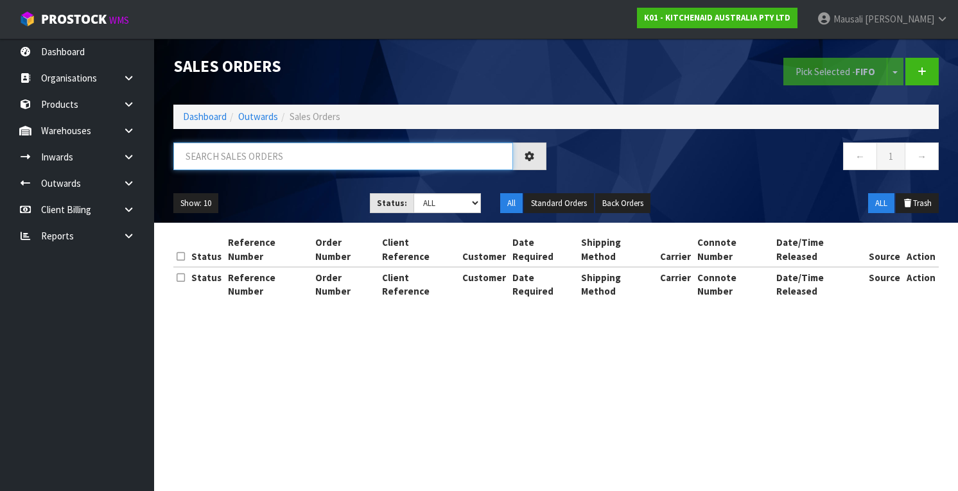
click at [200, 158] on input "text" at bounding box center [343, 156] width 340 height 28
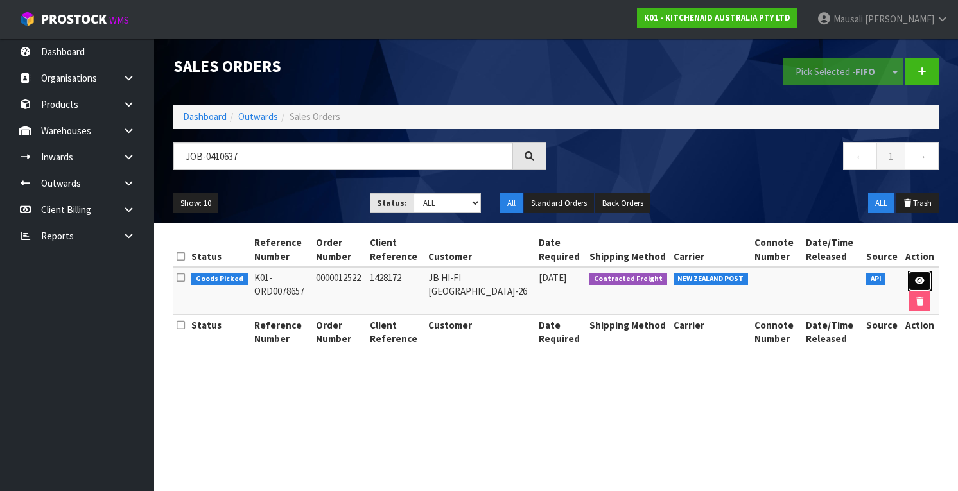
click at [915, 277] on icon at bounding box center [920, 281] width 10 height 8
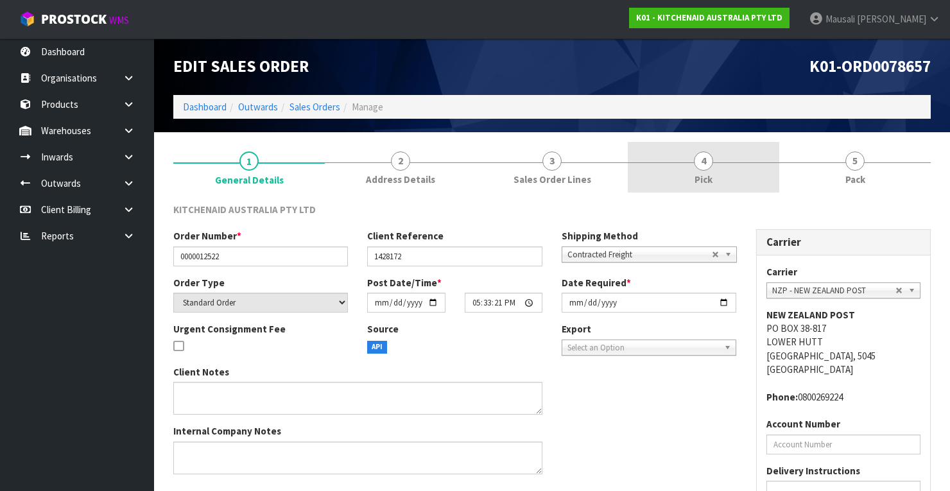
click at [698, 169] on link "4 Pick" at bounding box center [703, 167] width 151 height 51
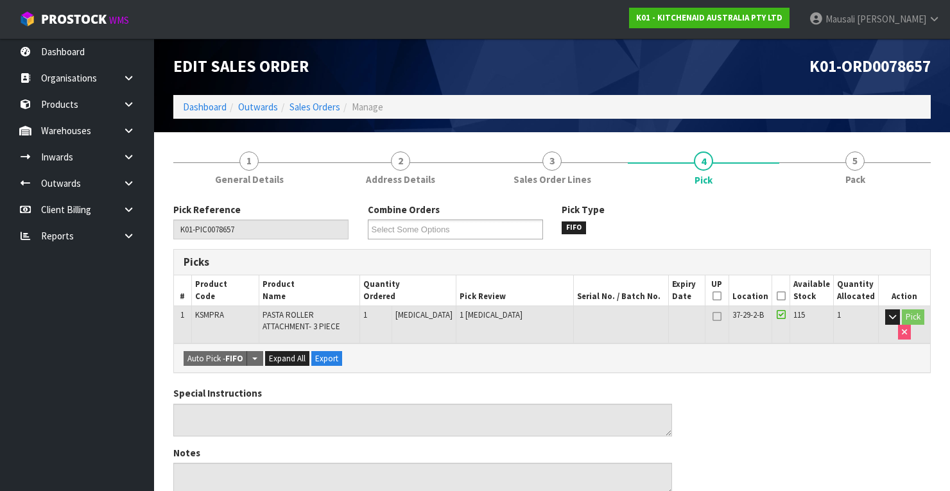
click at [781, 296] on icon at bounding box center [781, 296] width 9 height 1
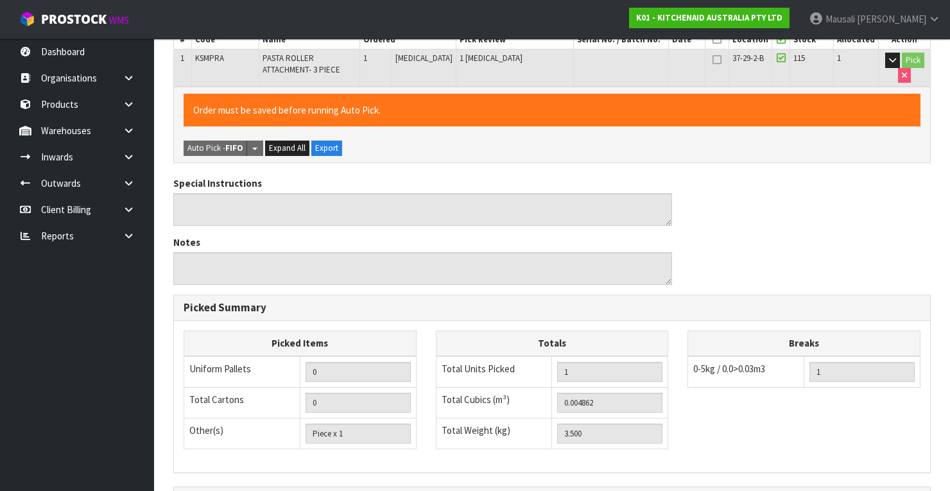
scroll to position [410, 0]
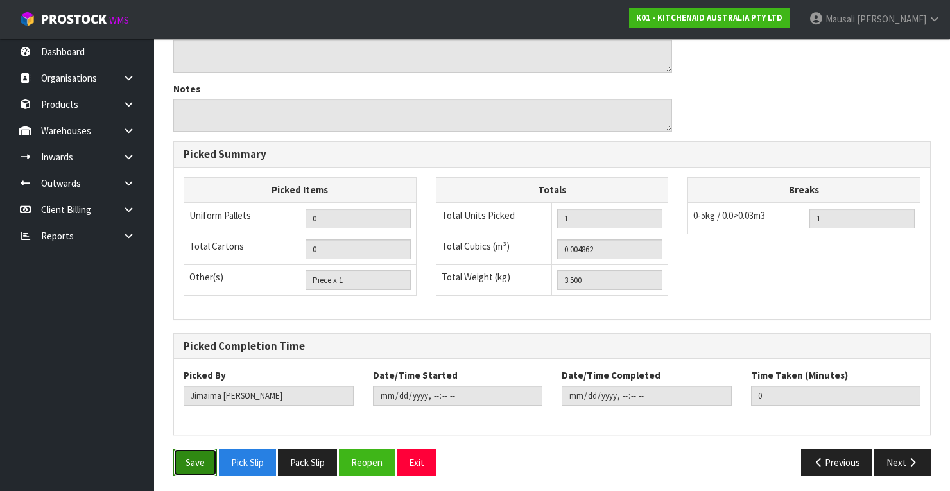
click at [195, 453] on button "Save" at bounding box center [195, 463] width 44 height 28
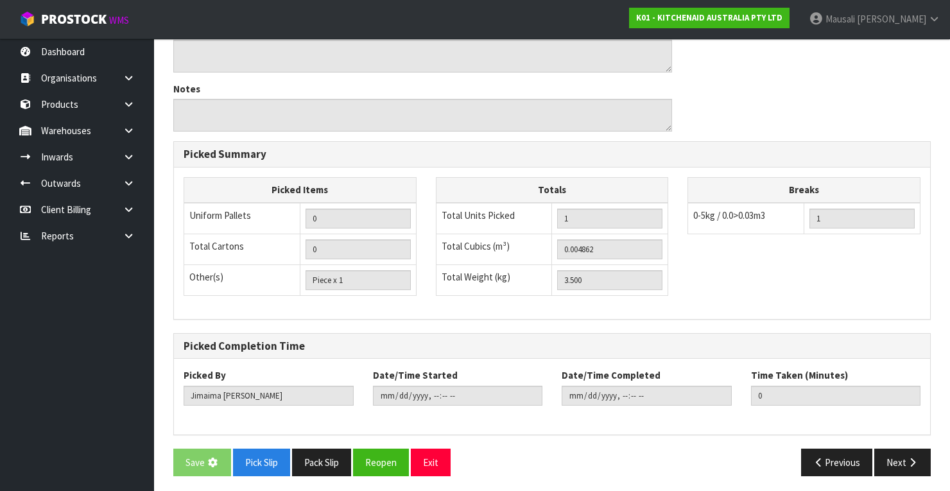
scroll to position [0, 0]
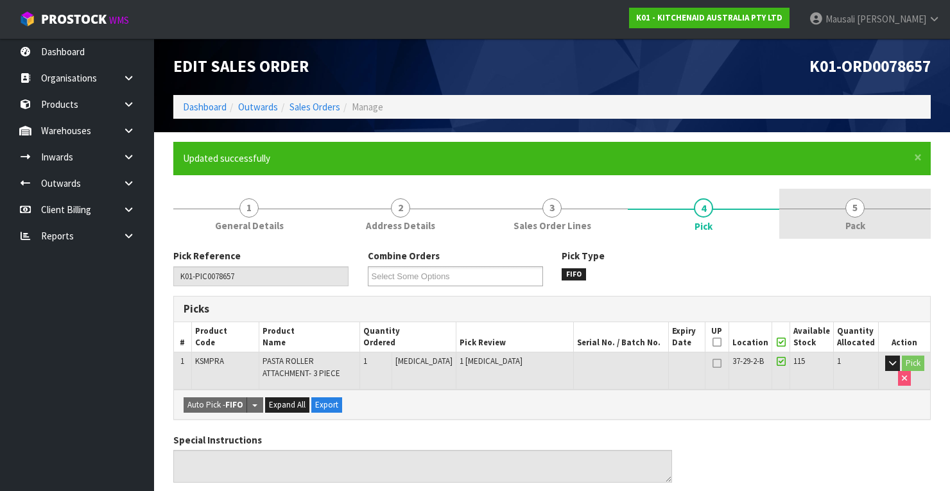
click at [863, 217] on link "5 Pack" at bounding box center [854, 214] width 151 height 51
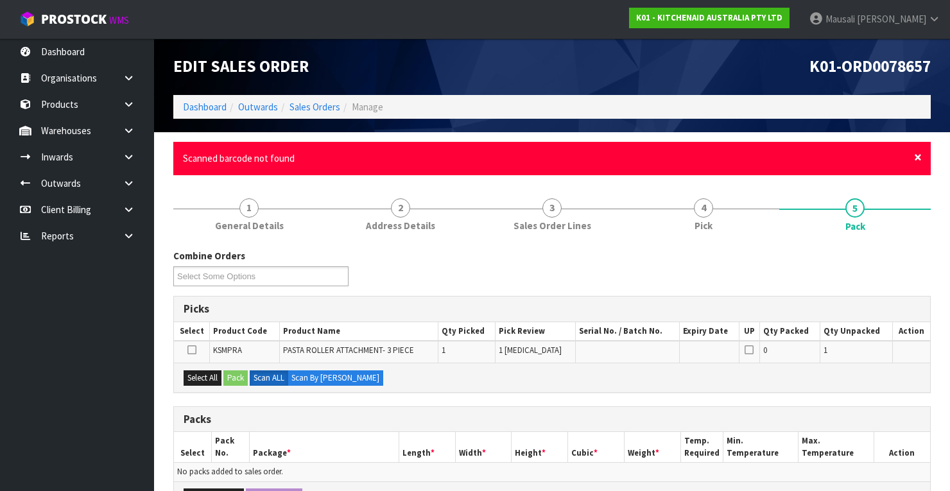
click at [919, 157] on span "×" at bounding box center [918, 157] width 8 height 18
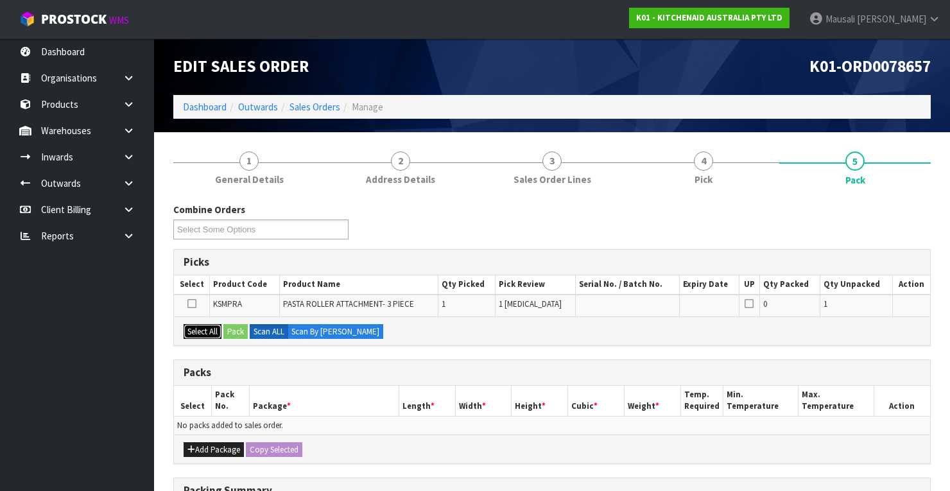
drag, startPoint x: 190, startPoint y: 327, endPoint x: 203, endPoint y: 327, distance: 12.9
click at [193, 327] on button "Select All" at bounding box center [203, 331] width 38 height 15
click at [223, 327] on div "Select All Pack Scan ALL Scan By [PERSON_NAME]" at bounding box center [552, 330] width 756 height 29
click at [237, 328] on button "Pack" at bounding box center [235, 331] width 24 height 15
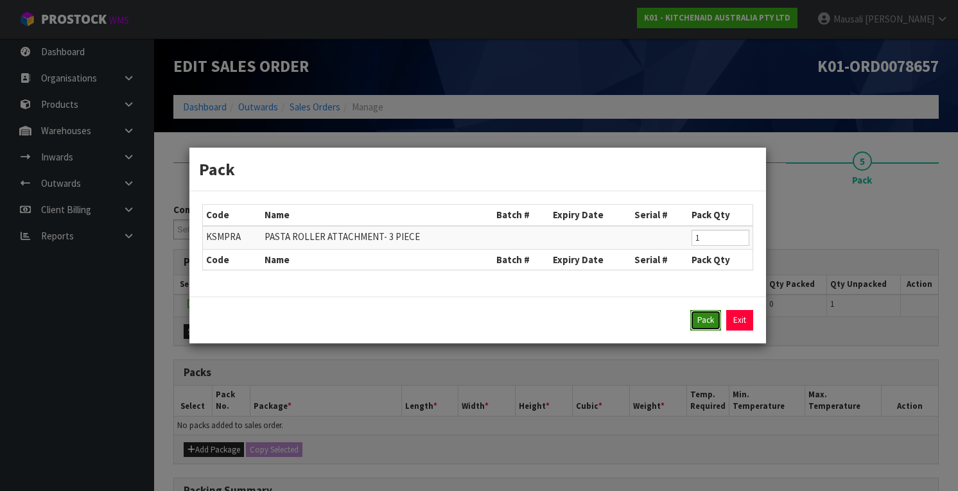
click at [695, 320] on button "Pack" at bounding box center [705, 320] width 31 height 21
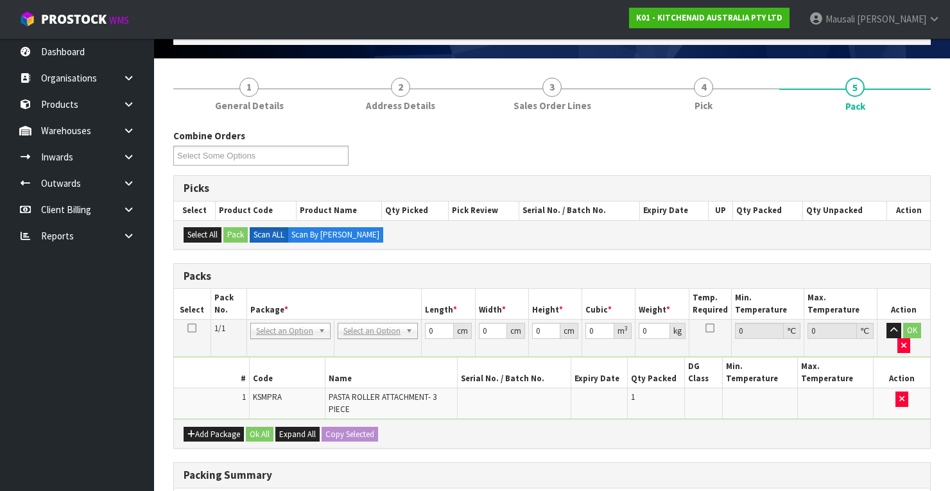
scroll to position [154, 0]
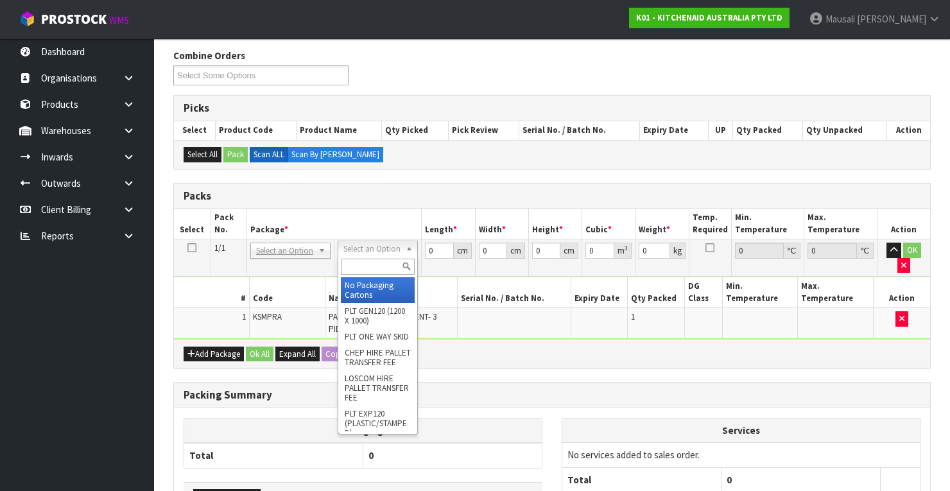
click at [370, 273] on input "text" at bounding box center [378, 267] width 74 height 16
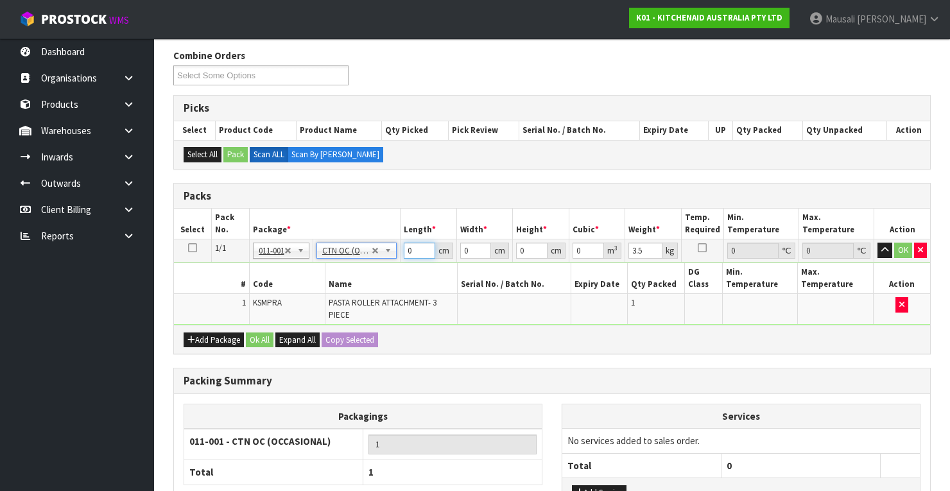
drag, startPoint x: 421, startPoint y: 247, endPoint x: 408, endPoint y: 252, distance: 14.2
click at [408, 252] on input "0" at bounding box center [419, 251] width 31 height 16
click at [263, 335] on button "Ok All" at bounding box center [260, 339] width 28 height 15
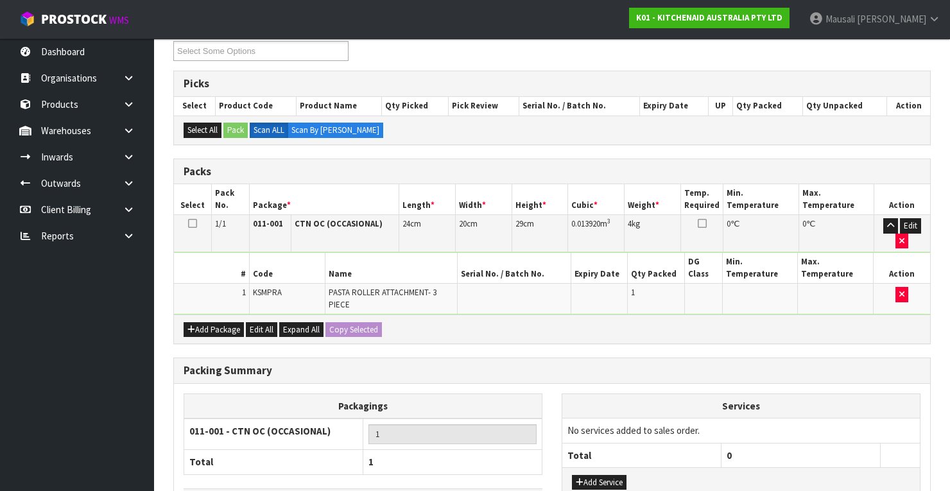
scroll to position [270, 0]
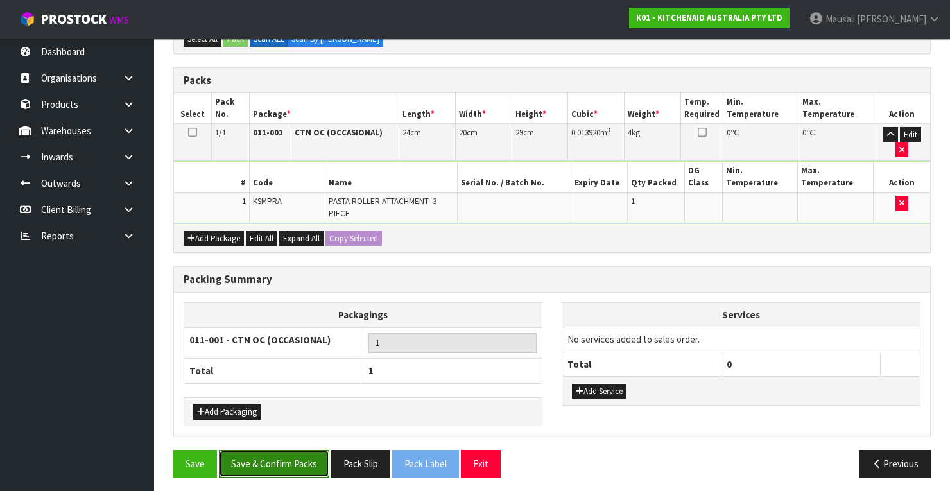
click at [281, 450] on button "Save & Confirm Packs" at bounding box center [274, 464] width 110 height 28
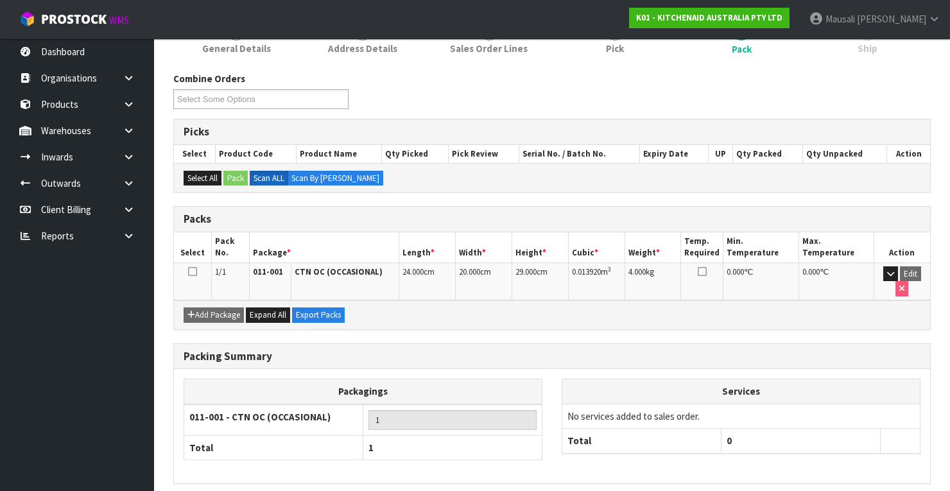
scroll to position [226, 0]
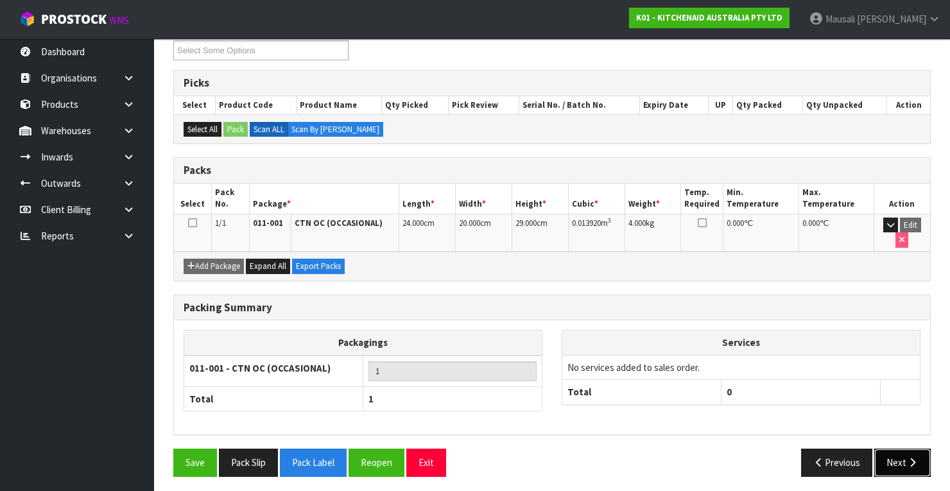
click at [919, 455] on button "Next" at bounding box center [902, 463] width 56 height 28
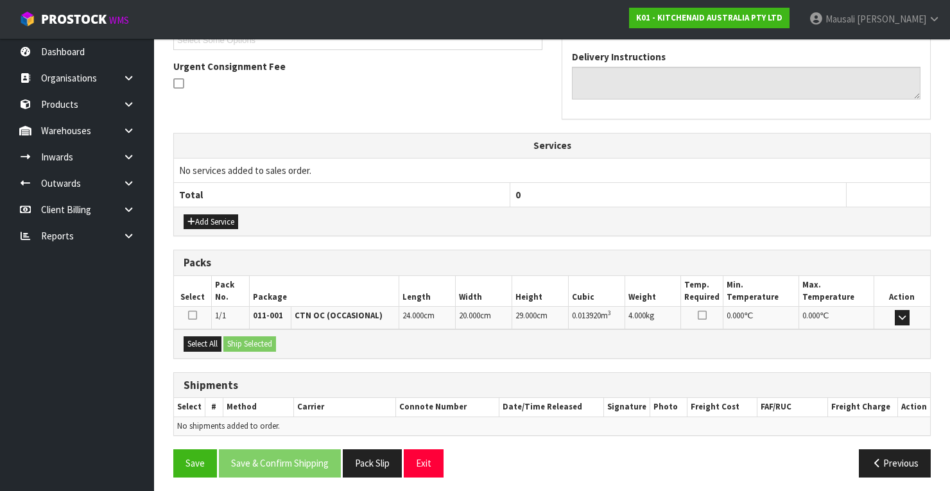
scroll to position [365, 0]
click at [200, 340] on button "Select All" at bounding box center [203, 343] width 38 height 15
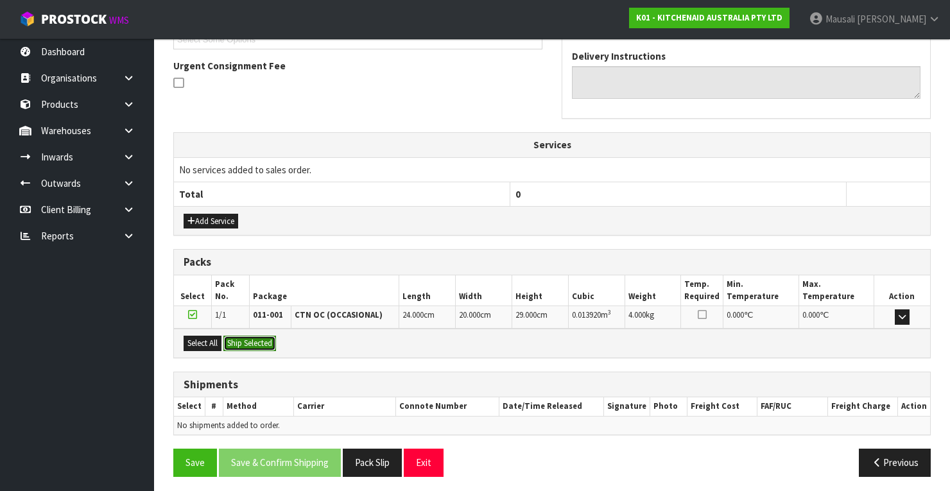
click at [232, 342] on button "Ship Selected" at bounding box center [249, 343] width 53 height 15
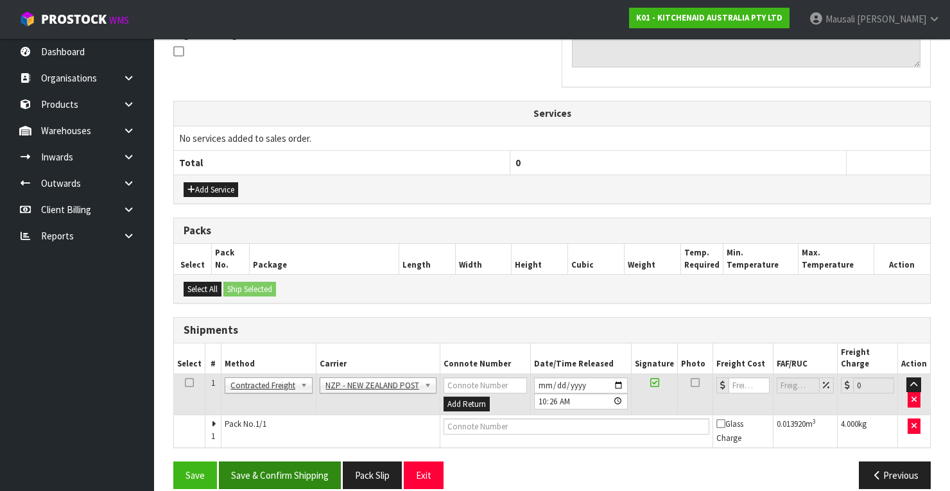
scroll to position [398, 0]
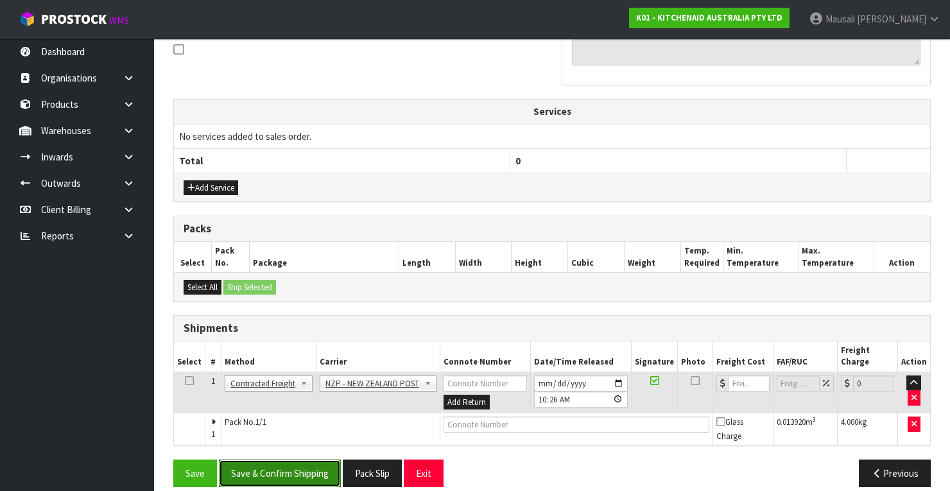
click at [300, 460] on button "Save & Confirm Shipping" at bounding box center [280, 474] width 122 height 28
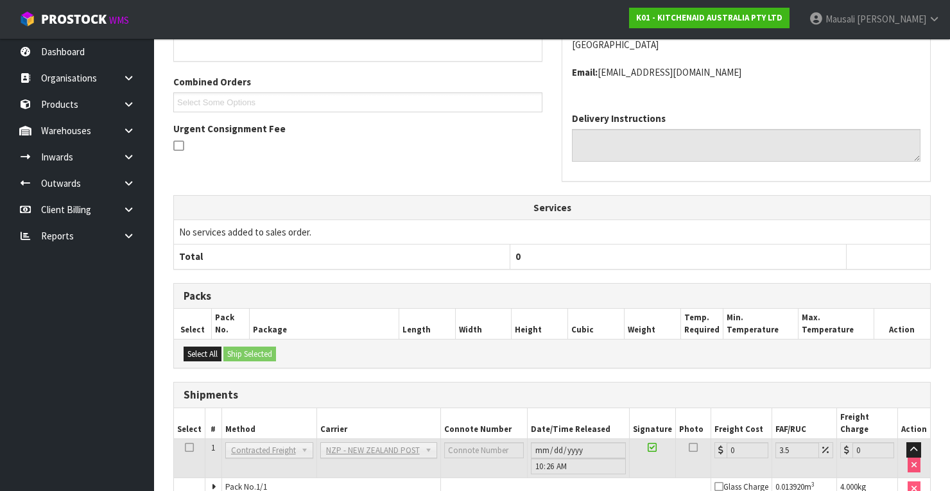
scroll to position [379, 0]
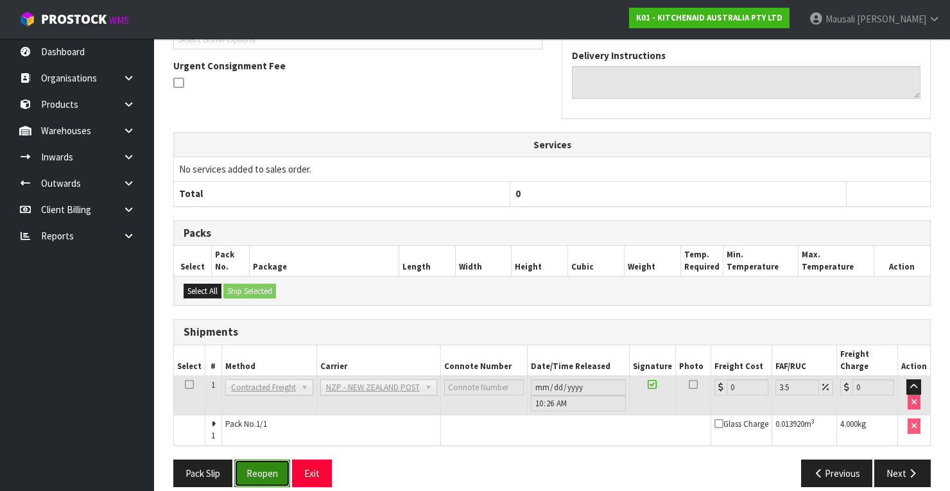
click at [262, 460] on button "Reopen" at bounding box center [262, 474] width 56 height 28
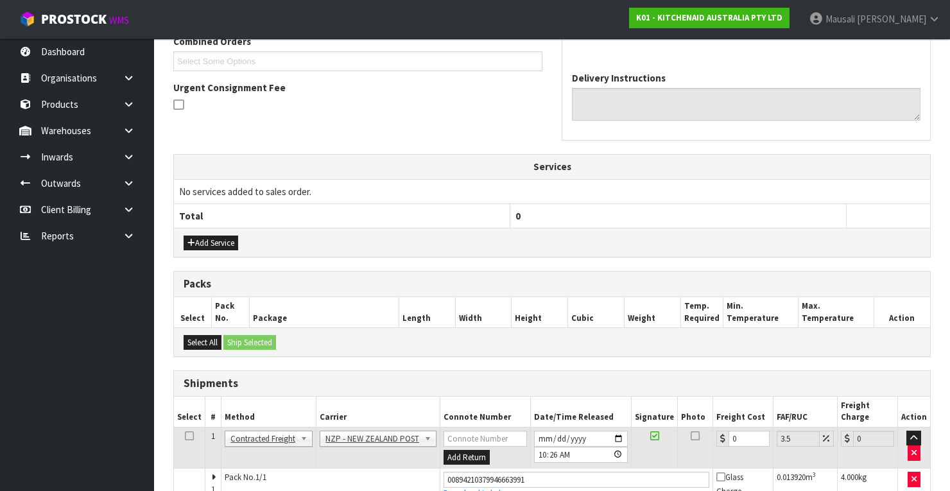
scroll to position [400, 0]
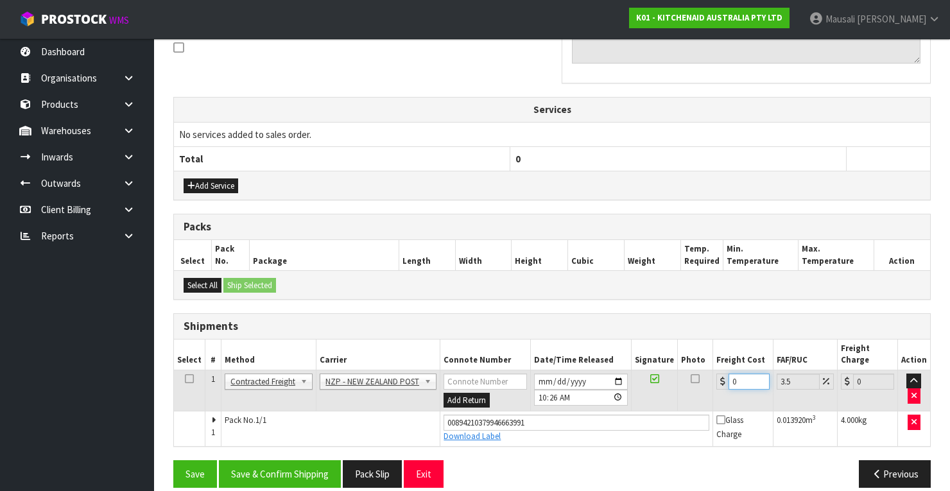
drag, startPoint x: 739, startPoint y: 367, endPoint x: 717, endPoint y: 374, distance: 23.4
click at [717, 374] on td "0" at bounding box center [743, 391] width 60 height 42
click at [313, 460] on button "Save & Confirm Shipping" at bounding box center [280, 474] width 122 height 28
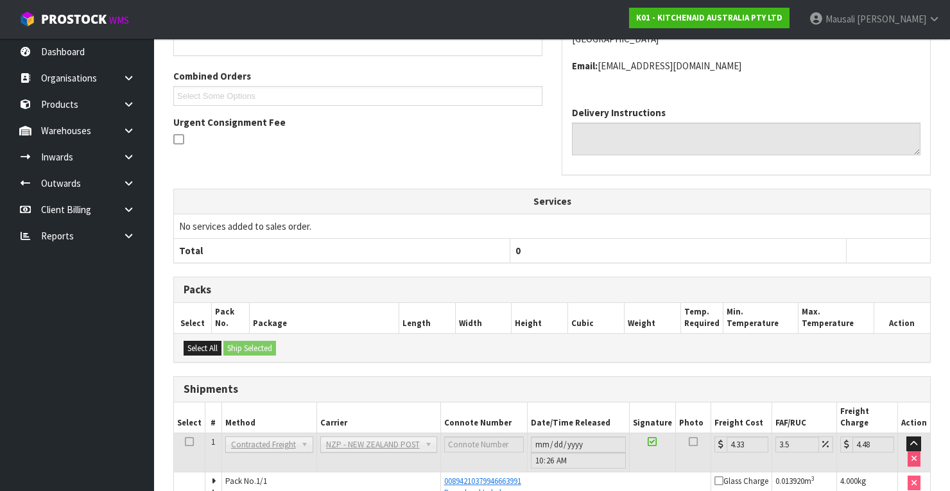
scroll to position [365, 0]
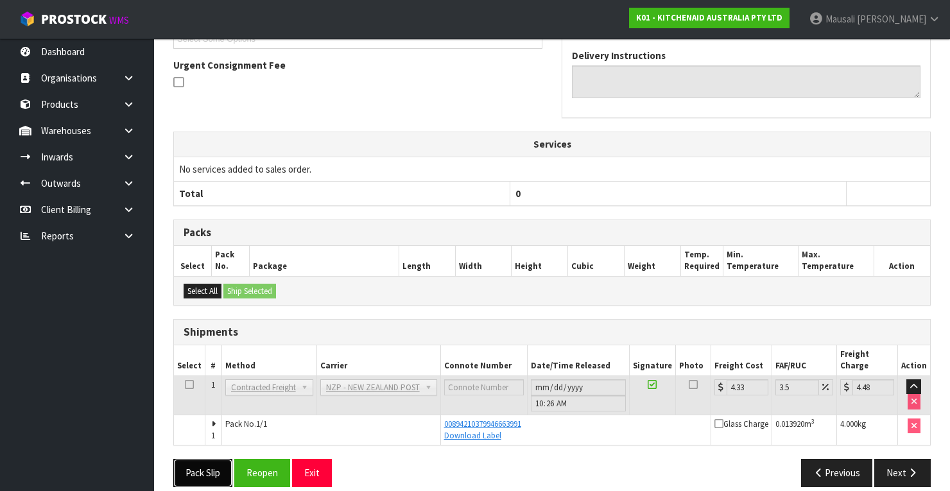
click at [211, 459] on button "Pack Slip" at bounding box center [202, 473] width 59 height 28
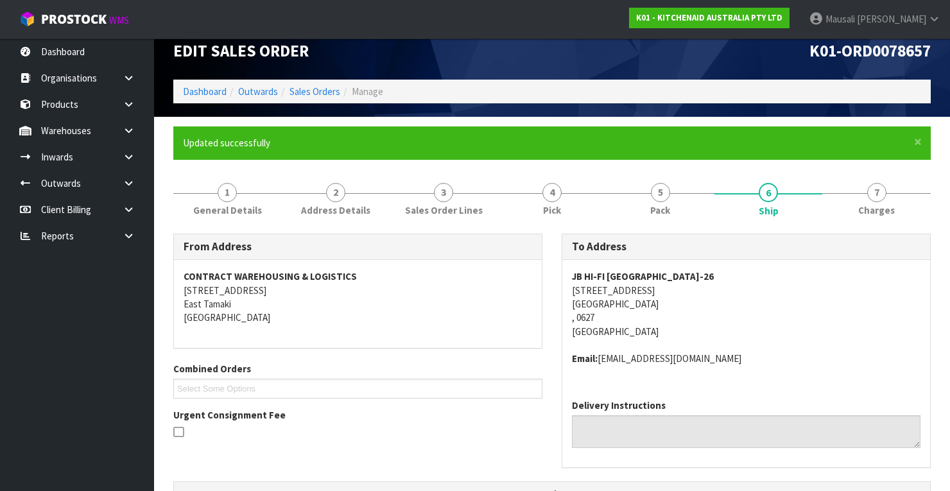
scroll to position [0, 0]
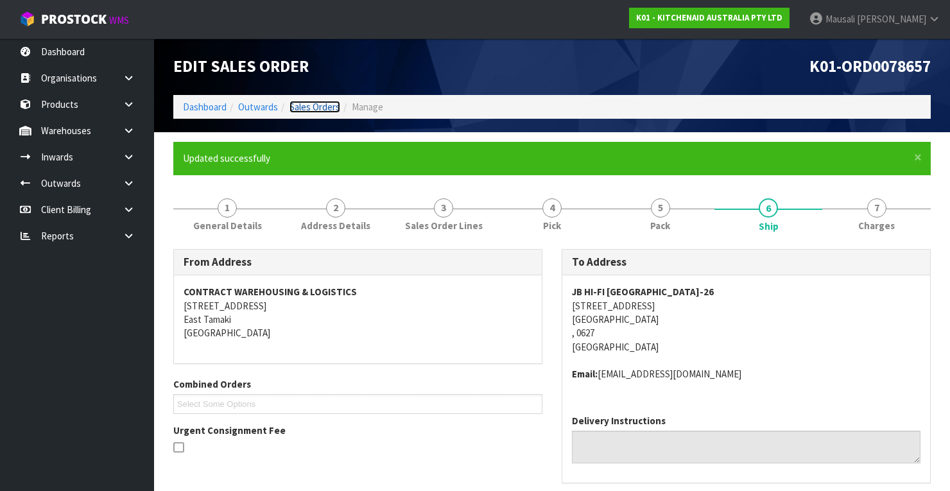
click at [324, 108] on link "Sales Orders" at bounding box center [314, 107] width 51 height 12
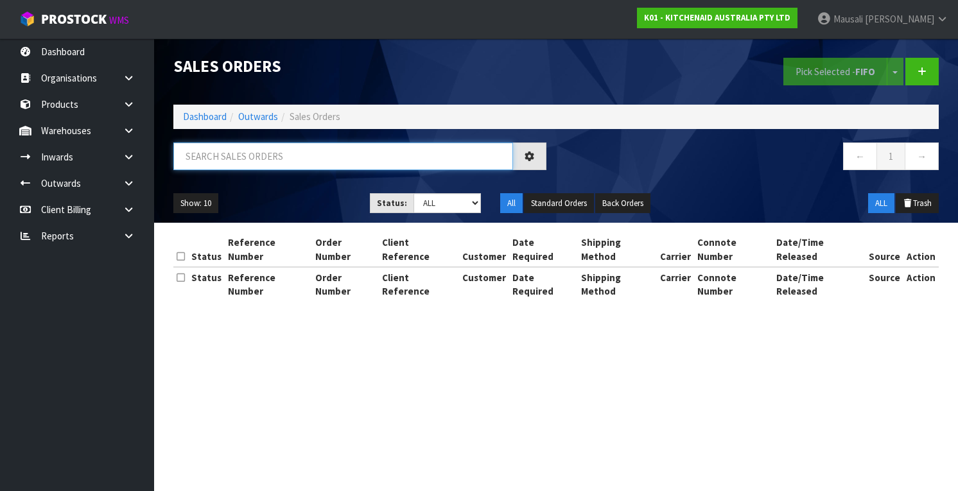
click at [194, 154] on input "text" at bounding box center [343, 156] width 340 height 28
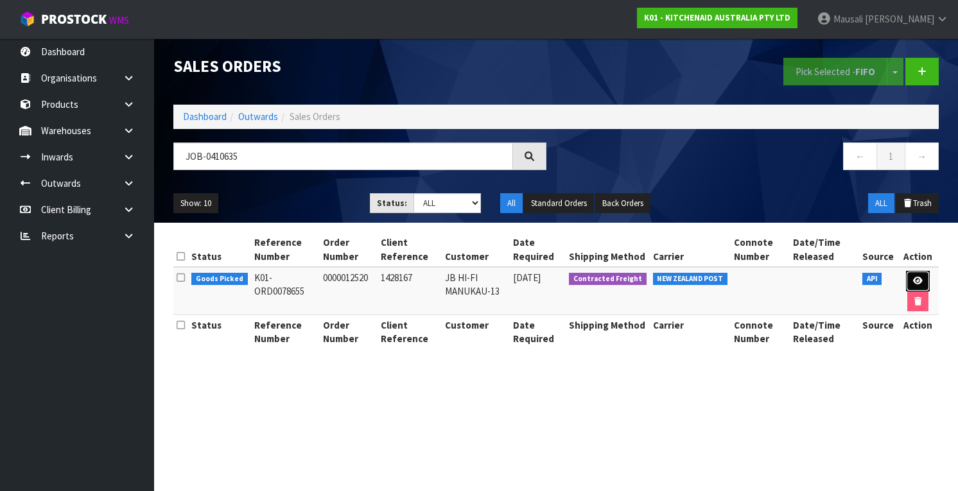
click at [917, 273] on link at bounding box center [918, 281] width 24 height 21
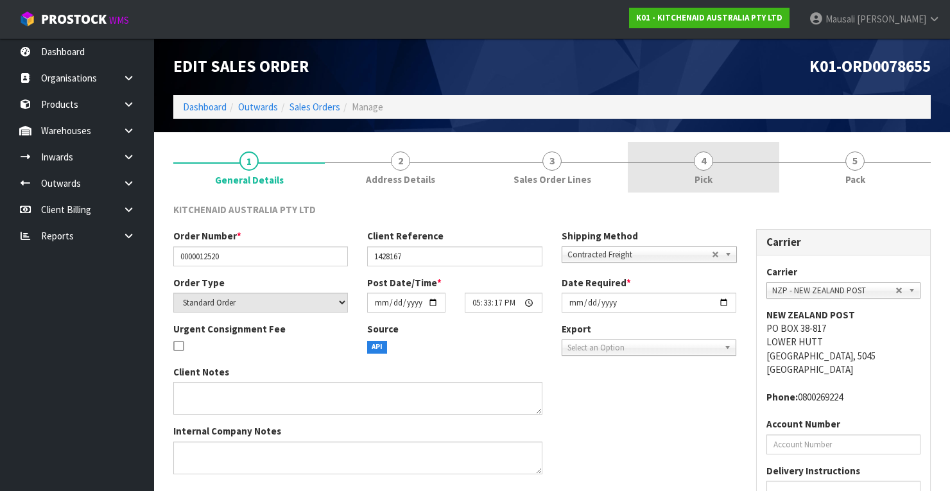
click at [714, 185] on link "4 Pick" at bounding box center [703, 167] width 151 height 51
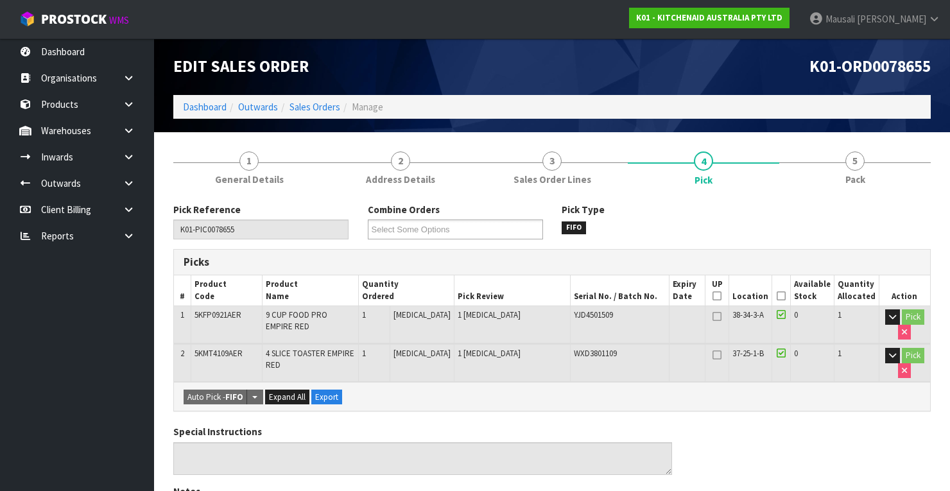
click at [784, 297] on icon at bounding box center [781, 296] width 9 height 1
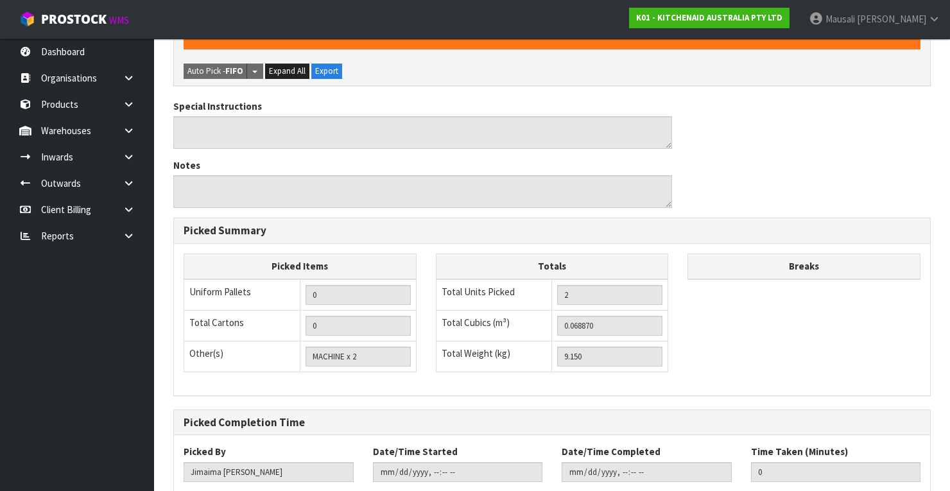
scroll to position [448, 0]
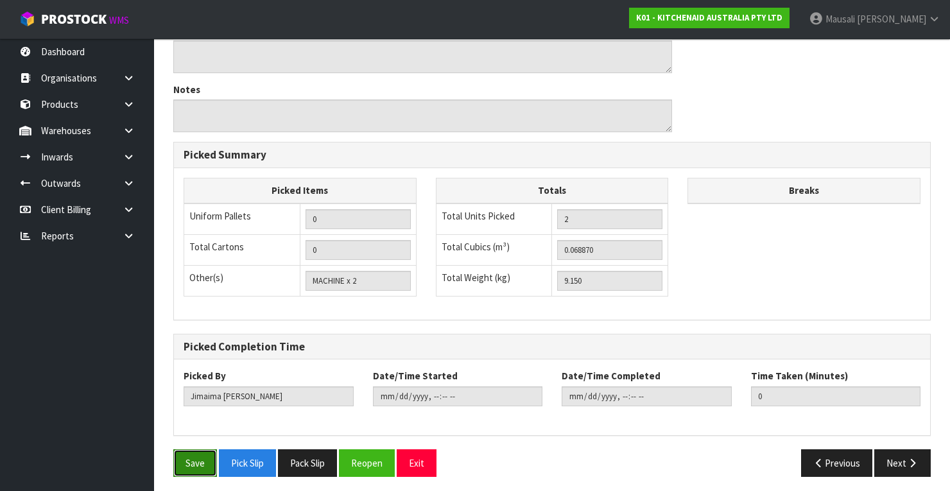
click at [187, 449] on button "Save" at bounding box center [195, 463] width 44 height 28
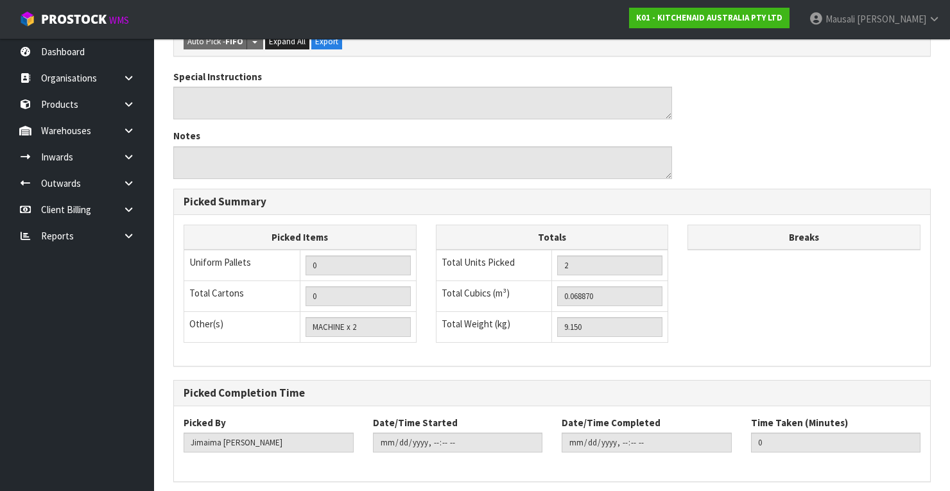
scroll to position [0, 0]
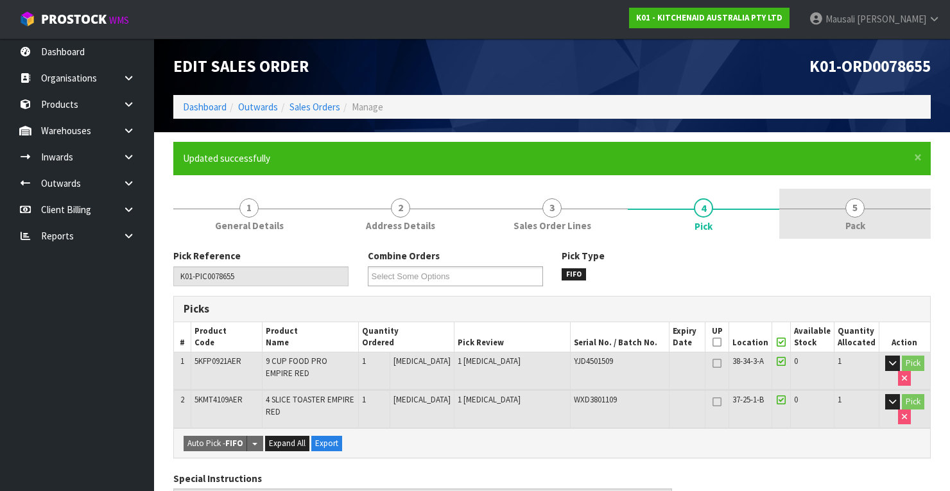
click at [845, 194] on link "5 Pack" at bounding box center [854, 214] width 151 height 51
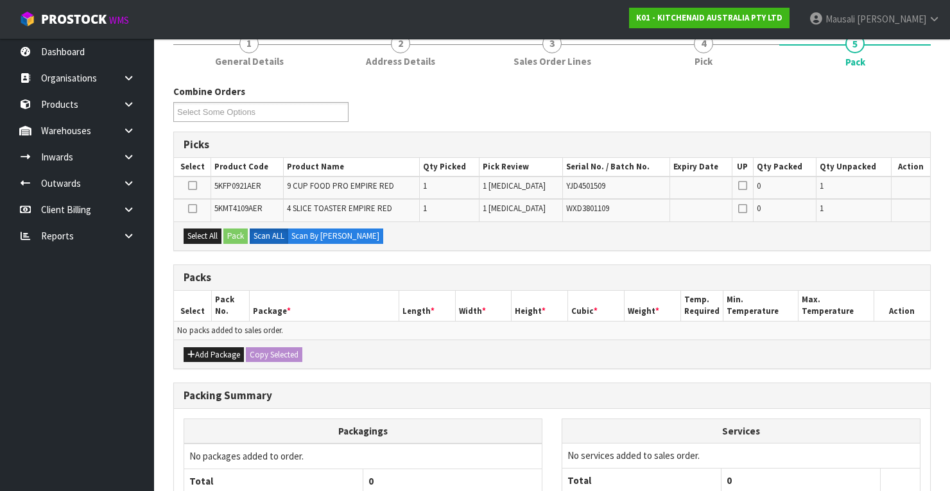
scroll to position [275, 0]
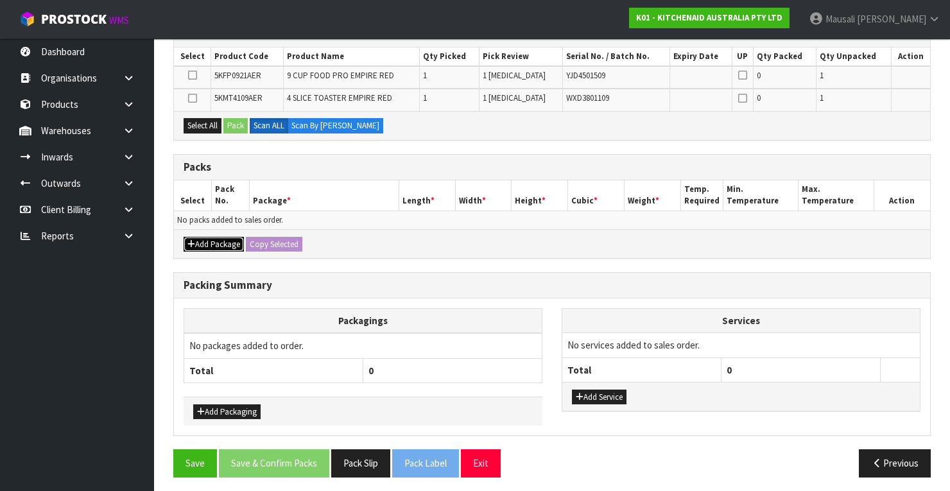
click at [204, 241] on button "Add Package" at bounding box center [214, 244] width 60 height 15
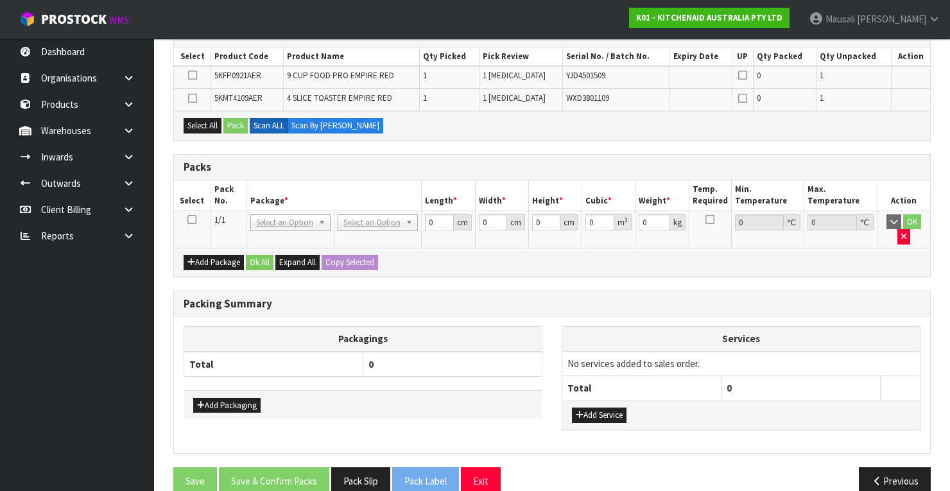
click at [191, 220] on icon at bounding box center [191, 220] width 9 height 1
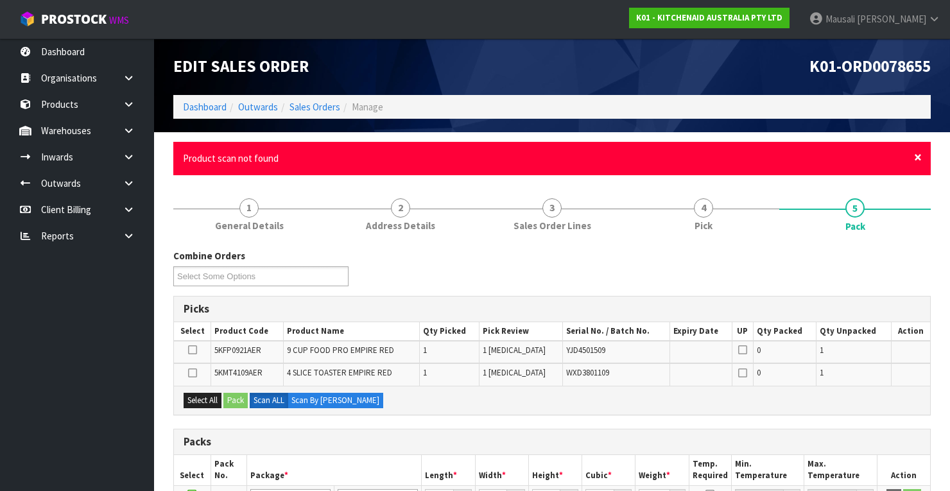
click at [914, 159] on span "×" at bounding box center [918, 157] width 8 height 18
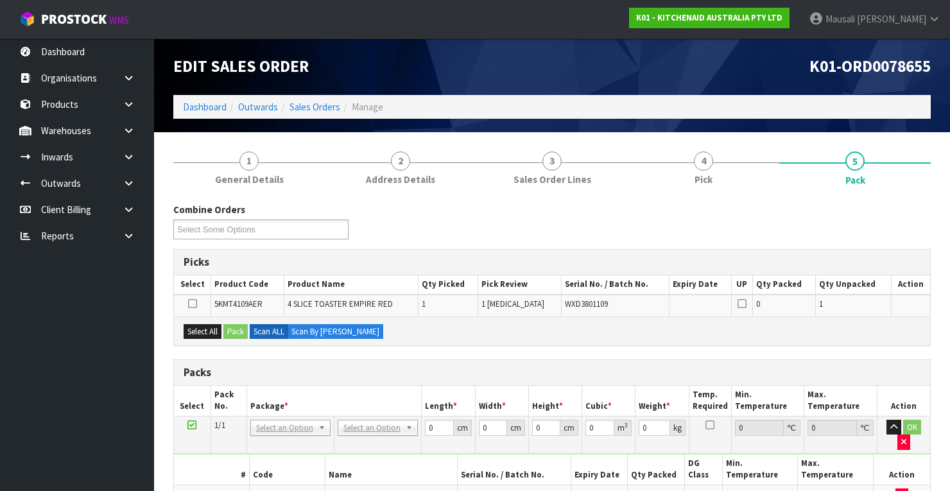
click at [187, 425] on icon at bounding box center [191, 425] width 9 height 1
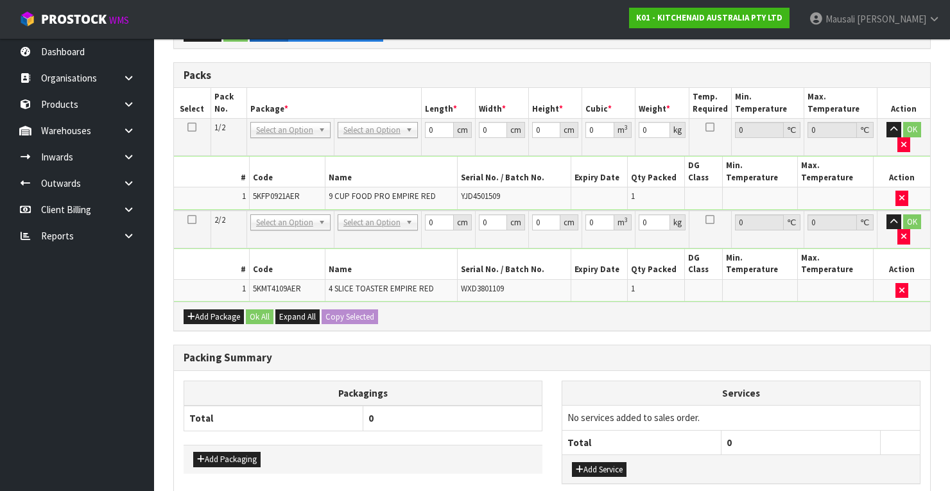
scroll to position [257, 0]
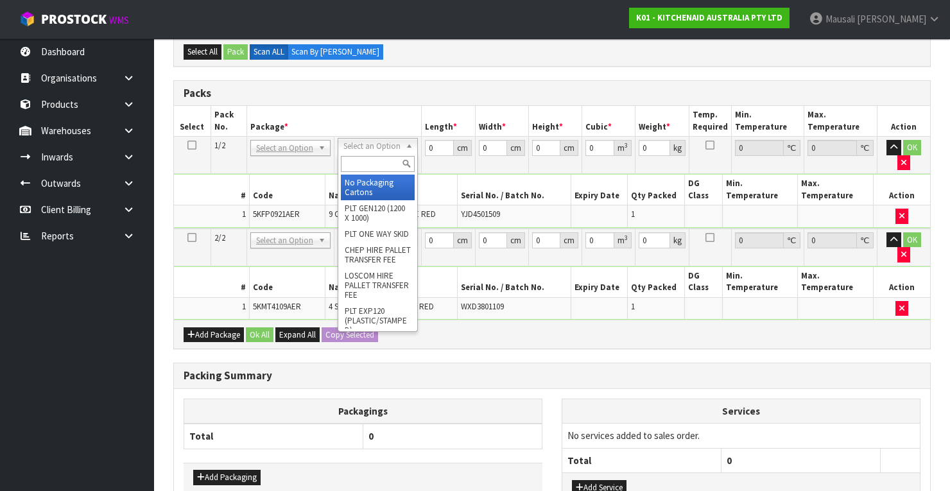
click at [374, 167] on input "text" at bounding box center [378, 164] width 74 height 16
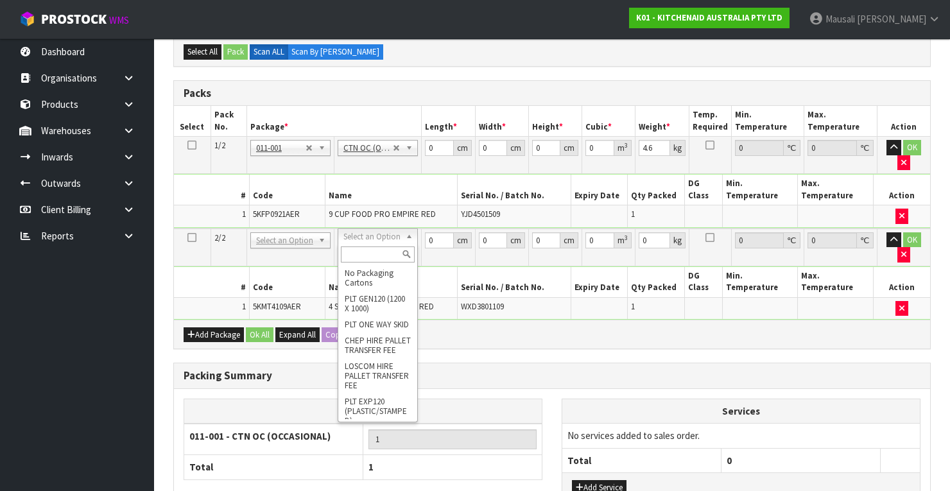
click at [367, 257] on input "text" at bounding box center [378, 254] width 74 height 16
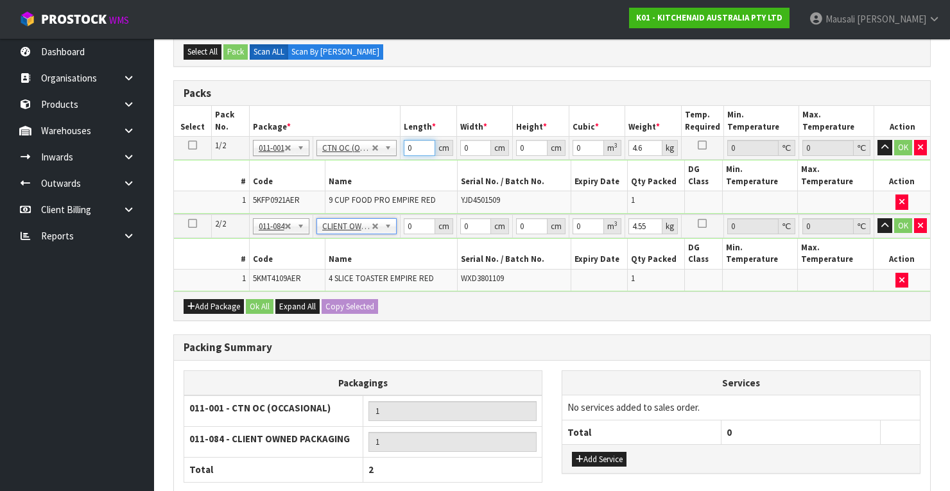
drag, startPoint x: 419, startPoint y: 143, endPoint x: 391, endPoint y: 164, distance: 34.4
click at [385, 162] on tbody "1/2 NONE 007-001 007-002 007-004 007-009 007-013 007-014 007-015 007-017 007-01…" at bounding box center [552, 176] width 756 height 78
click at [262, 300] on button "Ok All" at bounding box center [260, 306] width 28 height 15
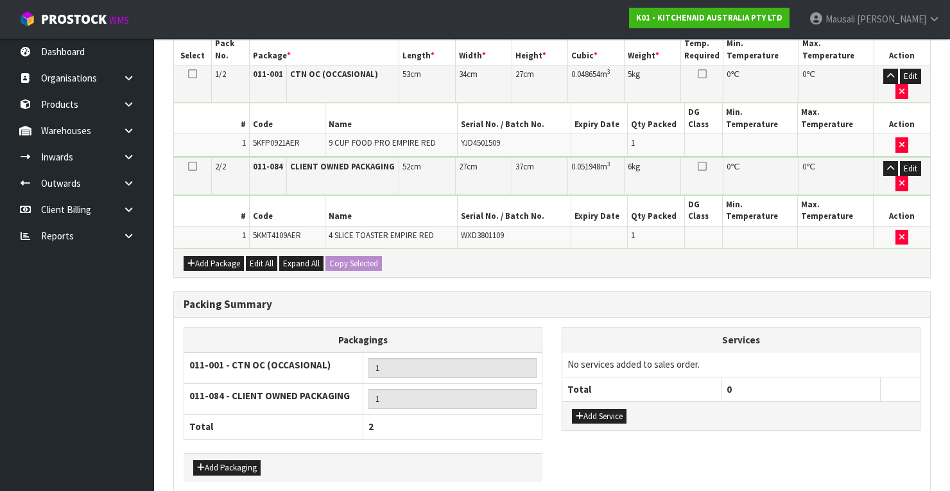
scroll to position [382, 0]
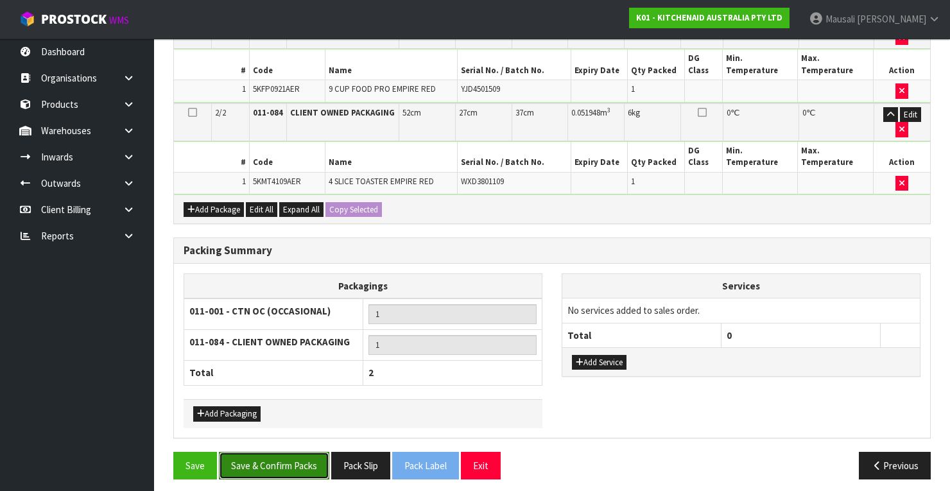
drag, startPoint x: 268, startPoint y: 449, endPoint x: 452, endPoint y: 413, distance: 187.7
click at [270, 452] on button "Save & Confirm Packs" at bounding box center [274, 466] width 110 height 28
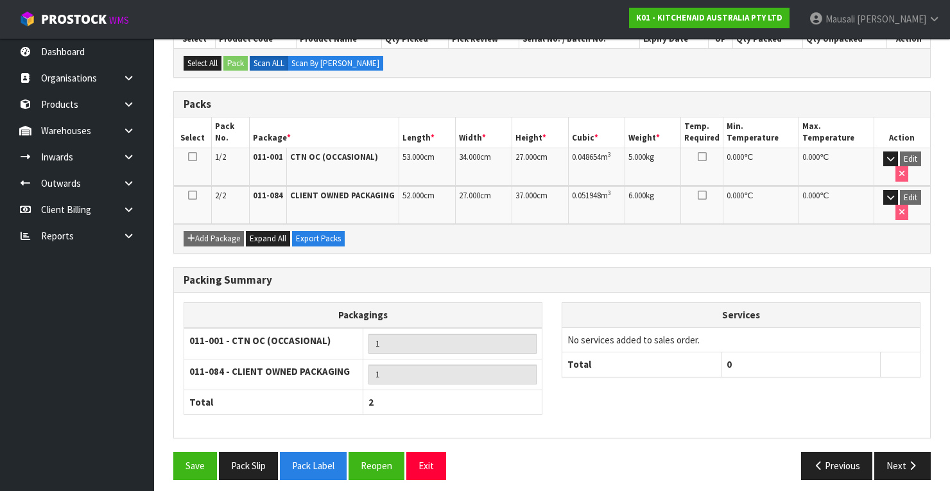
scroll to position [294, 0]
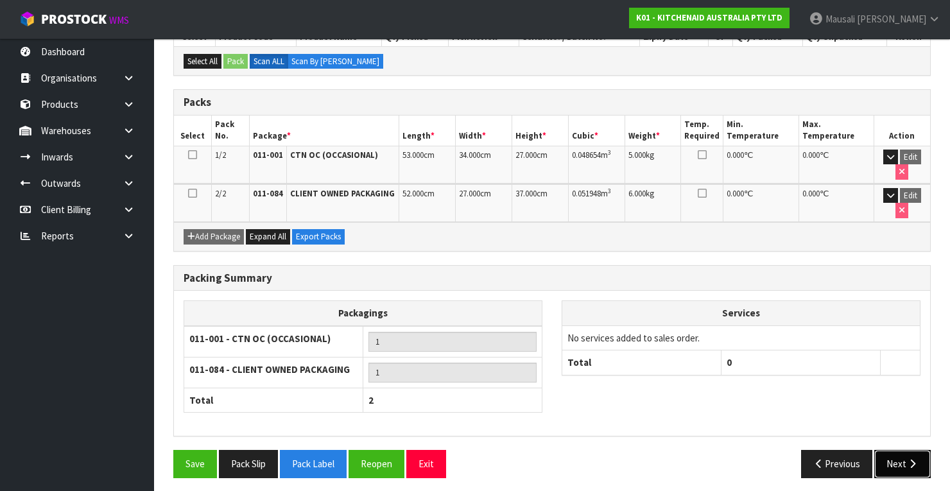
click at [899, 457] on button "Next" at bounding box center [902, 464] width 56 height 28
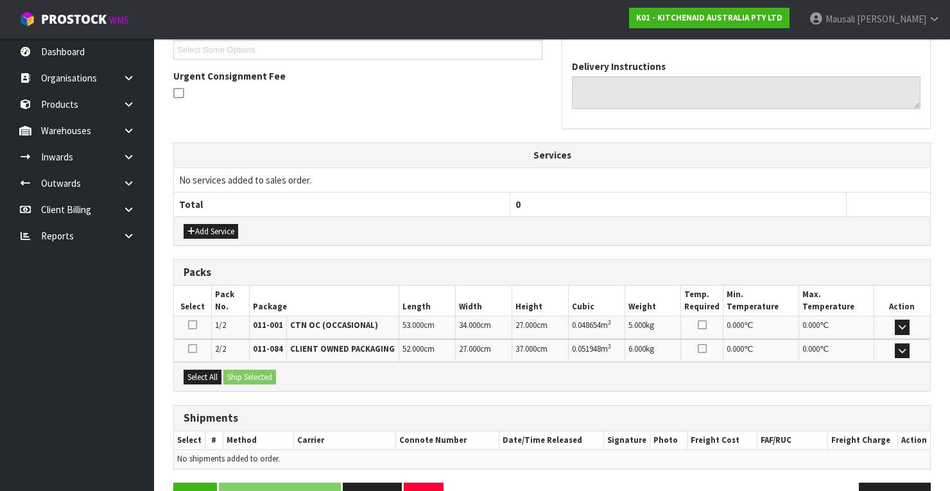
scroll to position [388, 0]
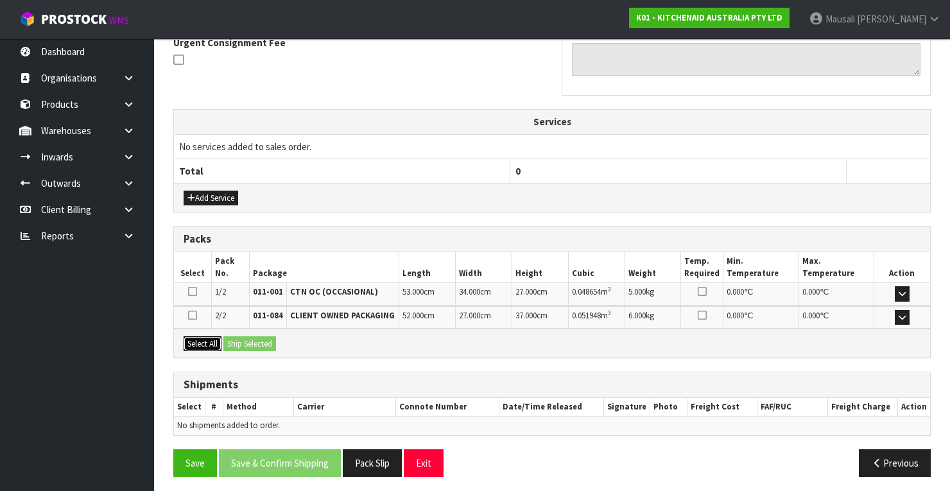
click at [209, 341] on button "Select All" at bounding box center [203, 343] width 38 height 15
click at [265, 341] on button "Ship Selected" at bounding box center [249, 343] width 53 height 15
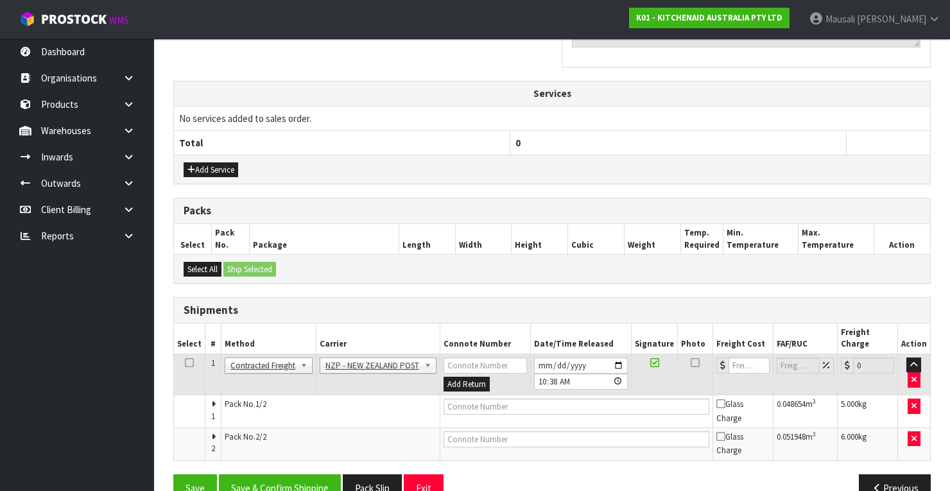
scroll to position [431, 0]
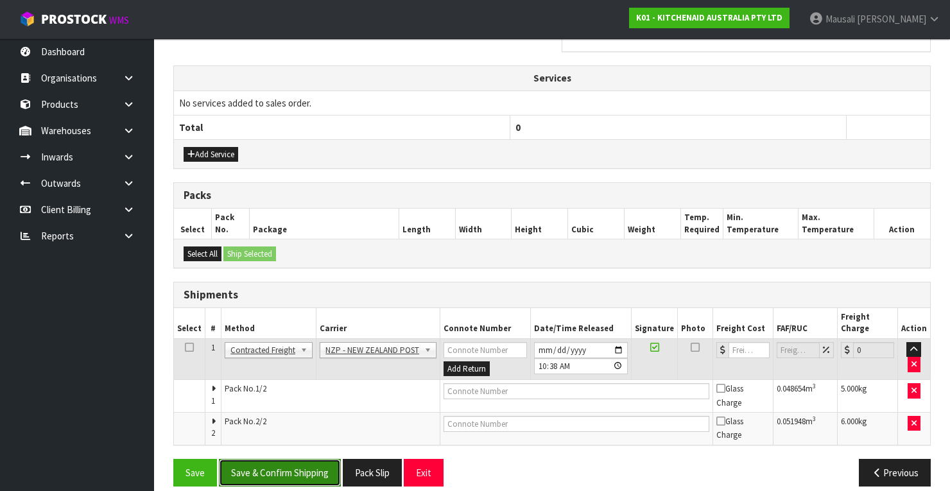
click at [284, 460] on button "Save & Confirm Shipping" at bounding box center [280, 473] width 122 height 28
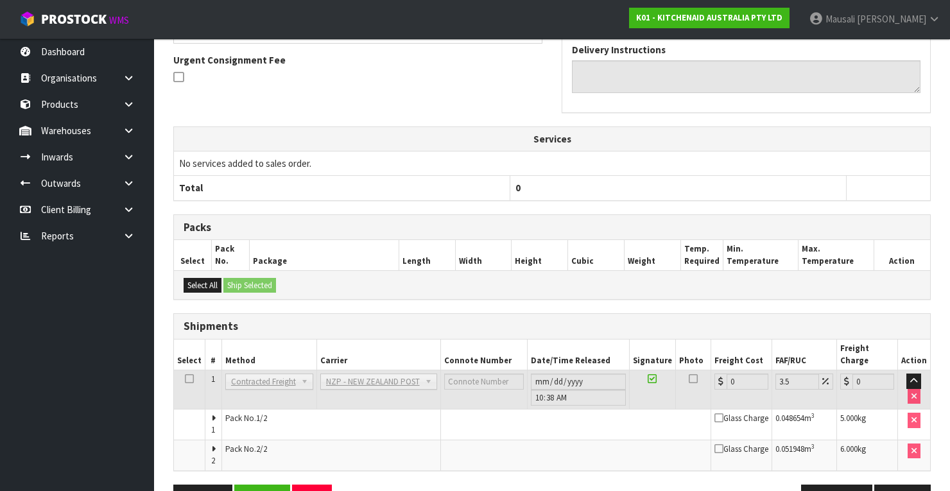
scroll to position [410, 0]
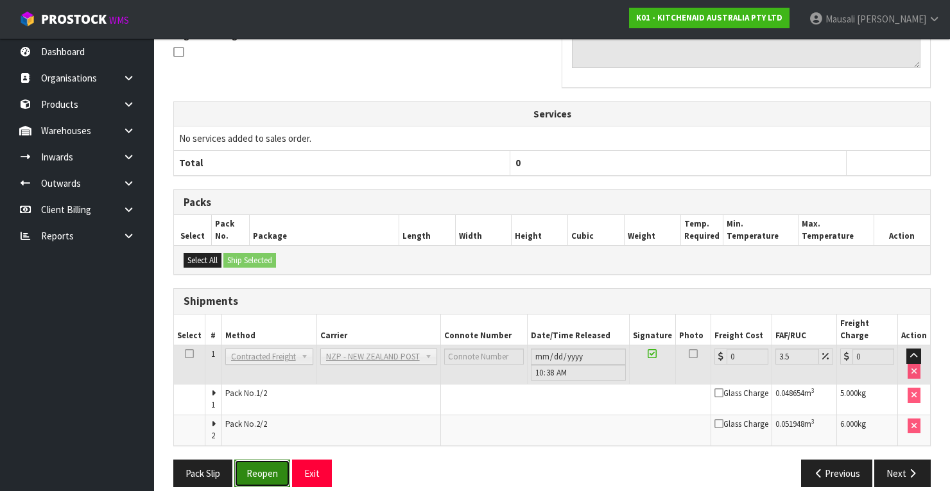
drag, startPoint x: 259, startPoint y: 463, endPoint x: 278, endPoint y: 453, distance: 21.0
click at [259, 462] on button "Reopen" at bounding box center [262, 474] width 56 height 28
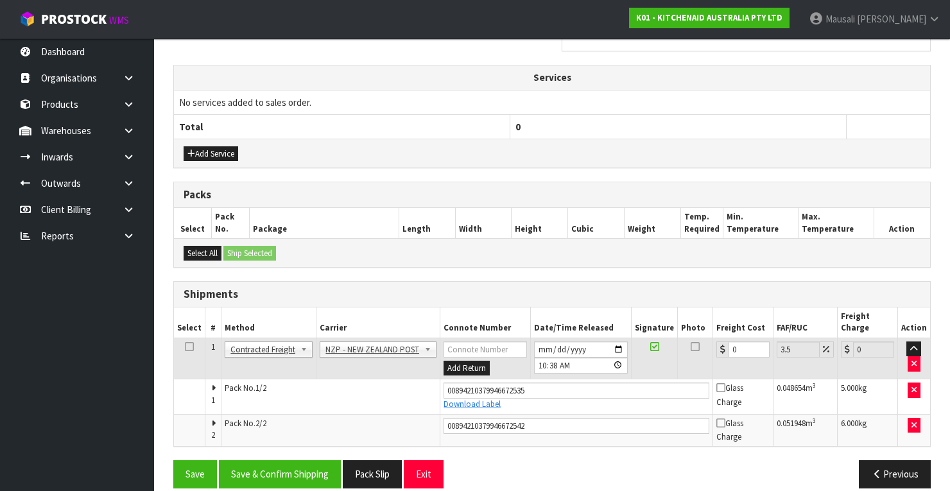
scroll to position [433, 0]
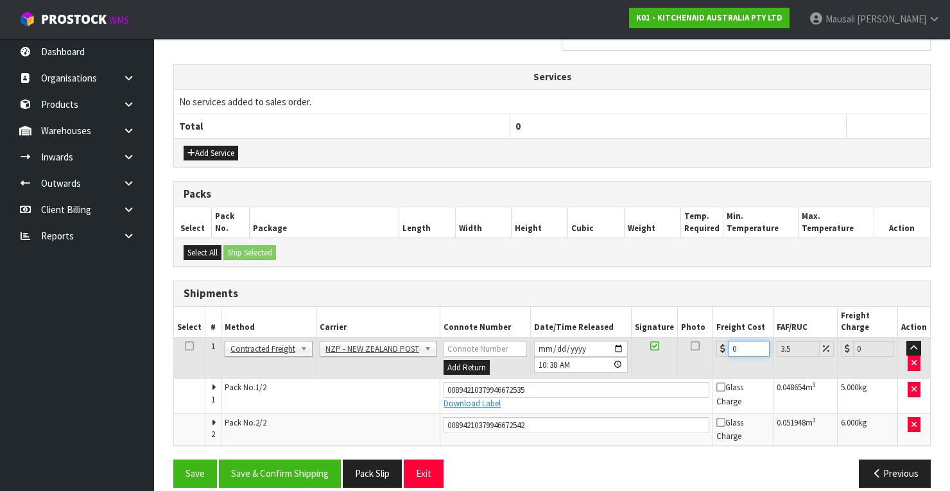
drag, startPoint x: 741, startPoint y: 332, endPoint x: 720, endPoint y: 343, distance: 23.5
click at [720, 343] on td "0" at bounding box center [743, 358] width 60 height 42
click at [308, 460] on button "Save & Confirm Shipping" at bounding box center [280, 474] width 122 height 28
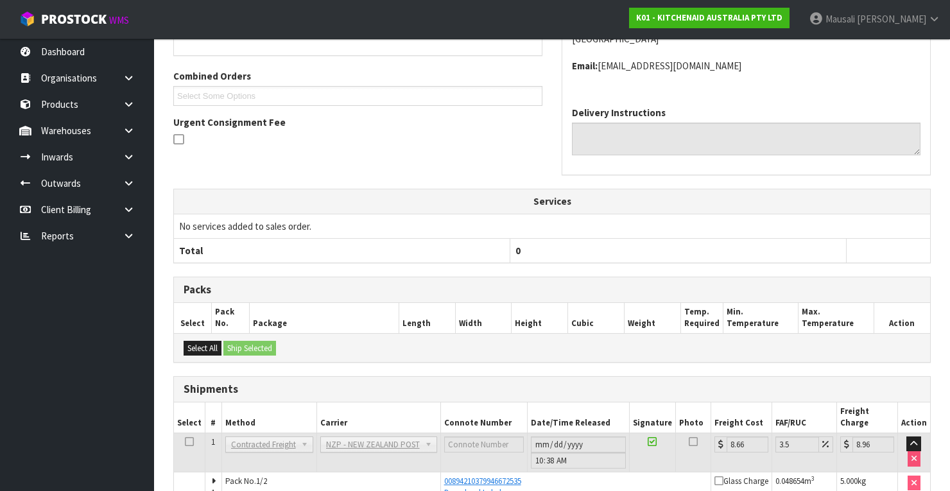
scroll to position [395, 0]
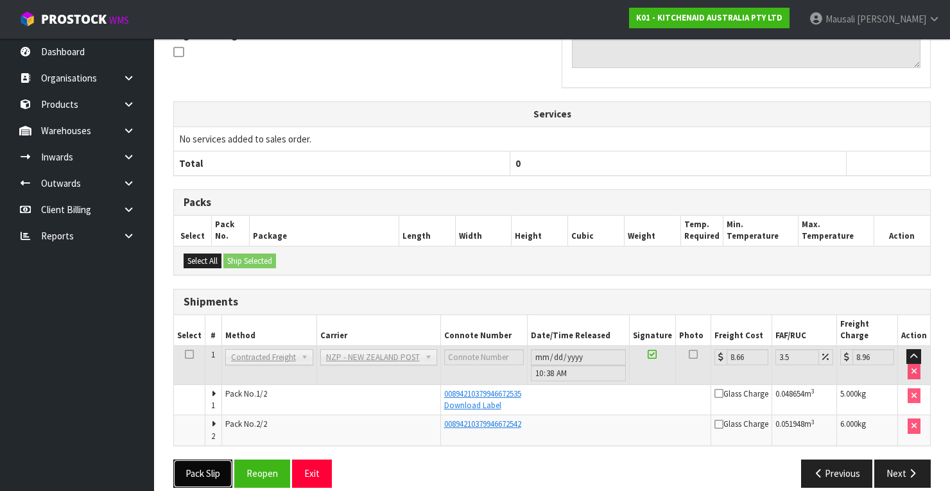
click at [218, 460] on button "Pack Slip" at bounding box center [202, 474] width 59 height 28
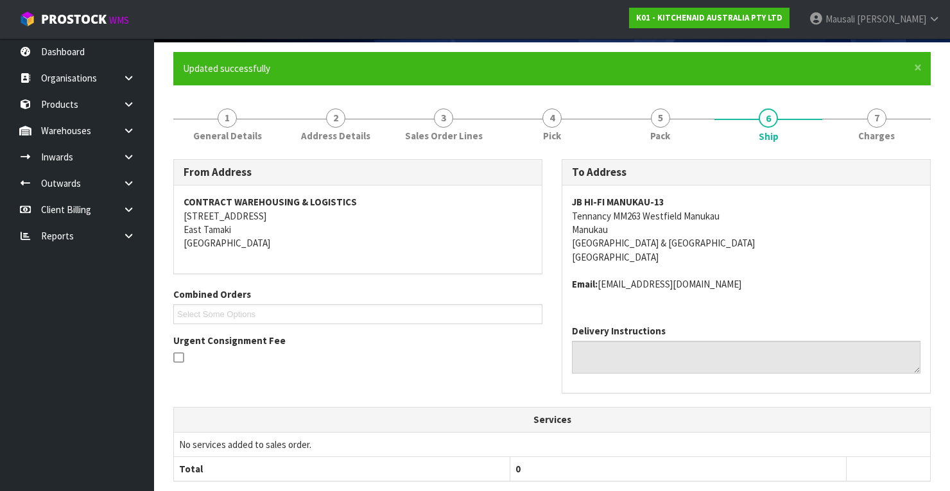
scroll to position [0, 0]
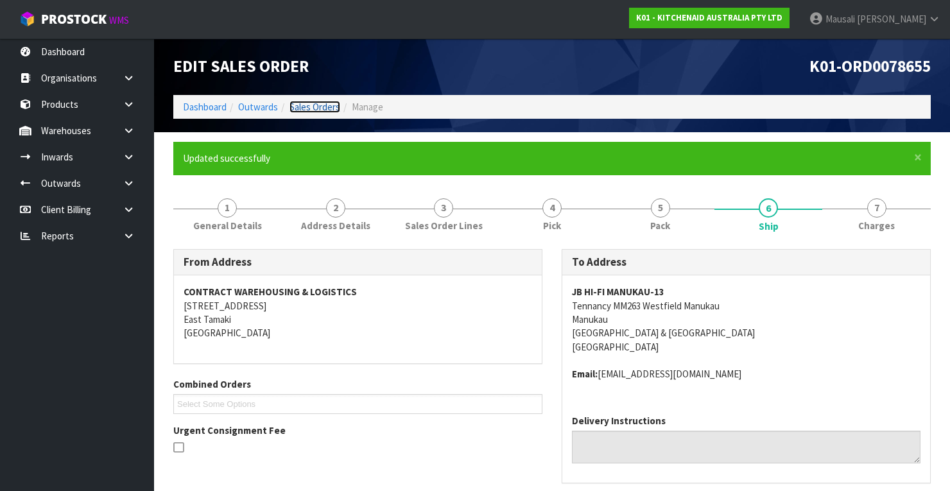
click at [306, 106] on link "Sales Orders" at bounding box center [314, 107] width 51 height 12
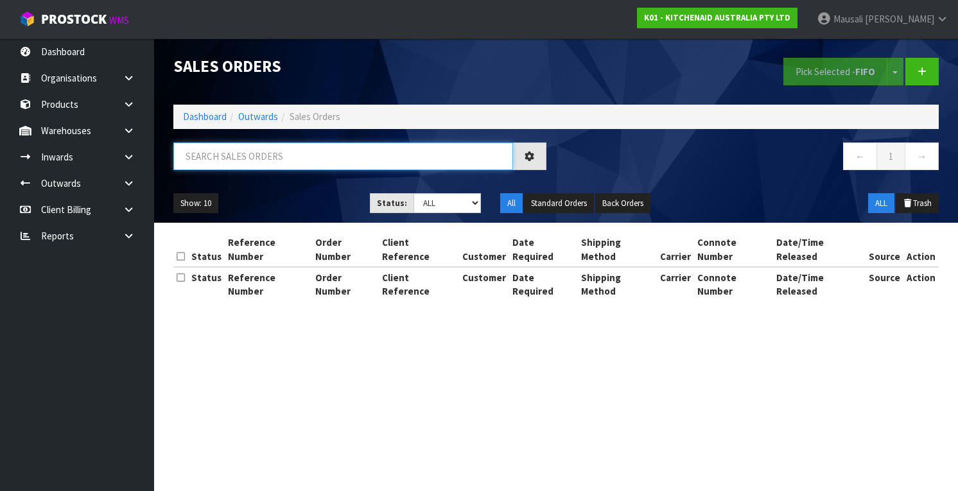
click at [226, 160] on input "text" at bounding box center [343, 156] width 340 height 28
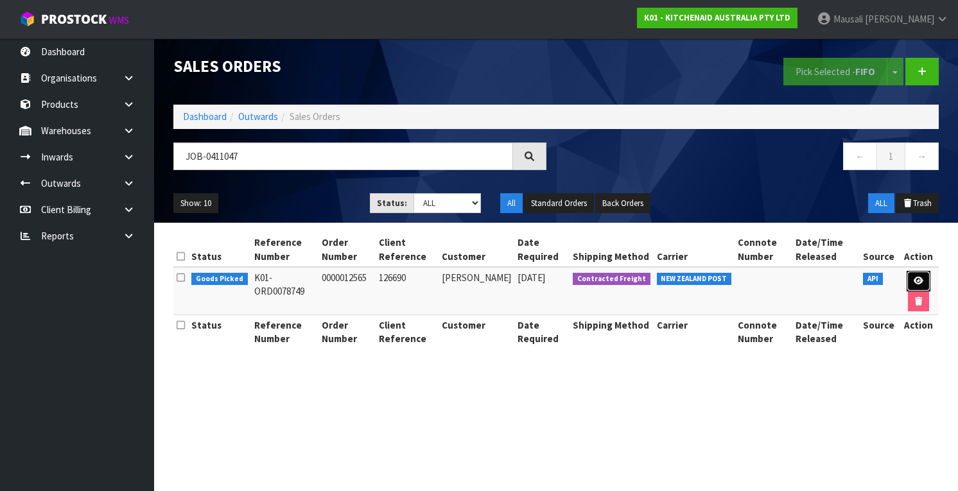
click at [921, 280] on icon at bounding box center [918, 281] width 10 height 8
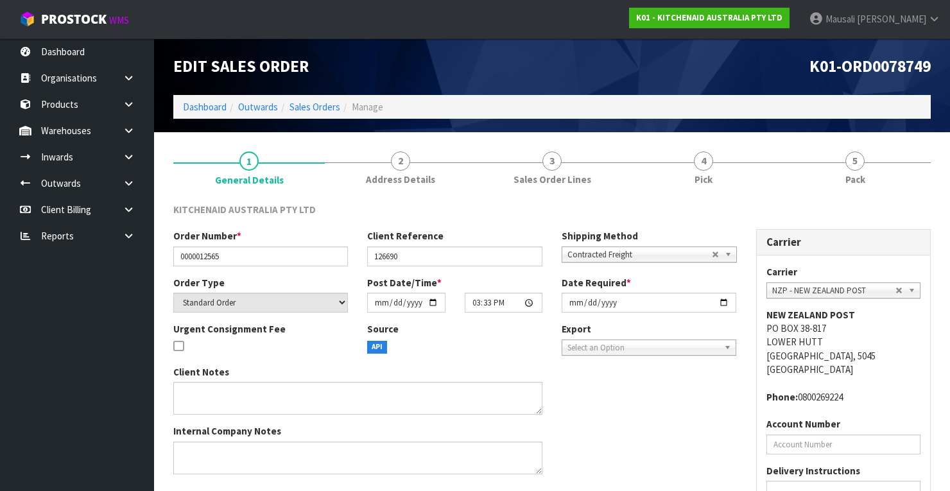
drag, startPoint x: 708, startPoint y: 171, endPoint x: 736, endPoint y: 212, distance: 49.9
click at [714, 180] on link "4 Pick" at bounding box center [703, 167] width 151 height 51
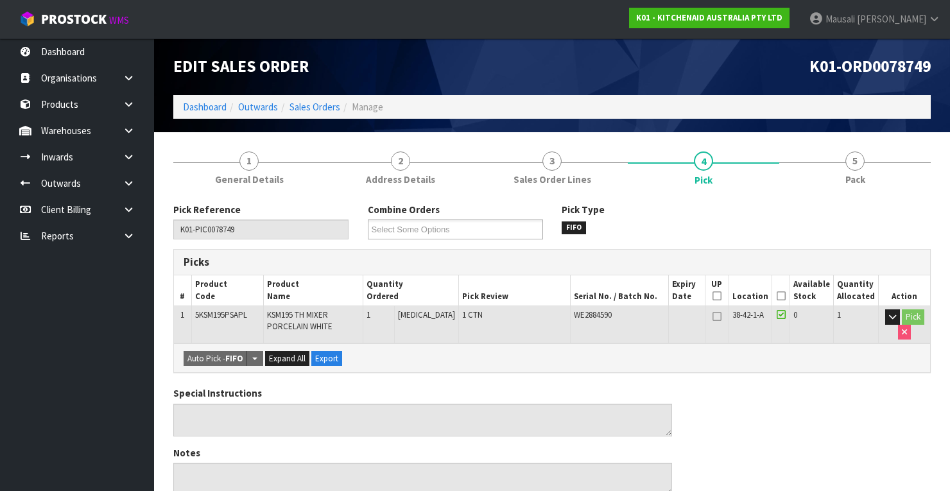
click at [780, 296] on icon at bounding box center [781, 296] width 9 height 1
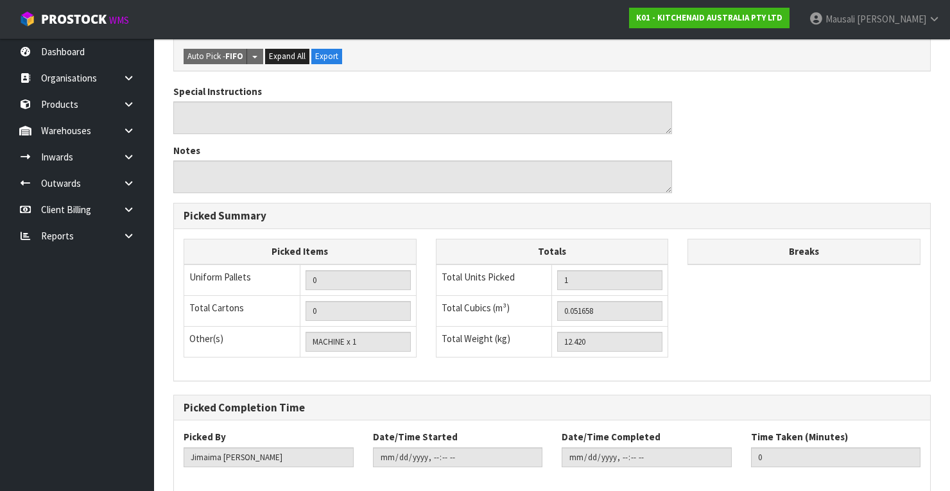
scroll to position [410, 0]
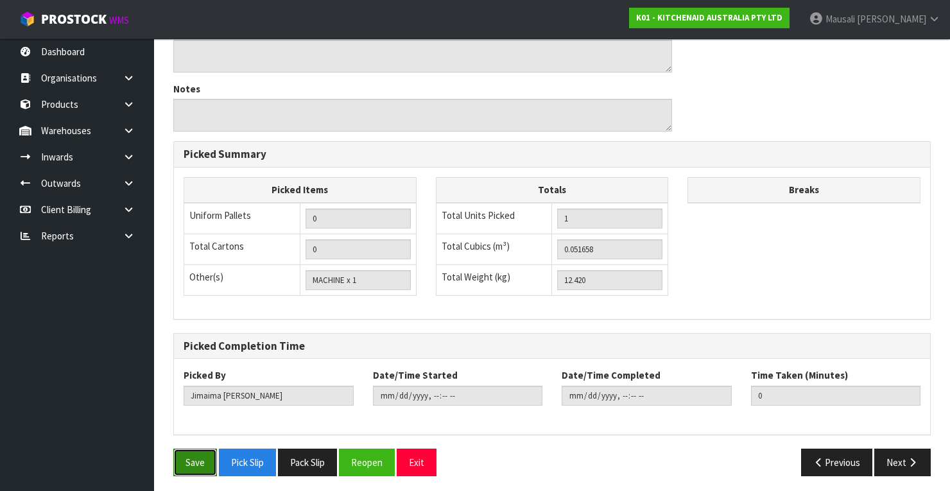
click at [184, 462] on button "Save" at bounding box center [195, 463] width 44 height 28
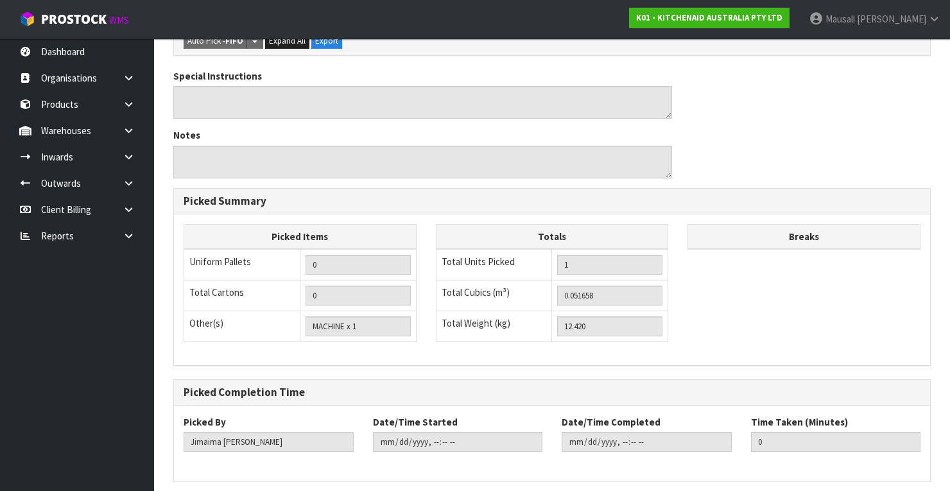
scroll to position [0, 0]
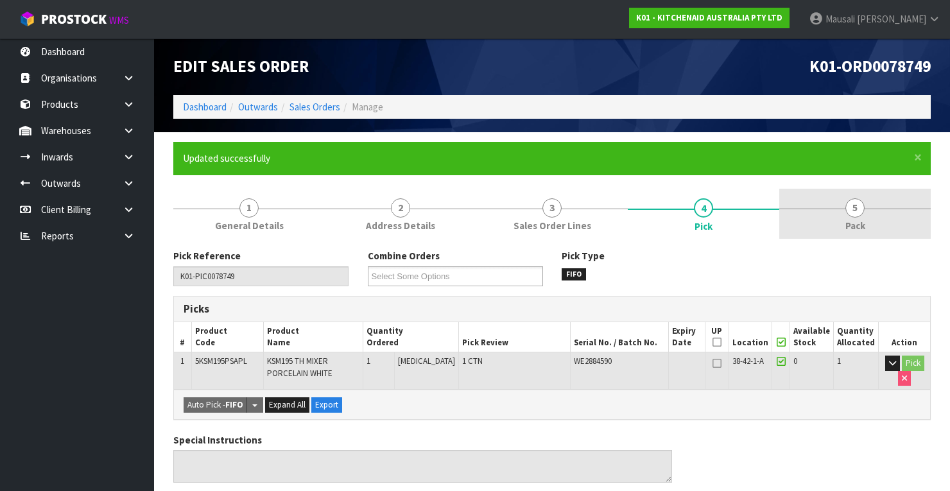
click at [851, 214] on span "5" at bounding box center [854, 207] width 19 height 19
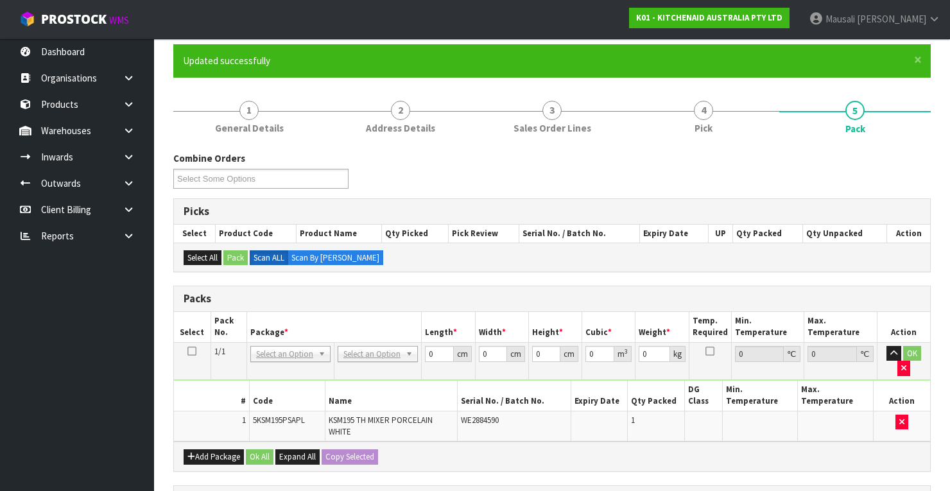
scroll to position [308, 0]
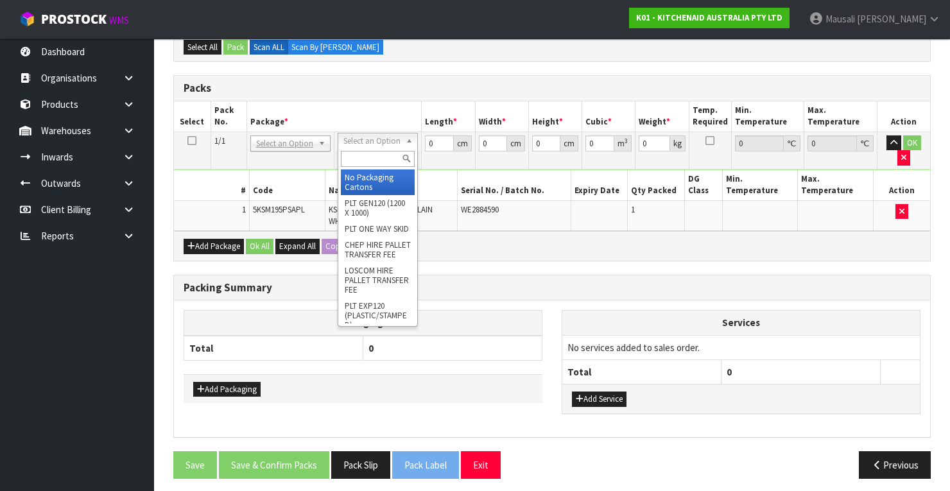
drag, startPoint x: 370, startPoint y: 184, endPoint x: 435, endPoint y: 134, distance: 82.4
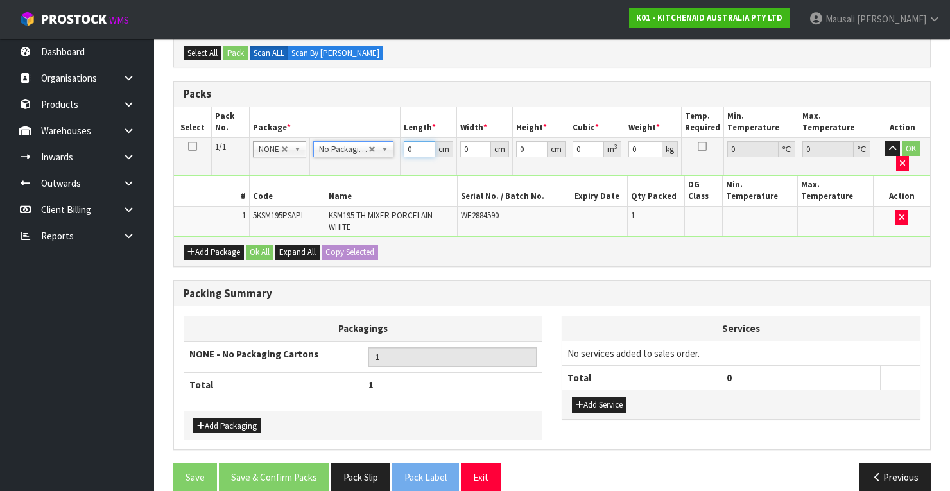
drag, startPoint x: 416, startPoint y: 146, endPoint x: 338, endPoint y: 162, distance: 79.2
click at [350, 162] on tbody "1/1 NONE 007-001 007-002 007-004 007-009 007-013 007-014 007-015 007-017 007-01…" at bounding box center [552, 186] width 756 height 99
click at [255, 245] on button "Ok All" at bounding box center [260, 252] width 28 height 15
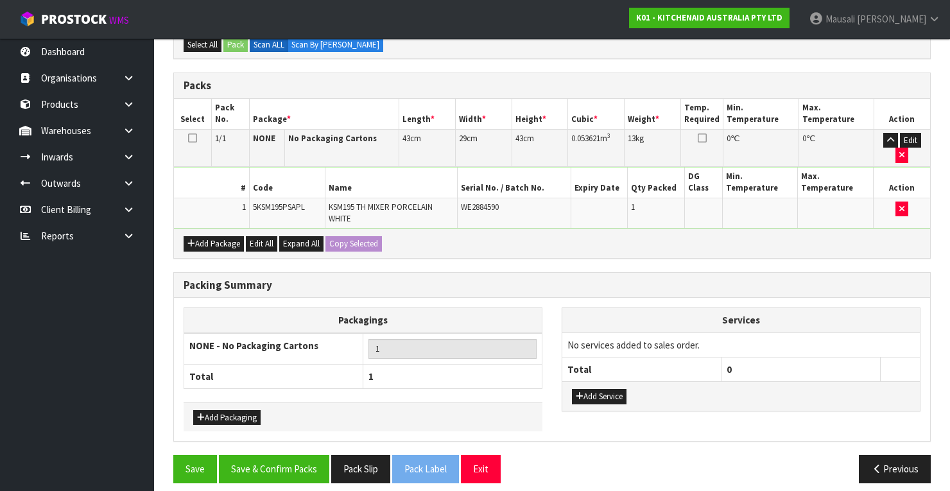
scroll to position [316, 0]
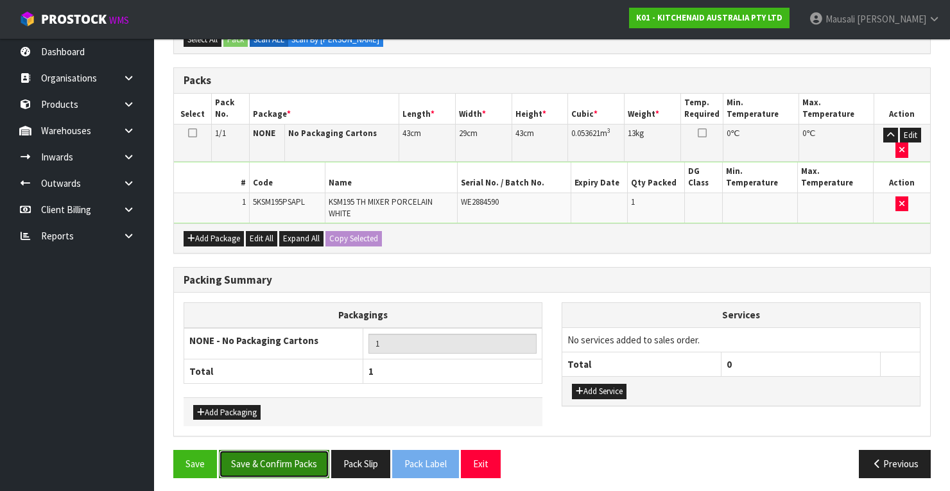
drag, startPoint x: 294, startPoint y: 454, endPoint x: 318, endPoint y: 442, distance: 27.0
click at [295, 454] on button "Save & Confirm Packs" at bounding box center [274, 464] width 110 height 28
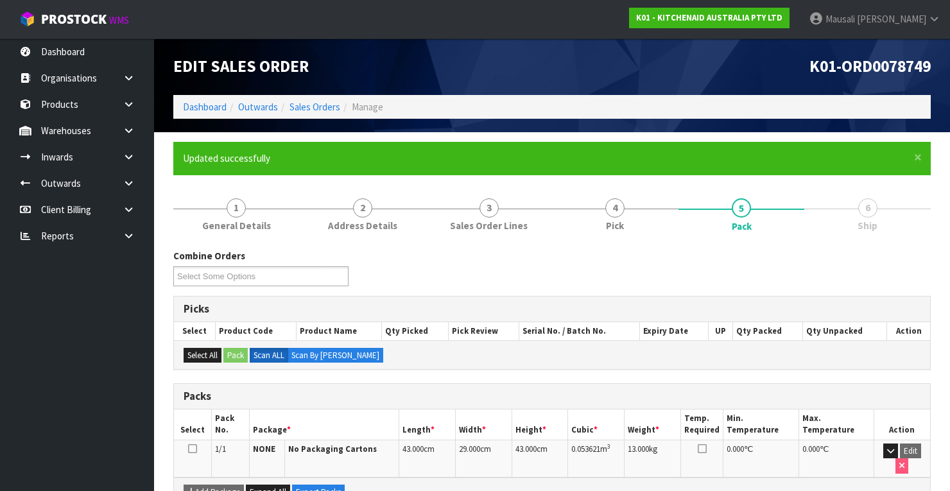
scroll to position [226, 0]
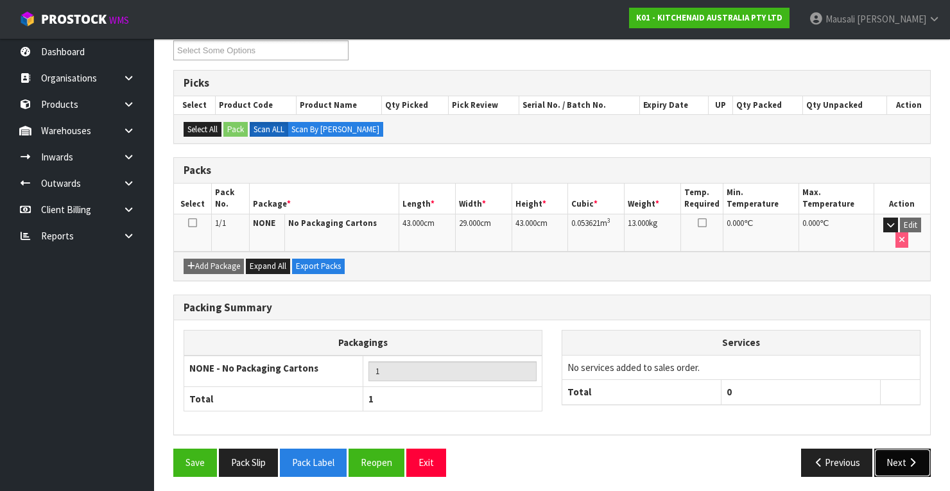
click at [904, 457] on button "Next" at bounding box center [902, 463] width 56 height 28
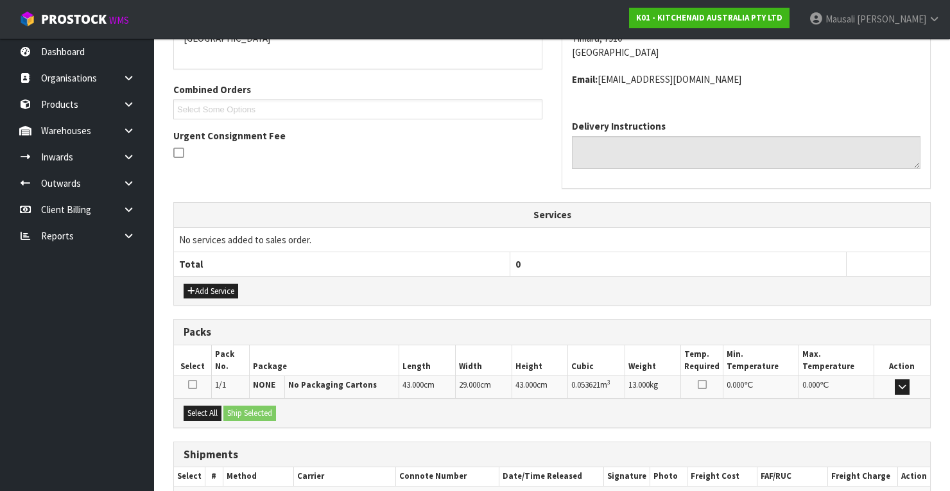
scroll to position [365, 0]
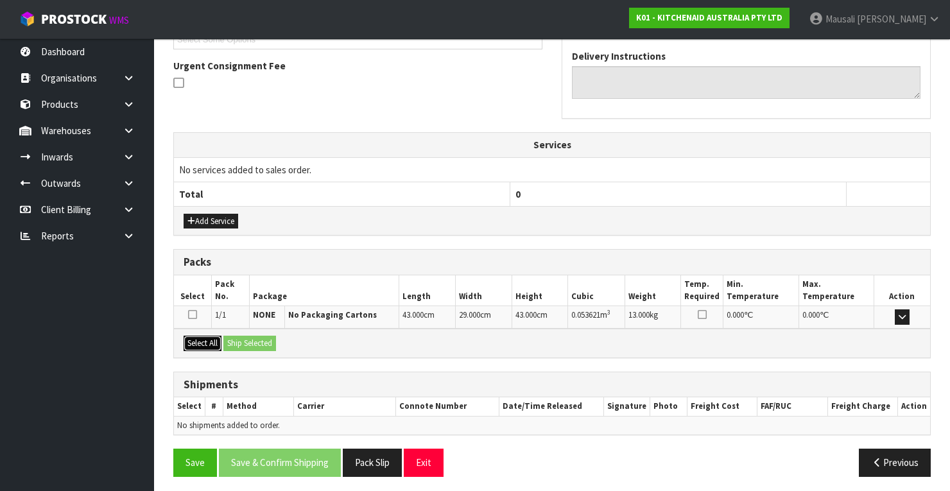
drag, startPoint x: 205, startPoint y: 336, endPoint x: 246, endPoint y: 336, distance: 40.4
click at [210, 336] on button "Select All" at bounding box center [203, 343] width 38 height 15
click at [246, 336] on button "Ship Selected" at bounding box center [249, 343] width 53 height 15
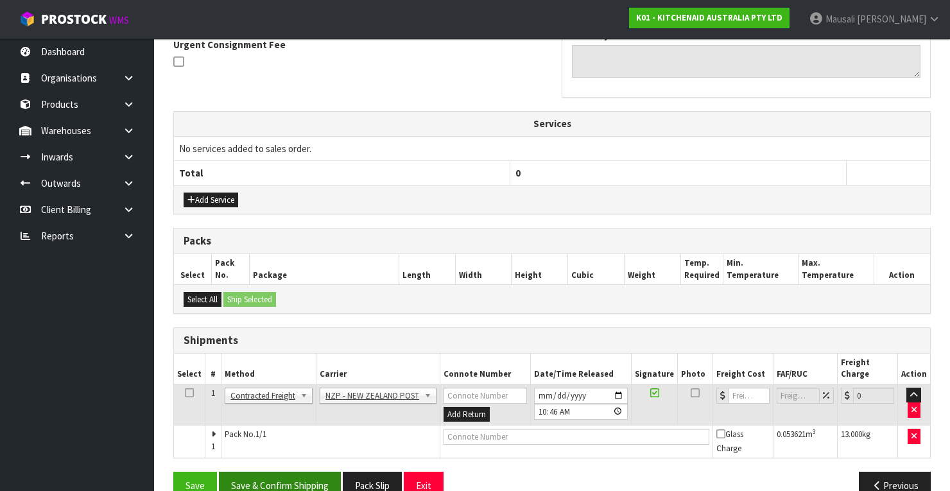
scroll to position [398, 0]
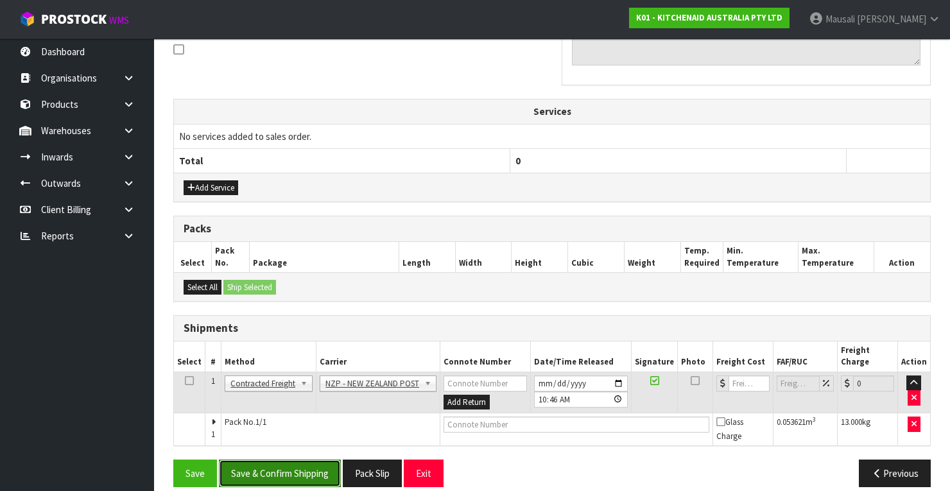
drag, startPoint x: 315, startPoint y: 453, endPoint x: 320, endPoint y: 448, distance: 7.3
click at [317, 460] on button "Save & Confirm Shipping" at bounding box center [280, 474] width 122 height 28
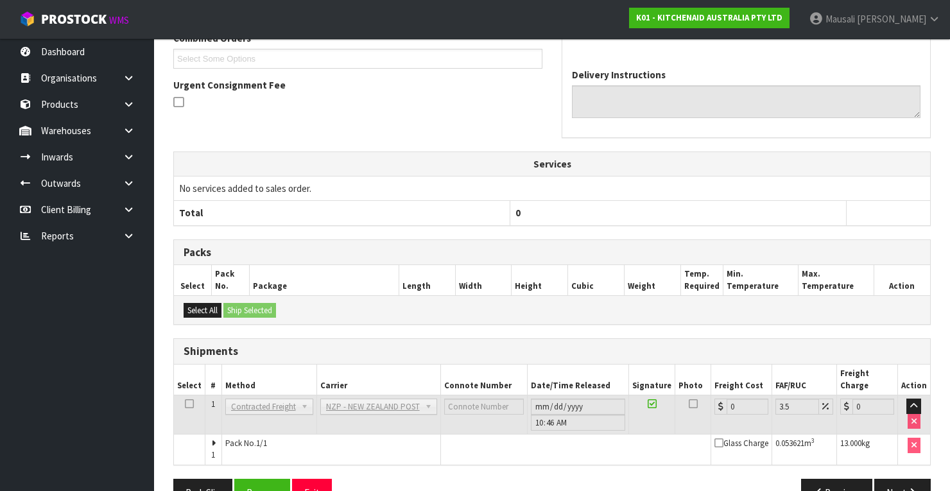
scroll to position [379, 0]
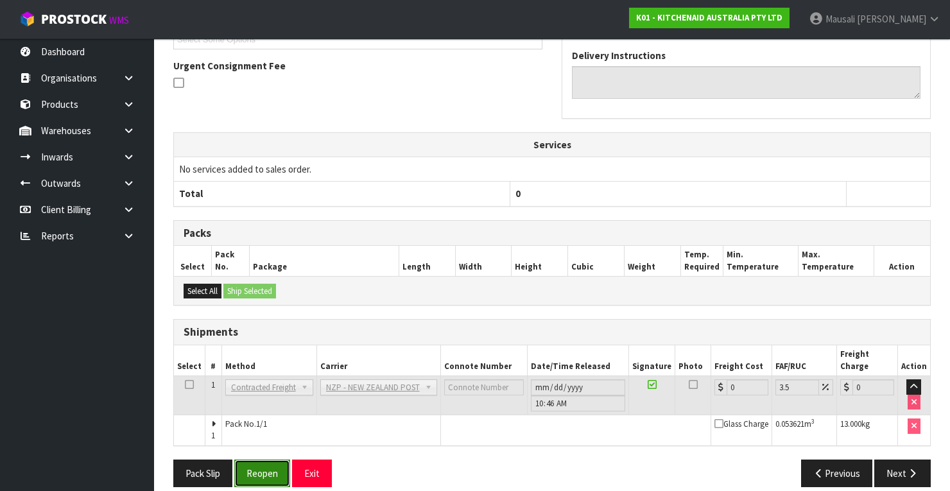
click at [253, 460] on button "Reopen" at bounding box center [262, 474] width 56 height 28
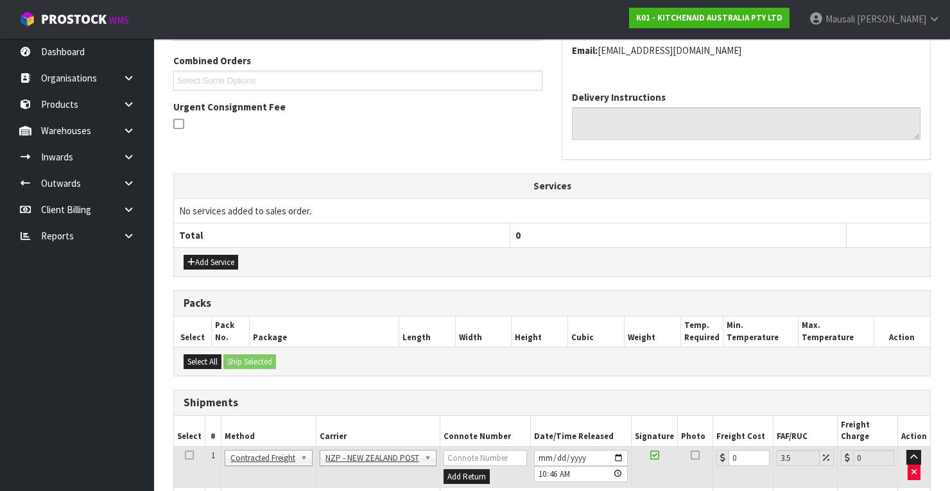
scroll to position [400, 0]
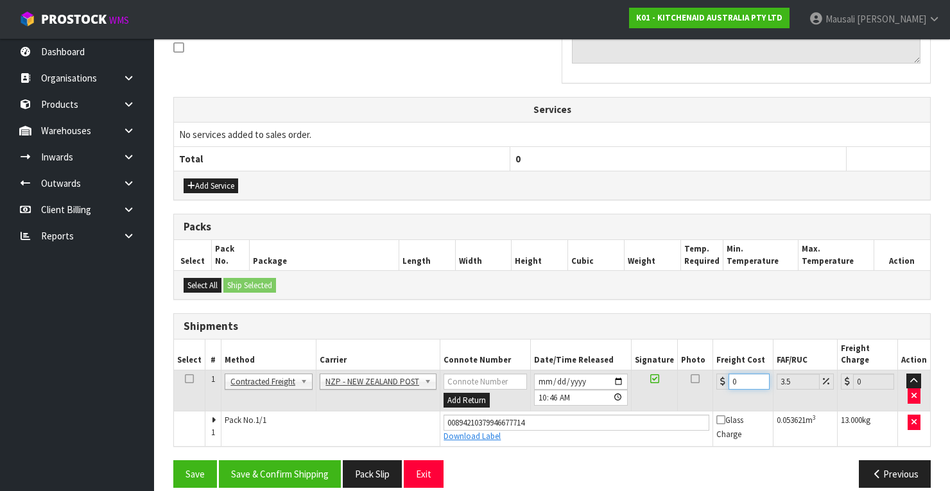
drag, startPoint x: 737, startPoint y: 365, endPoint x: 724, endPoint y: 370, distance: 13.6
click at [724, 374] on div "0" at bounding box center [742, 382] width 53 height 16
click at [290, 460] on button "Save & Confirm Shipping" at bounding box center [280, 474] width 122 height 28
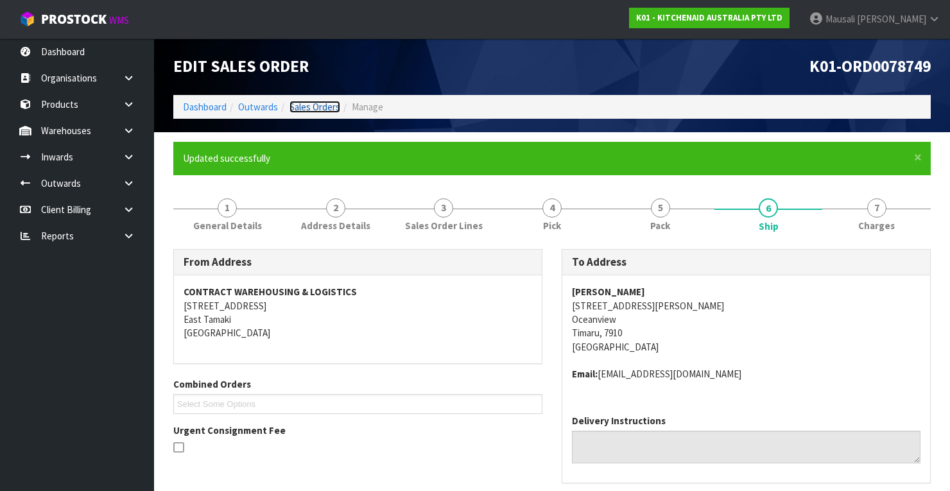
click at [302, 101] on link "Sales Orders" at bounding box center [314, 107] width 51 height 12
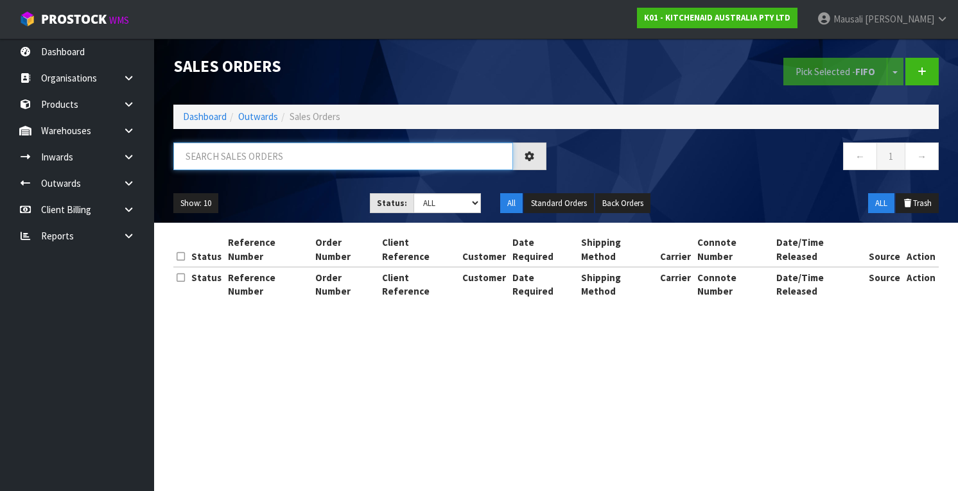
click at [200, 159] on input "text" at bounding box center [343, 156] width 340 height 28
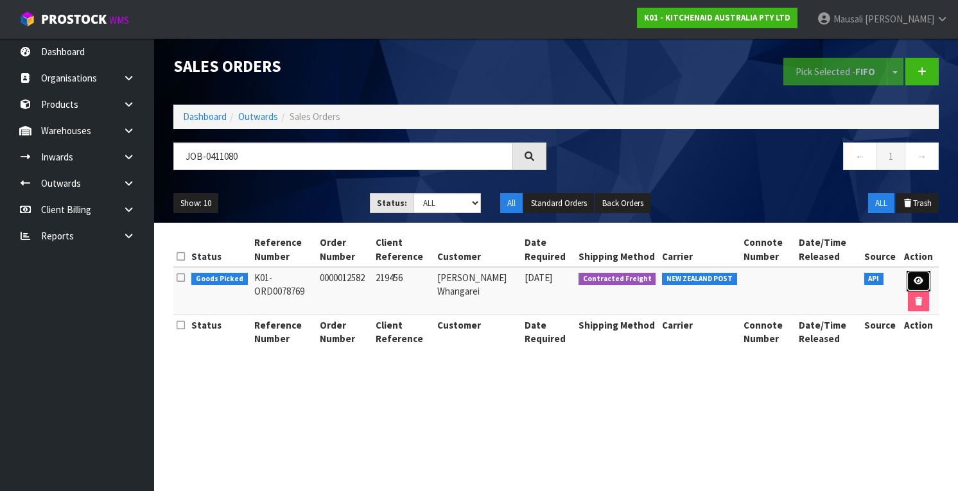
click at [918, 279] on icon at bounding box center [918, 281] width 10 height 8
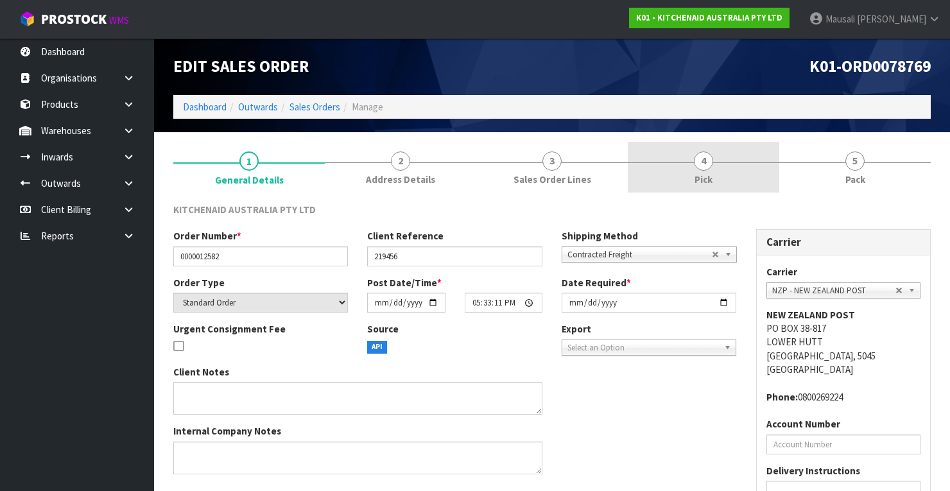
click at [703, 162] on span "4" at bounding box center [703, 160] width 19 height 19
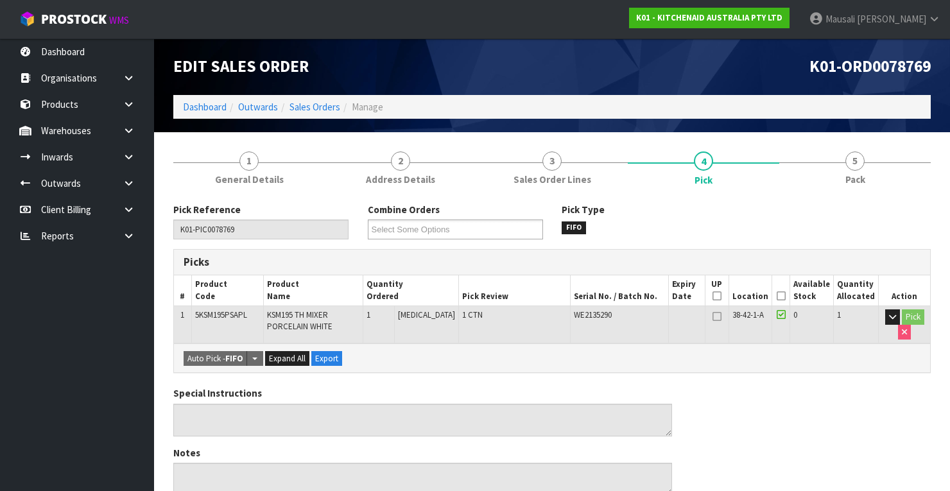
click at [781, 296] on icon at bounding box center [781, 296] width 9 height 1
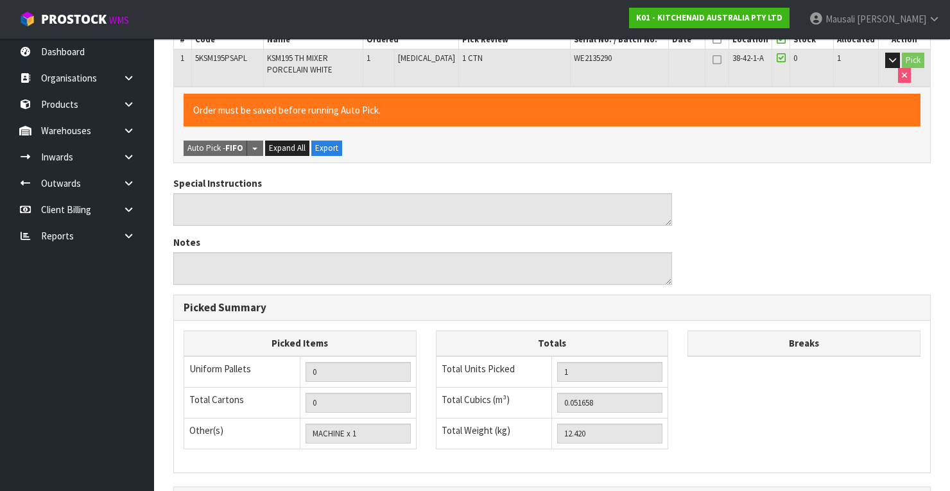
scroll to position [410, 0]
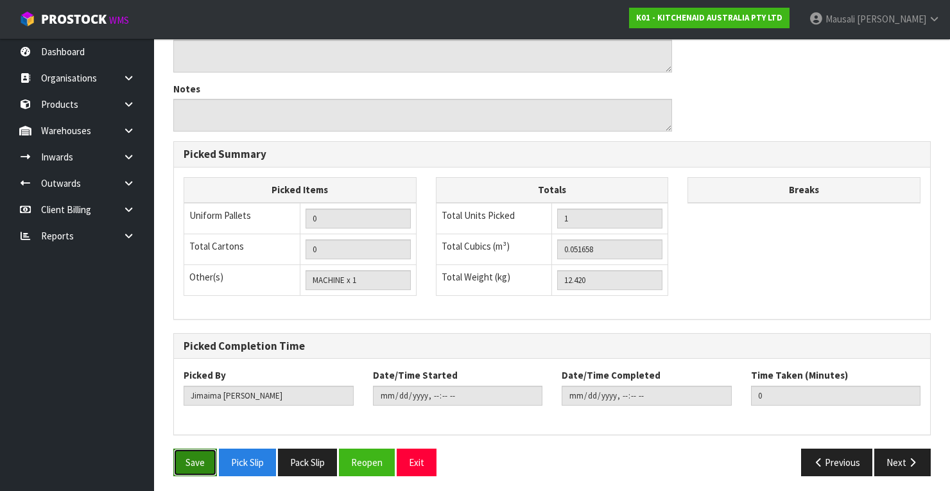
click at [190, 451] on button "Save" at bounding box center [195, 463] width 44 height 28
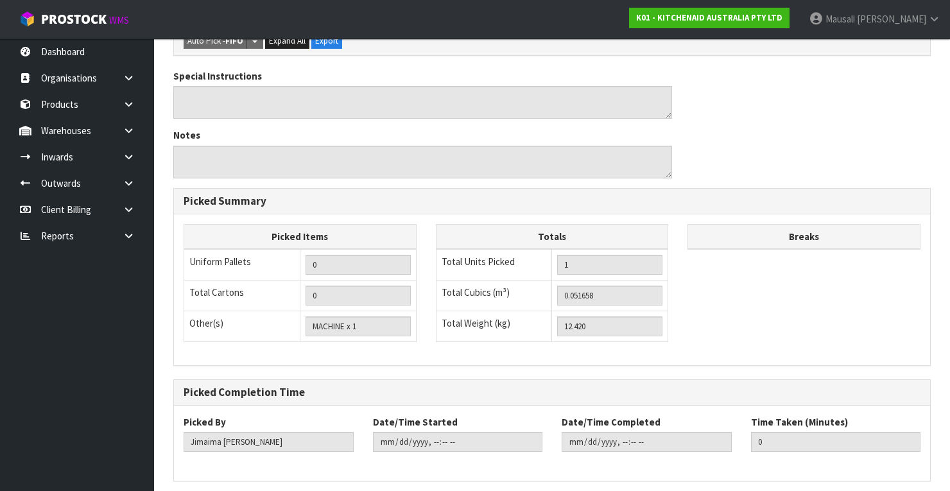
scroll to position [0, 0]
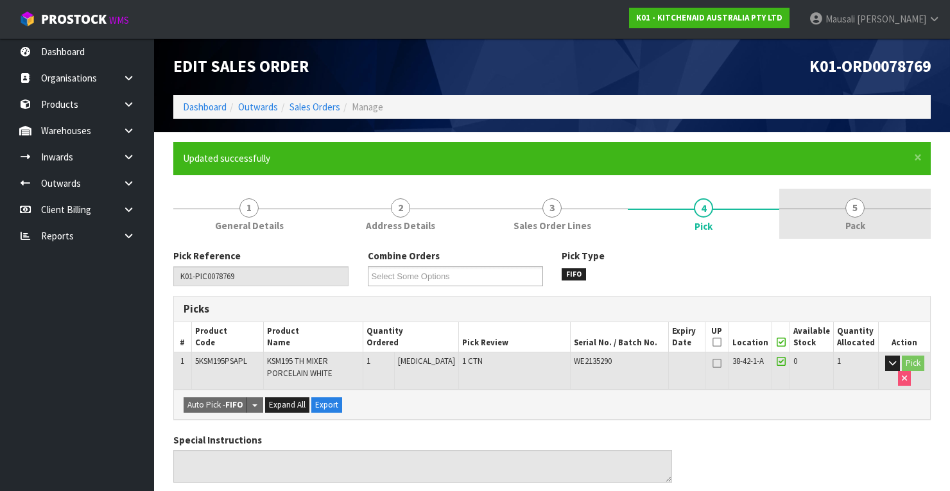
click at [858, 220] on span "Pack" at bounding box center [855, 225] width 20 height 13
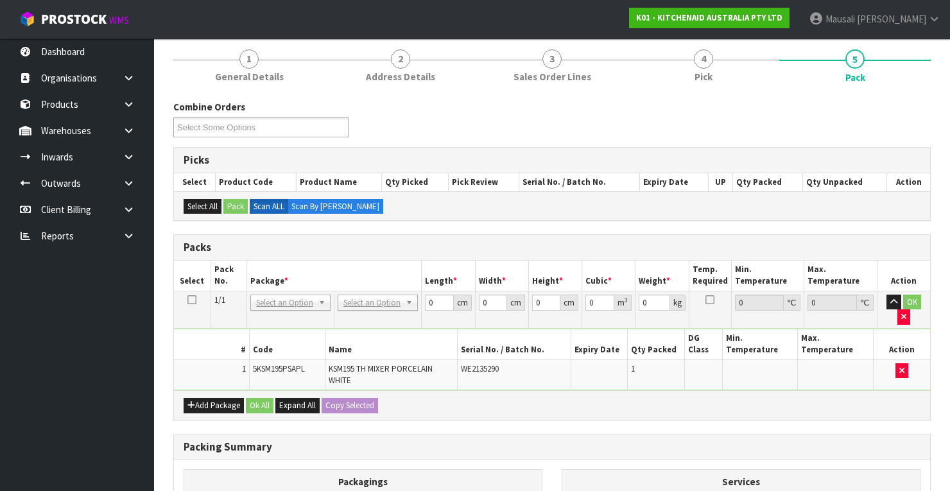
scroll to position [257, 0]
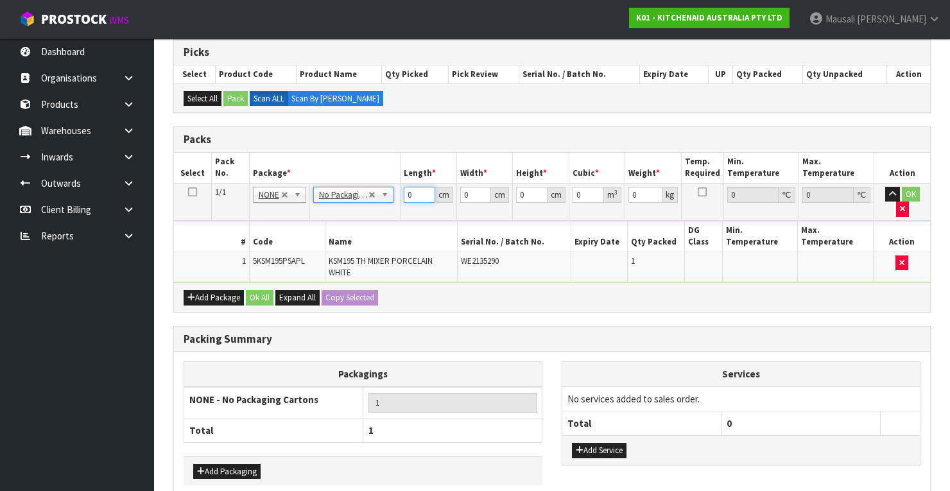
drag, startPoint x: 420, startPoint y: 195, endPoint x: 411, endPoint y: 195, distance: 9.6
click at [411, 195] on input "0" at bounding box center [419, 195] width 31 height 16
drag, startPoint x: 415, startPoint y: 190, endPoint x: 393, endPoint y: 200, distance: 24.1
click at [393, 200] on tr "1/1 NONE 007-001 007-002 007-004 007-009 007-013 007-014 007-015 007-017 007-01…" at bounding box center [552, 201] width 756 height 37
drag, startPoint x: 265, startPoint y: 285, endPoint x: 277, endPoint y: 345, distance: 61.6
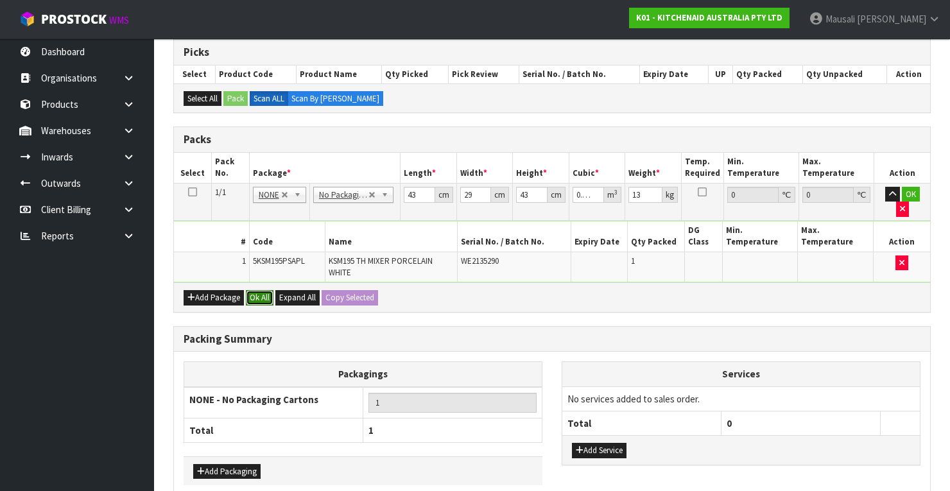
click at [264, 290] on button "Ok All" at bounding box center [260, 297] width 28 height 15
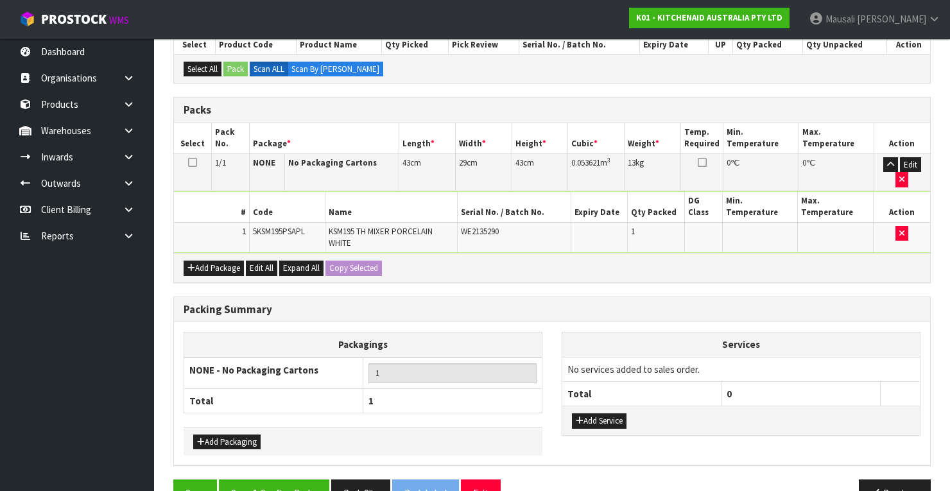
scroll to position [316, 0]
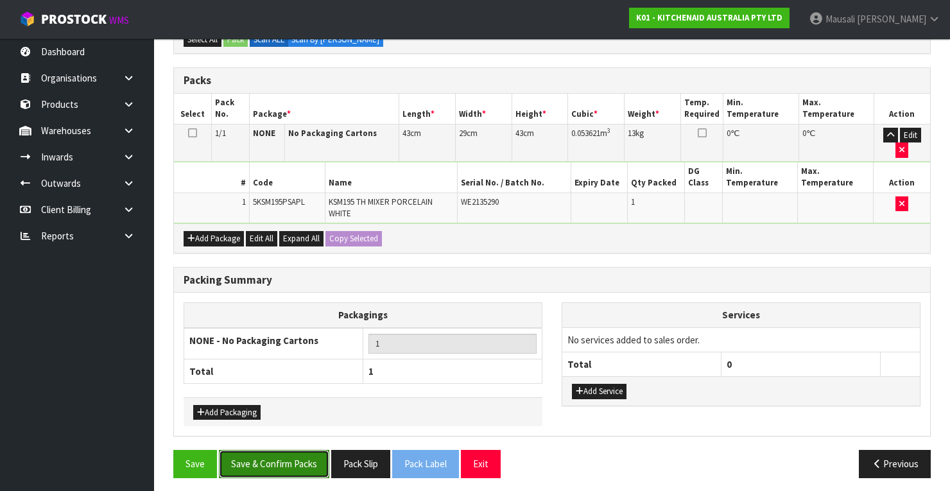
click at [304, 467] on button "Save & Confirm Packs" at bounding box center [274, 464] width 110 height 28
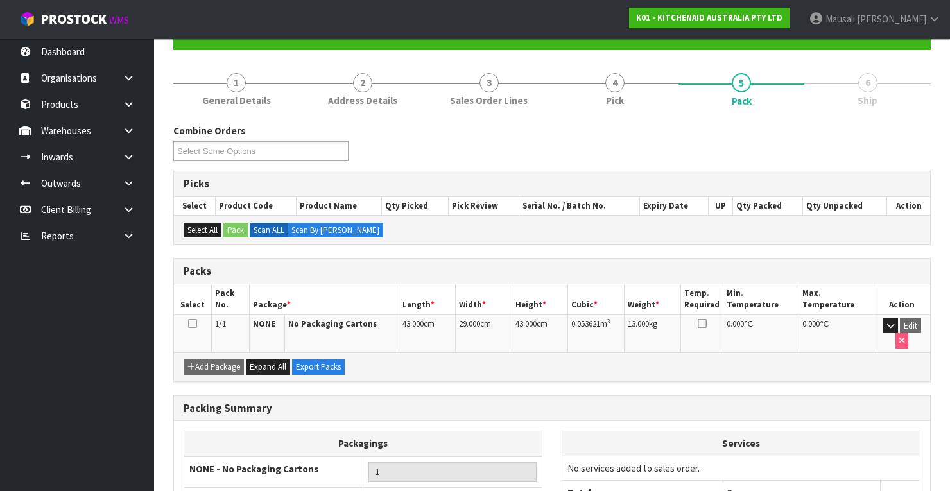
scroll to position [226, 0]
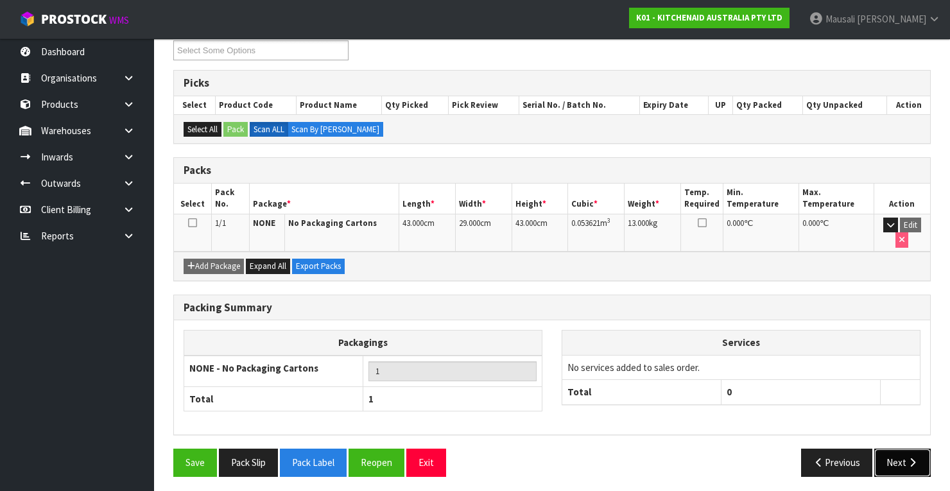
click at [911, 460] on icon "button" at bounding box center [912, 463] width 12 height 10
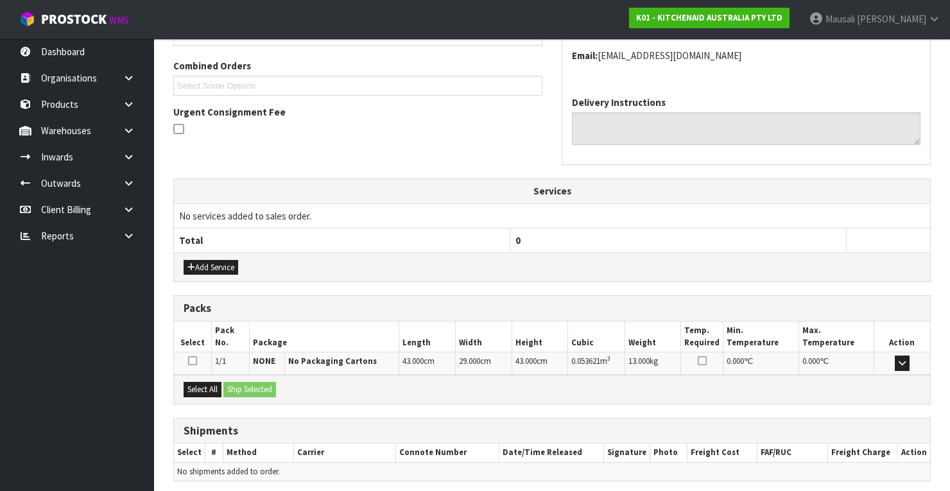
scroll to position [365, 0]
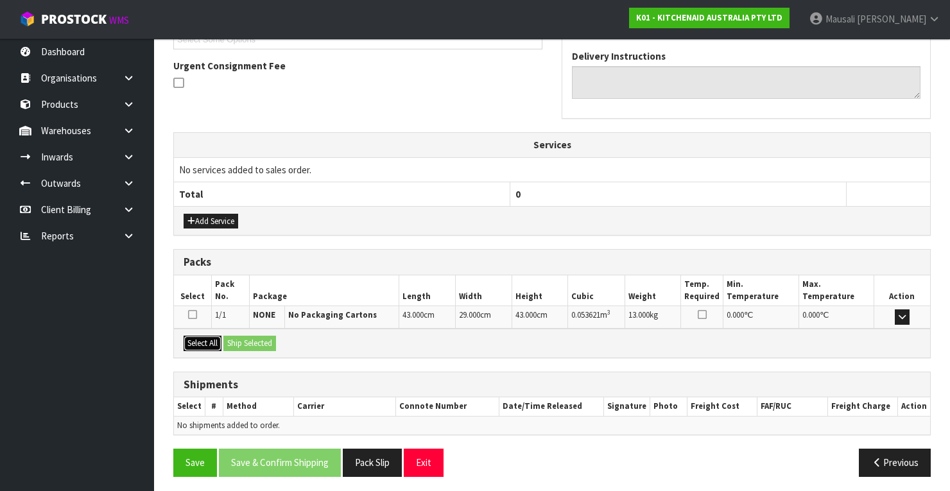
drag, startPoint x: 206, startPoint y: 336, endPoint x: 247, endPoint y: 340, distance: 41.2
click at [213, 336] on button "Select All" at bounding box center [203, 343] width 38 height 15
click at [249, 342] on button "Ship Selected" at bounding box center [249, 343] width 53 height 15
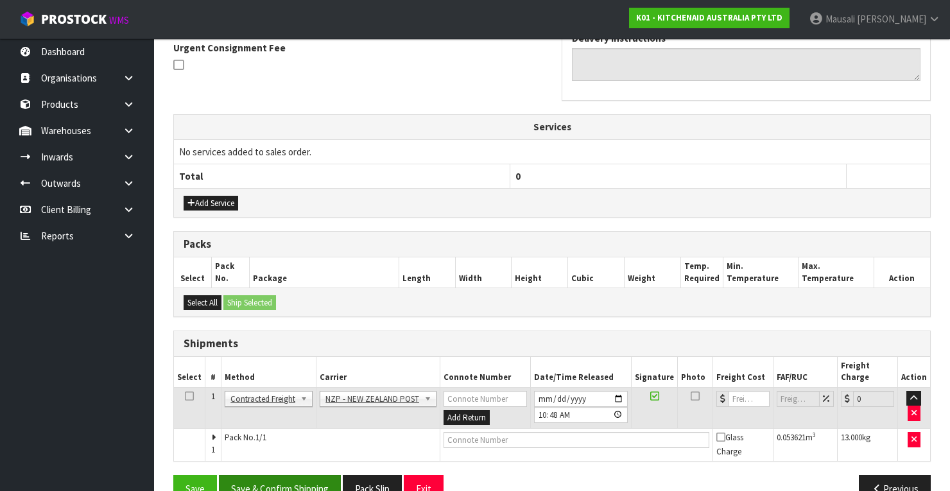
scroll to position [398, 0]
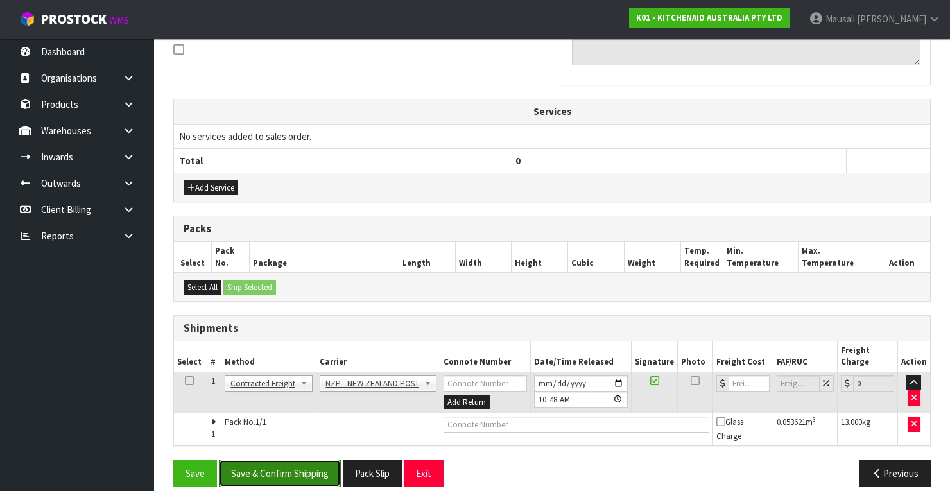
drag, startPoint x: 298, startPoint y: 451, endPoint x: 307, endPoint y: 447, distance: 9.5
click at [298, 460] on button "Save & Confirm Shipping" at bounding box center [280, 474] width 122 height 28
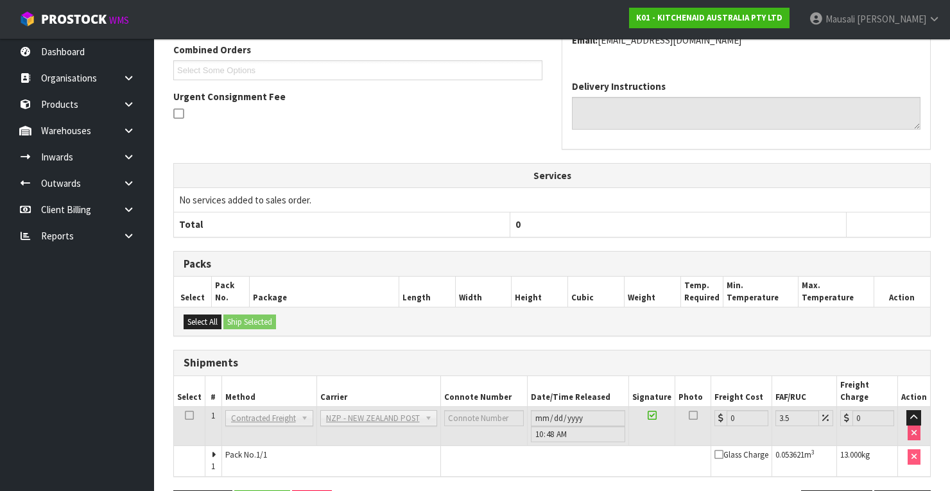
scroll to position [379, 0]
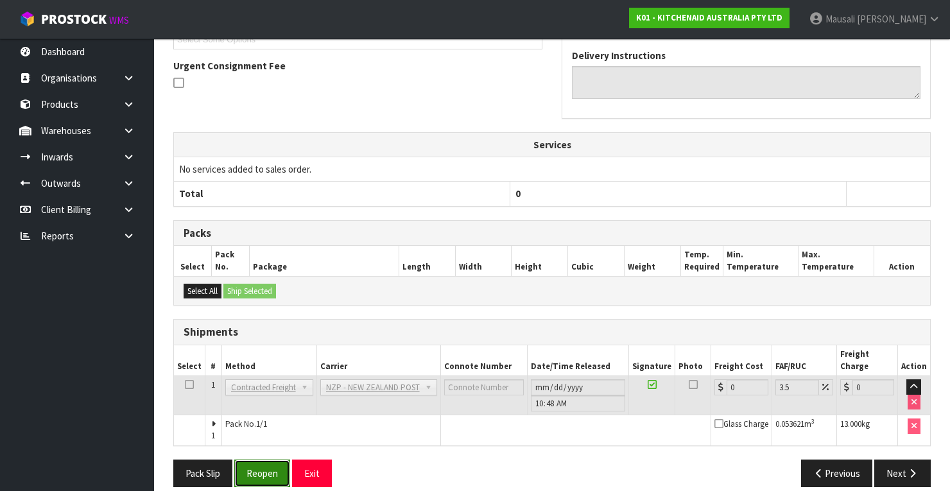
click at [257, 460] on button "Reopen" at bounding box center [262, 474] width 56 height 28
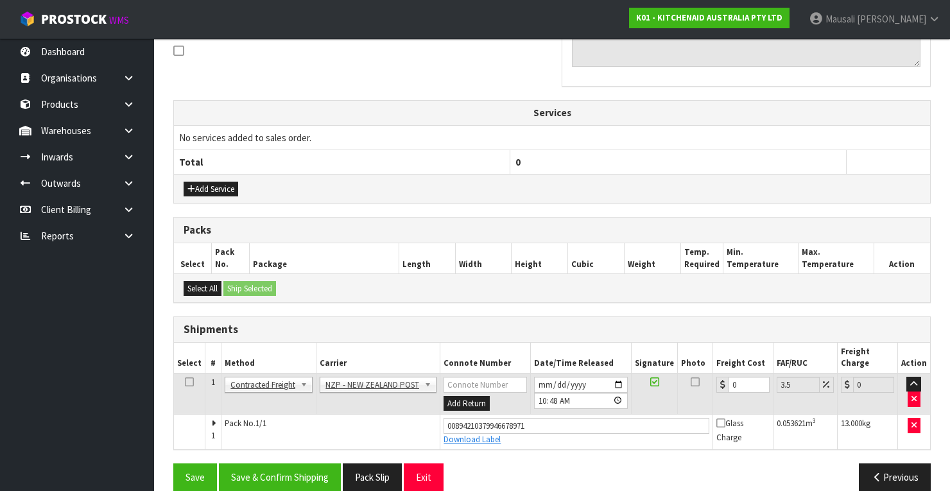
scroll to position [400, 0]
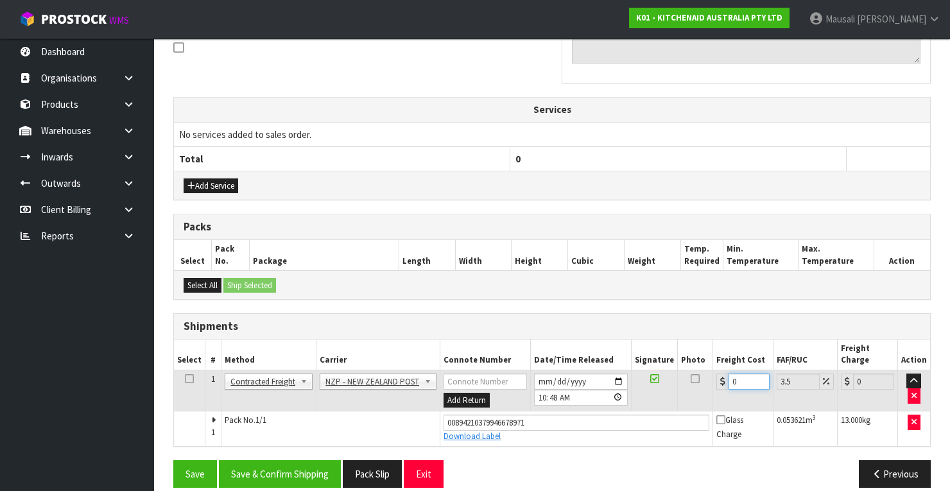
drag, startPoint x: 732, startPoint y: 360, endPoint x: 703, endPoint y: 377, distance: 33.1
click at [703, 377] on tr "1 Client Local Pickup Customer Local Pickup Company Freight Contracted Freight …" at bounding box center [552, 391] width 756 height 42
click at [293, 460] on button "Save & Confirm Shipping" at bounding box center [280, 474] width 122 height 28
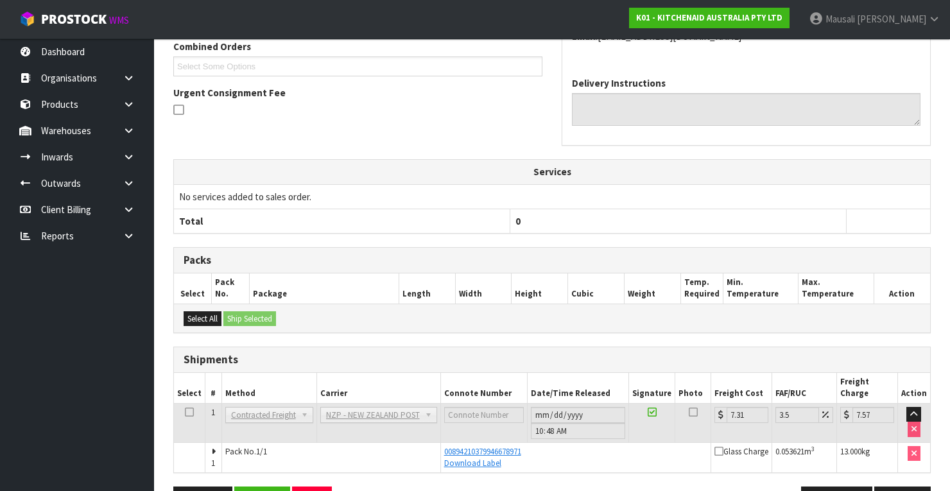
scroll to position [365, 0]
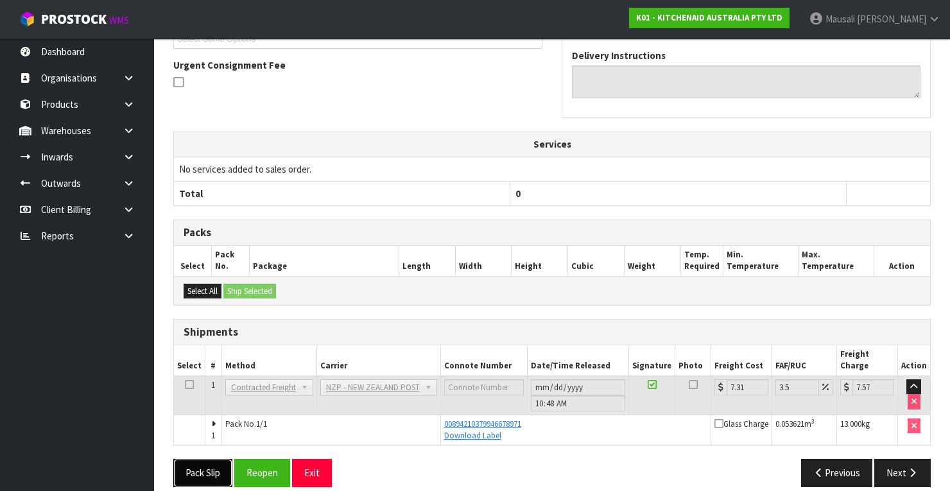
click at [208, 459] on button "Pack Slip" at bounding box center [202, 473] width 59 height 28
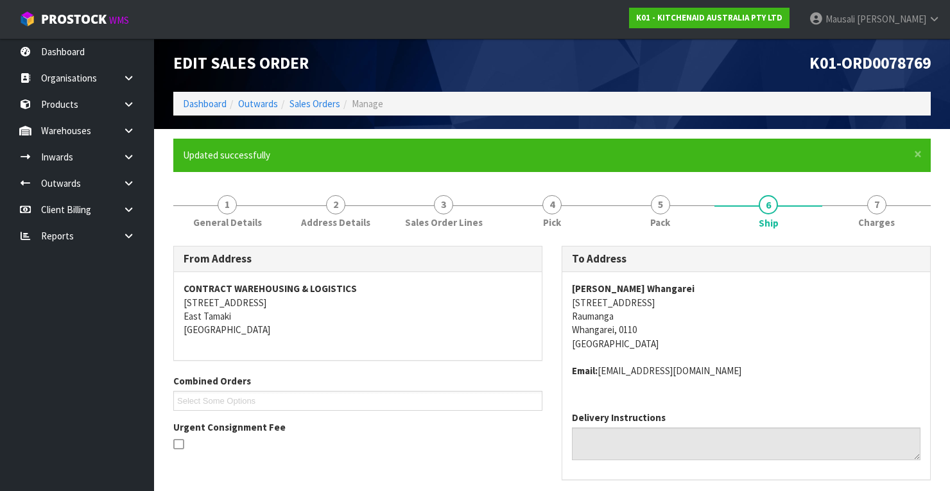
scroll to position [0, 0]
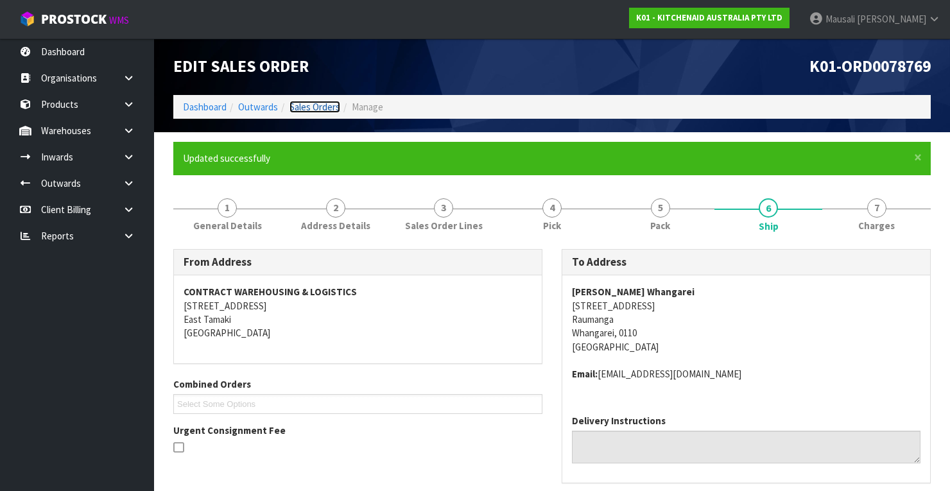
click at [298, 107] on link "Sales Orders" at bounding box center [314, 107] width 51 height 12
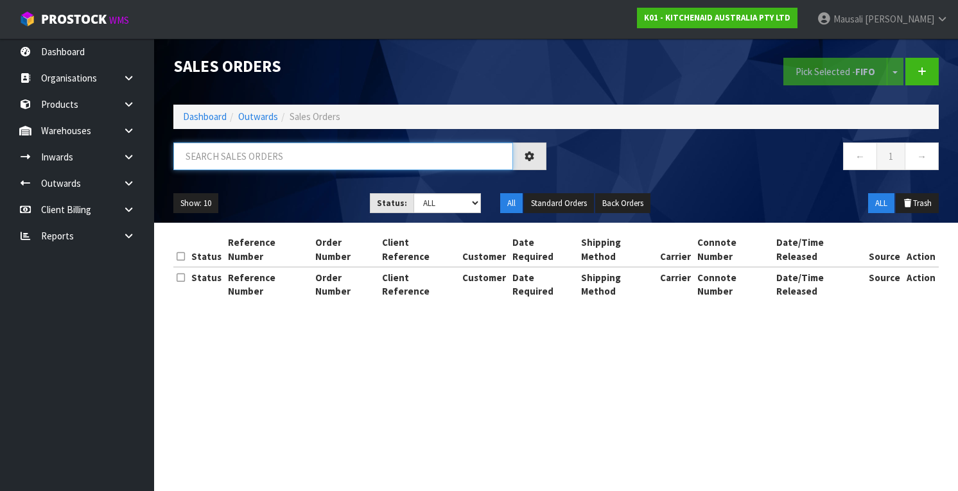
click at [233, 162] on input "text" at bounding box center [343, 156] width 340 height 28
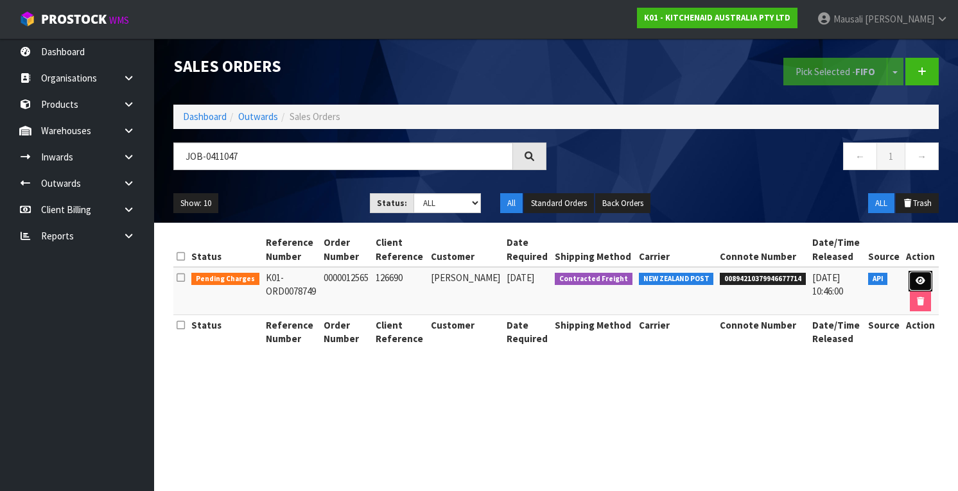
click at [915, 277] on icon at bounding box center [920, 281] width 10 height 8
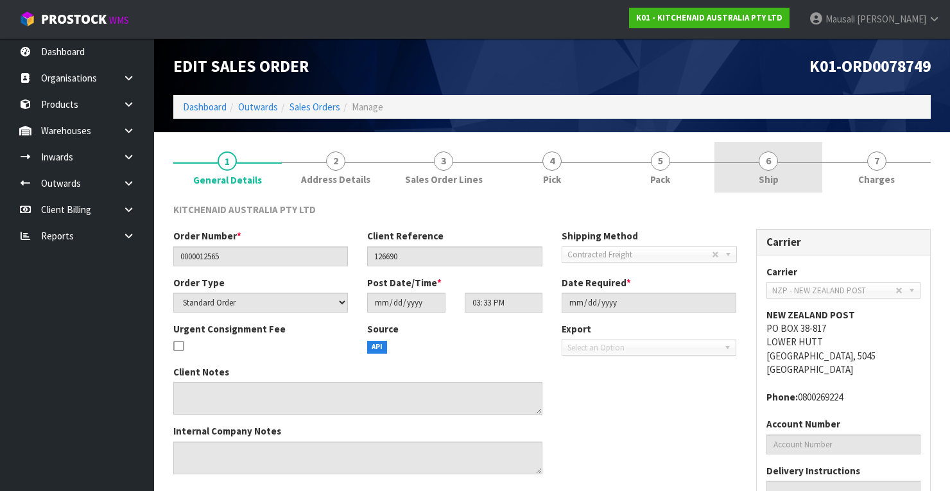
click at [797, 156] on link "6 Ship" at bounding box center [768, 167] width 108 height 51
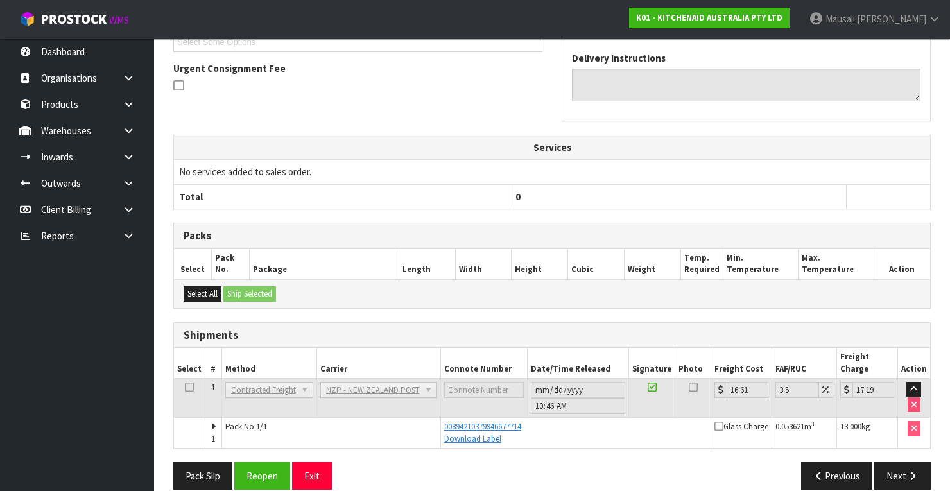
scroll to position [318, 0]
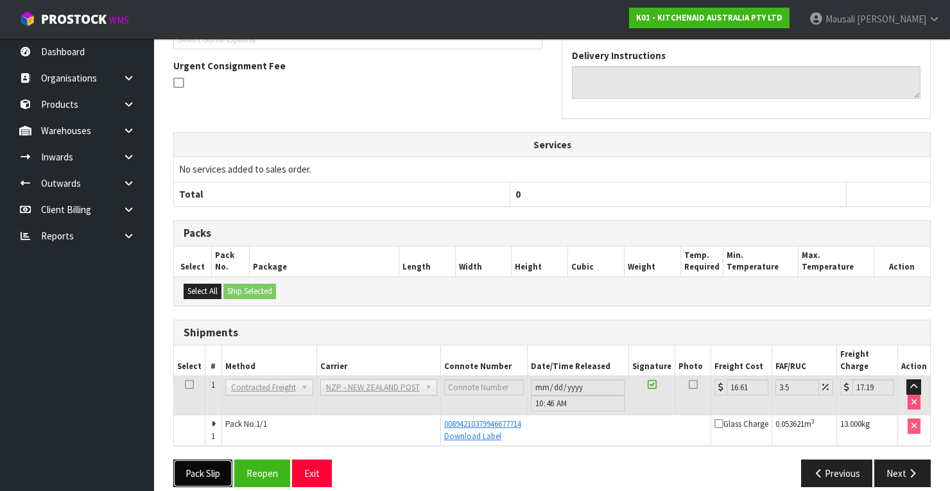
click at [191, 460] on button "Pack Slip" at bounding box center [202, 474] width 59 height 28
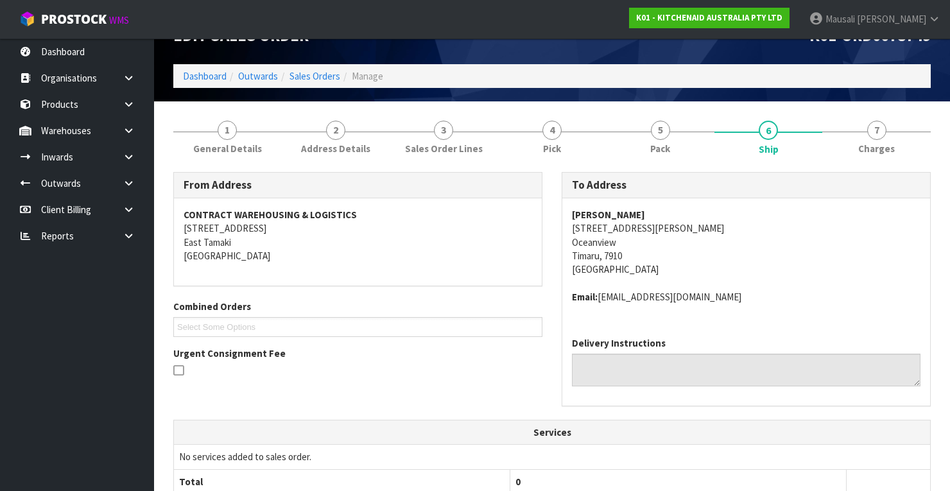
scroll to position [0, 0]
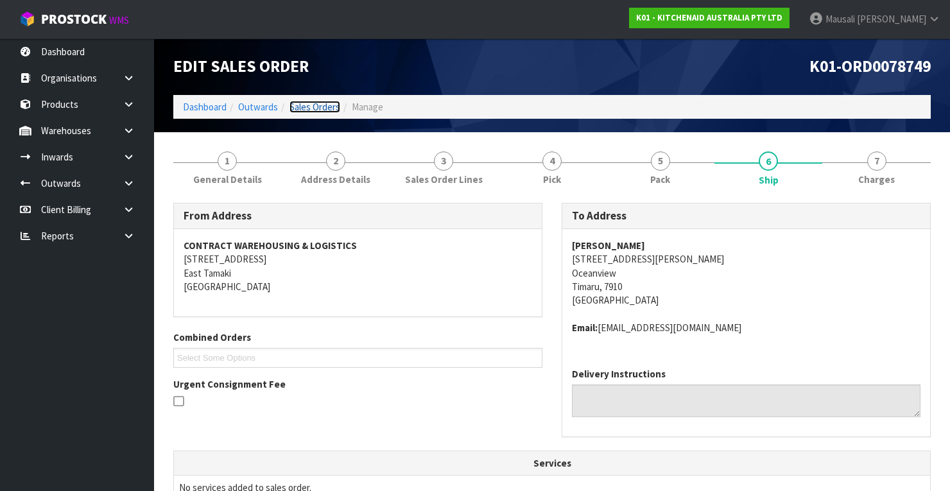
click at [303, 105] on link "Sales Orders" at bounding box center [314, 107] width 51 height 12
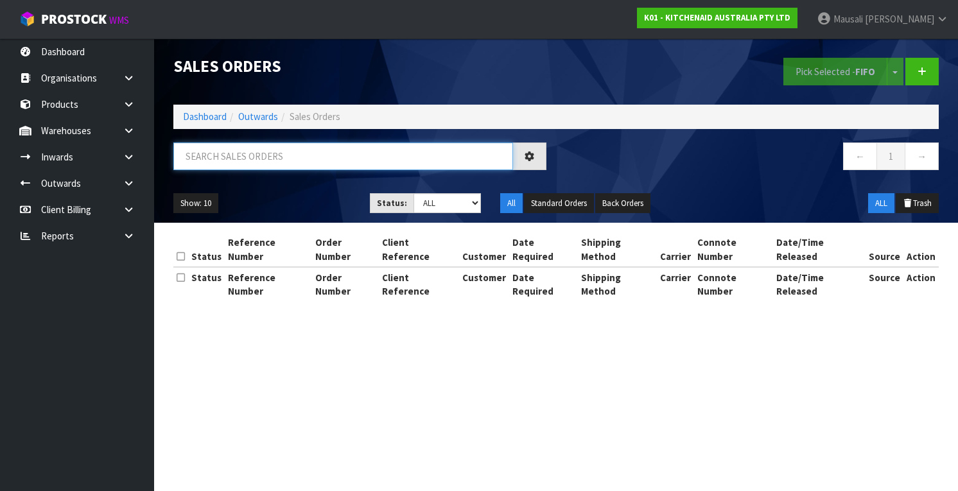
click at [221, 155] on input "text" at bounding box center [343, 156] width 340 height 28
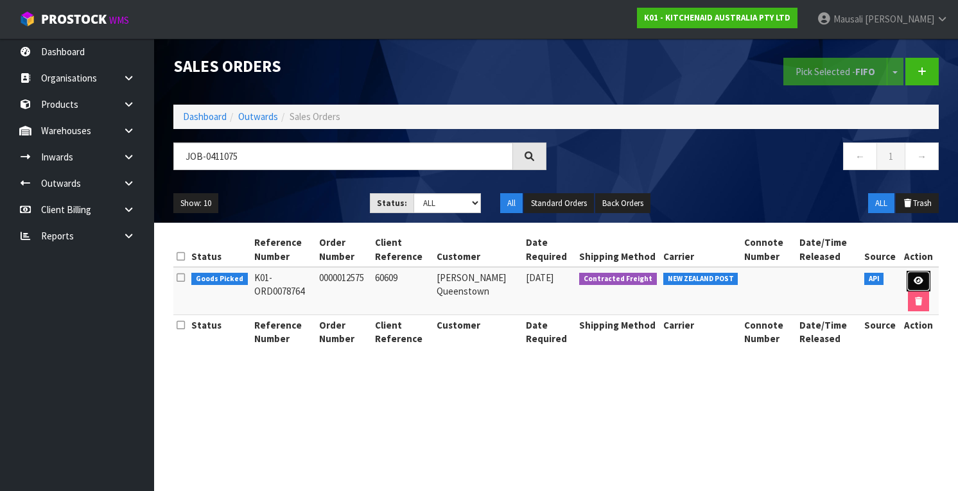
click at [913, 274] on link at bounding box center [918, 281] width 24 height 21
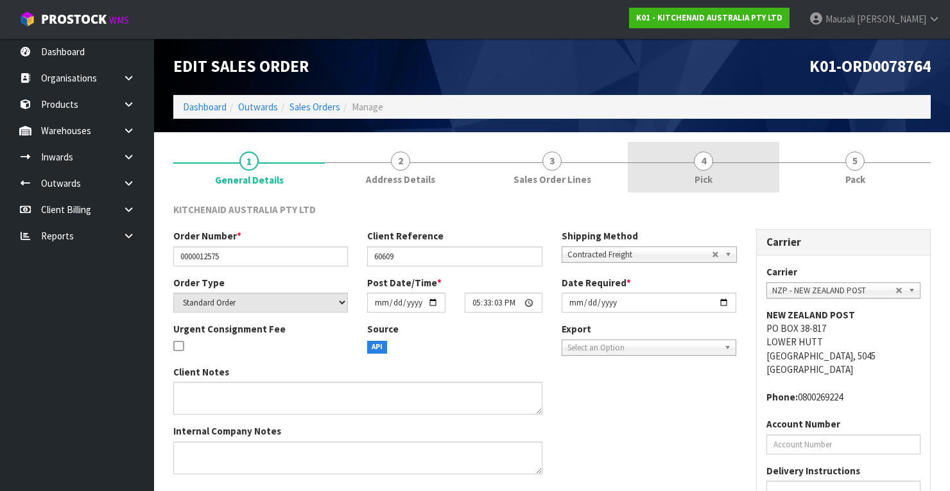
click at [702, 182] on span "Pick" at bounding box center [704, 179] width 18 height 13
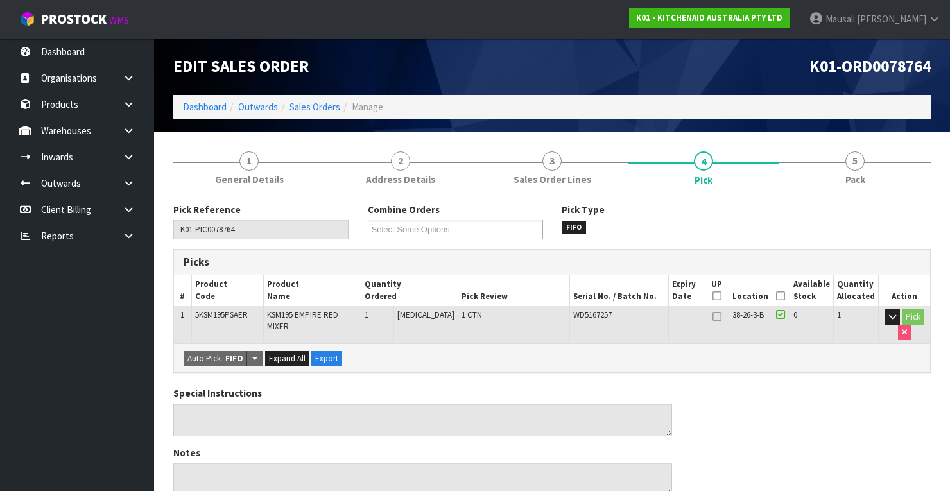
click at [785, 296] on icon at bounding box center [780, 296] width 9 height 1
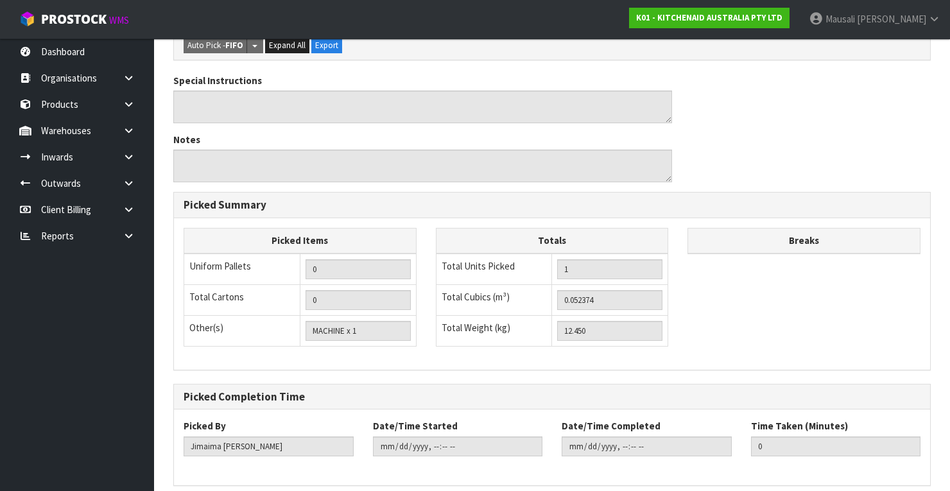
scroll to position [410, 0]
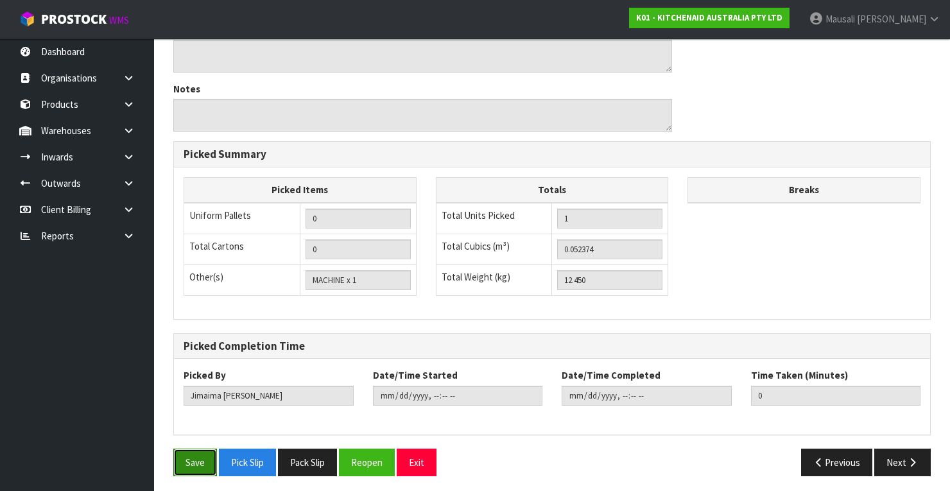
click at [196, 450] on button "Save" at bounding box center [195, 463] width 44 height 28
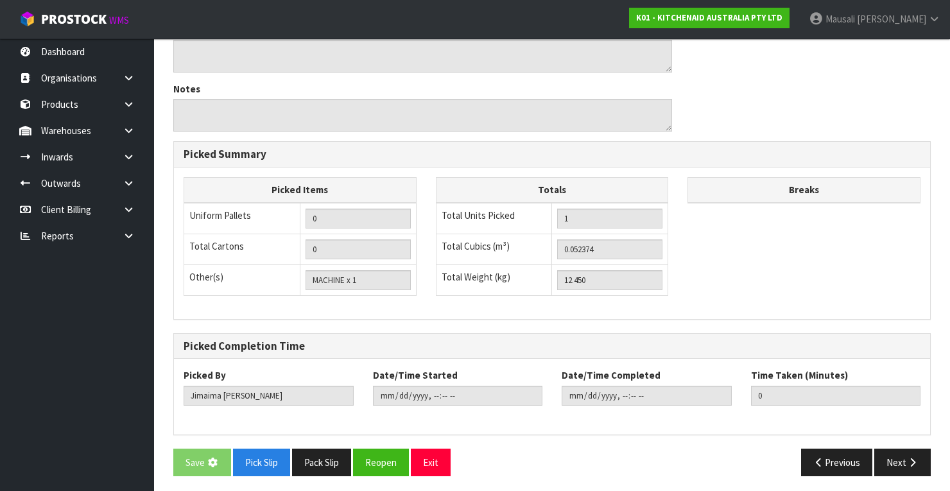
scroll to position [0, 0]
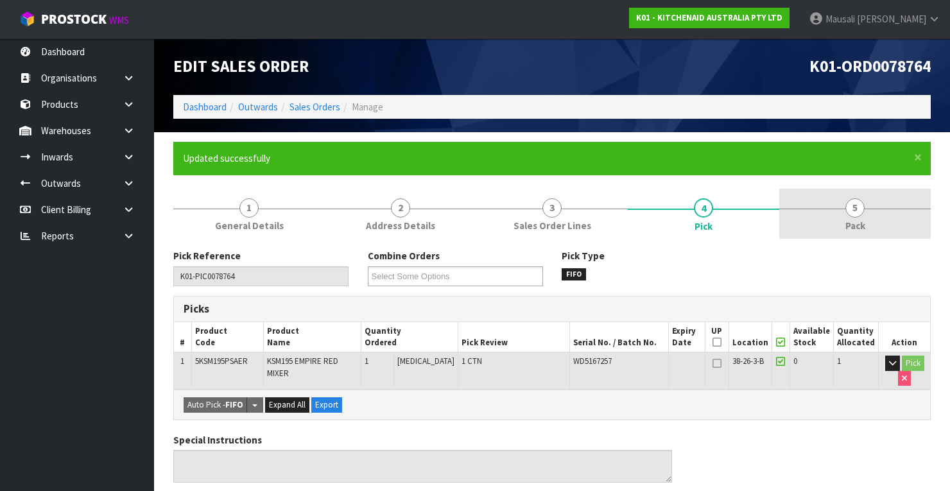
click at [877, 209] on link "5 Pack" at bounding box center [854, 214] width 151 height 51
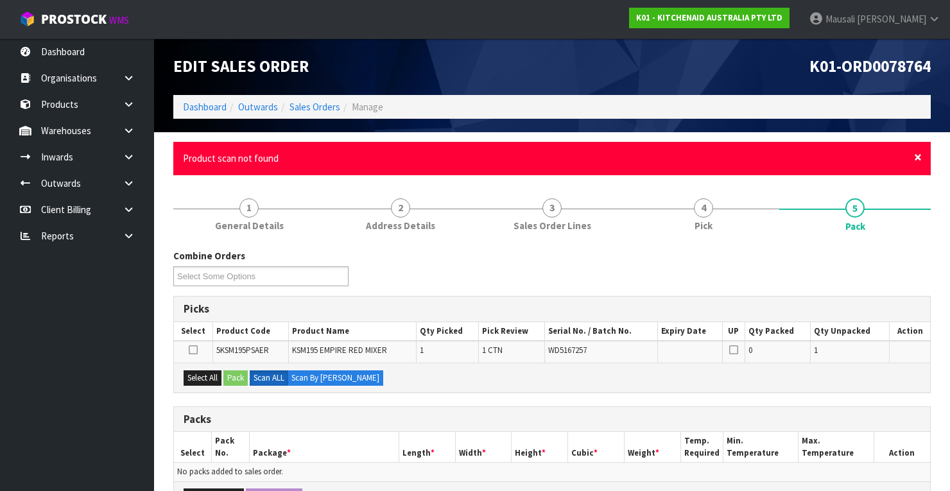
click at [918, 154] on span "×" at bounding box center [918, 157] width 8 height 18
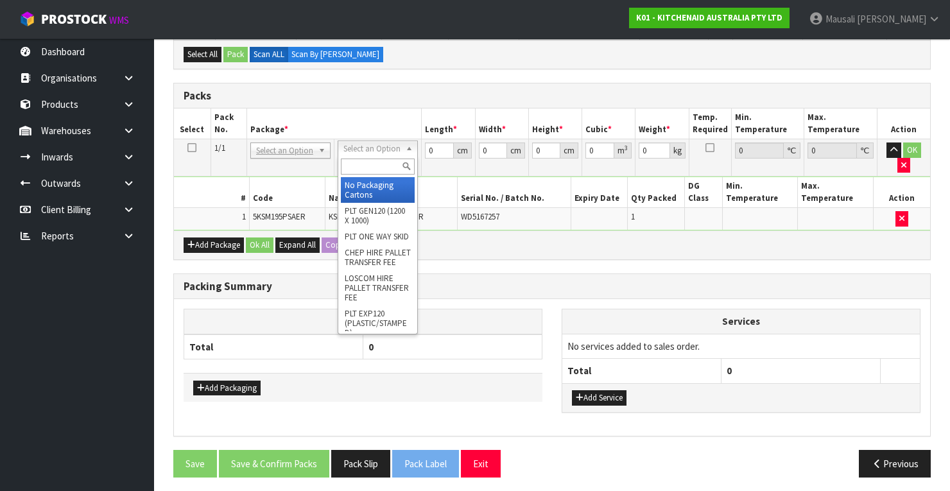
scroll to position [246, 0]
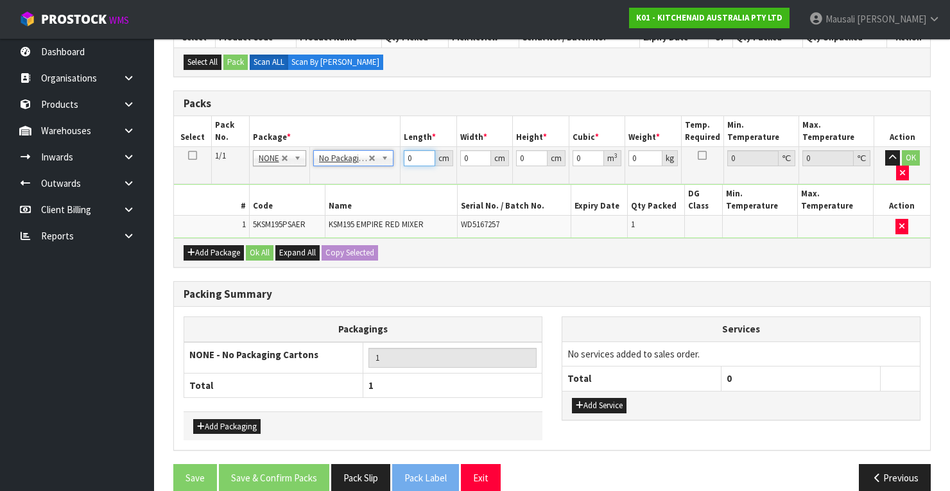
drag, startPoint x: 413, startPoint y: 155, endPoint x: 359, endPoint y: 169, distance: 55.9
click at [379, 167] on tbody "1/1 NONE 007-001 007-002 007-004 007-009 007-013 007-014 007-015 007-017 007-01…" at bounding box center [552, 192] width 756 height 91
click at [246, 245] on button "Ok All" at bounding box center [260, 252] width 28 height 15
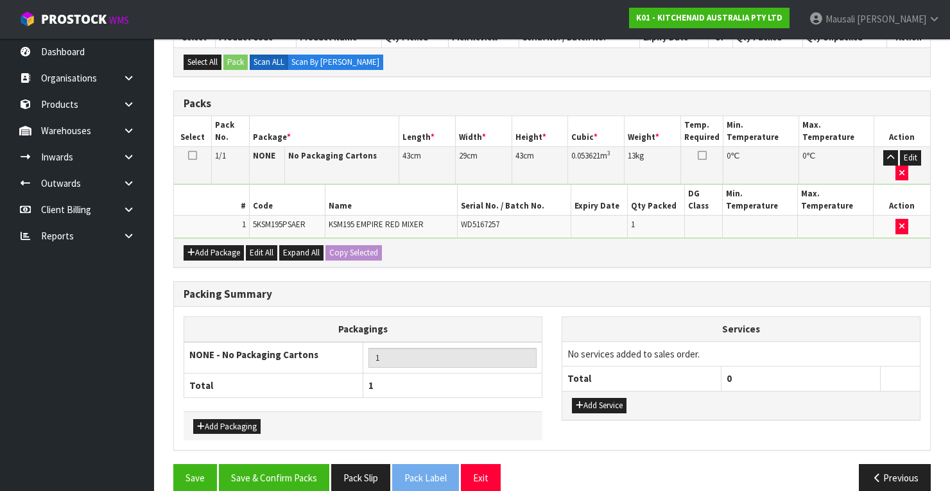
scroll to position [261, 0]
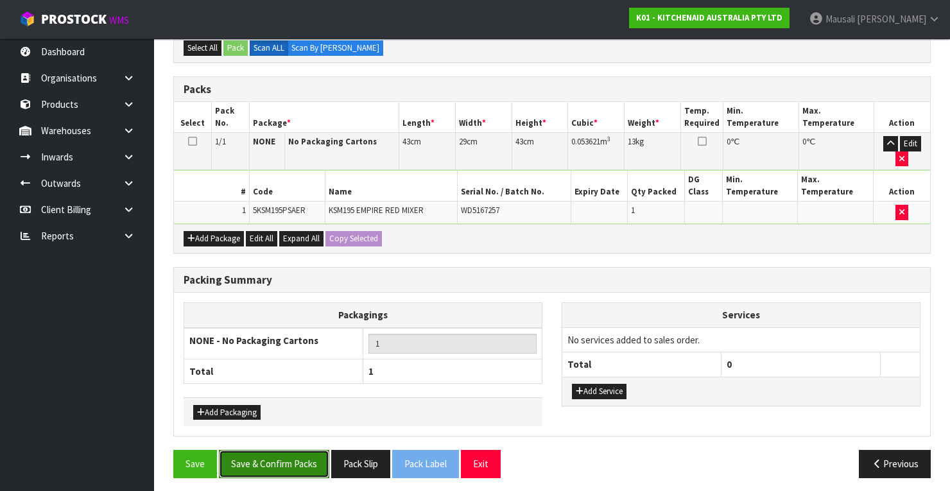
click at [277, 454] on button "Save & Confirm Packs" at bounding box center [274, 464] width 110 height 28
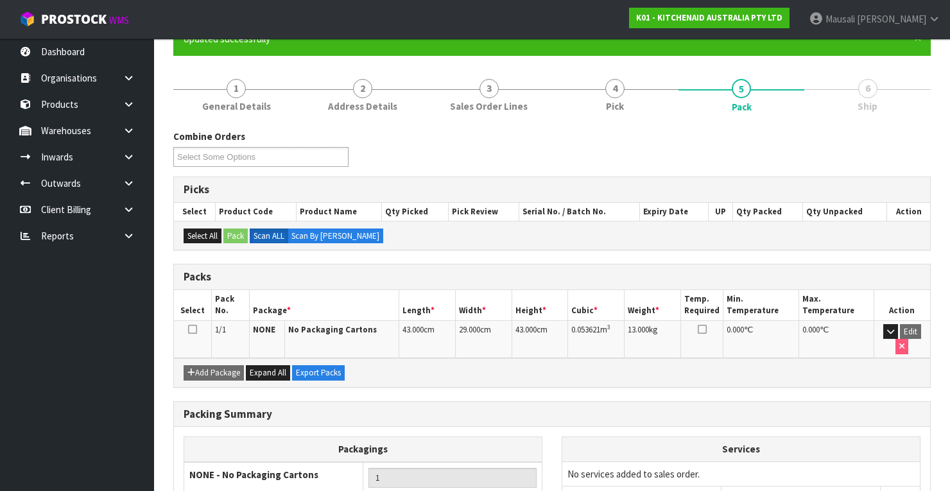
scroll to position [226, 0]
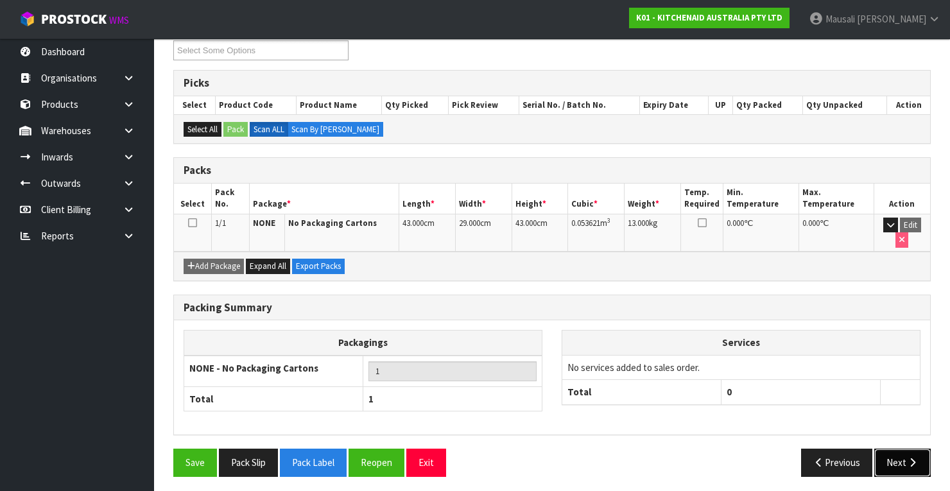
click at [897, 453] on button "Next" at bounding box center [902, 463] width 56 height 28
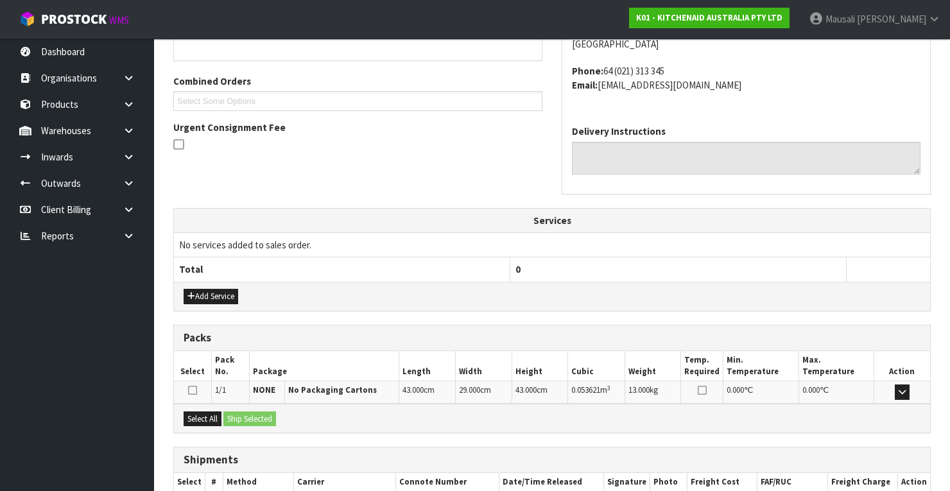
scroll to position [379, 0]
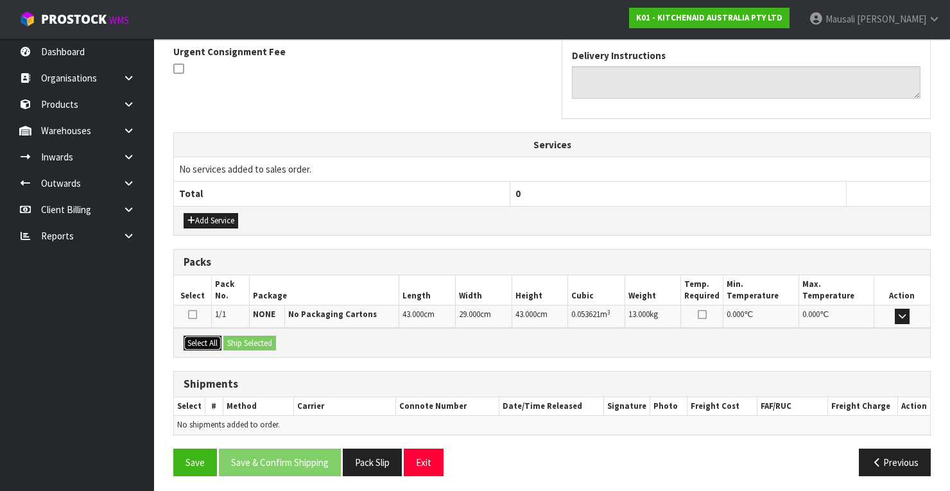
click at [195, 336] on button "Select All" at bounding box center [203, 343] width 38 height 15
click at [231, 338] on button "Ship Selected" at bounding box center [249, 343] width 53 height 15
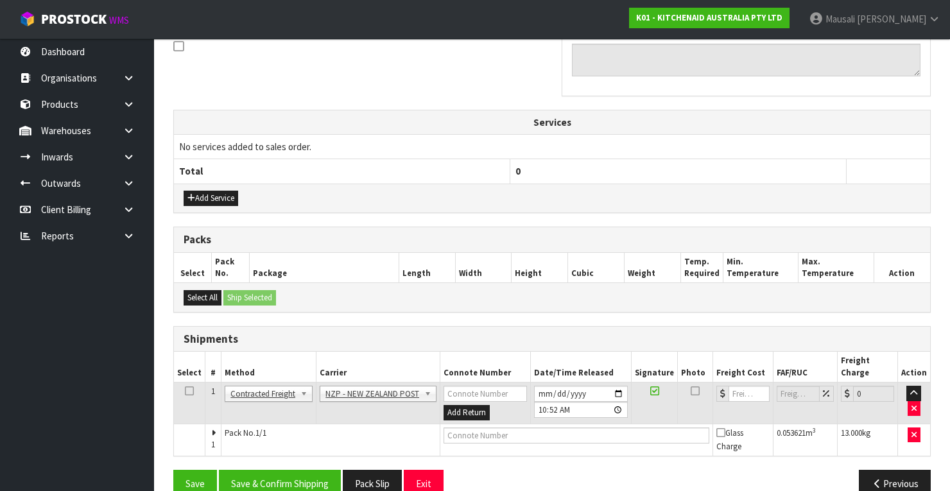
scroll to position [411, 0]
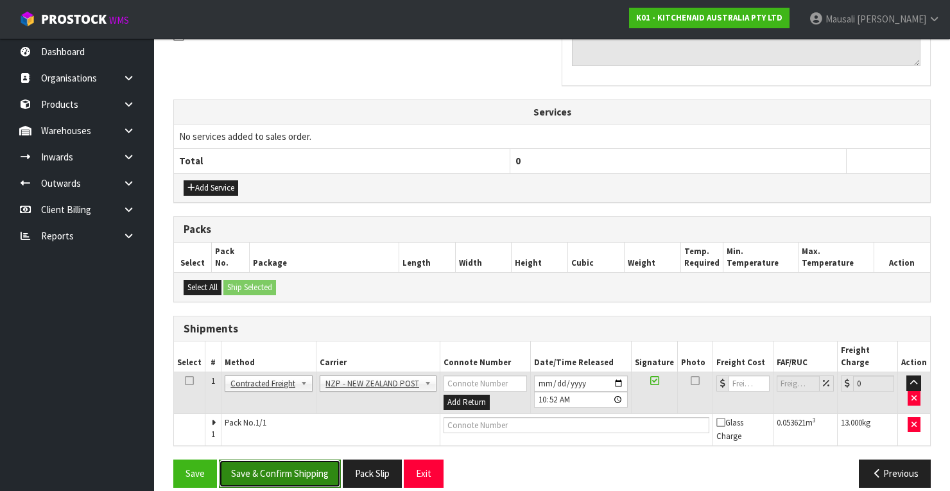
click at [306, 460] on button "Save & Confirm Shipping" at bounding box center [280, 474] width 122 height 28
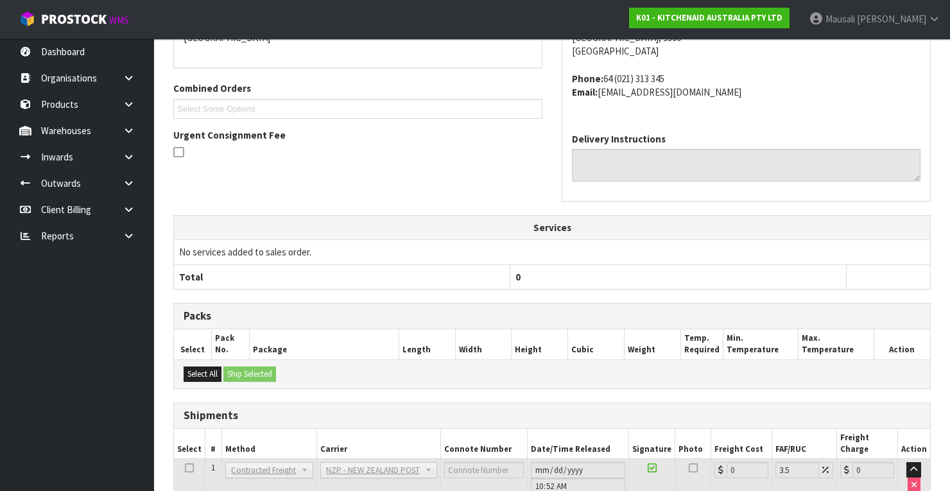
scroll to position [393, 0]
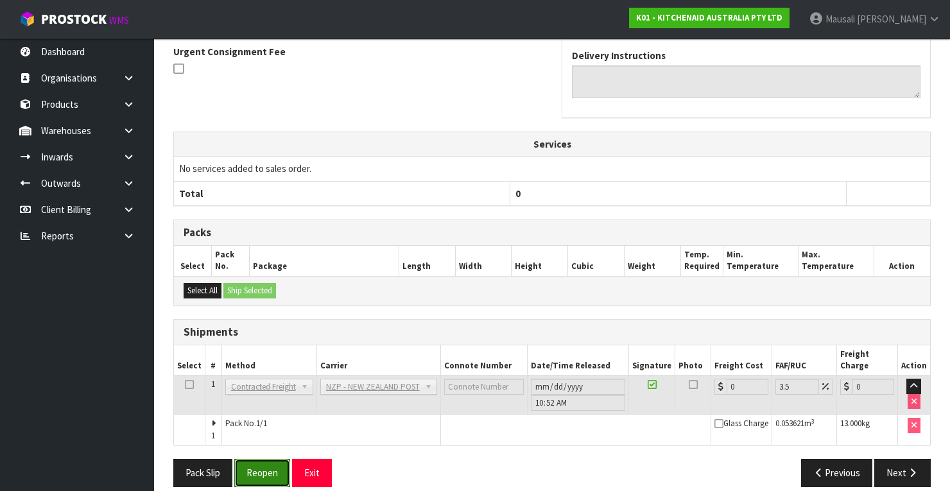
click at [251, 459] on button "Reopen" at bounding box center [262, 473] width 56 height 28
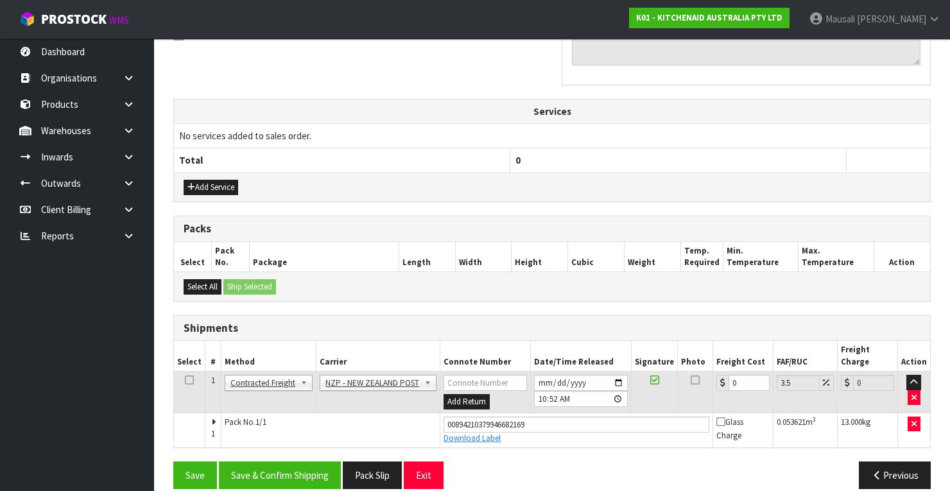
scroll to position [413, 0]
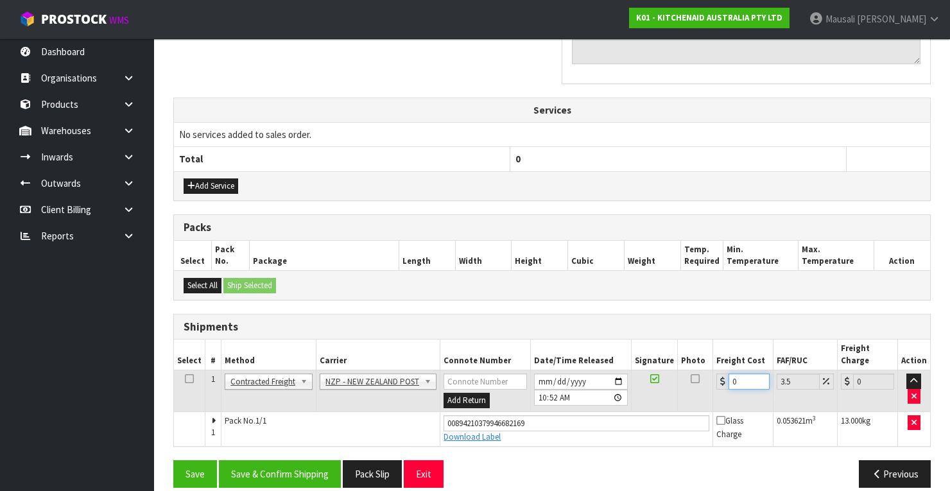
drag, startPoint x: 740, startPoint y: 358, endPoint x: 725, endPoint y: 368, distance: 18.2
click at [729, 374] on input "0" at bounding box center [749, 382] width 41 height 16
click at [290, 460] on button "Save & Confirm Shipping" at bounding box center [280, 474] width 122 height 28
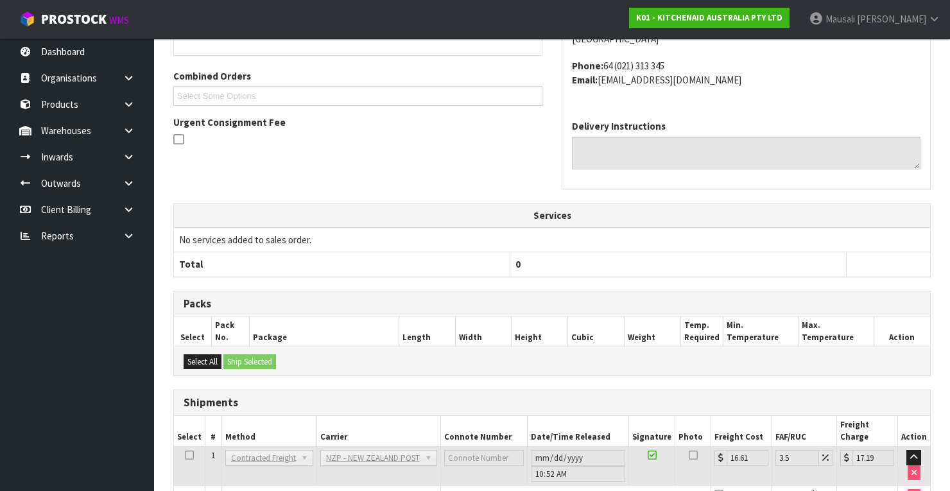
scroll to position [379, 0]
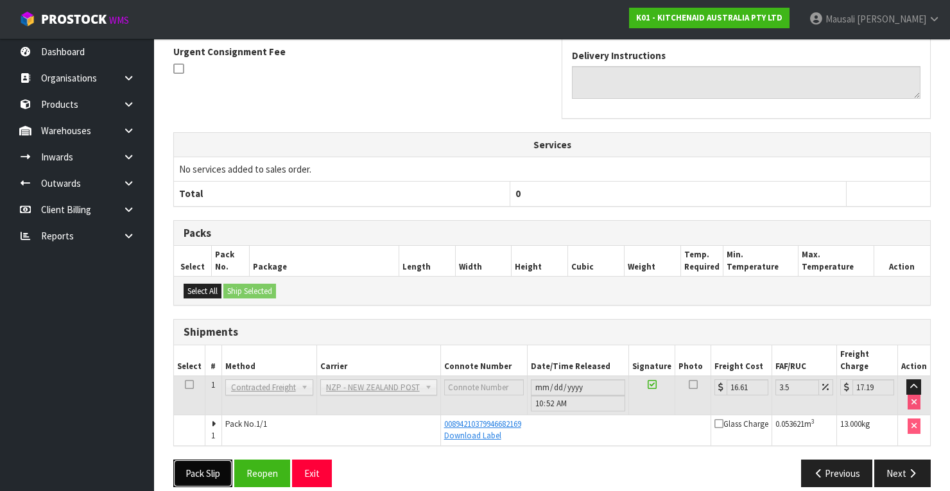
drag, startPoint x: 193, startPoint y: 467, endPoint x: 194, endPoint y: 461, distance: 6.7
click at [193, 463] on button "Pack Slip" at bounding box center [202, 474] width 59 height 28
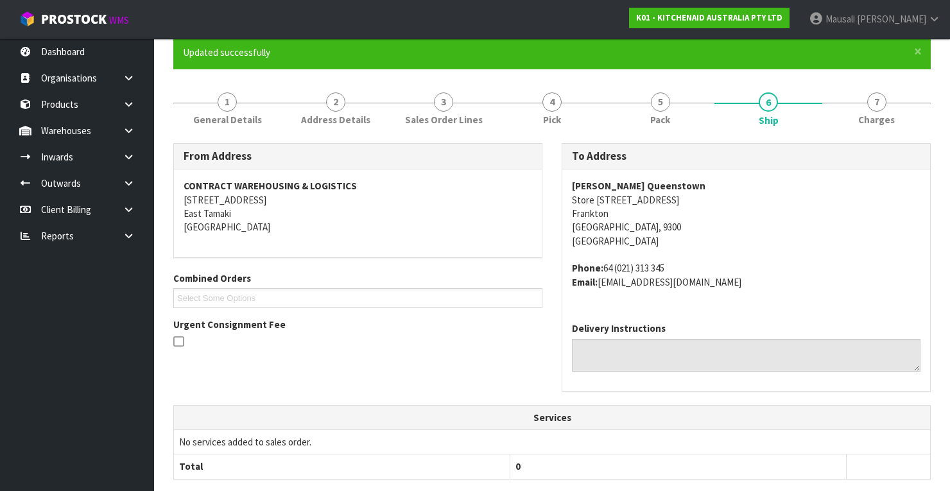
scroll to position [19, 0]
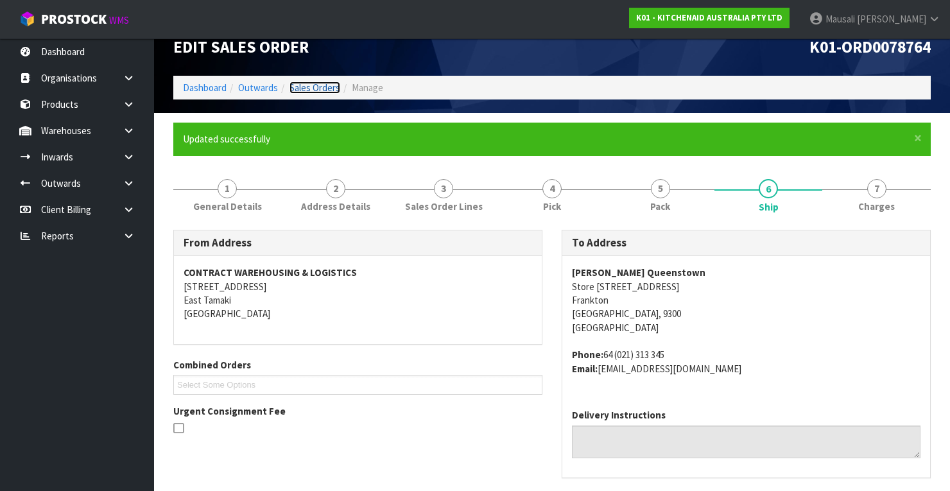
click at [316, 86] on link "Sales Orders" at bounding box center [314, 88] width 51 height 12
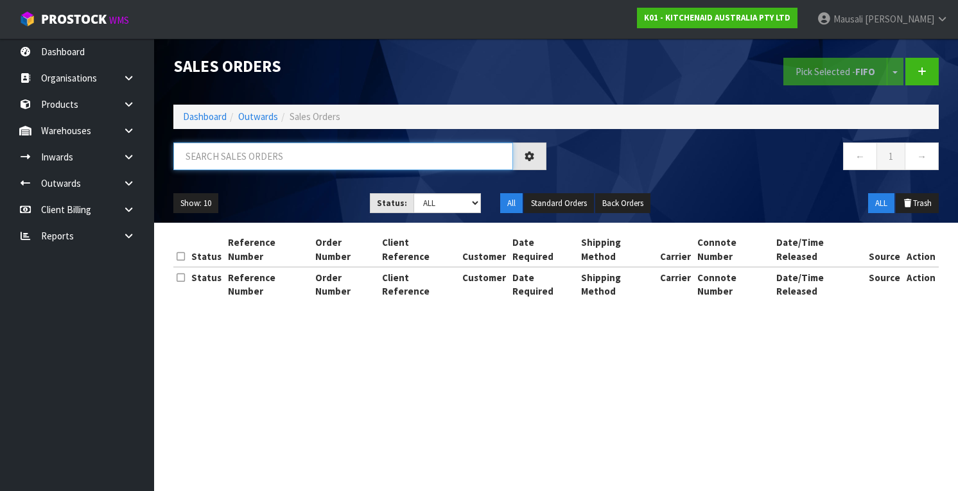
click at [193, 158] on input "text" at bounding box center [343, 156] width 340 height 28
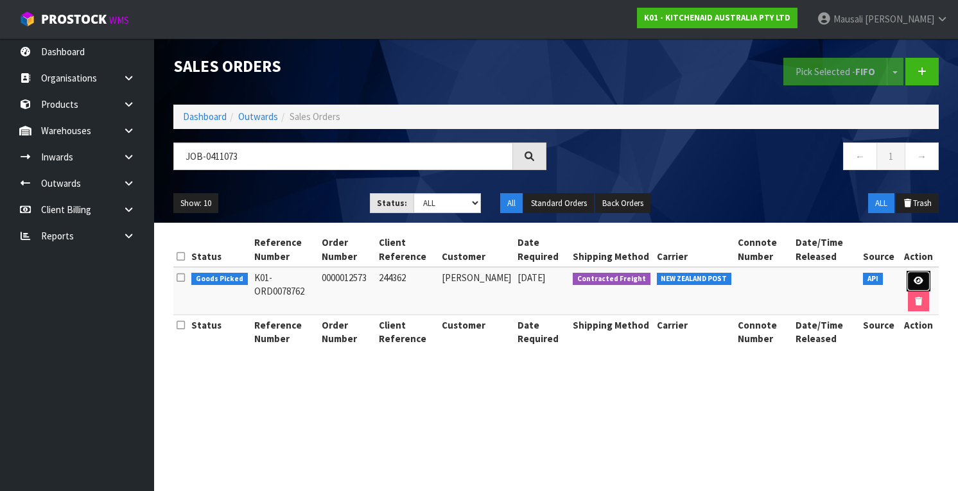
click at [910, 279] on link at bounding box center [918, 281] width 24 height 21
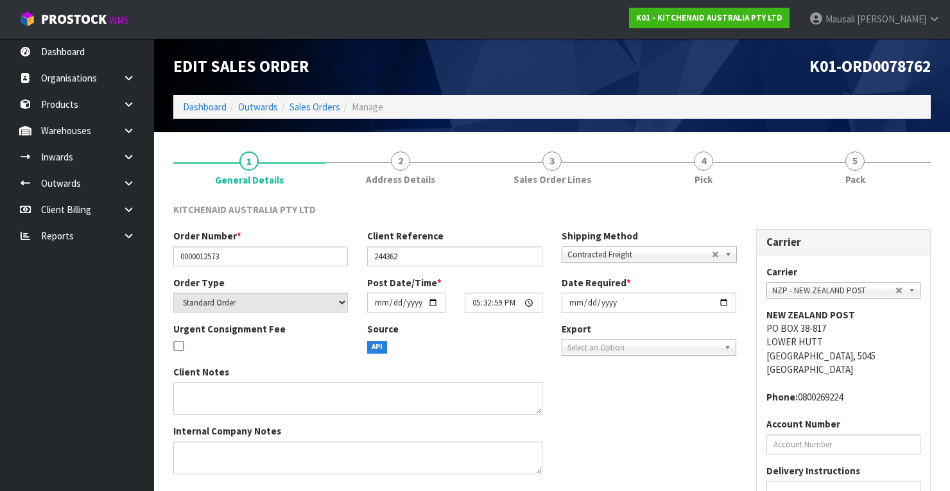
click at [723, 166] on link "4 Pick" at bounding box center [703, 167] width 151 height 51
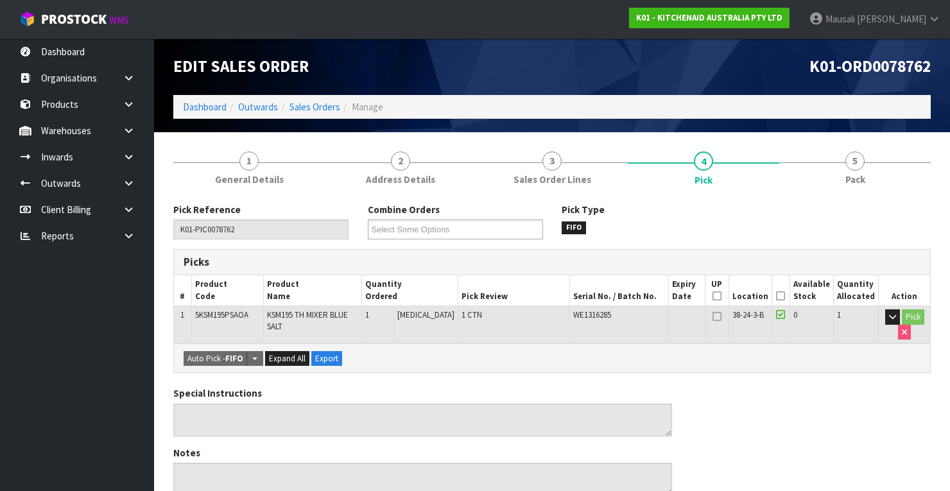
click at [785, 296] on icon at bounding box center [780, 296] width 9 height 1
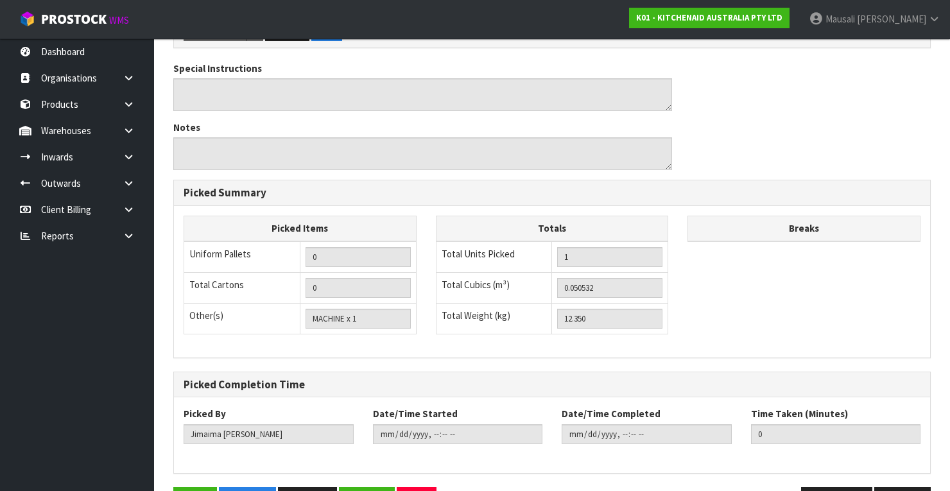
scroll to position [410, 0]
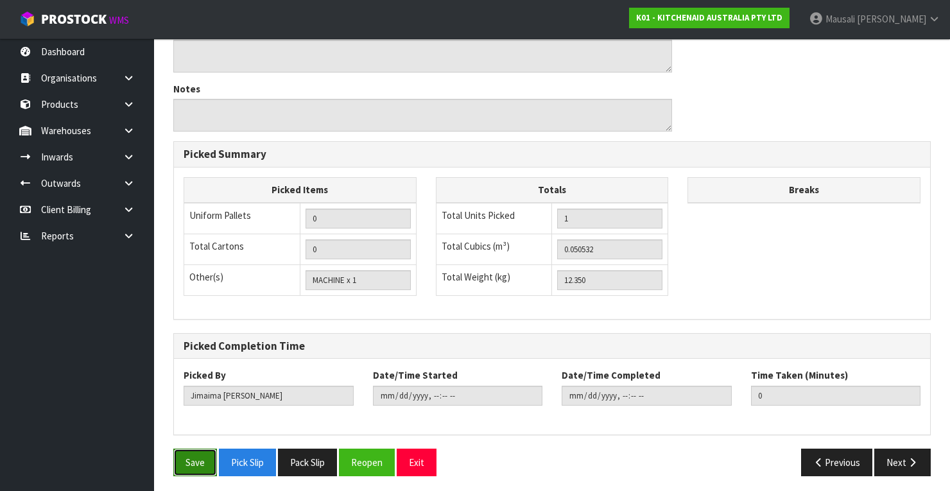
click at [182, 449] on button "Save" at bounding box center [195, 463] width 44 height 28
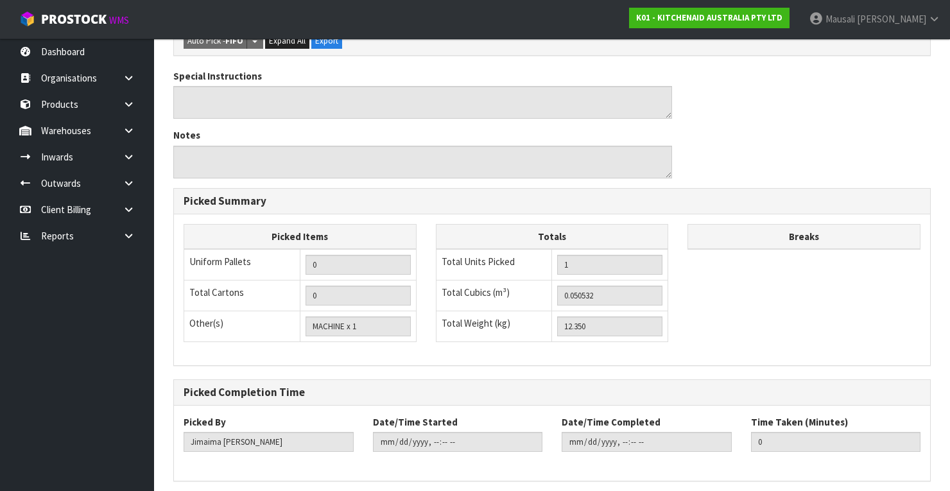
scroll to position [0, 0]
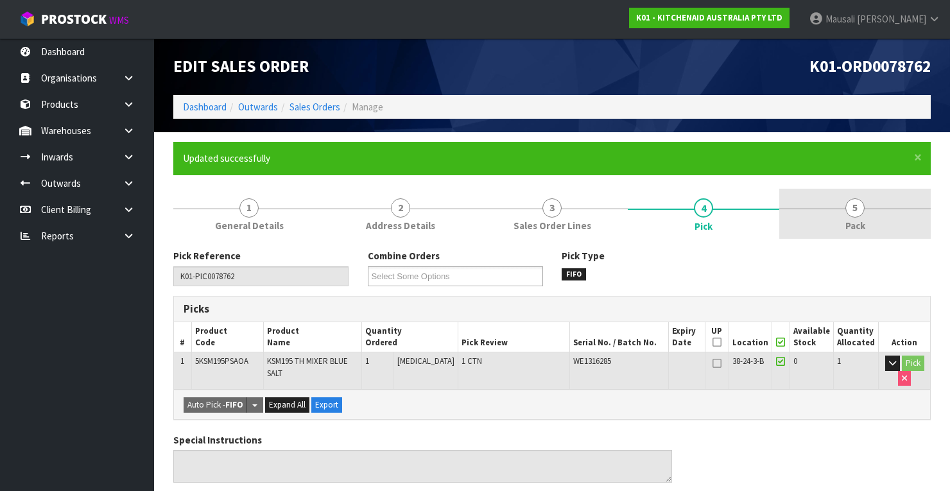
click at [852, 203] on span "5" at bounding box center [854, 207] width 19 height 19
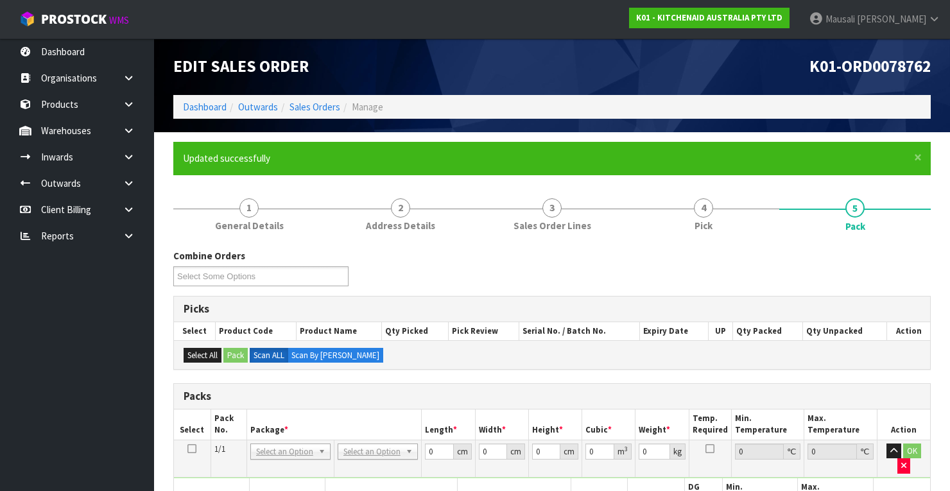
scroll to position [205, 0]
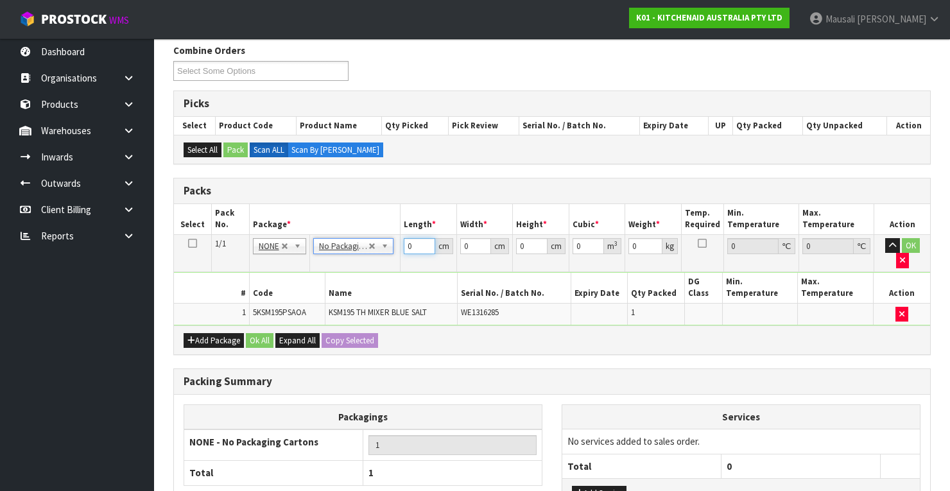
drag, startPoint x: 413, startPoint y: 247, endPoint x: 395, endPoint y: 252, distance: 19.3
click at [395, 252] on tr "1/1 NONE 007-001 007-002 007-004 007-009 007-013 007-014 007-015 007-017 007-01…" at bounding box center [552, 252] width 756 height 37
click at [250, 333] on button "Ok All" at bounding box center [260, 340] width 28 height 15
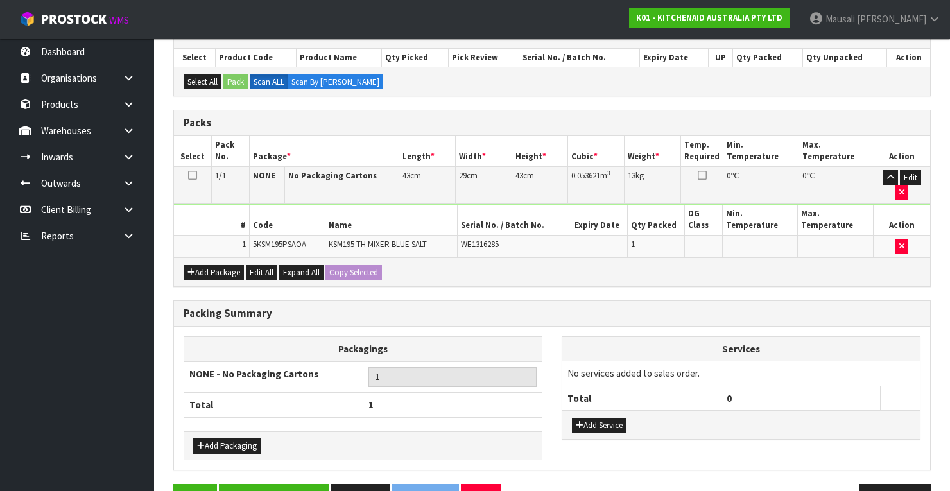
scroll to position [307, 0]
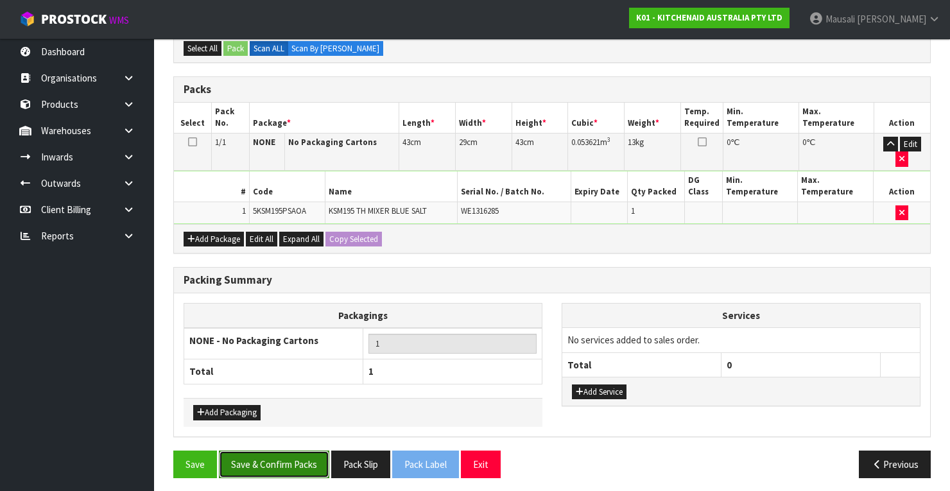
click at [300, 451] on button "Save & Confirm Packs" at bounding box center [274, 465] width 110 height 28
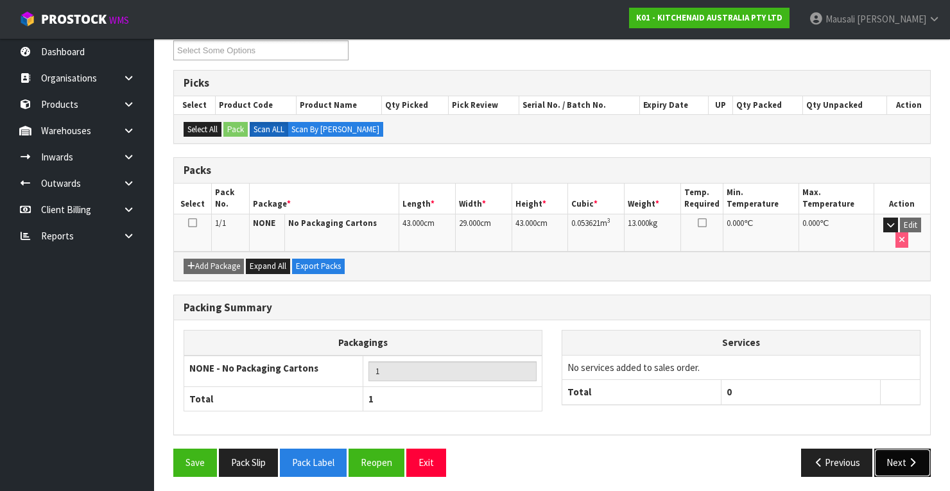
click at [892, 456] on button "Next" at bounding box center [902, 463] width 56 height 28
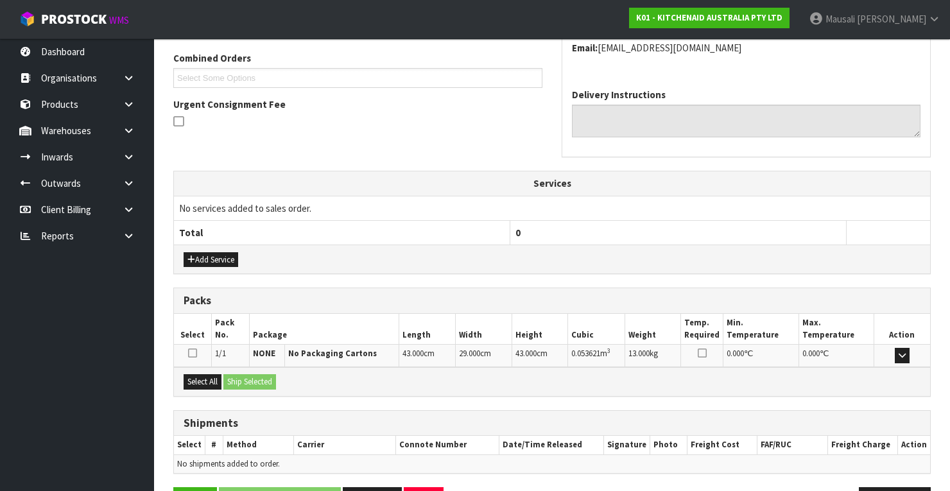
scroll to position [365, 0]
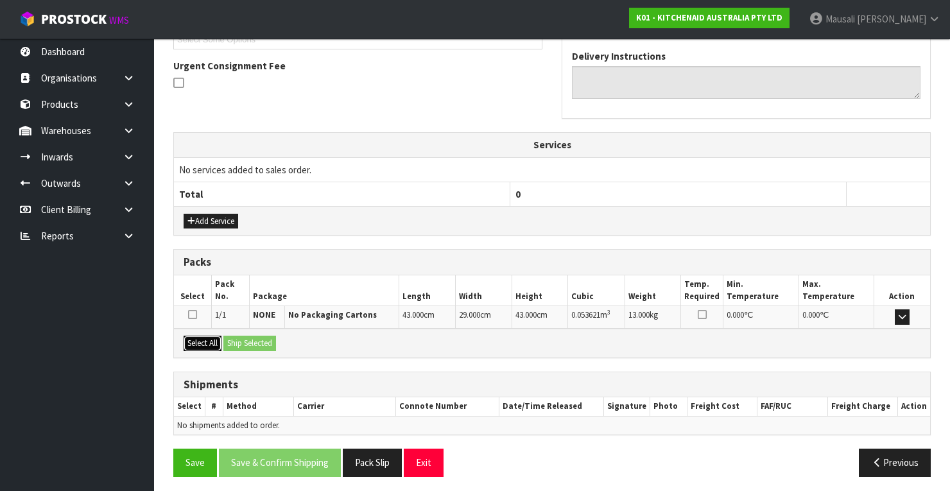
click at [203, 336] on button "Select All" at bounding box center [203, 343] width 38 height 15
click at [264, 338] on button "Ship Selected" at bounding box center [249, 343] width 53 height 15
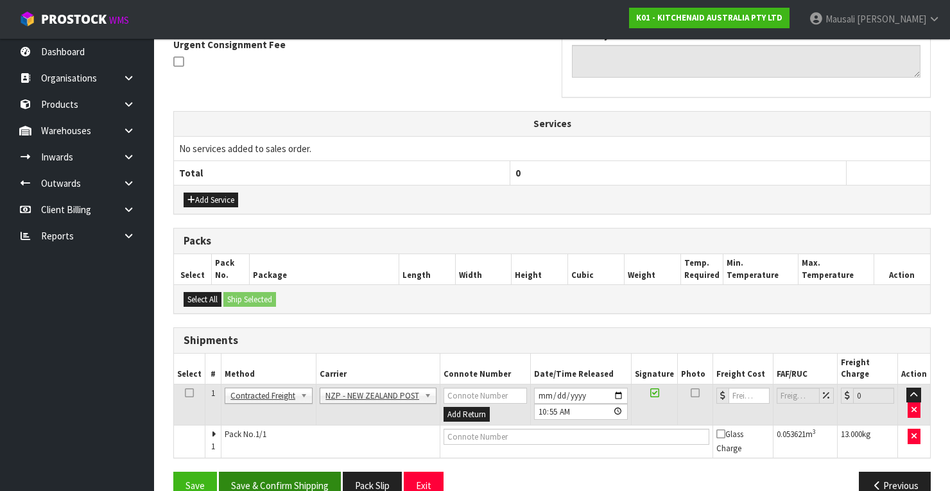
scroll to position [398, 0]
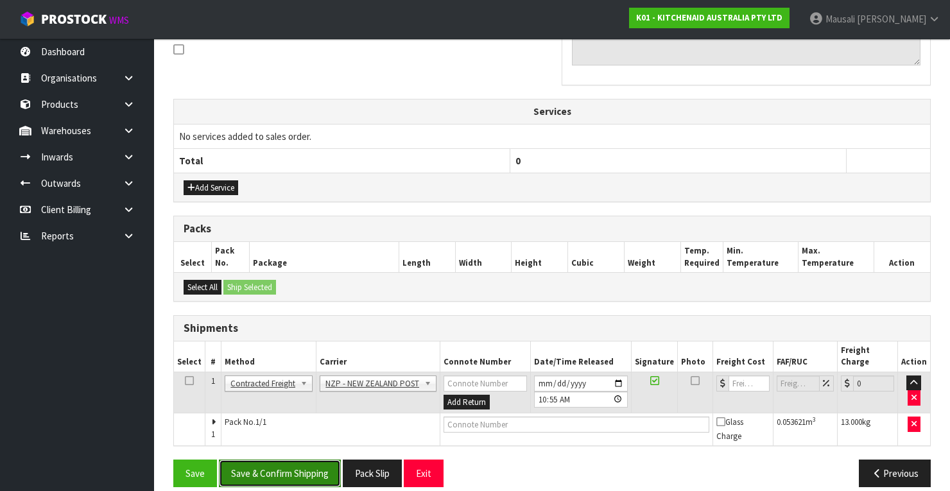
click at [276, 460] on button "Save & Confirm Shipping" at bounding box center [280, 474] width 122 height 28
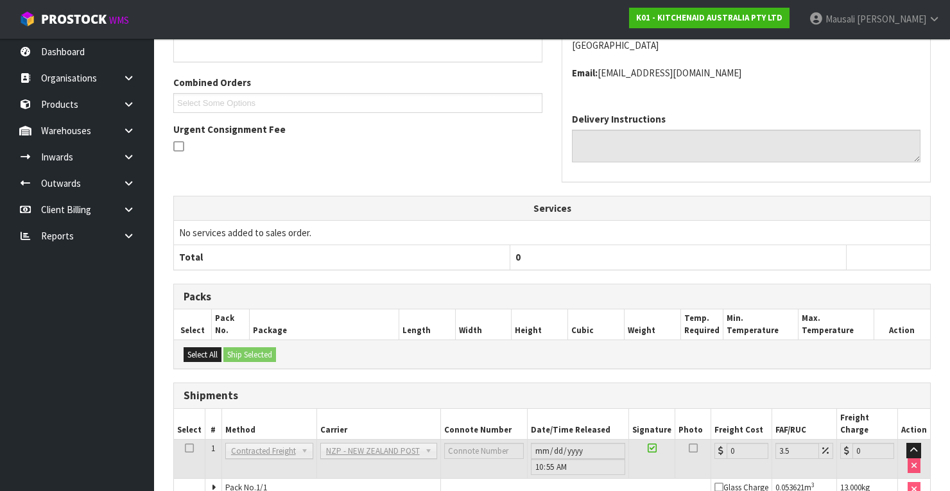
scroll to position [379, 0]
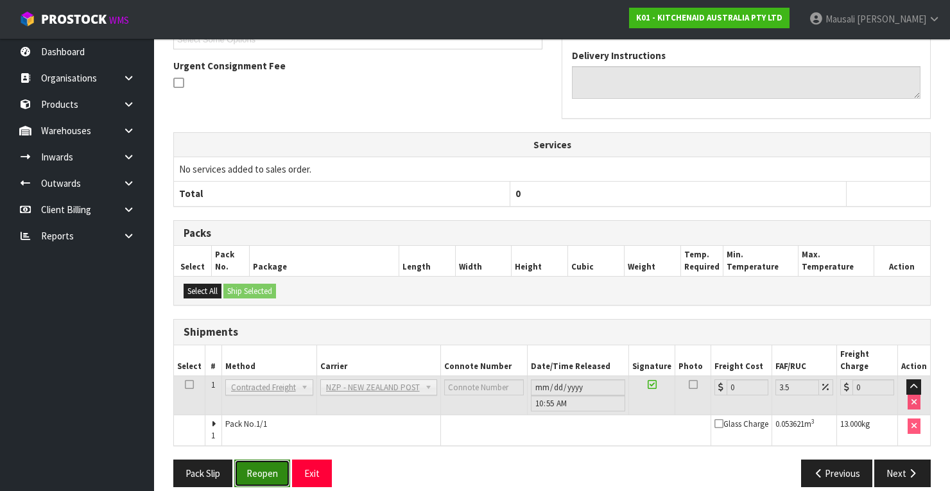
click at [276, 460] on button "Reopen" at bounding box center [262, 474] width 56 height 28
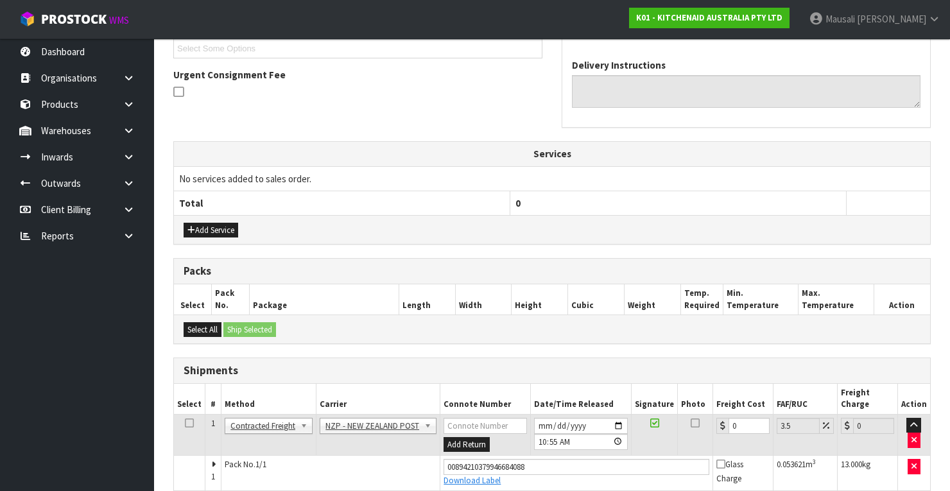
scroll to position [400, 0]
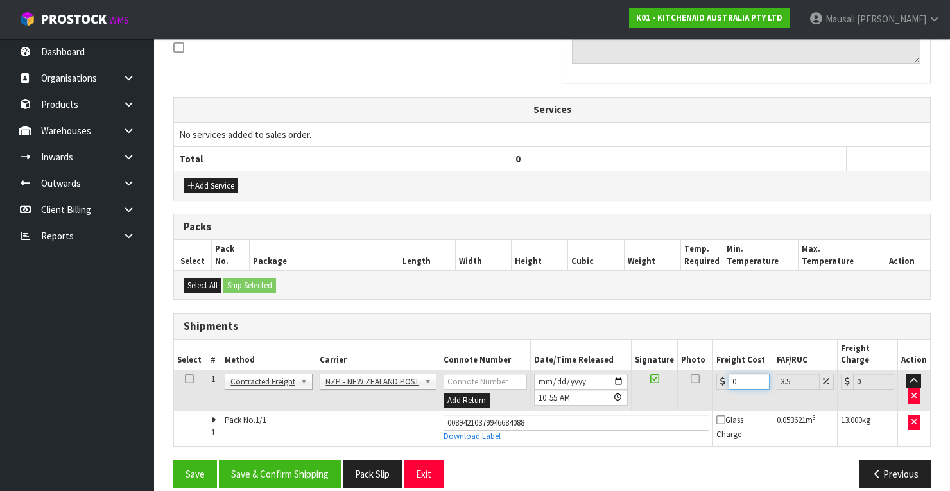
drag, startPoint x: 736, startPoint y: 362, endPoint x: 721, endPoint y: 370, distance: 16.7
click at [721, 374] on div "0" at bounding box center [742, 382] width 53 height 16
click at [312, 460] on button "Save & Confirm Shipping" at bounding box center [280, 474] width 122 height 28
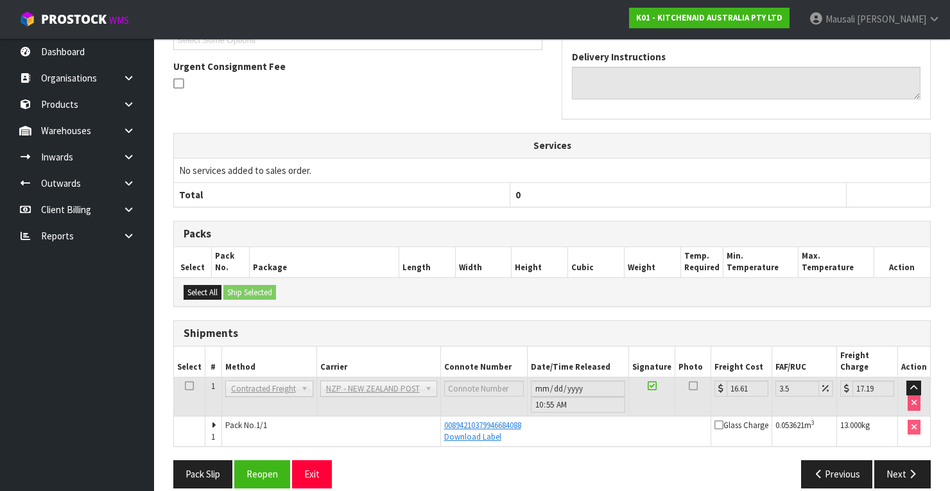
scroll to position [365, 0]
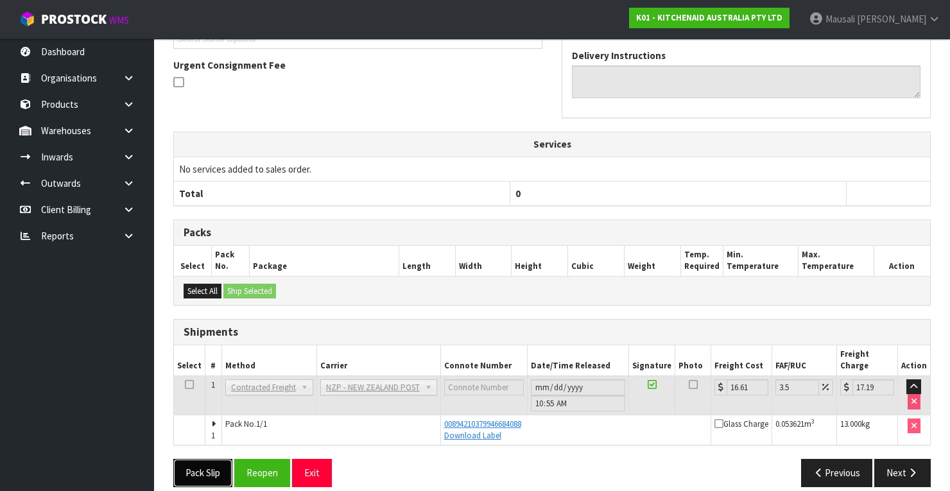
click at [211, 459] on button "Pack Slip" at bounding box center [202, 473] width 59 height 28
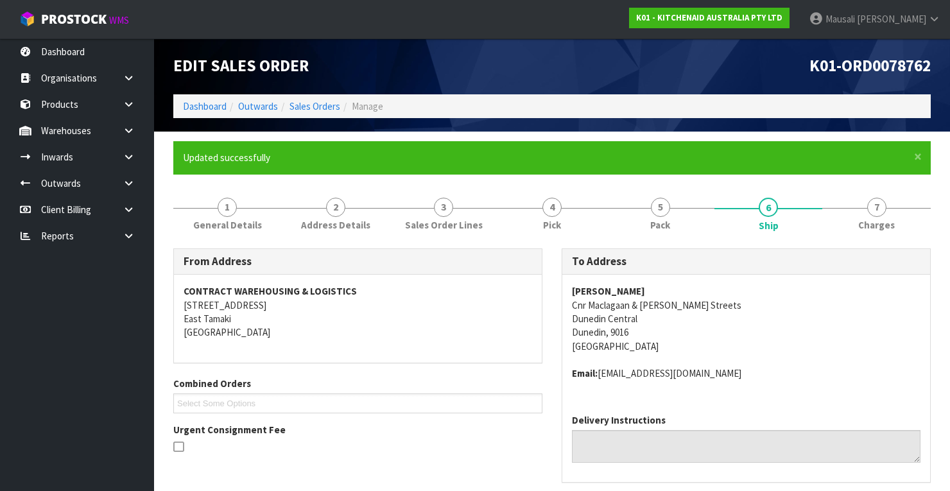
scroll to position [0, 0]
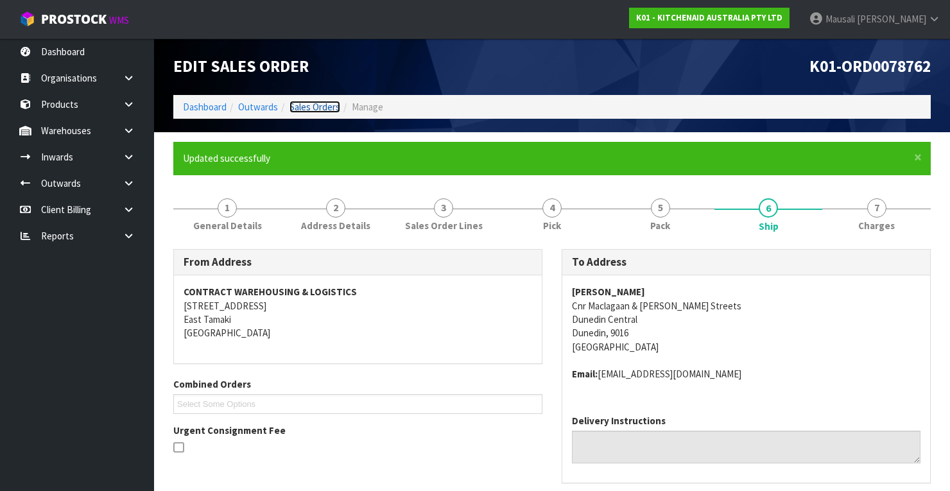
click at [320, 104] on link "Sales Orders" at bounding box center [314, 107] width 51 height 12
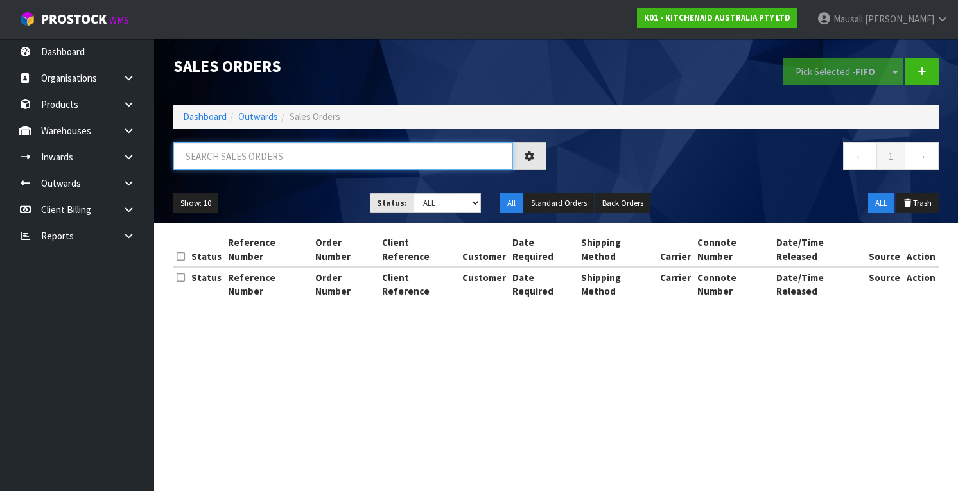
click at [200, 152] on input "text" at bounding box center [343, 156] width 340 height 28
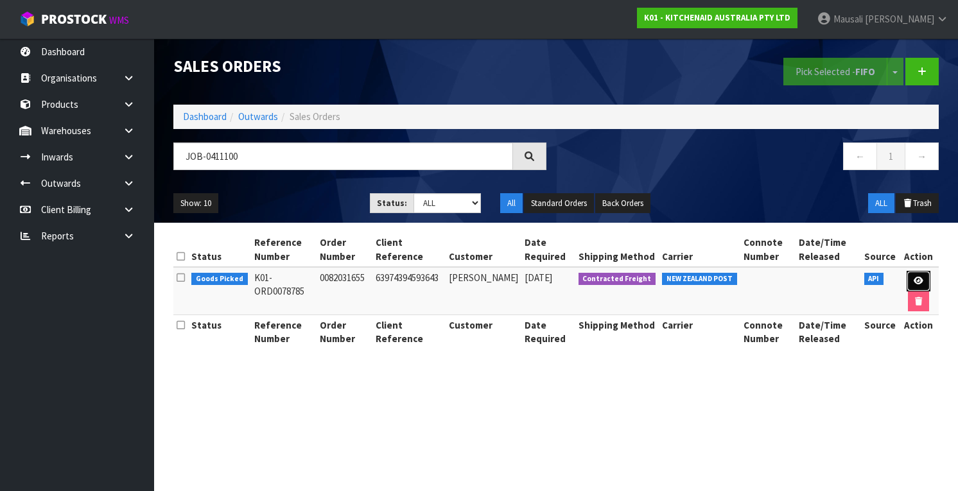
click at [913, 279] on icon at bounding box center [918, 281] width 10 height 8
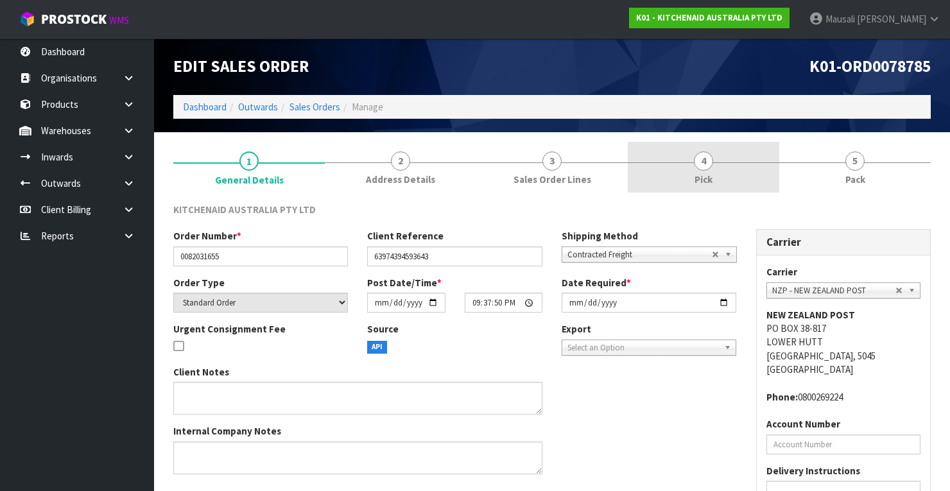
drag, startPoint x: 668, startPoint y: 164, endPoint x: 686, endPoint y: 187, distance: 28.4
click at [669, 164] on link "4 Pick" at bounding box center [703, 167] width 151 height 51
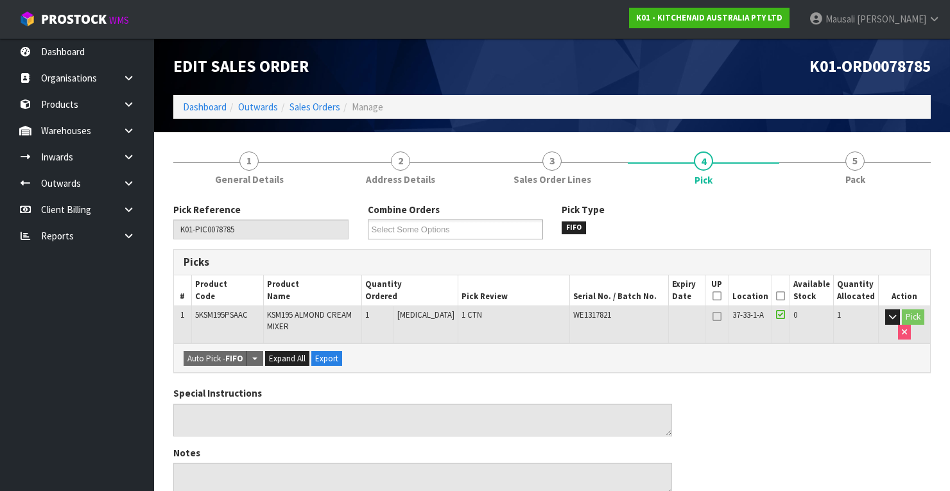
click at [785, 296] on icon at bounding box center [780, 296] width 9 height 1
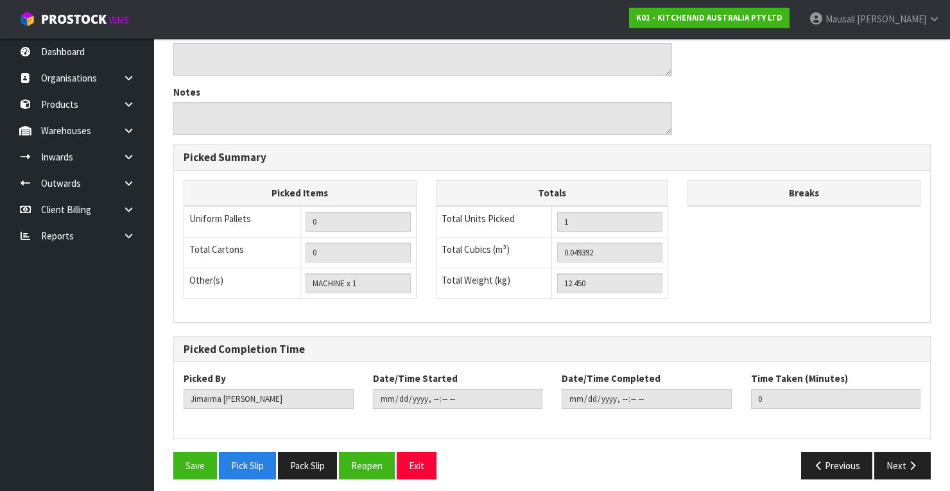
scroll to position [410, 0]
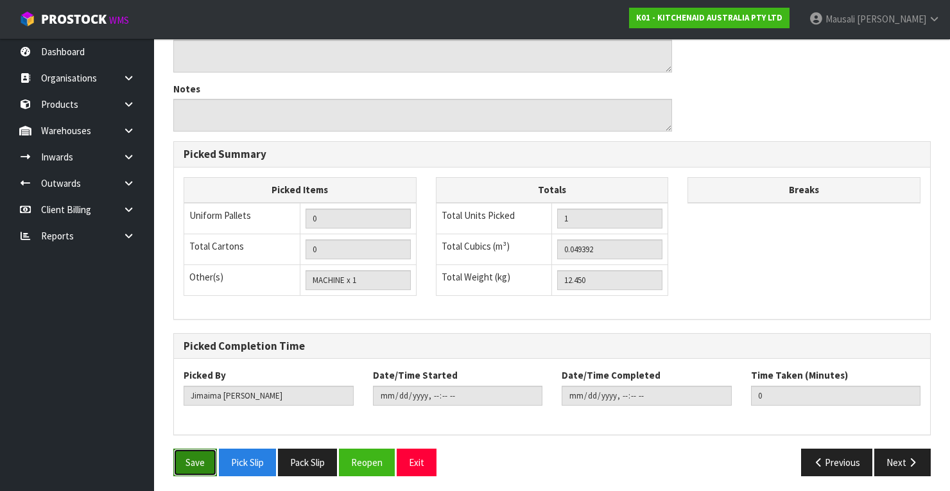
click at [189, 453] on button "Save" at bounding box center [195, 463] width 44 height 28
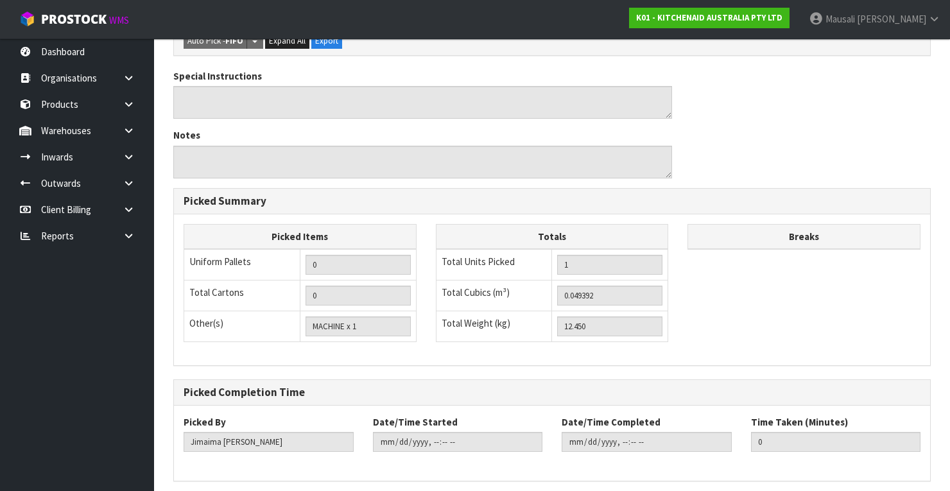
scroll to position [0, 0]
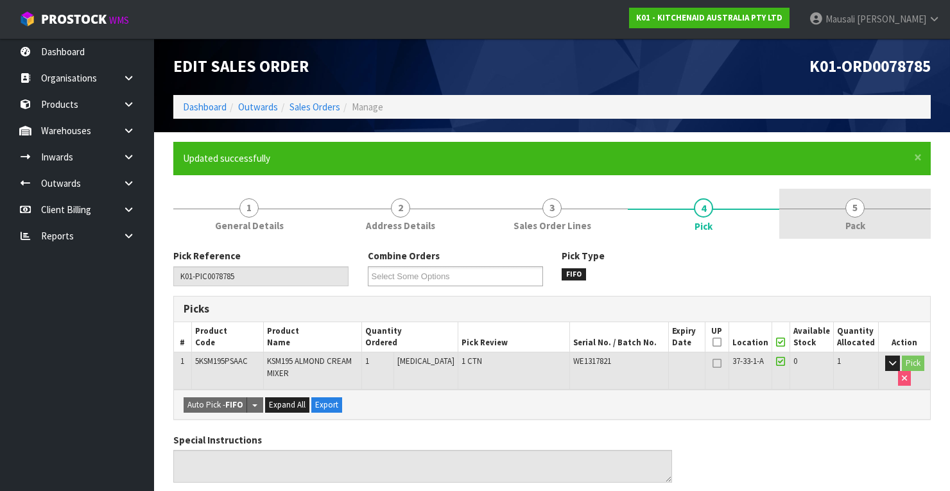
click at [854, 211] on span "5" at bounding box center [854, 207] width 19 height 19
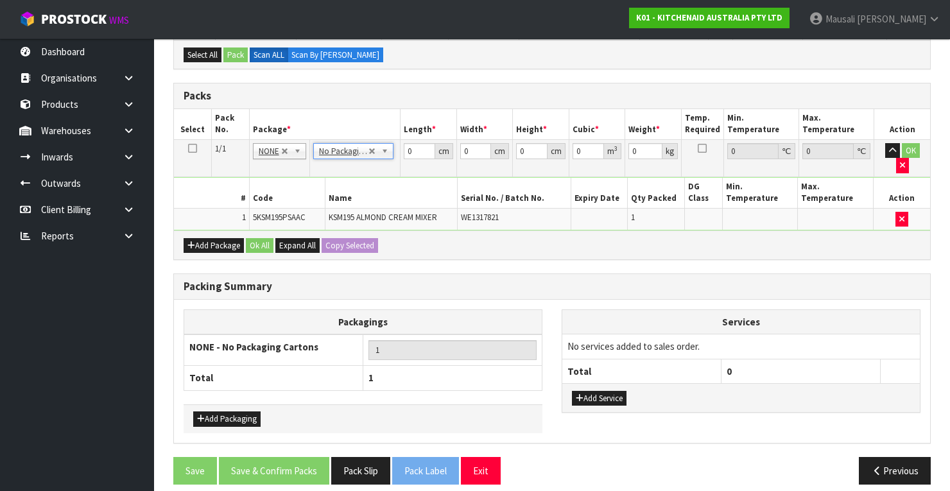
scroll to position [293, 0]
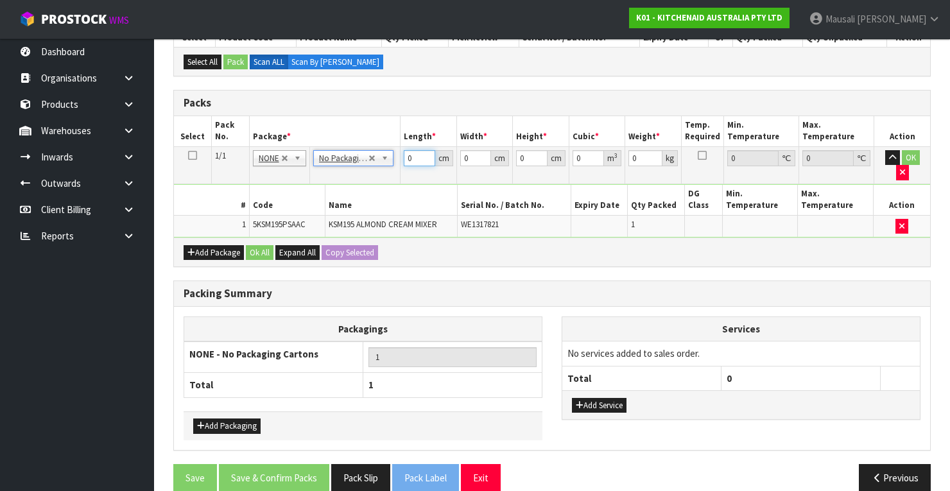
drag, startPoint x: 413, startPoint y: 158, endPoint x: 363, endPoint y: 177, distance: 54.0
click at [375, 175] on tbody "1/1 NONE 007-001 007-002 007-004 007-009 007-013 007-014 007-015 007-017 007-01…" at bounding box center [552, 191] width 756 height 91
click at [266, 245] on button "Ok All" at bounding box center [260, 252] width 28 height 15
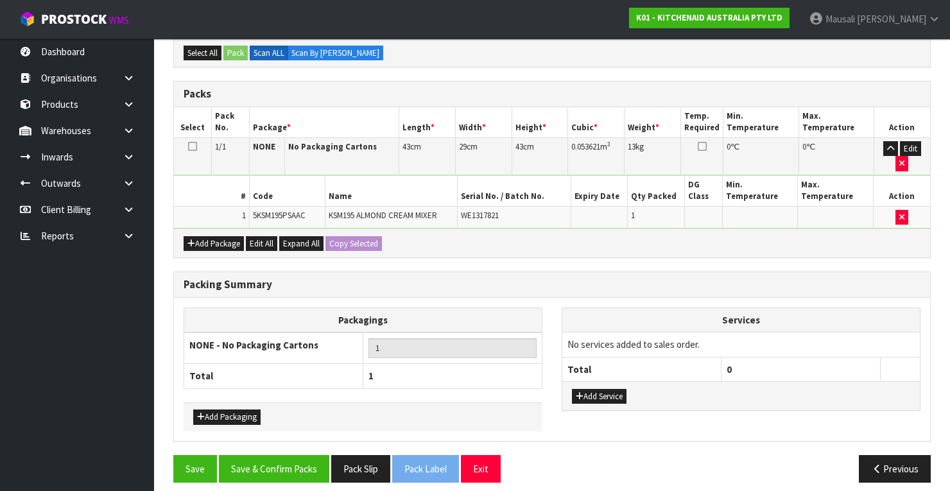
scroll to position [307, 0]
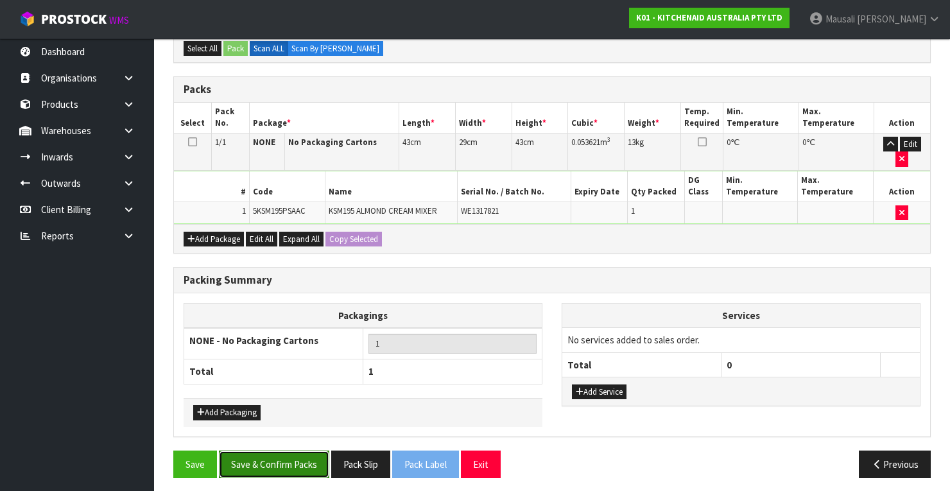
click at [290, 467] on button "Save & Confirm Packs" at bounding box center [274, 465] width 110 height 28
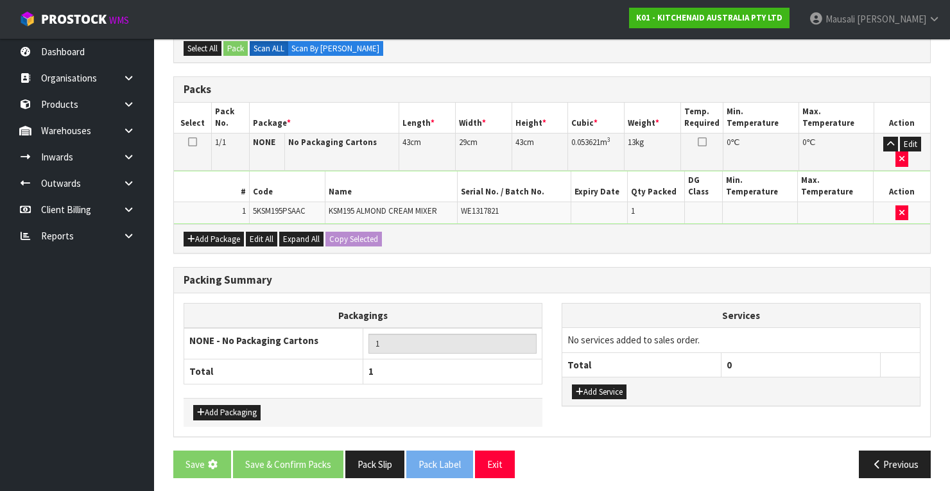
scroll to position [0, 0]
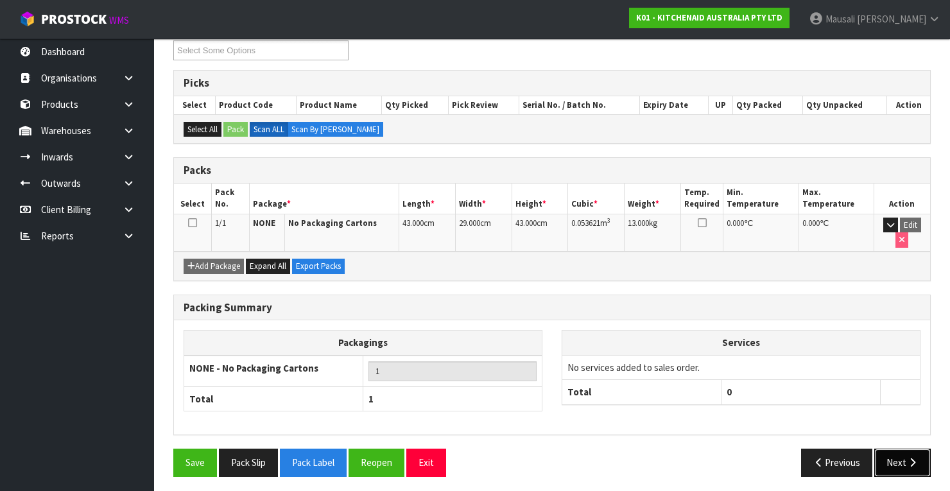
click at [914, 461] on icon "button" at bounding box center [912, 463] width 12 height 10
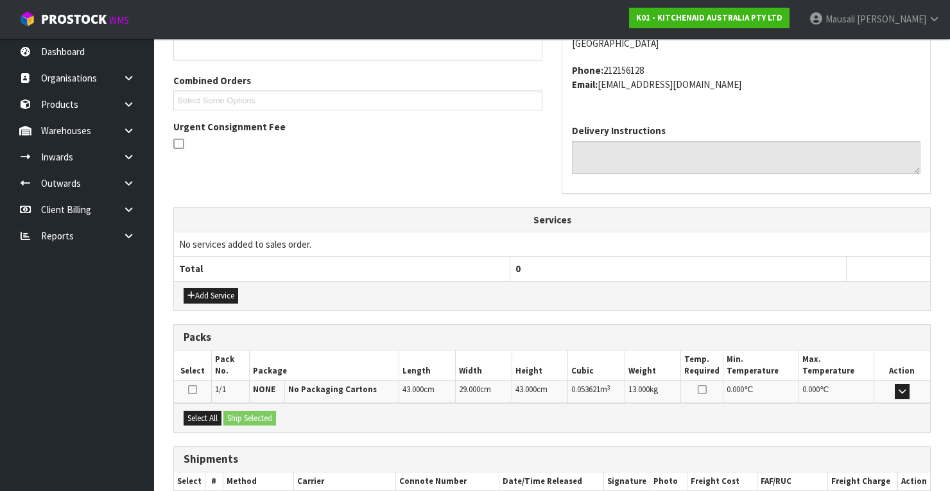
scroll to position [379, 0]
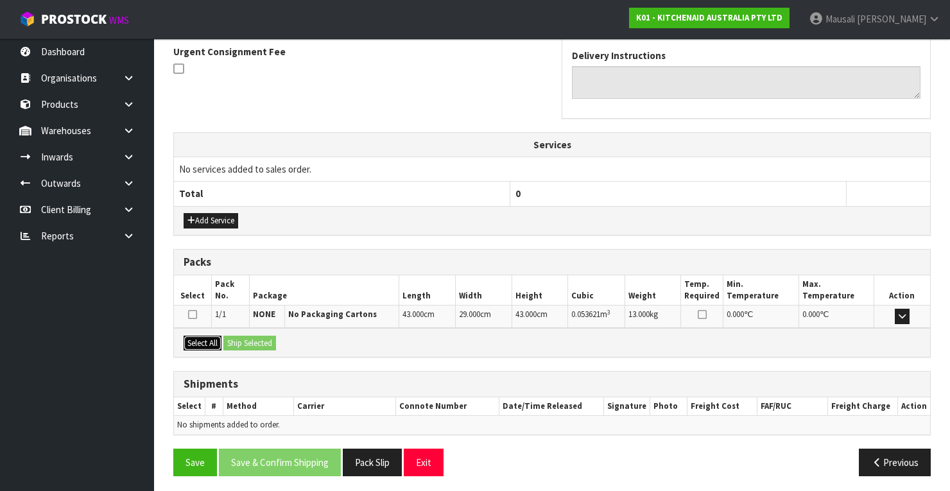
drag, startPoint x: 211, startPoint y: 336, endPoint x: 234, endPoint y: 334, distance: 23.1
click at [217, 336] on button "Select All" at bounding box center [203, 343] width 38 height 15
click at [265, 336] on button "Ship Selected" at bounding box center [249, 343] width 53 height 15
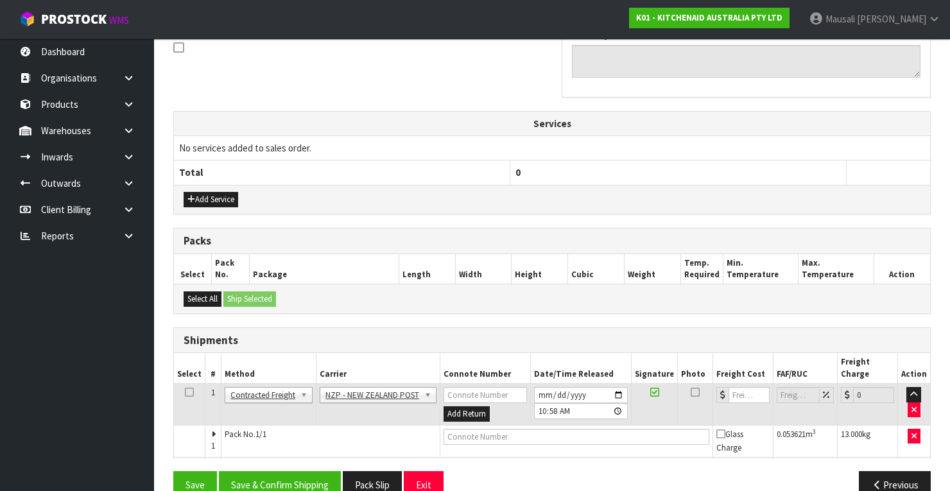
scroll to position [411, 0]
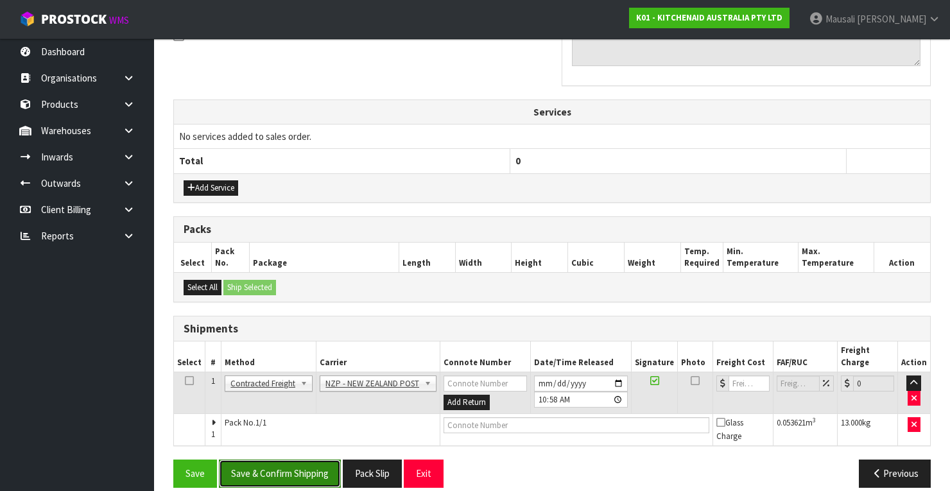
drag, startPoint x: 316, startPoint y: 454, endPoint x: 322, endPoint y: 449, distance: 7.7
click at [322, 460] on button "Save & Confirm Shipping" at bounding box center [280, 474] width 122 height 28
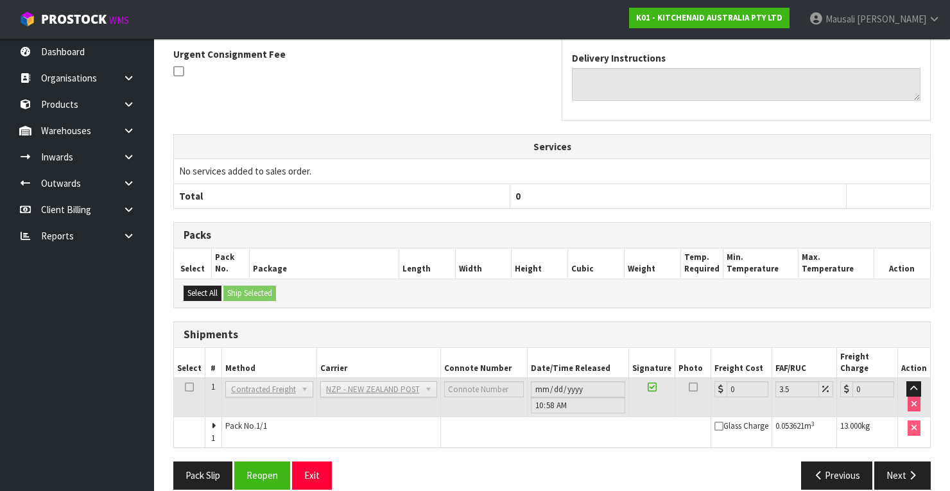
scroll to position [393, 0]
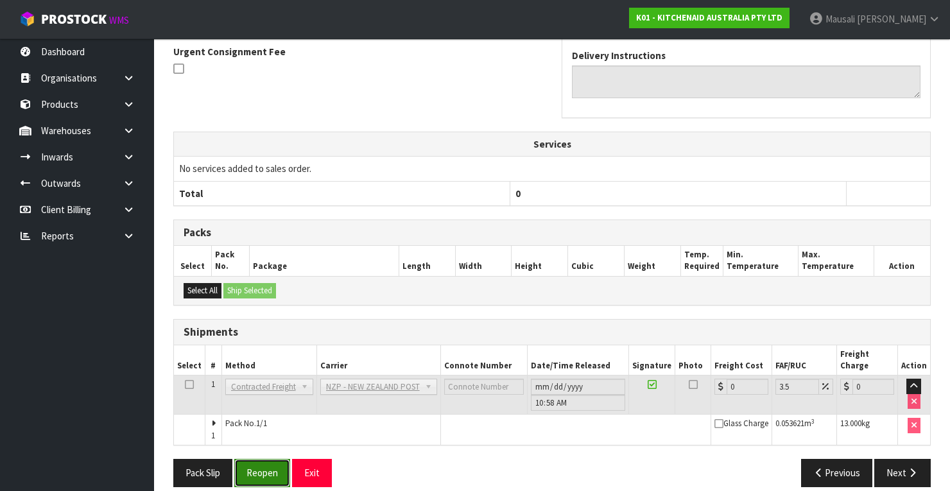
drag, startPoint x: 254, startPoint y: 453, endPoint x: 274, endPoint y: 446, distance: 21.5
click at [254, 459] on button "Reopen" at bounding box center [262, 473] width 56 height 28
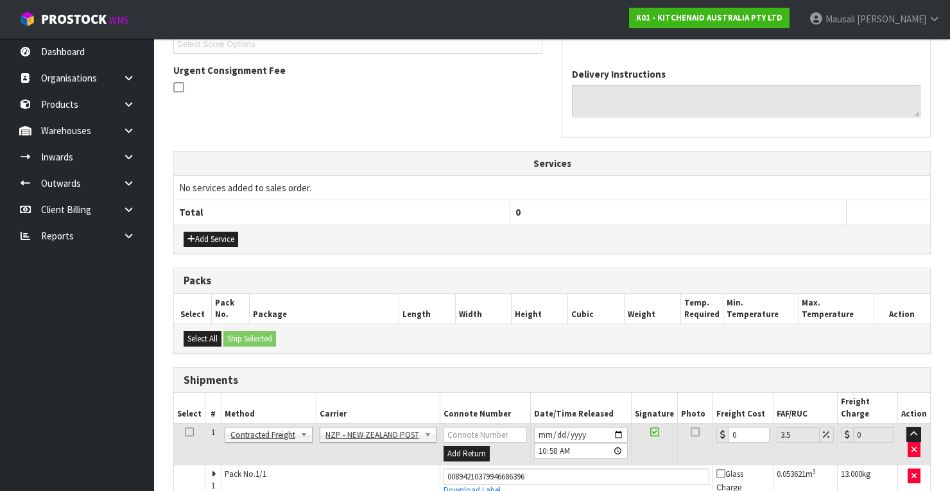
scroll to position [413, 0]
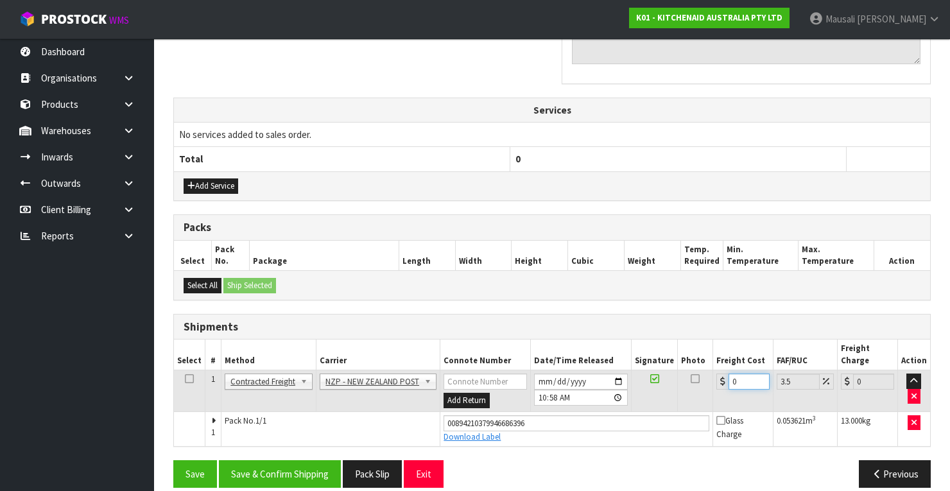
drag, startPoint x: 742, startPoint y: 363, endPoint x: 720, endPoint y: 371, distance: 24.0
click at [720, 374] on div "0" at bounding box center [742, 382] width 53 height 16
click at [317, 460] on button "Save & Confirm Shipping" at bounding box center [280, 474] width 122 height 28
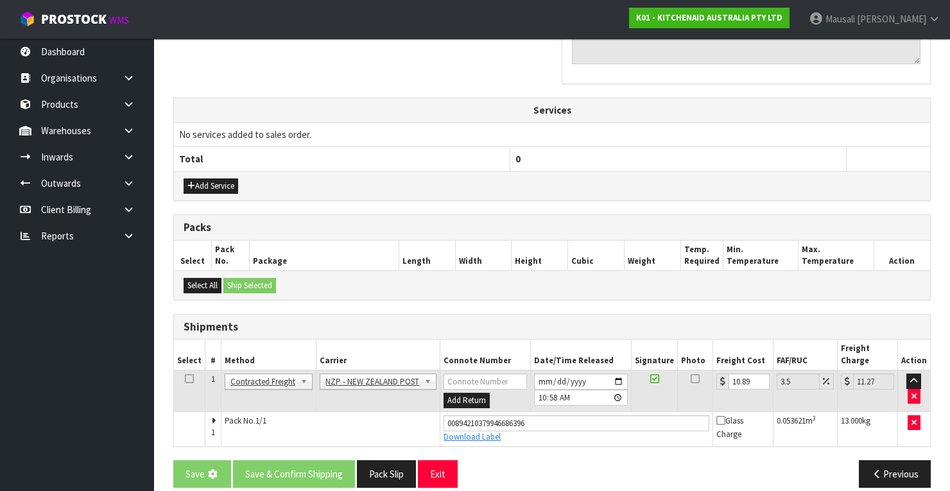
scroll to position [0, 0]
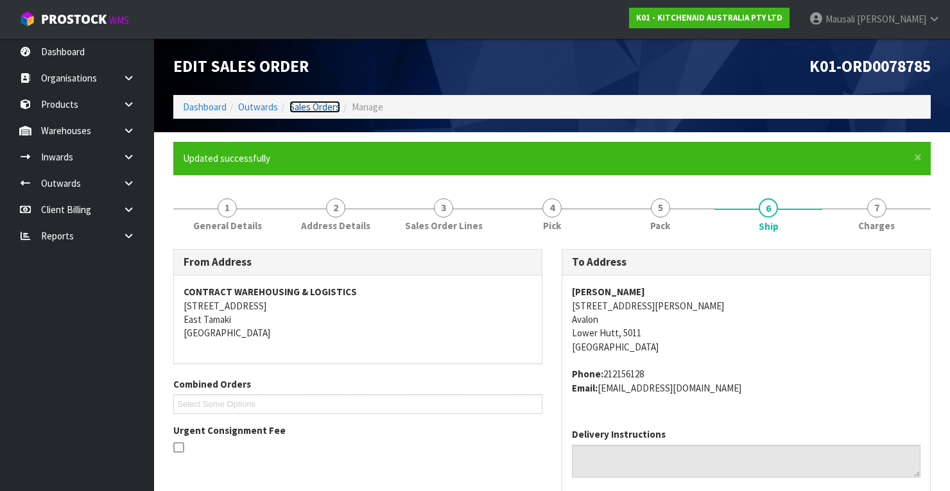
click at [310, 105] on link "Sales Orders" at bounding box center [314, 107] width 51 height 12
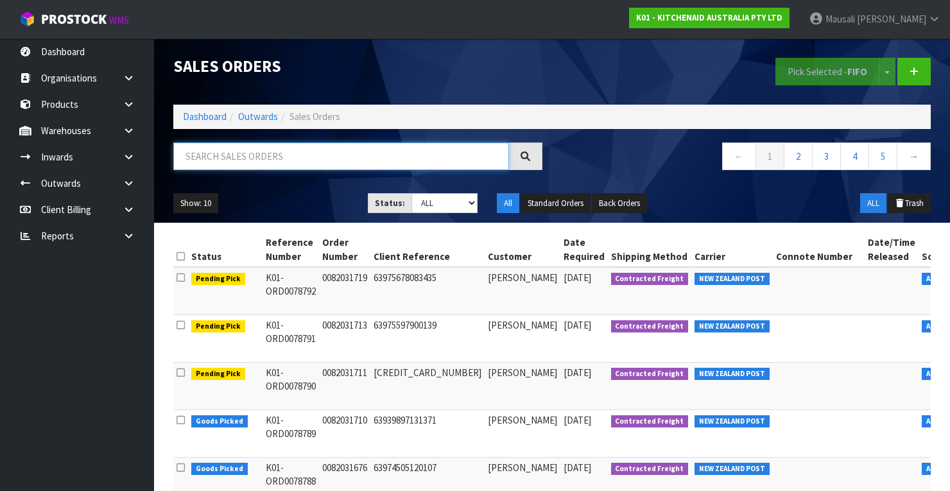
click at [226, 144] on input "text" at bounding box center [341, 156] width 336 height 28
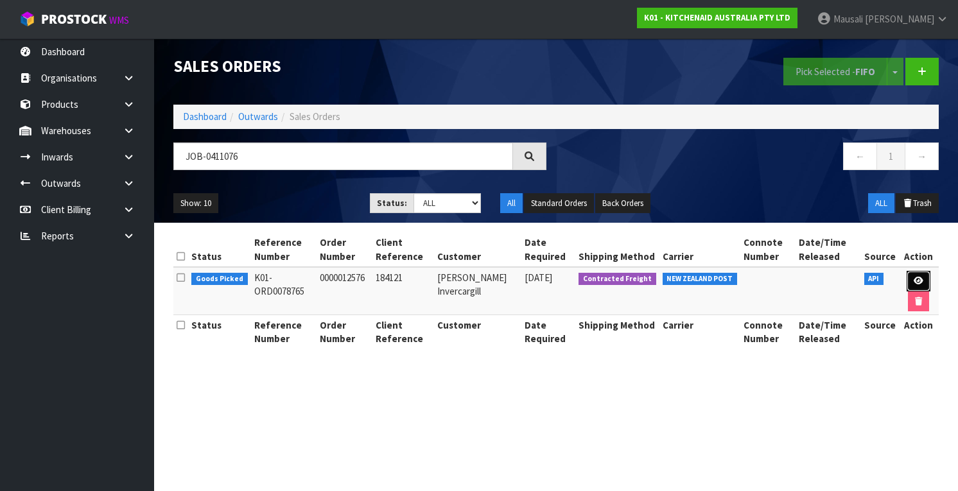
click at [922, 275] on link at bounding box center [918, 281] width 24 height 21
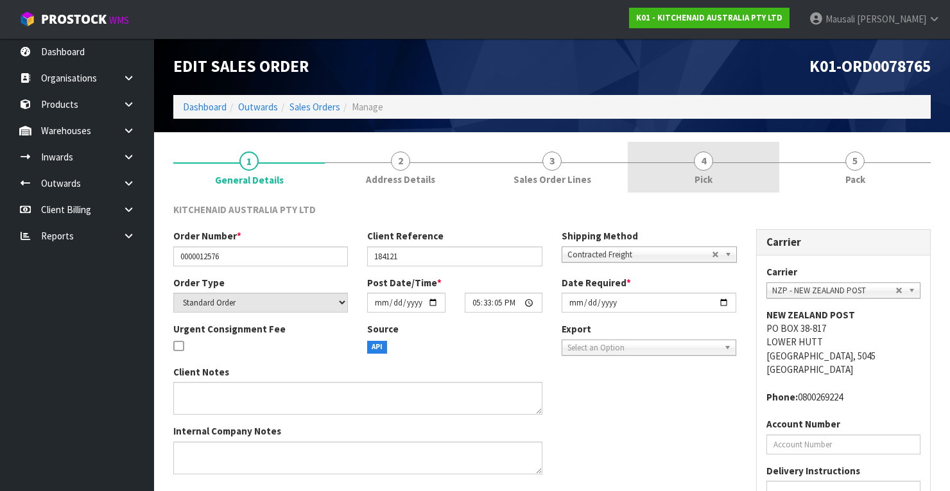
click at [740, 171] on link "4 Pick" at bounding box center [703, 167] width 151 height 51
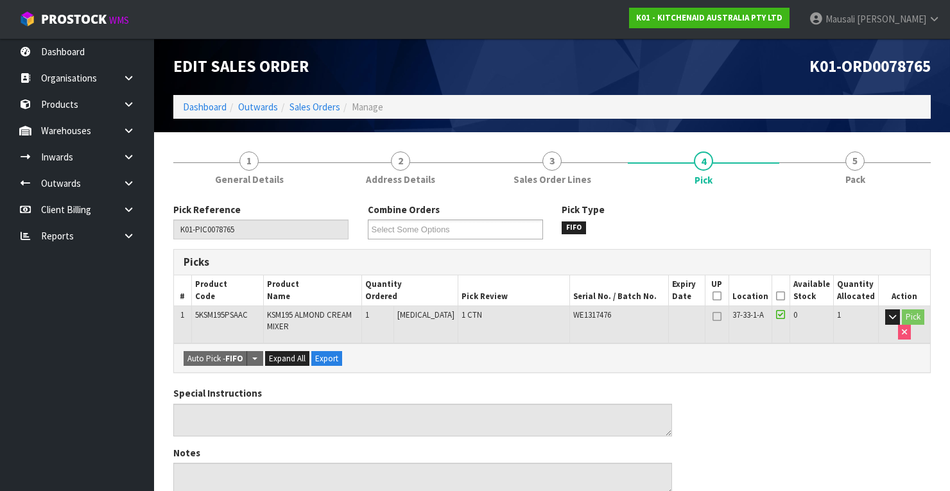
click at [785, 296] on icon at bounding box center [780, 296] width 9 height 1
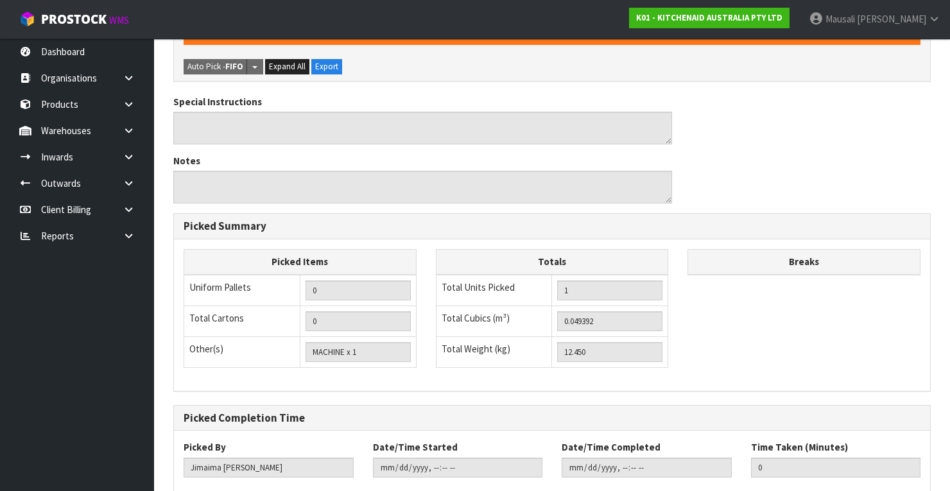
scroll to position [410, 0]
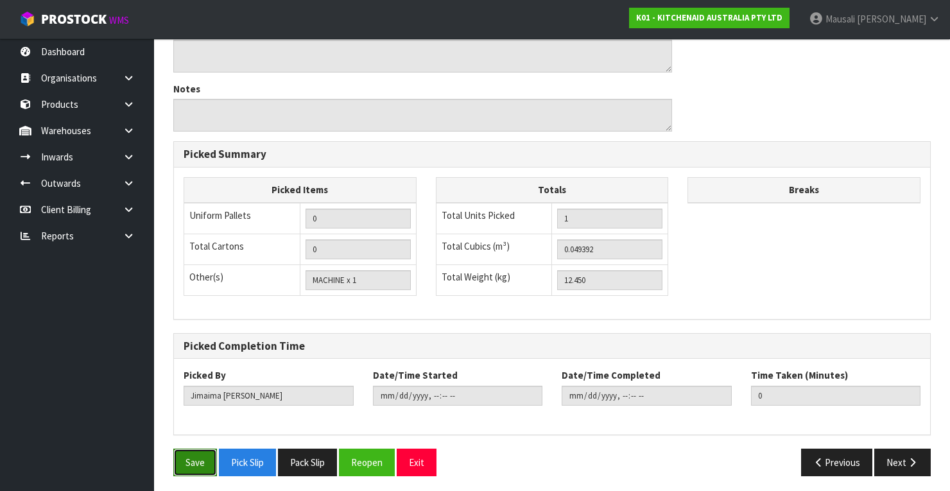
click at [190, 458] on button "Save" at bounding box center [195, 463] width 44 height 28
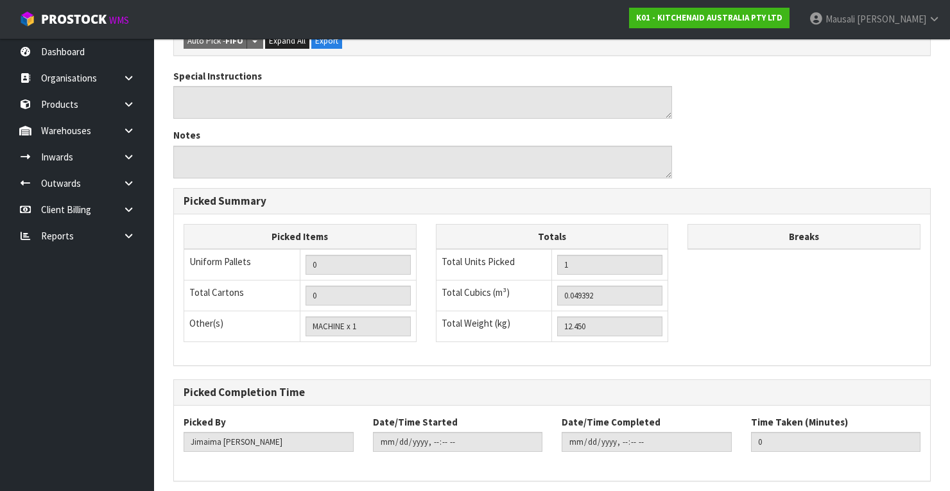
scroll to position [0, 0]
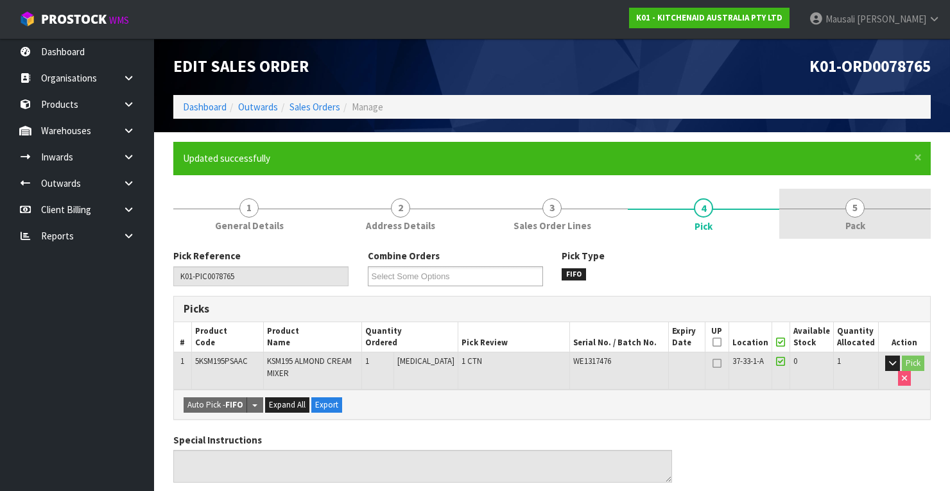
click at [848, 211] on span "5" at bounding box center [854, 207] width 19 height 19
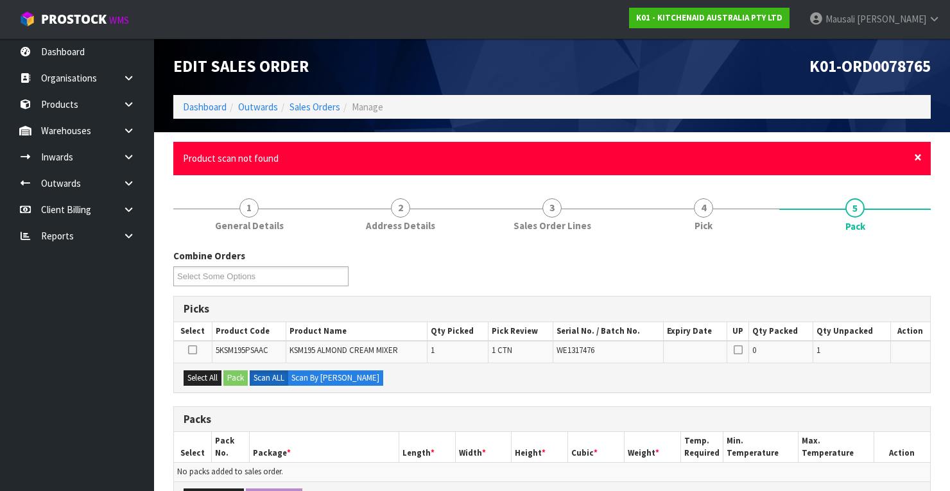
click at [916, 158] on span "×" at bounding box center [918, 157] width 8 height 18
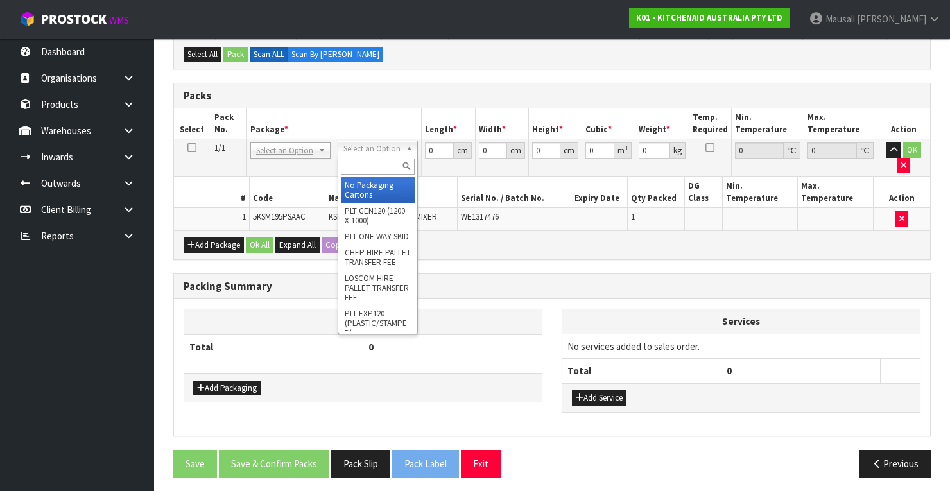
scroll to position [246, 0]
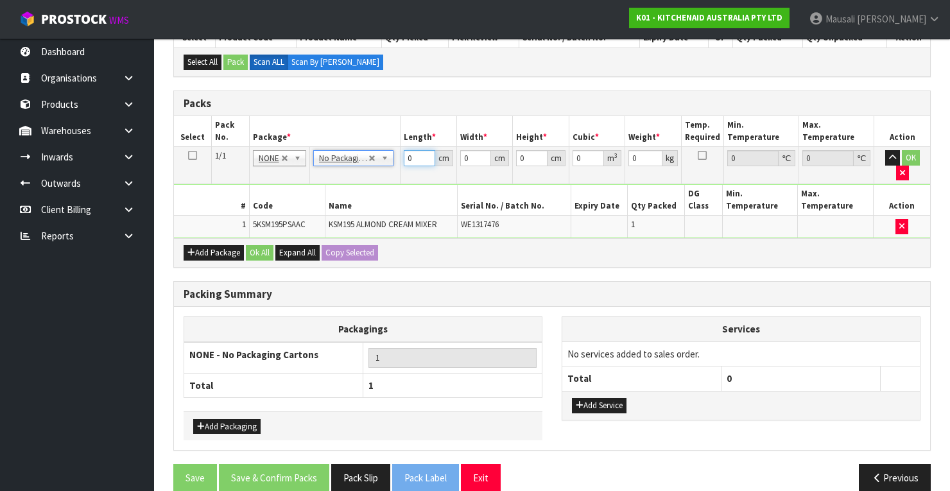
drag, startPoint x: 413, startPoint y: 155, endPoint x: 377, endPoint y: 183, distance: 45.7
click at [377, 183] on tbody "1/1 NONE 007-001 007-002 007-004 007-009 007-013 007-014 007-015 007-017 007-01…" at bounding box center [552, 192] width 756 height 91
click at [255, 245] on button "Ok All" at bounding box center [260, 252] width 28 height 15
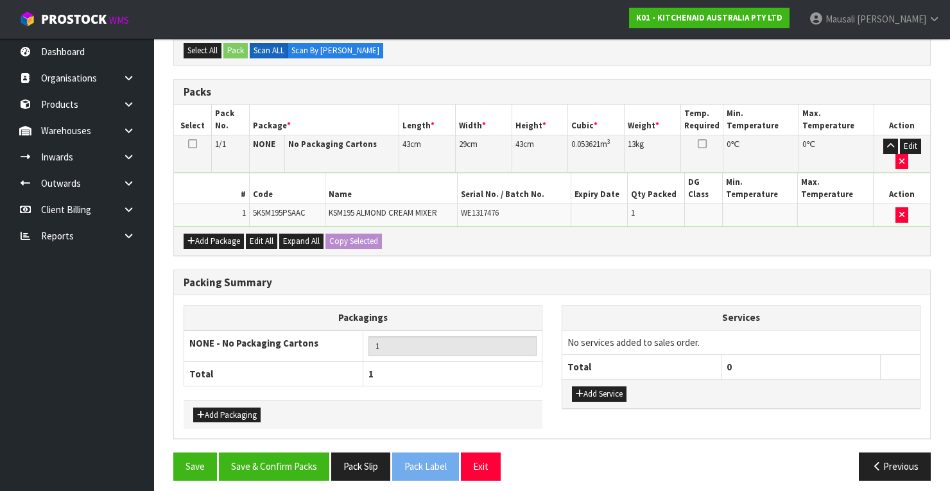
scroll to position [261, 0]
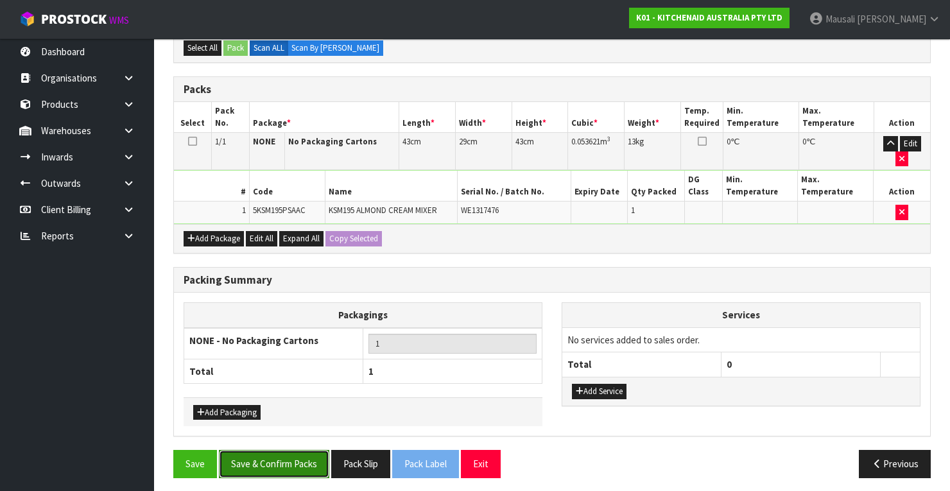
click at [291, 452] on button "Save & Confirm Packs" at bounding box center [274, 464] width 110 height 28
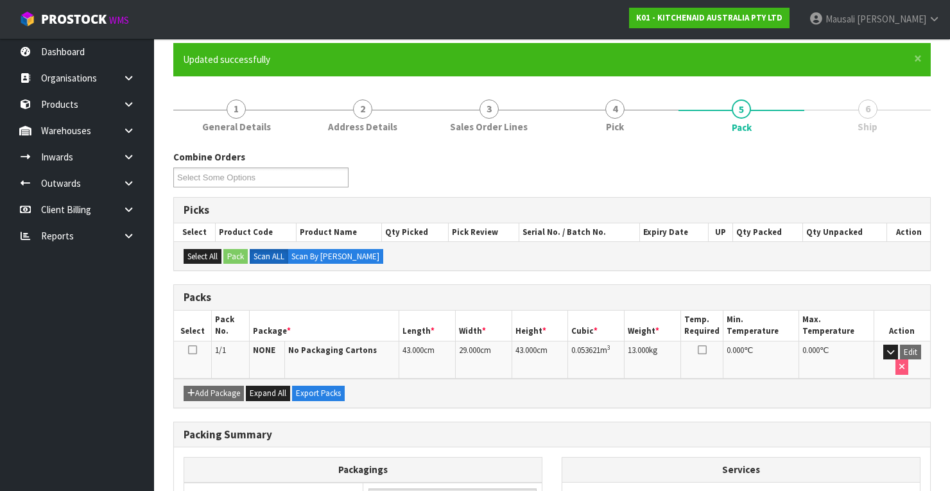
scroll to position [226, 0]
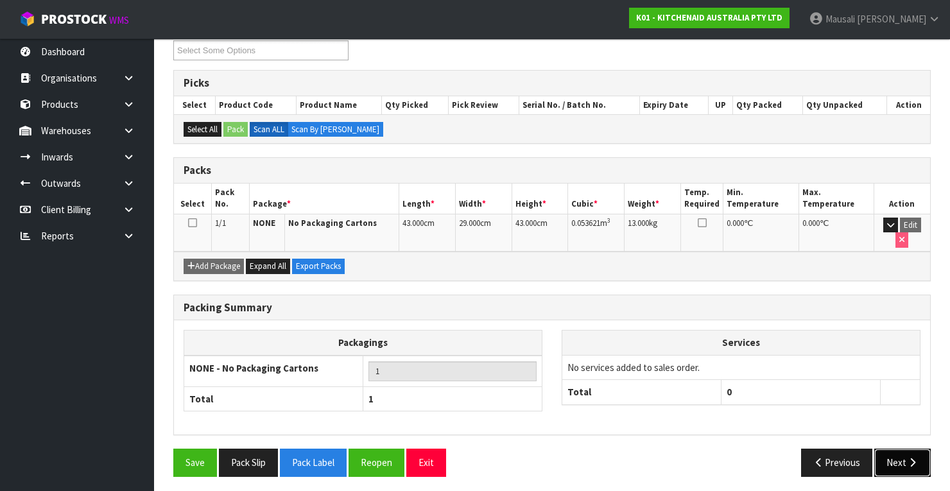
click at [904, 460] on button "Next" at bounding box center [902, 463] width 56 height 28
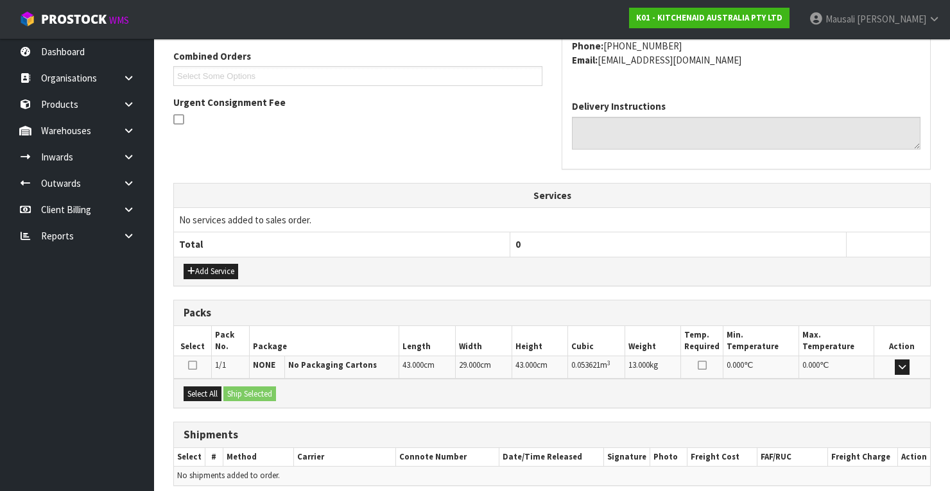
scroll to position [379, 0]
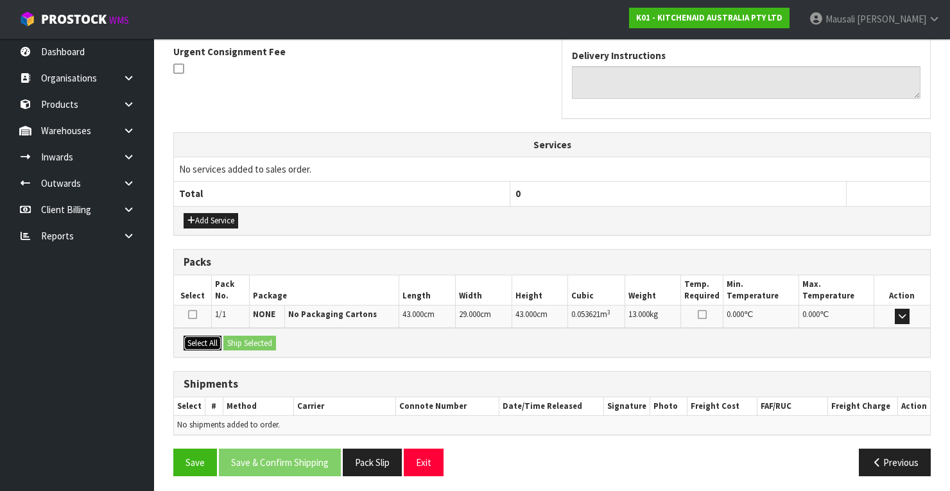
drag, startPoint x: 212, startPoint y: 336, endPoint x: 243, endPoint y: 336, distance: 31.5
click at [215, 336] on button "Select All" at bounding box center [203, 343] width 38 height 15
click at [243, 336] on button "Ship Selected" at bounding box center [249, 343] width 53 height 15
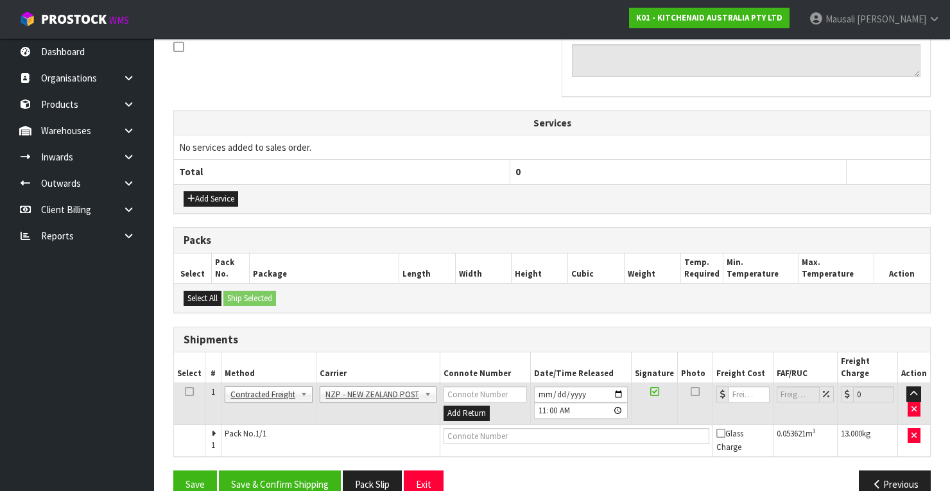
scroll to position [411, 0]
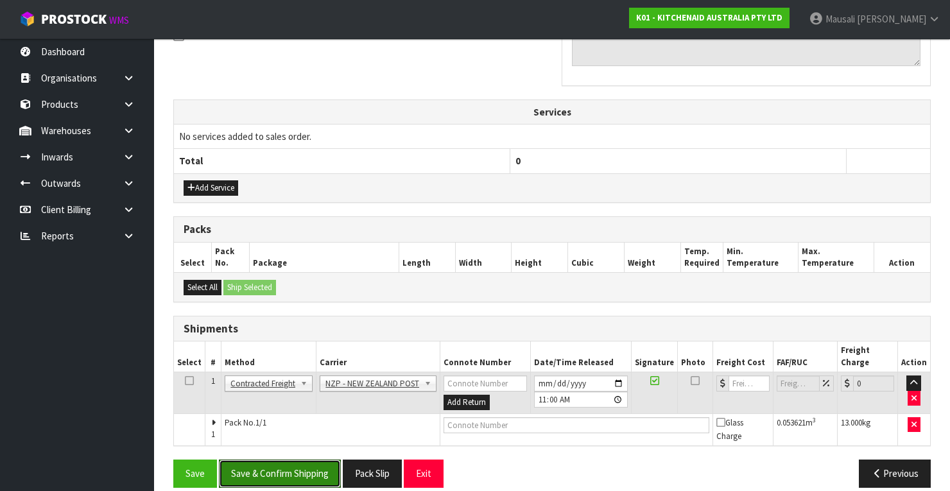
drag, startPoint x: 295, startPoint y: 452, endPoint x: 370, endPoint y: 433, distance: 77.5
click at [305, 460] on button "Save & Confirm Shipping" at bounding box center [280, 474] width 122 height 28
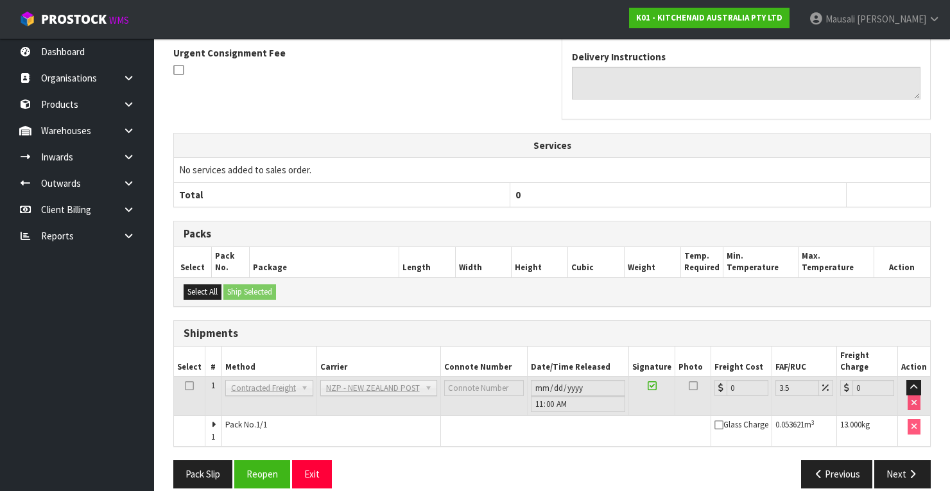
scroll to position [393, 0]
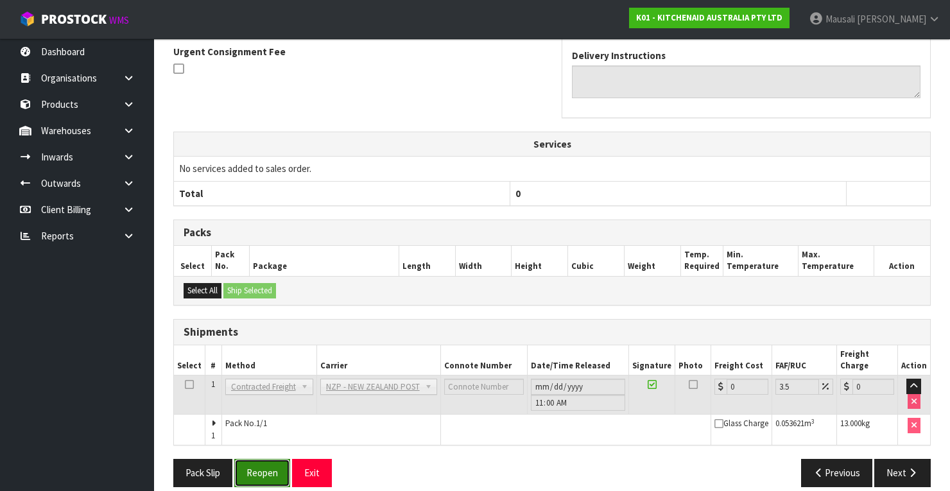
click at [274, 459] on button "Reopen" at bounding box center [262, 473] width 56 height 28
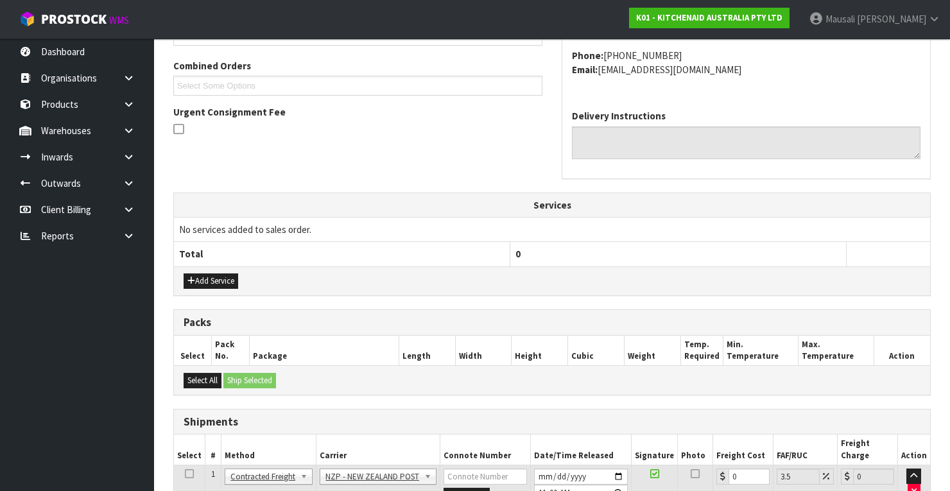
scroll to position [413, 0]
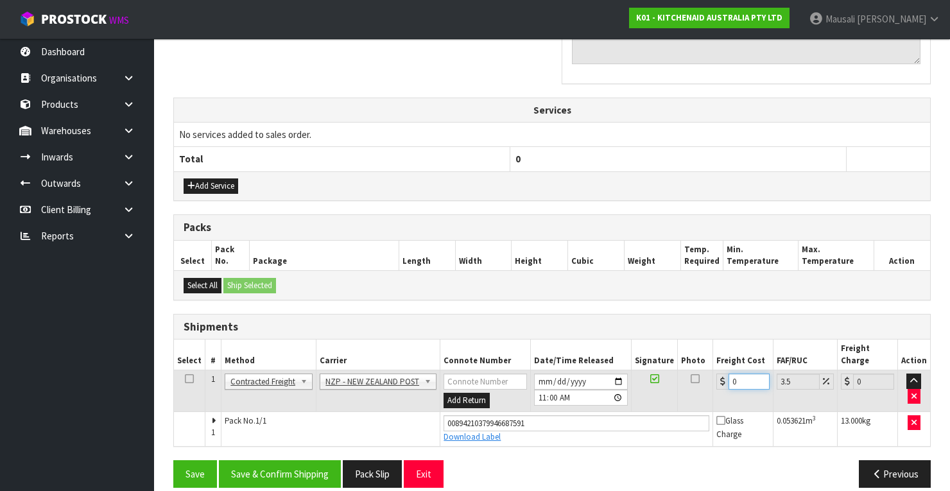
drag, startPoint x: 743, startPoint y: 365, endPoint x: 714, endPoint y: 380, distance: 32.2
click at [714, 380] on td "0" at bounding box center [743, 391] width 60 height 42
click at [254, 461] on button "Save & Confirm Shipping" at bounding box center [280, 474] width 122 height 28
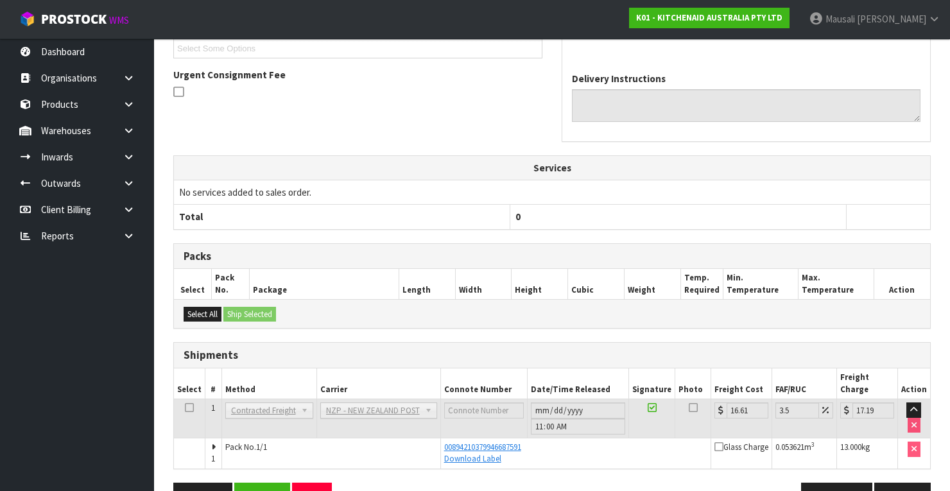
scroll to position [379, 0]
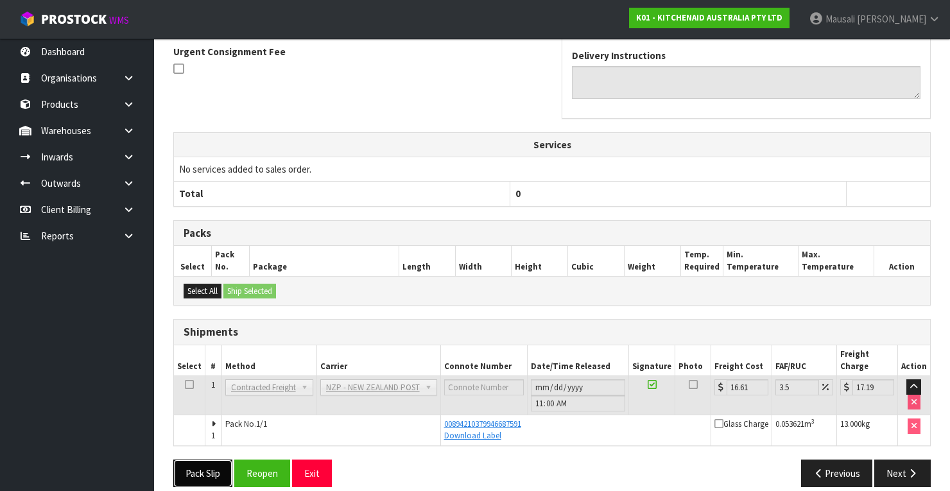
click at [193, 460] on button "Pack Slip" at bounding box center [202, 474] width 59 height 28
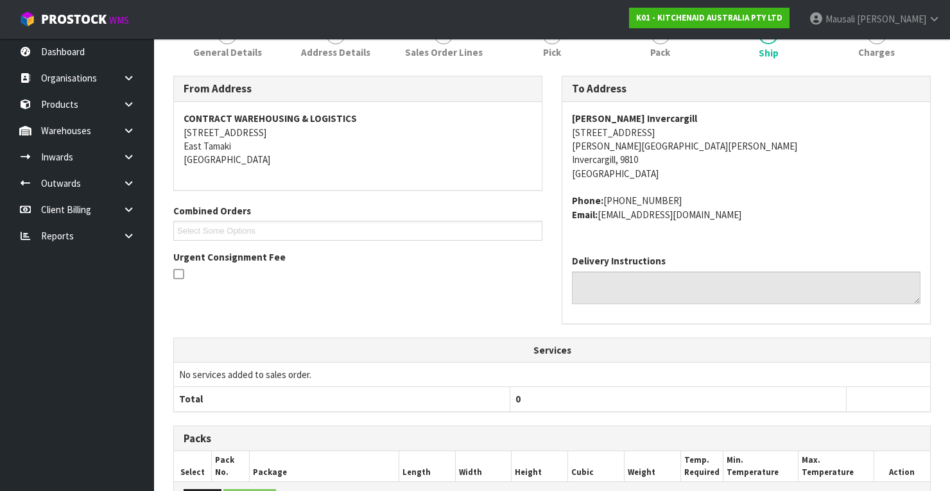
scroll to position [0, 0]
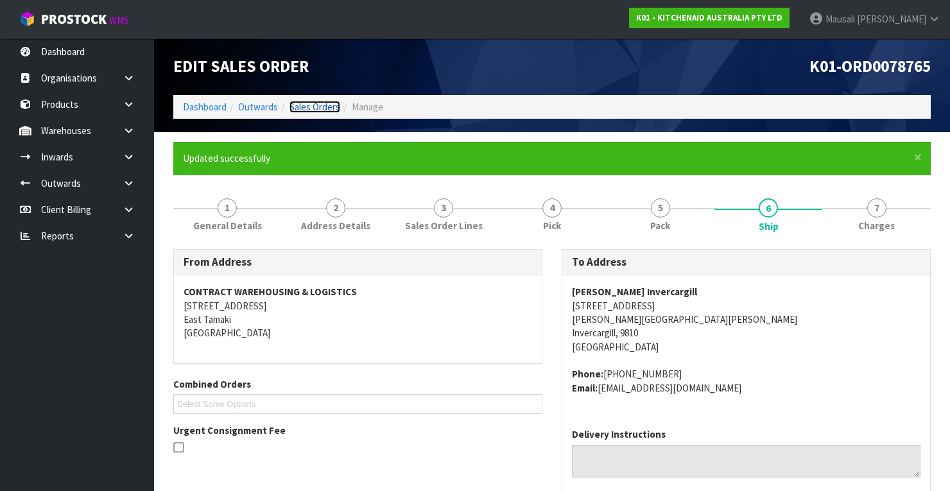
click at [299, 105] on link "Sales Orders" at bounding box center [314, 107] width 51 height 12
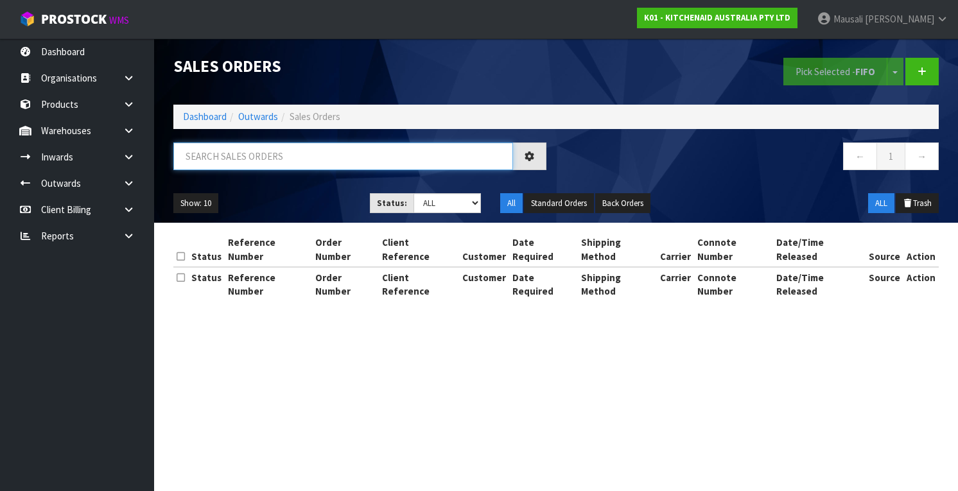
click at [212, 161] on input "text" at bounding box center [343, 156] width 340 height 28
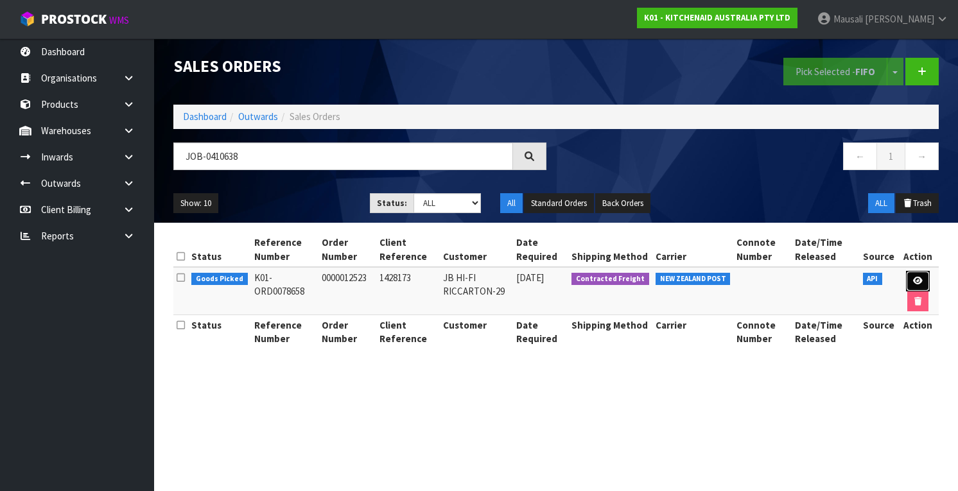
click at [912, 273] on link at bounding box center [918, 281] width 24 height 21
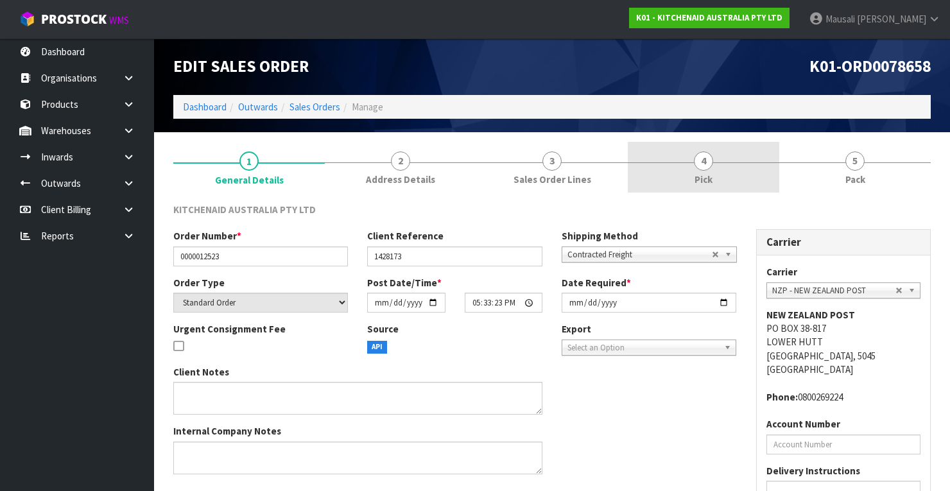
click at [721, 175] on link "4 Pick" at bounding box center [703, 167] width 151 height 51
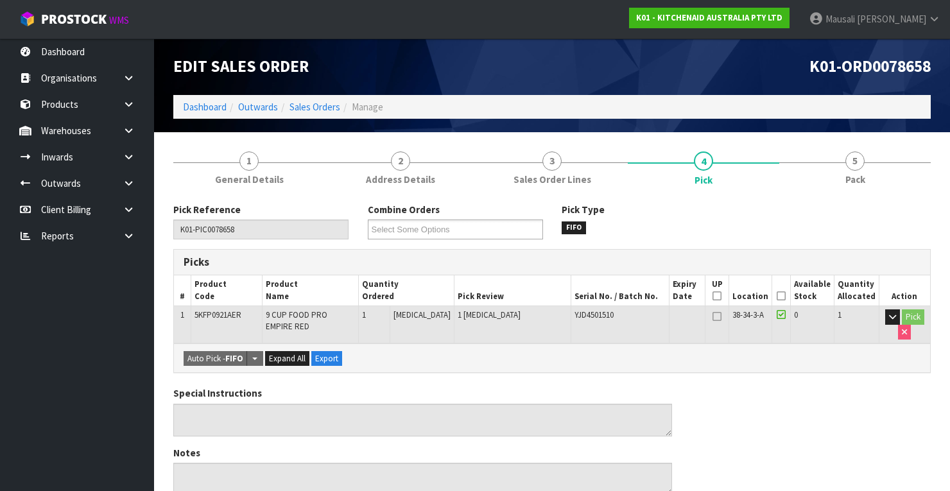
click at [783, 296] on icon at bounding box center [781, 296] width 9 height 1
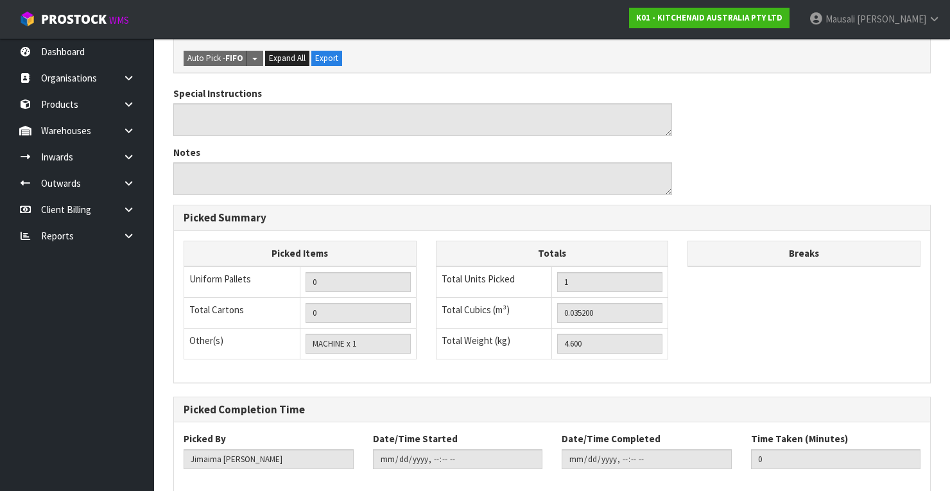
scroll to position [410, 0]
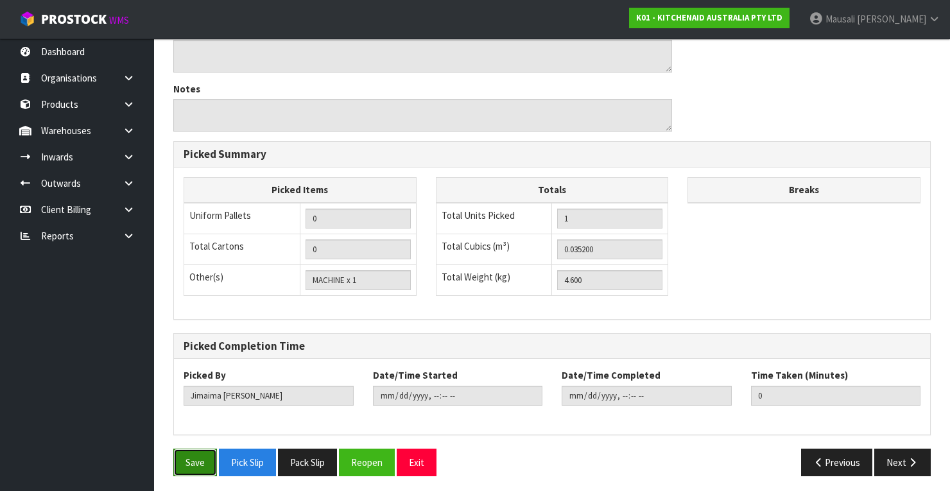
click at [186, 456] on button "Save" at bounding box center [195, 463] width 44 height 28
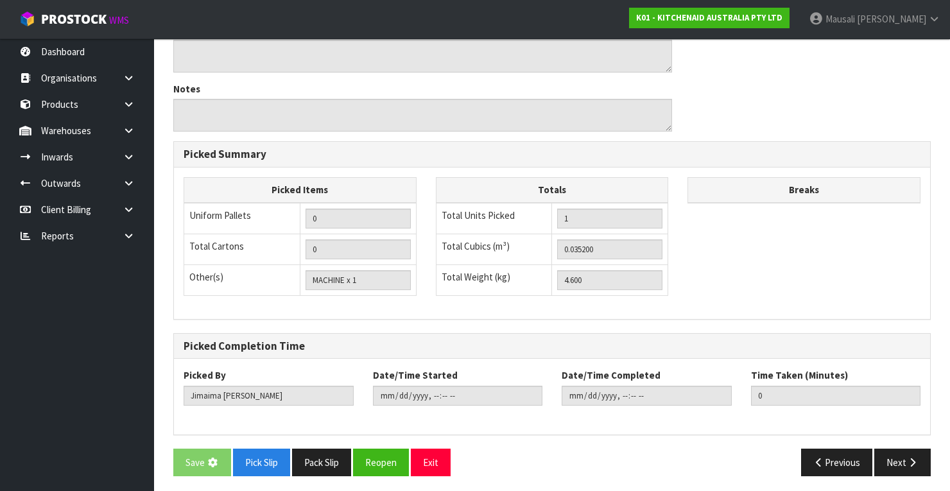
scroll to position [0, 0]
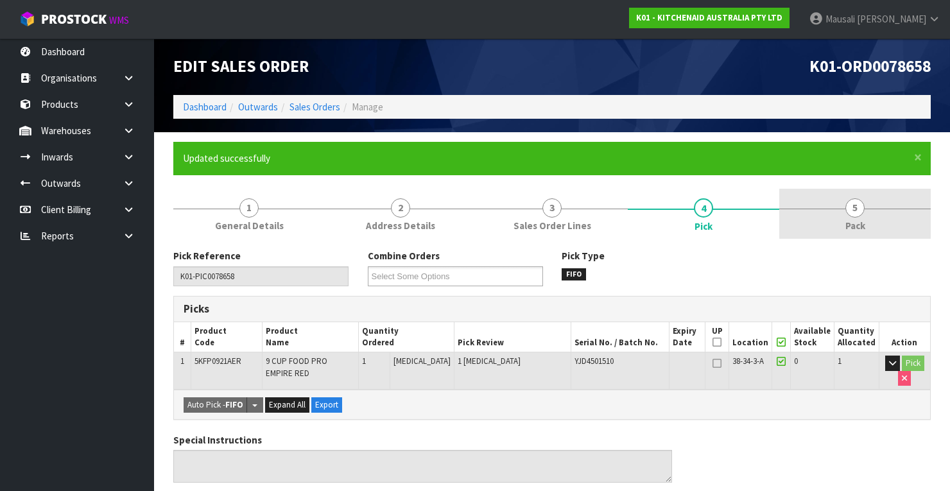
click at [845, 218] on link "5 Pack" at bounding box center [854, 214] width 151 height 51
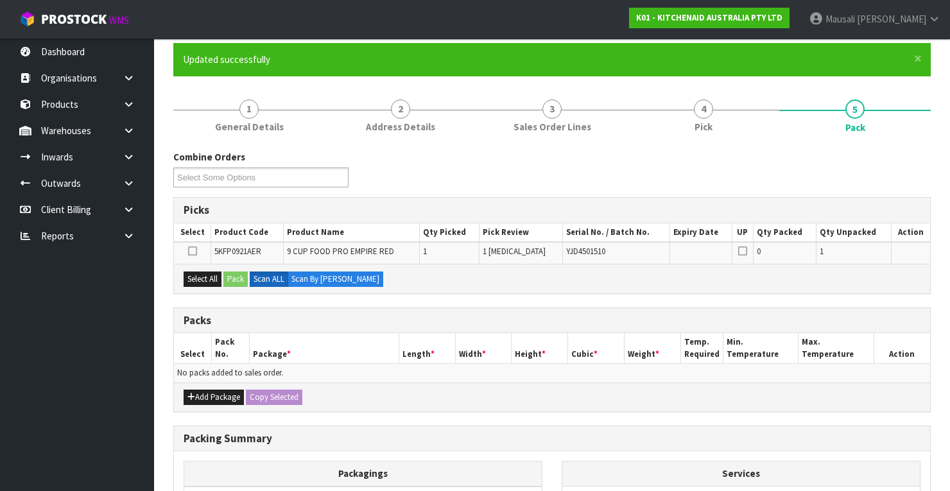
scroll to position [103, 0]
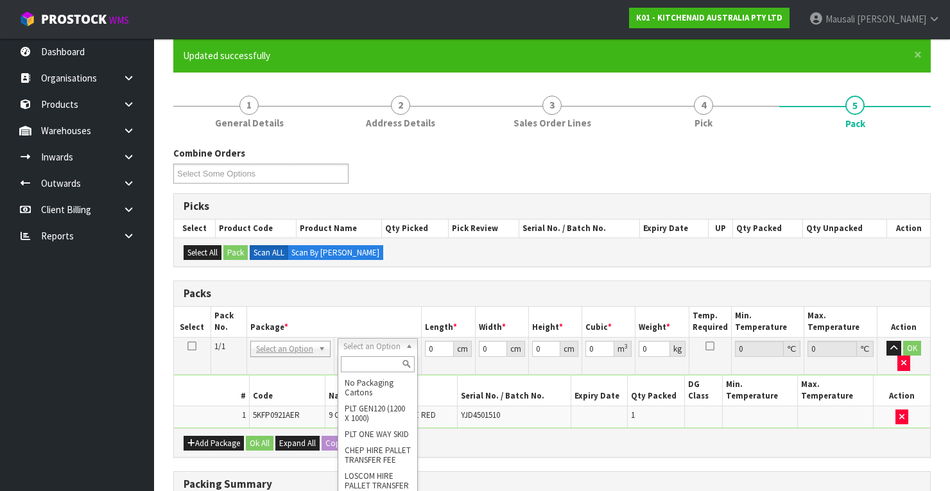
click at [364, 365] on input "text" at bounding box center [378, 364] width 74 height 16
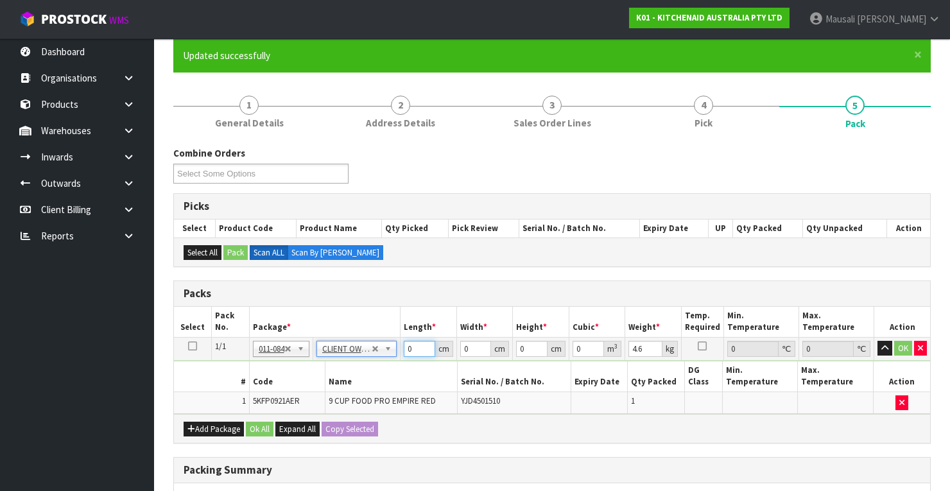
drag, startPoint x: 417, startPoint y: 347, endPoint x: 400, endPoint y: 349, distance: 17.5
click at [400, 349] on tr "1/1 NONE 007-001 007-002 007-004 007-009 007-013 007-014 007-015 007-017 007-01…" at bounding box center [552, 348] width 756 height 23
click at [254, 427] on button "Ok All" at bounding box center [260, 429] width 28 height 15
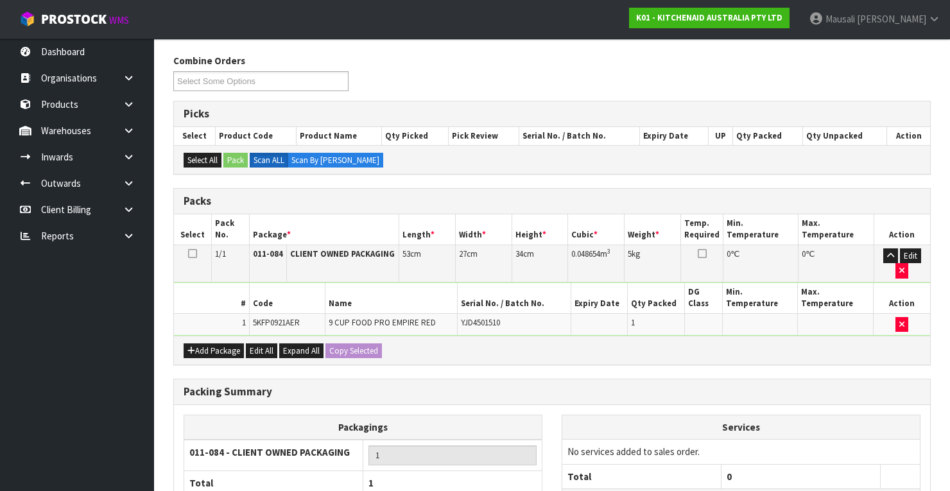
scroll to position [307, 0]
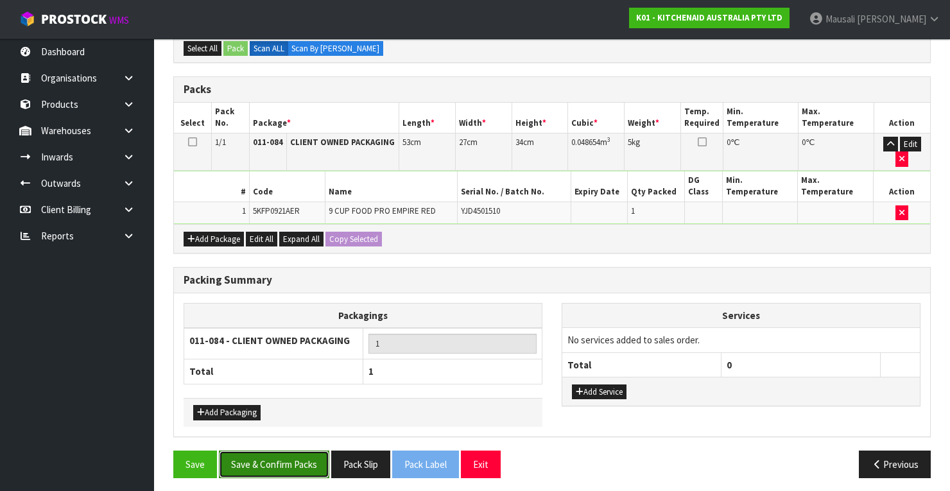
click at [302, 462] on button "Save & Confirm Packs" at bounding box center [274, 465] width 110 height 28
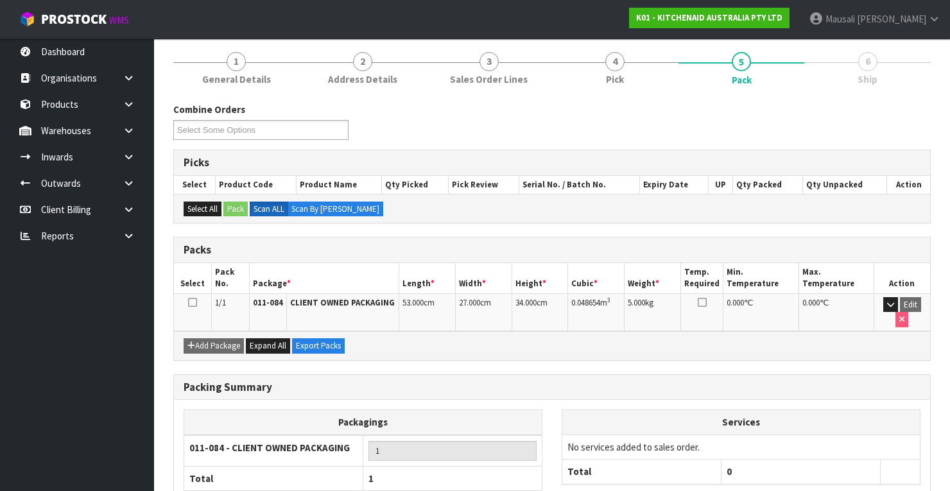
scroll to position [226, 0]
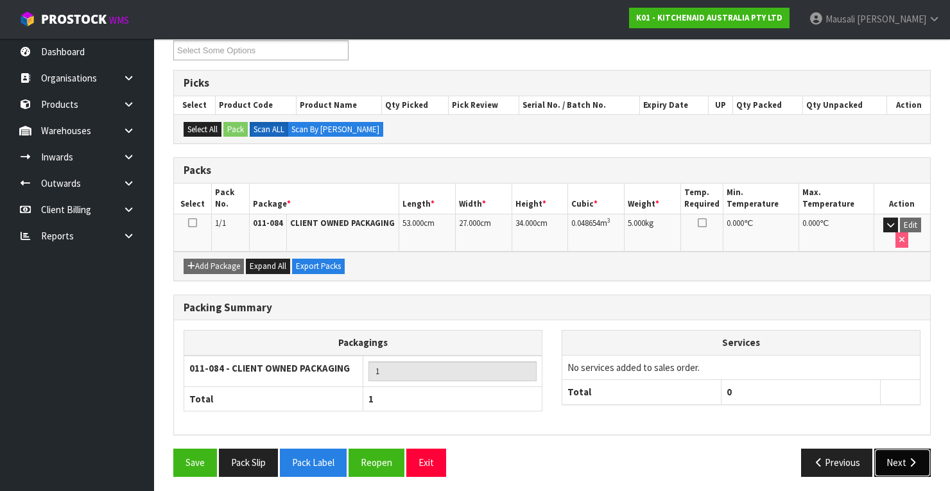
click at [892, 458] on button "Next" at bounding box center [902, 463] width 56 height 28
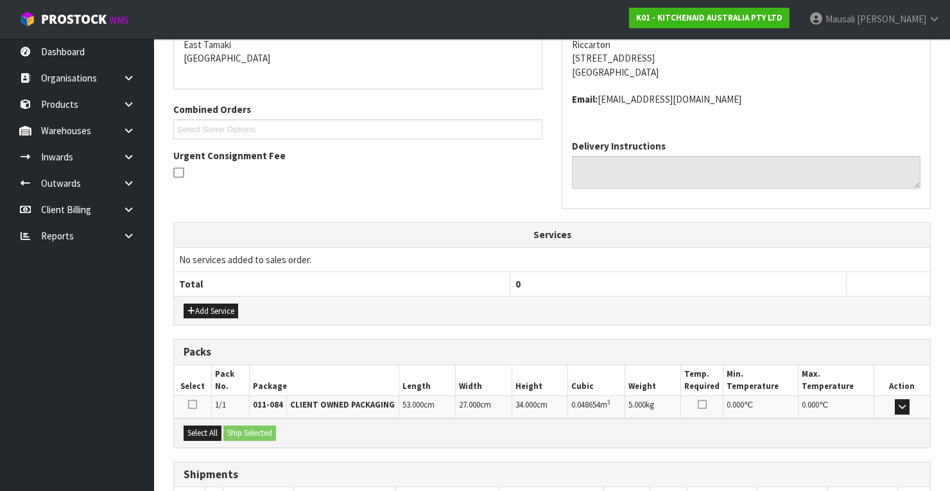
scroll to position [365, 0]
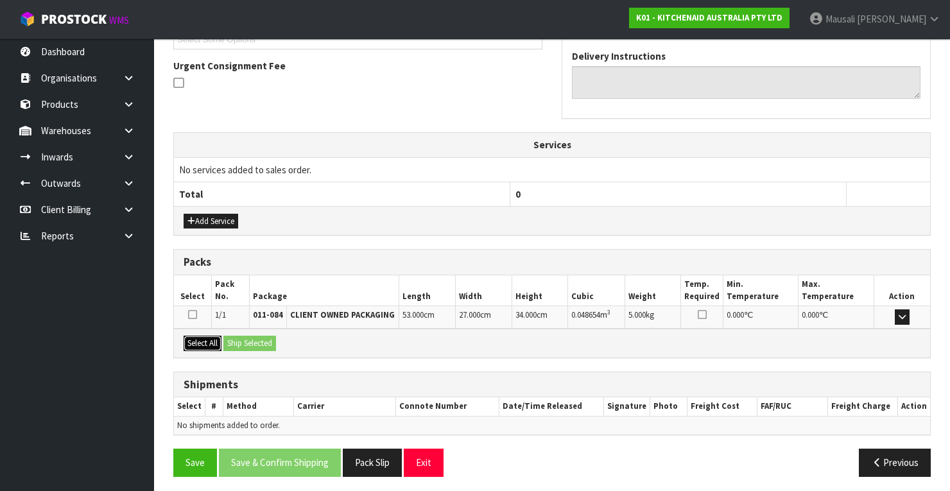
click at [206, 341] on button "Select All" at bounding box center [203, 343] width 38 height 15
click at [252, 345] on button "Ship Selected" at bounding box center [249, 343] width 53 height 15
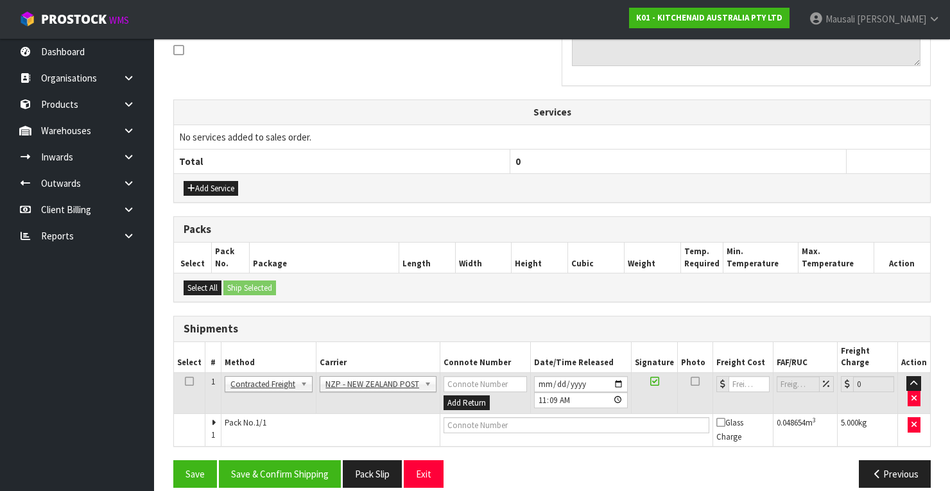
scroll to position [398, 0]
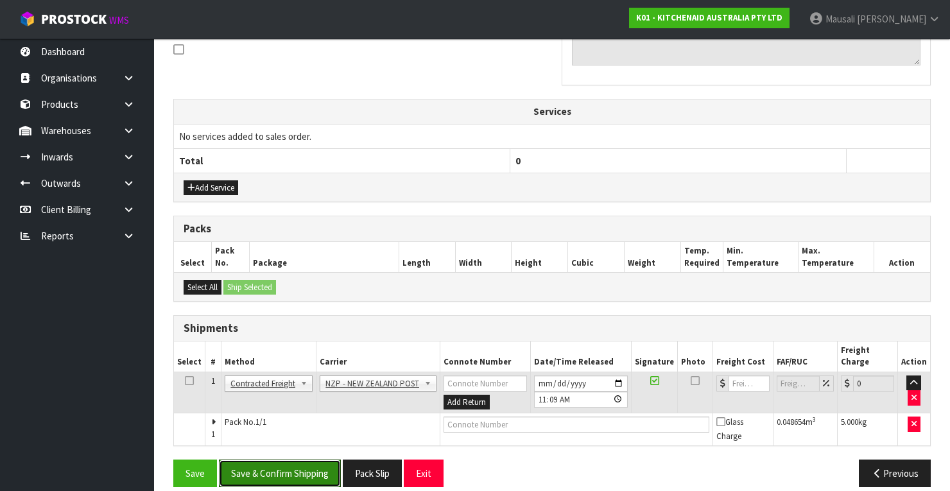
drag, startPoint x: 295, startPoint y: 451, endPoint x: 365, endPoint y: 423, distance: 75.4
click at [299, 460] on button "Save & Confirm Shipping" at bounding box center [280, 474] width 122 height 28
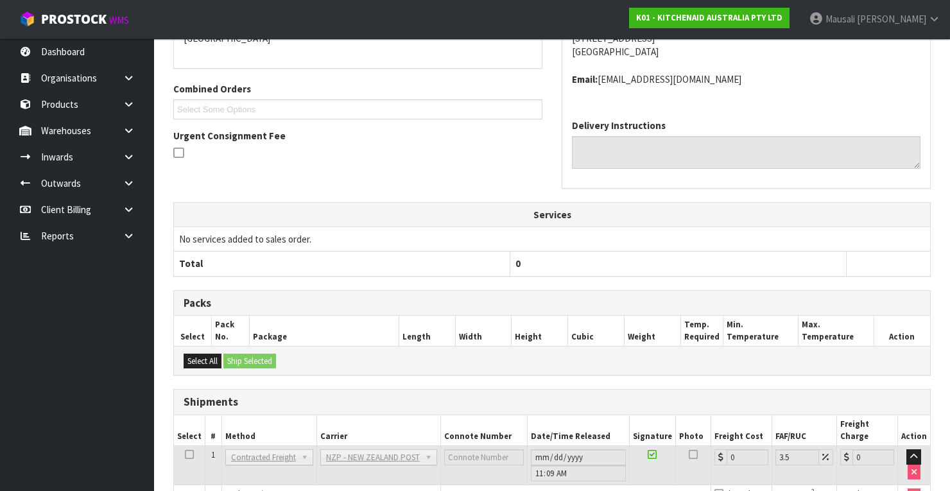
scroll to position [379, 0]
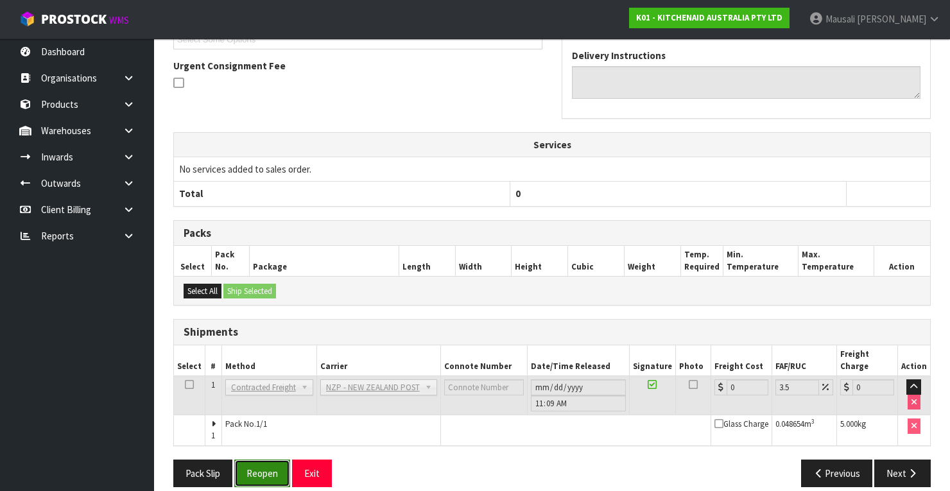
click at [255, 460] on button "Reopen" at bounding box center [262, 474] width 56 height 28
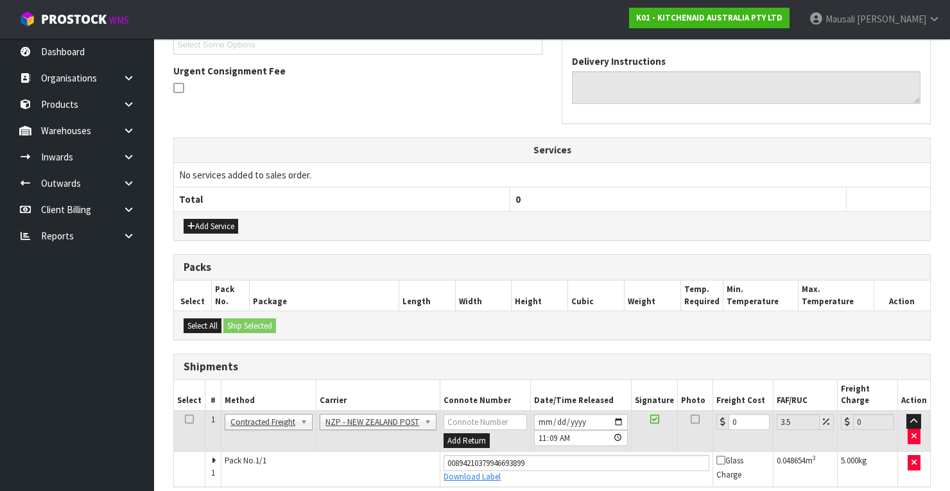
scroll to position [400, 0]
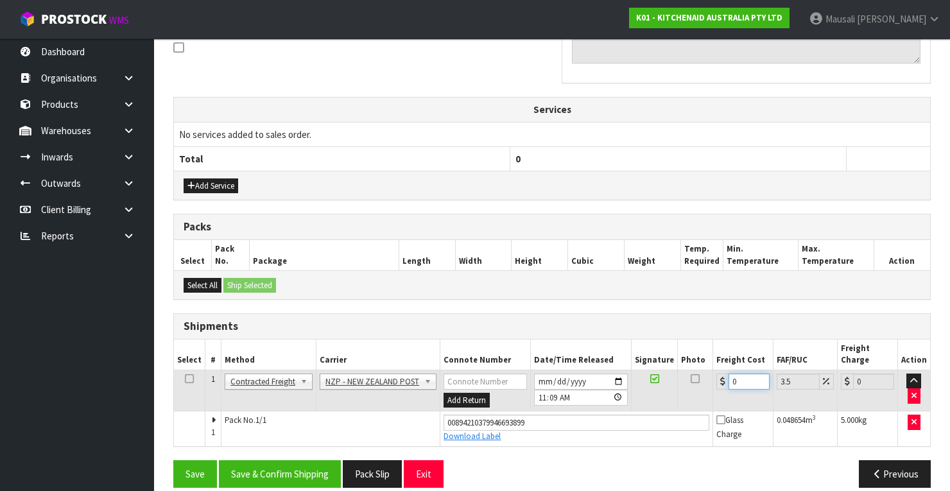
drag, startPoint x: 747, startPoint y: 367, endPoint x: 732, endPoint y: 372, distance: 16.5
click at [732, 374] on input "0" at bounding box center [749, 382] width 41 height 16
drag, startPoint x: 738, startPoint y: 364, endPoint x: 725, endPoint y: 370, distance: 14.7
click at [725, 374] on div "0" at bounding box center [742, 382] width 53 height 16
click at [302, 460] on button "Save & Confirm Shipping" at bounding box center [280, 474] width 122 height 28
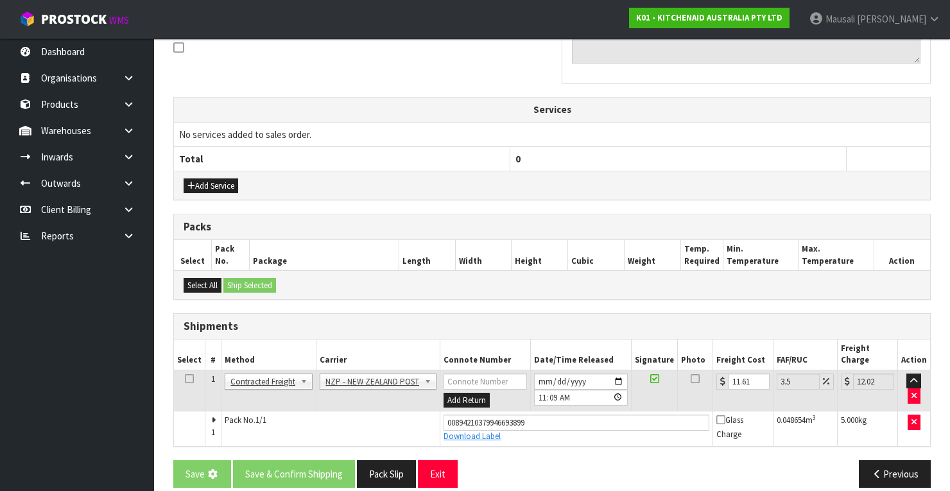
scroll to position [0, 0]
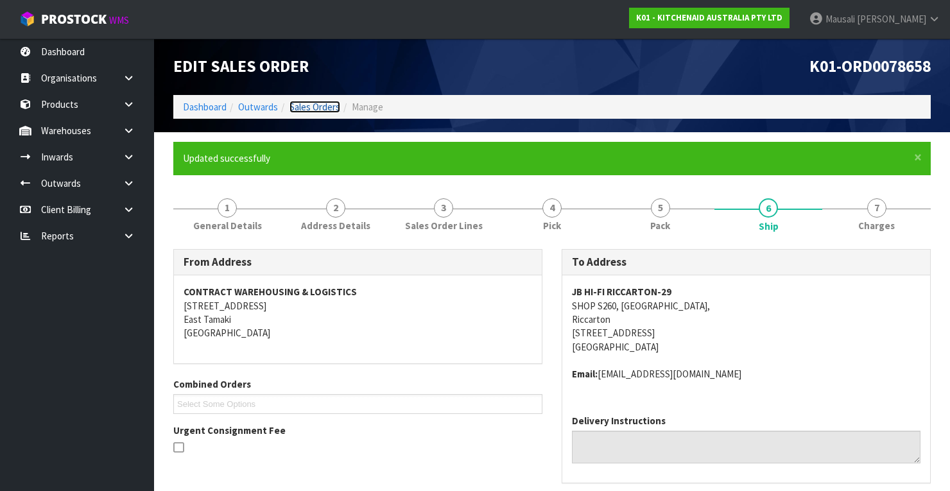
click at [331, 105] on link "Sales Orders" at bounding box center [314, 107] width 51 height 12
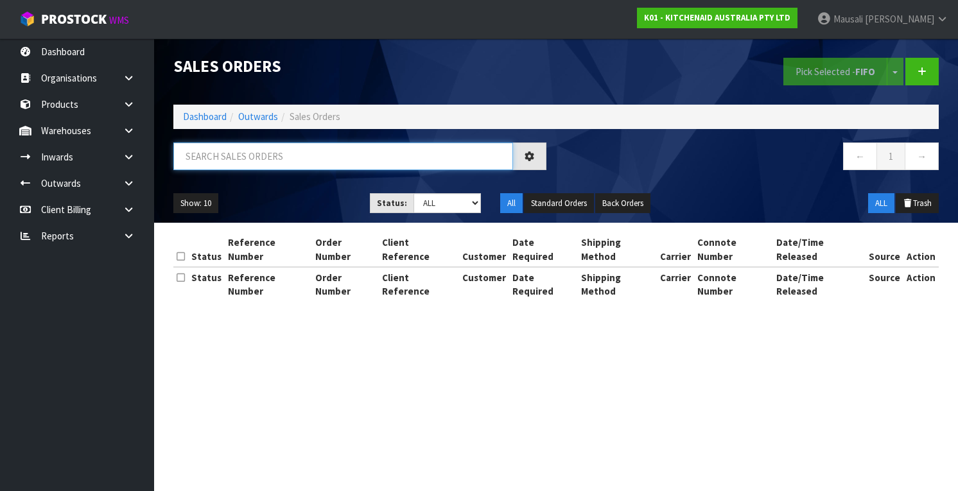
click at [236, 151] on input "text" at bounding box center [343, 156] width 340 height 28
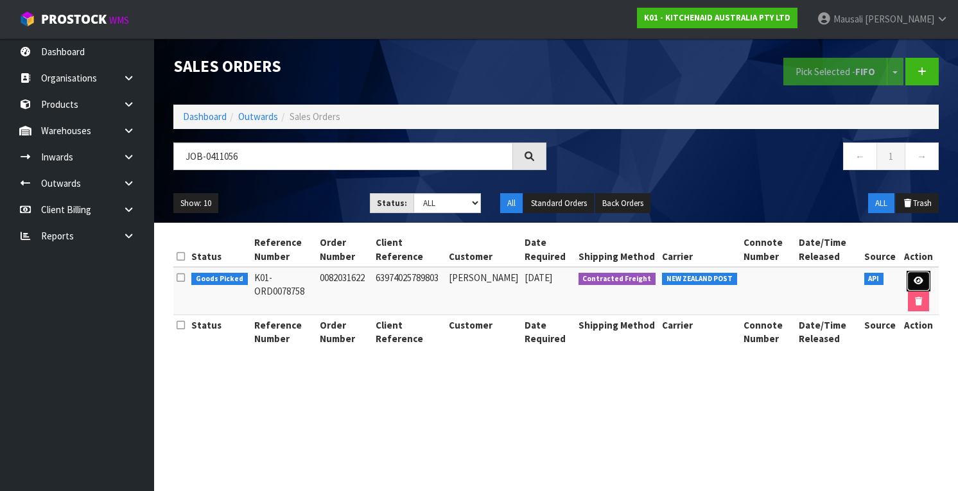
click at [918, 277] on icon at bounding box center [918, 281] width 10 height 8
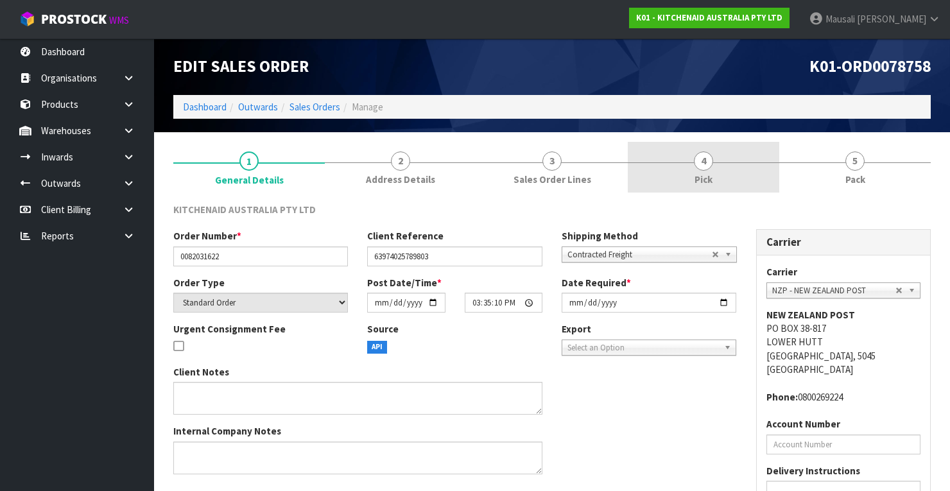
click at [682, 173] on link "4 Pick" at bounding box center [703, 167] width 151 height 51
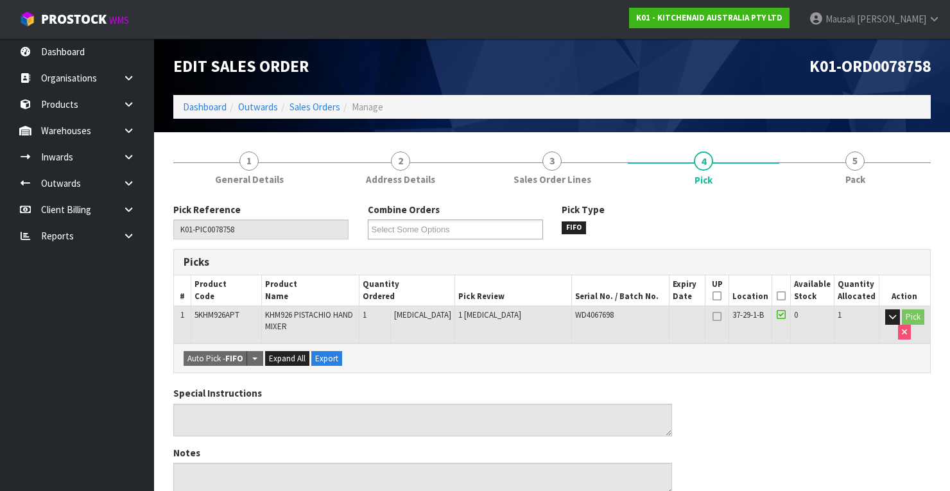
click at [784, 296] on icon at bounding box center [781, 296] width 9 height 1
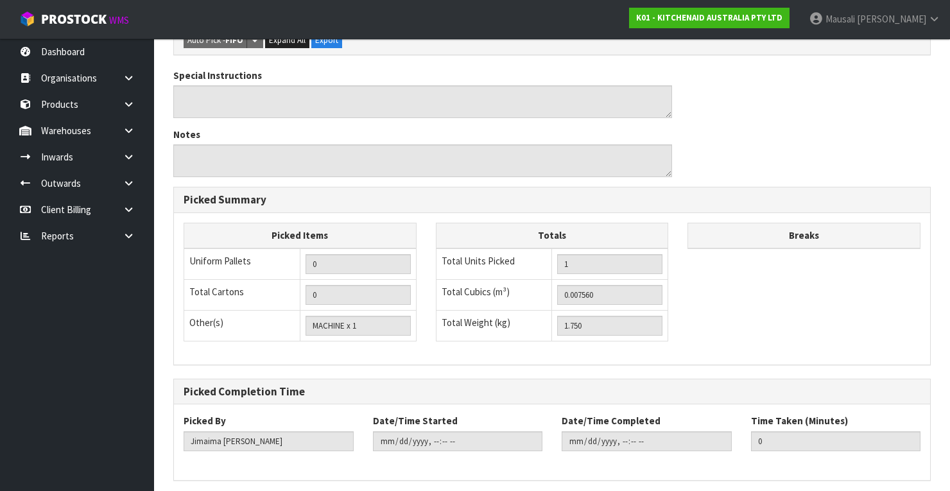
scroll to position [410, 0]
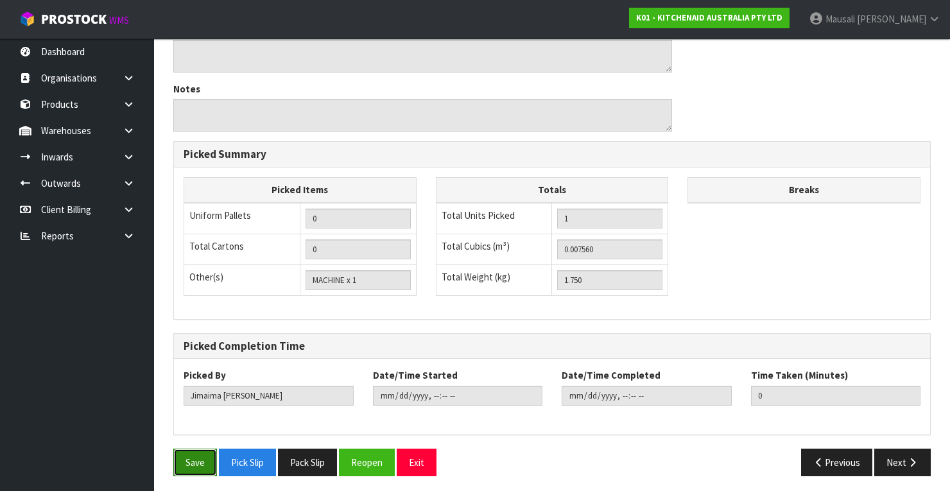
click at [187, 461] on button "Save" at bounding box center [195, 463] width 44 height 28
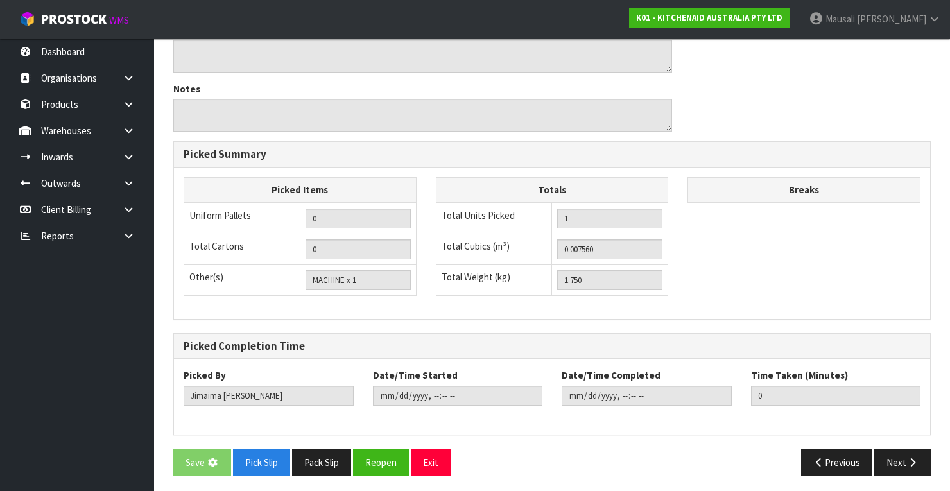
scroll to position [0, 0]
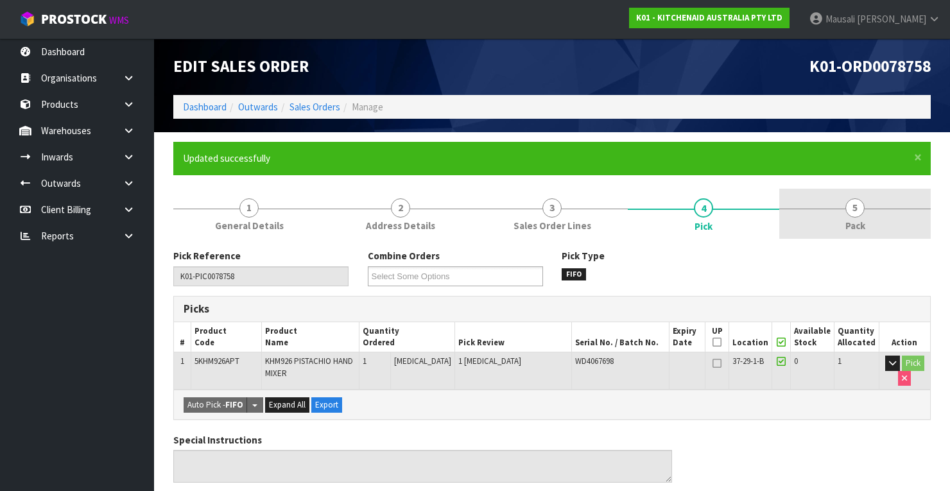
click at [843, 214] on link "5 Pack" at bounding box center [854, 214] width 151 height 51
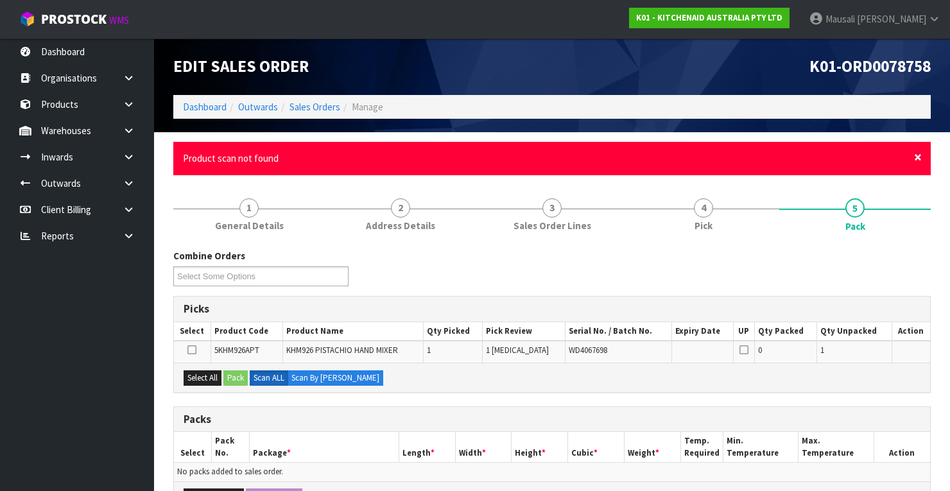
click at [916, 159] on span "×" at bounding box center [918, 157] width 8 height 18
click at [917, 160] on span "×" at bounding box center [918, 157] width 8 height 18
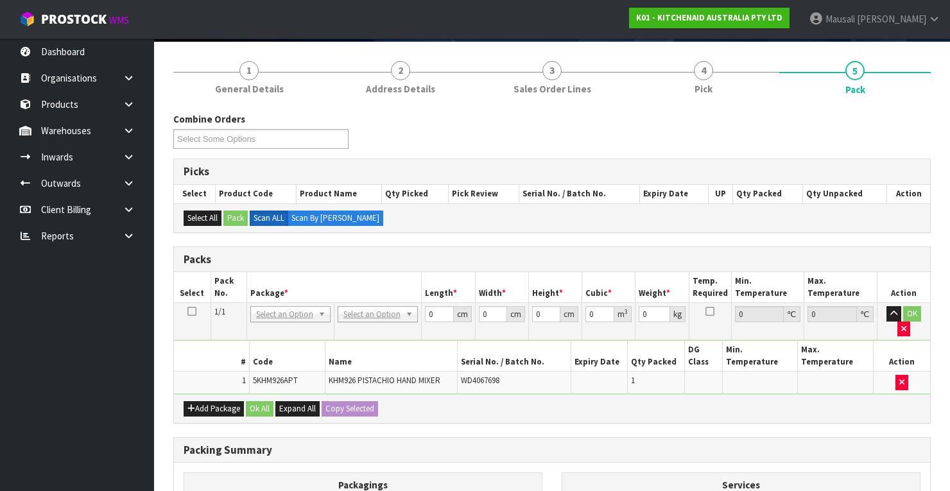
scroll to position [205, 0]
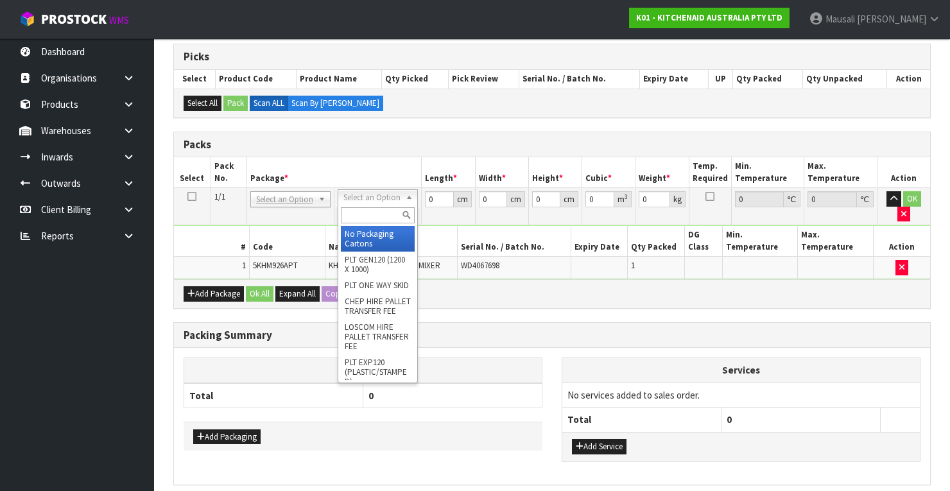
click at [365, 209] on input "text" at bounding box center [378, 215] width 74 height 16
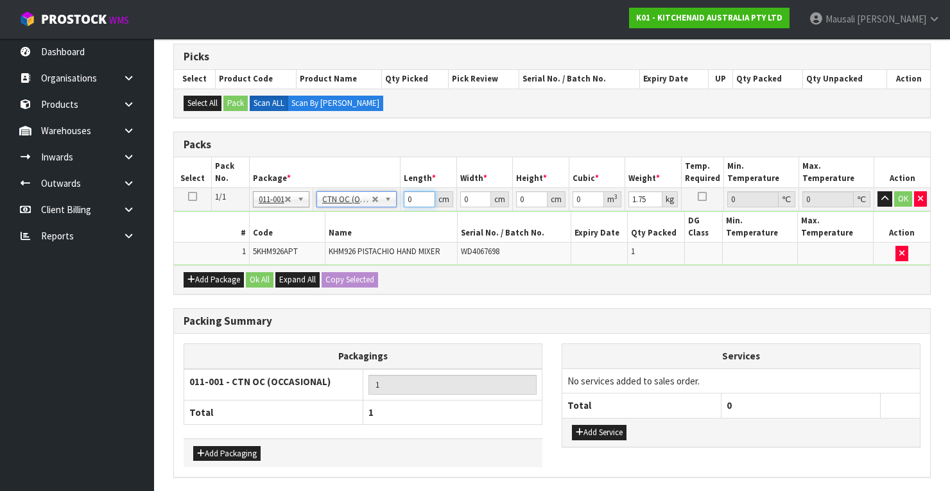
drag, startPoint x: 413, startPoint y: 200, endPoint x: 399, endPoint y: 206, distance: 15.9
click at [398, 206] on tr "1/1 NONE 007-001 007-002 007-004 007-009 007-013 007-014 007-015 007-017 007-01…" at bounding box center [552, 199] width 756 height 23
click at [255, 282] on button "Ok All" at bounding box center [260, 279] width 28 height 15
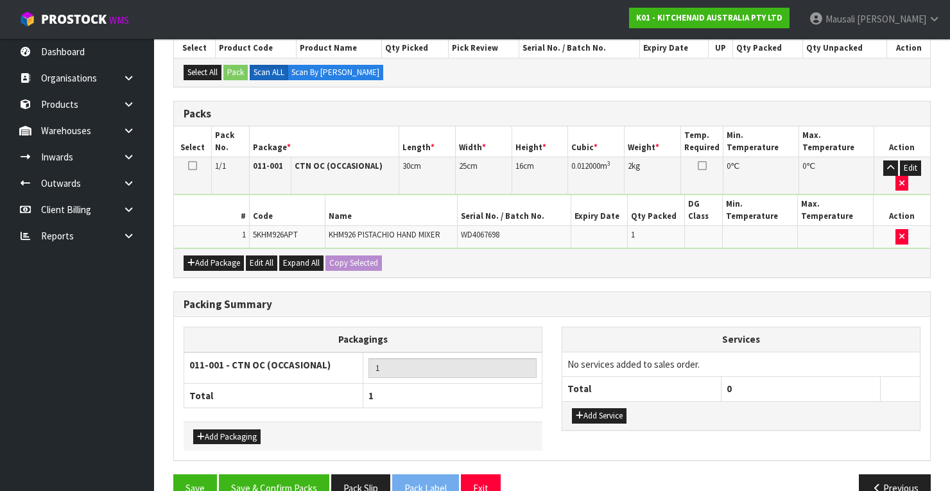
scroll to position [261, 0]
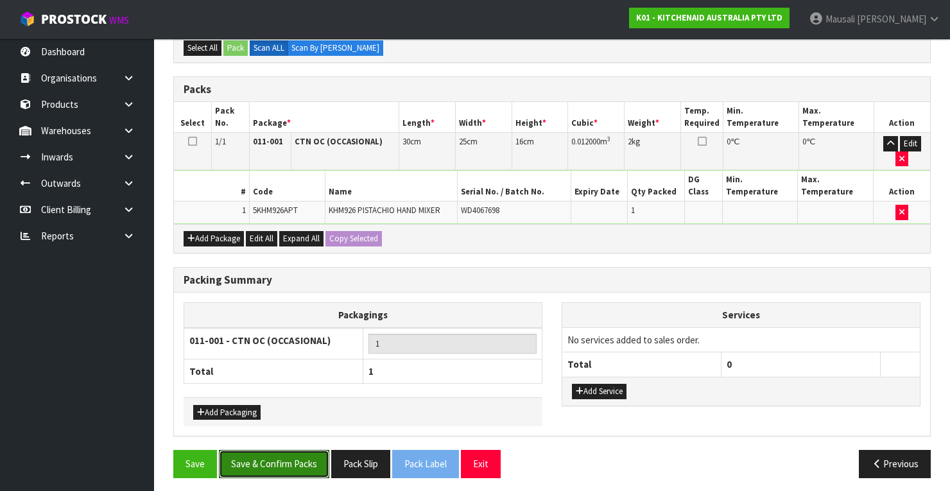
drag, startPoint x: 286, startPoint y: 447, endPoint x: 316, endPoint y: 439, distance: 31.1
click at [288, 450] on button "Save & Confirm Packs" at bounding box center [274, 464] width 110 height 28
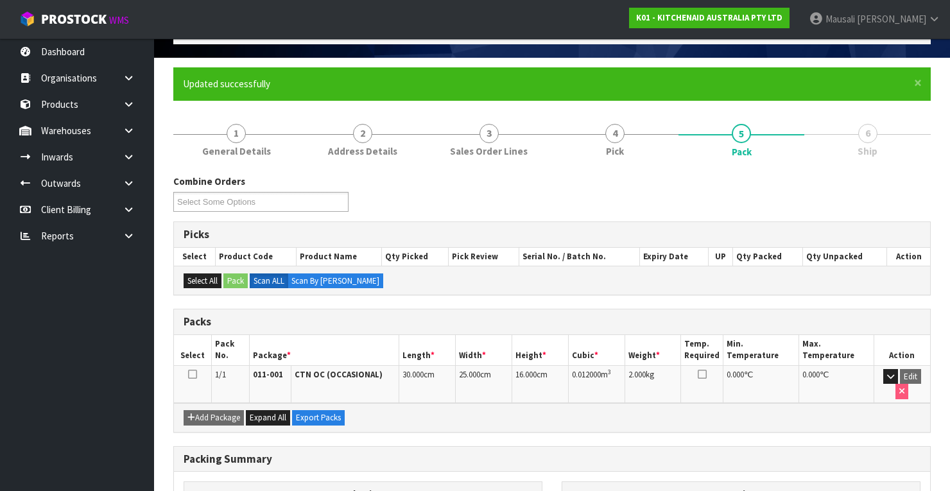
scroll to position [226, 0]
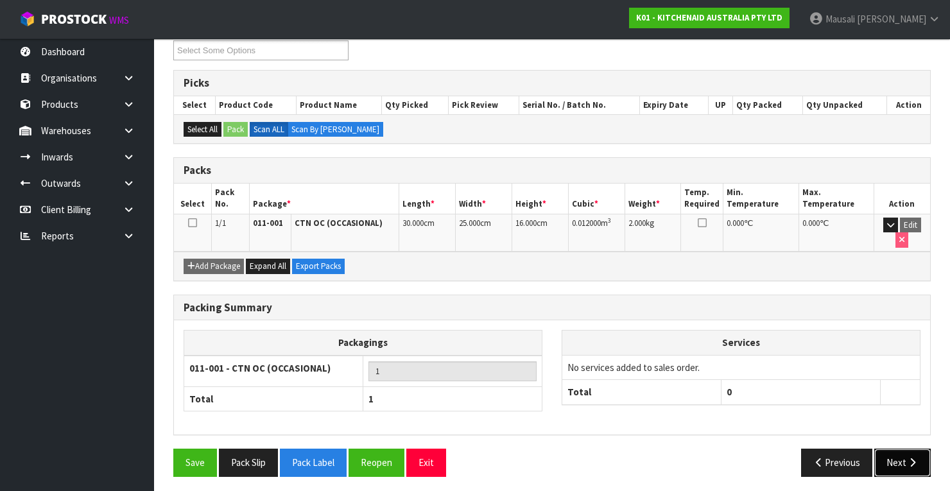
click at [896, 458] on button "Next" at bounding box center [902, 463] width 56 height 28
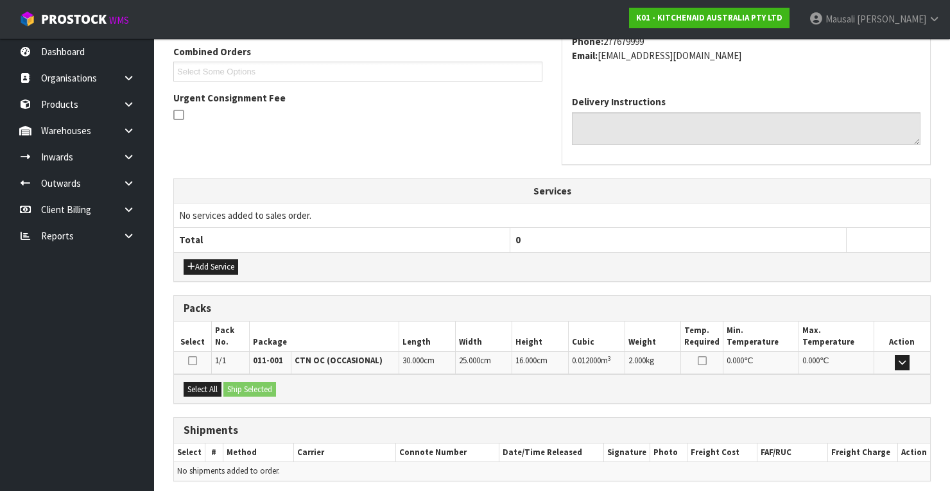
scroll to position [379, 0]
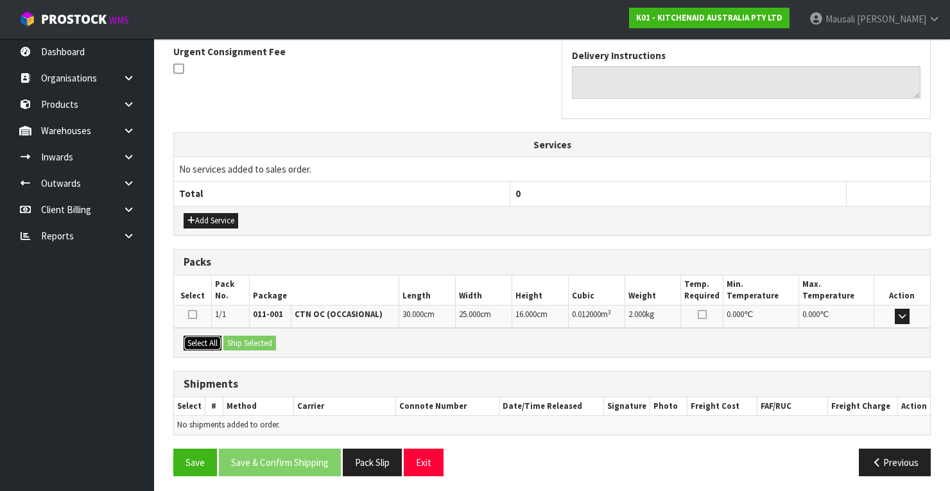
drag, startPoint x: 198, startPoint y: 337, endPoint x: 251, endPoint y: 341, distance: 53.5
click at [213, 339] on button "Select All" at bounding box center [203, 343] width 38 height 15
click at [251, 341] on button "Ship Selected" at bounding box center [249, 343] width 53 height 15
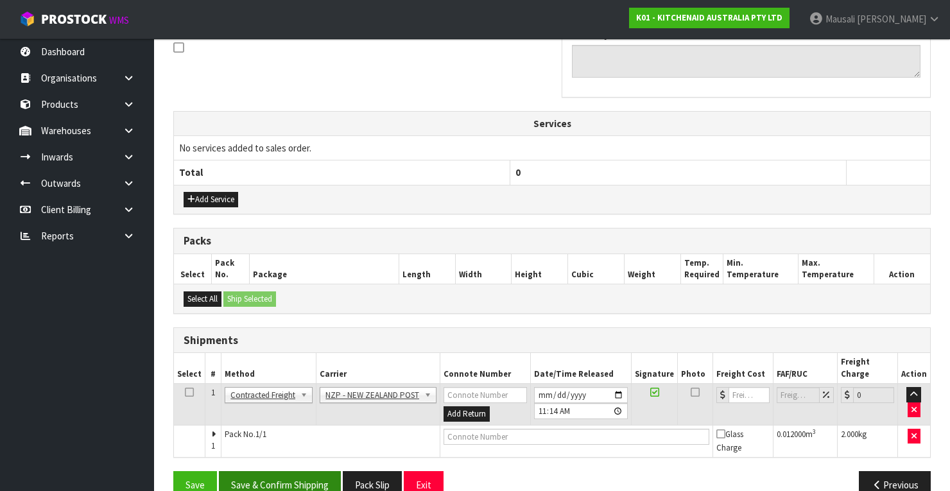
scroll to position [411, 0]
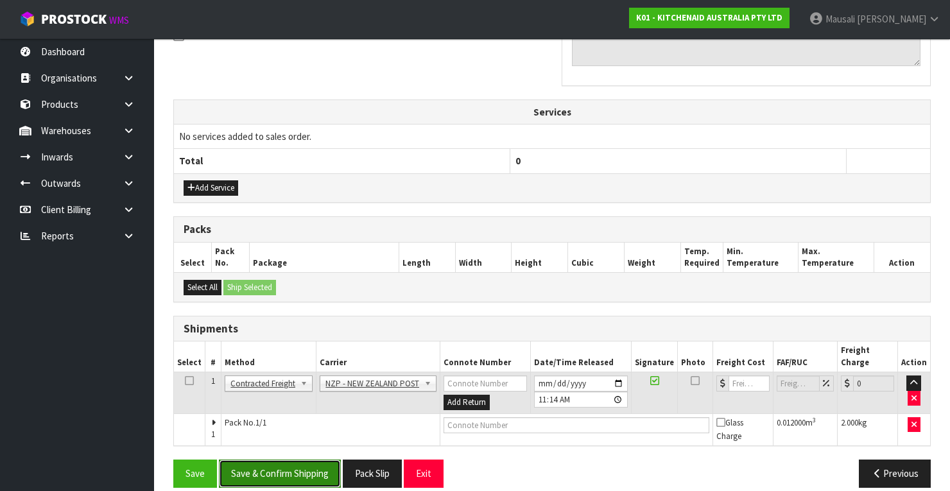
click at [293, 460] on button "Save & Confirm Shipping" at bounding box center [280, 474] width 122 height 28
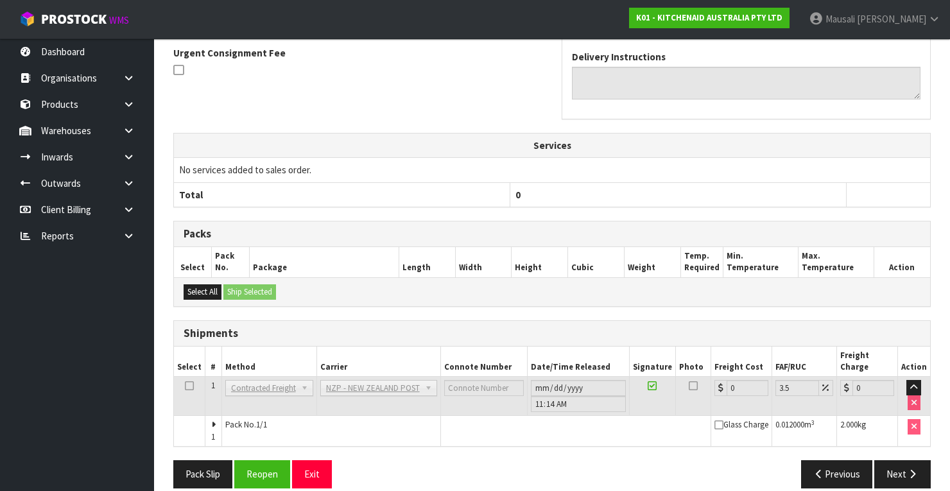
scroll to position [393, 0]
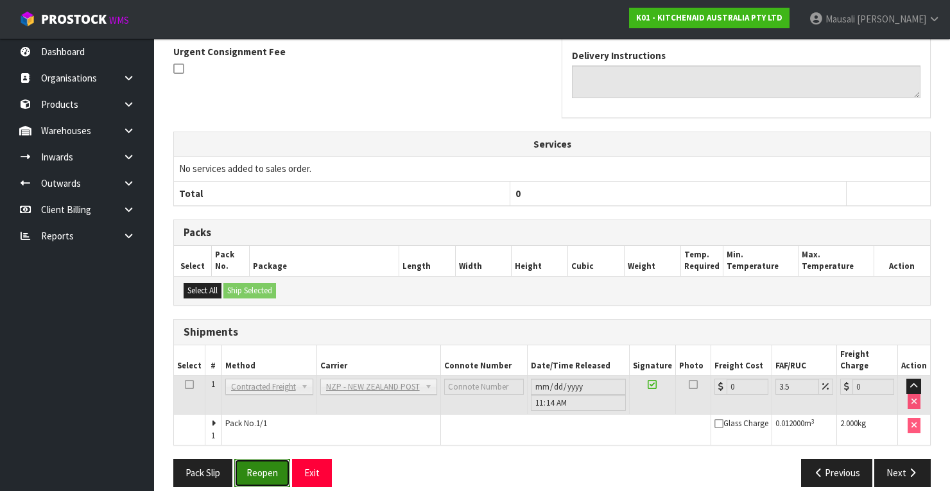
drag, startPoint x: 256, startPoint y: 457, endPoint x: 263, endPoint y: 454, distance: 6.9
click at [256, 459] on button "Reopen" at bounding box center [262, 473] width 56 height 28
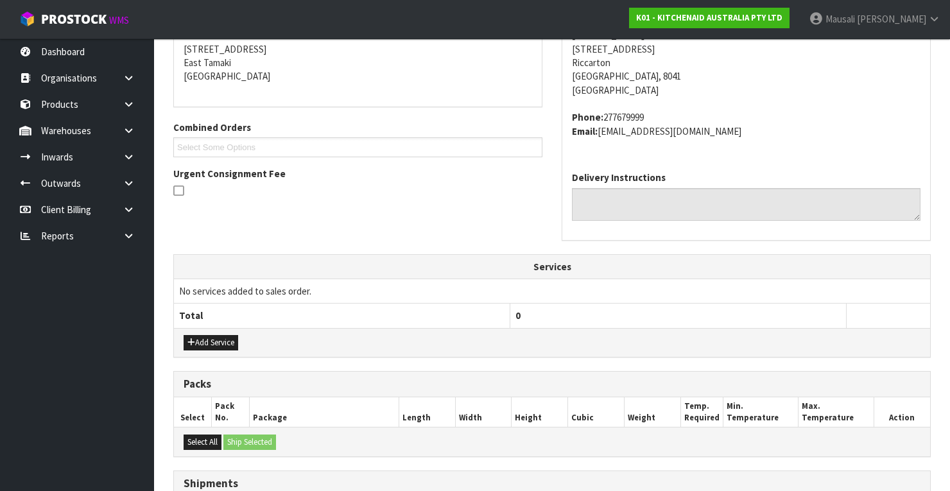
scroll to position [413, 0]
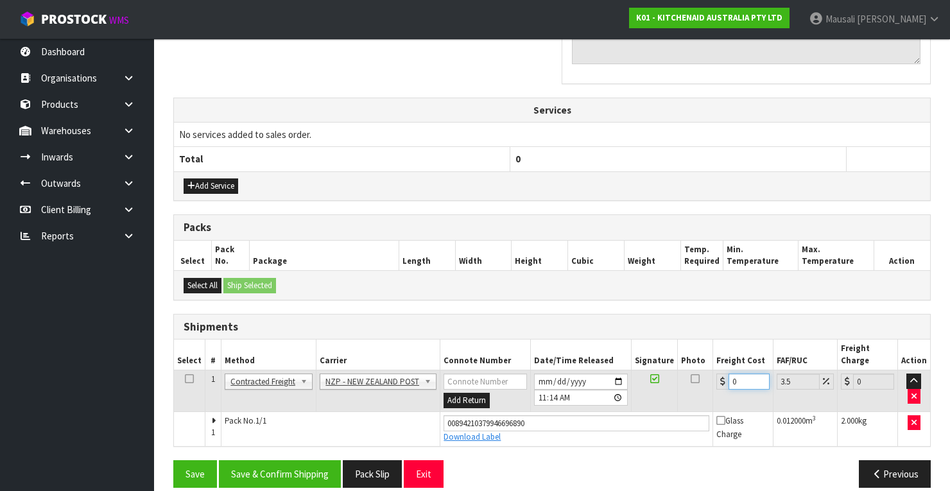
drag, startPoint x: 747, startPoint y: 372, endPoint x: 711, endPoint y: 389, distance: 39.0
click at [713, 389] on td "0" at bounding box center [743, 391] width 60 height 42
click at [293, 460] on button "Save & Confirm Shipping" at bounding box center [280, 474] width 122 height 28
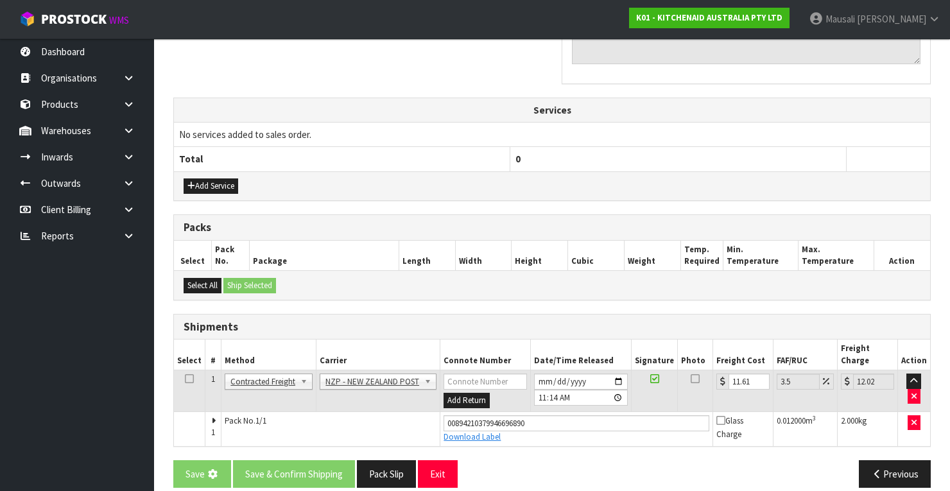
scroll to position [0, 0]
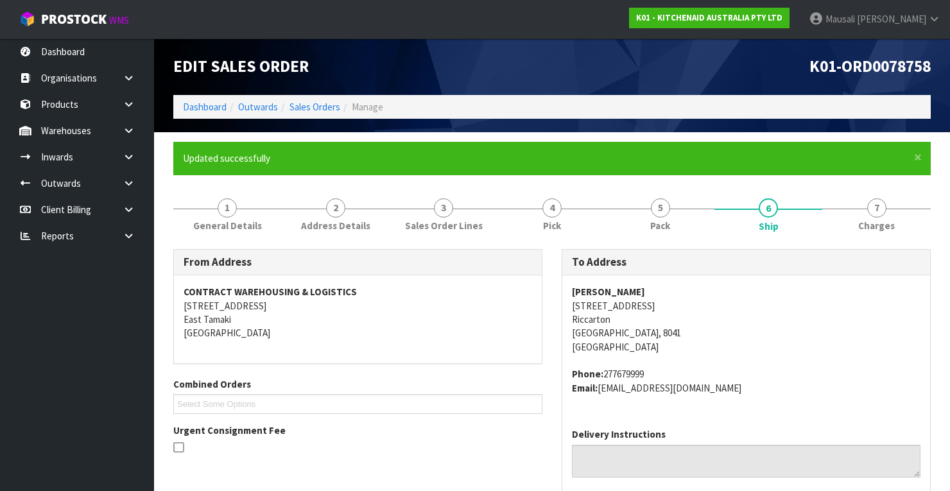
click at [306, 98] on ol "Dashboard Outwards Sales Orders Manage" at bounding box center [551, 107] width 757 height 24
click at [304, 103] on link "Sales Orders" at bounding box center [314, 107] width 51 height 12
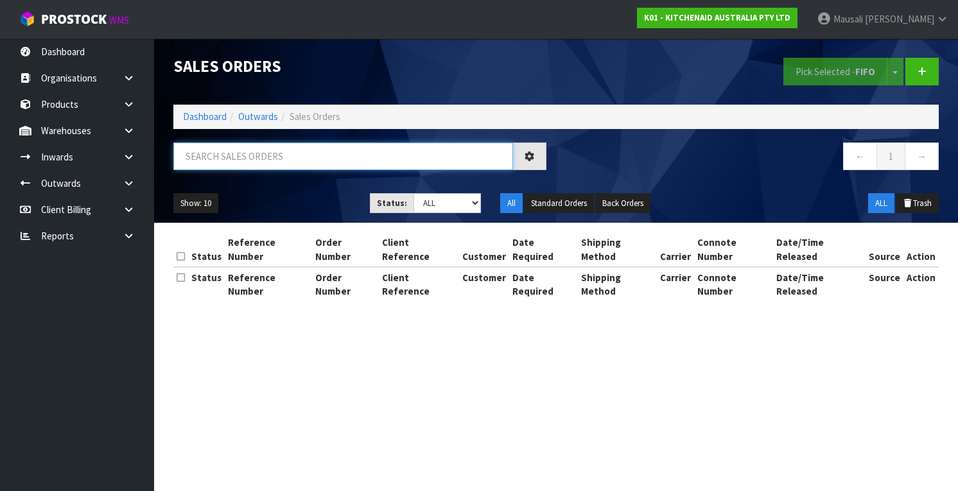
click at [208, 144] on input "text" at bounding box center [343, 156] width 340 height 28
click at [207, 155] on input "text" at bounding box center [343, 156] width 340 height 28
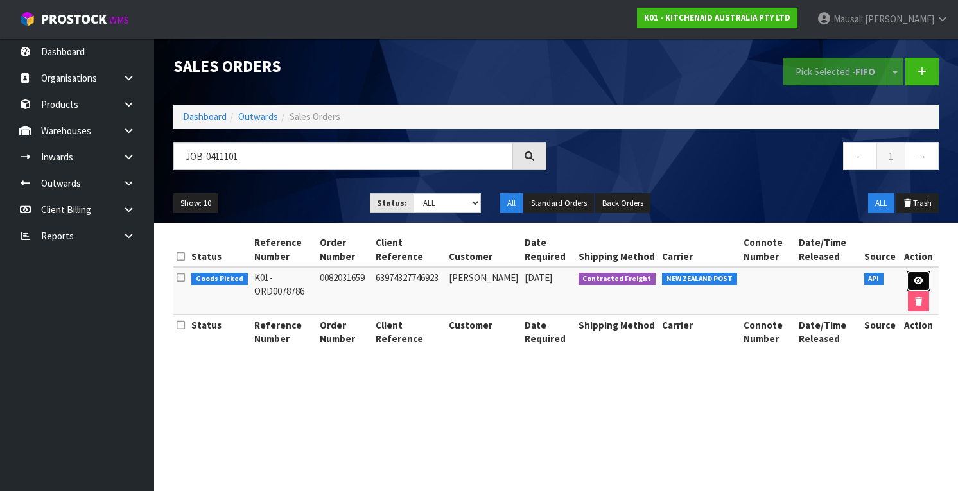
click at [920, 280] on icon at bounding box center [918, 281] width 10 height 8
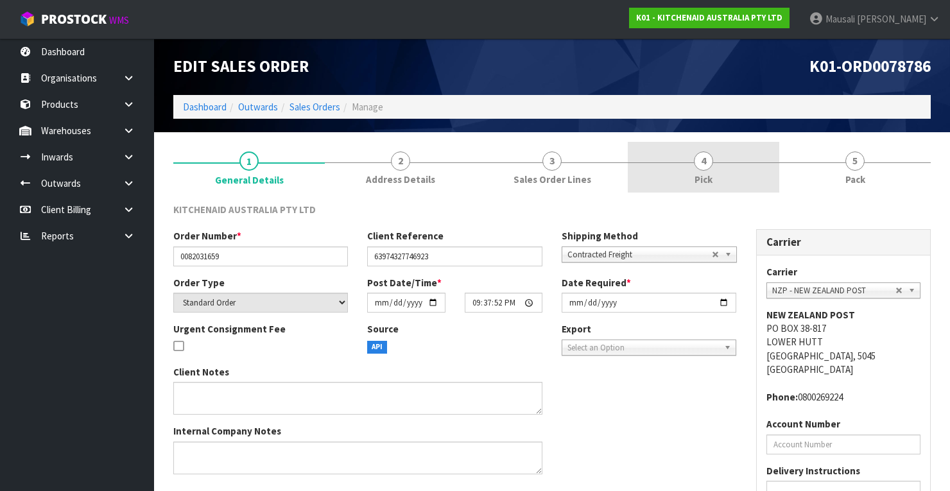
click at [746, 169] on link "4 Pick" at bounding box center [703, 167] width 151 height 51
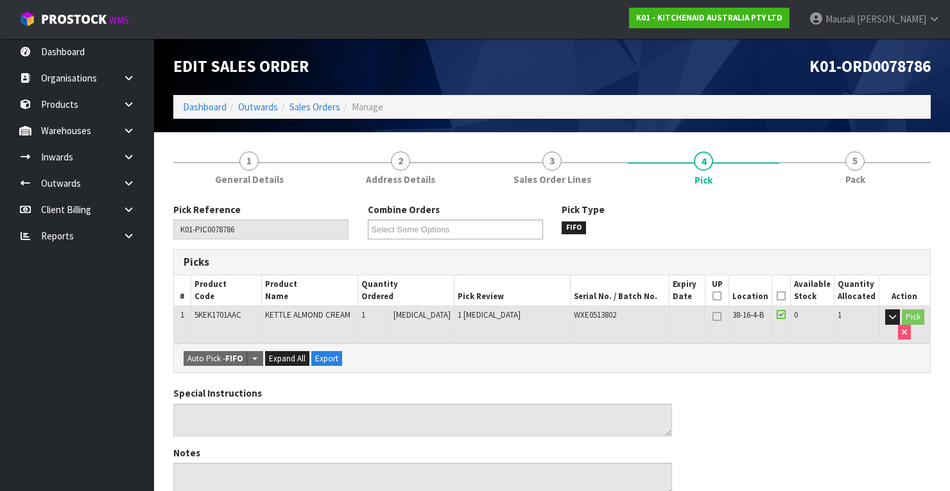
click at [786, 296] on icon at bounding box center [781, 296] width 9 height 1
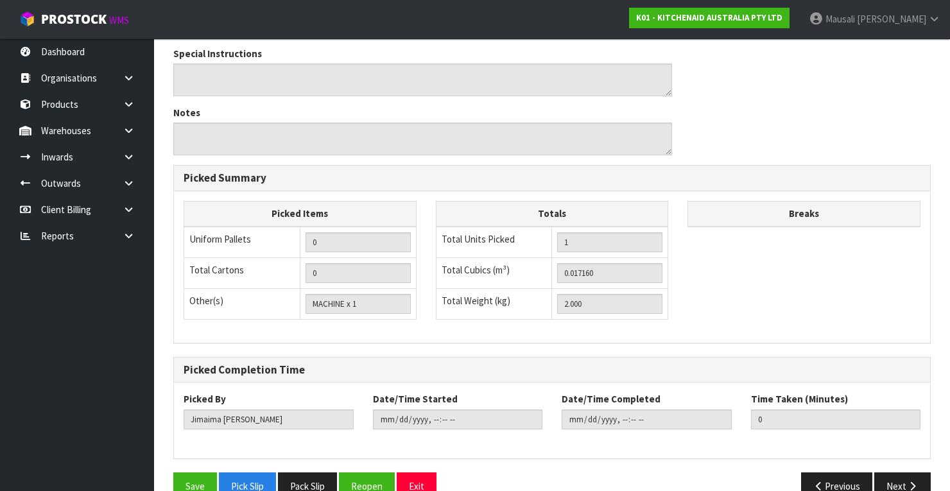
scroll to position [410, 0]
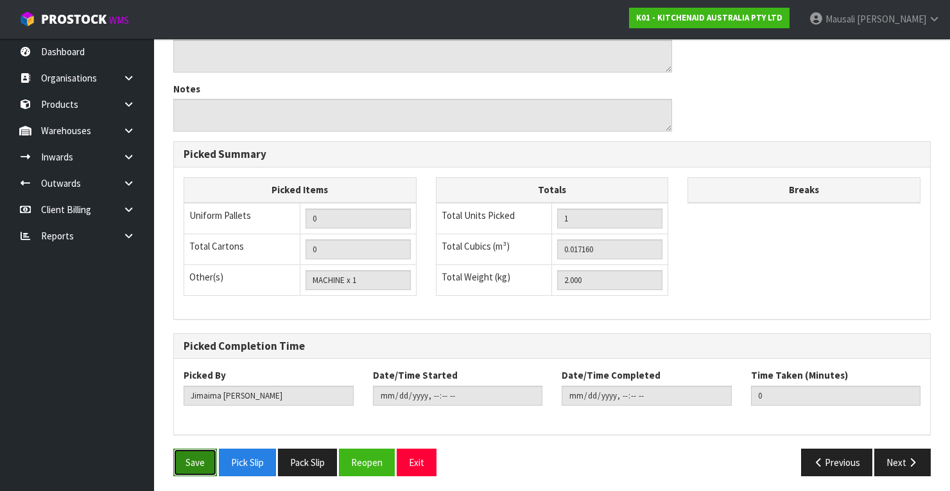
click at [194, 449] on button "Save" at bounding box center [195, 463] width 44 height 28
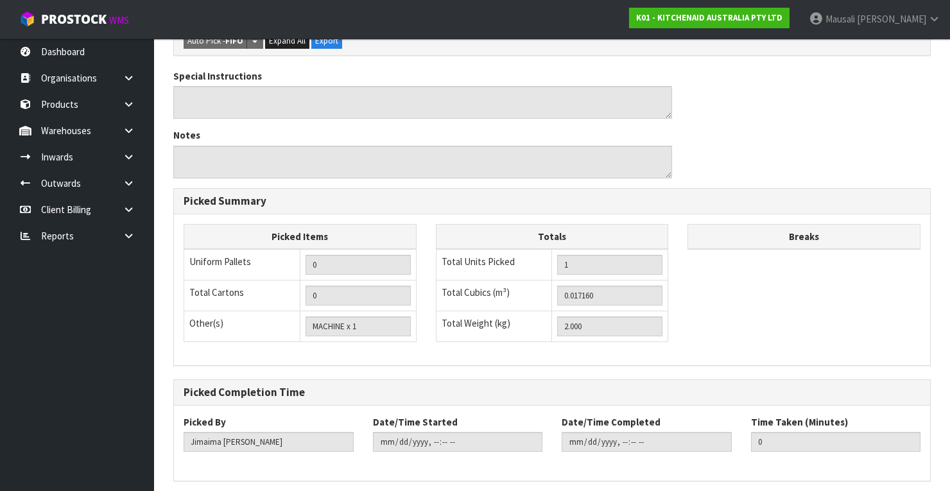
scroll to position [0, 0]
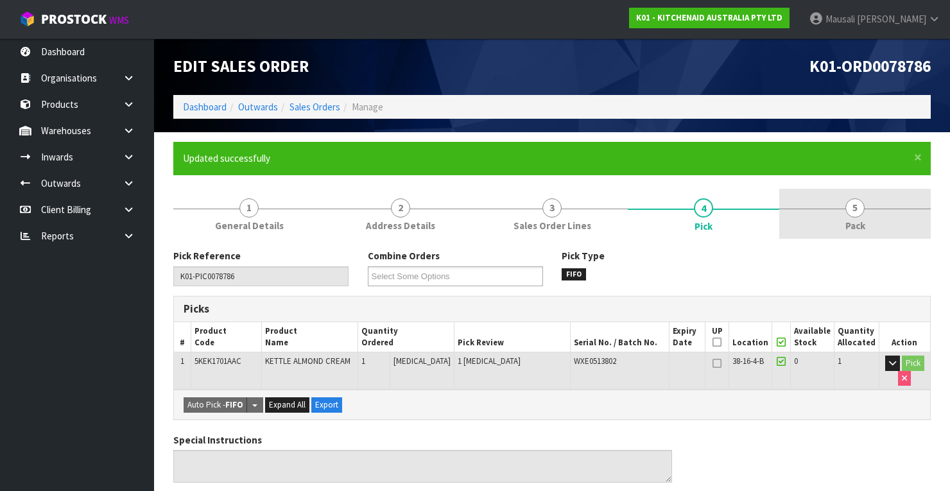
click at [839, 212] on link "5 Pack" at bounding box center [854, 214] width 151 height 51
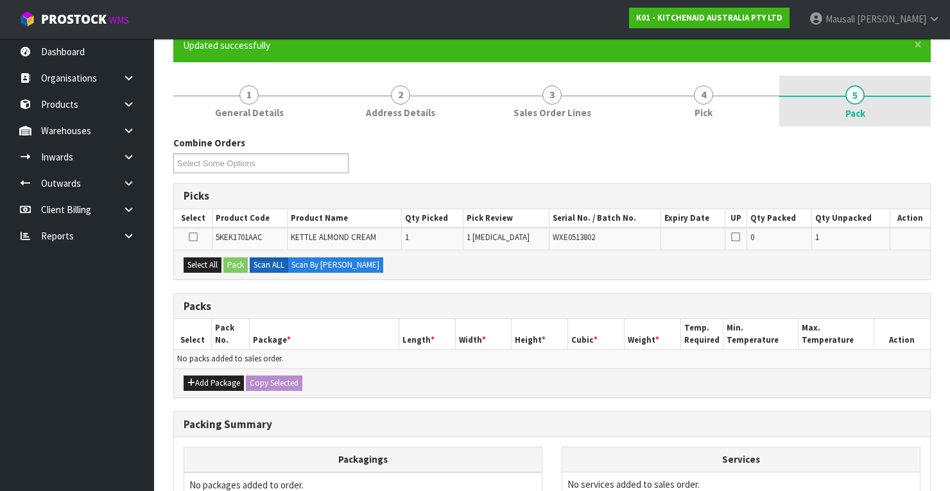
scroll to position [252, 0]
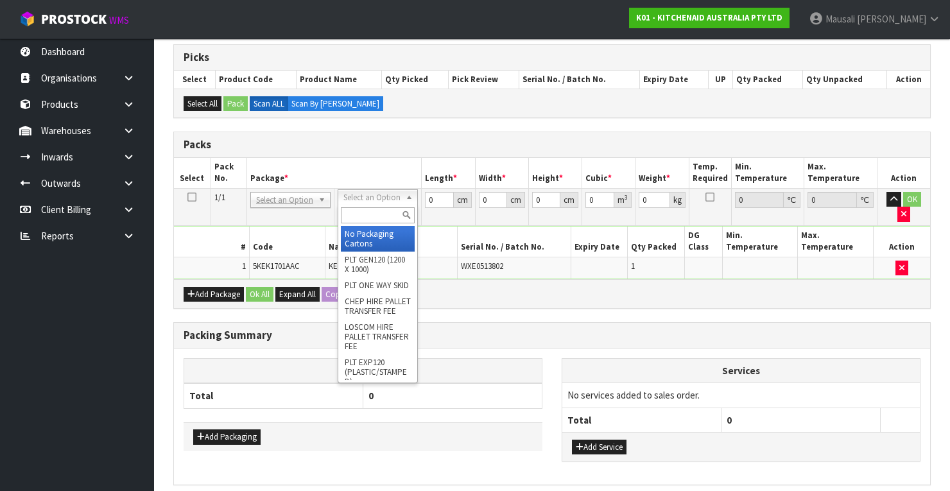
click at [356, 212] on input "text" at bounding box center [378, 215] width 74 height 16
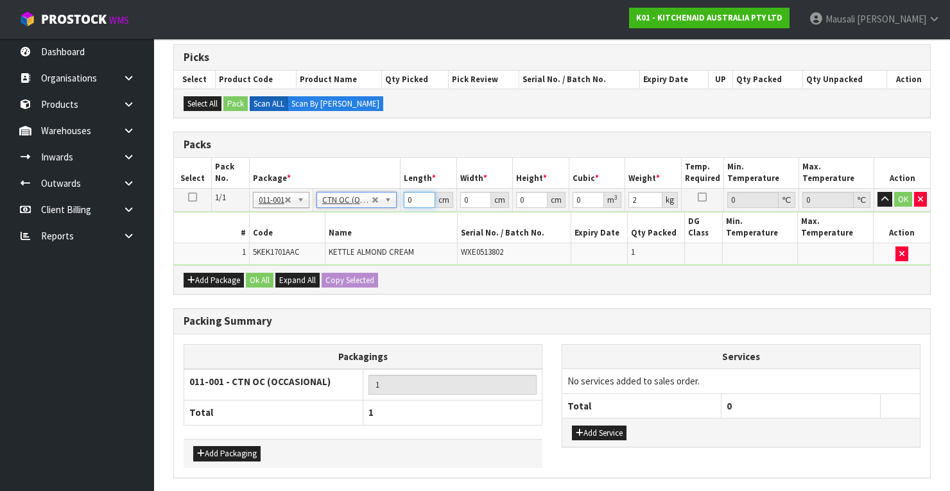
drag, startPoint x: 416, startPoint y: 198, endPoint x: 370, endPoint y: 206, distance: 46.9
click at [370, 206] on tr "1/1 NONE 007-001 007-002 007-004 007-009 007-013 007-014 007-015 007-017 007-01…" at bounding box center [552, 199] width 756 height 23
click at [256, 273] on button "Ok All" at bounding box center [260, 280] width 28 height 15
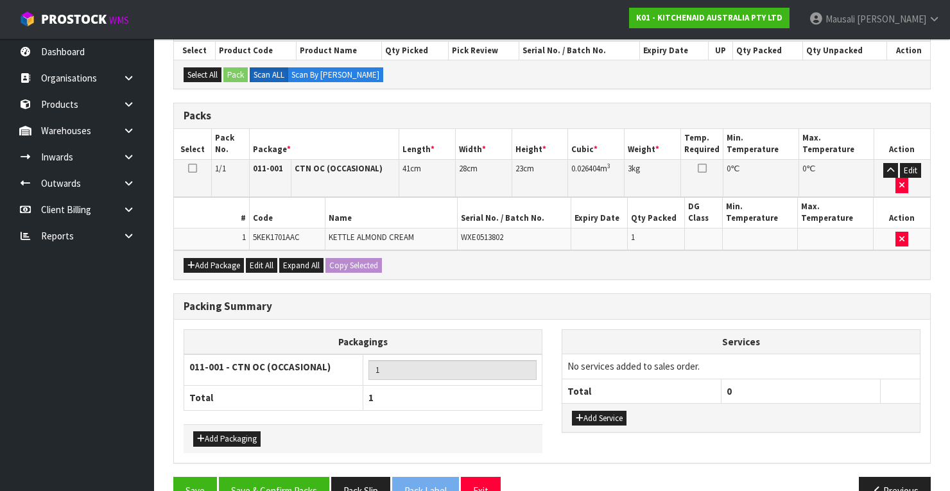
scroll to position [307, 0]
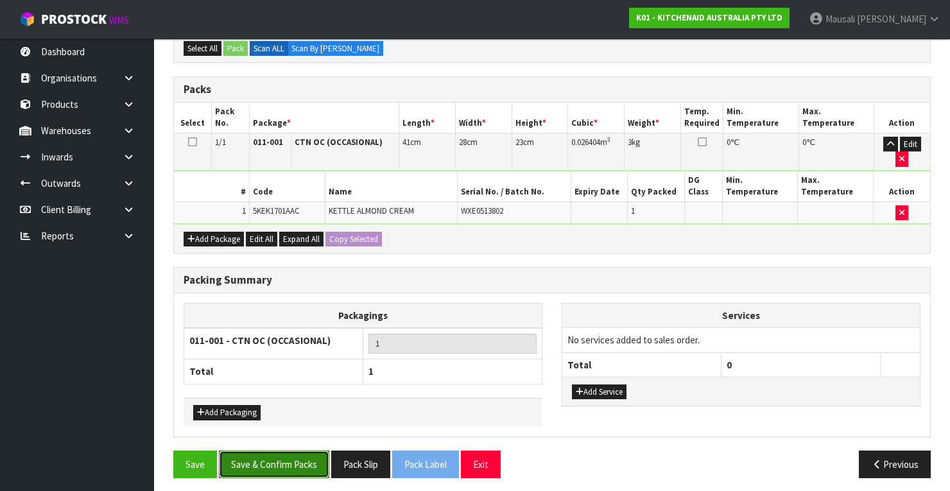
click at [306, 460] on button "Save & Confirm Packs" at bounding box center [274, 465] width 110 height 28
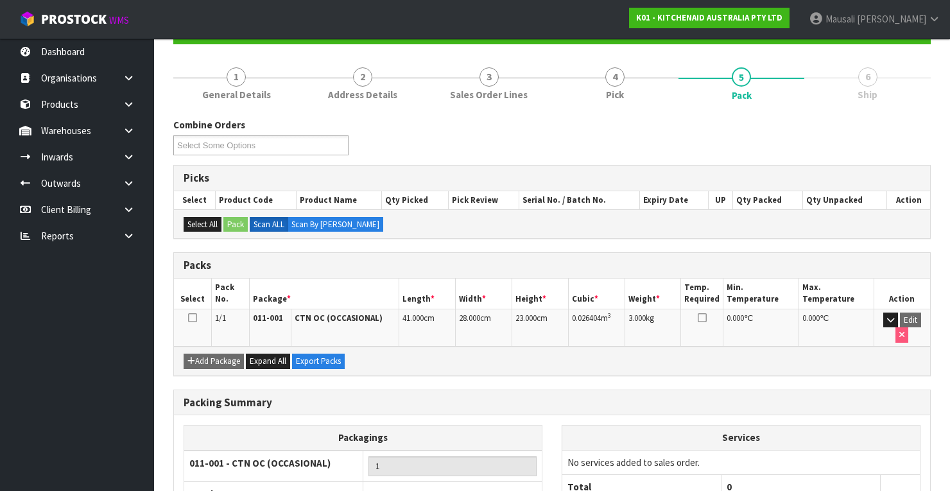
scroll to position [226, 0]
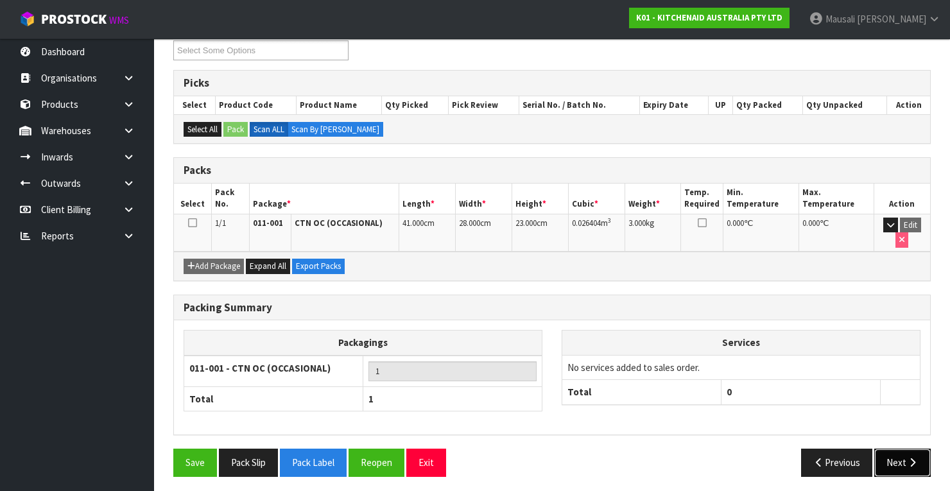
click at [900, 457] on button "Next" at bounding box center [902, 463] width 56 height 28
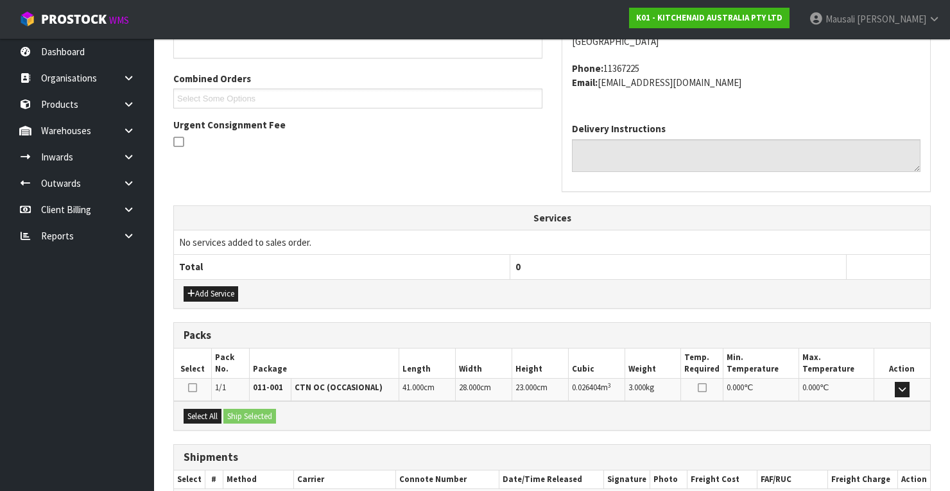
scroll to position [379, 0]
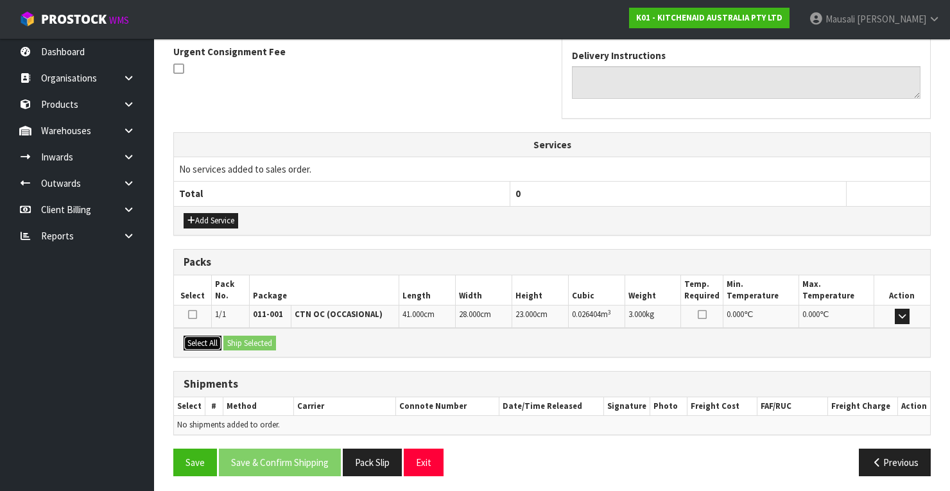
drag, startPoint x: 201, startPoint y: 334, endPoint x: 218, endPoint y: 336, distance: 17.5
click at [201, 336] on button "Select All" at bounding box center [203, 343] width 38 height 15
click at [235, 339] on button "Ship Selected" at bounding box center [249, 343] width 53 height 15
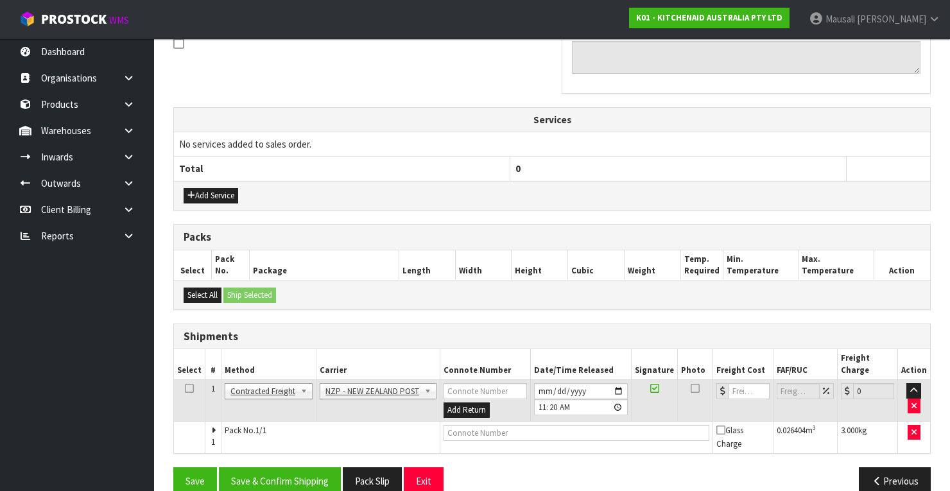
scroll to position [411, 0]
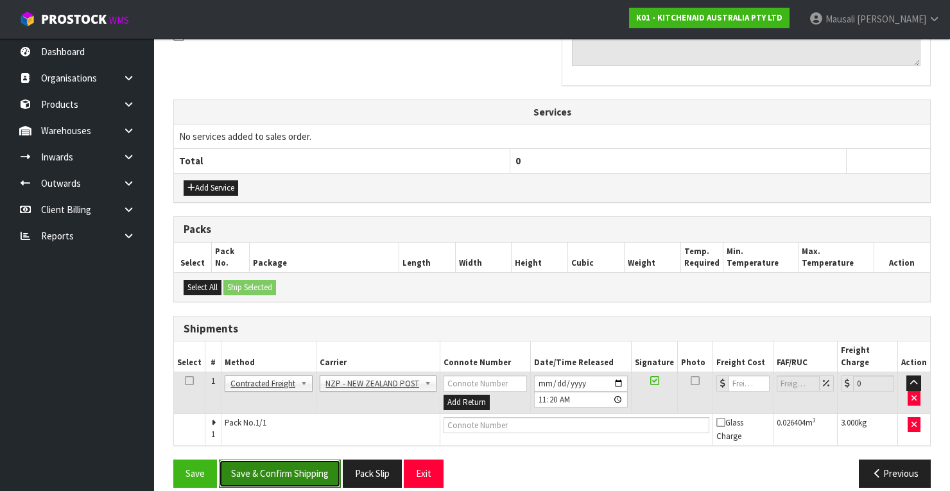
click at [312, 462] on button "Save & Confirm Shipping" at bounding box center [280, 474] width 122 height 28
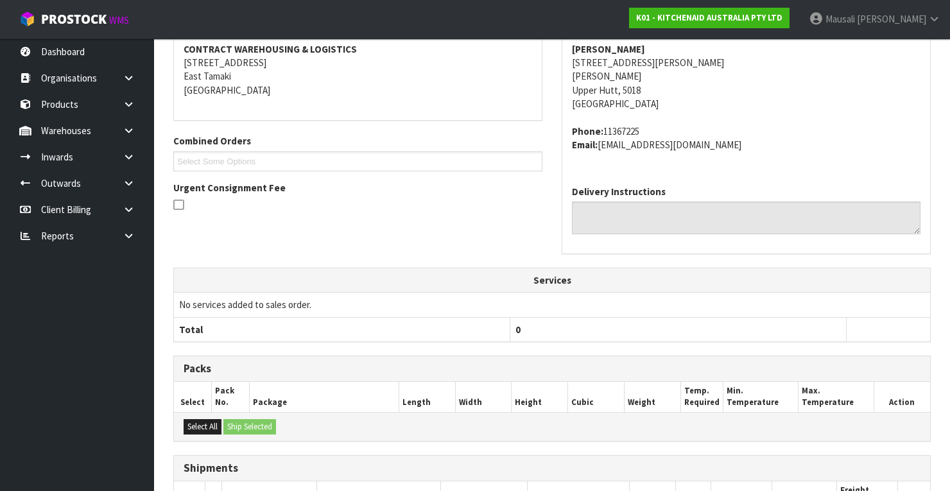
scroll to position [393, 0]
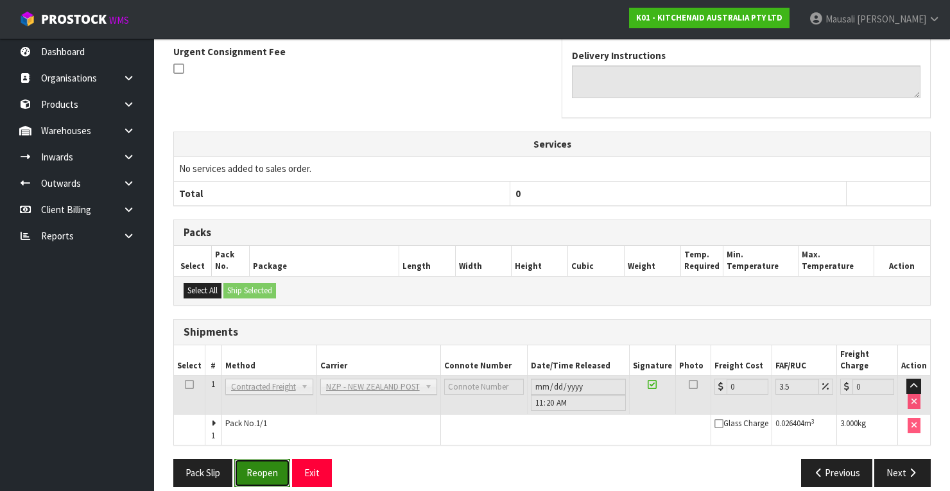
click at [259, 459] on button "Reopen" at bounding box center [262, 473] width 56 height 28
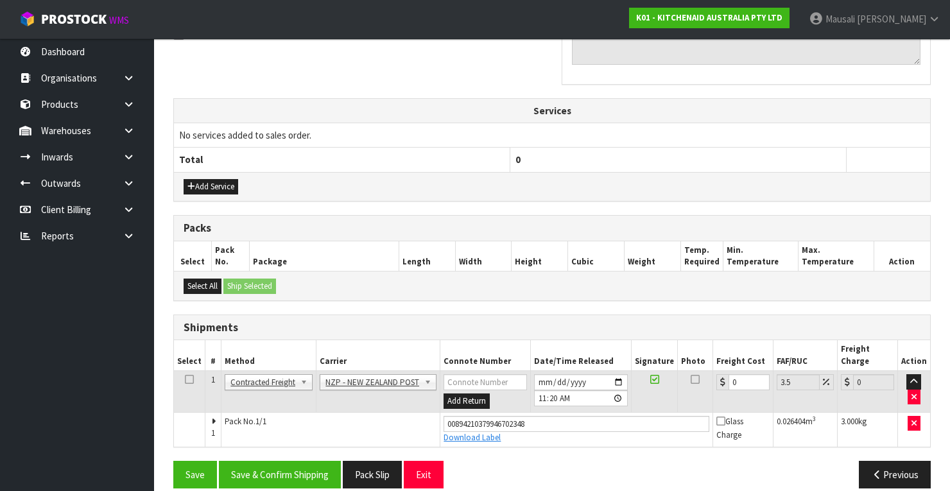
scroll to position [413, 0]
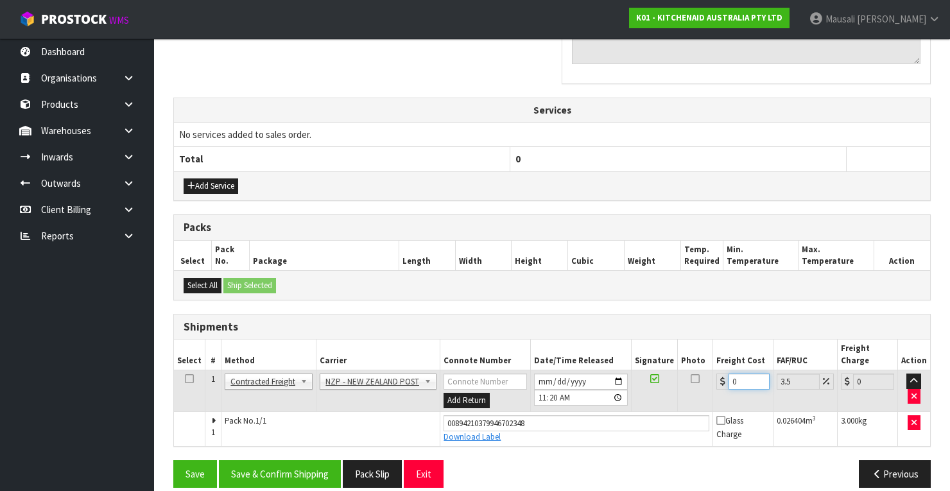
drag, startPoint x: 748, startPoint y: 370, endPoint x: 724, endPoint y: 381, distance: 26.7
click at [724, 381] on td "0" at bounding box center [743, 391] width 60 height 42
click at [243, 460] on button "Save & Confirm Shipping" at bounding box center [280, 474] width 122 height 28
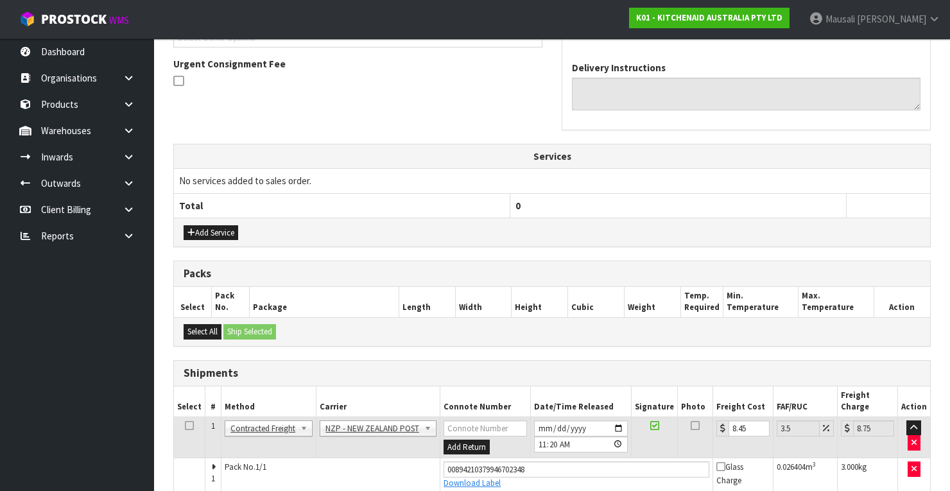
scroll to position [0, 0]
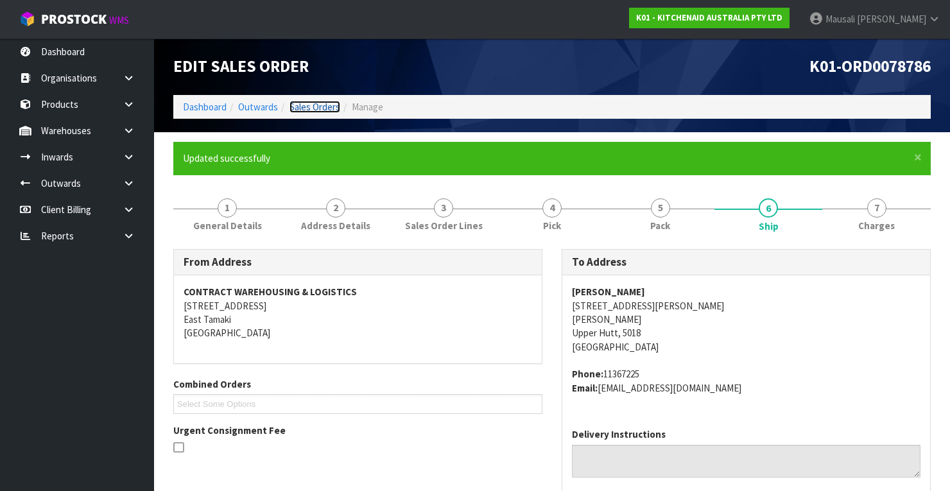
click at [315, 109] on link "Sales Orders" at bounding box center [314, 107] width 51 height 12
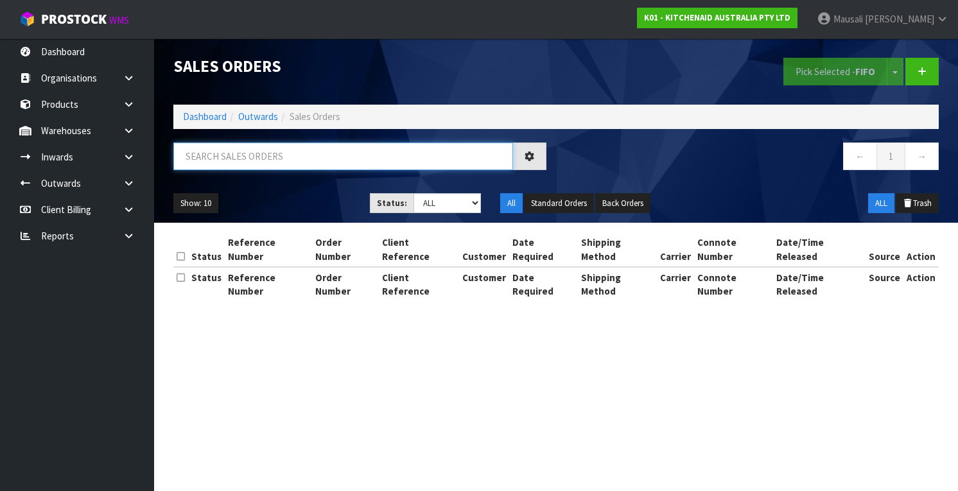
click at [205, 159] on input "text" at bounding box center [343, 156] width 340 height 28
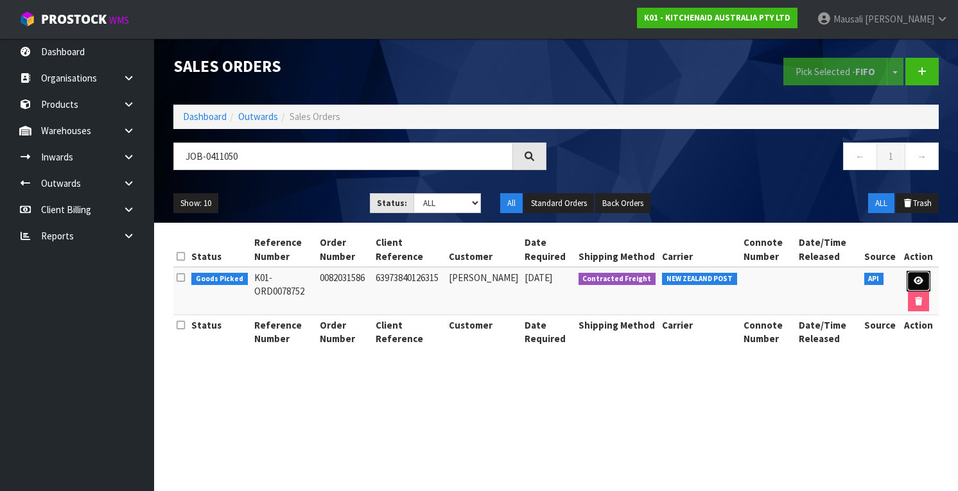
click at [917, 274] on link at bounding box center [918, 281] width 24 height 21
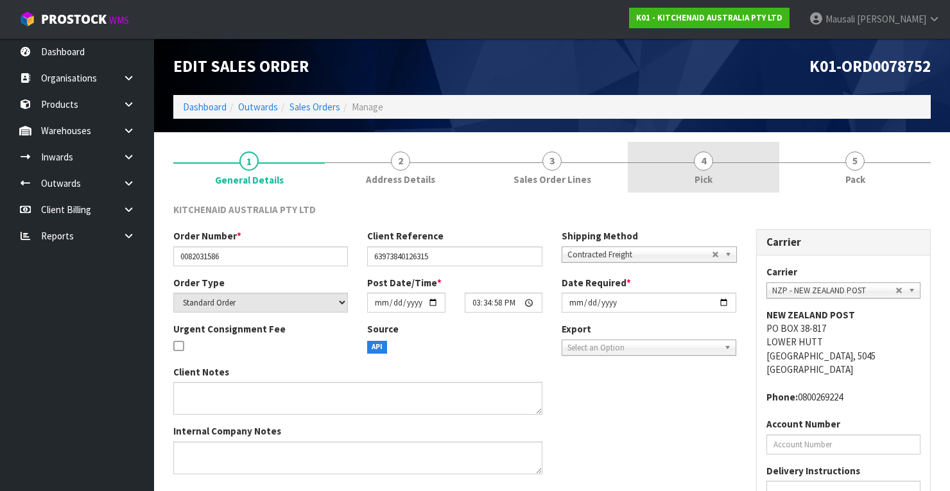
click at [700, 168] on span "4" at bounding box center [703, 160] width 19 height 19
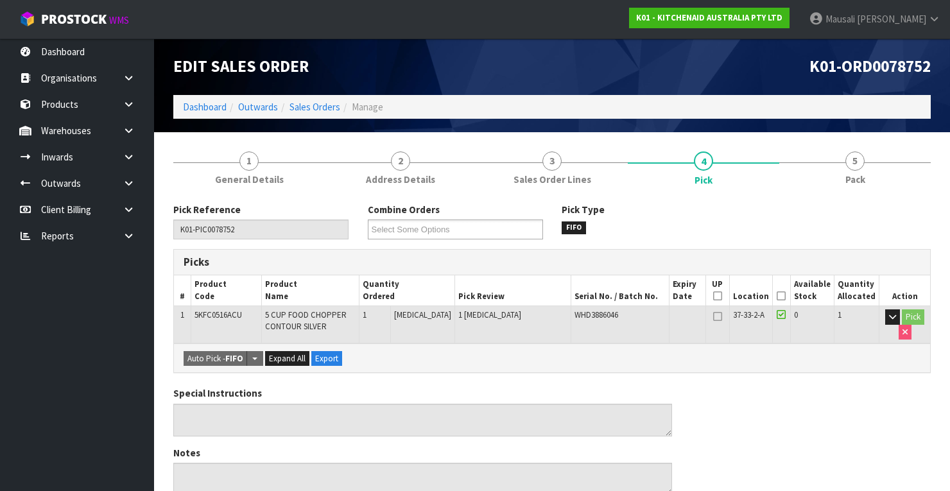
click at [784, 296] on icon at bounding box center [781, 296] width 9 height 1
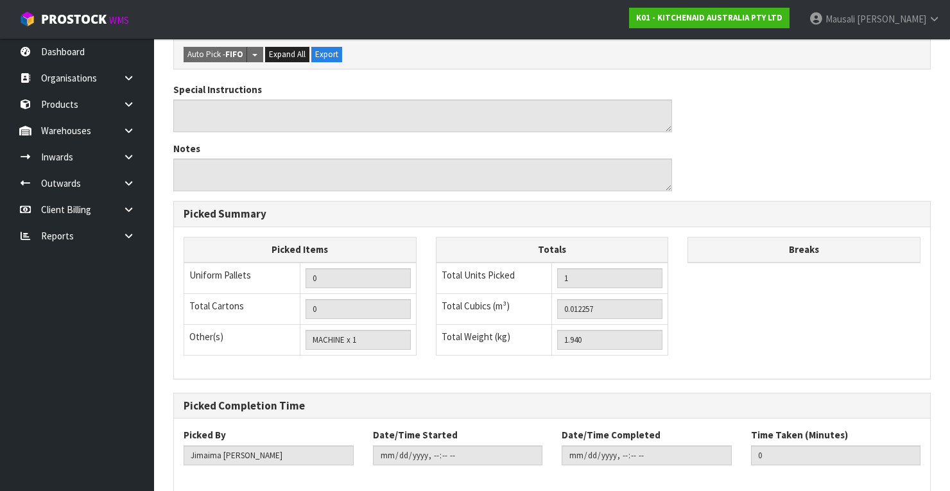
scroll to position [410, 0]
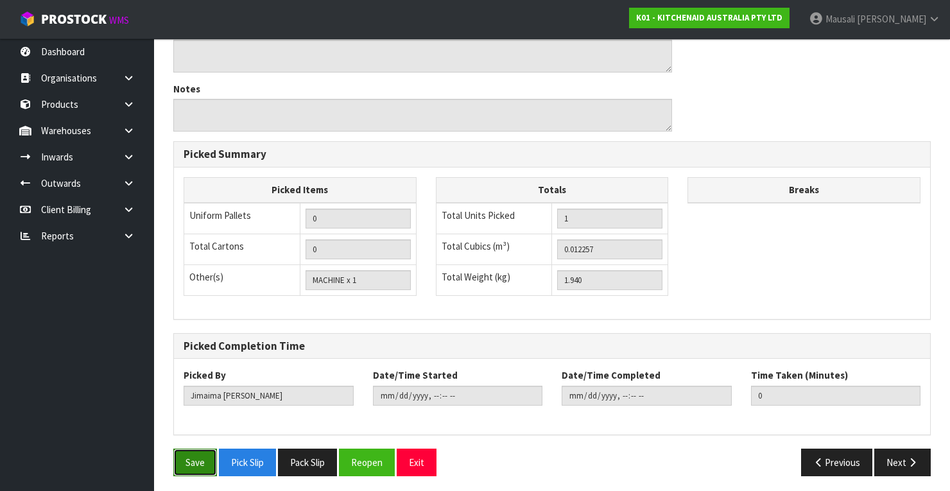
click at [180, 453] on button "Save" at bounding box center [195, 463] width 44 height 28
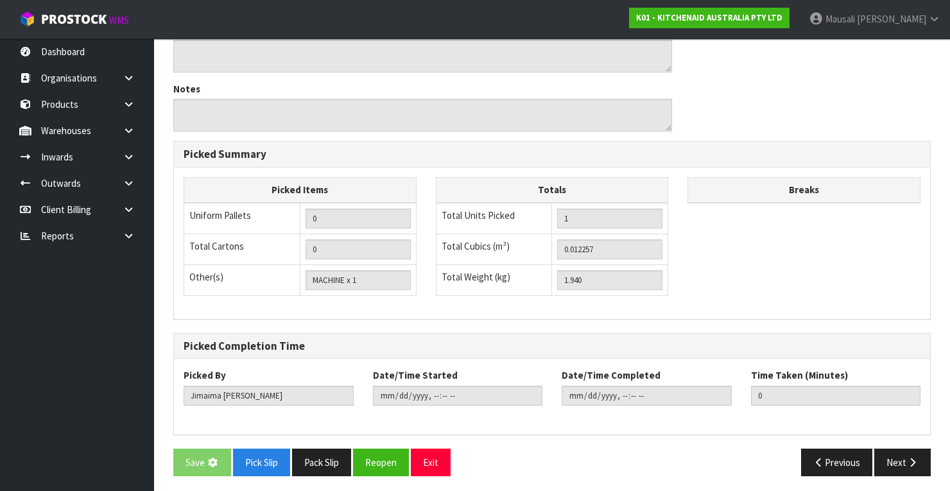
scroll to position [0, 0]
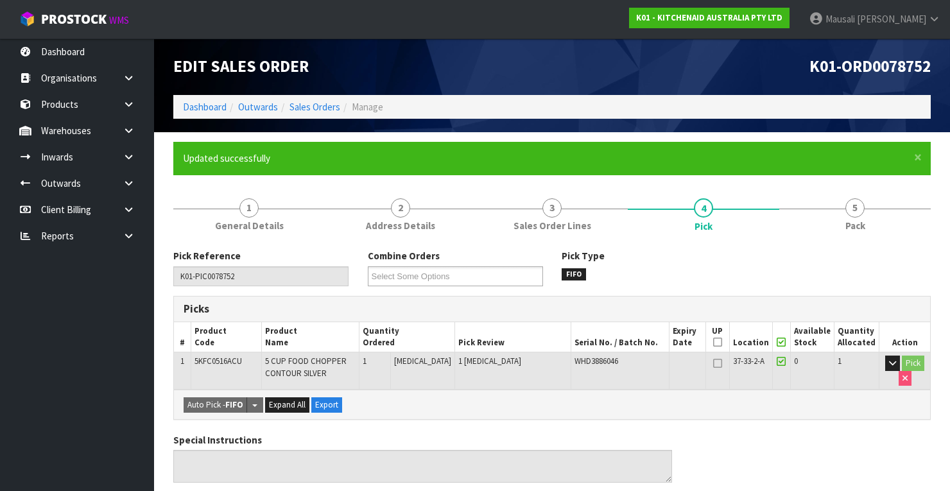
drag, startPoint x: 868, startPoint y: 221, endPoint x: 813, endPoint y: 239, distance: 57.9
click at [858, 227] on link "5 Pack" at bounding box center [854, 214] width 151 height 51
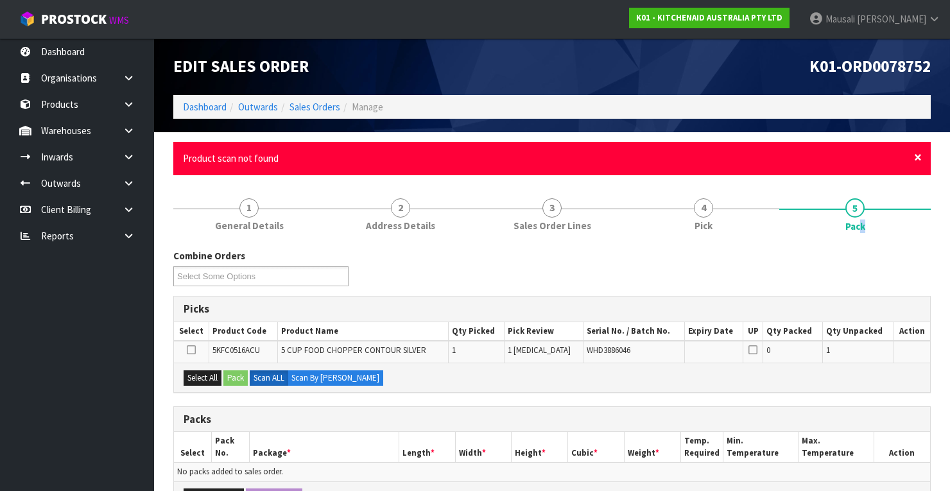
click at [919, 157] on span "×" at bounding box center [918, 157] width 8 height 18
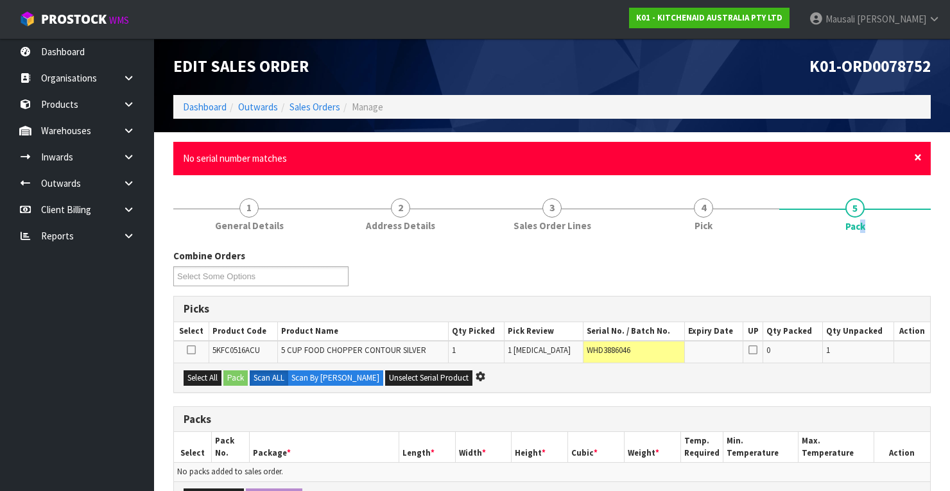
click at [917, 156] on span "×" at bounding box center [918, 157] width 8 height 18
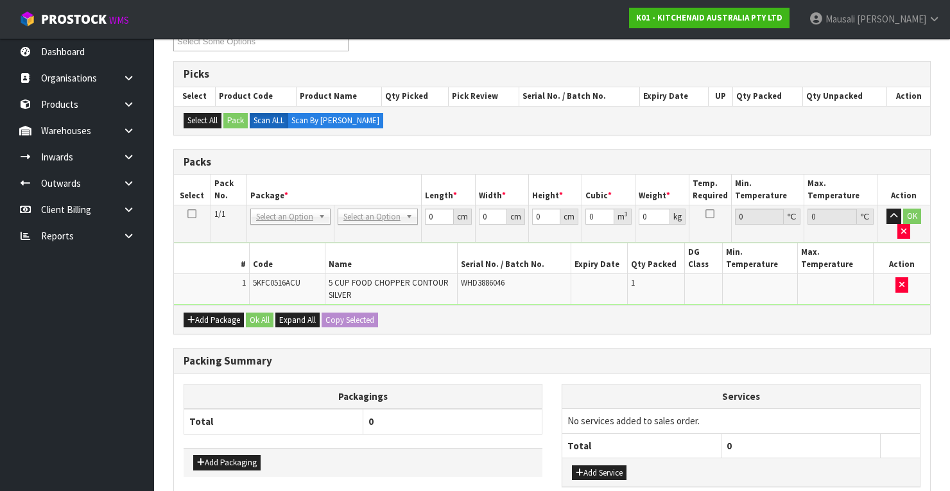
scroll to position [257, 0]
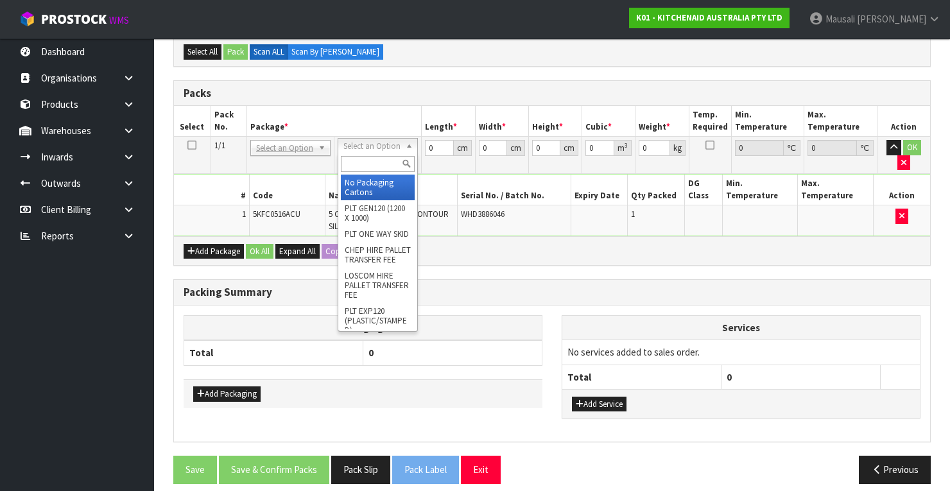
click at [363, 163] on input "text" at bounding box center [378, 164] width 74 height 16
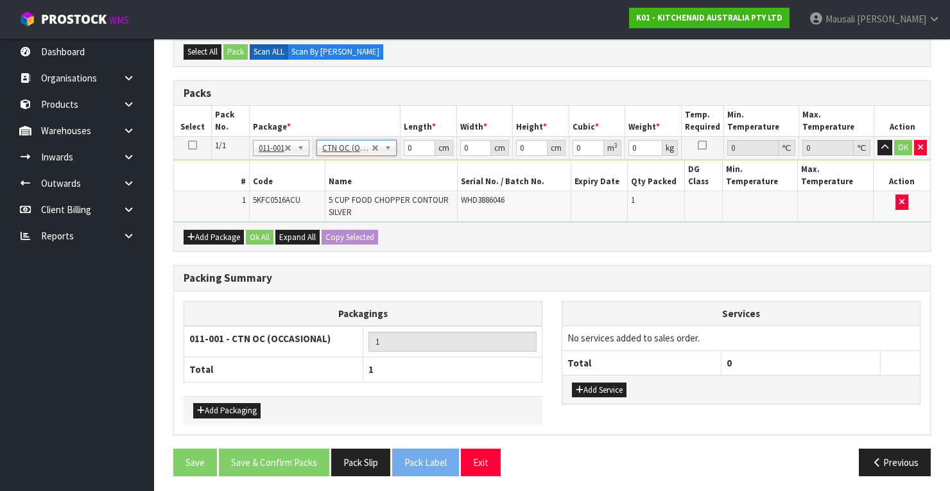
scroll to position [255, 0]
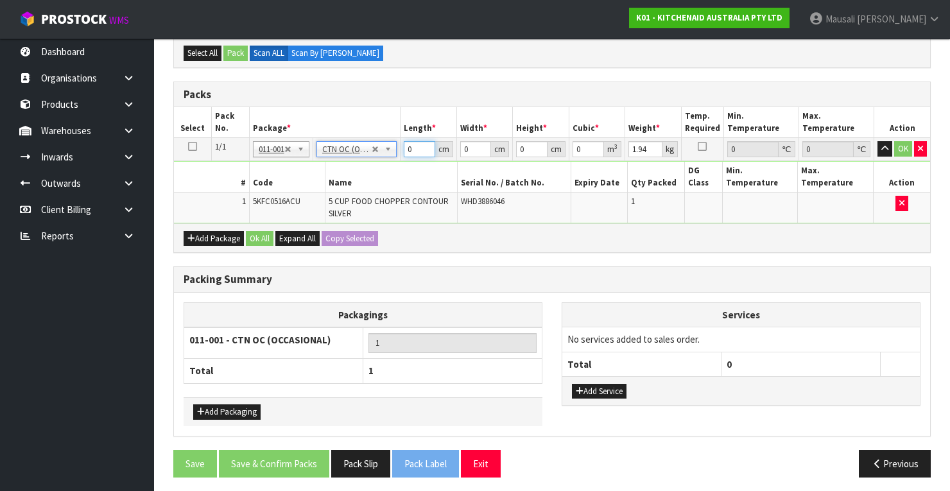
drag, startPoint x: 416, startPoint y: 146, endPoint x: 387, endPoint y: 160, distance: 32.2
click at [378, 164] on tbody "1/1 NONE 007-001 007-002 007-004 007-009 007-013 007-014 007-015 007-017 007-01…" at bounding box center [552, 180] width 756 height 85
click at [266, 234] on button "Ok All" at bounding box center [260, 238] width 28 height 15
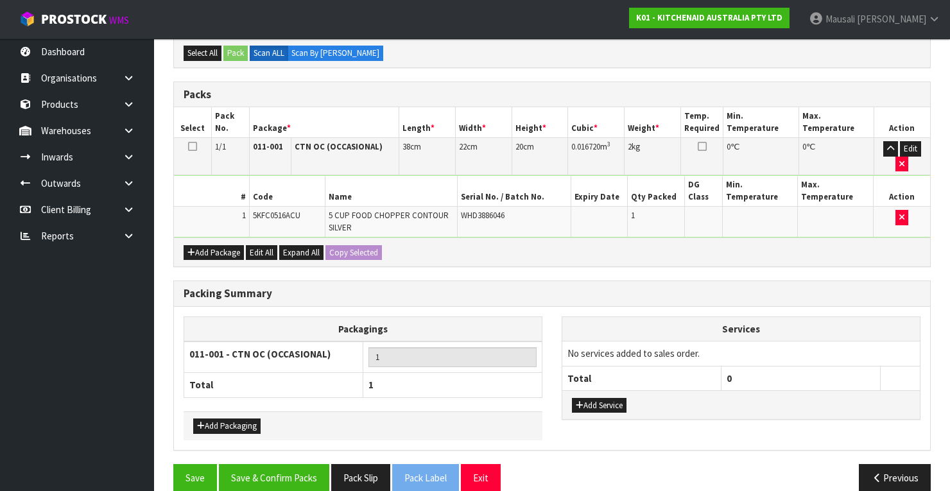
scroll to position [270, 0]
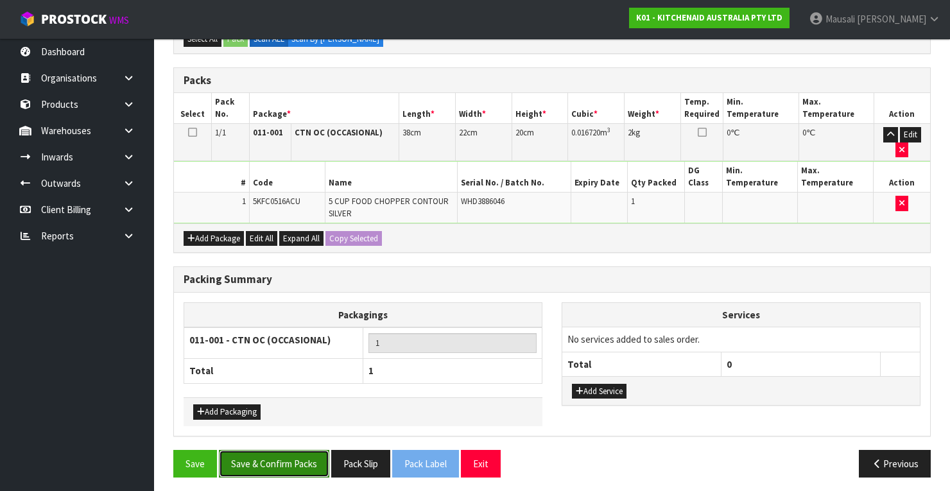
click at [282, 462] on button "Save & Confirm Packs" at bounding box center [274, 464] width 110 height 28
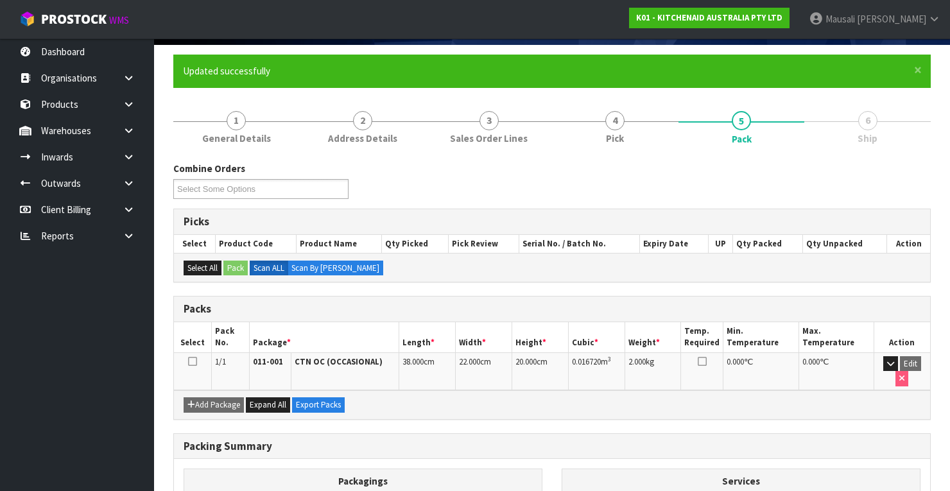
scroll to position [226, 0]
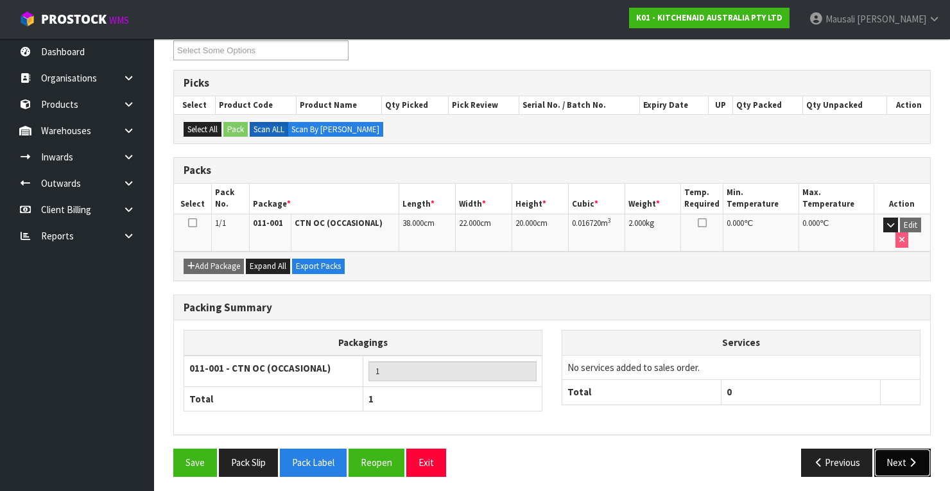
click at [889, 452] on button "Next" at bounding box center [902, 463] width 56 height 28
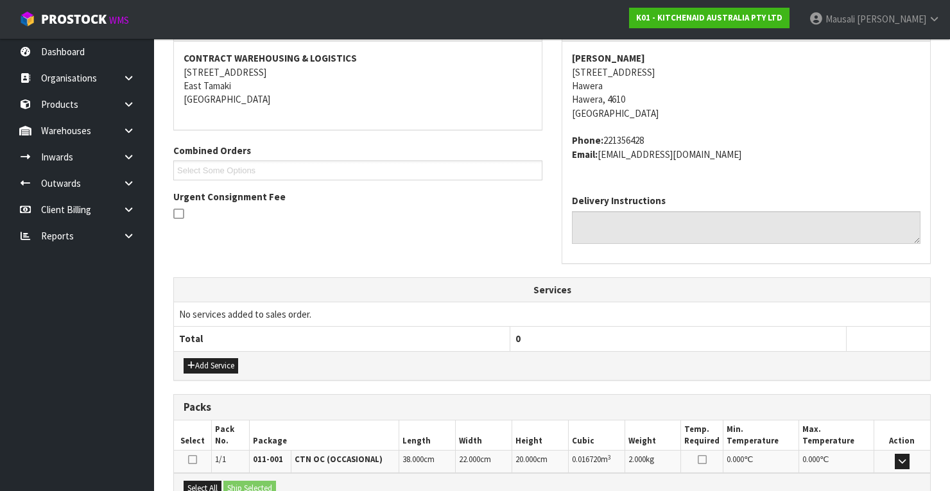
scroll to position [379, 0]
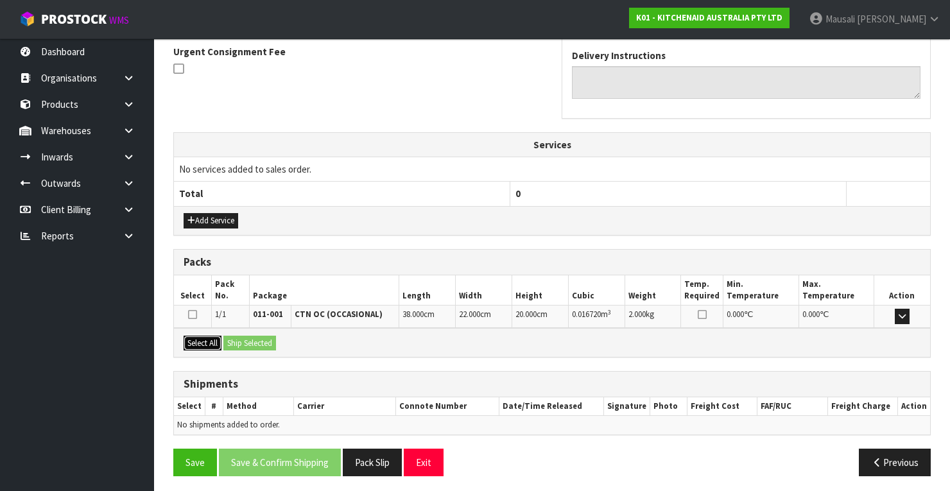
drag, startPoint x: 207, startPoint y: 334, endPoint x: 225, endPoint y: 336, distance: 17.5
click at [210, 336] on button "Select All" at bounding box center [203, 343] width 38 height 15
click at [226, 336] on button "Ship Selected" at bounding box center [249, 343] width 53 height 15
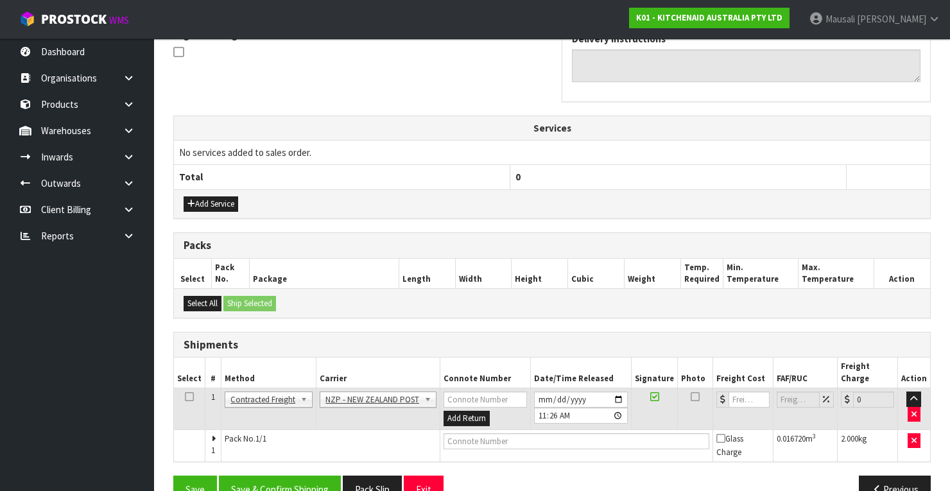
scroll to position [411, 0]
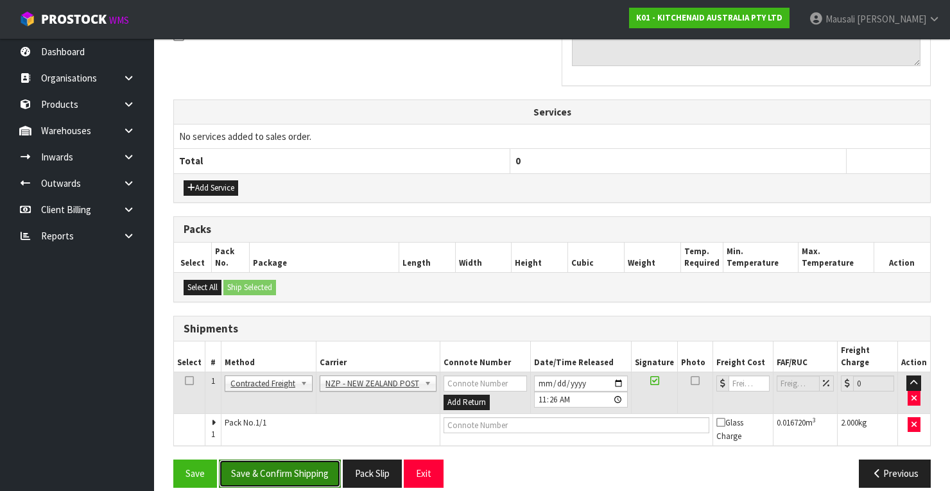
click at [288, 460] on button "Save & Confirm Shipping" at bounding box center [280, 474] width 122 height 28
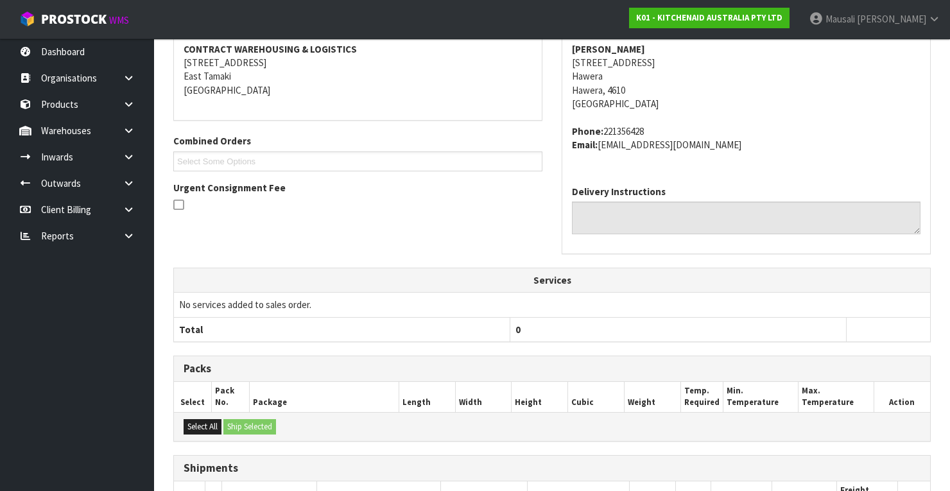
scroll to position [393, 0]
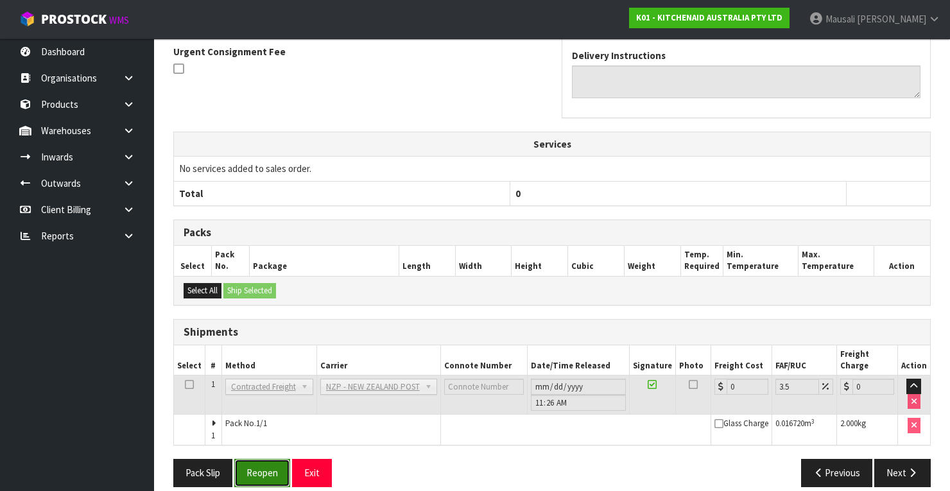
click at [252, 459] on button "Reopen" at bounding box center [262, 473] width 56 height 28
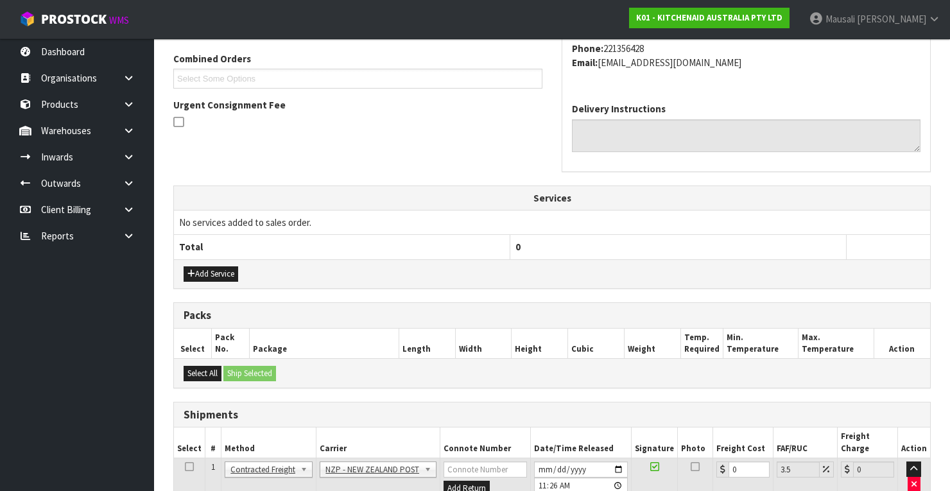
scroll to position [413, 0]
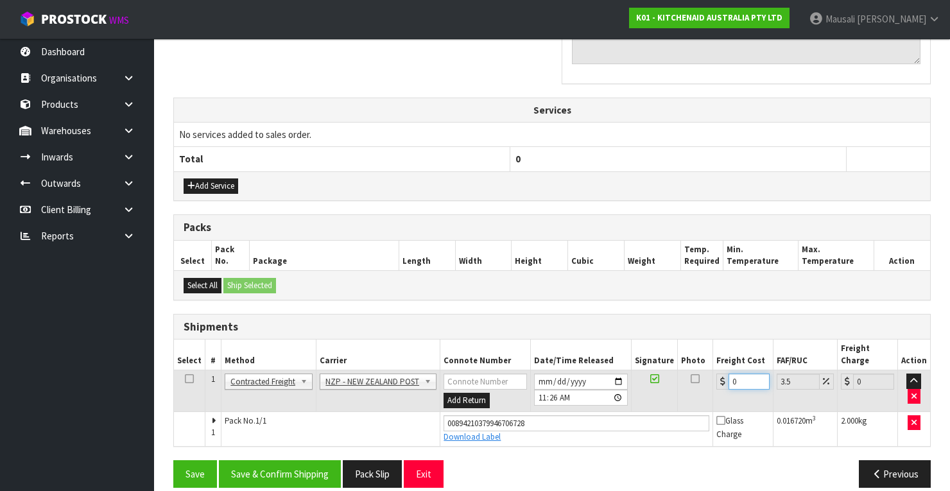
drag, startPoint x: 746, startPoint y: 367, endPoint x: 727, endPoint y: 376, distance: 21.2
click at [727, 376] on td "0" at bounding box center [743, 391] width 60 height 42
click at [300, 460] on button "Save & Confirm Shipping" at bounding box center [280, 474] width 122 height 28
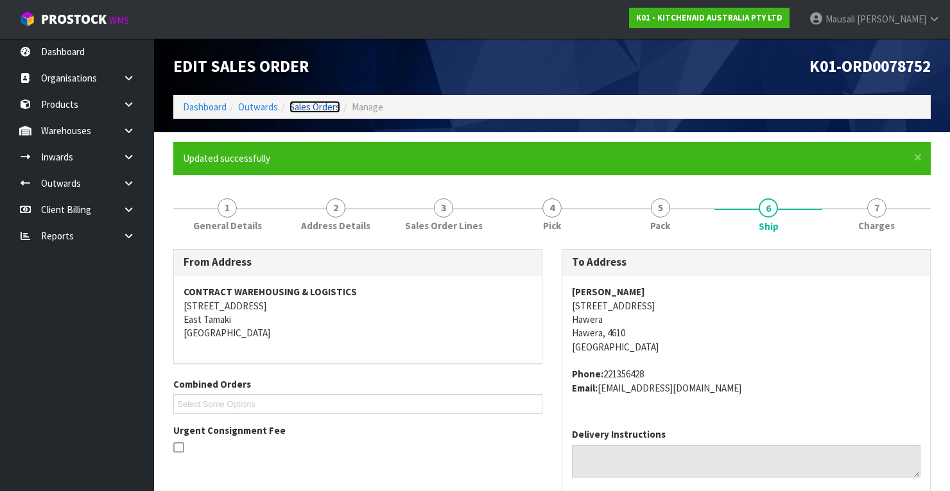
click at [315, 107] on link "Sales Orders" at bounding box center [314, 107] width 51 height 12
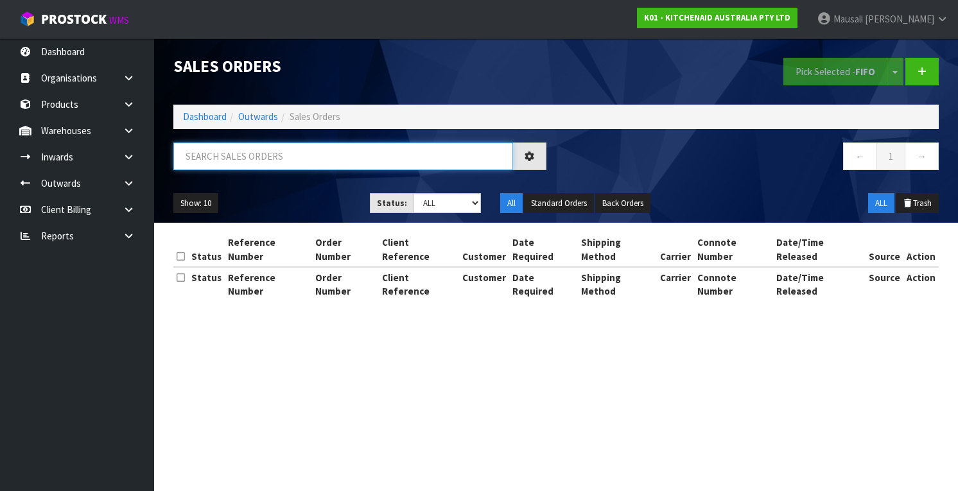
click at [192, 159] on input "text" at bounding box center [343, 156] width 340 height 28
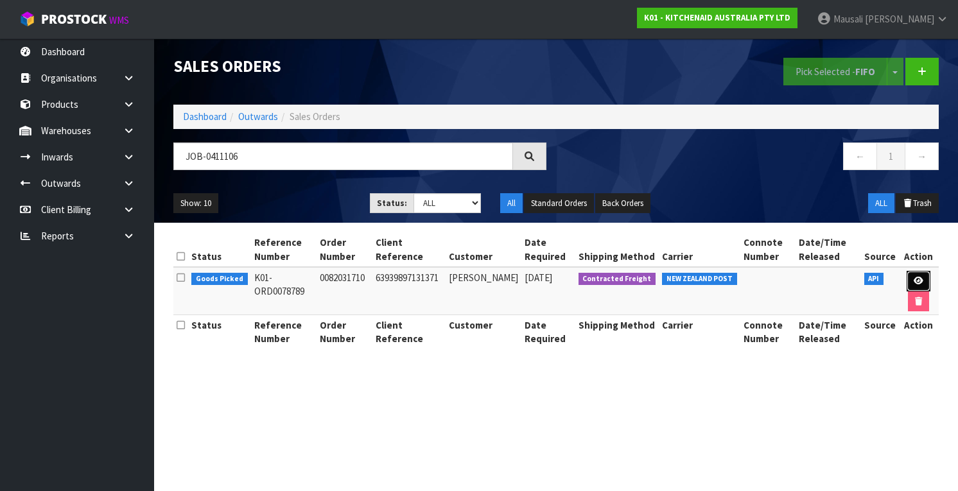
click at [918, 279] on icon at bounding box center [918, 281] width 10 height 8
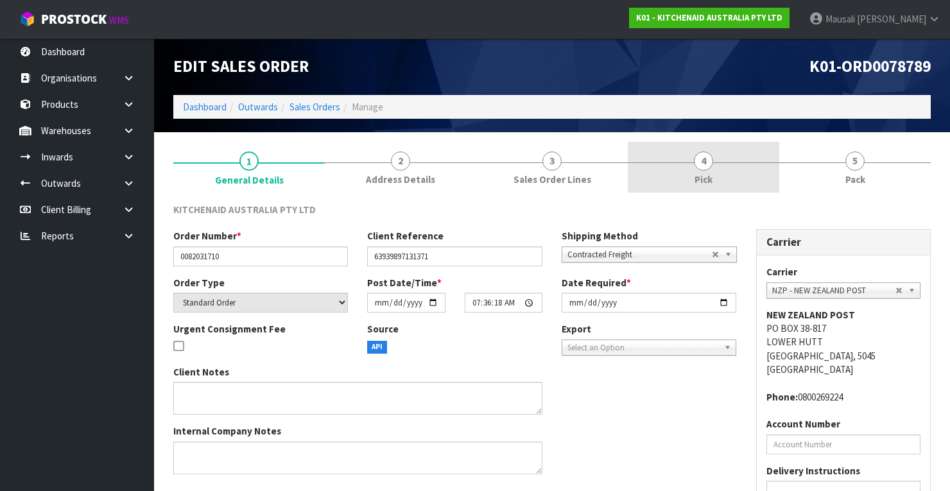
click at [720, 170] on link "4 Pick" at bounding box center [703, 167] width 151 height 51
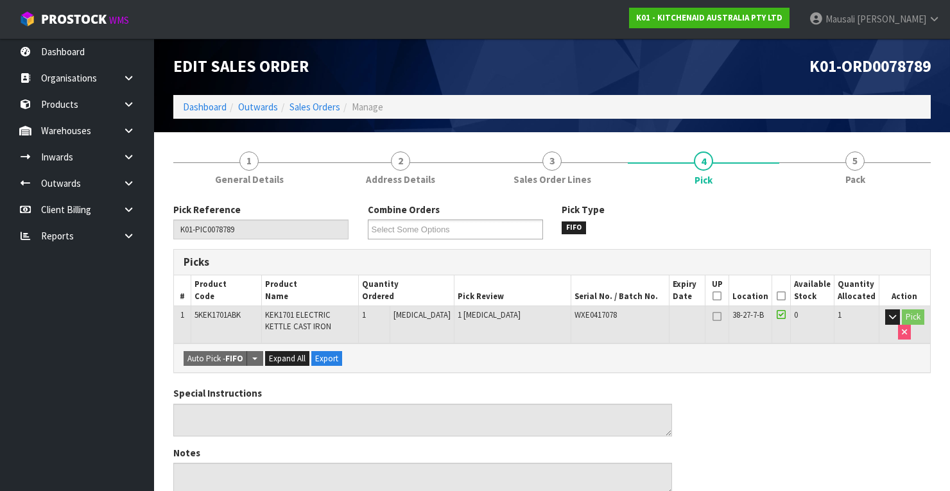
click at [786, 296] on icon at bounding box center [781, 296] width 9 height 1
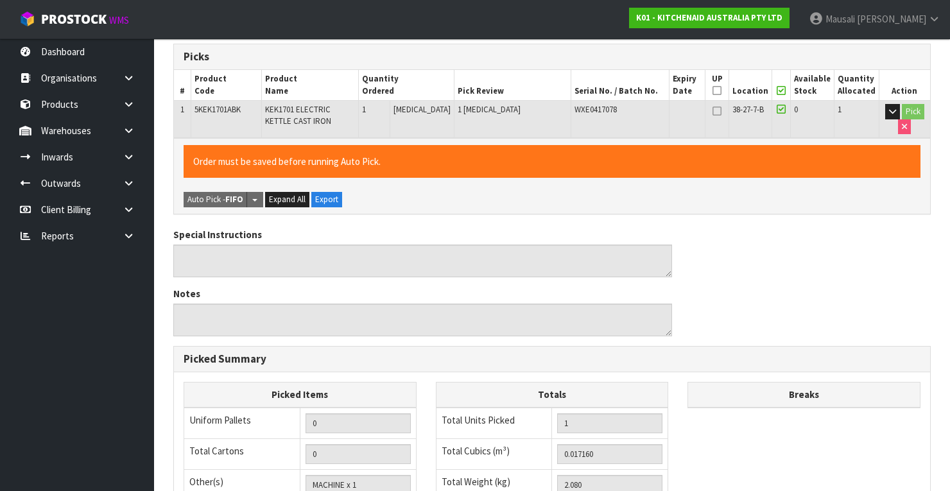
scroll to position [410, 0]
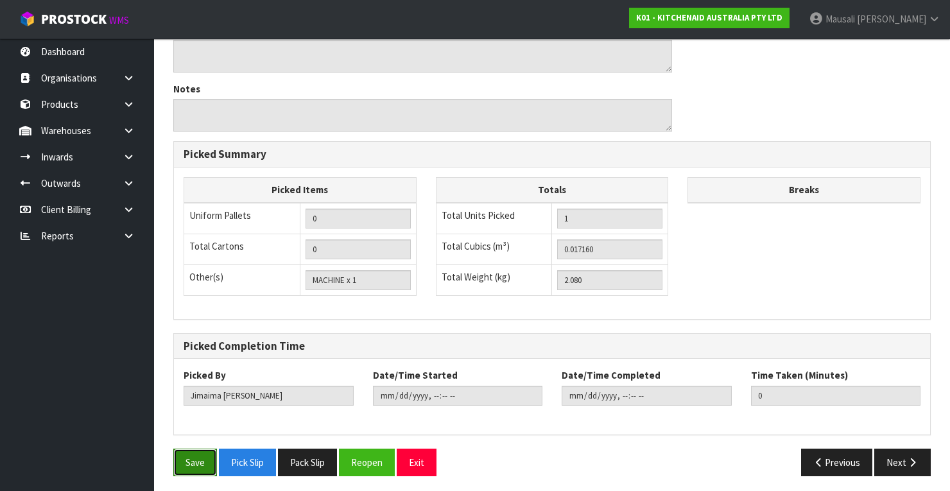
click at [200, 453] on button "Save" at bounding box center [195, 463] width 44 height 28
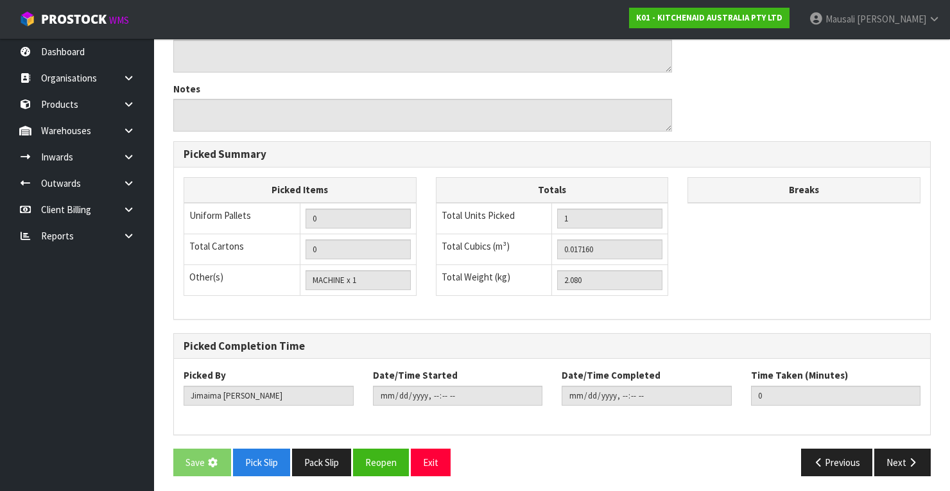
scroll to position [0, 0]
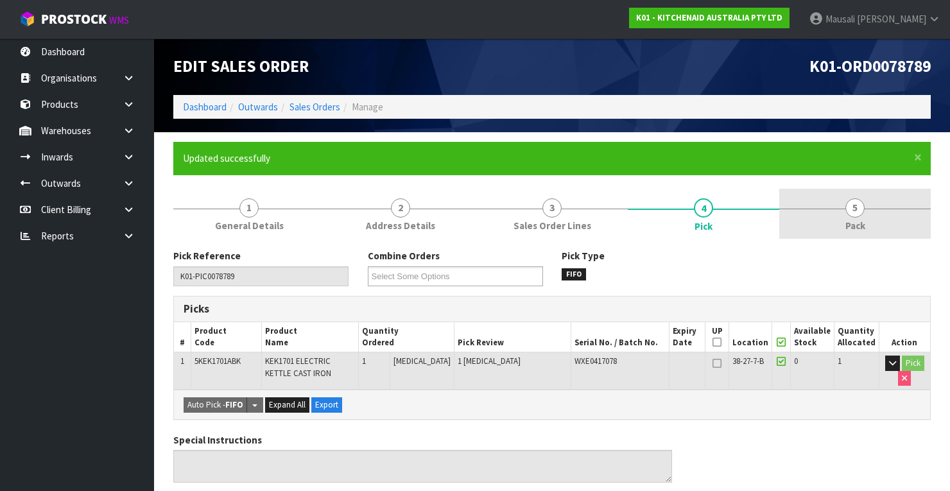
click at [855, 204] on span "5" at bounding box center [854, 207] width 19 height 19
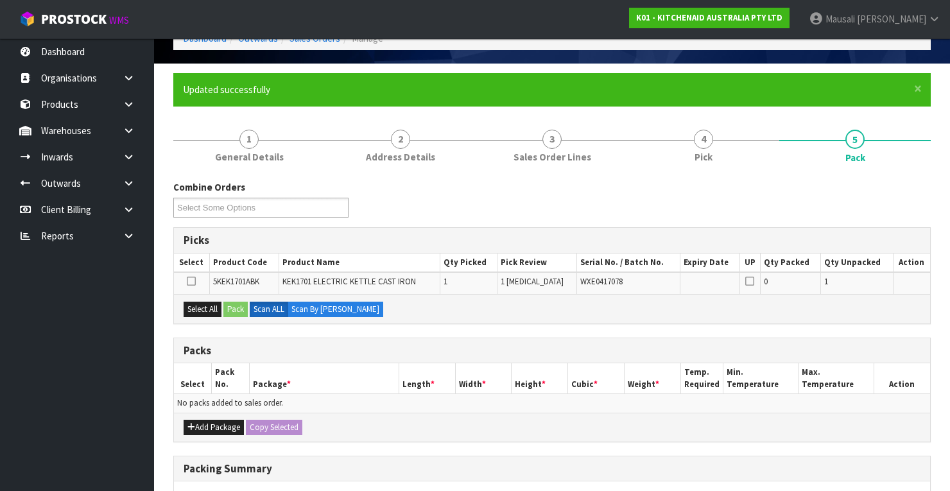
scroll to position [205, 0]
